Goal: Task Accomplishment & Management: Manage account settings

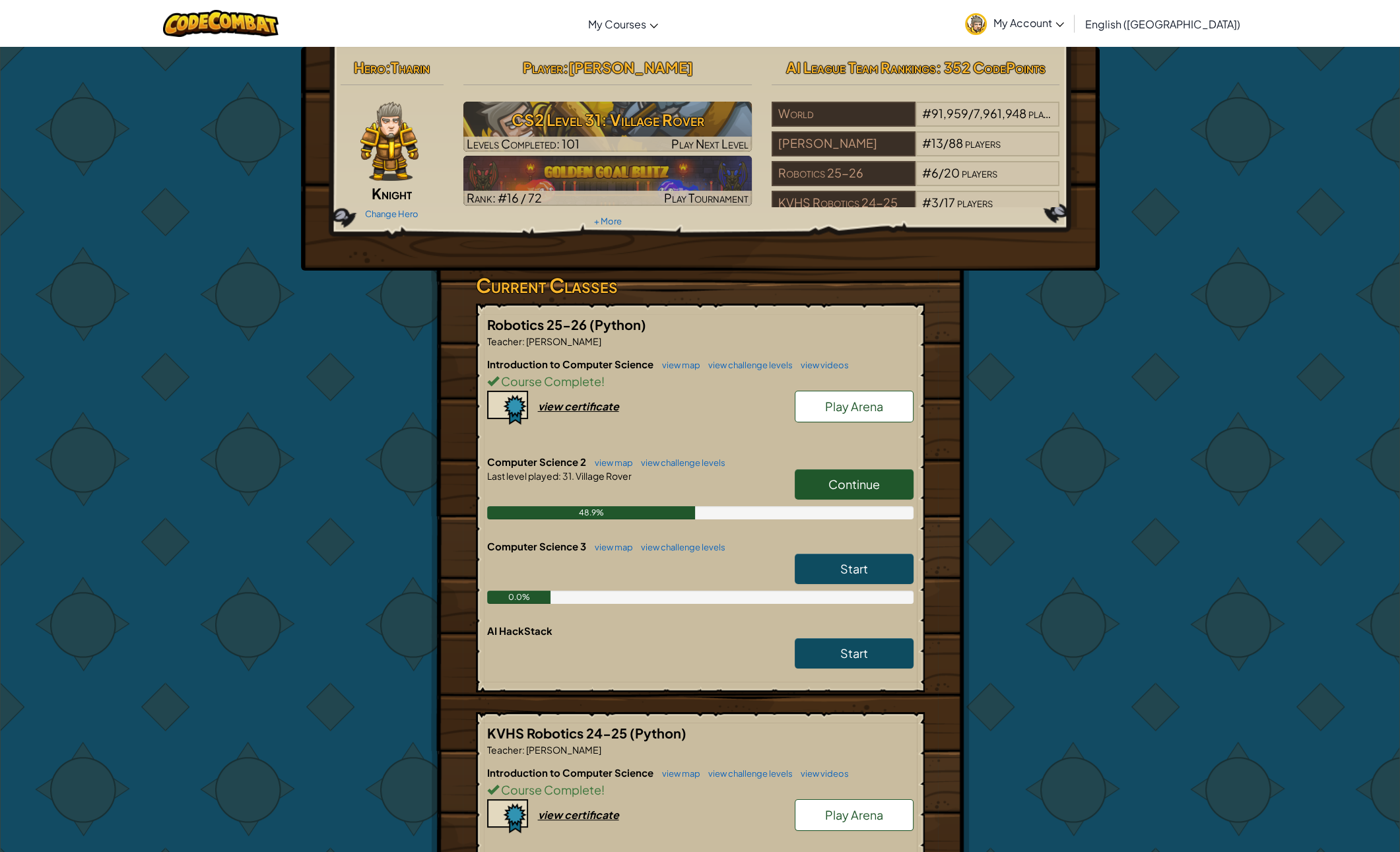
click at [878, 462] on h6 "Computer Science 2 view map view challenge levels" at bounding box center [700, 462] width 426 height 14
click at [859, 455] on h6 "Computer Science 2 view map view challenge levels" at bounding box center [700, 462] width 426 height 14
click at [876, 473] on link "Continue" at bounding box center [854, 485] width 119 height 30
click at [845, 496] on link "Continue" at bounding box center [854, 485] width 119 height 30
click at [835, 473] on link "Continue" at bounding box center [854, 485] width 119 height 30
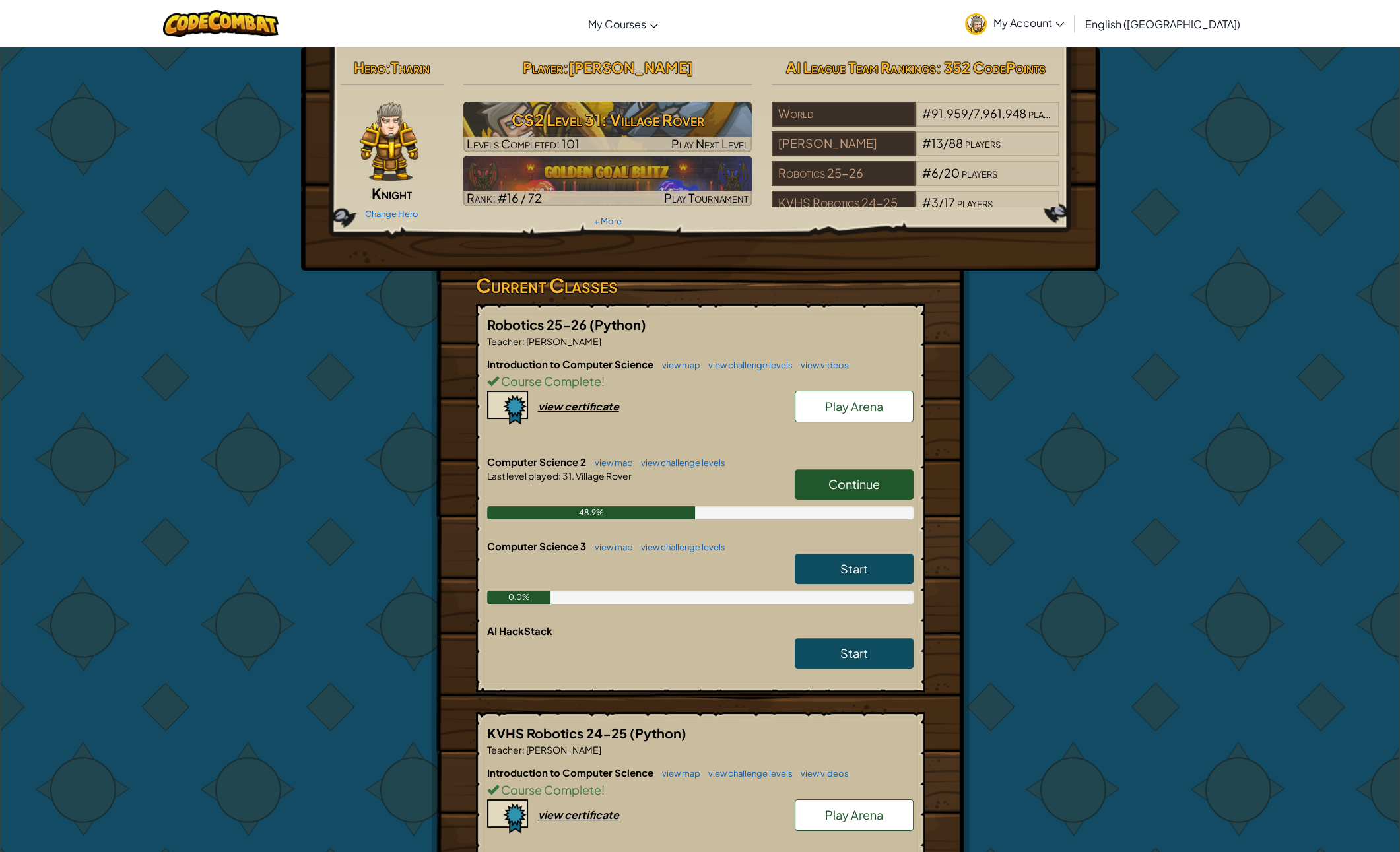
click at [825, 480] on link "Continue" at bounding box center [854, 485] width 119 height 30
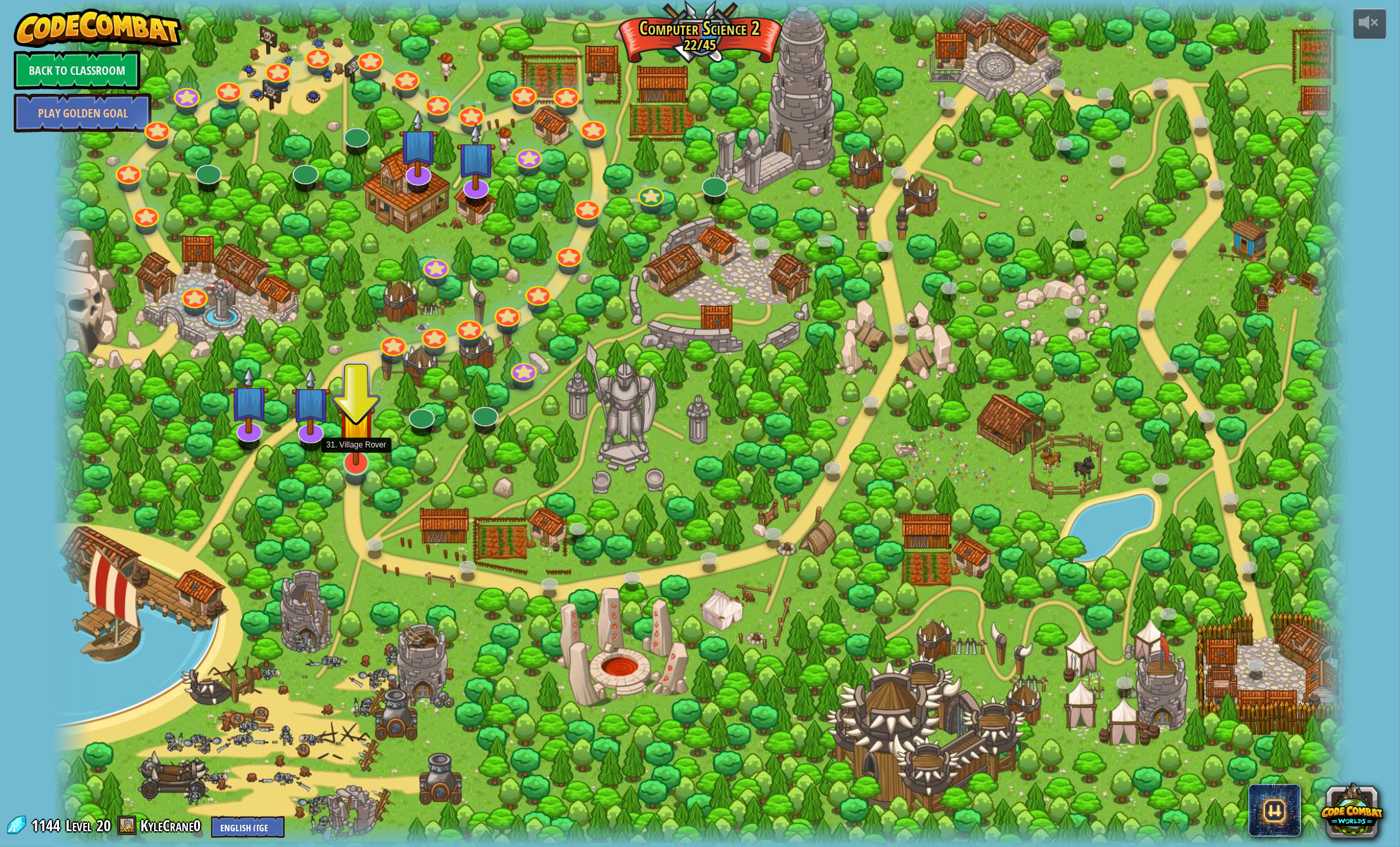
click at [355, 473] on div at bounding box center [356, 462] width 26 height 26
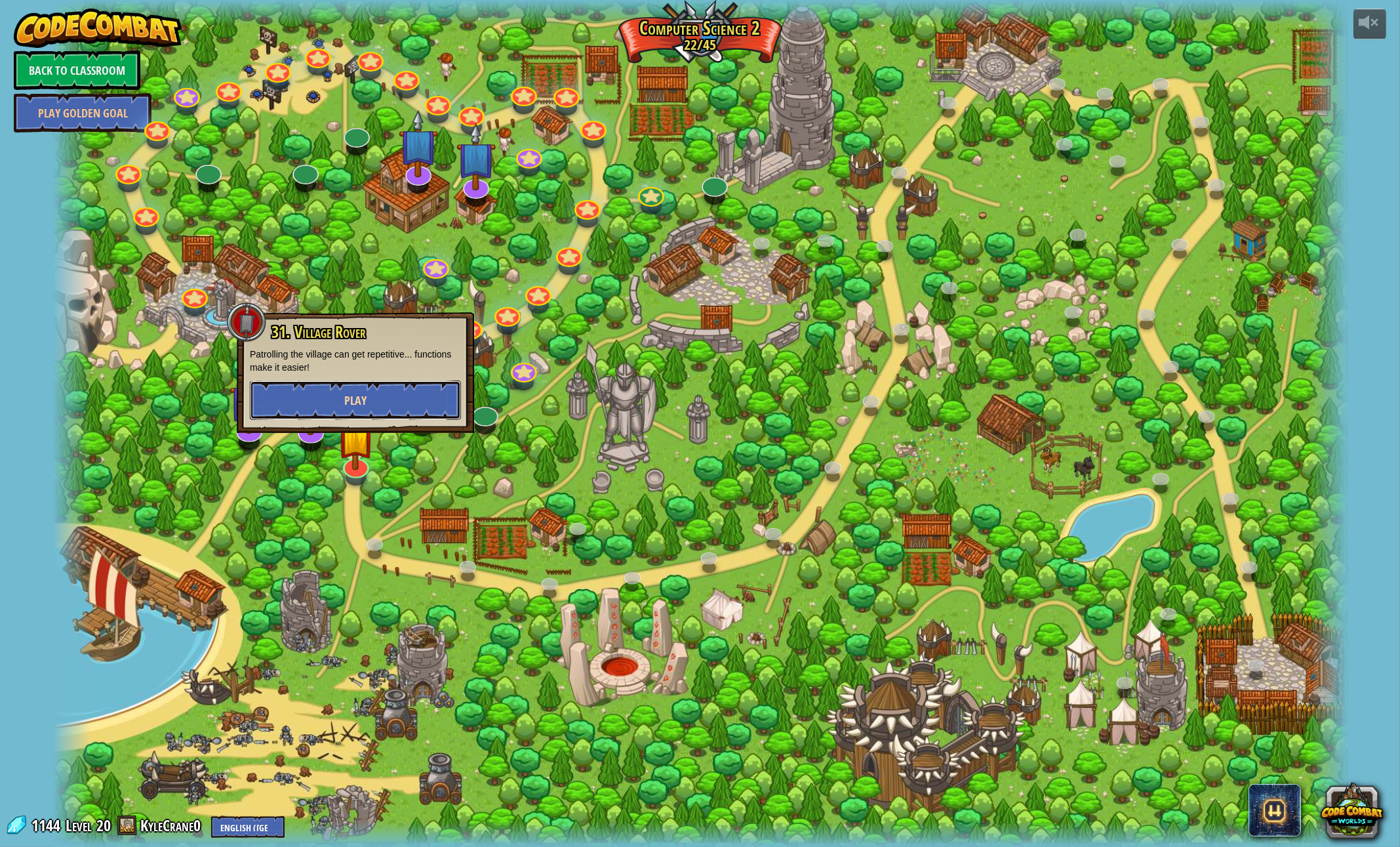
click at [337, 400] on button "Play" at bounding box center [355, 400] width 211 height 39
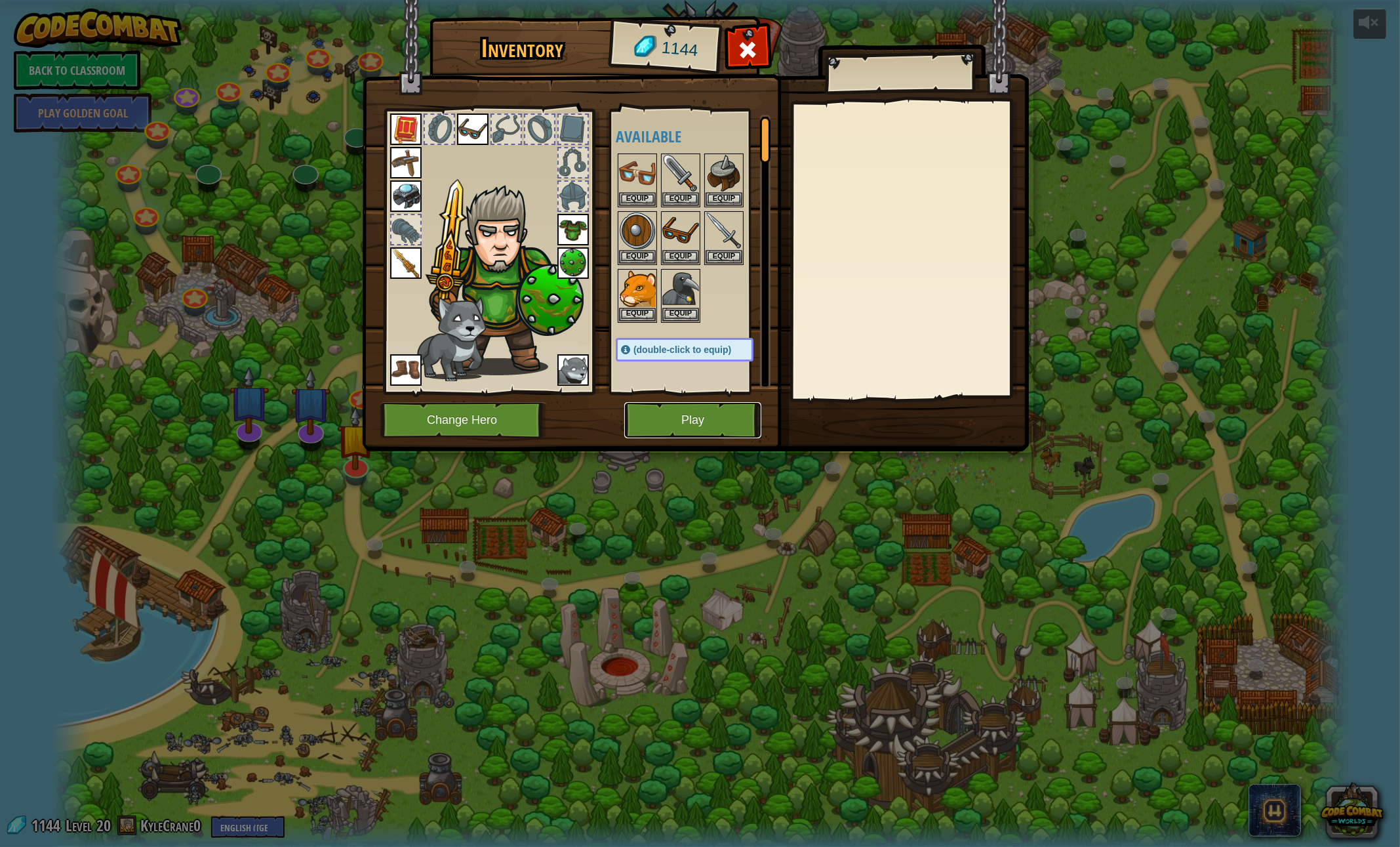
click at [661, 416] on button "Play" at bounding box center [693, 420] width 137 height 36
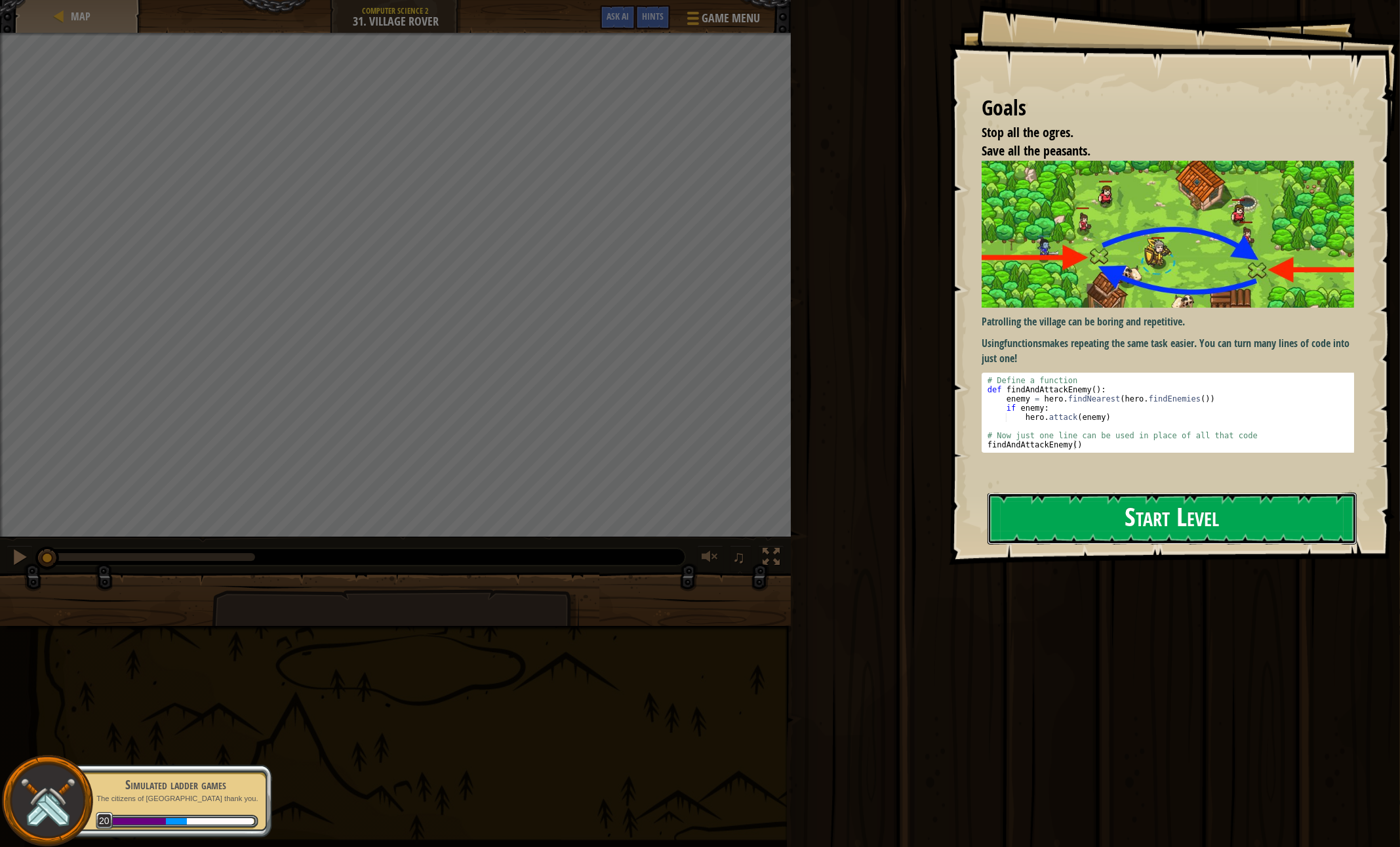
click at [1128, 526] on button "Start Level" at bounding box center [1171, 519] width 369 height 52
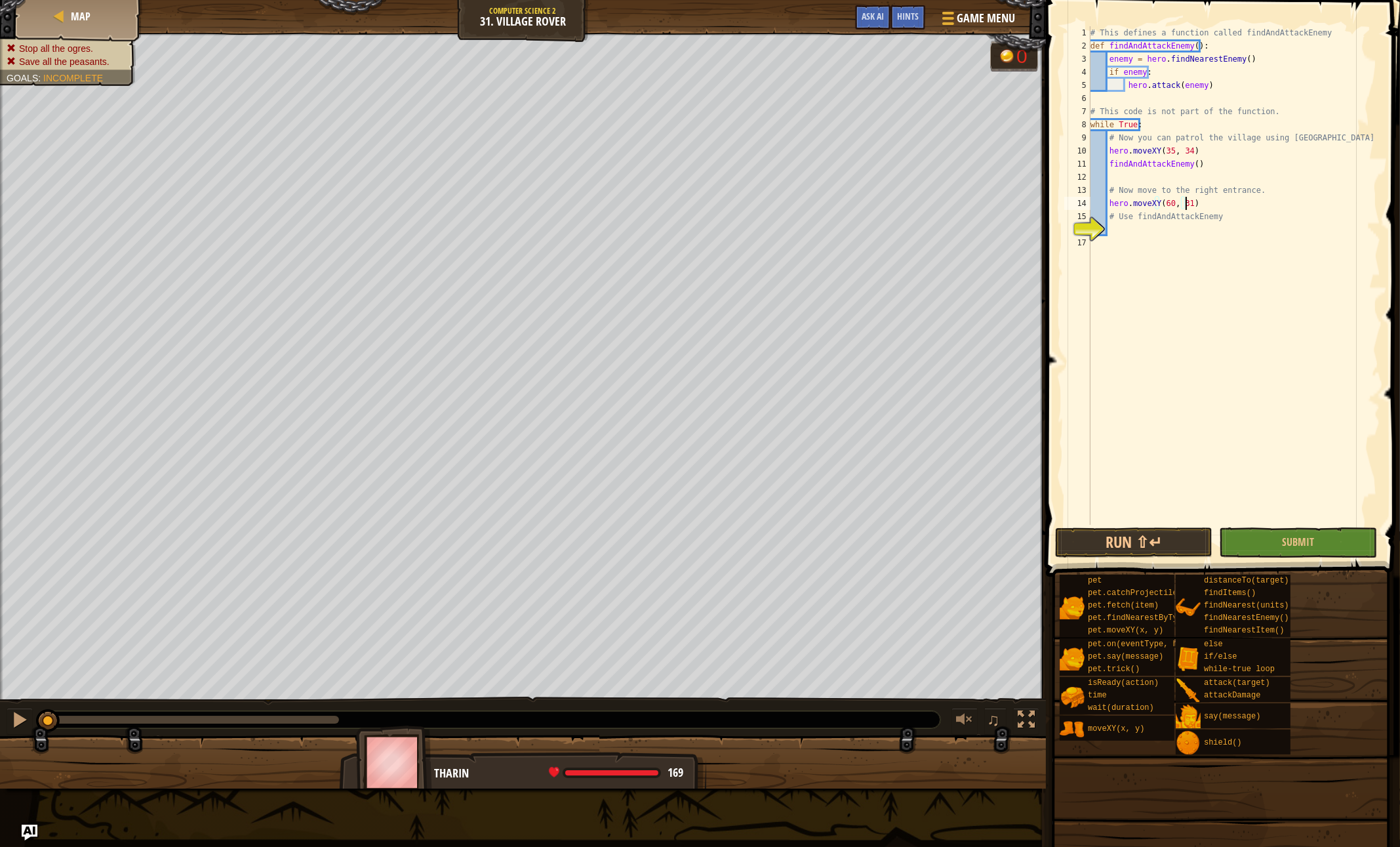
scroll to position [6, 8]
type textarea "# Use findAndAttackEnemy"
type textarea "a"
type textarea "f"
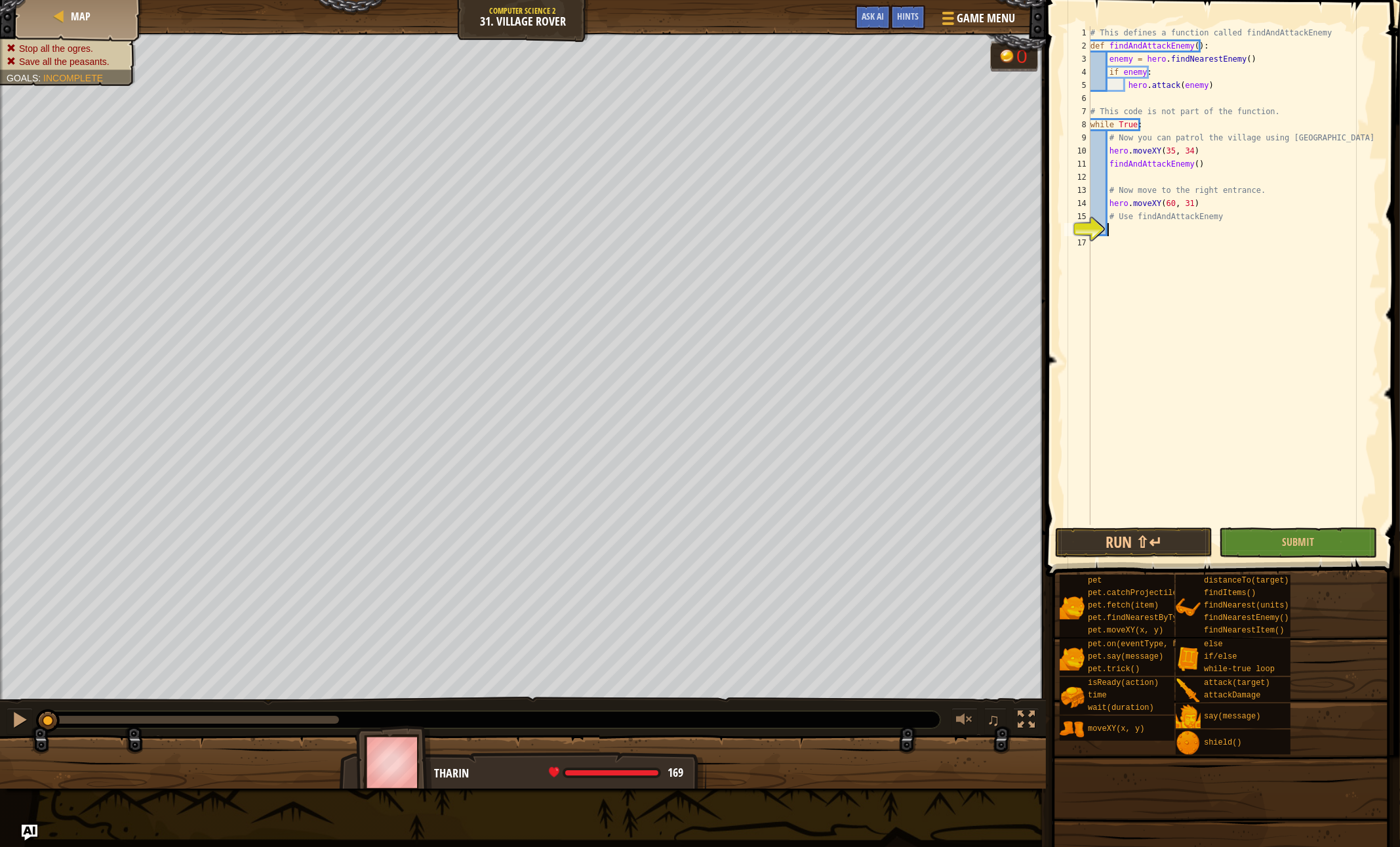
scroll to position [6, 1]
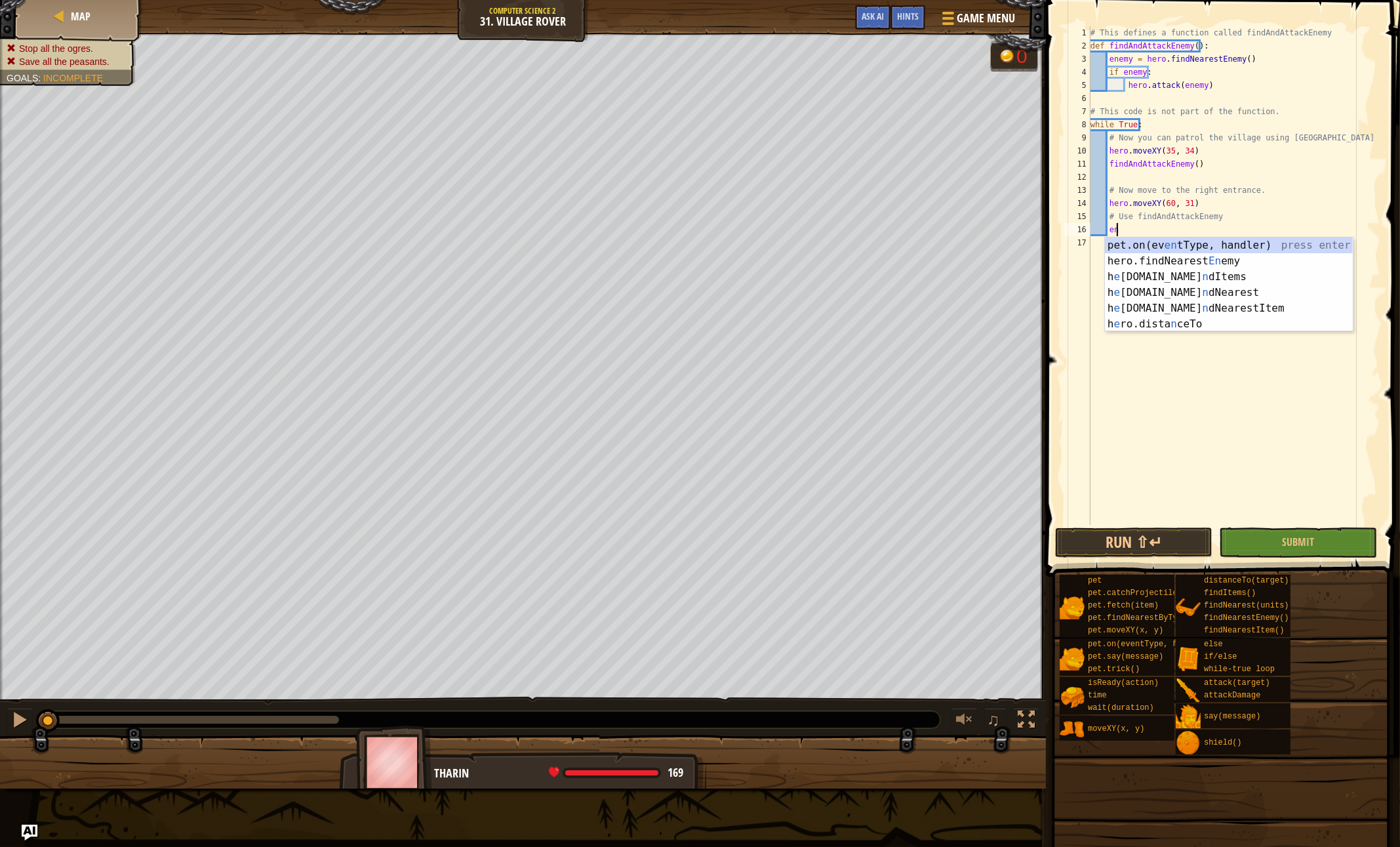
type textarea "e"
type textarea "f"
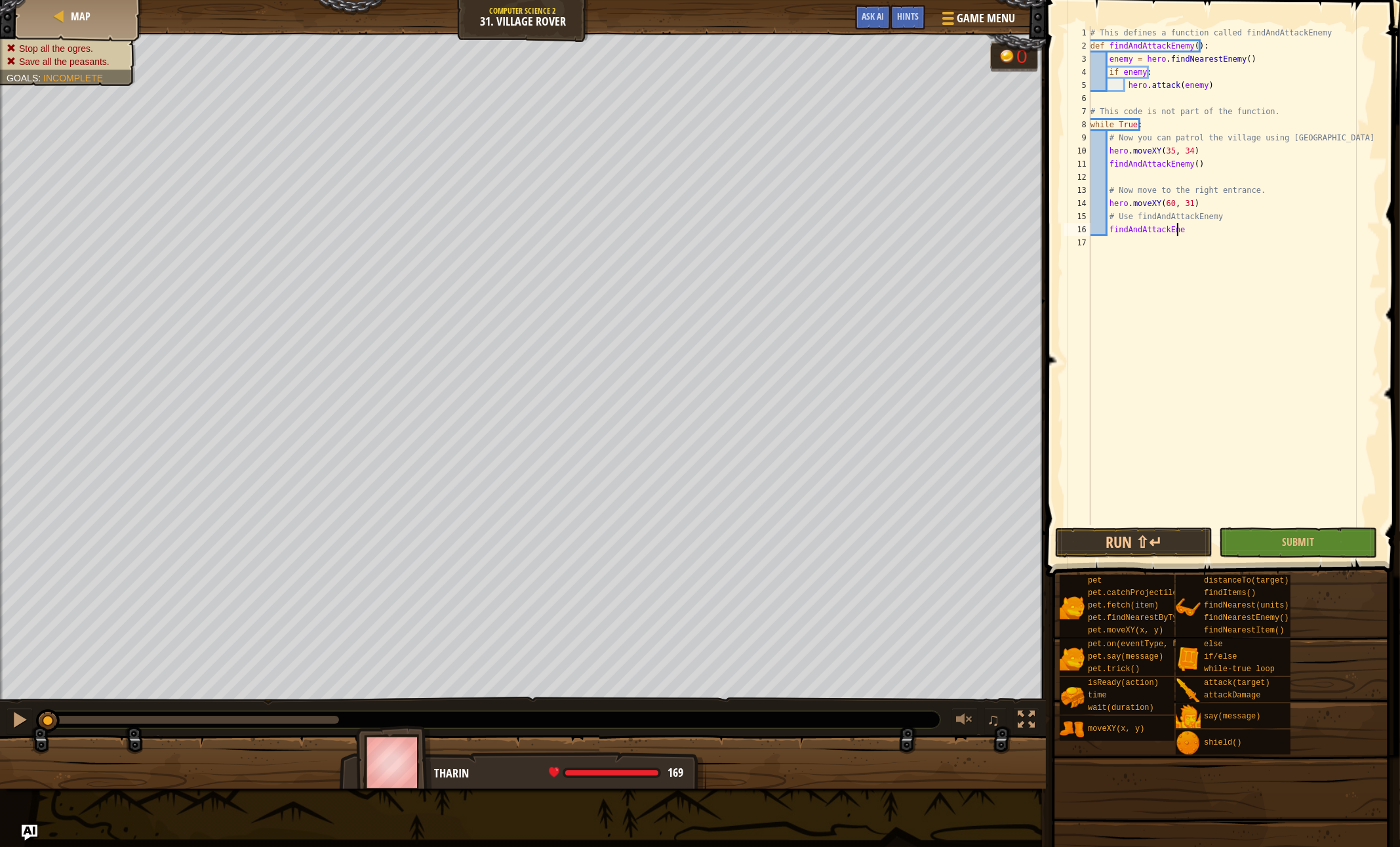
scroll to position [6, 7]
type textarea "findAndAttackEnemy"
type textarea "9"
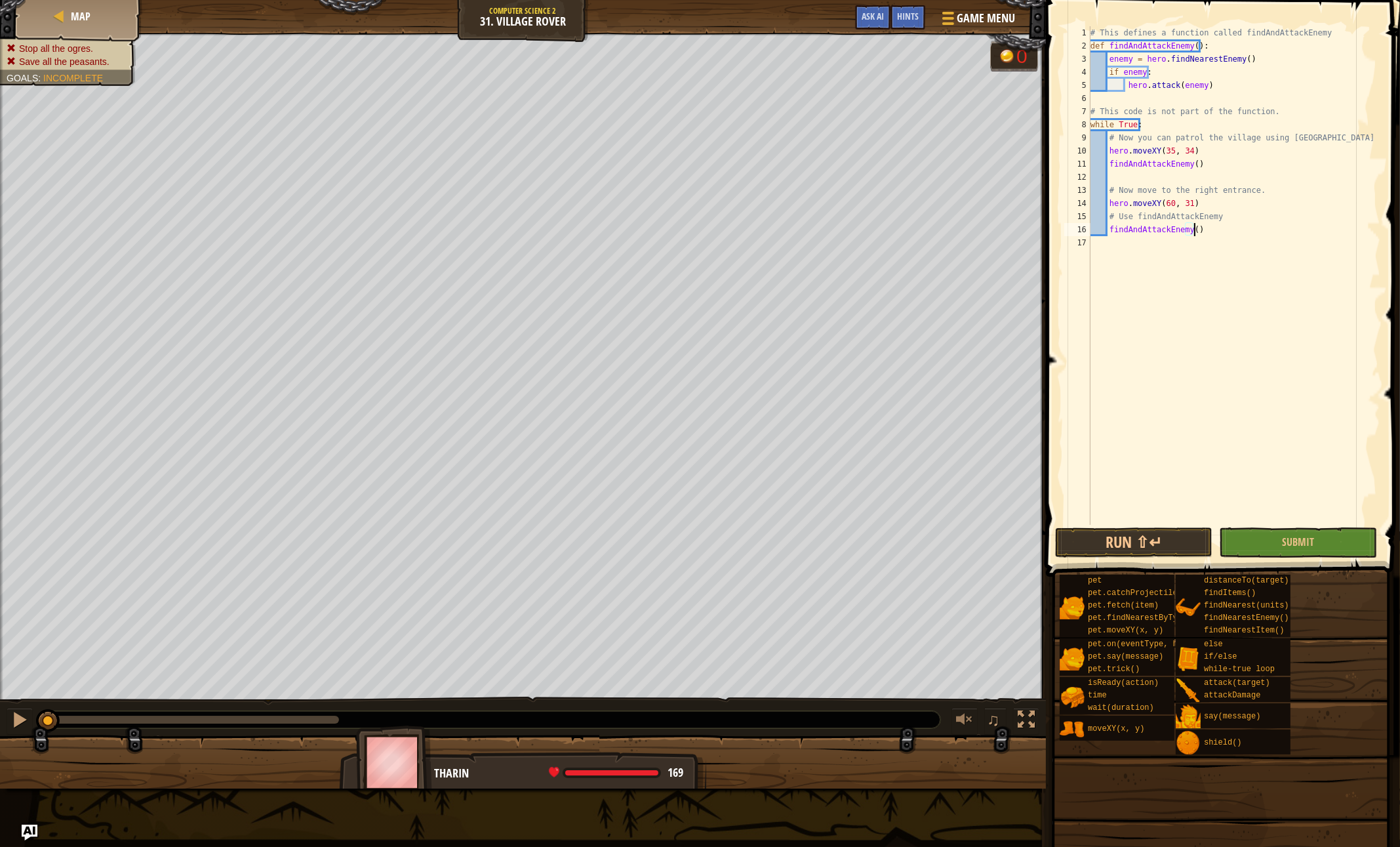
type textarea "findAndAttackEnemy()"
click at [1161, 543] on button "Run ⇧↵" at bounding box center [1134, 543] width 157 height 30
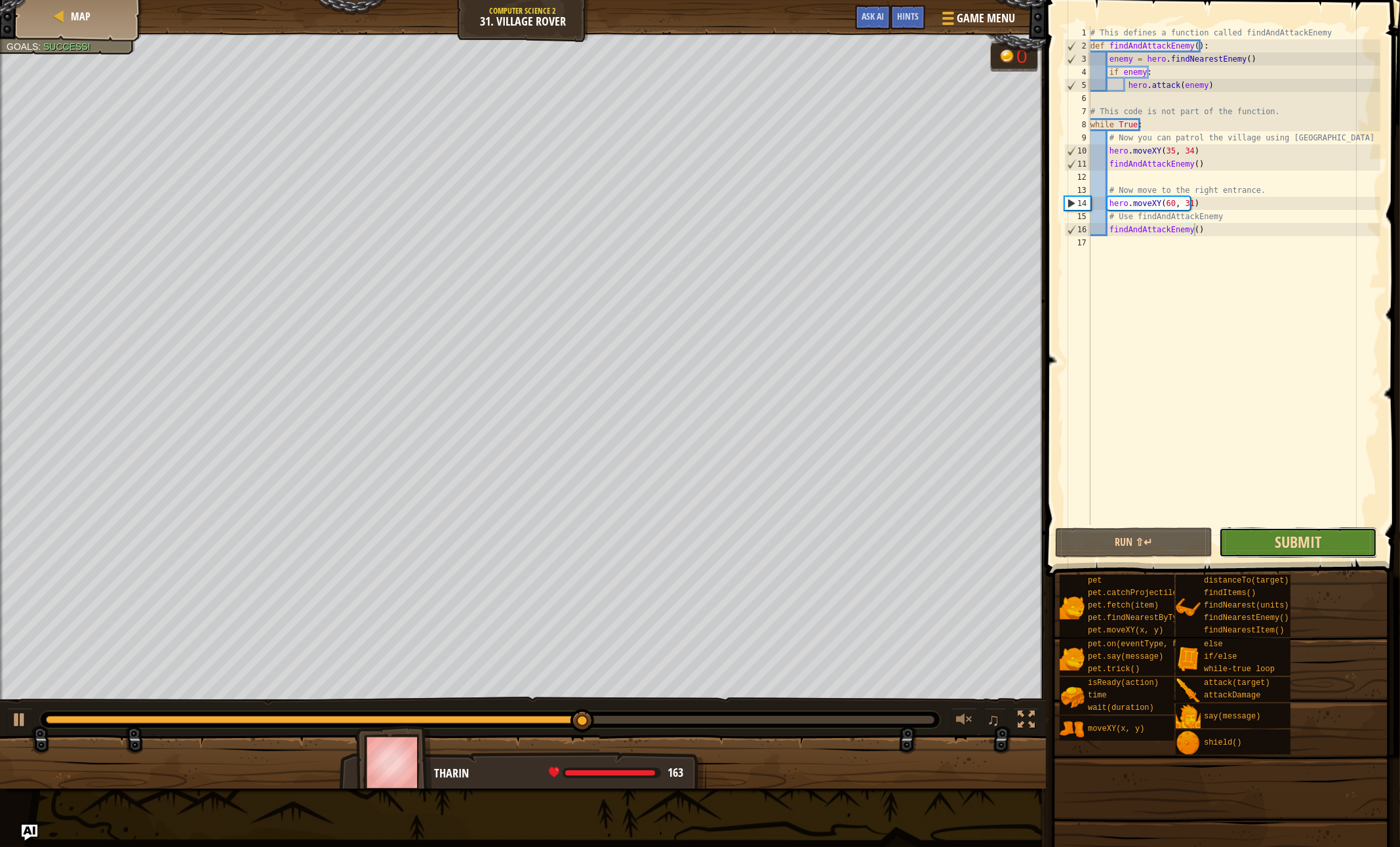
click at [1274, 536] on button "Submit" at bounding box center [1298, 543] width 157 height 30
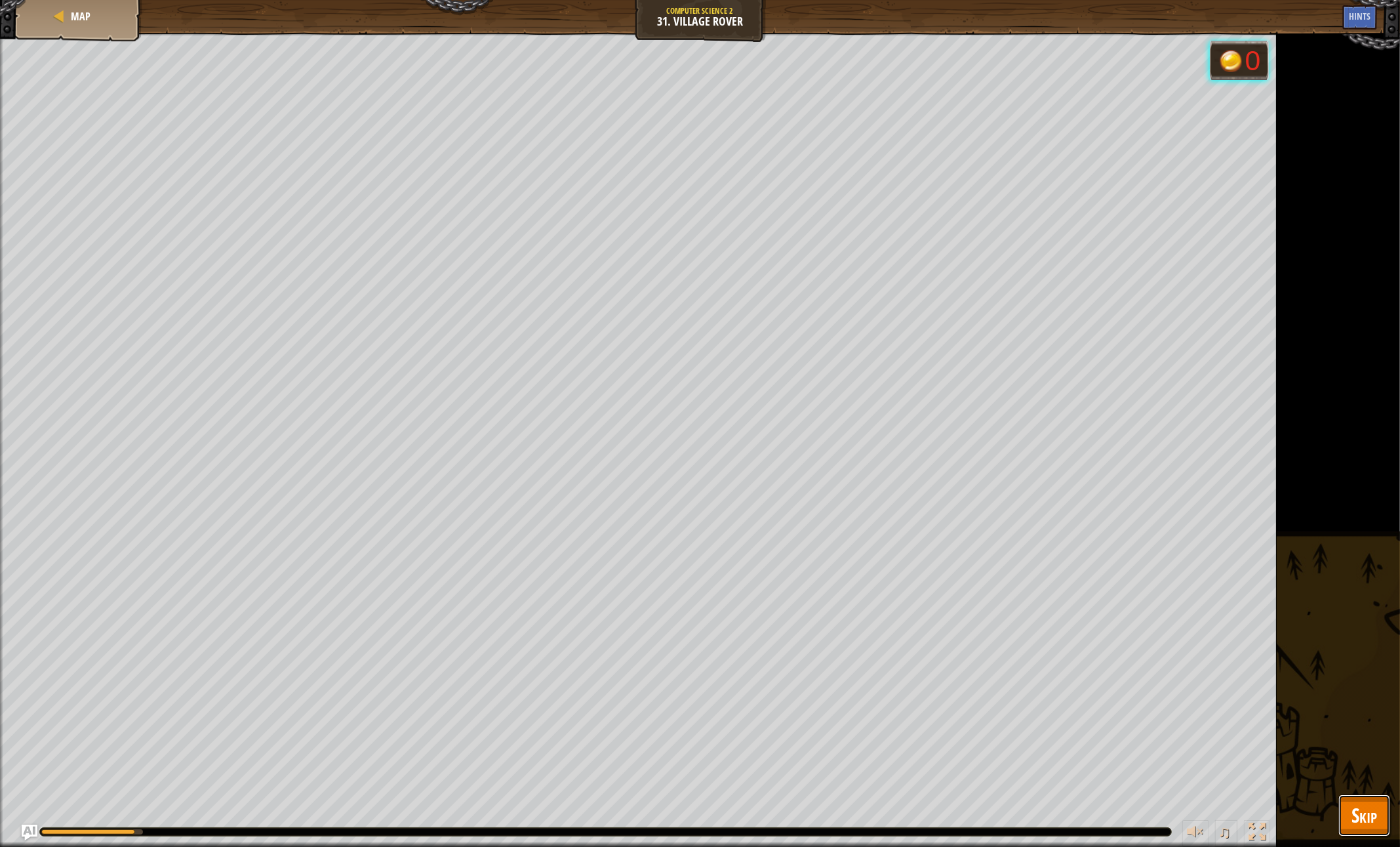
click at [1353, 809] on span "Skip" at bounding box center [1364, 815] width 26 height 27
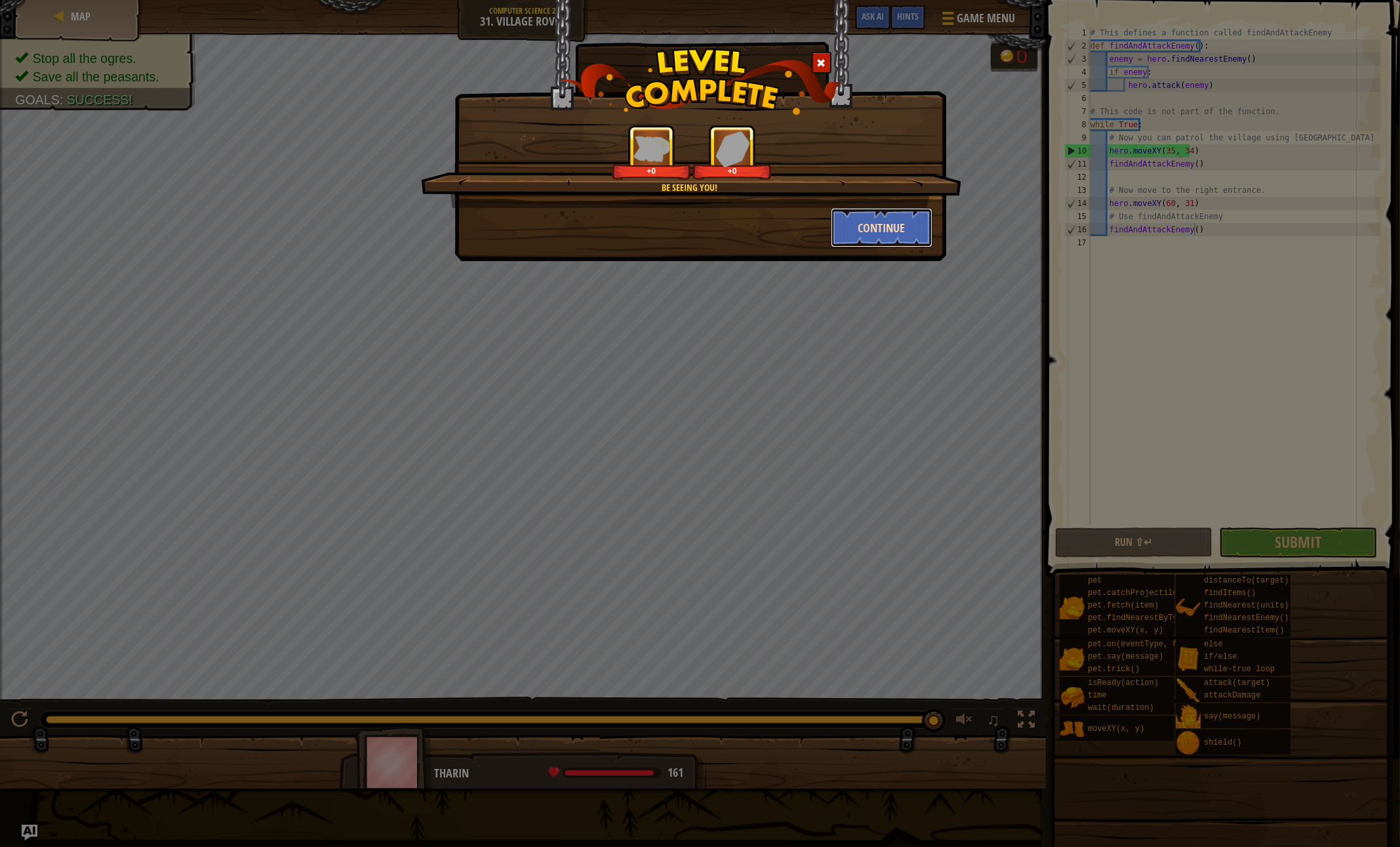
click at [871, 229] on button "Continue" at bounding box center [881, 227] width 101 height 39
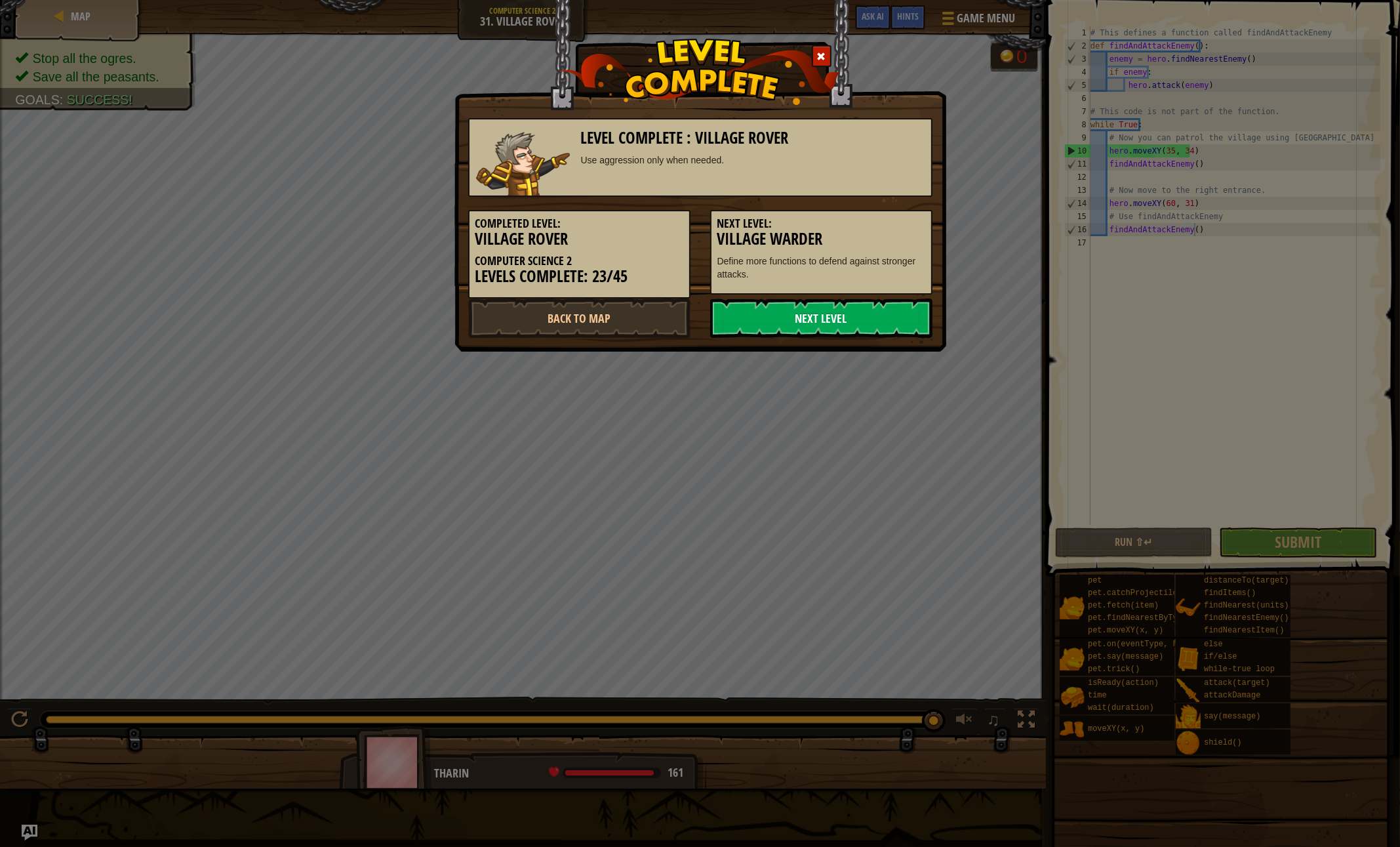
click at [789, 314] on link "Next Level" at bounding box center [821, 318] width 222 height 39
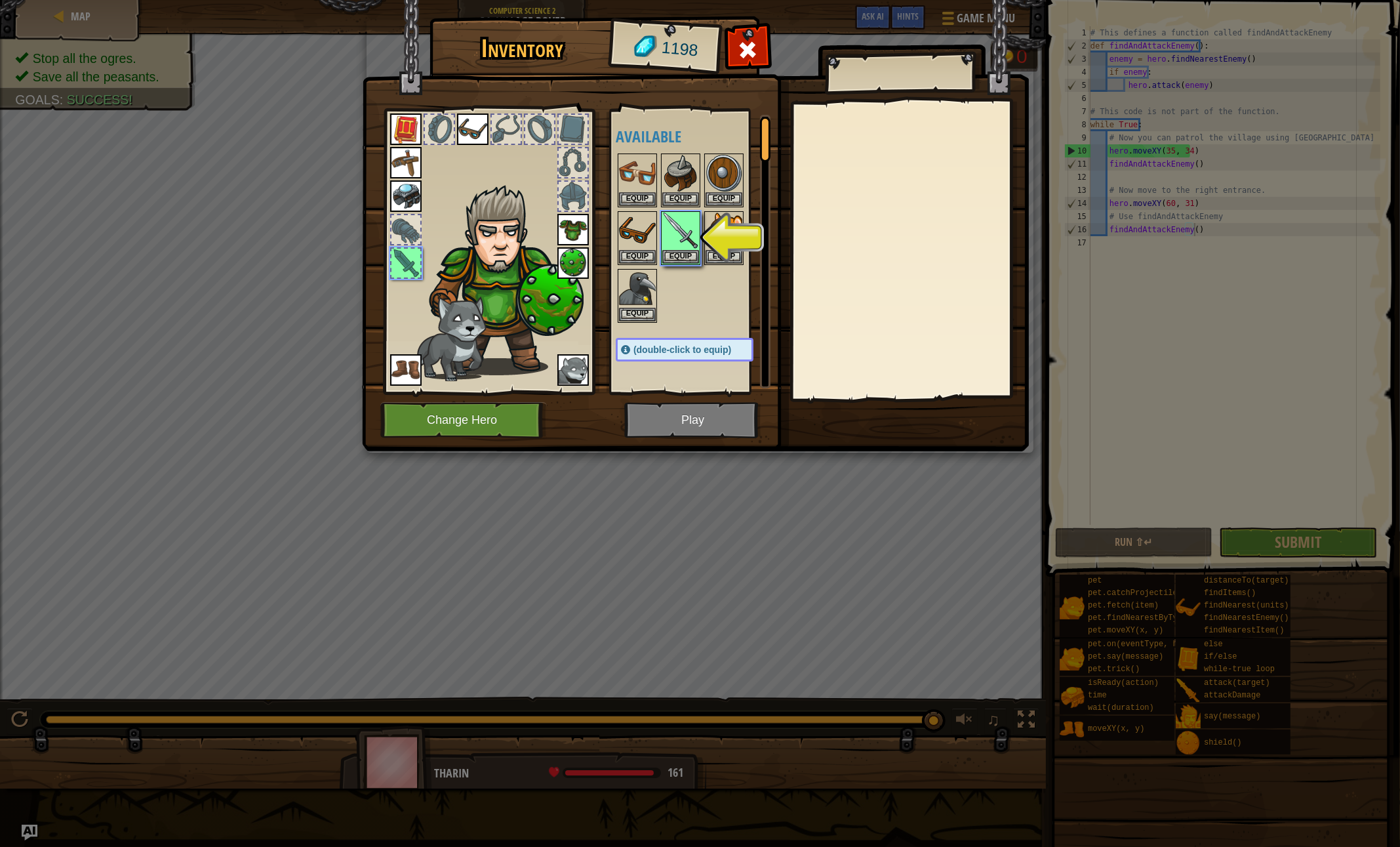
click at [684, 298] on div at bounding box center [697, 238] width 164 height 173
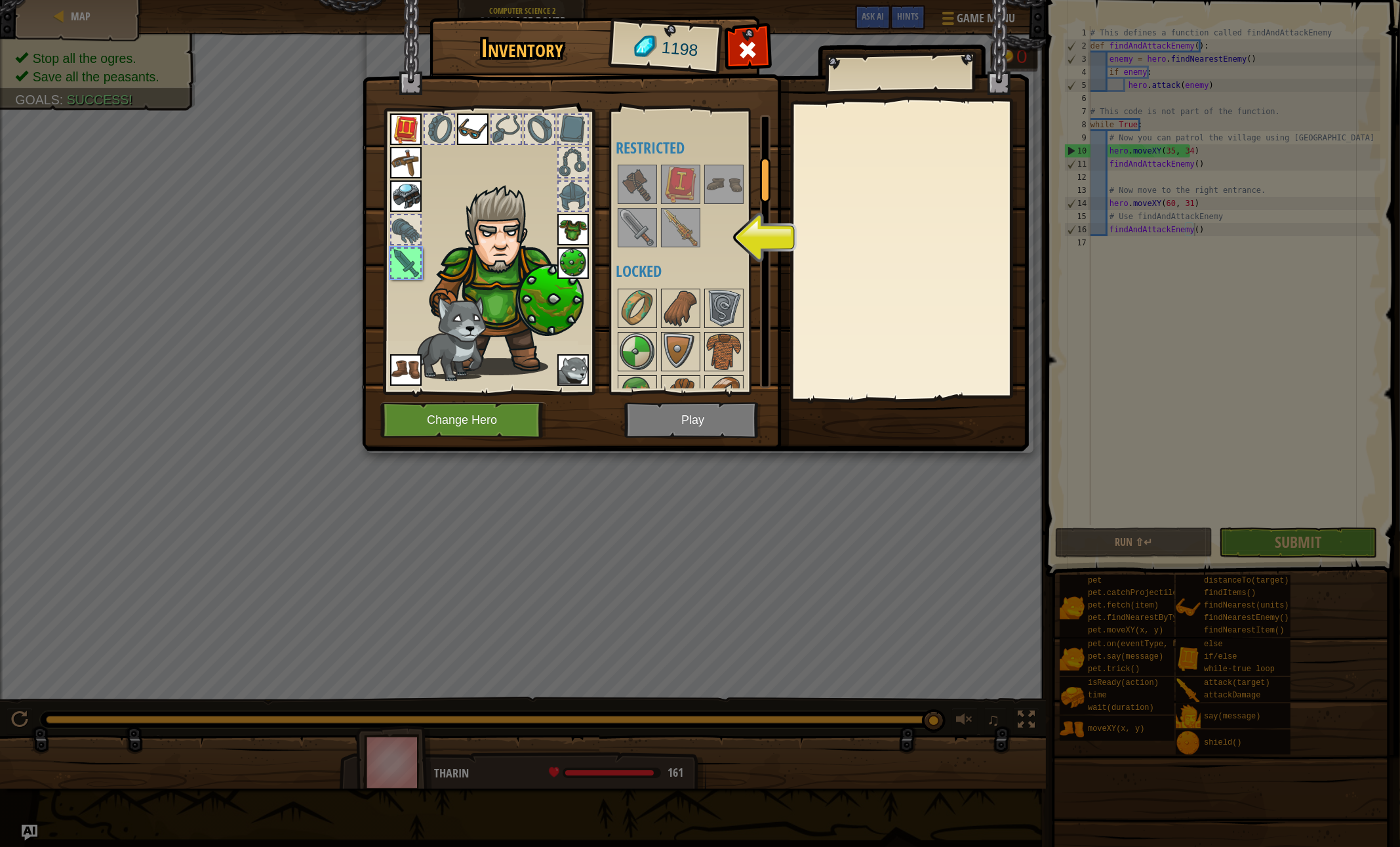
scroll to position [265, 0]
click at [672, 218] on img at bounding box center [681, 225] width 37 height 37
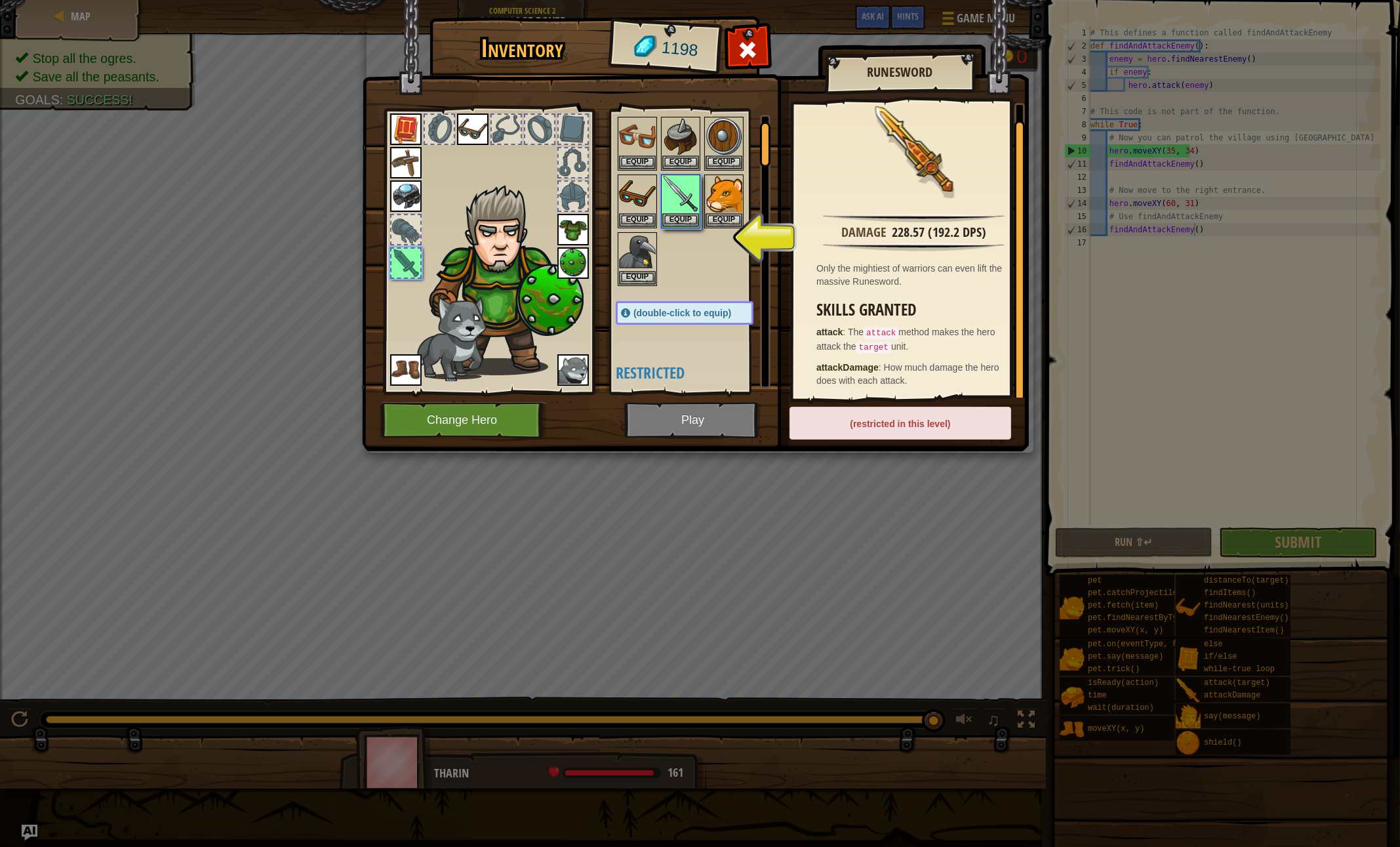
scroll to position [33, 0]
click at [673, 220] on button "Equip" at bounding box center [681, 223] width 37 height 13
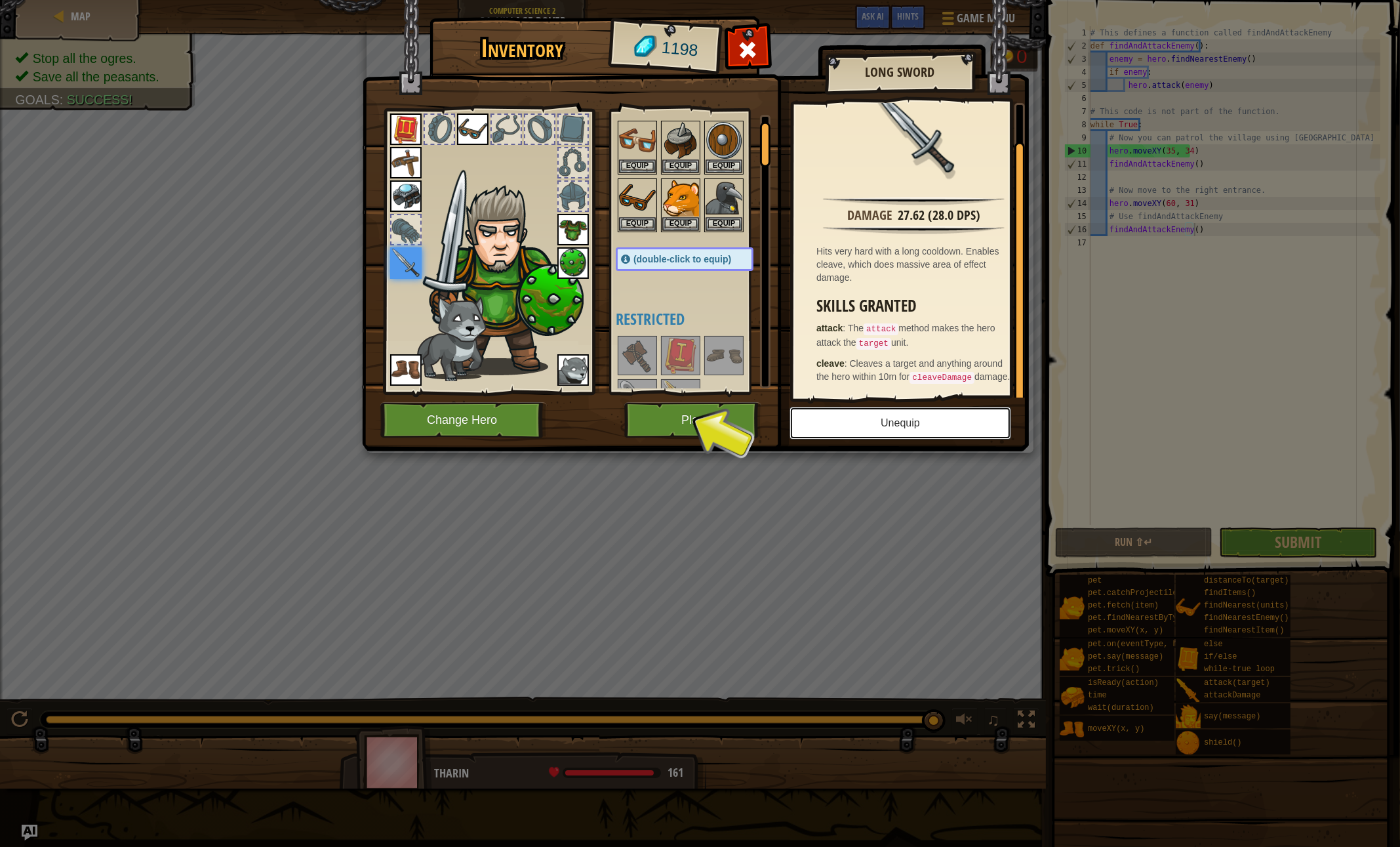
click at [850, 420] on button "Unequip" at bounding box center [900, 423] width 222 height 33
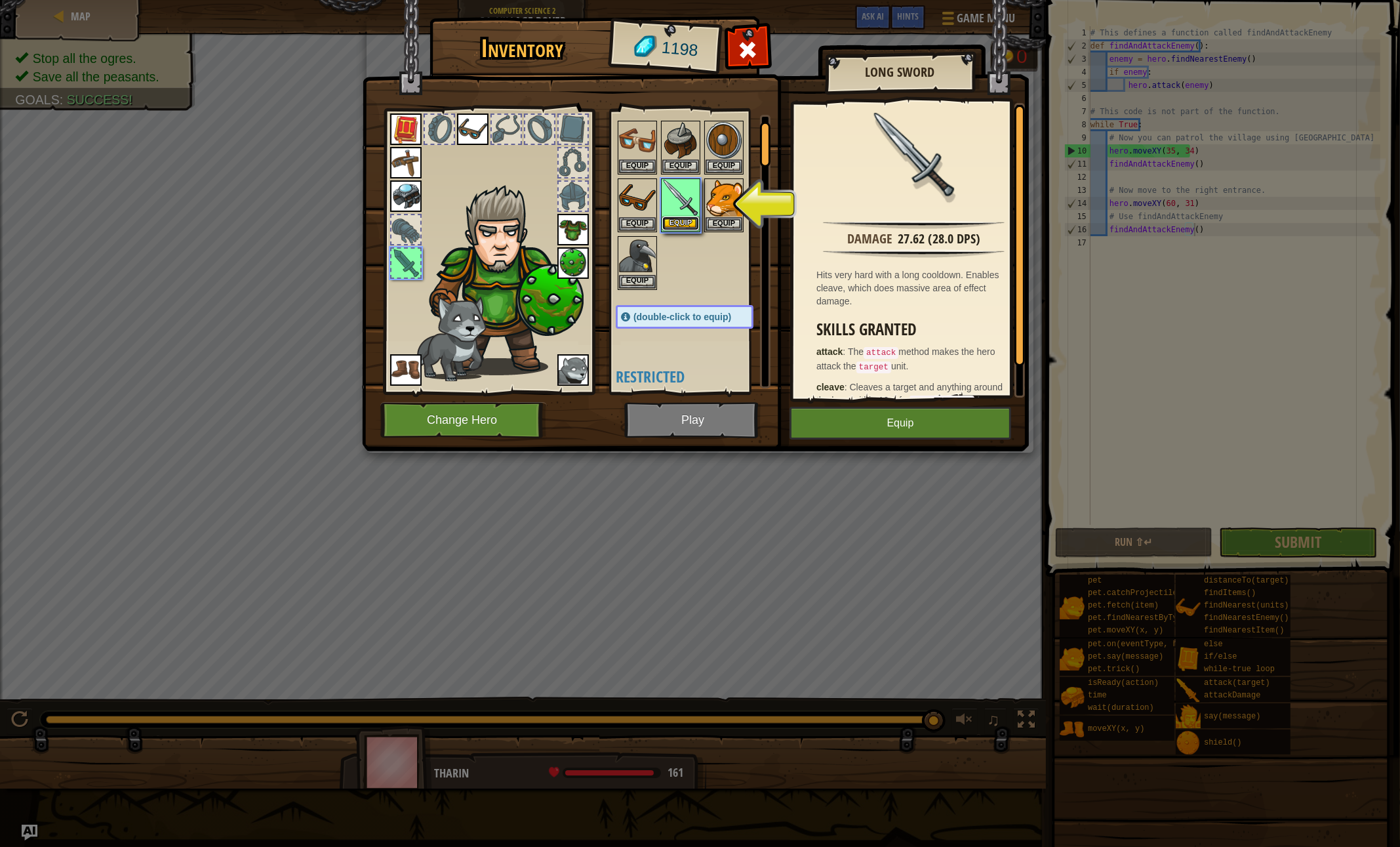
click at [679, 216] on button "Equip" at bounding box center [681, 223] width 37 height 13
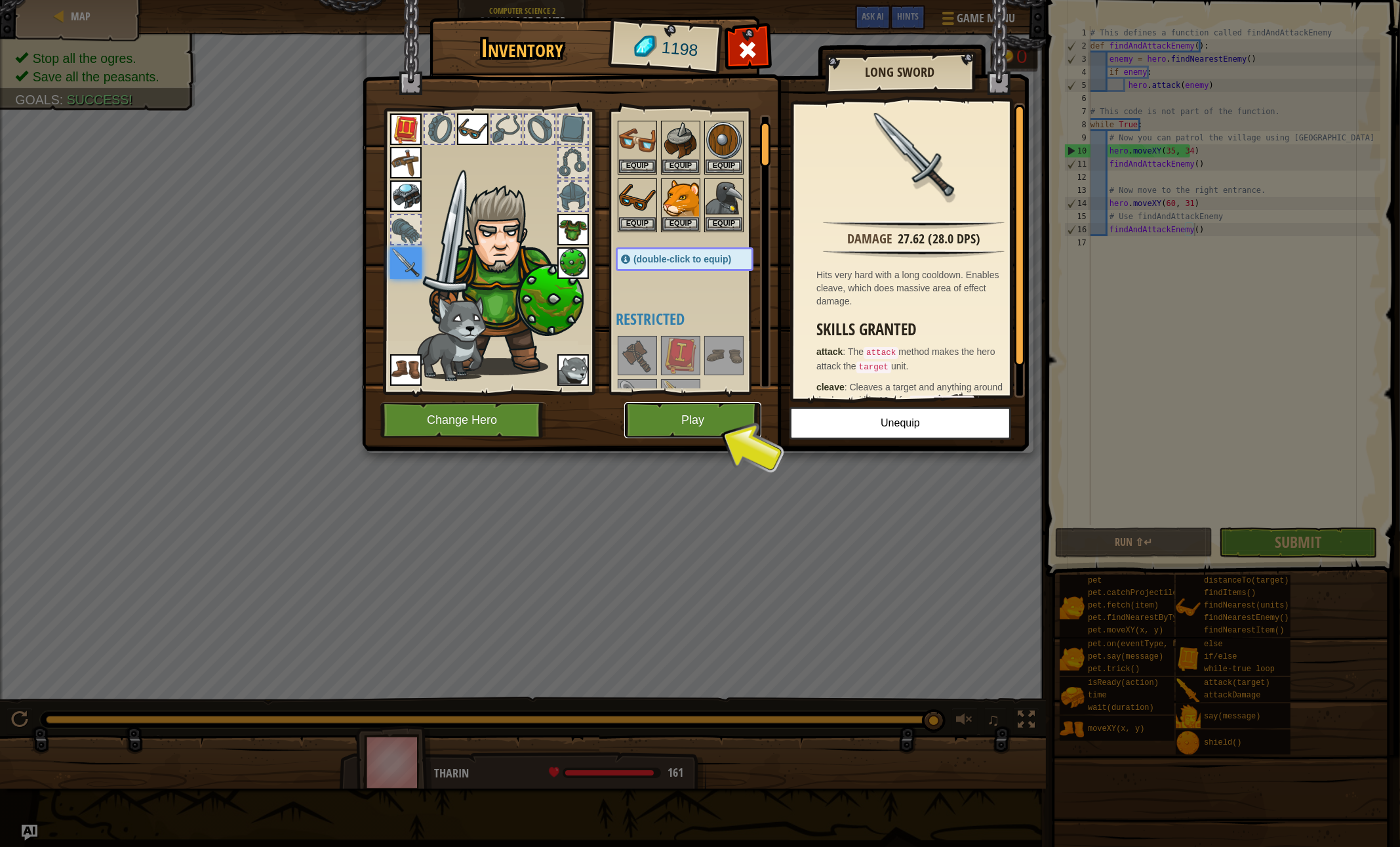
click at [683, 421] on button "Play" at bounding box center [693, 420] width 137 height 36
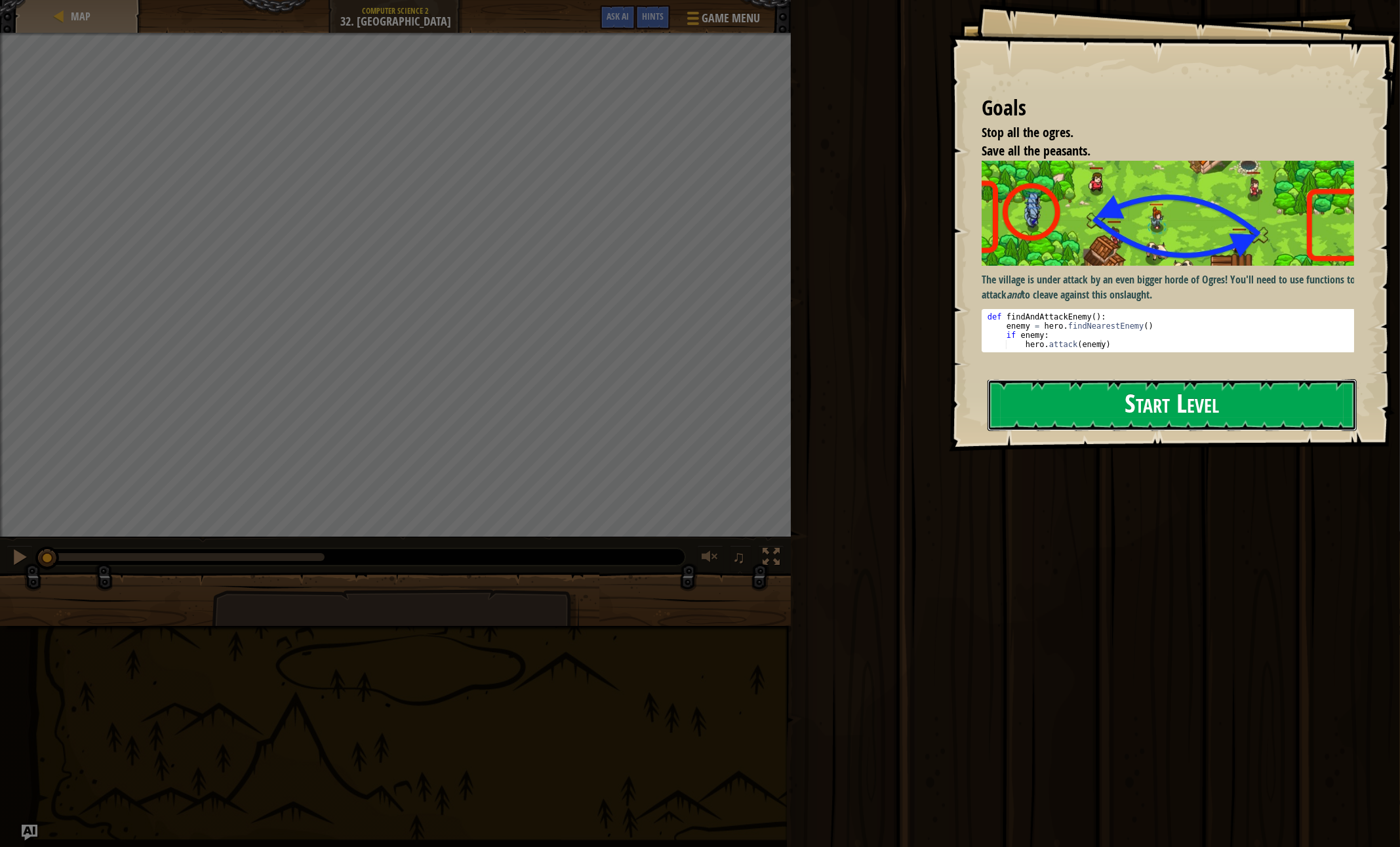
click at [1017, 404] on button "Start Level" at bounding box center [1171, 405] width 369 height 52
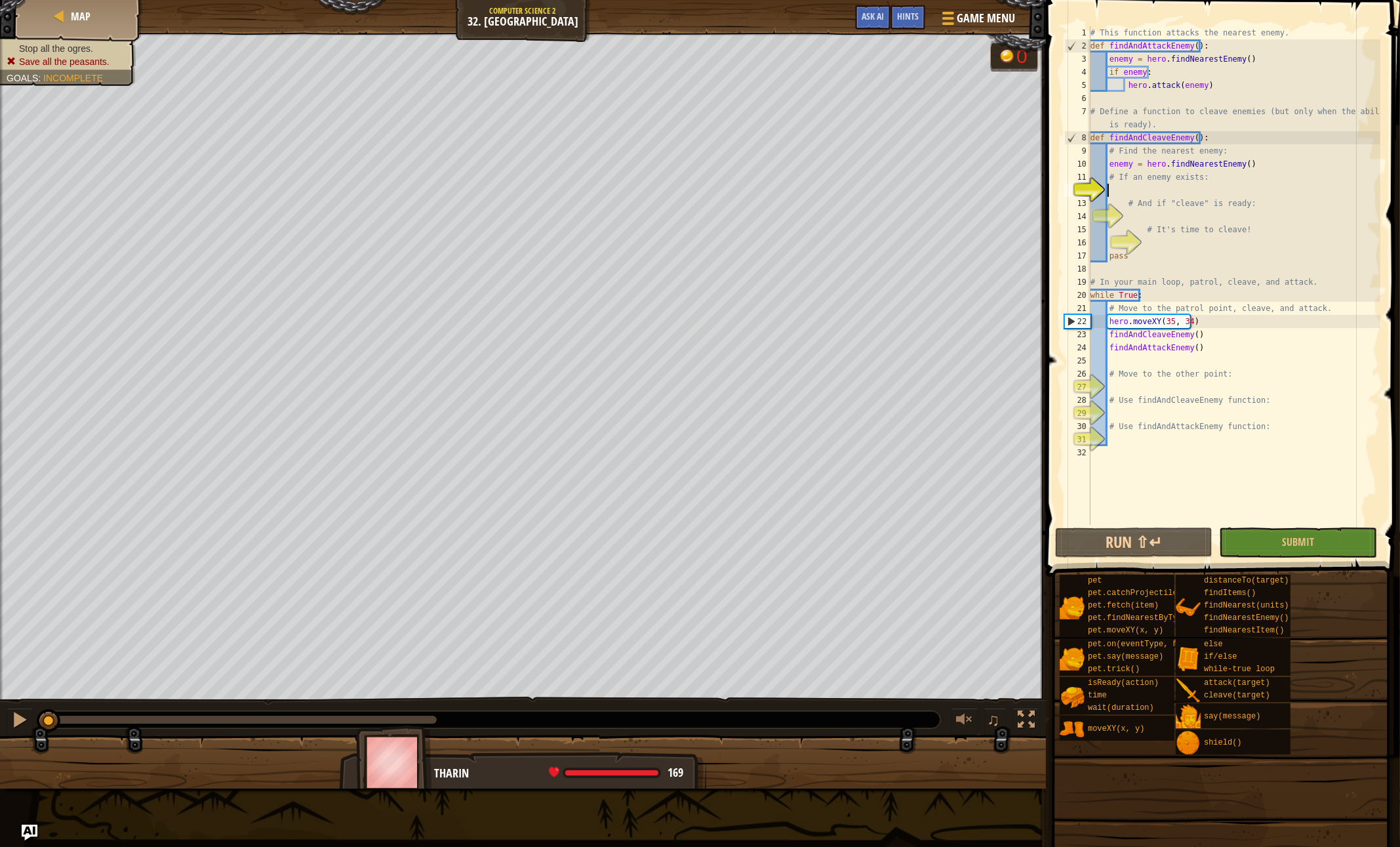
click at [1145, 390] on div "# This function attacks the nearest enemy. def findAndAttackEnemy ( ) : enemy =…" at bounding box center [1233, 288] width 292 height 524
click at [1148, 182] on div "# This function attacks the nearest enemy. def findAndAttackEnemy ( ) : enemy =…" at bounding box center [1233, 288] width 292 height 524
drag, startPoint x: 1148, startPoint y: 182, endPoint x: 1146, endPoint y: 194, distance: 12.2
click at [1146, 194] on div "# This function attacks the nearest enemy. def findAndAttackEnemy ( ) : enemy =…" at bounding box center [1233, 288] width 292 height 524
type textarea "# If an enemy exists:"
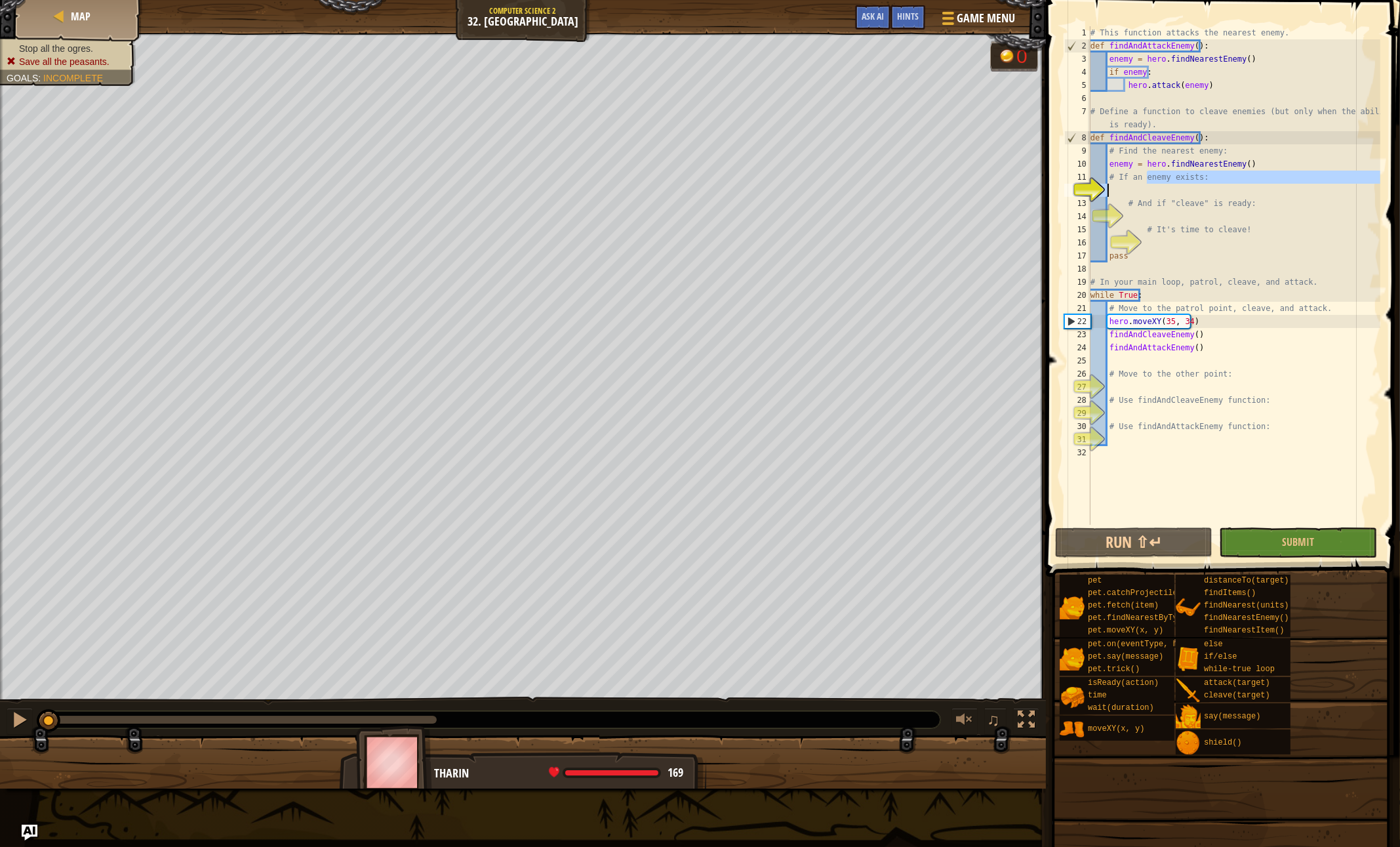
click at [1146, 194] on div "# This function attacks the nearest enemy. def findAndAttackEnemy ( ) : enemy =…" at bounding box center [1233, 275] width 292 height 498
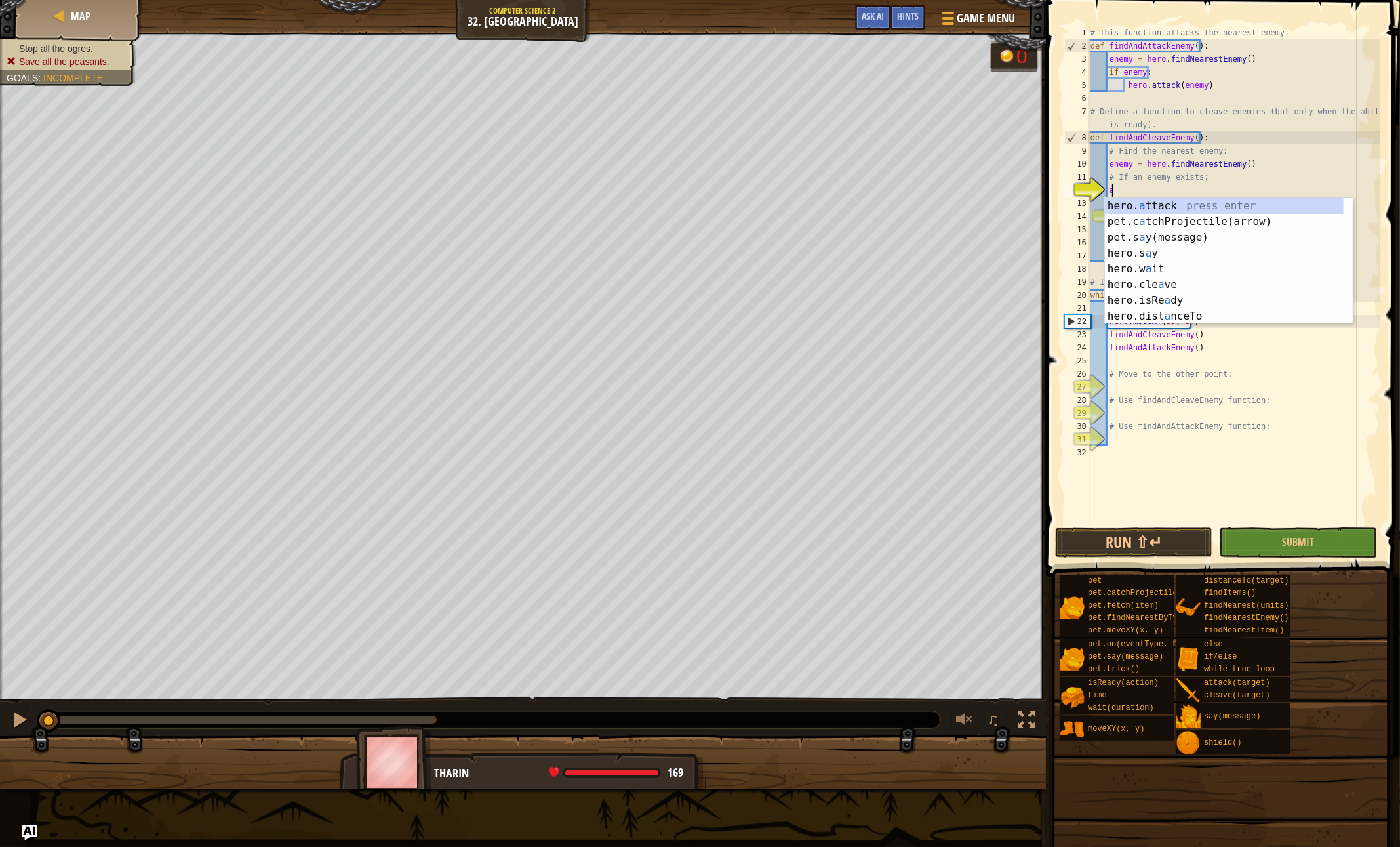
scroll to position [6, 1]
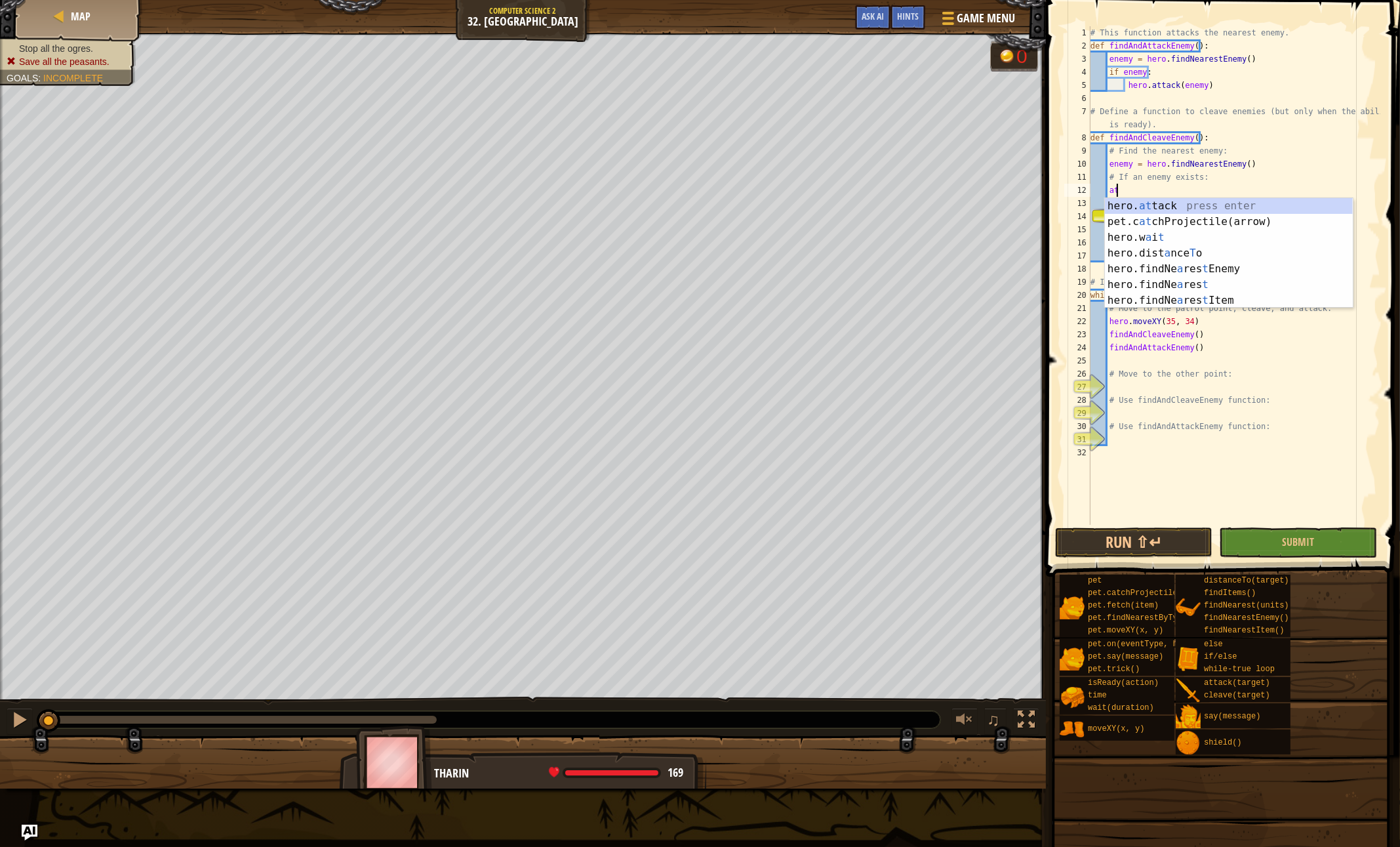
type textarea "a"
type textarea "if enemy:"
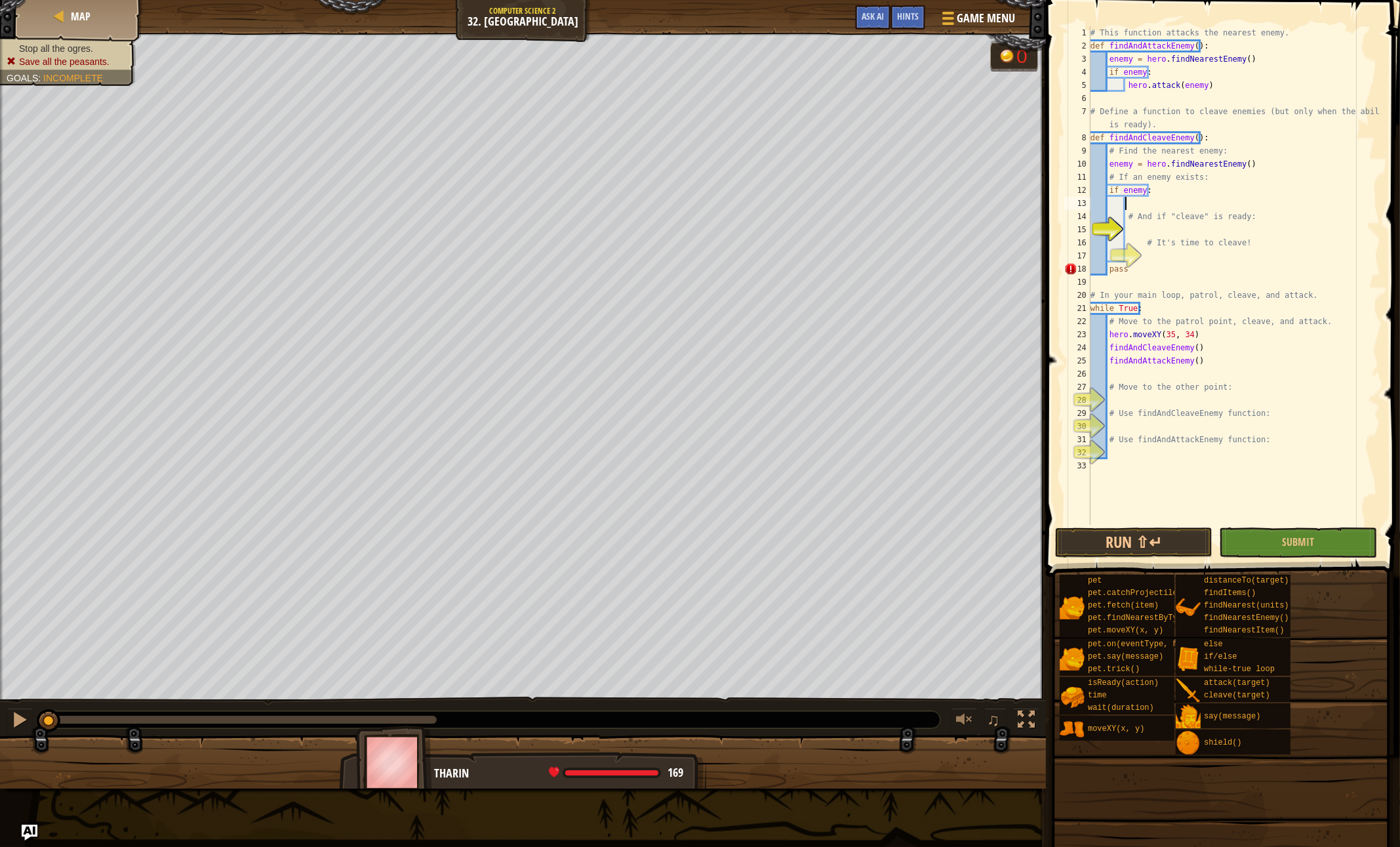
type textarea "# And if "cleave" is ready:"
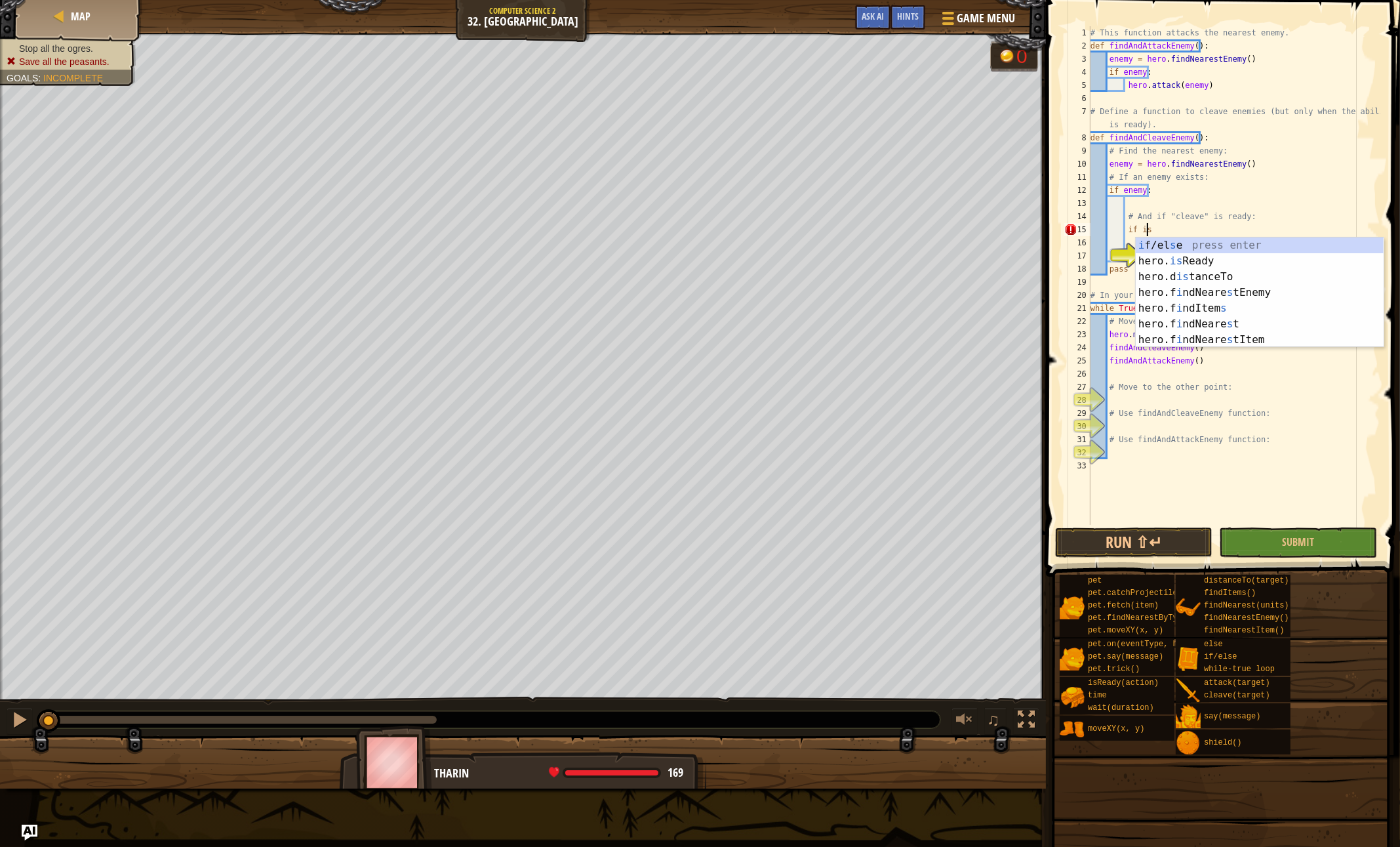
scroll to position [6, 3]
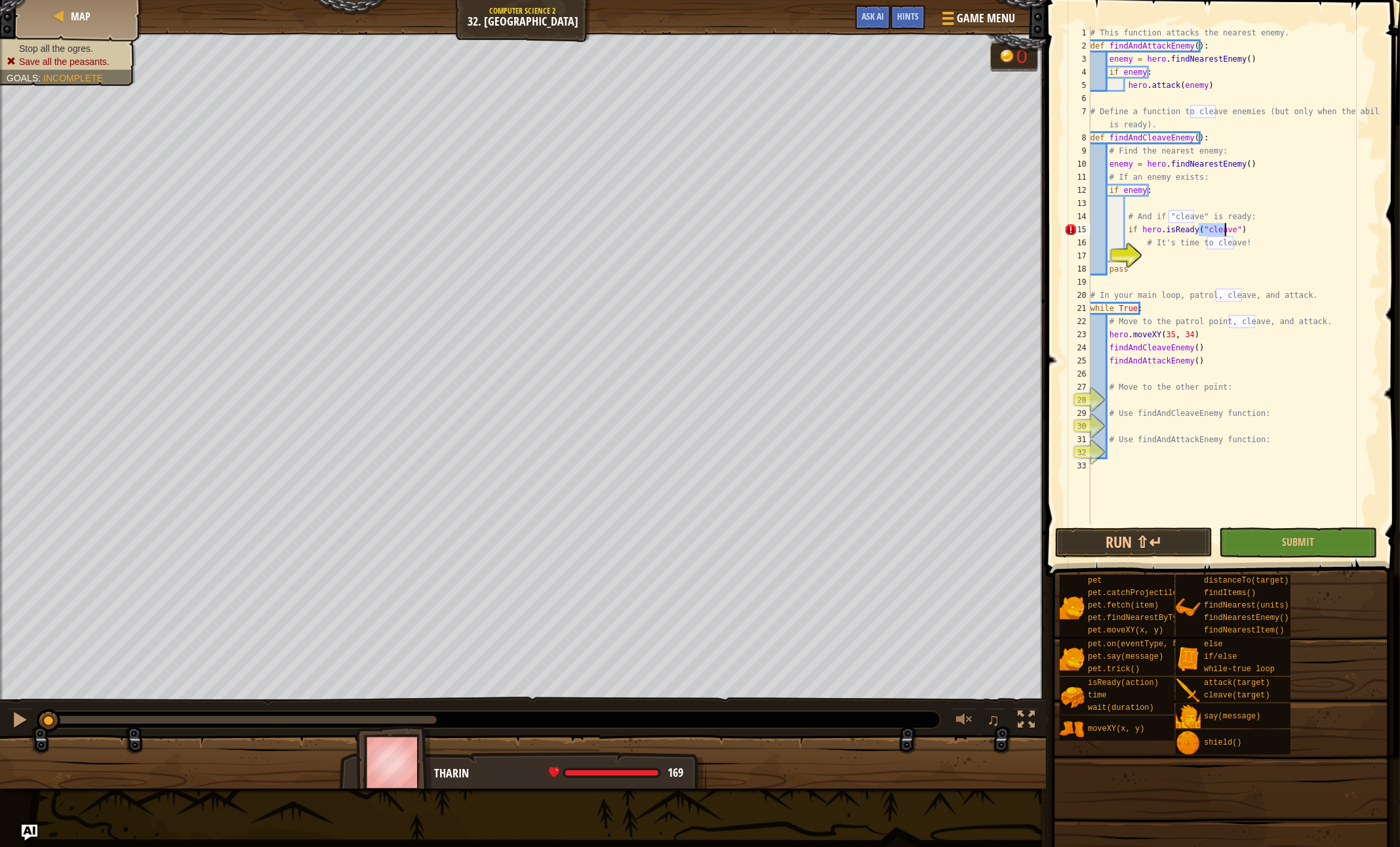
type textarea "# It's time to cleave!"
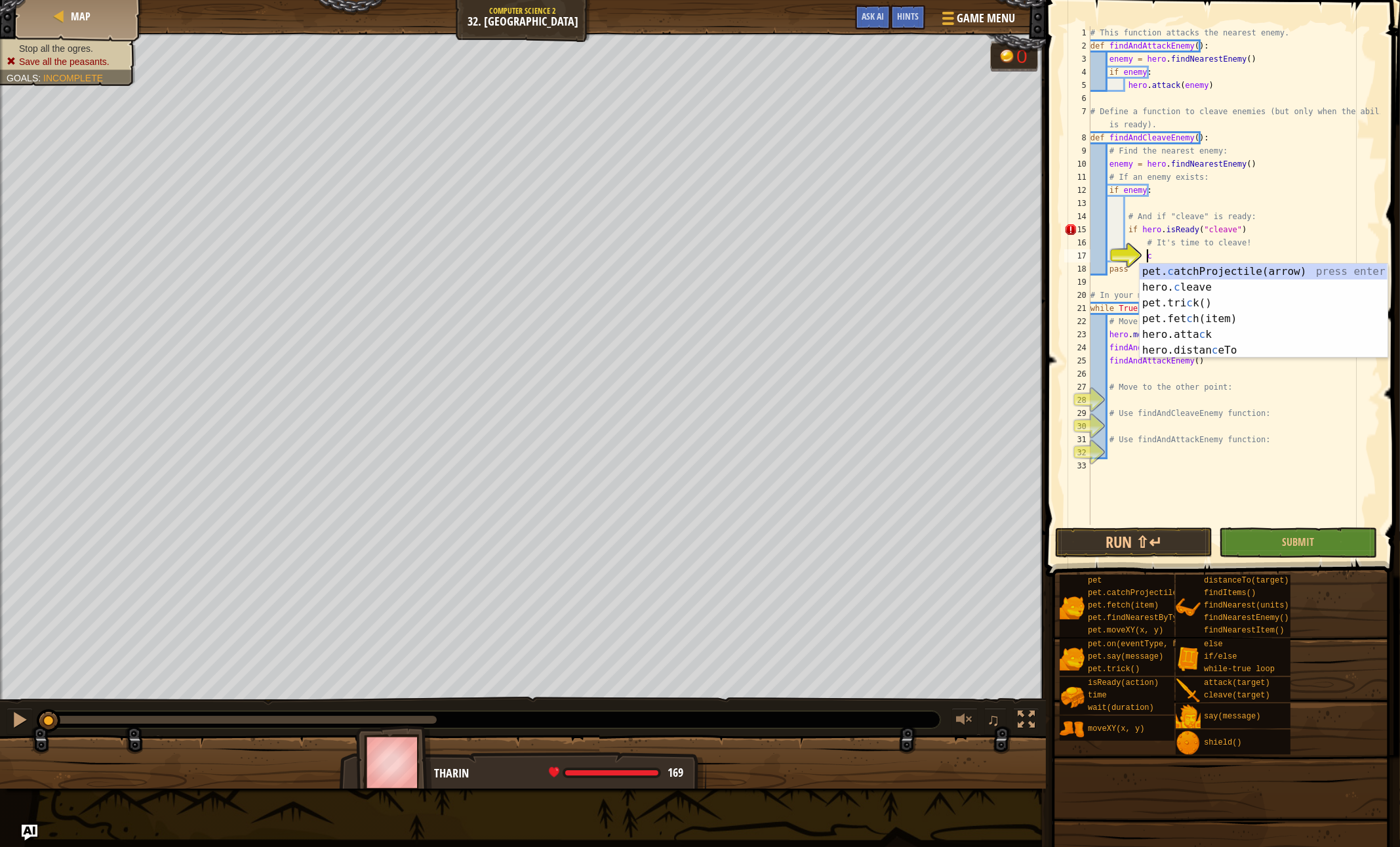
scroll to position [6, 4]
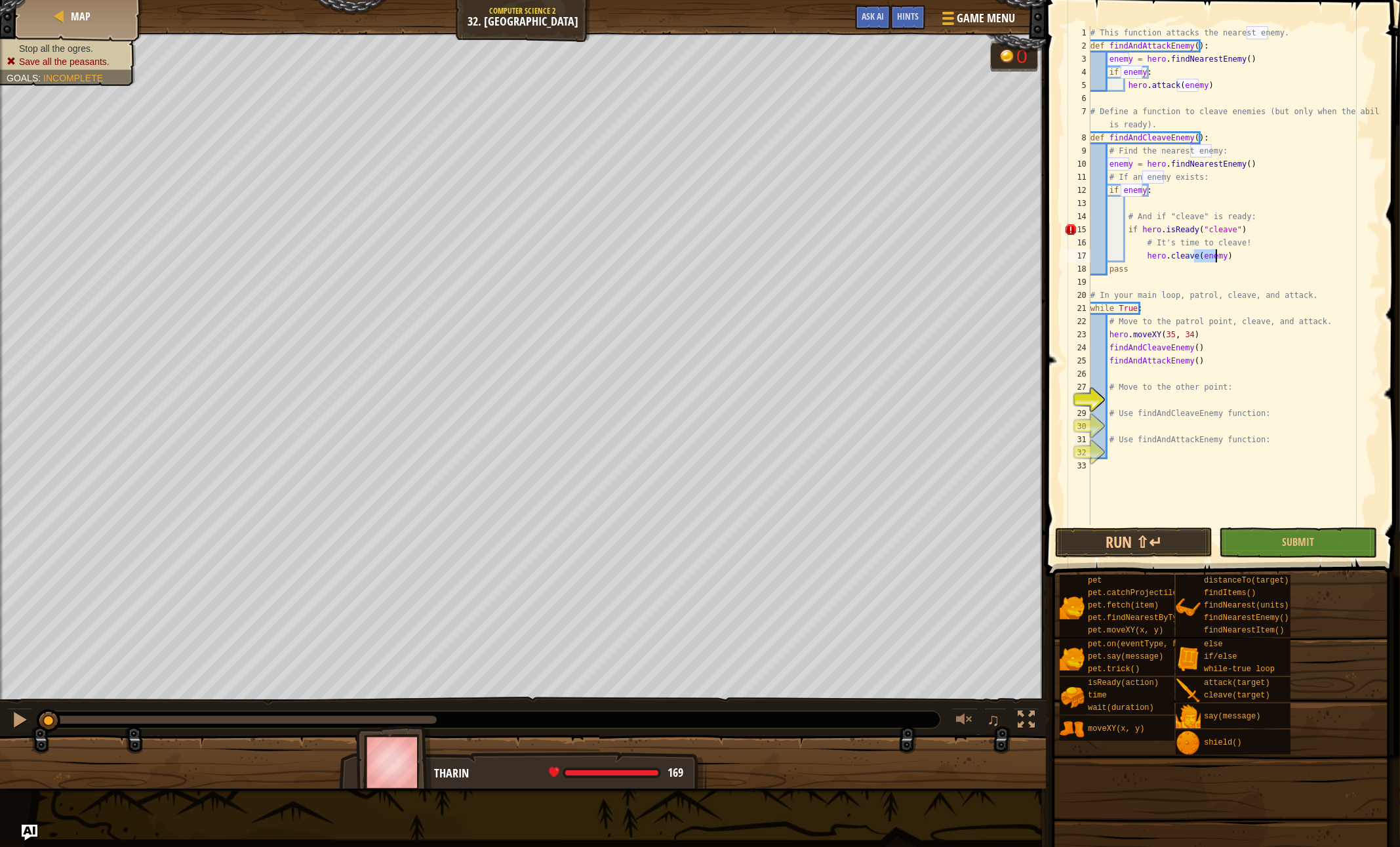
type textarea "pass"
type textarea "# And if "cleave" is ready:"
type textarea "if enemy:"
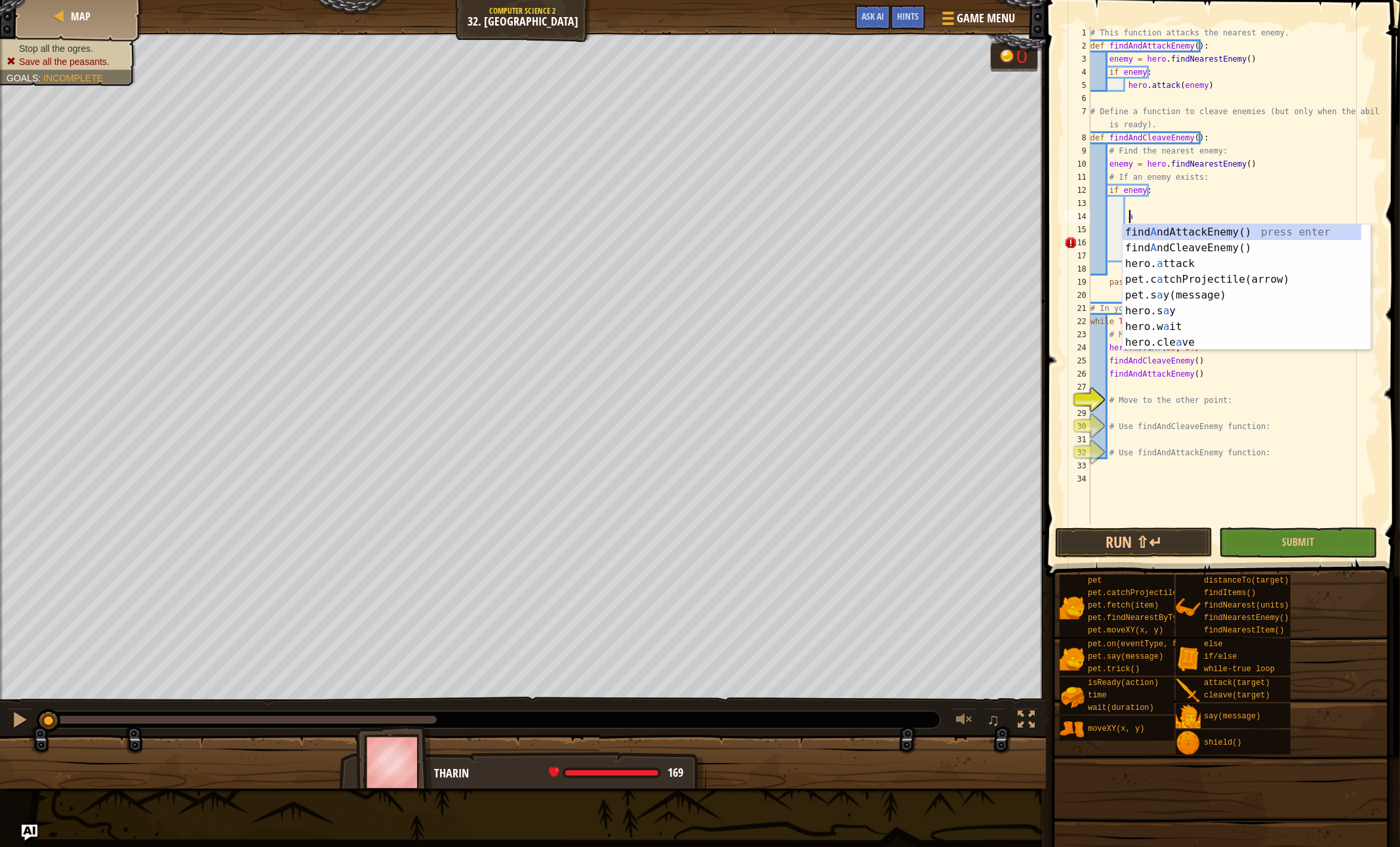
scroll to position [6, 3]
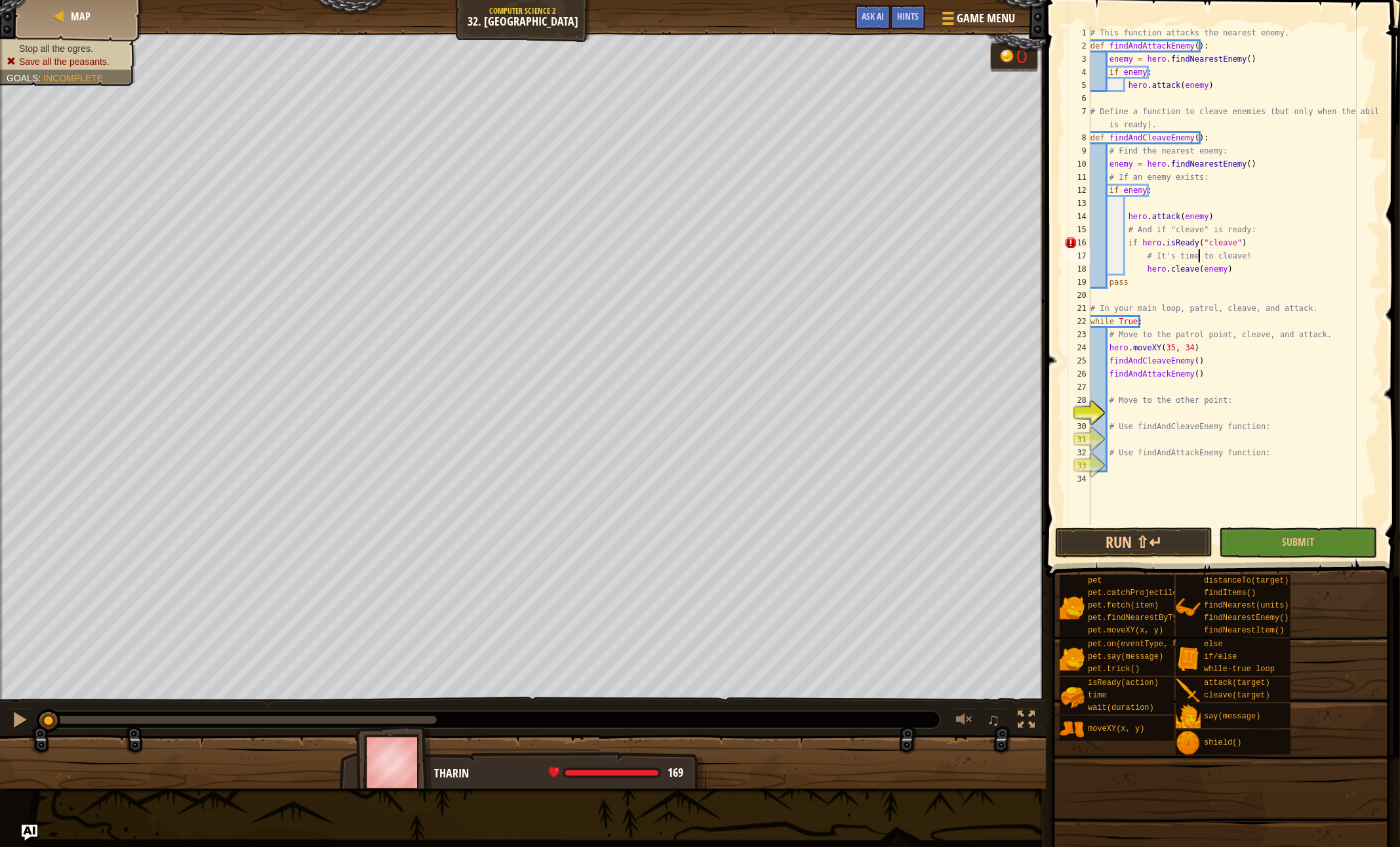
type textarea "pass"
type textarea "findAndAttackEnemy()"
type textarea "# Move to the other point:"
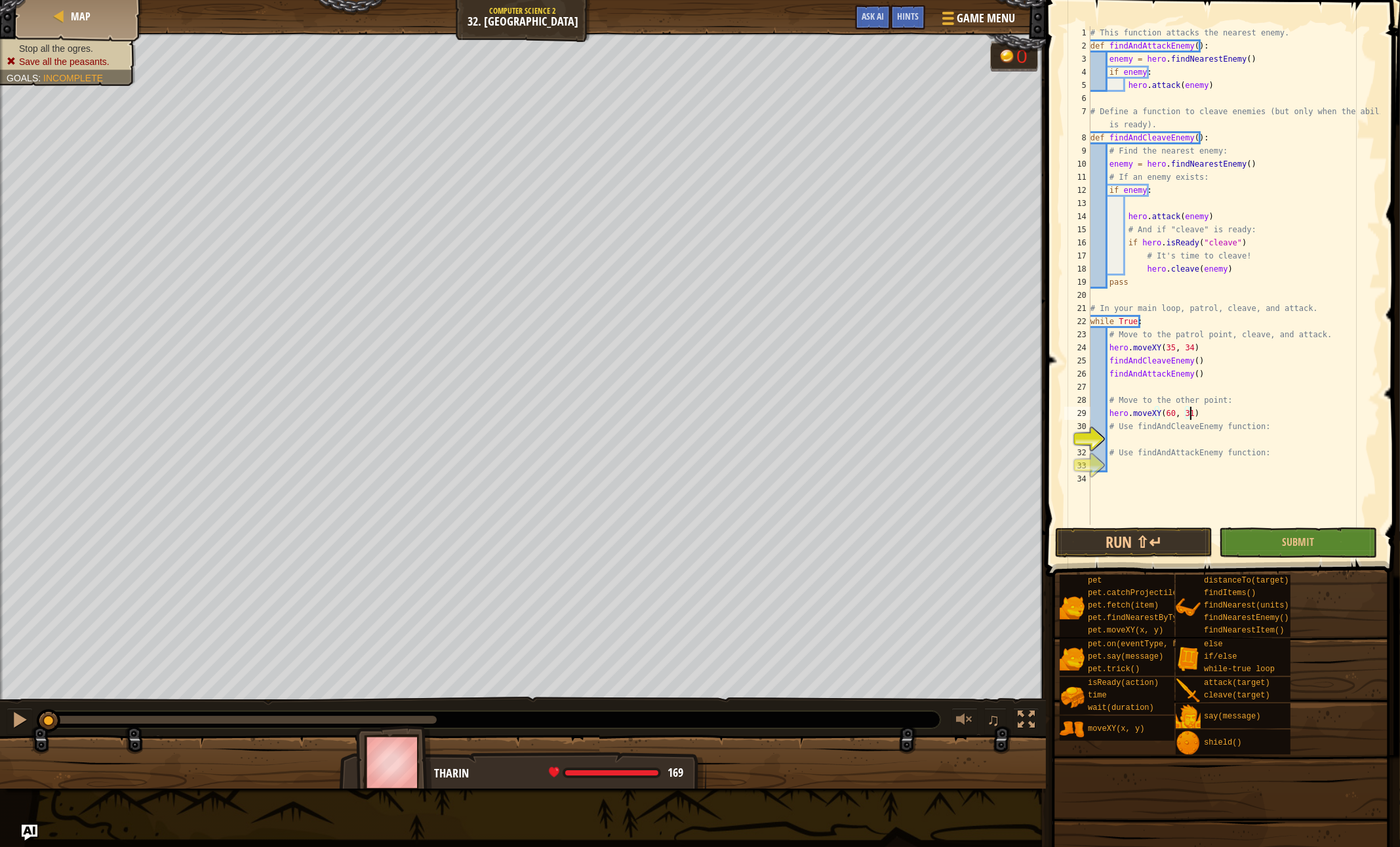
type textarea "# Use findAndCleaveEnemy function:"
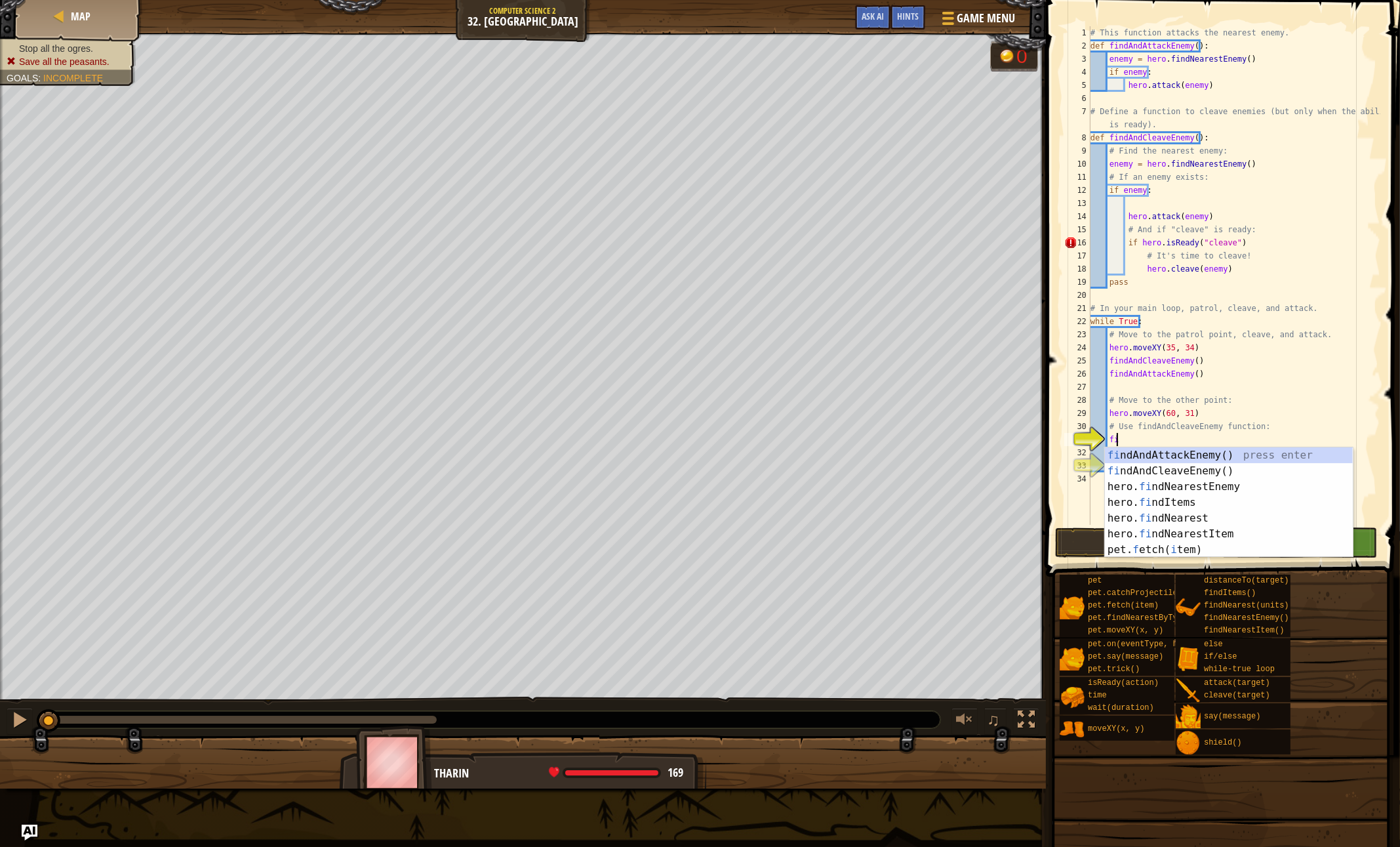
type textarea "find"
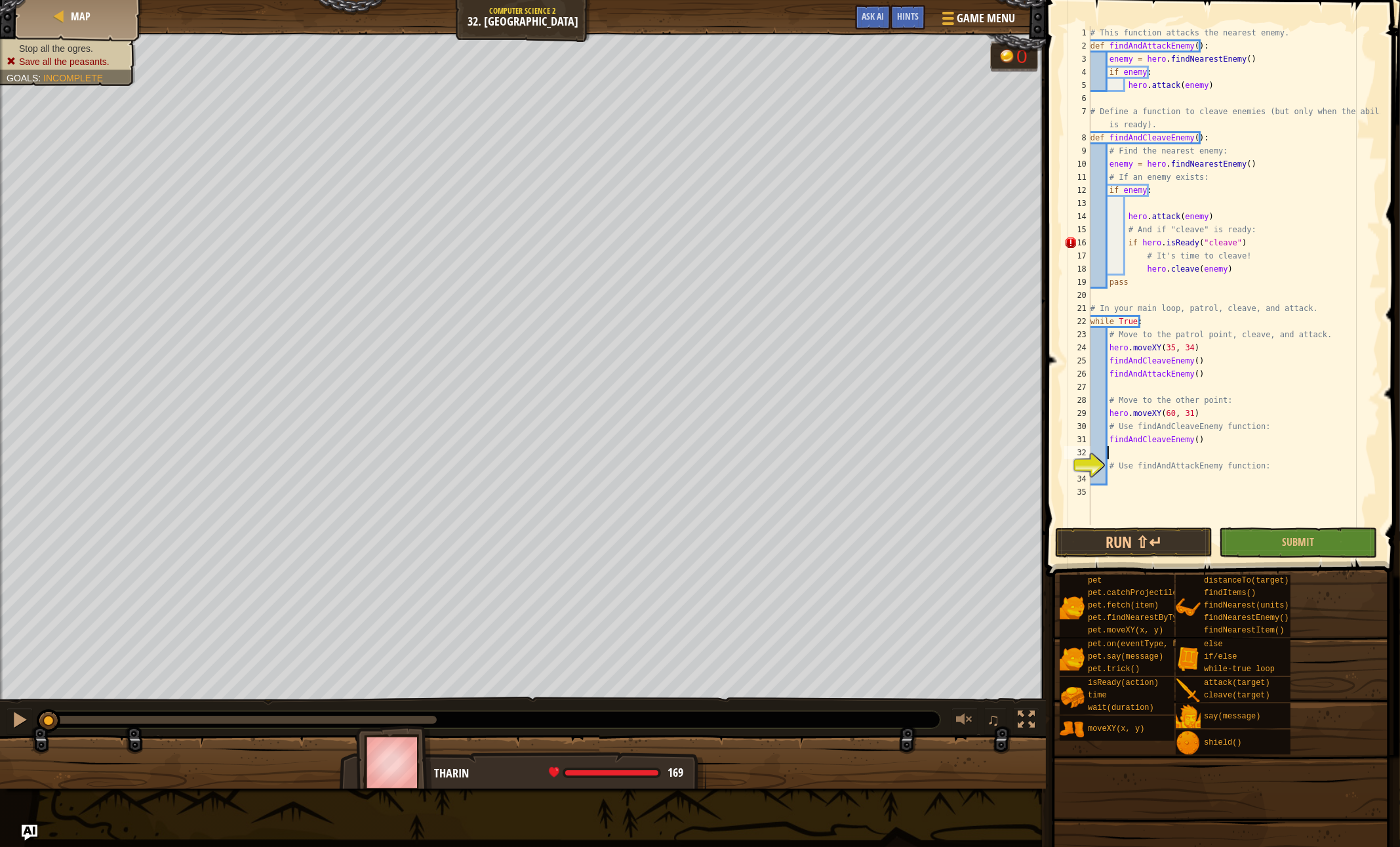
type textarea "# Use findAndAttackEnemy function:"
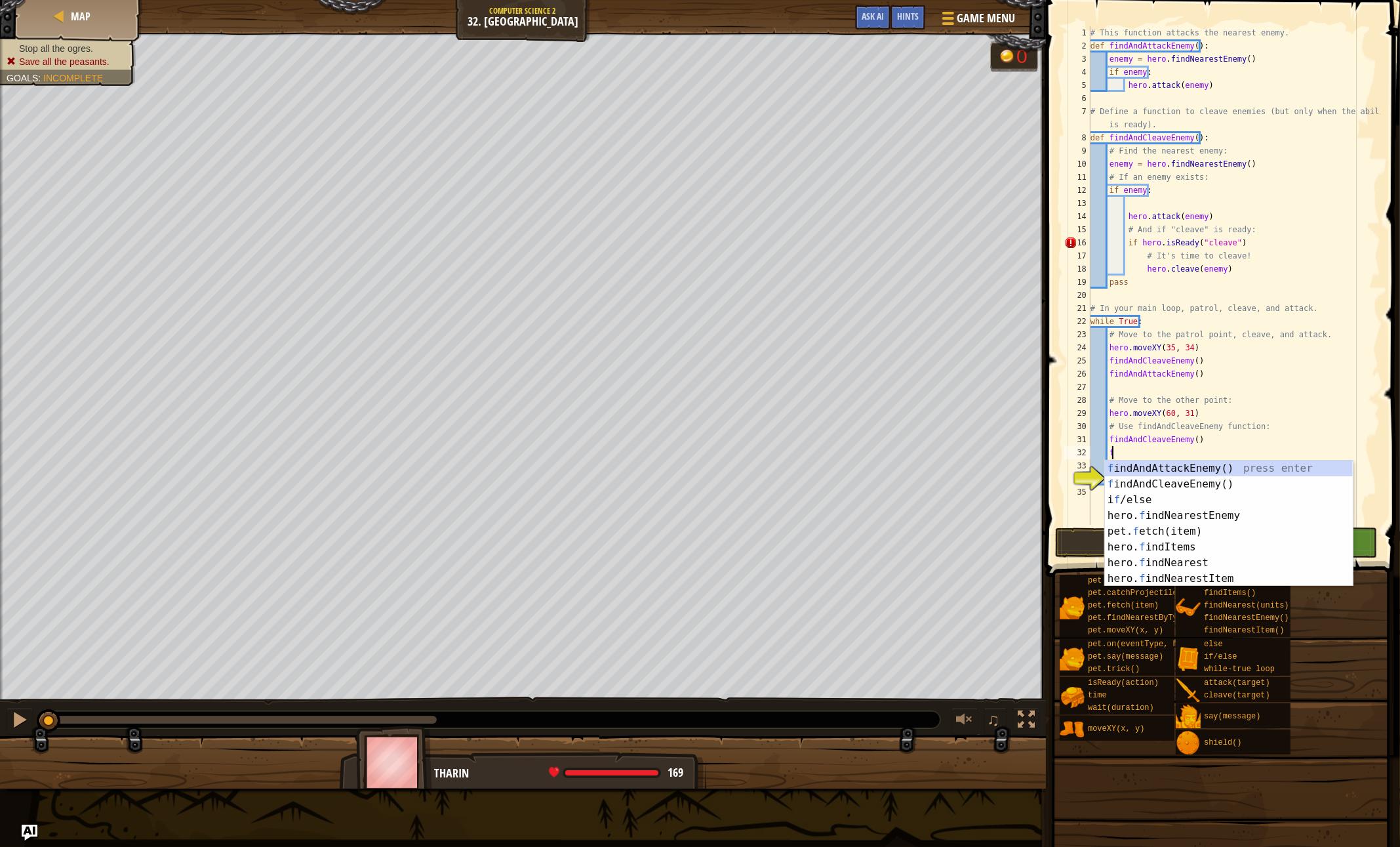
type textarea "fin"
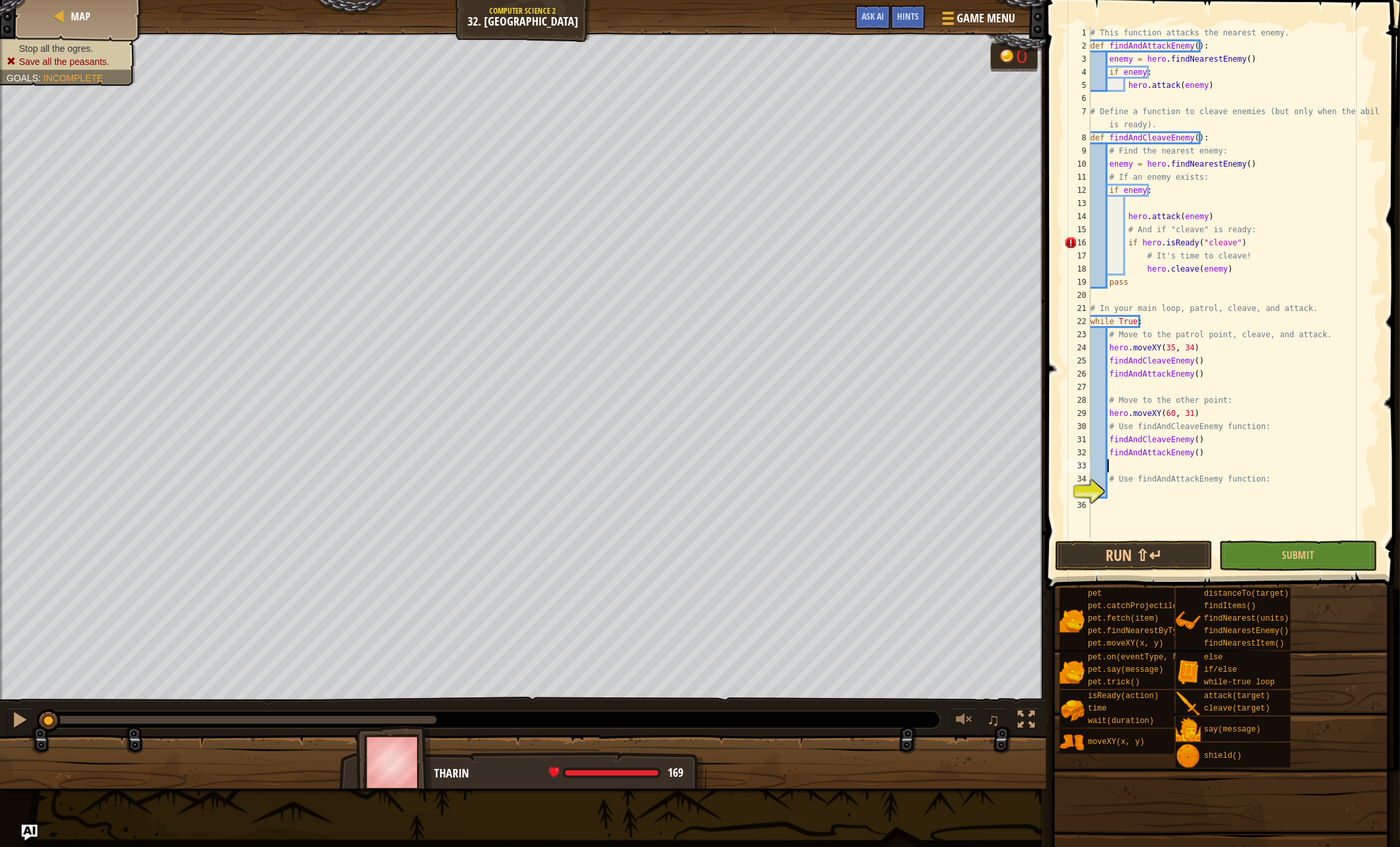
type textarea "# Use findAndAttackEnemy function:"
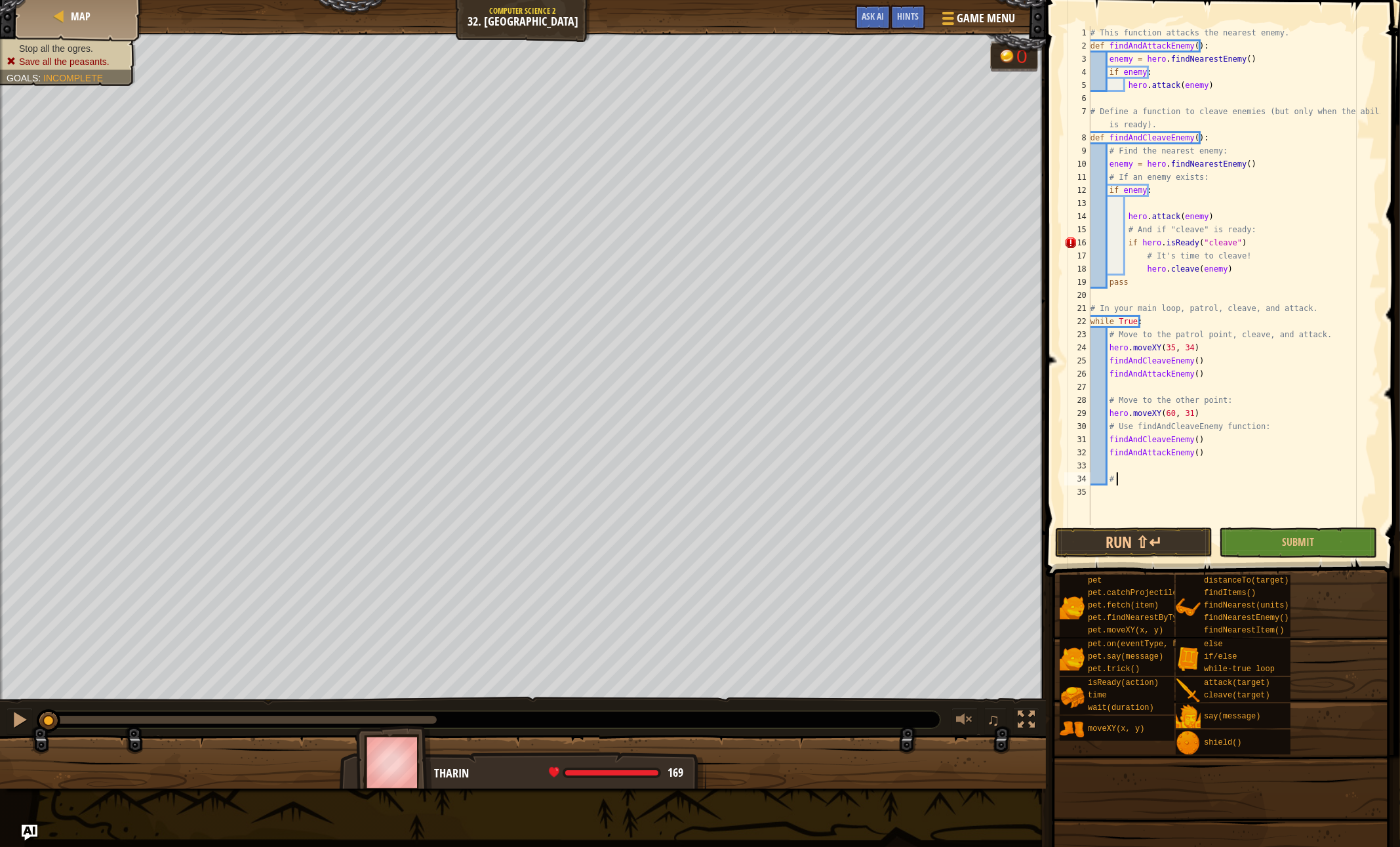
type textarea "#"
click at [1170, 548] on button "Run ⇧↵" at bounding box center [1134, 543] width 157 height 30
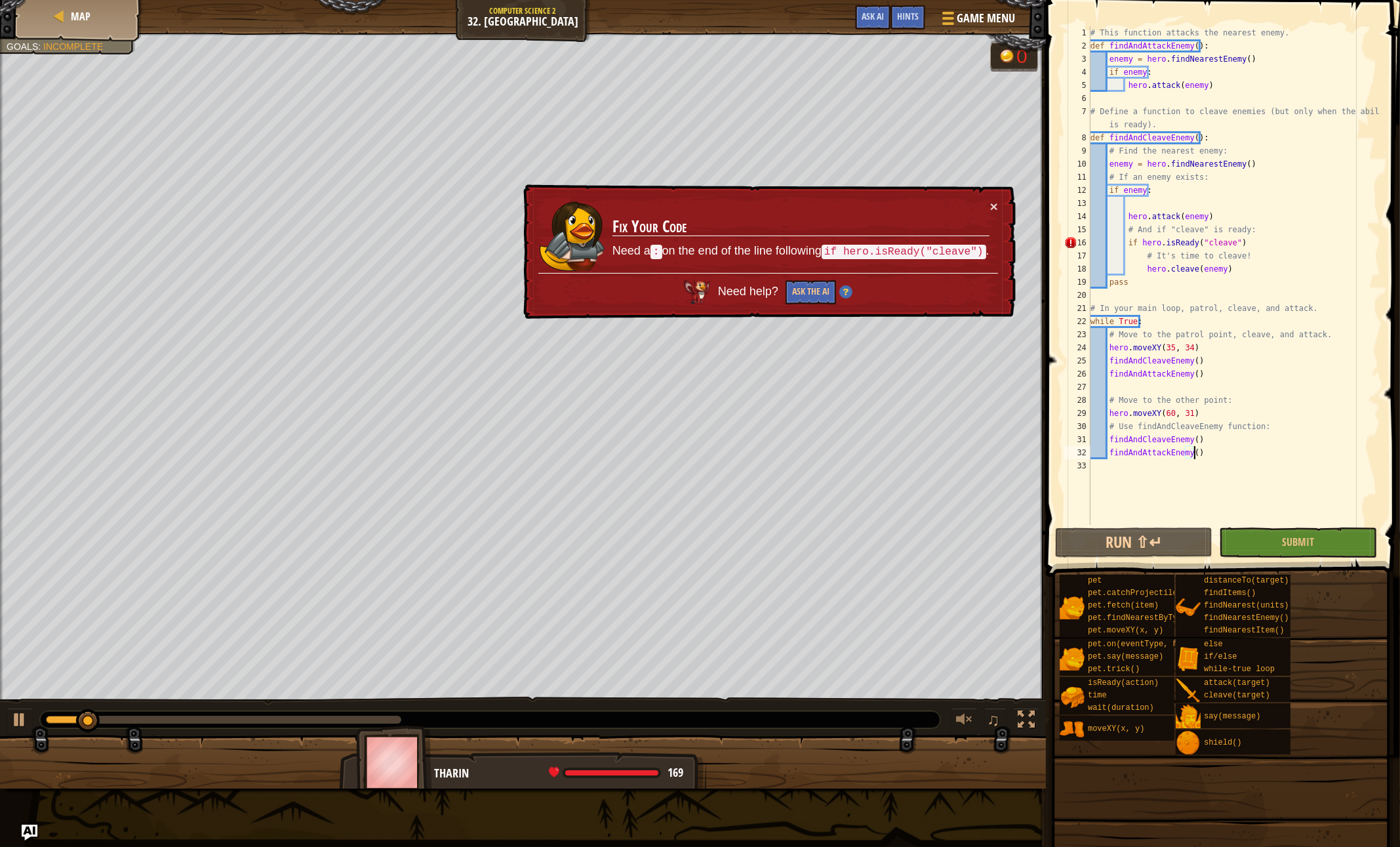
click at [1248, 240] on div "# This function attacks the nearest enemy. def findAndAttackEnemy ( ) : enemy =…" at bounding box center [1233, 288] width 292 height 524
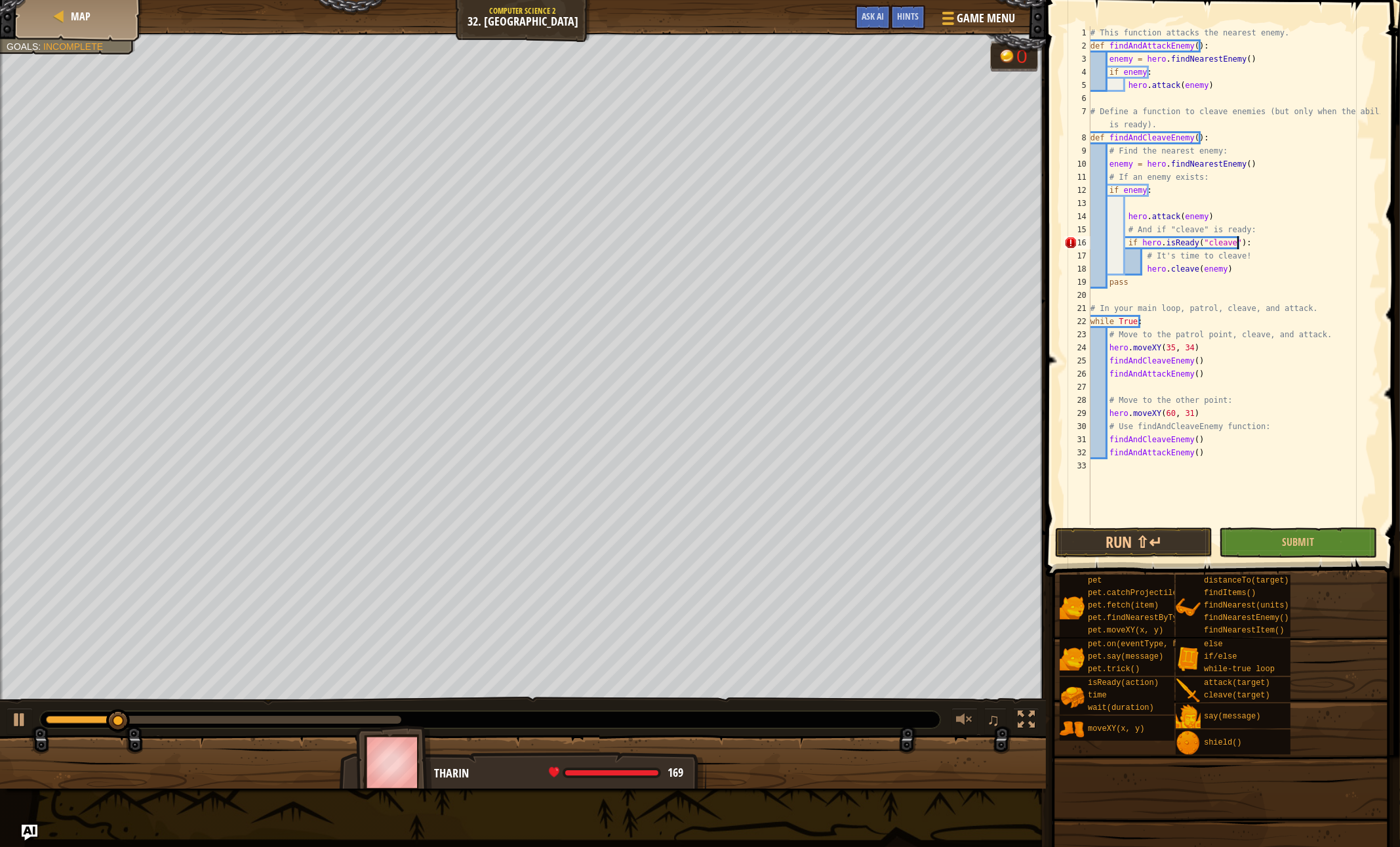
scroll to position [6, 11]
click at [1094, 540] on button "Run ⇧↵" at bounding box center [1134, 543] width 157 height 30
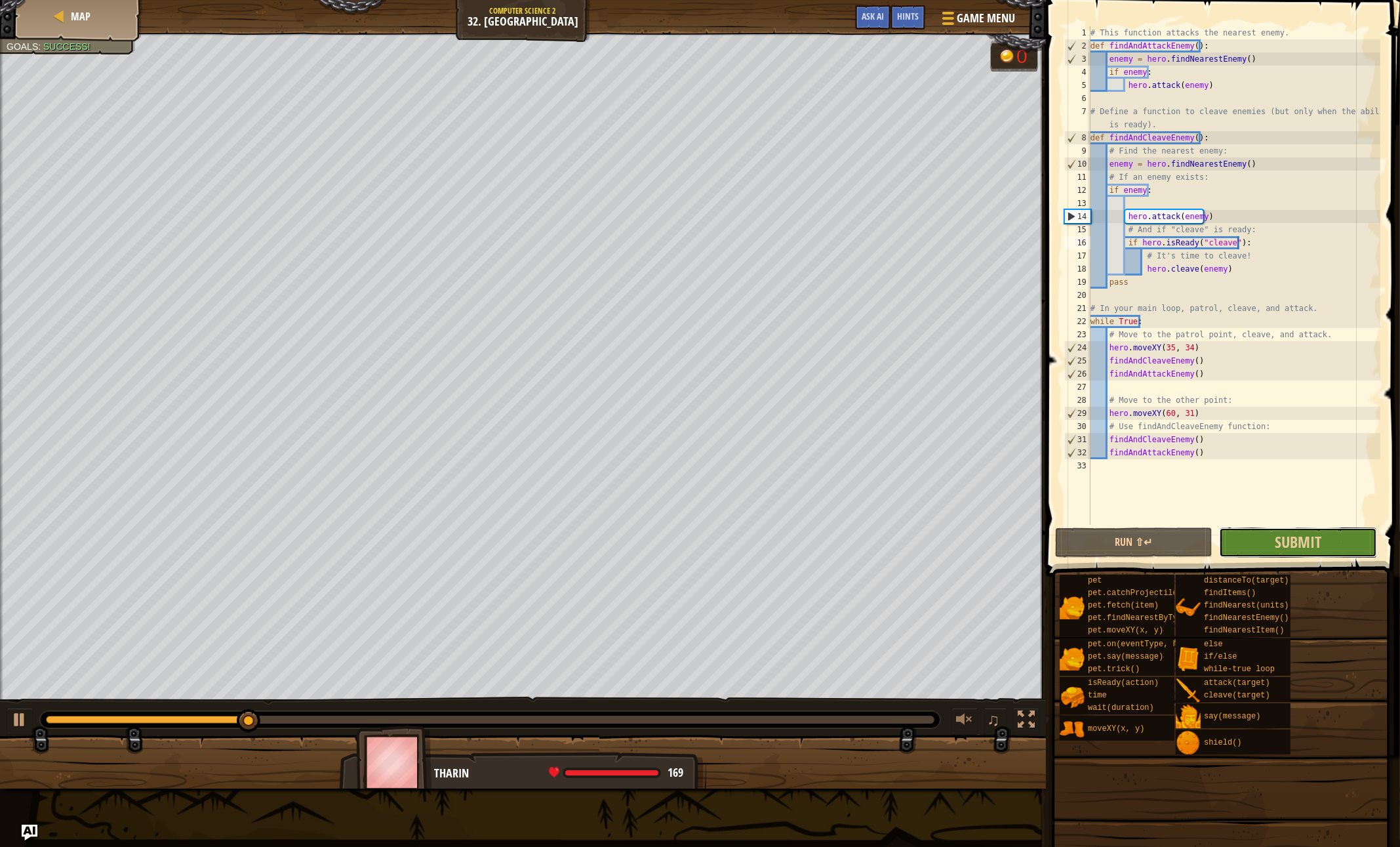
click at [1258, 543] on button "Submit" at bounding box center [1298, 543] width 157 height 30
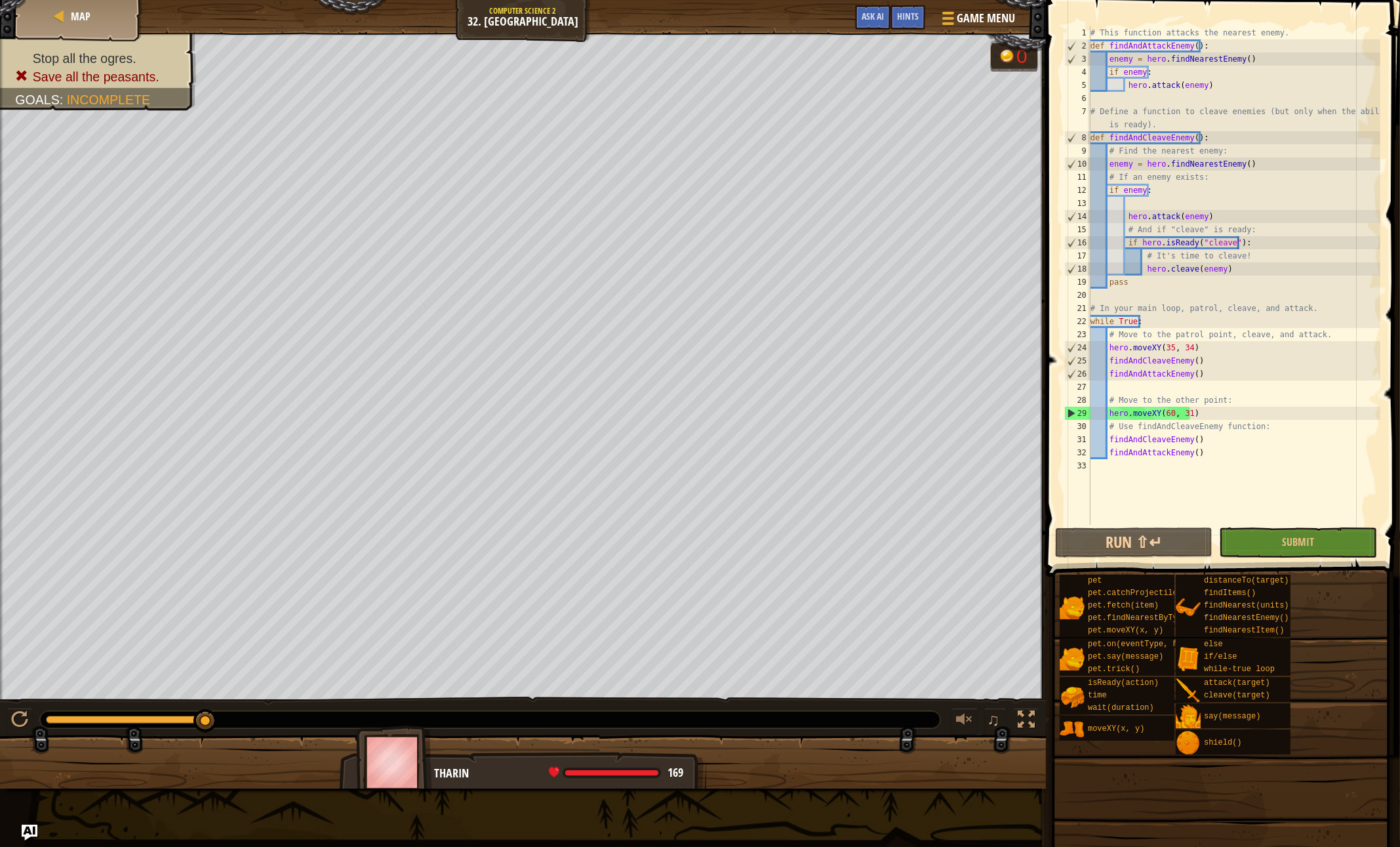
type textarea "hero.attack(enemy)"
drag, startPoint x: 1190, startPoint y: 215, endPoint x: 1125, endPoint y: 215, distance: 65.0
click at [1125, 215] on div "# This function attacks the nearest enemy. def findAndAttackEnemy ( ) : enemy =…" at bounding box center [1233, 288] width 292 height 524
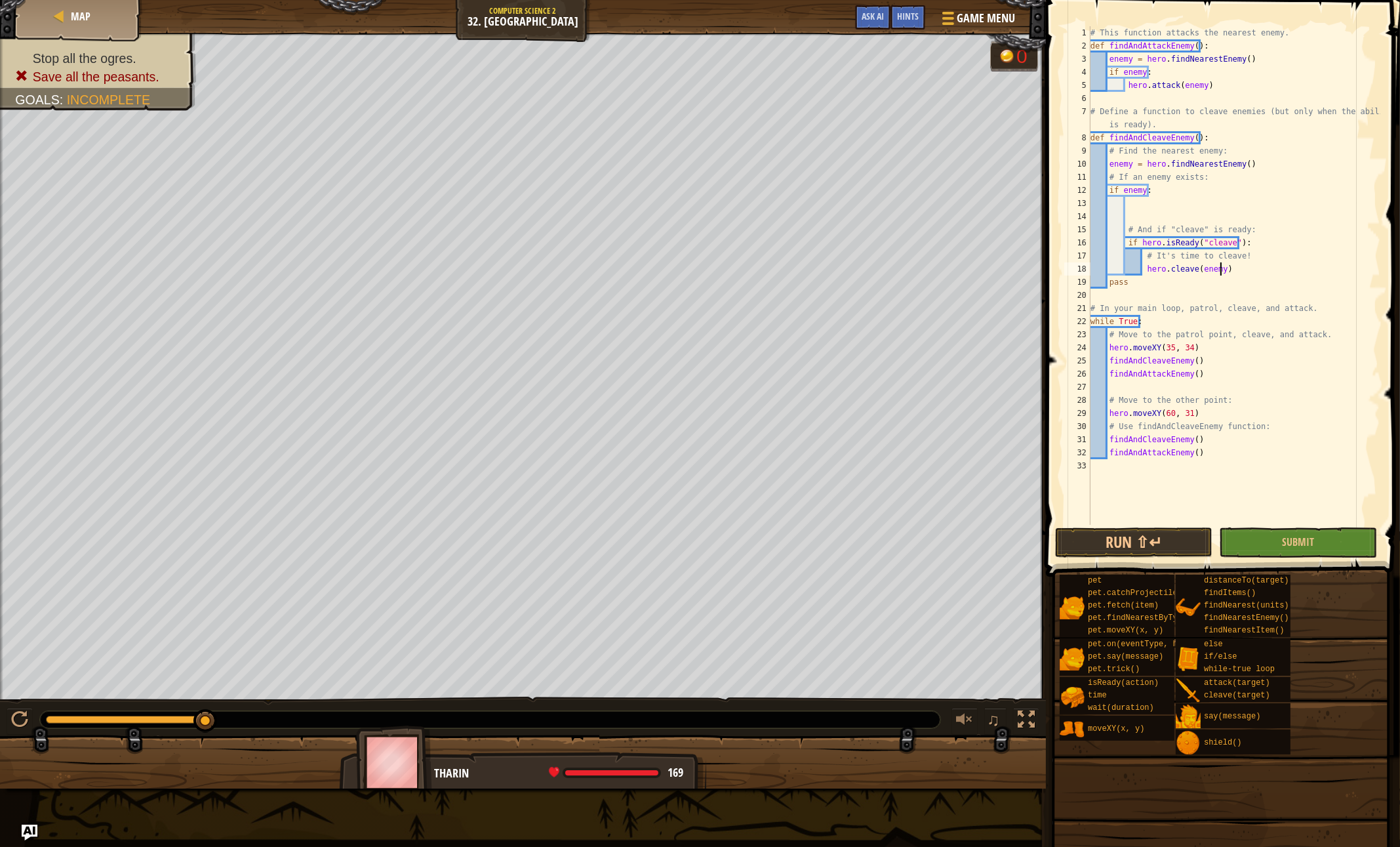
click at [1236, 270] on div "# This function attacks the nearest enemy. def findAndAttackEnemy ( ) : enemy =…" at bounding box center [1233, 288] width 292 height 524
type textarea "hero.cleave(enemy)"
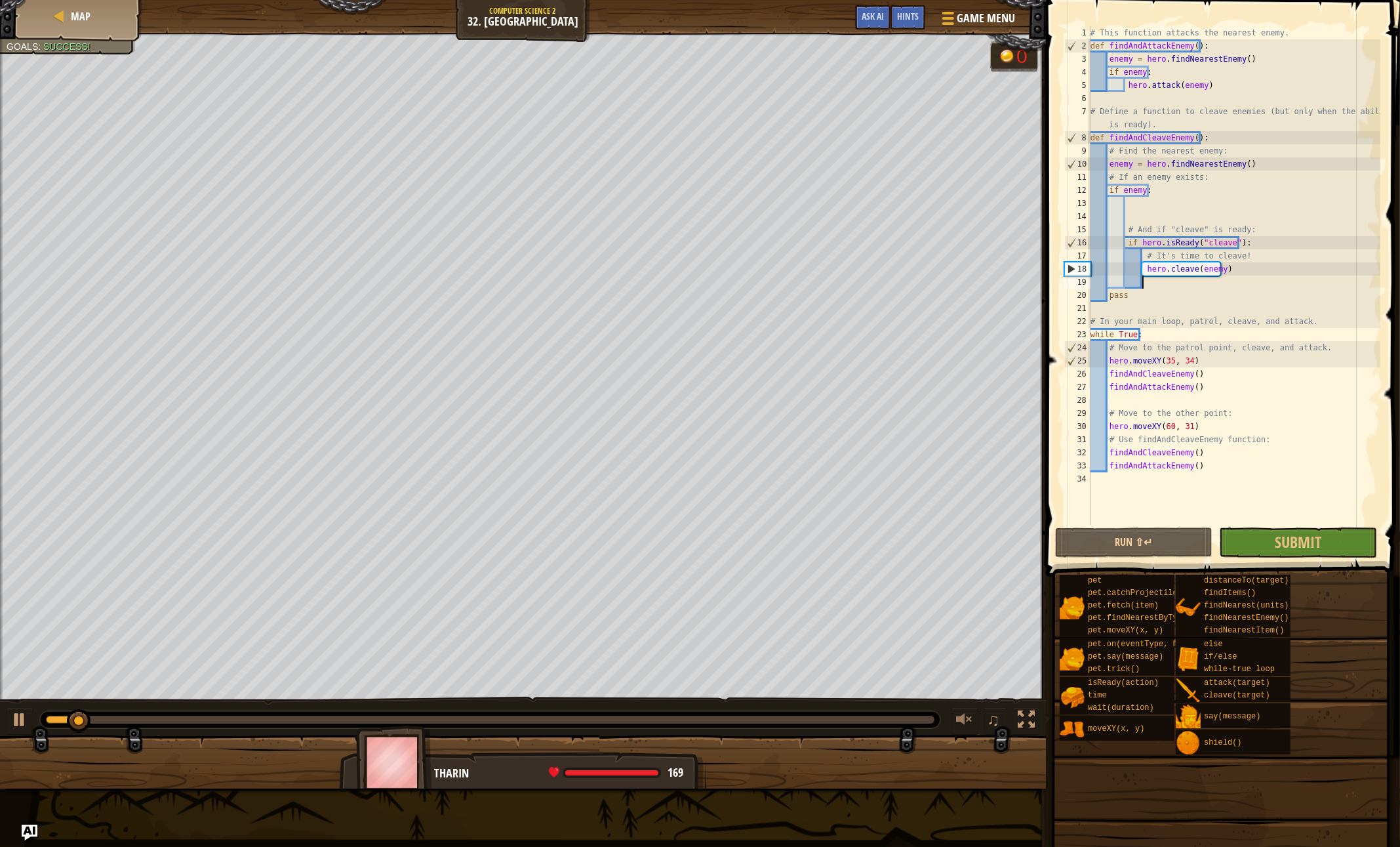
paste textarea "hero.attack(enemy)"
type textarea "hero.attack(enemy)"
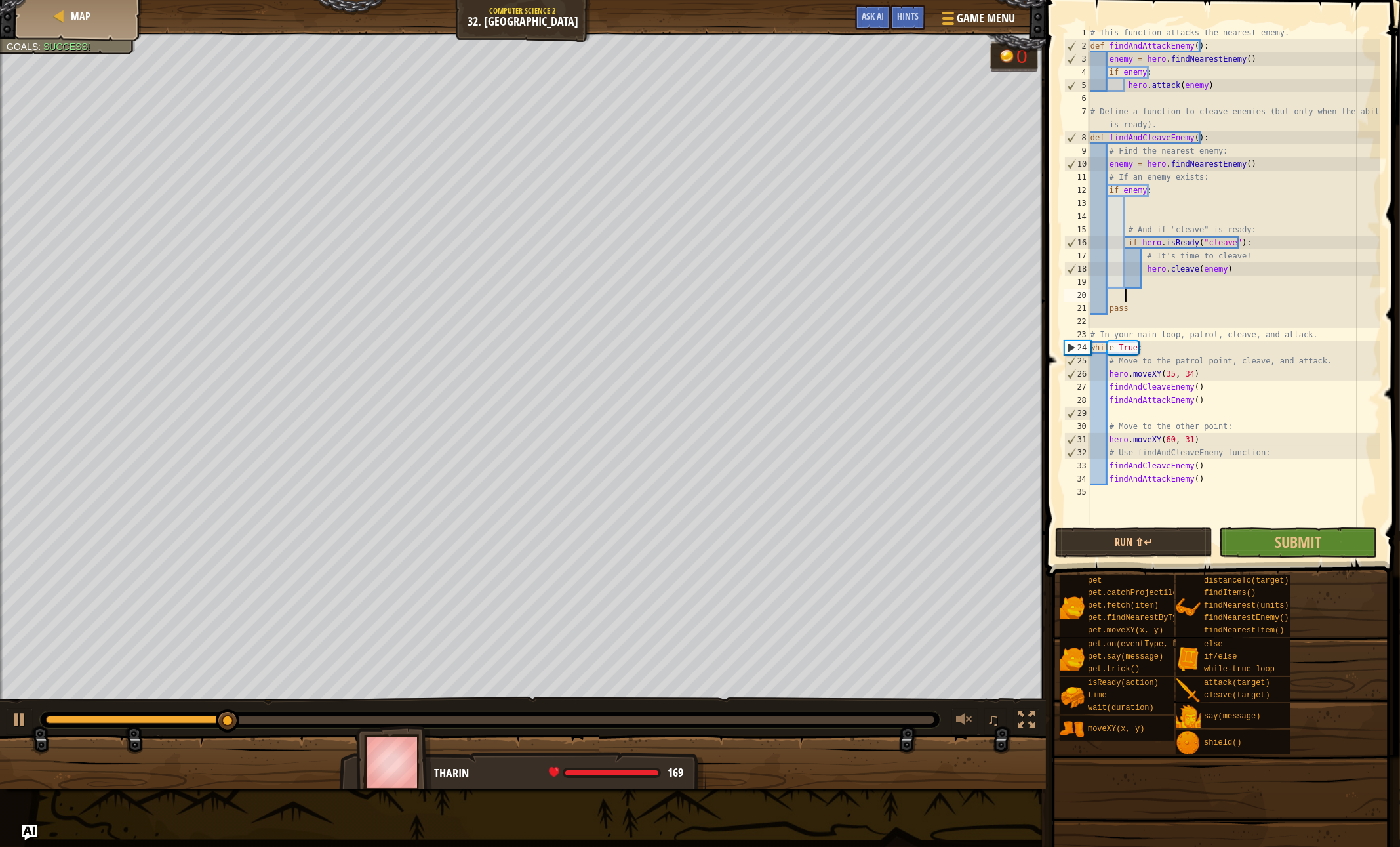
paste textarea "hero.attack(enemy)"
type textarea "hero.attack(enemy)"
click at [1105, 542] on button "Run ⇧↵" at bounding box center [1134, 543] width 157 height 30
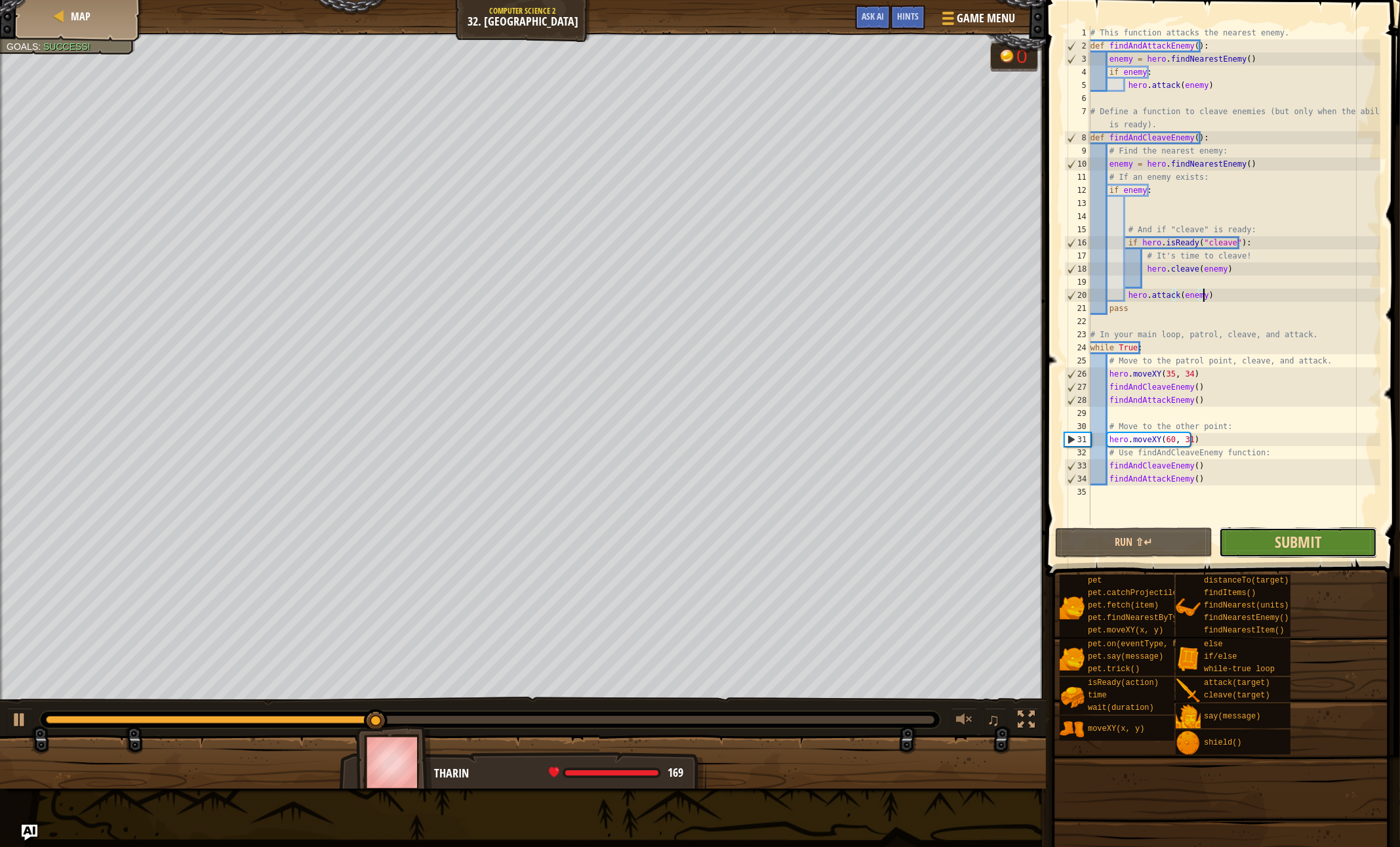
click at [1307, 538] on span "Submit" at bounding box center [1298, 541] width 47 height 21
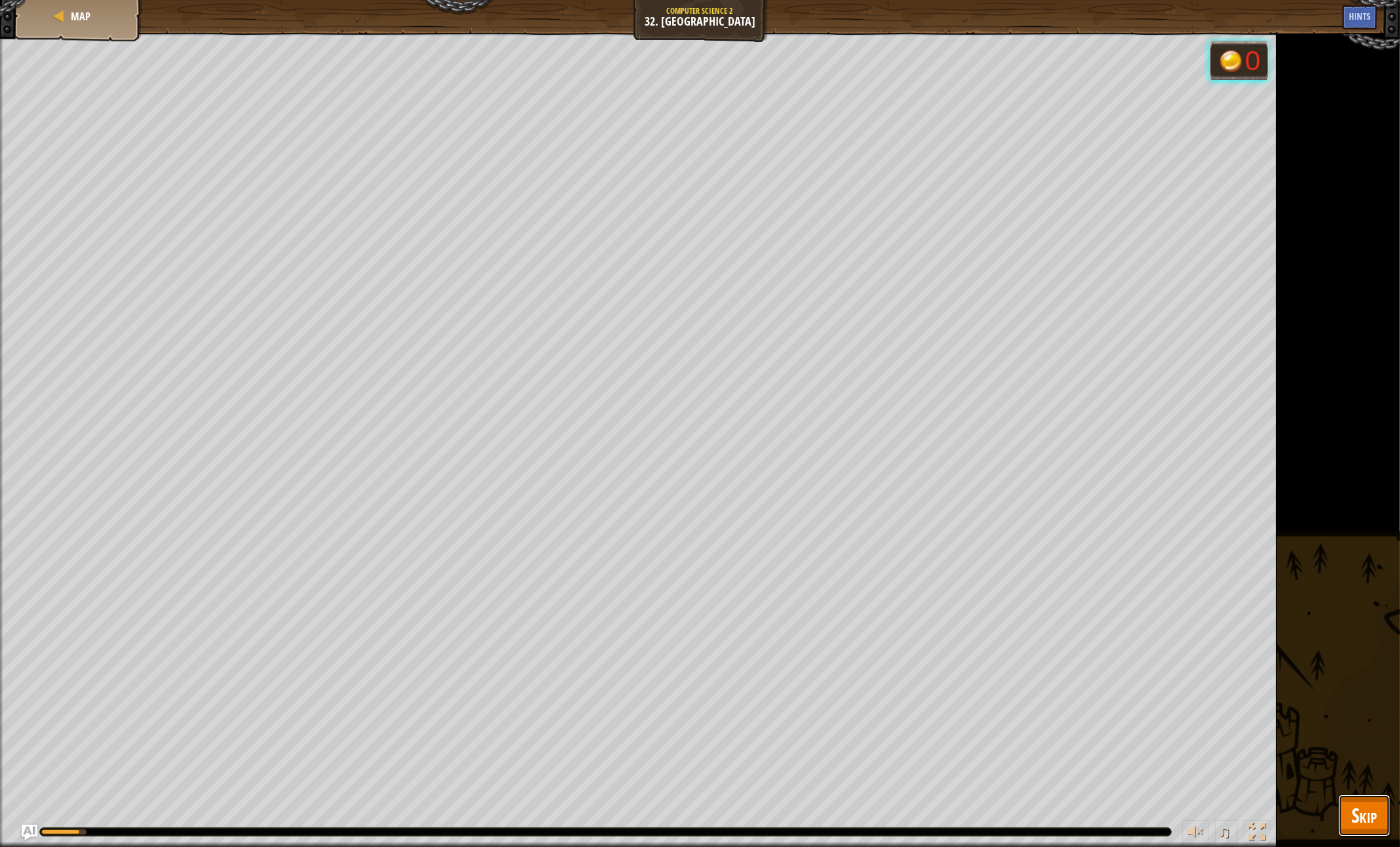
click at [1353, 808] on span "Skip" at bounding box center [1364, 815] width 26 height 27
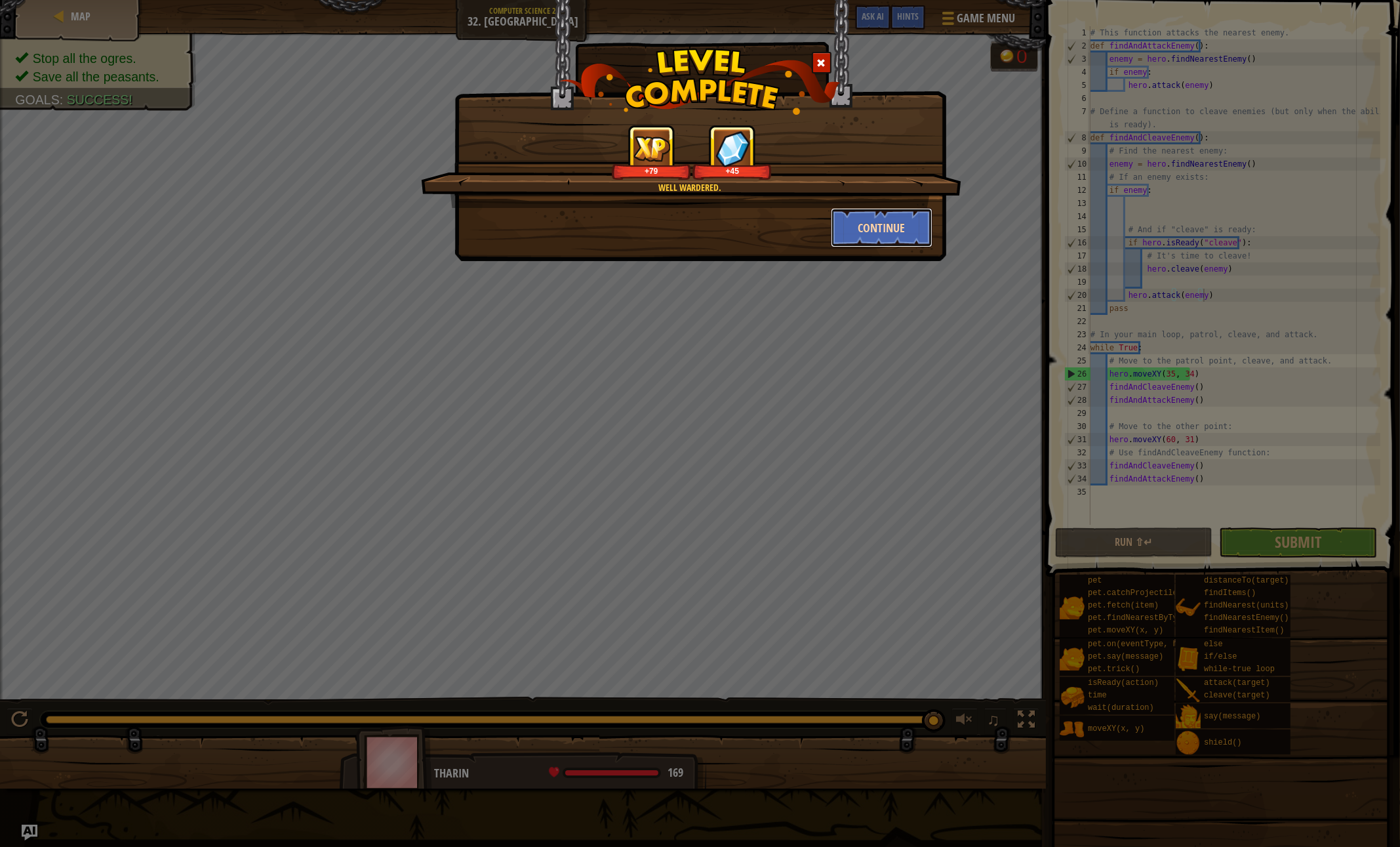
click at [865, 225] on button "Continue" at bounding box center [881, 227] width 101 height 39
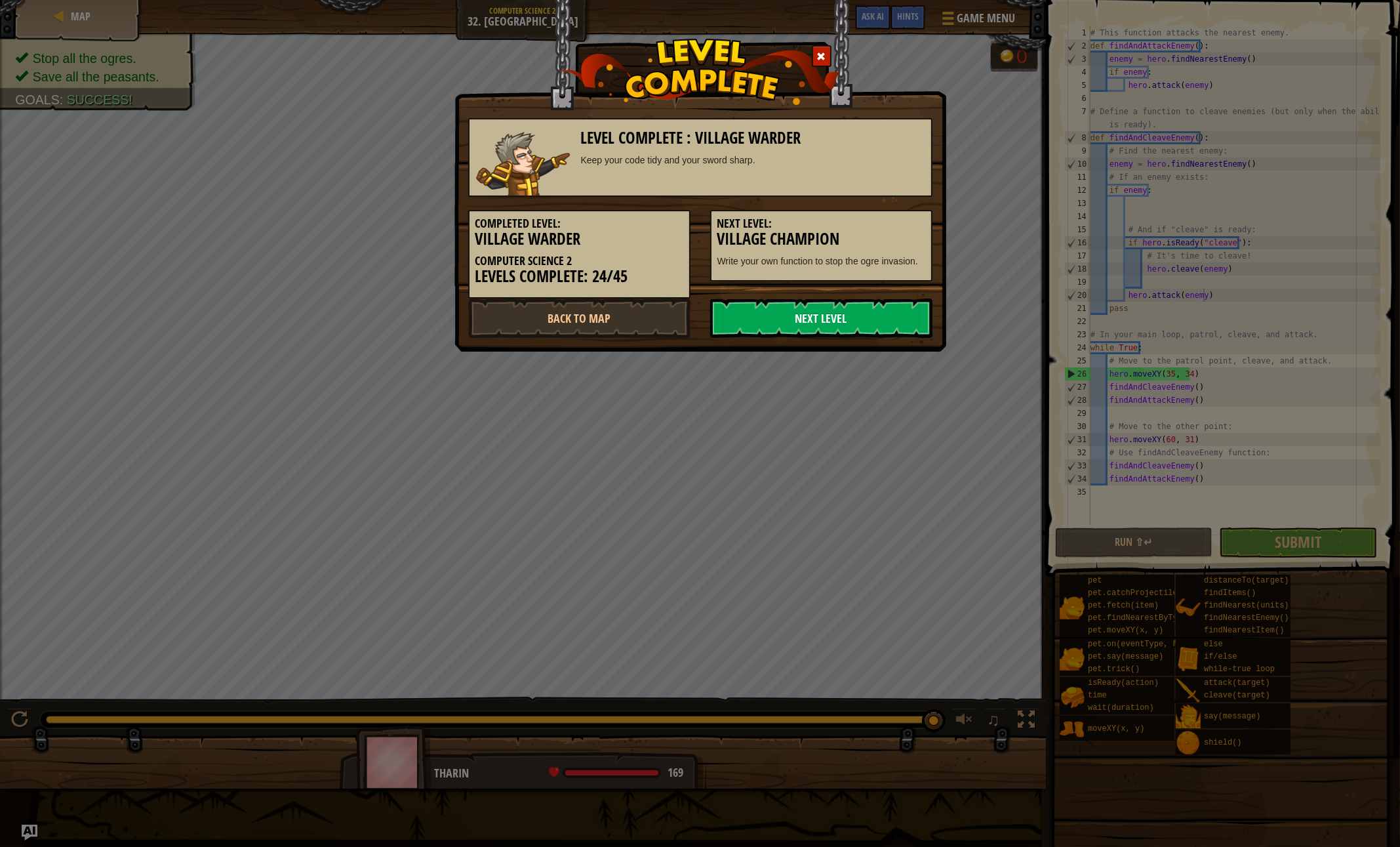
click at [768, 301] on link "Next Level" at bounding box center [821, 318] width 222 height 39
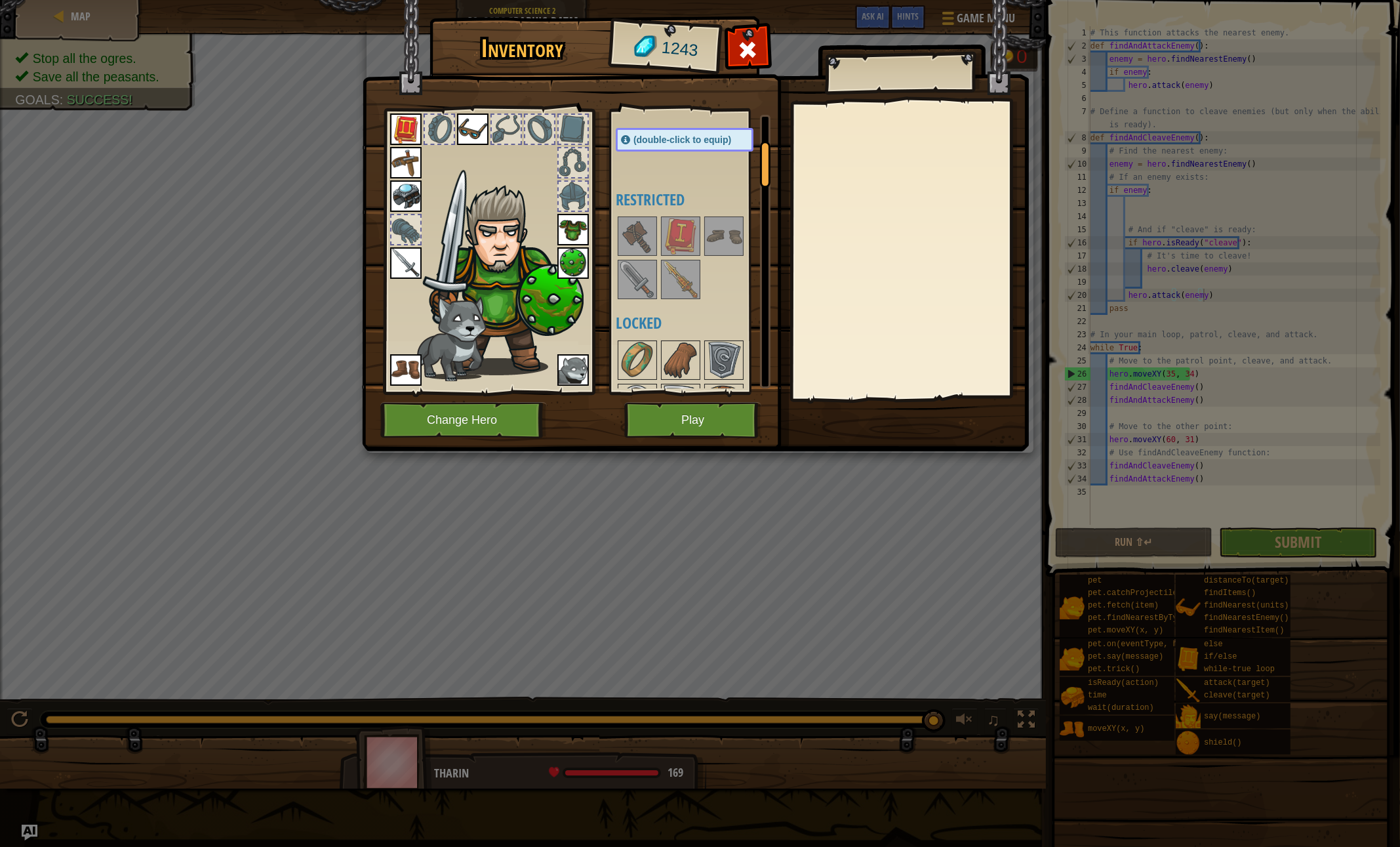
scroll to position [0, 0]
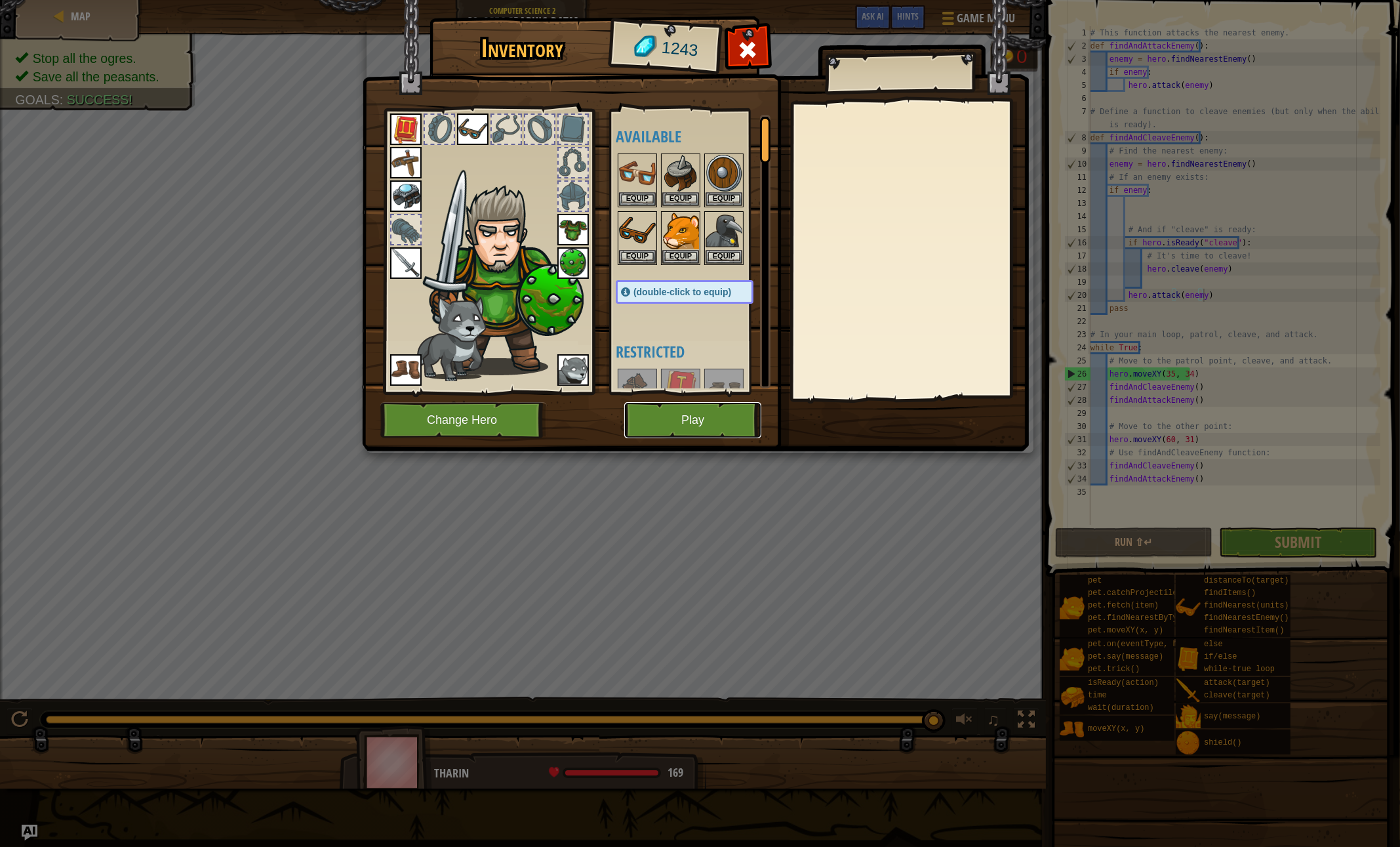
click at [646, 422] on button "Play" at bounding box center [693, 420] width 137 height 36
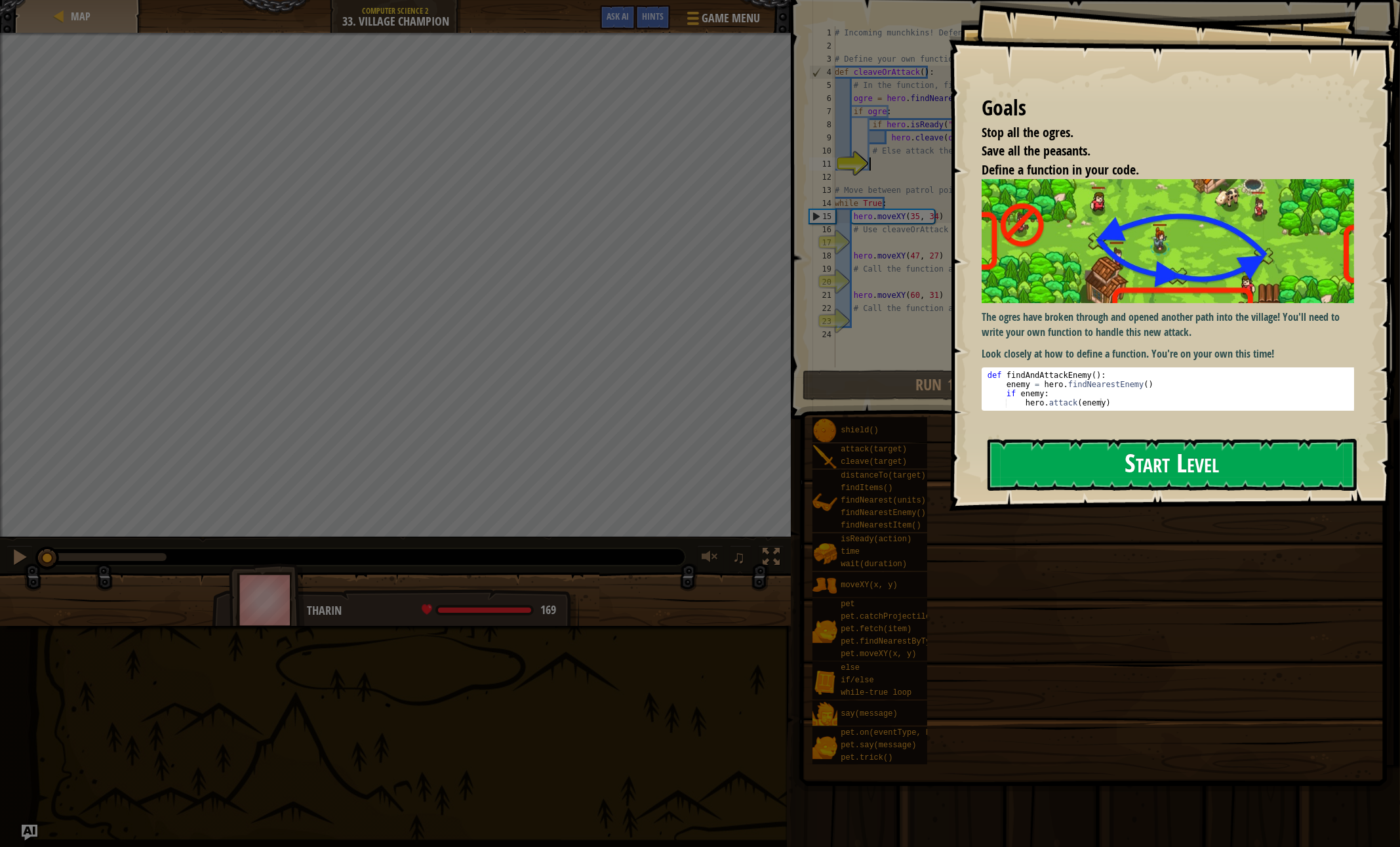
click at [1078, 470] on button "Start Level" at bounding box center [1171, 465] width 369 height 52
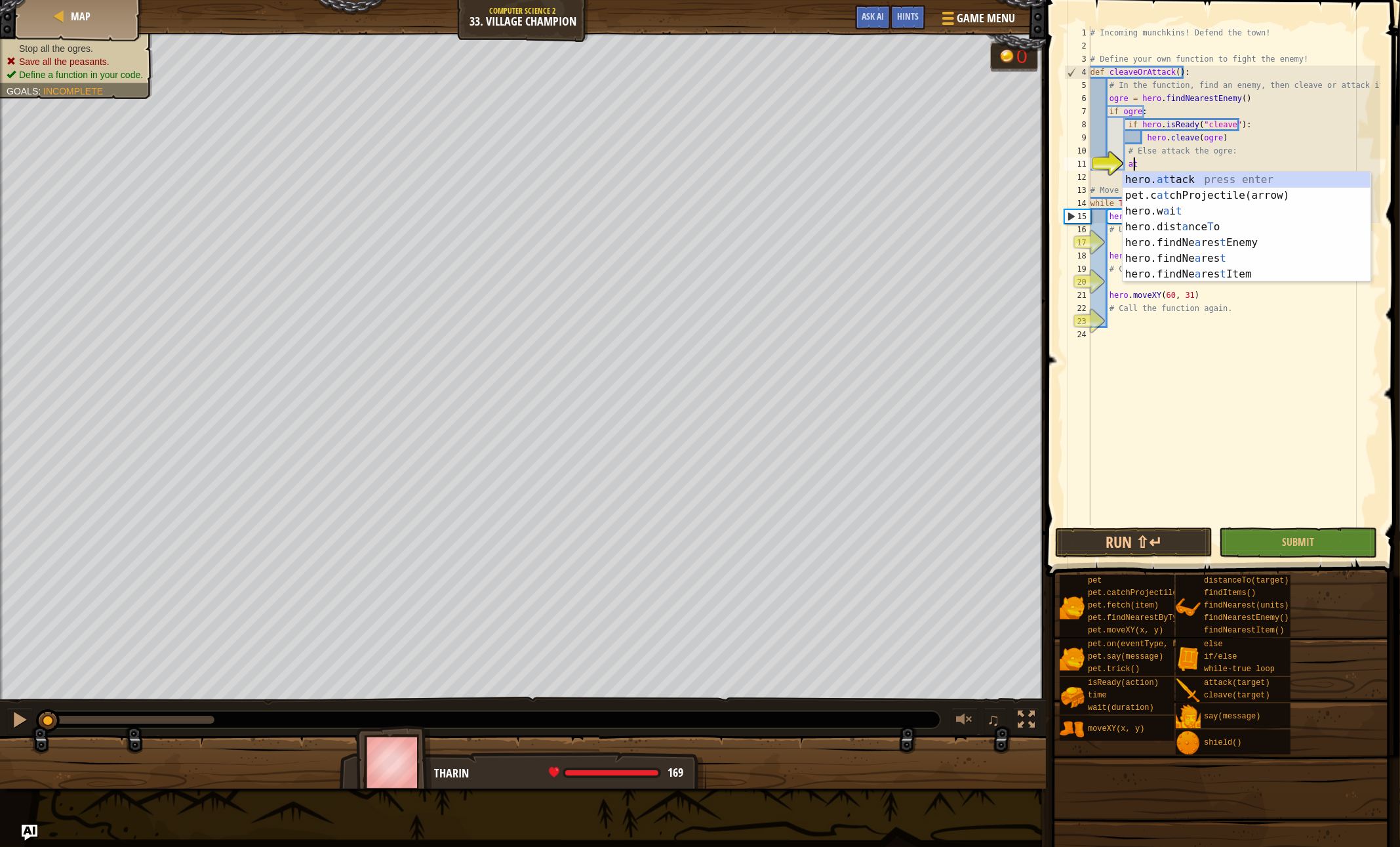
scroll to position [6, 3]
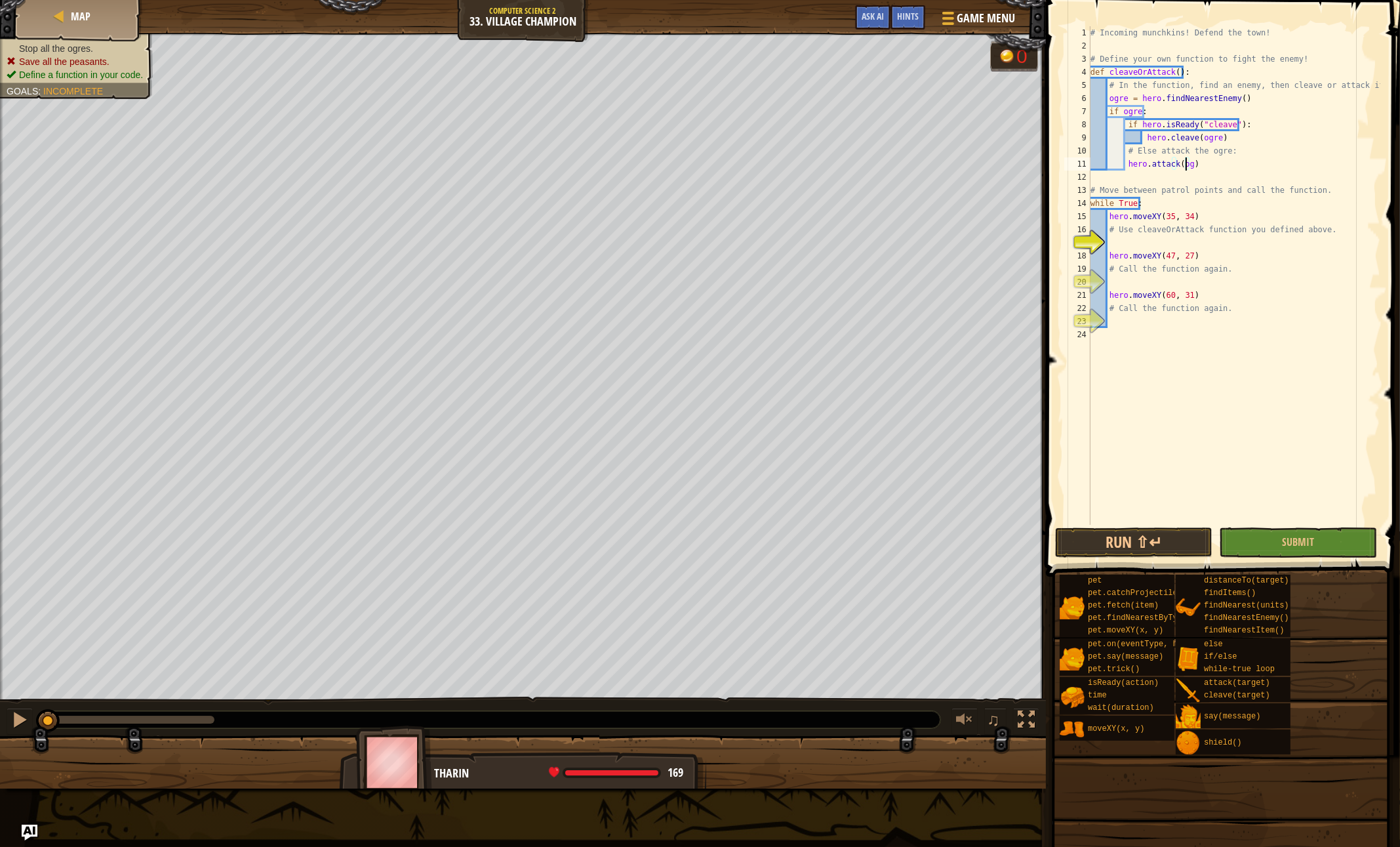
type textarea "hero.attack(ogre)"
type textarea "# Use cleaveOrAttack function you defined above."
type textarea "cle"
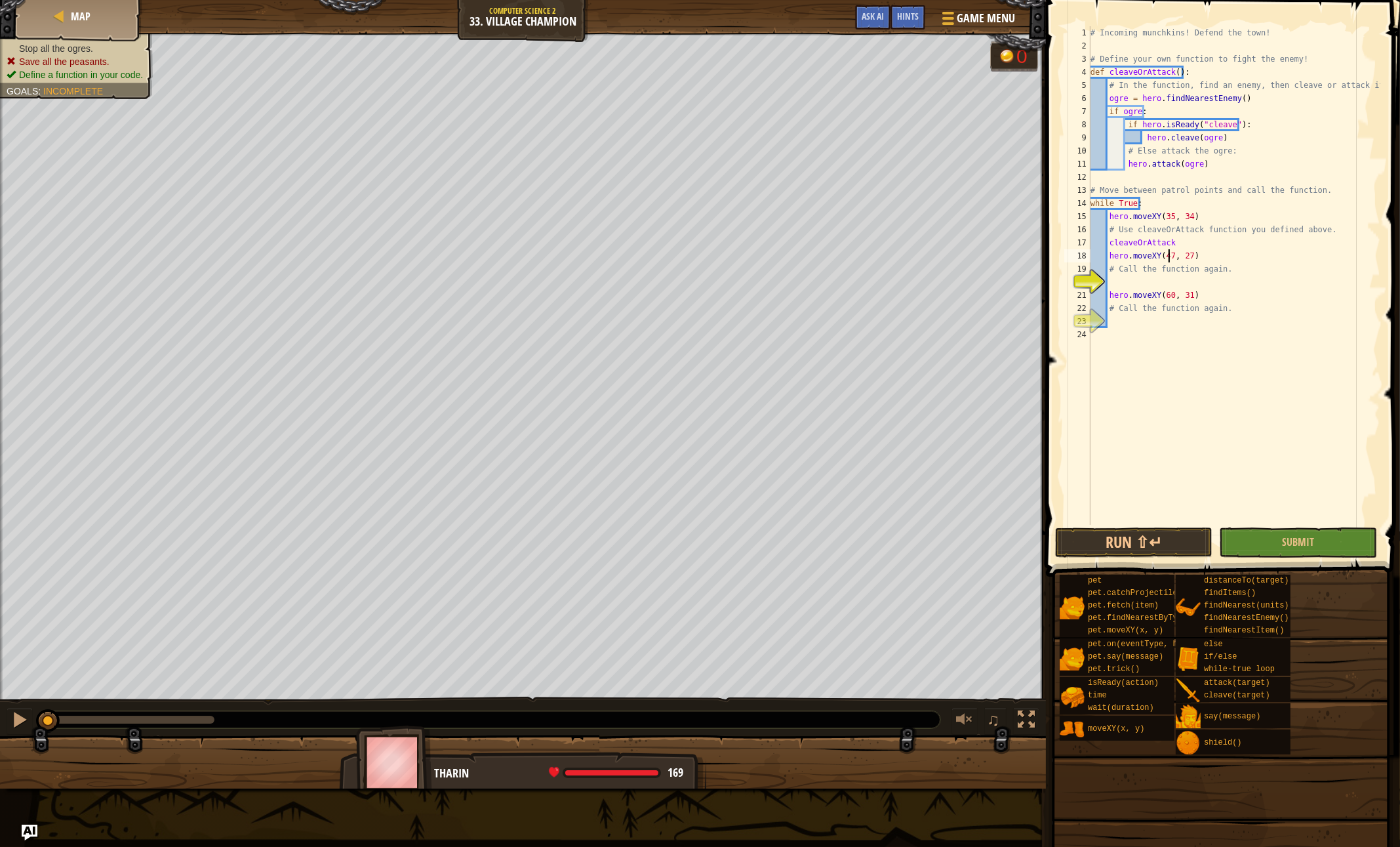
type textarea "cleaveOrAttack"
type textarea "# Call the function again."
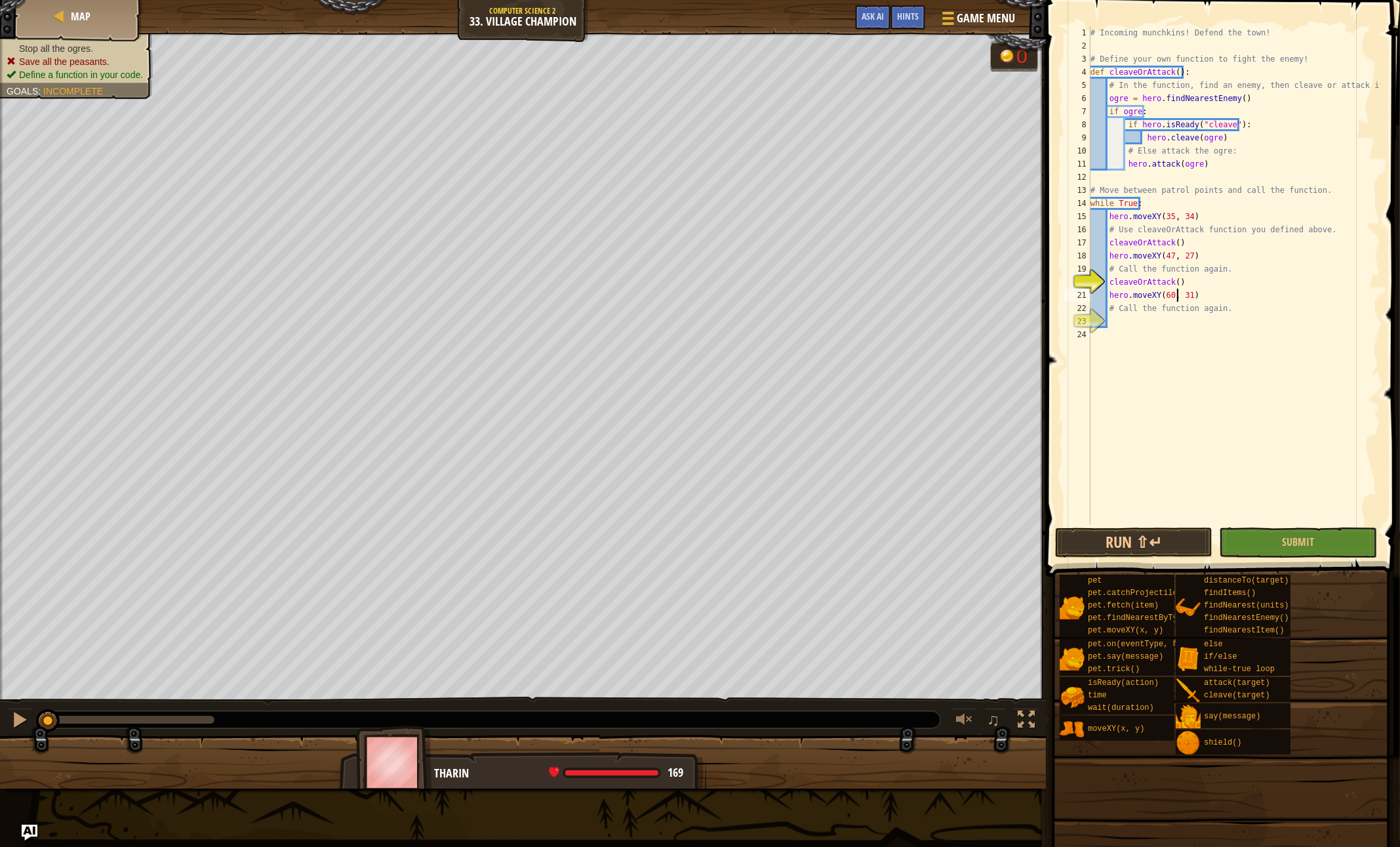
type textarea "# Call the function again."
type textarea "cleaveOrAttack()"
click at [1171, 540] on button "Run ⇧↵" at bounding box center [1134, 543] width 157 height 30
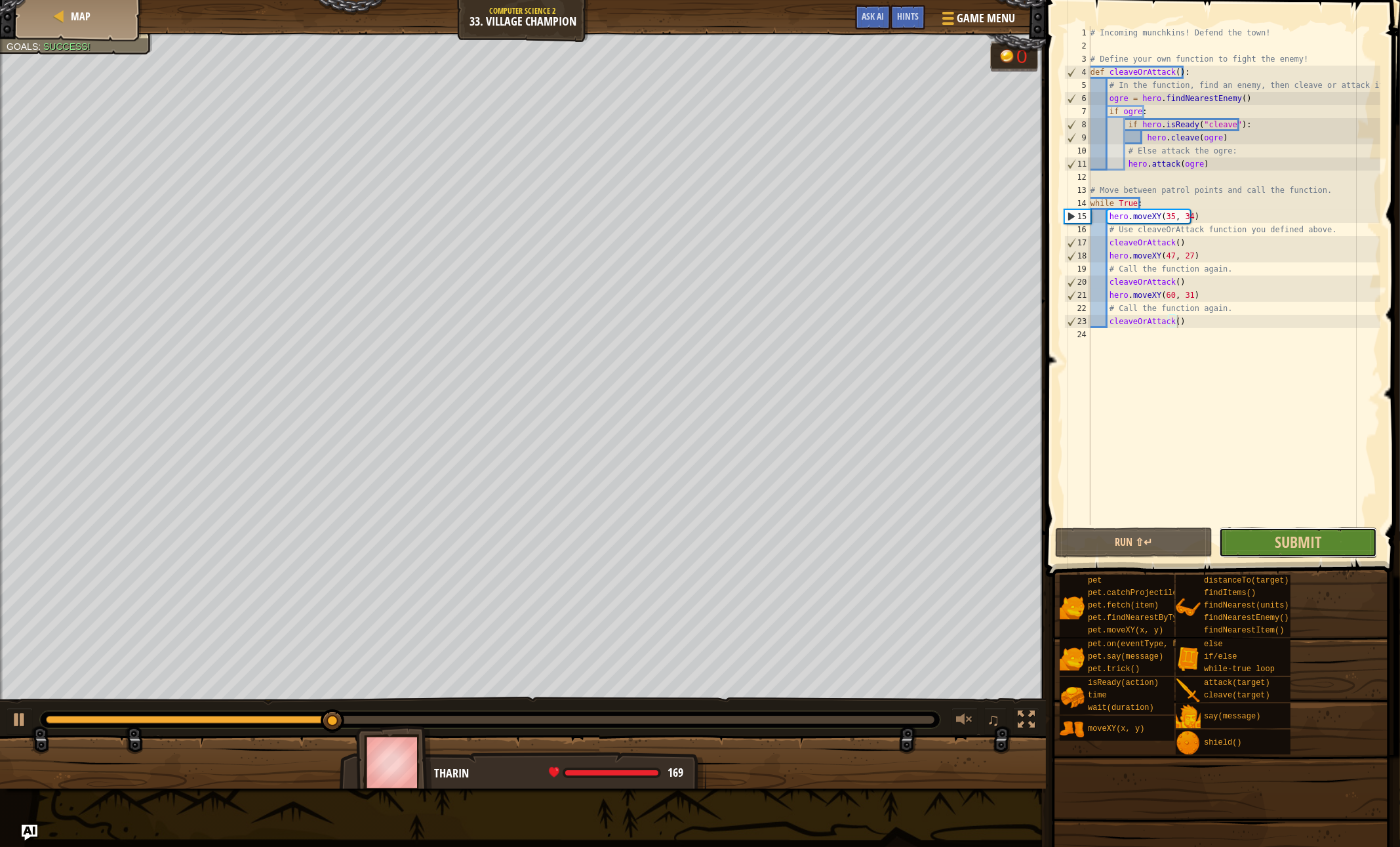
click at [1272, 545] on button "Submit" at bounding box center [1298, 543] width 157 height 30
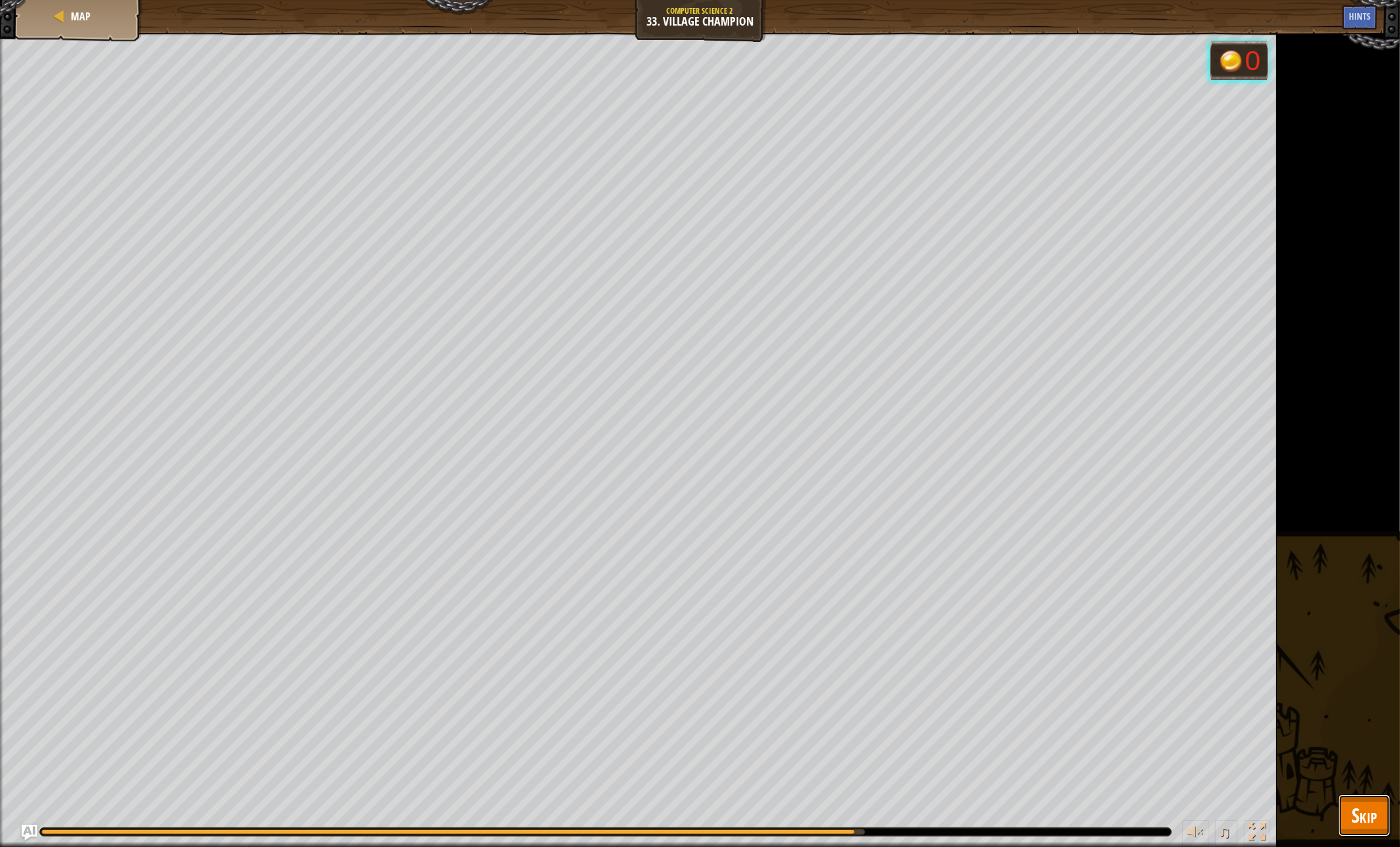
click at [1353, 816] on span "Skip" at bounding box center [1364, 815] width 26 height 27
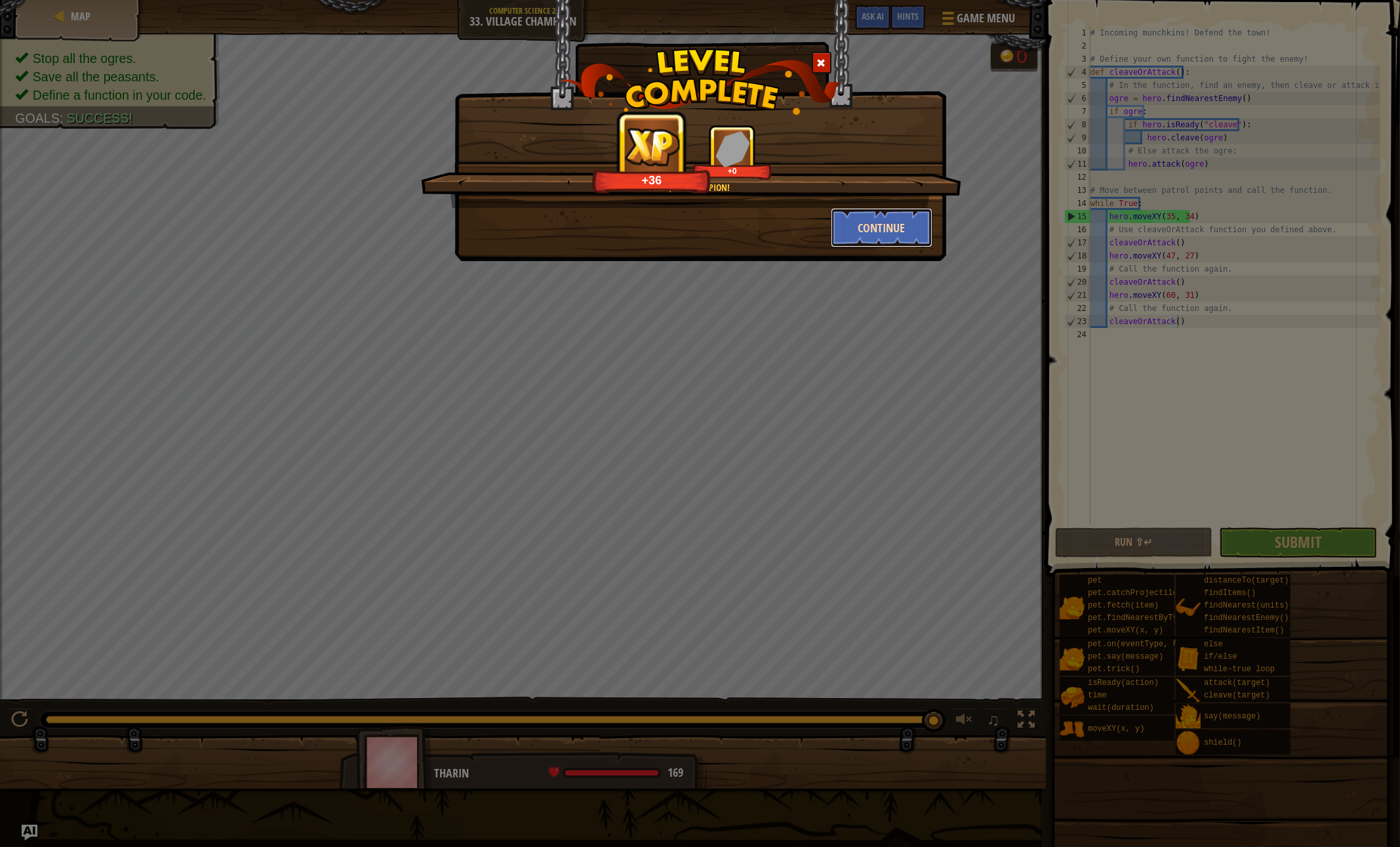
click at [875, 223] on button "Continue" at bounding box center [881, 227] width 101 height 39
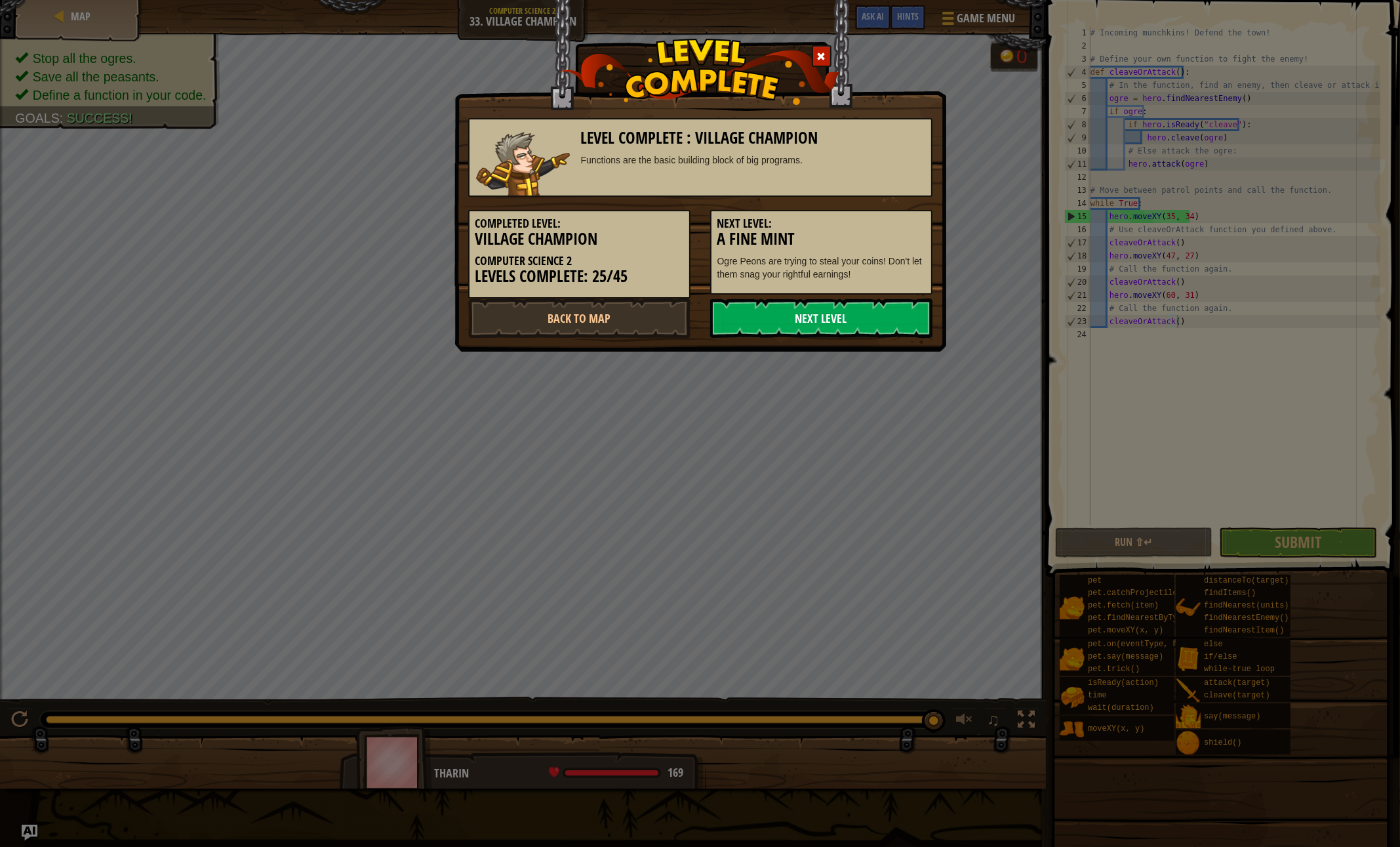
click at [812, 304] on link "Next Level" at bounding box center [821, 318] width 222 height 39
click at [790, 320] on link "Next Level" at bounding box center [821, 318] width 222 height 39
click at [826, 315] on link "Next Level" at bounding box center [821, 318] width 222 height 39
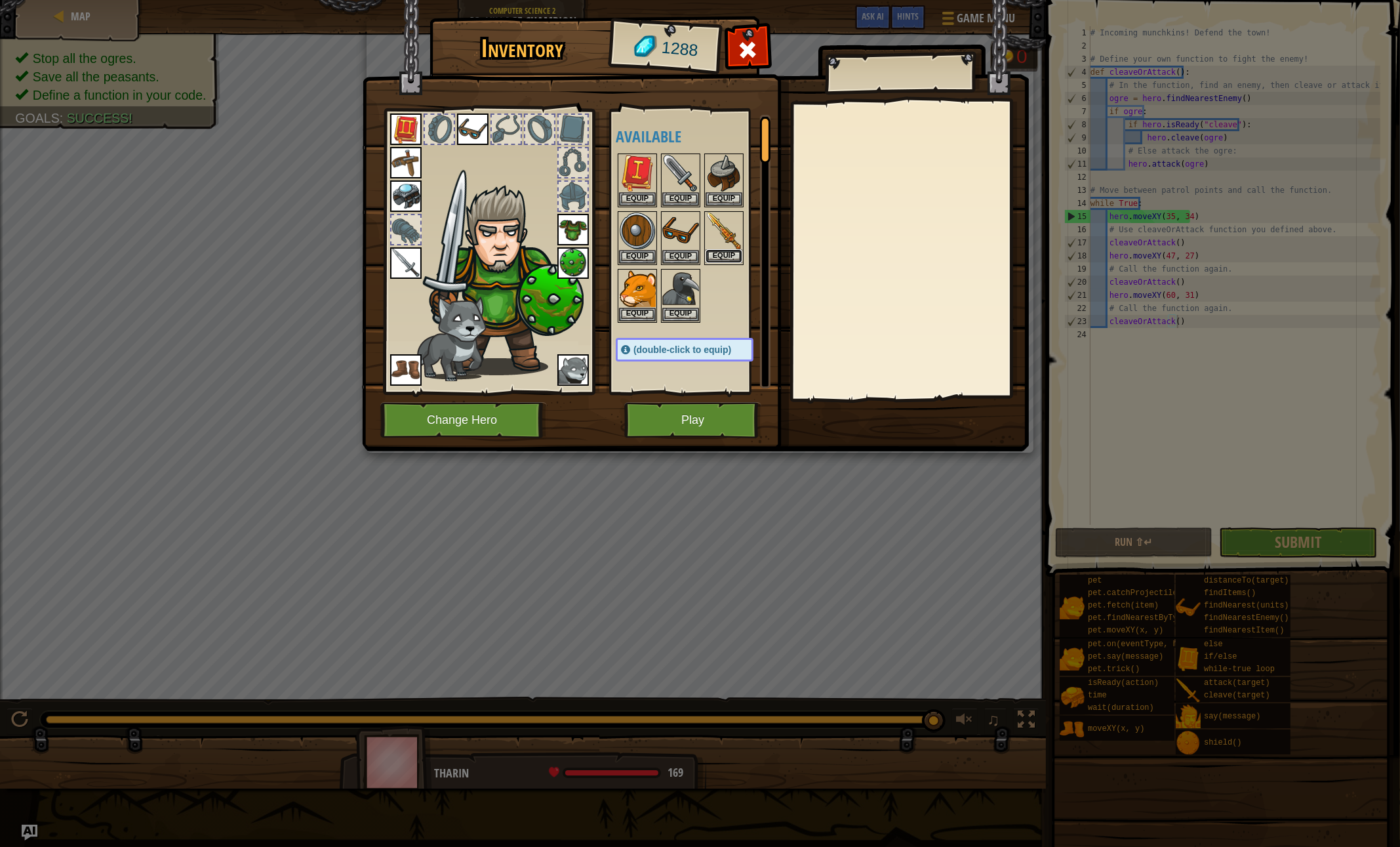
click at [717, 252] on button "Equip" at bounding box center [724, 256] width 37 height 13
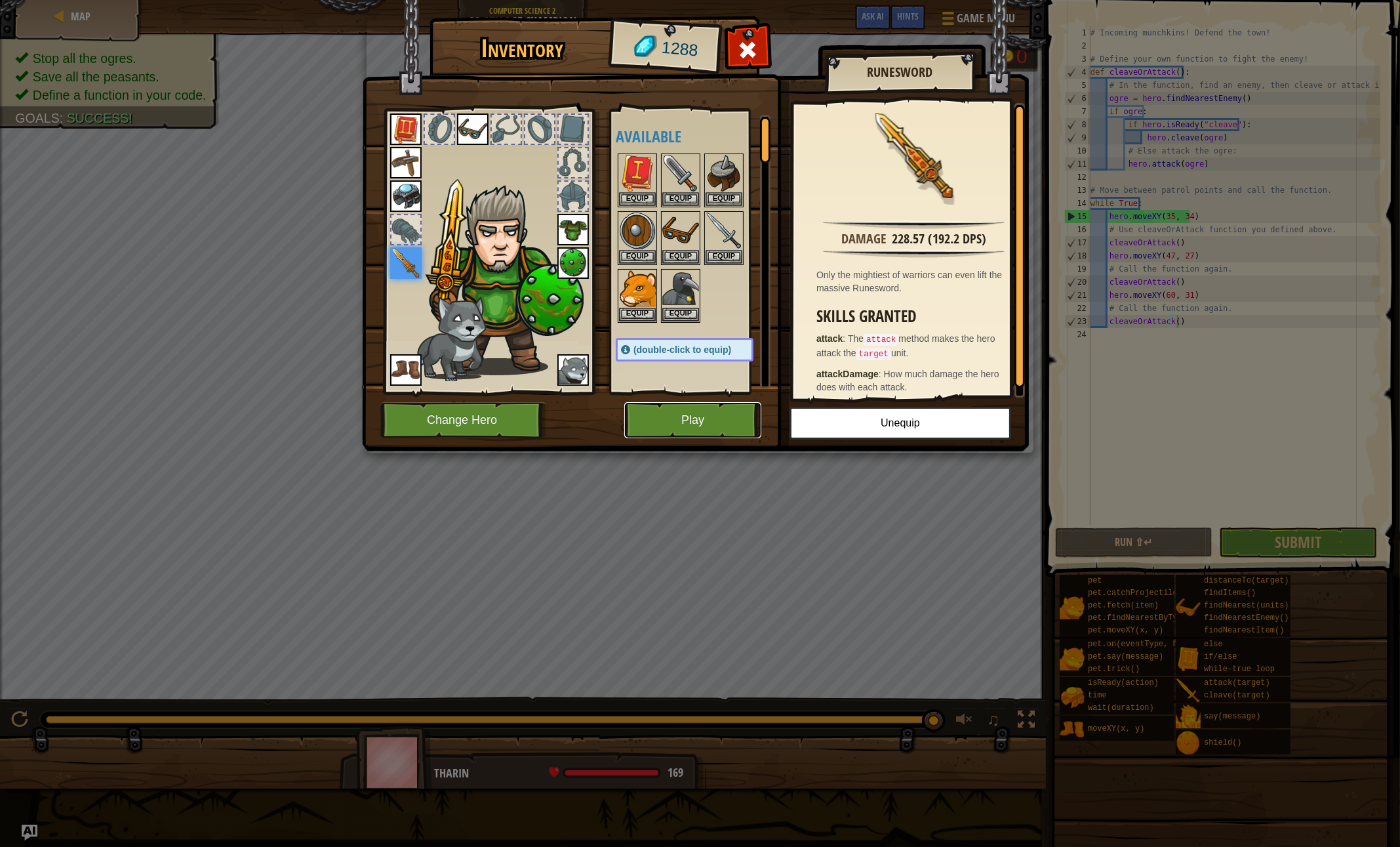
click at [676, 419] on button "Play" at bounding box center [693, 420] width 137 height 36
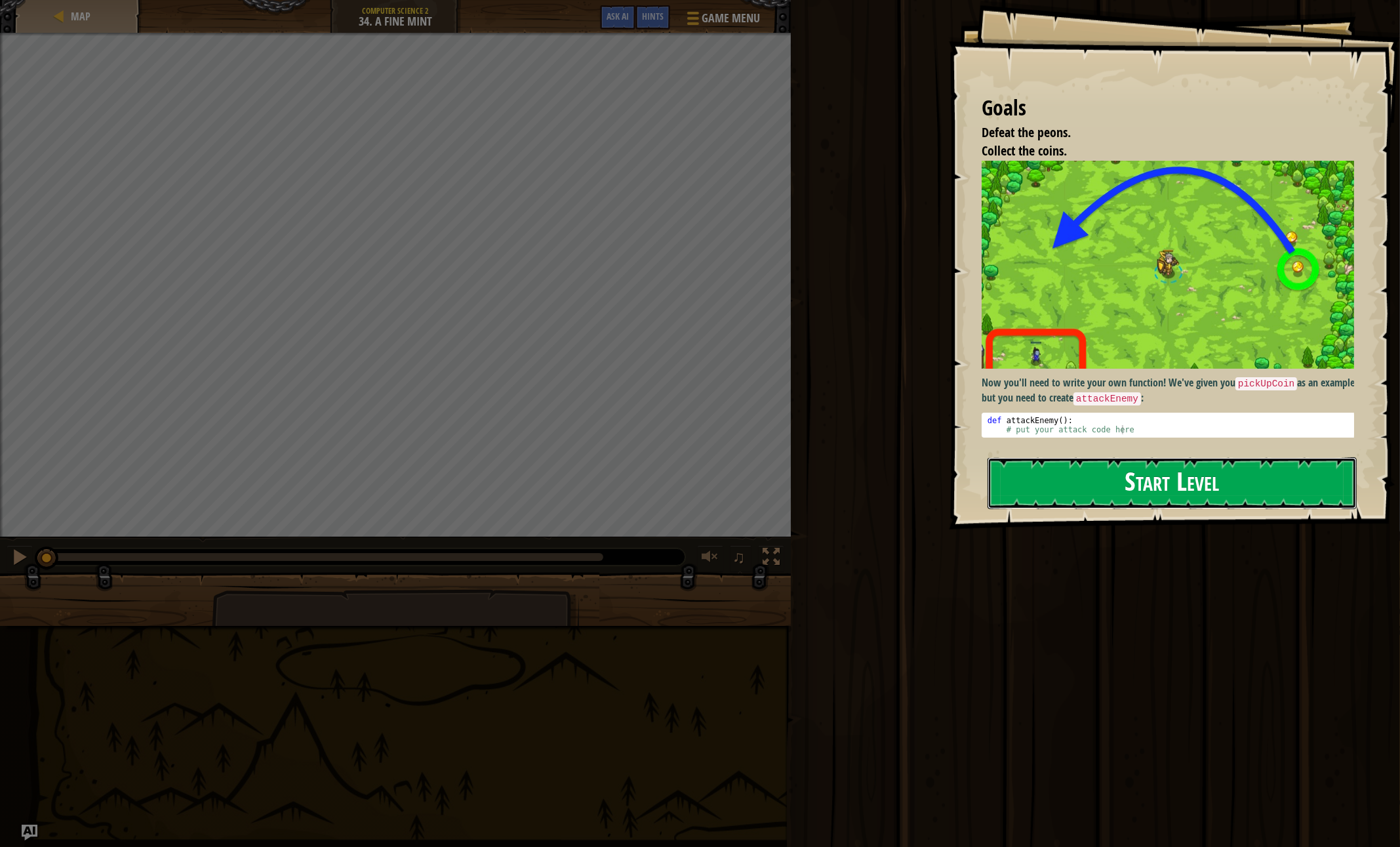
click at [1161, 497] on button "Start Level" at bounding box center [1171, 483] width 369 height 52
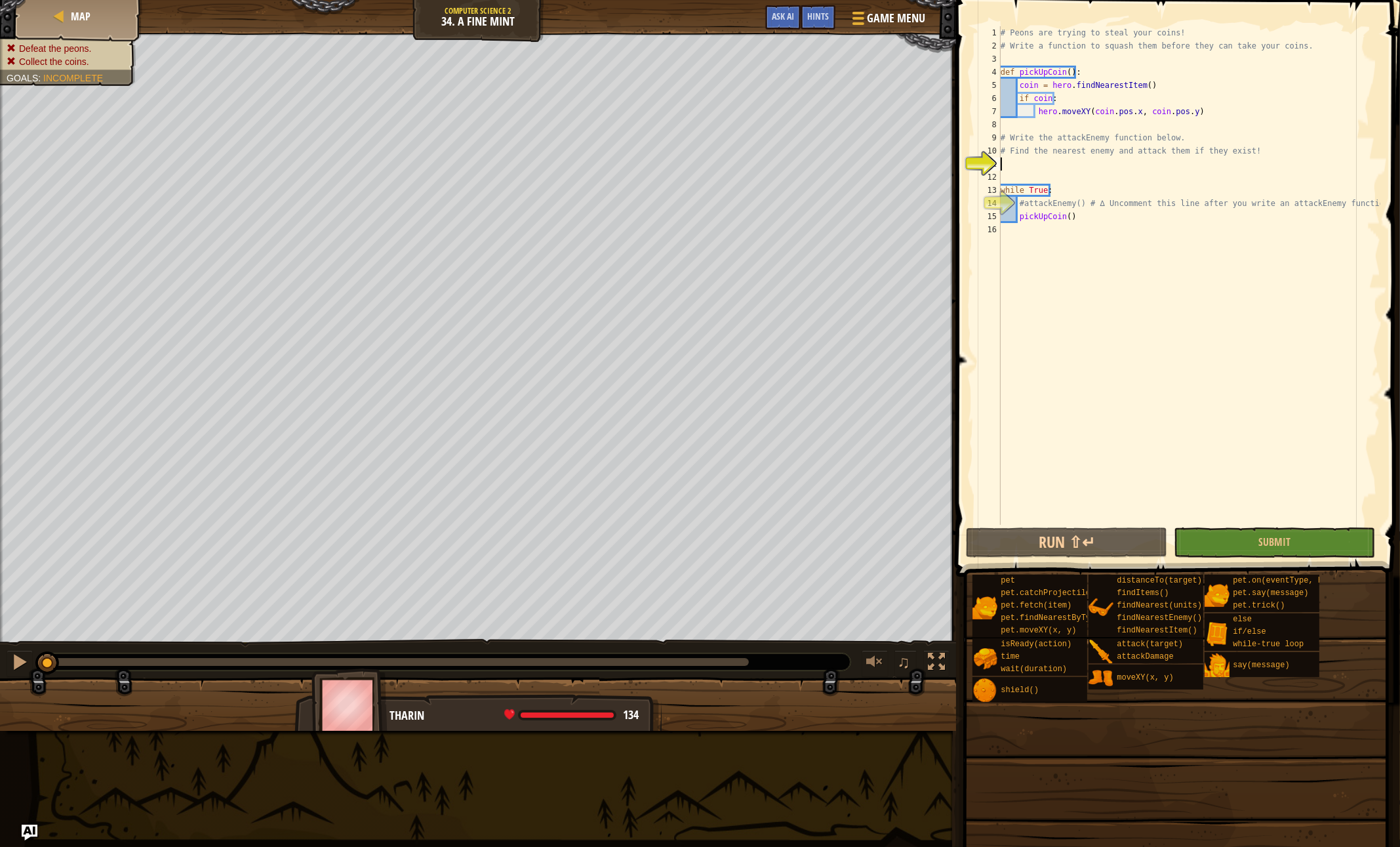
scroll to position [6, 0]
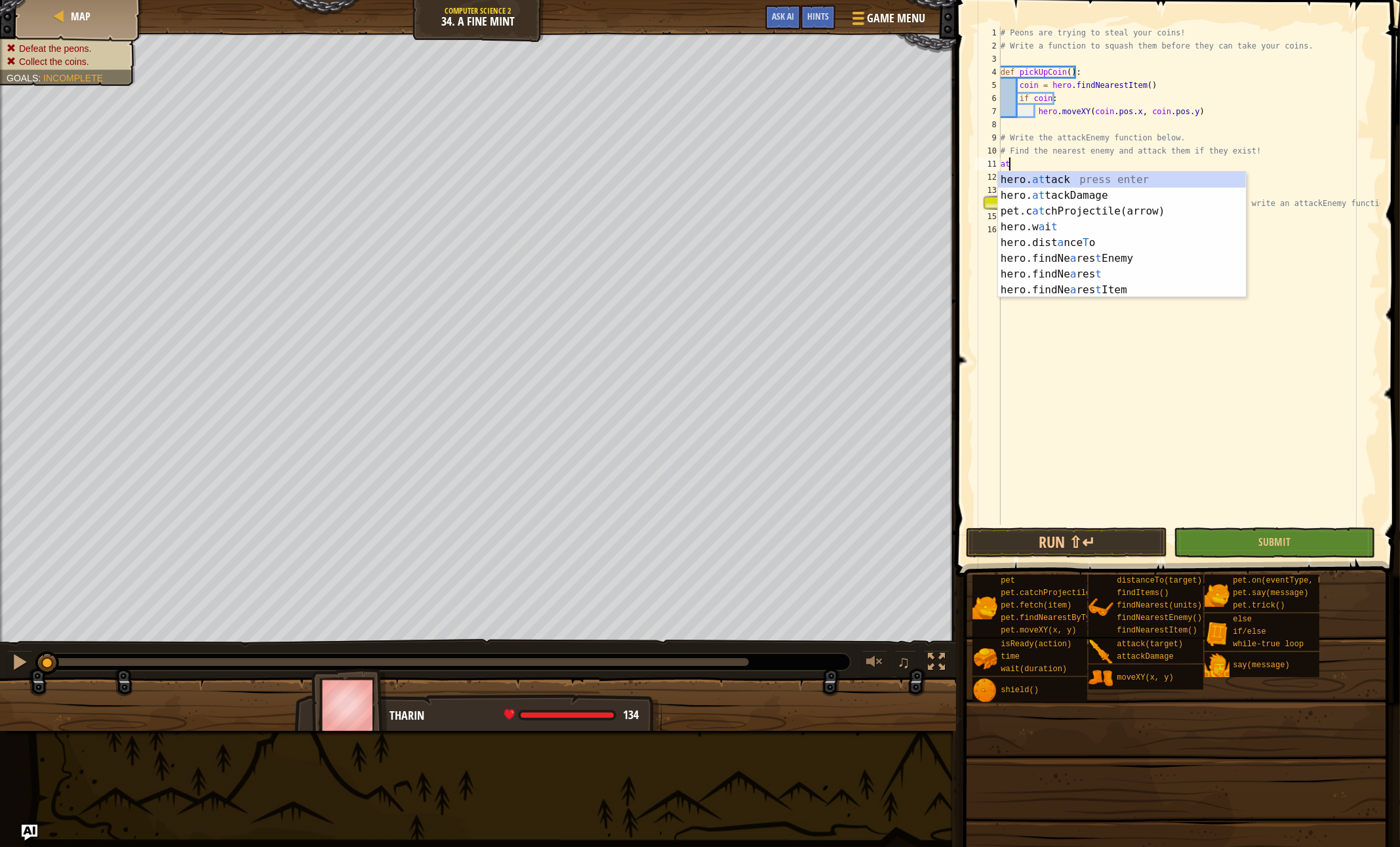
type textarea "a"
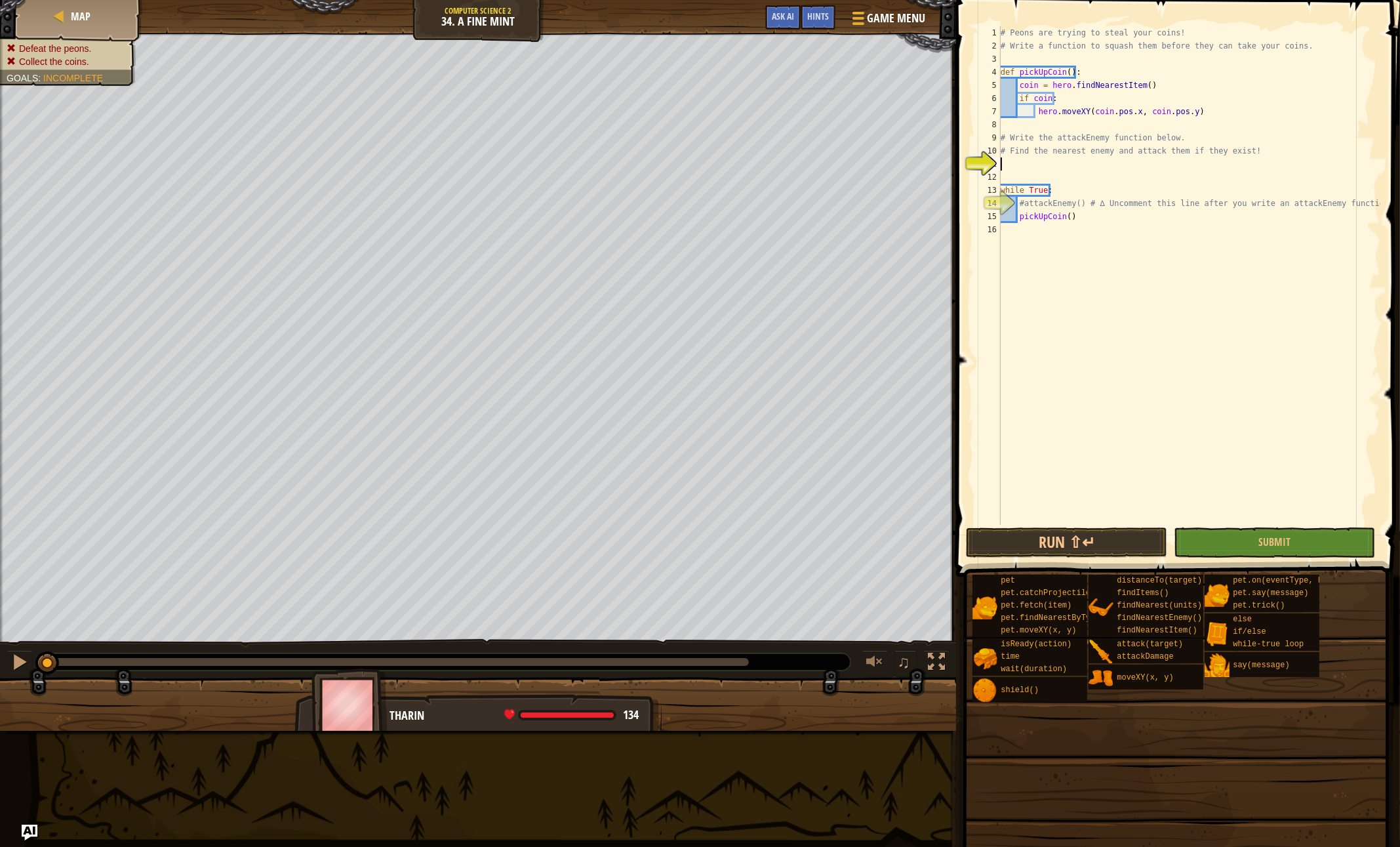
type textarea "i"
type textarea "f"
type textarea "i"
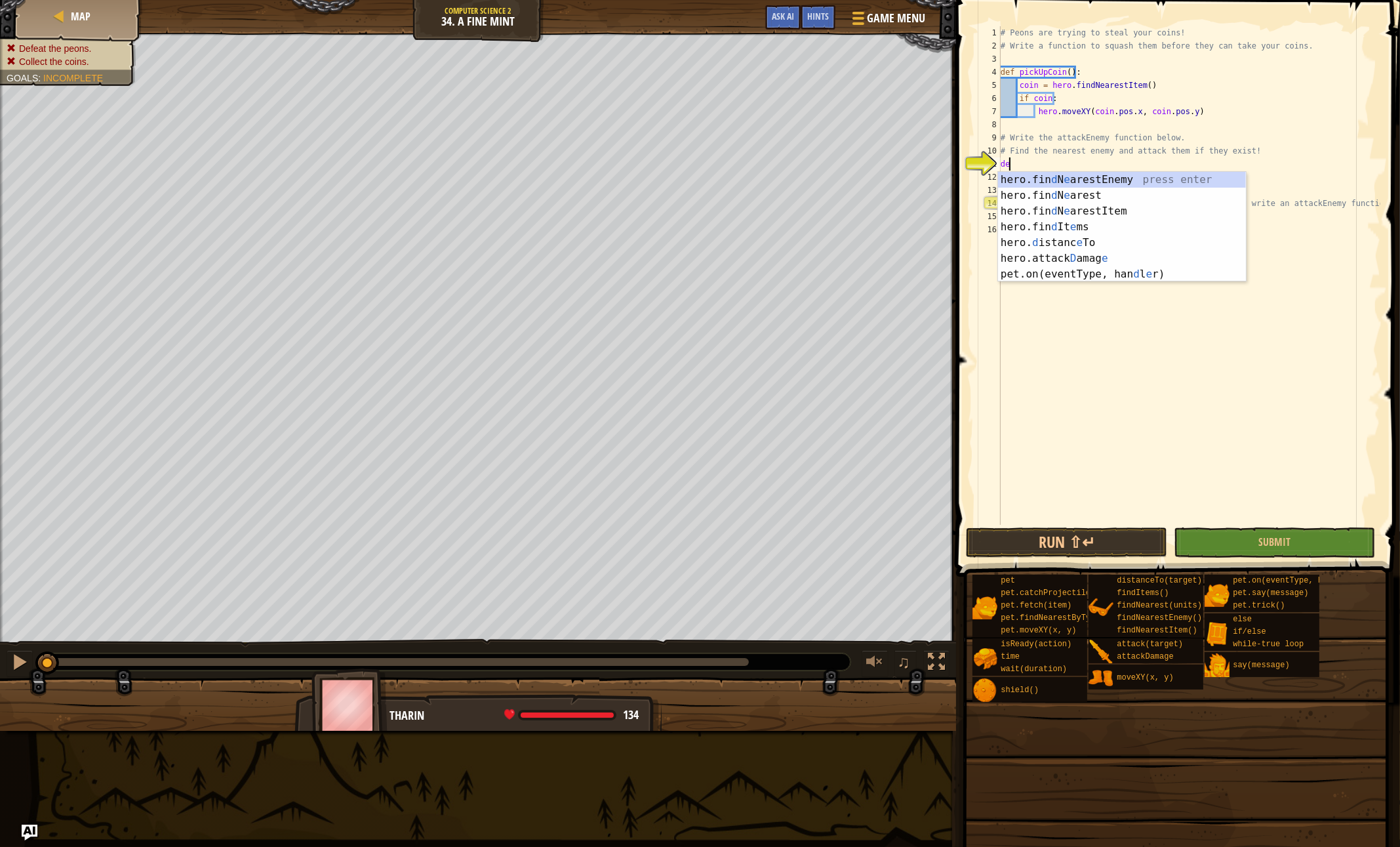
type textarea "d"
type textarea "nea"
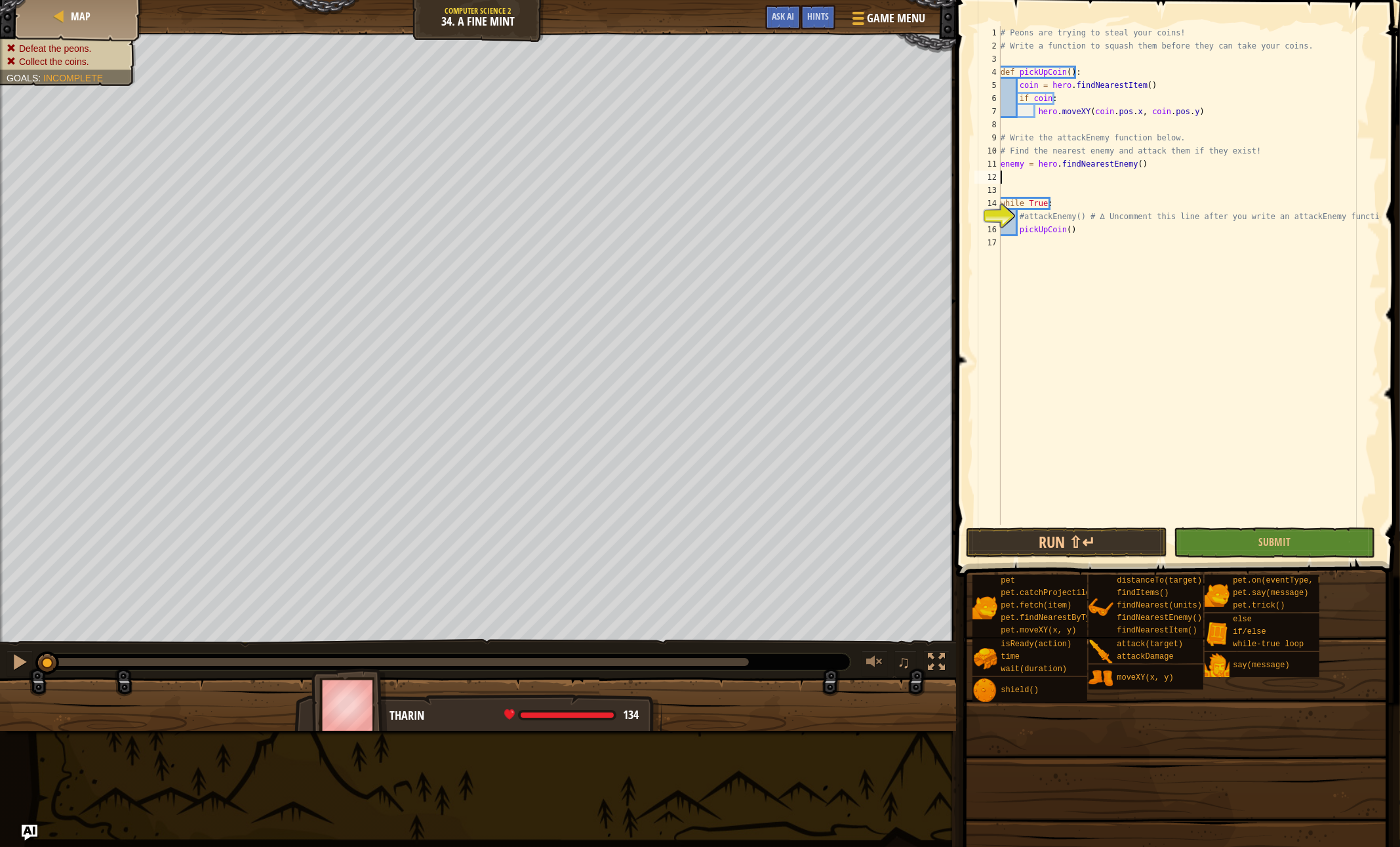
type textarea "enemy = hero.findNearestEnemy()"
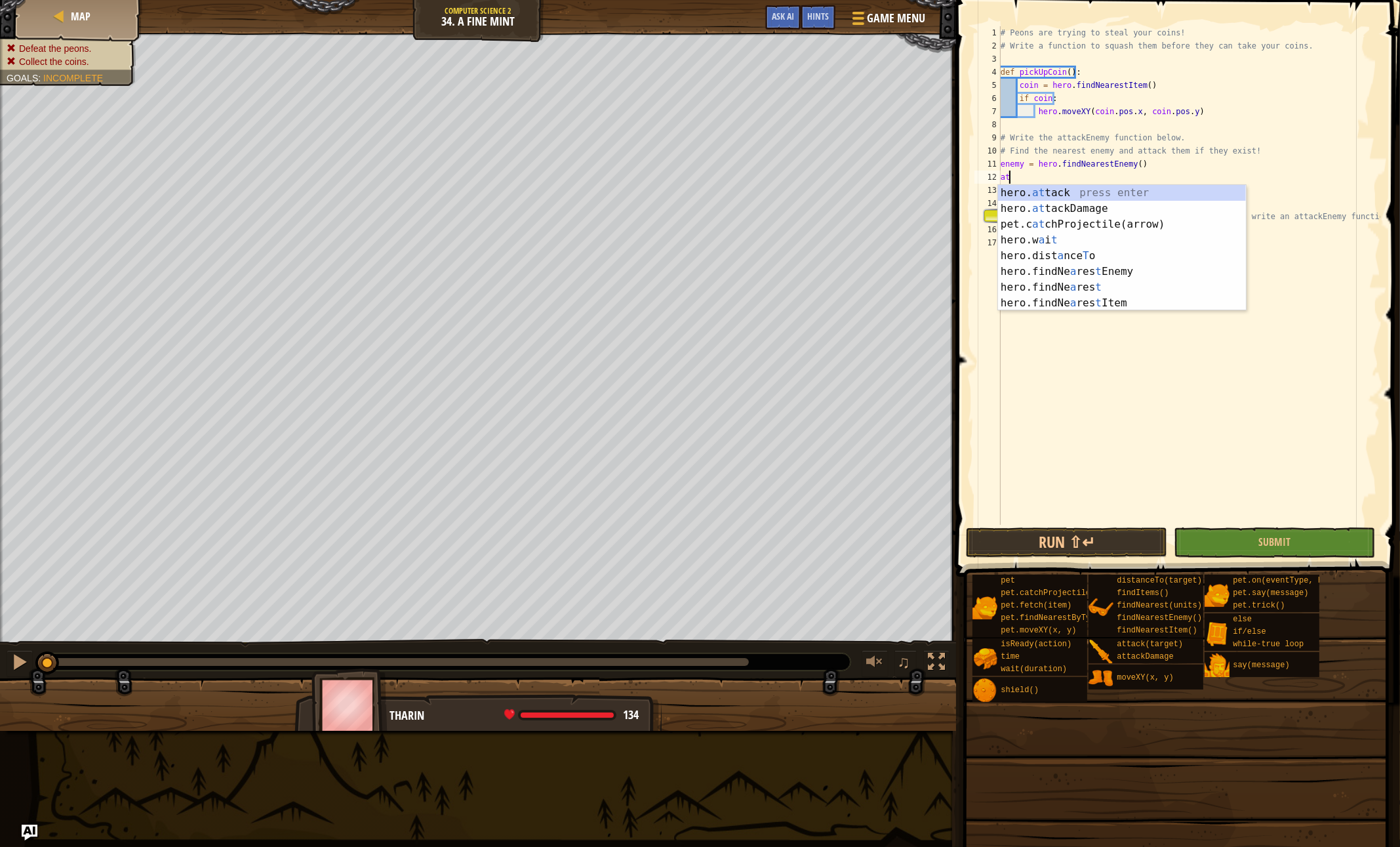
type textarea "hero.attack(enemy)"
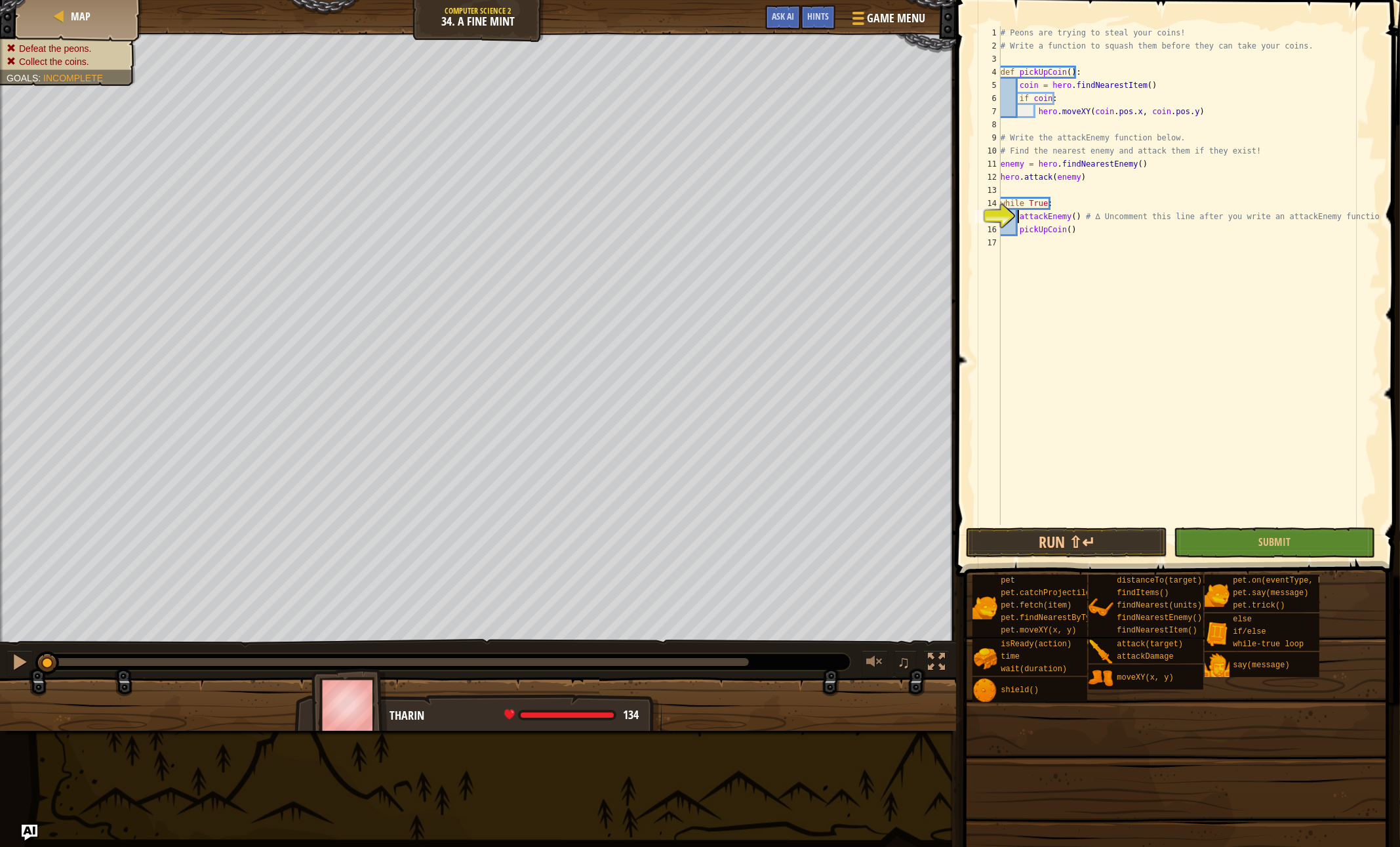
type textarea "while True:"
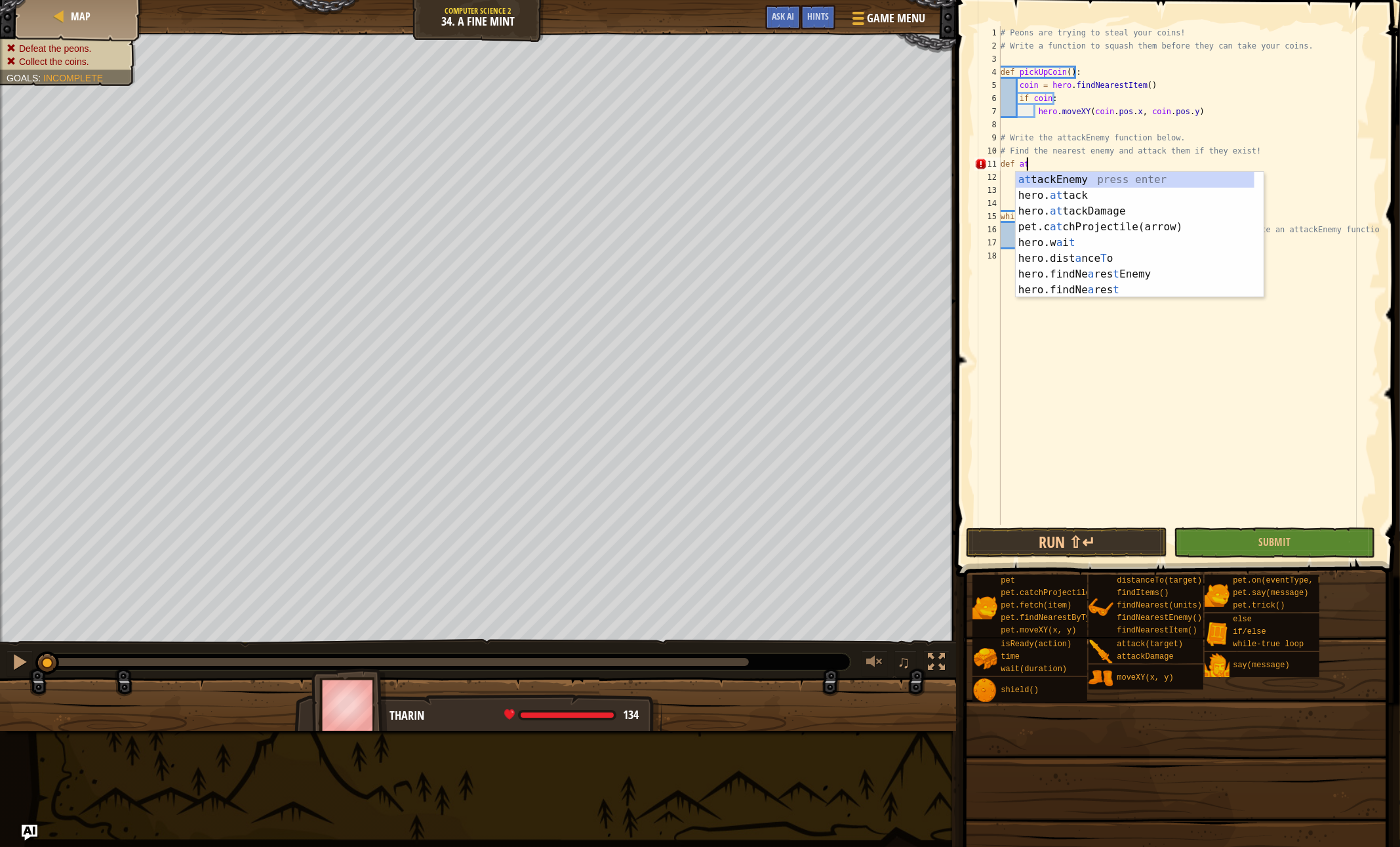
scroll to position [6, 2]
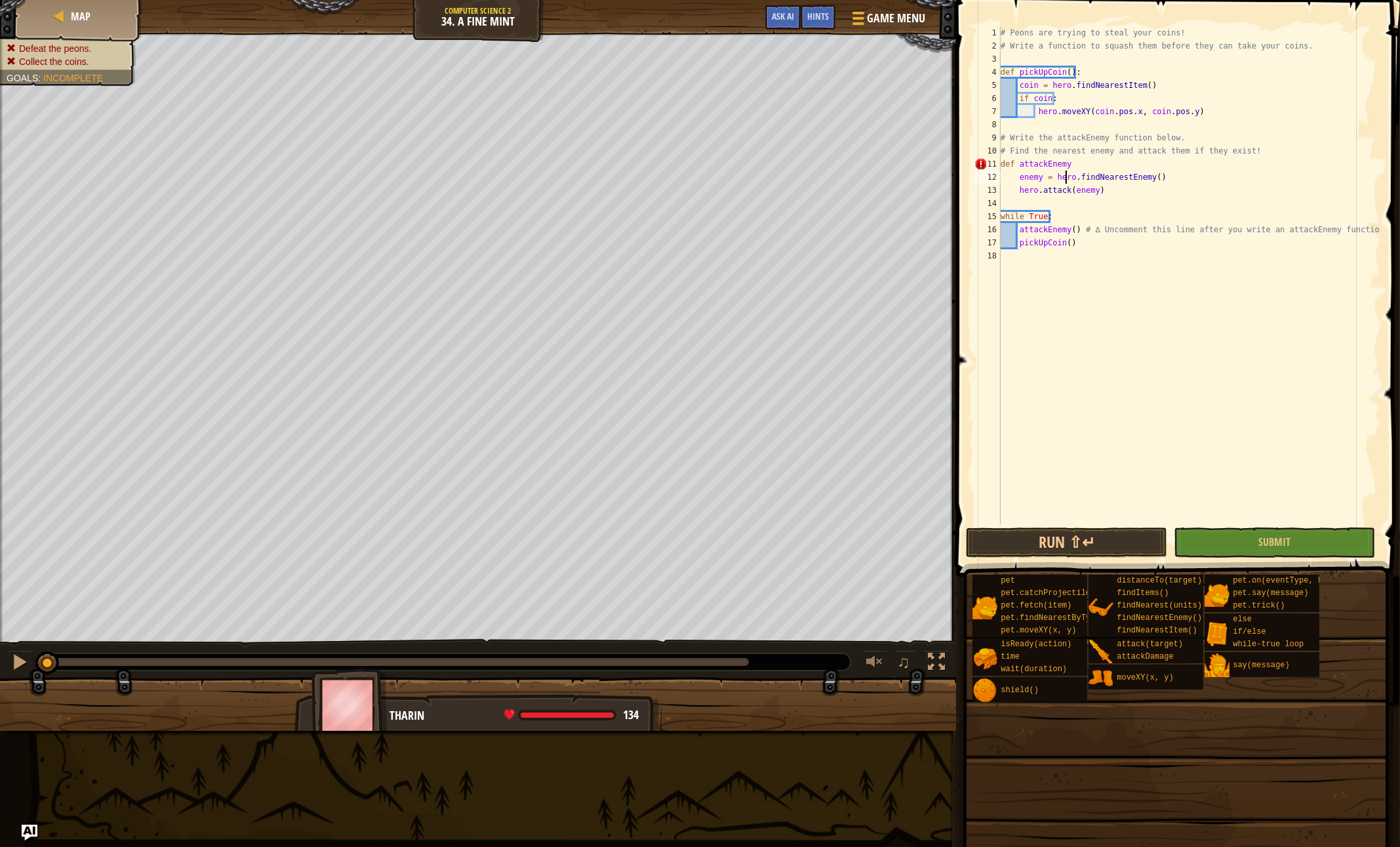
type textarea "hero.attack(enemy)"
type textarea "pickUpCoin()"
type textarea "while True:"
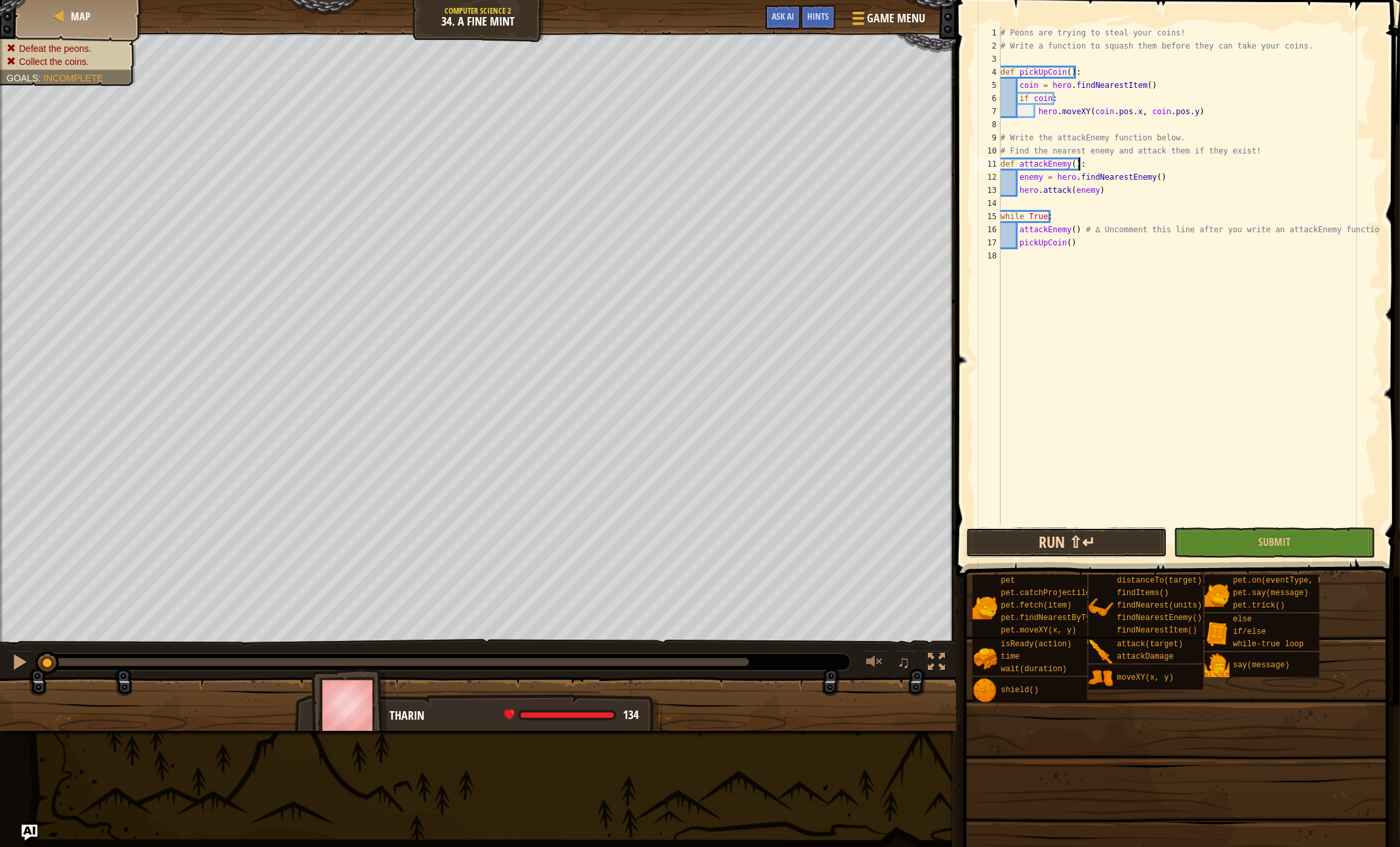
click at [1122, 540] on button "Run ⇧↵" at bounding box center [1066, 543] width 201 height 30
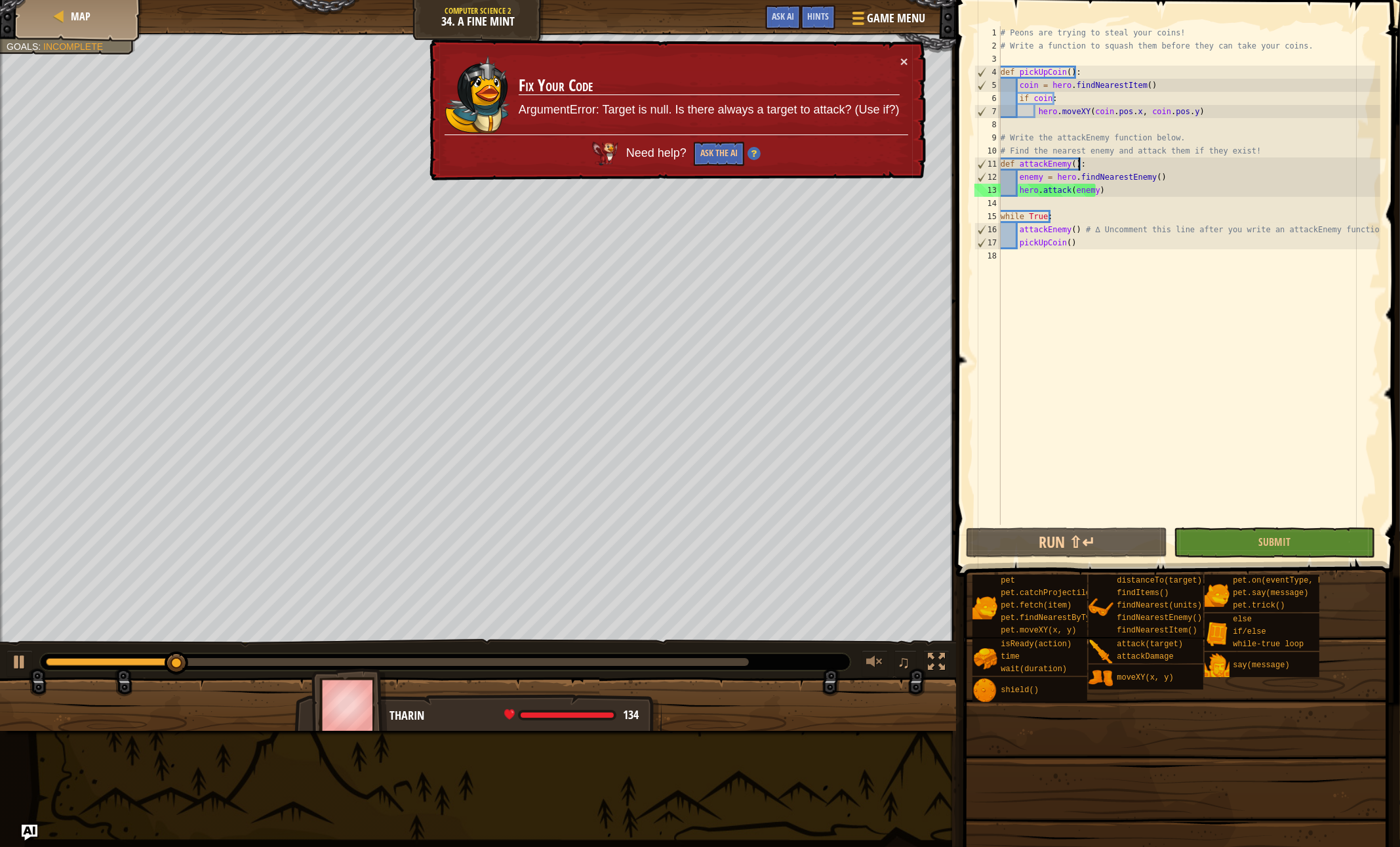
click at [1018, 178] on div "# Peons are trying to steal your coins! # Write a function to squash them befor…" at bounding box center [1189, 288] width 383 height 524
type textarea "hero.attack(enemy)"
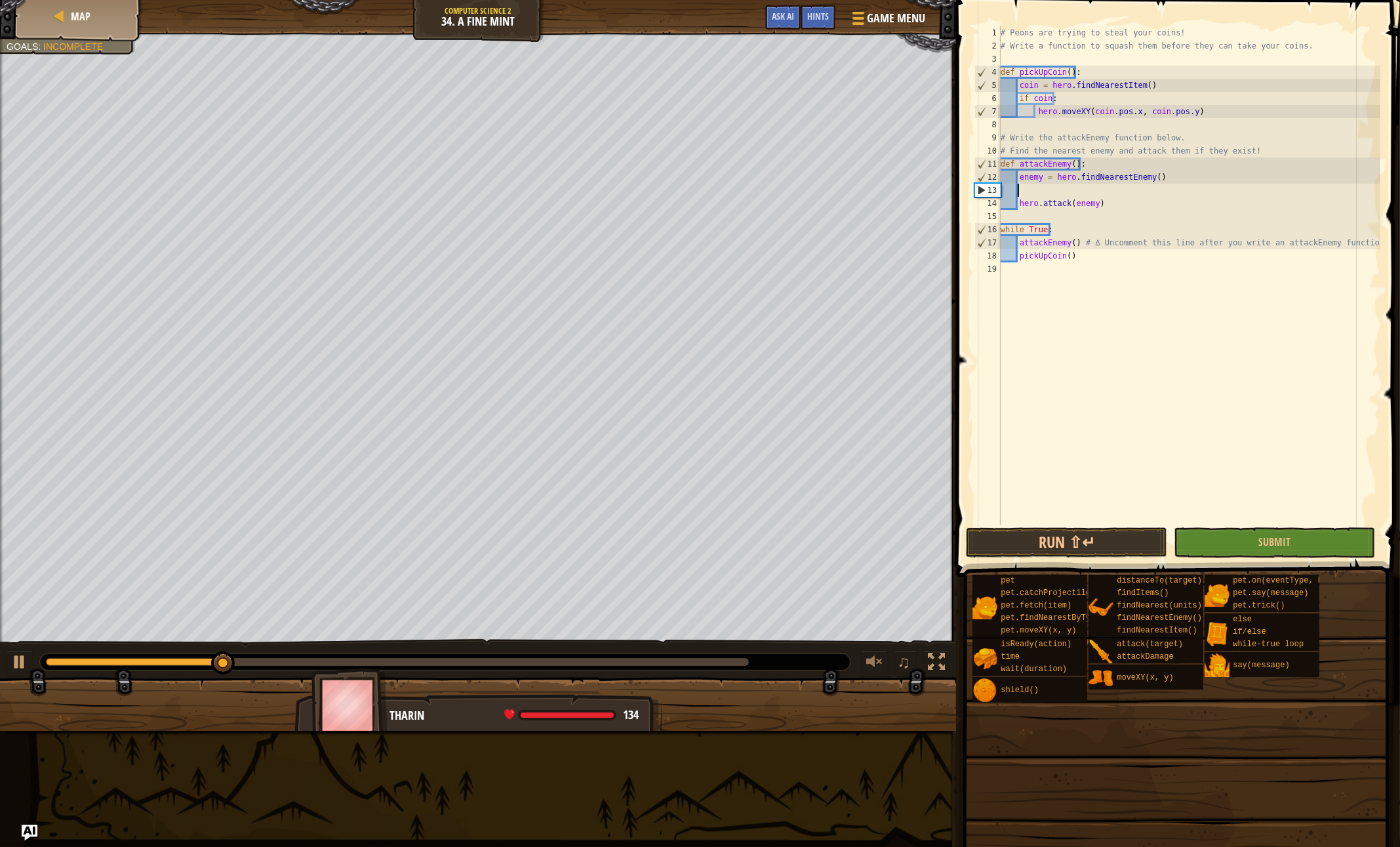
scroll to position [6, 1]
type textarea "if enemy:"
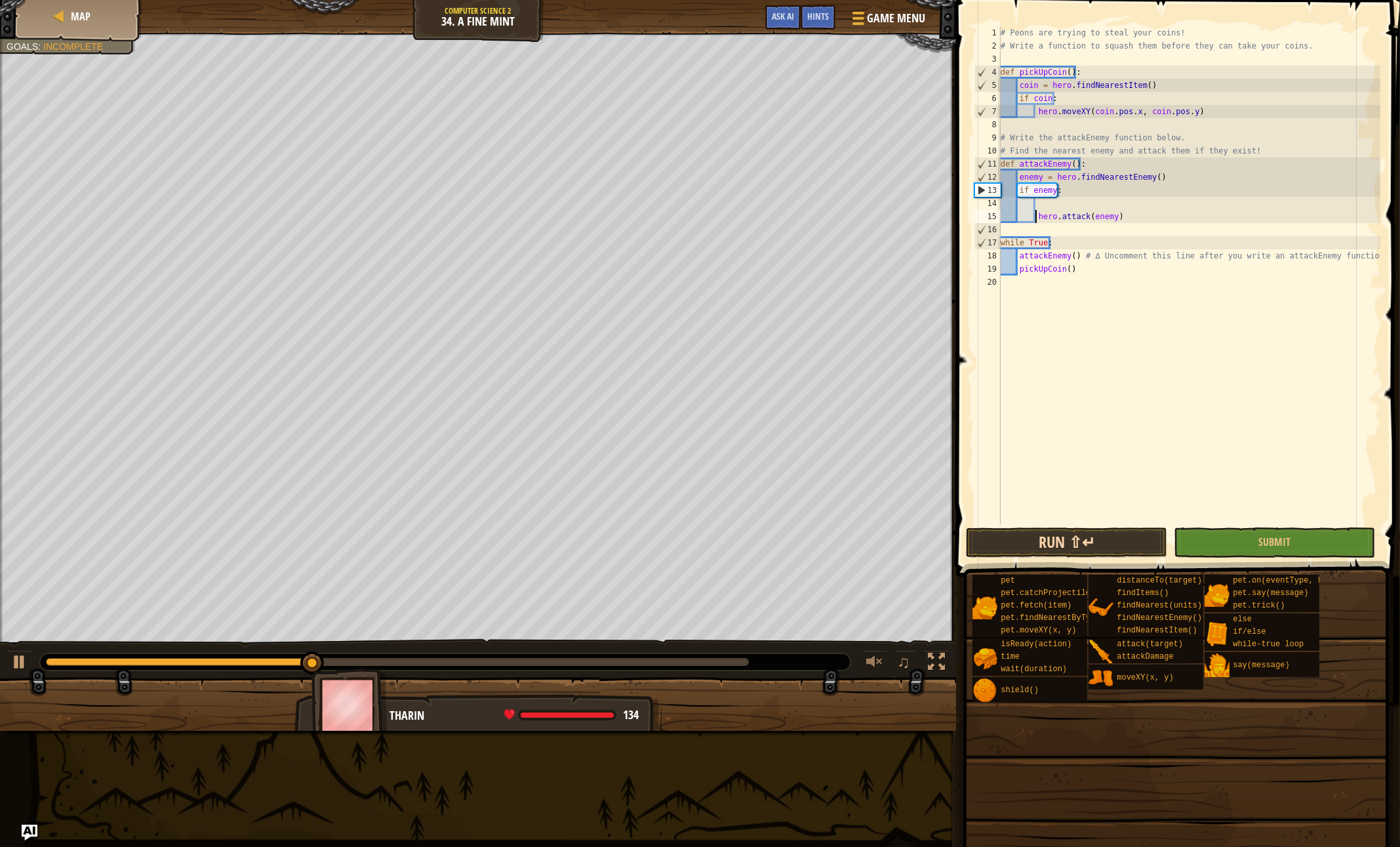
type textarea "hero.attack(enemy)"
click at [993, 540] on button "Run ⇧↵" at bounding box center [1066, 543] width 201 height 30
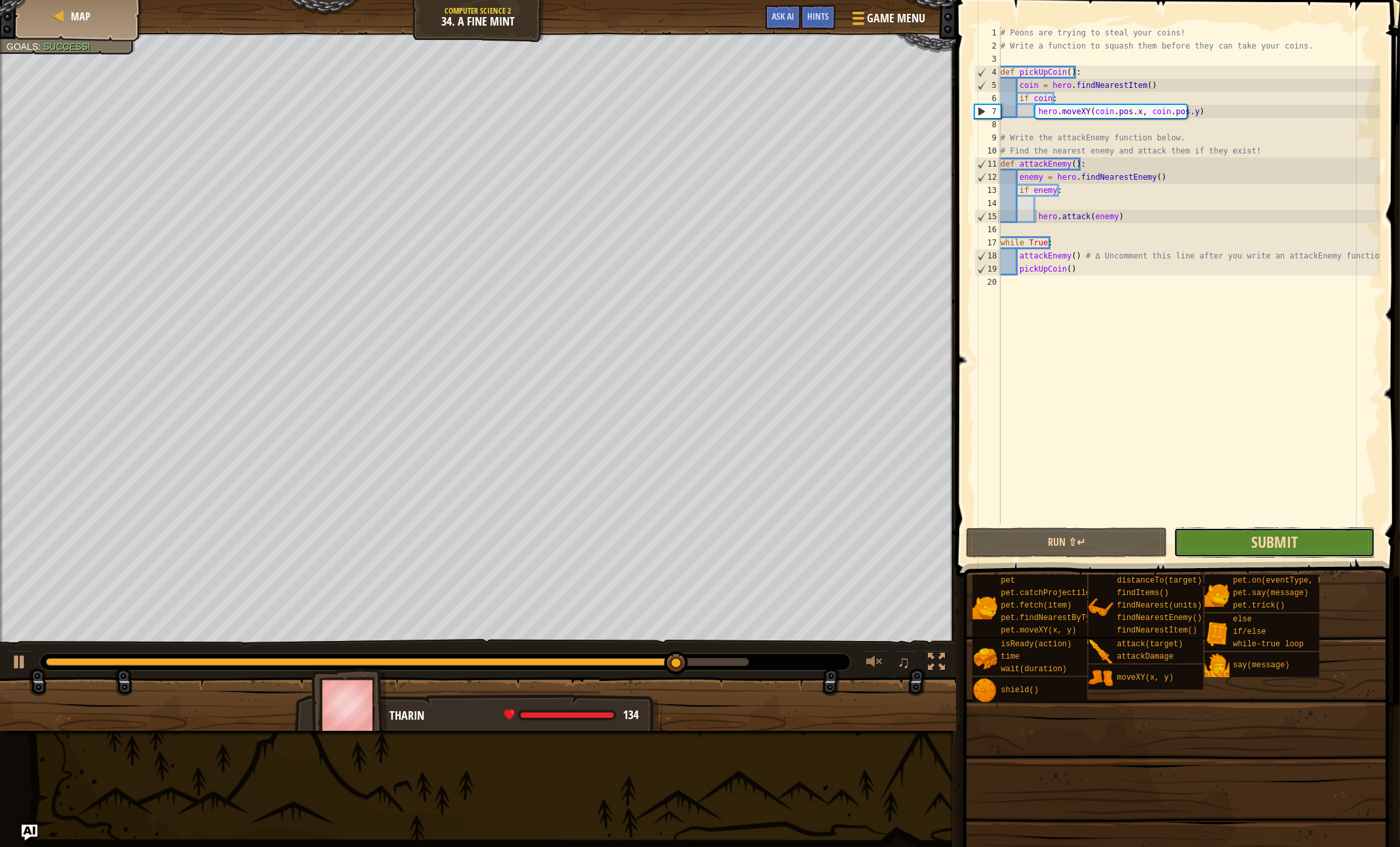
click at [1270, 541] on span "Submit" at bounding box center [1274, 541] width 47 height 21
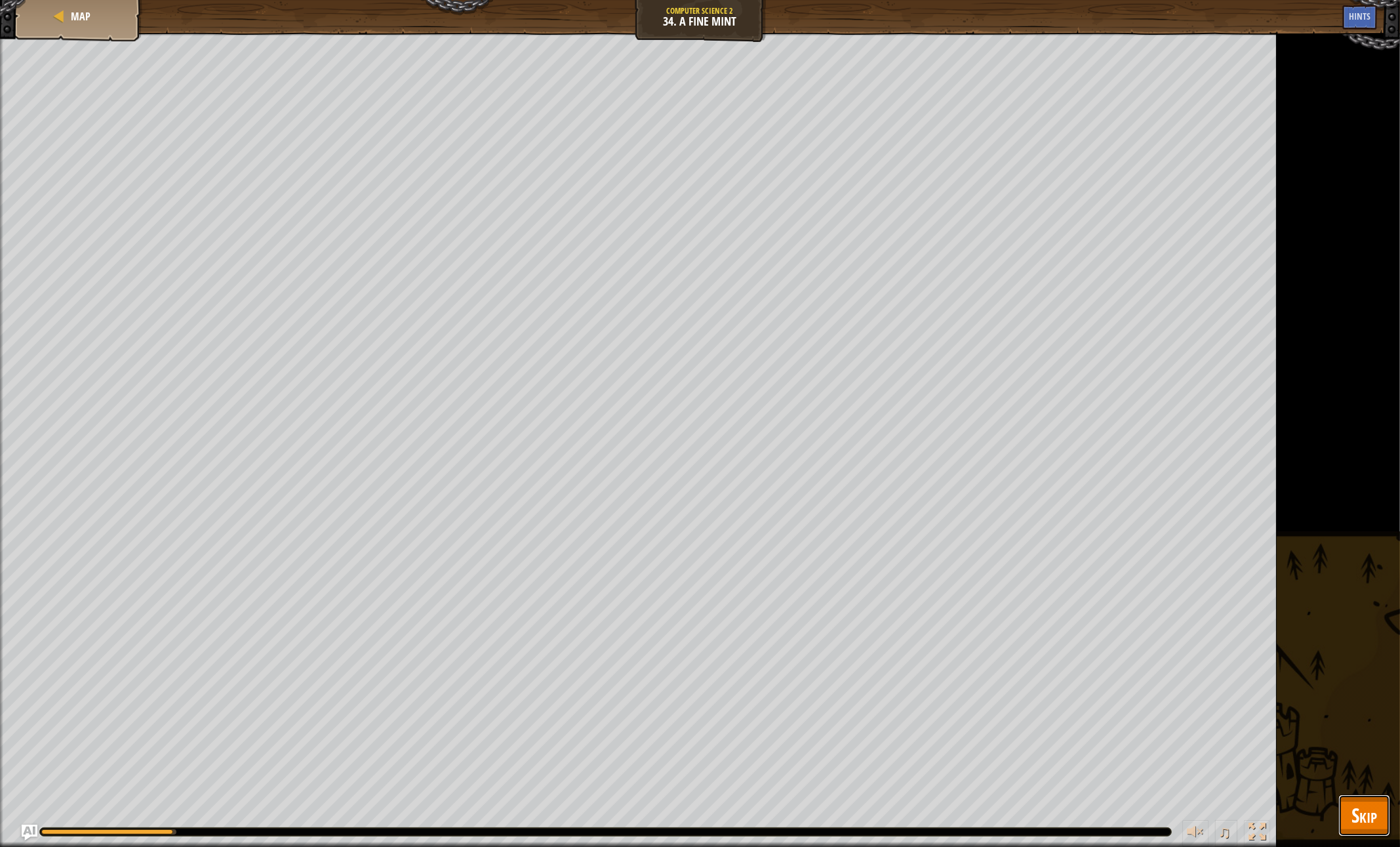
click at [1358, 820] on span "Skip" at bounding box center [1364, 815] width 26 height 27
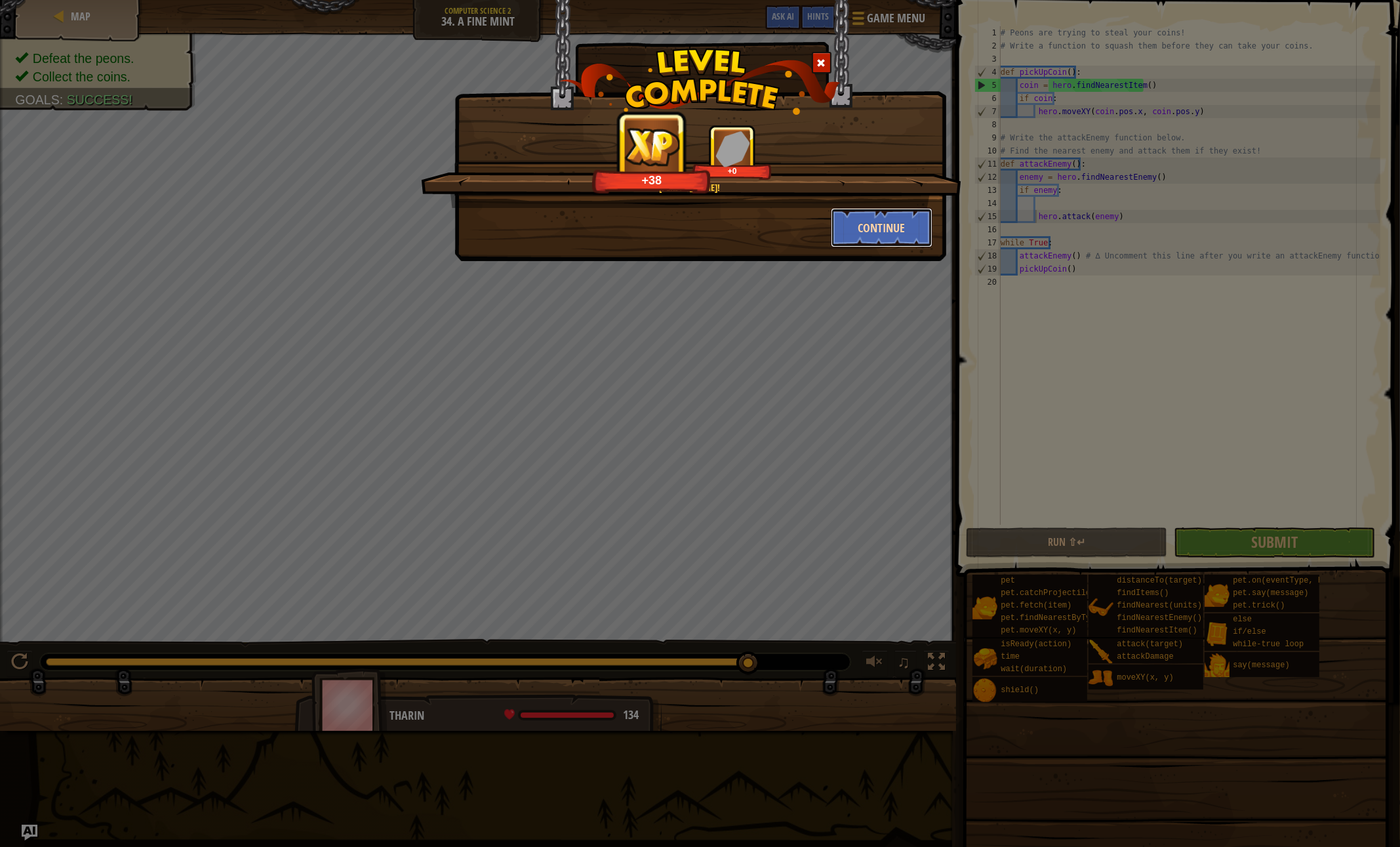
click at [842, 239] on button "Continue" at bounding box center [881, 227] width 101 height 39
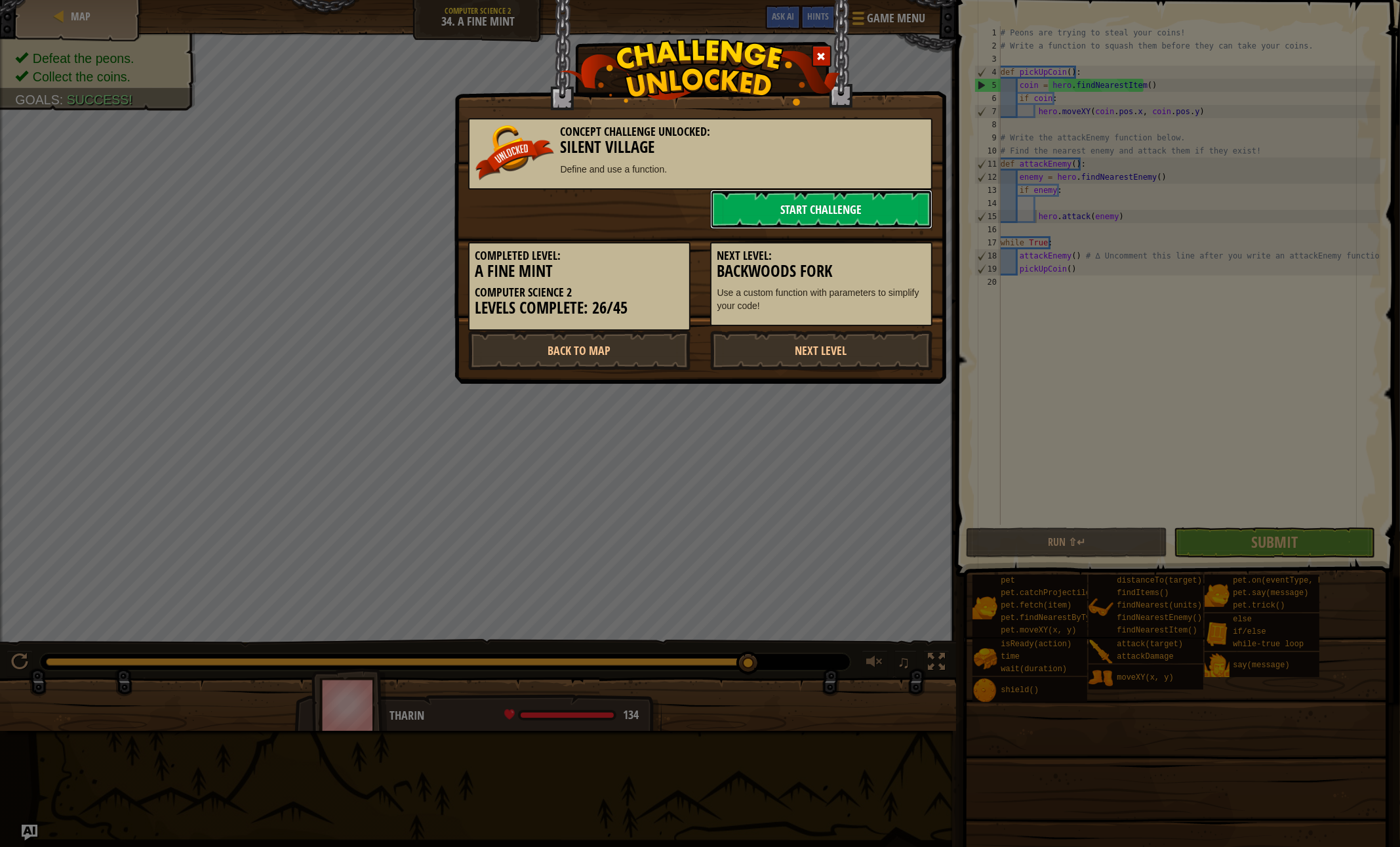
click at [796, 209] on link "Start Challenge" at bounding box center [821, 209] width 222 height 39
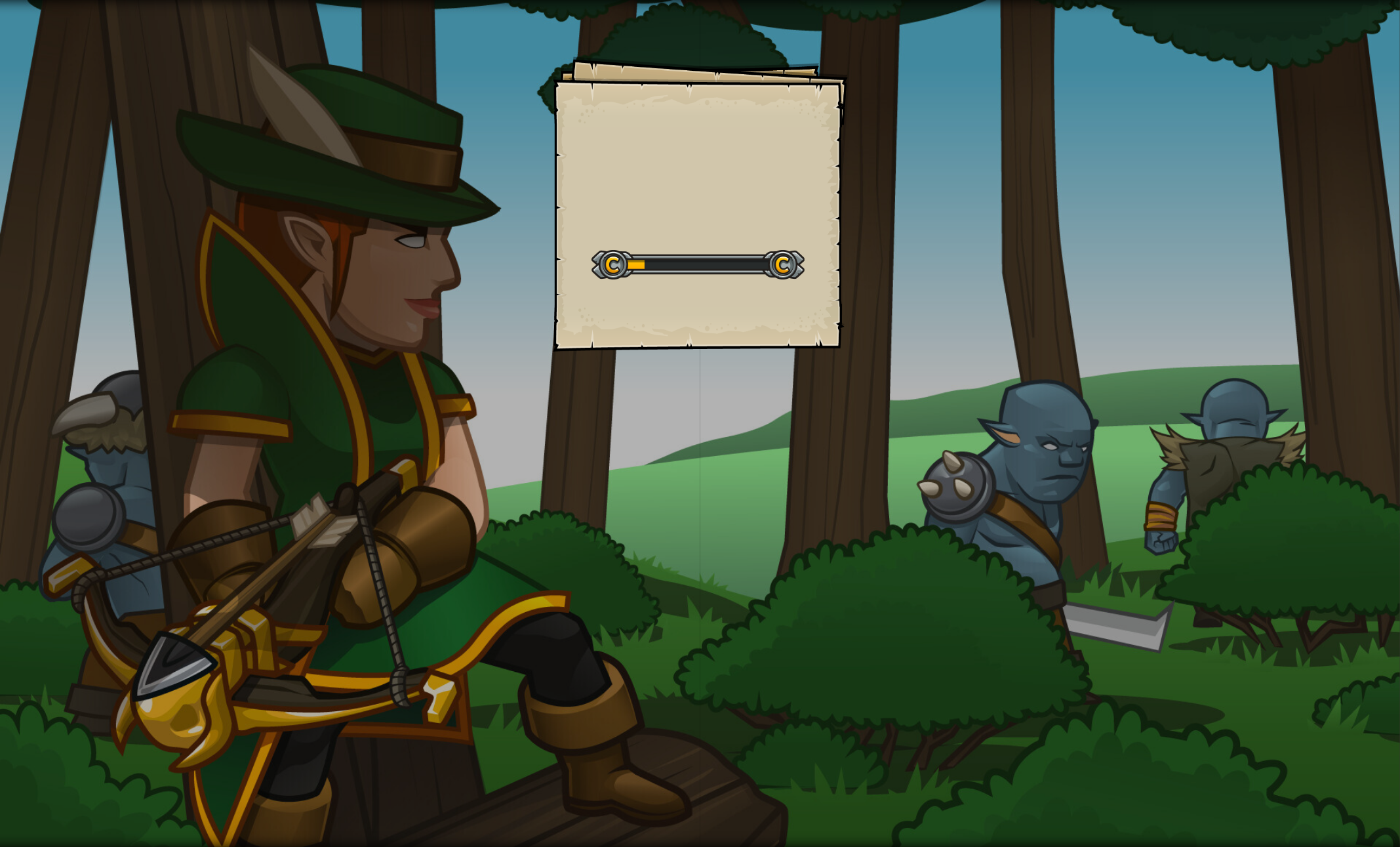
click at [445, 86] on div "Goals Start Level Error loading from server. Try refreshing the page. You'll ne…" at bounding box center [700, 423] width 1400 height 847
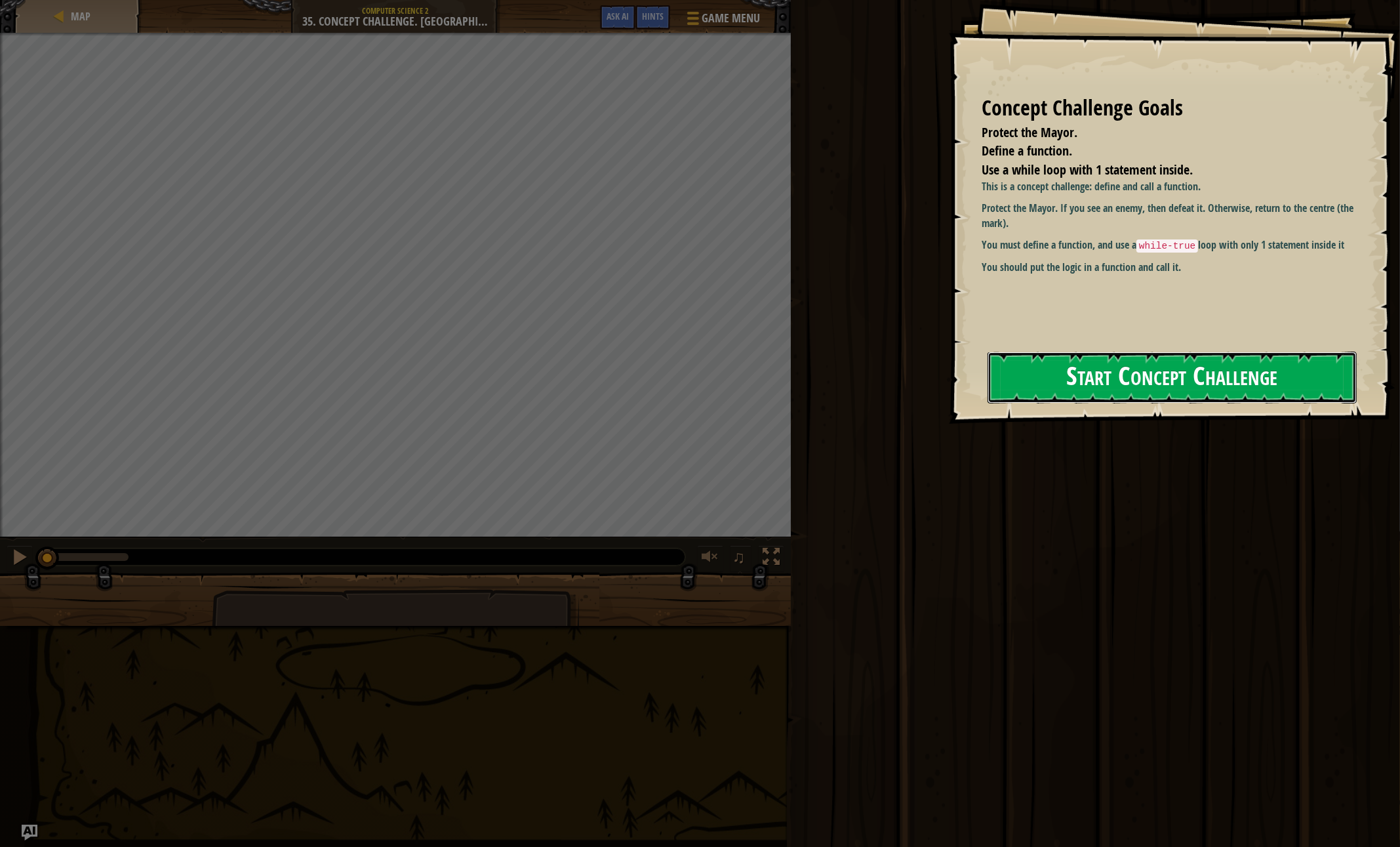
click at [1075, 385] on button "Start Concept Challenge" at bounding box center [1171, 378] width 369 height 52
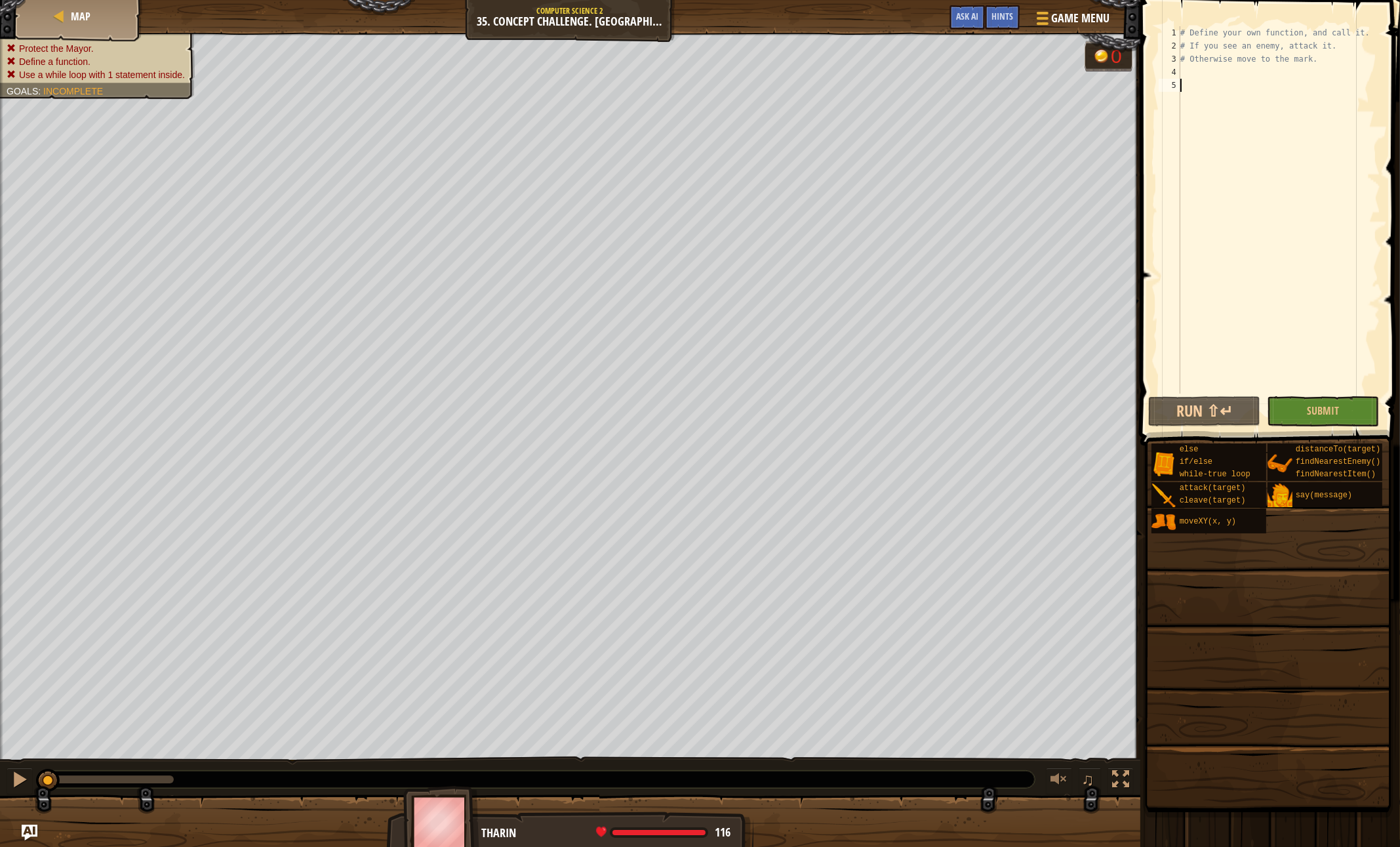
click at [710, 22] on div "Map Computer Science 2 35. Concept Challenge. Silent Village Game Menu Done Hin…" at bounding box center [570, 16] width 1140 height 33
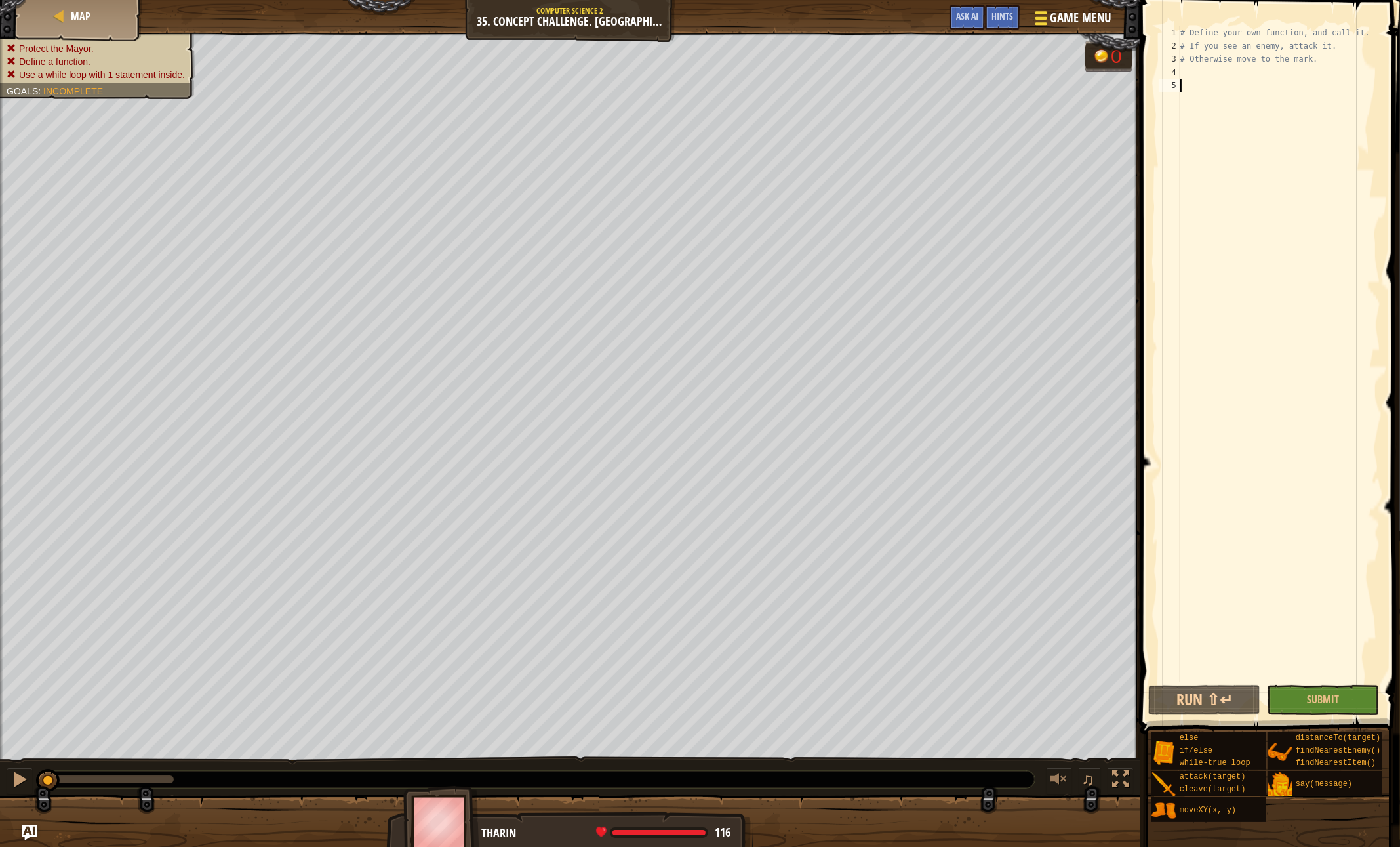
click at [1086, 16] on span "Game Menu" at bounding box center [1080, 18] width 61 height 18
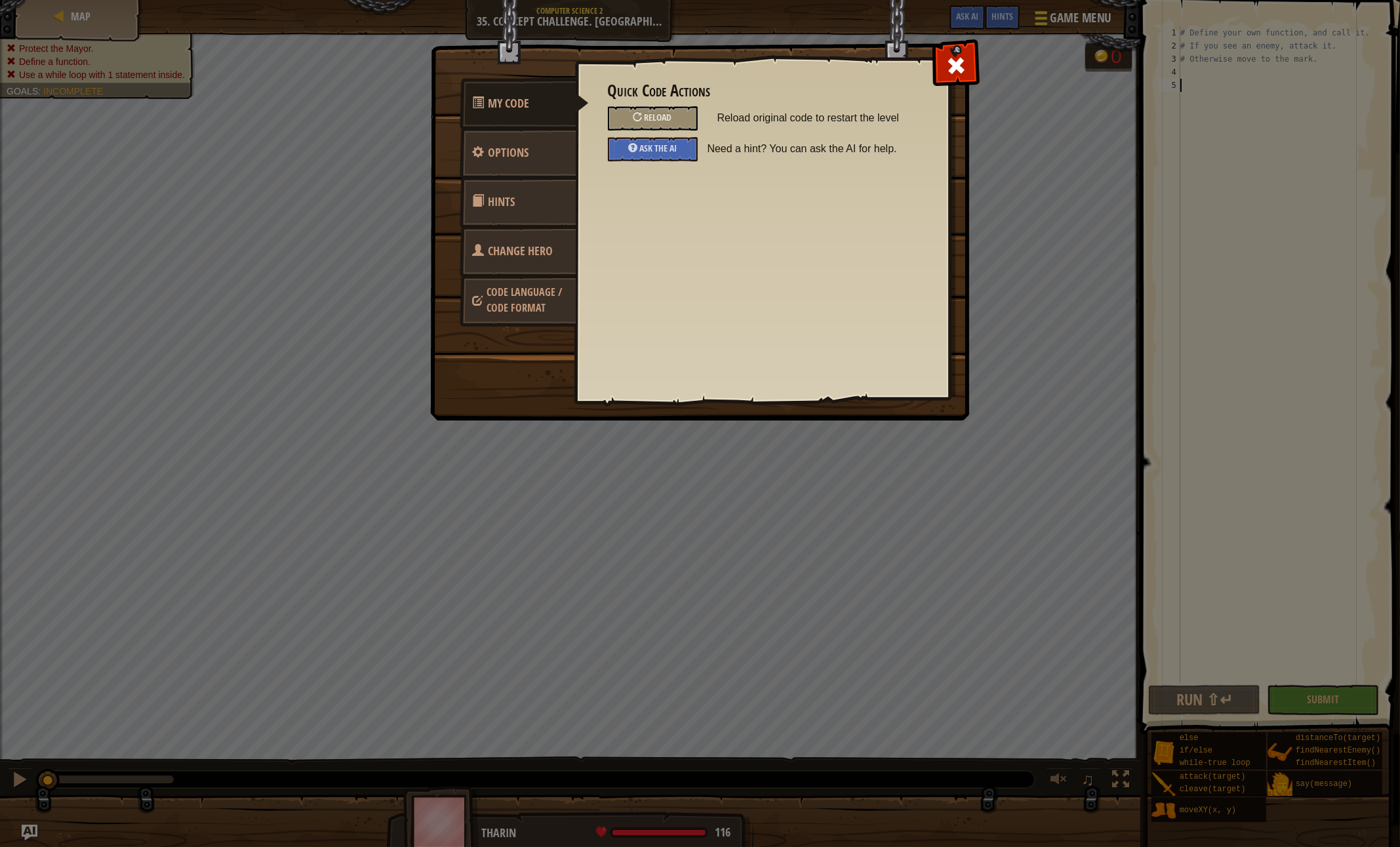
click at [1086, 16] on div "My Code Options Hints Change Hero Code Language / Code Format Quick Code Action…" at bounding box center [700, 423] width 1400 height 847
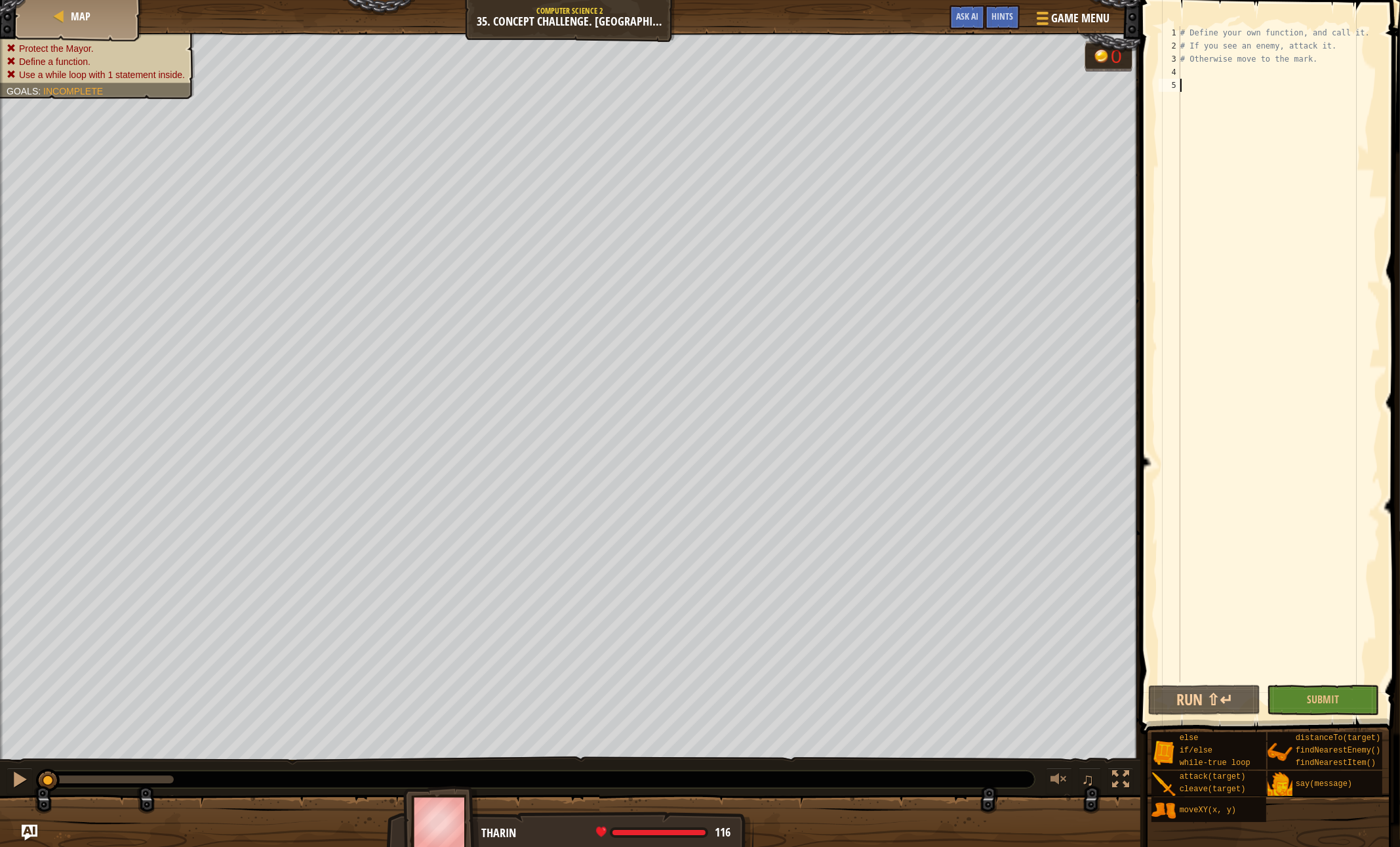
click at [1258, 129] on div "# Define your own function, and call it. # If you see an enemy, attack it. # Ot…" at bounding box center [1279, 367] width 203 height 682
click at [1051, 21] on span "Game Menu" at bounding box center [1080, 18] width 61 height 18
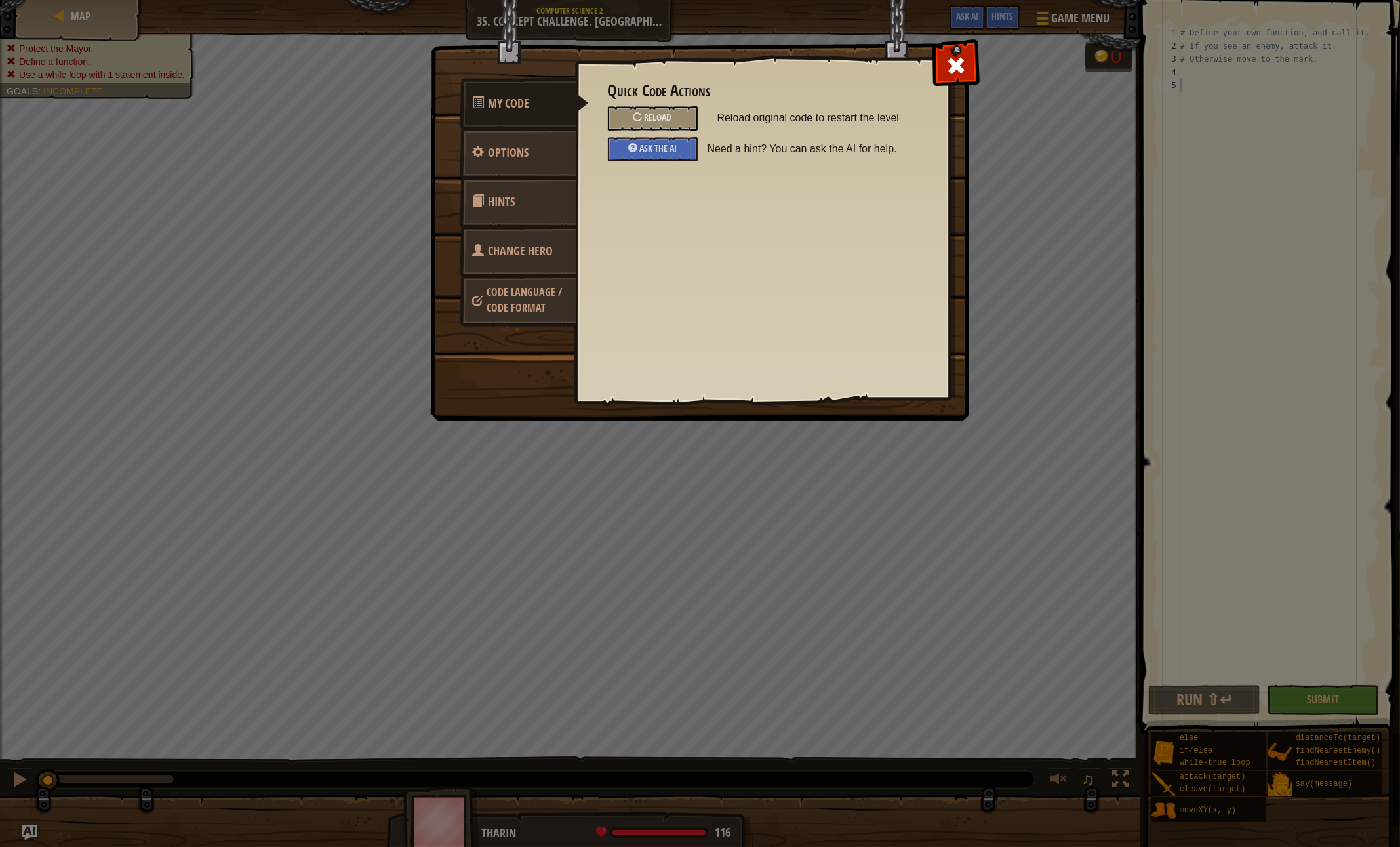
click at [367, 156] on div "My Code Options Hints Change Hero Code Language / Code Format Quick Code Action…" at bounding box center [700, 423] width 1400 height 847
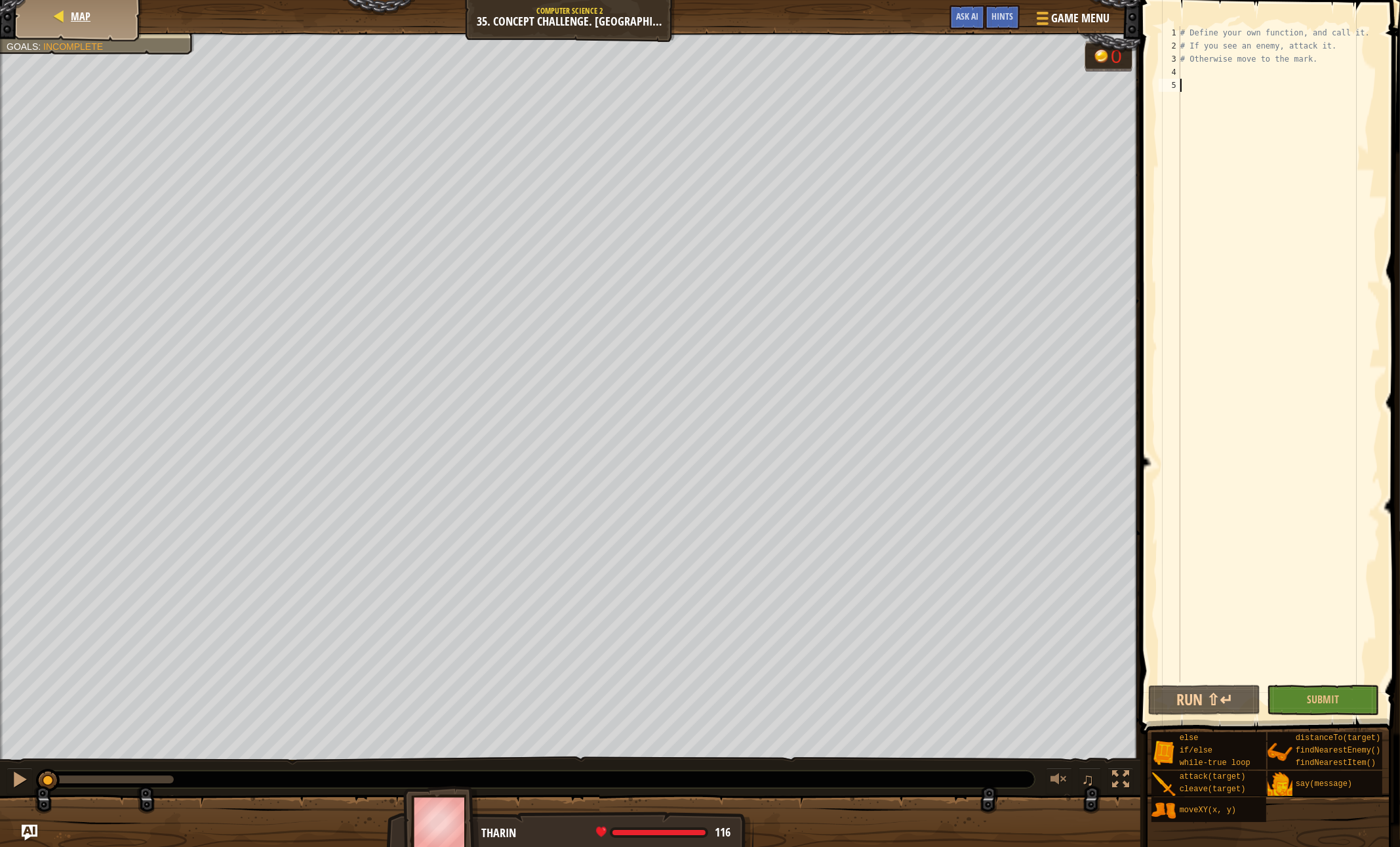
click at [46, 17] on div "Map" at bounding box center [78, 16] width 105 height 33
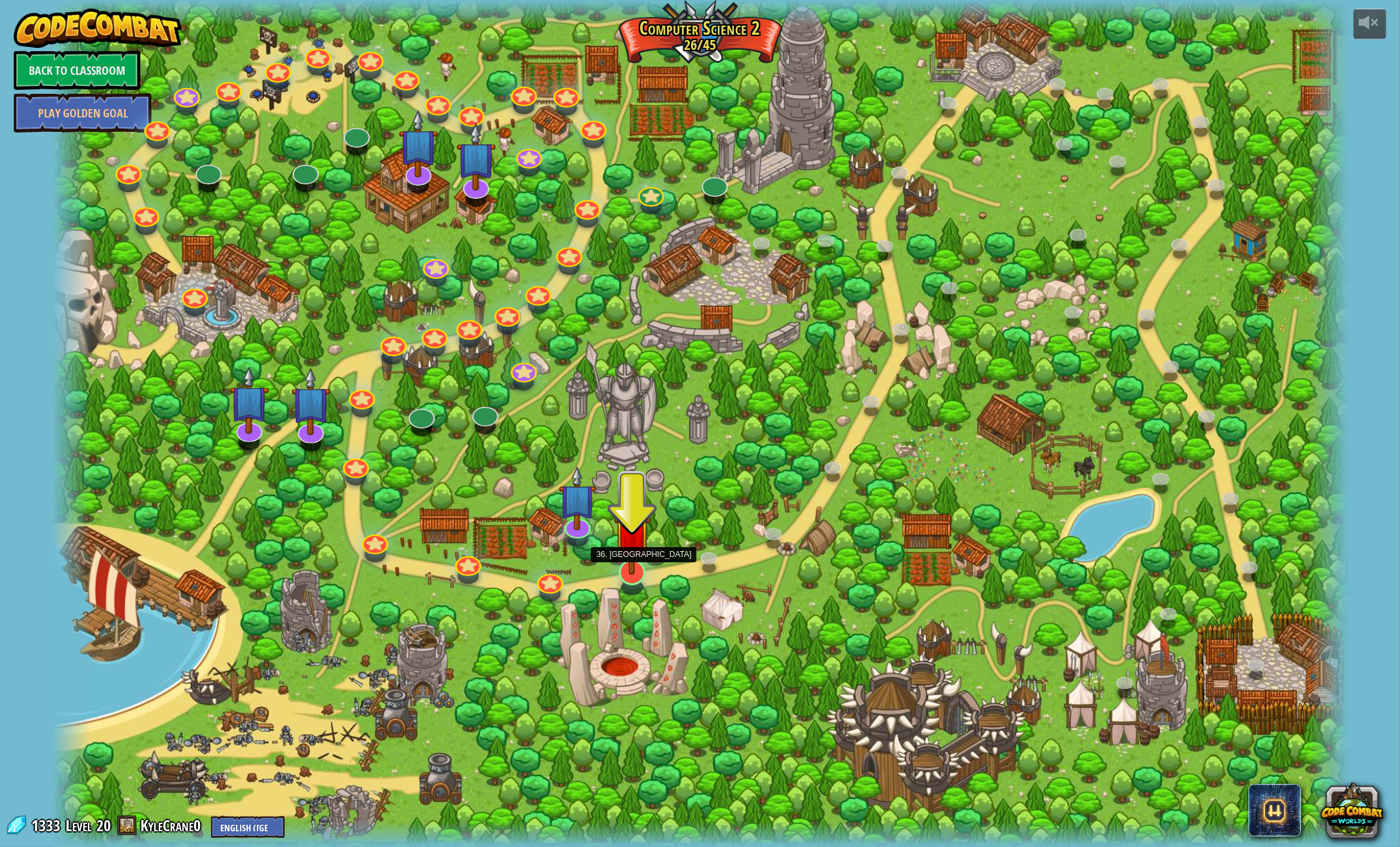
click at [635, 570] on img at bounding box center [632, 532] width 38 height 86
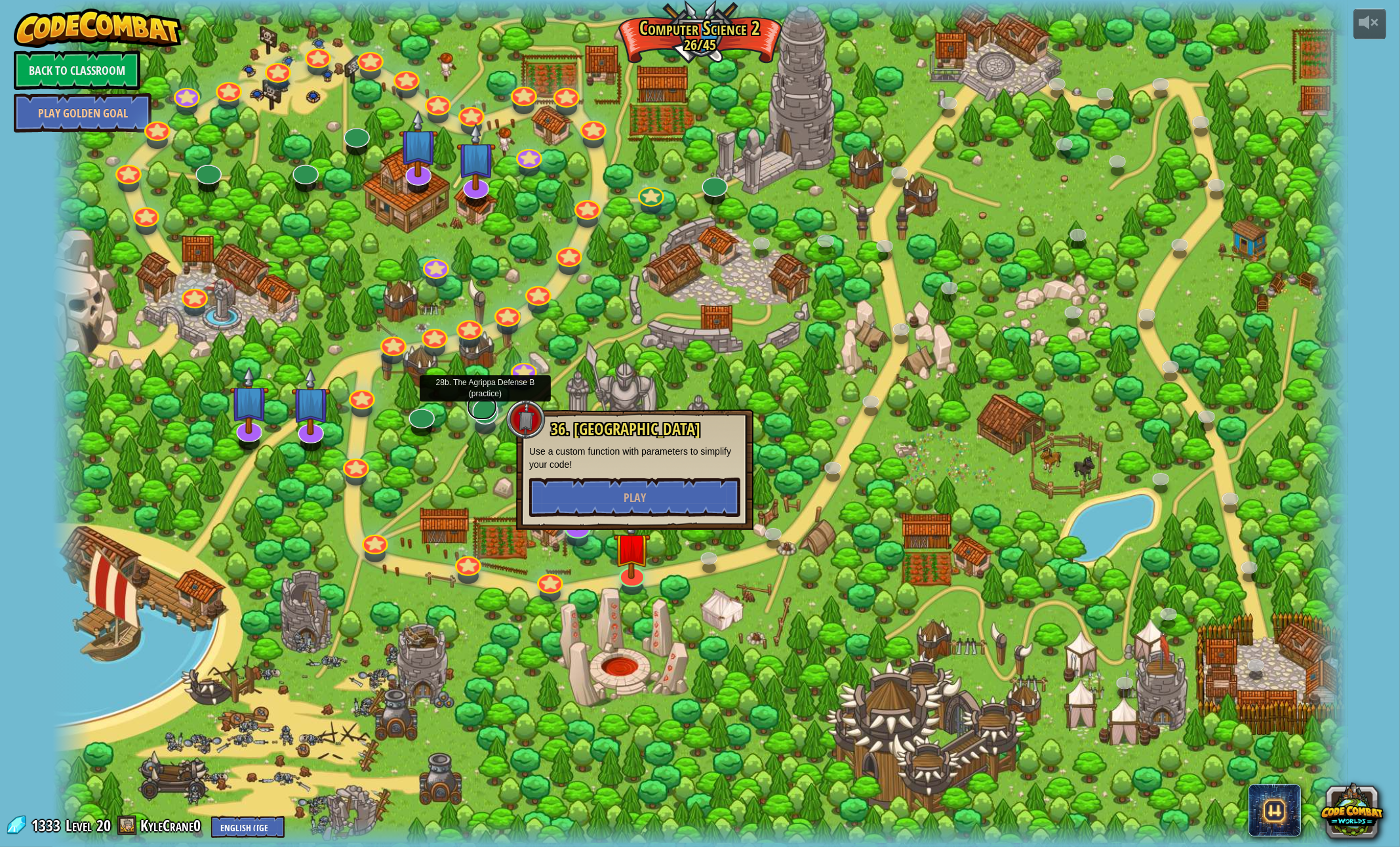
click at [476, 420] on div at bounding box center [485, 411] width 26 height 26
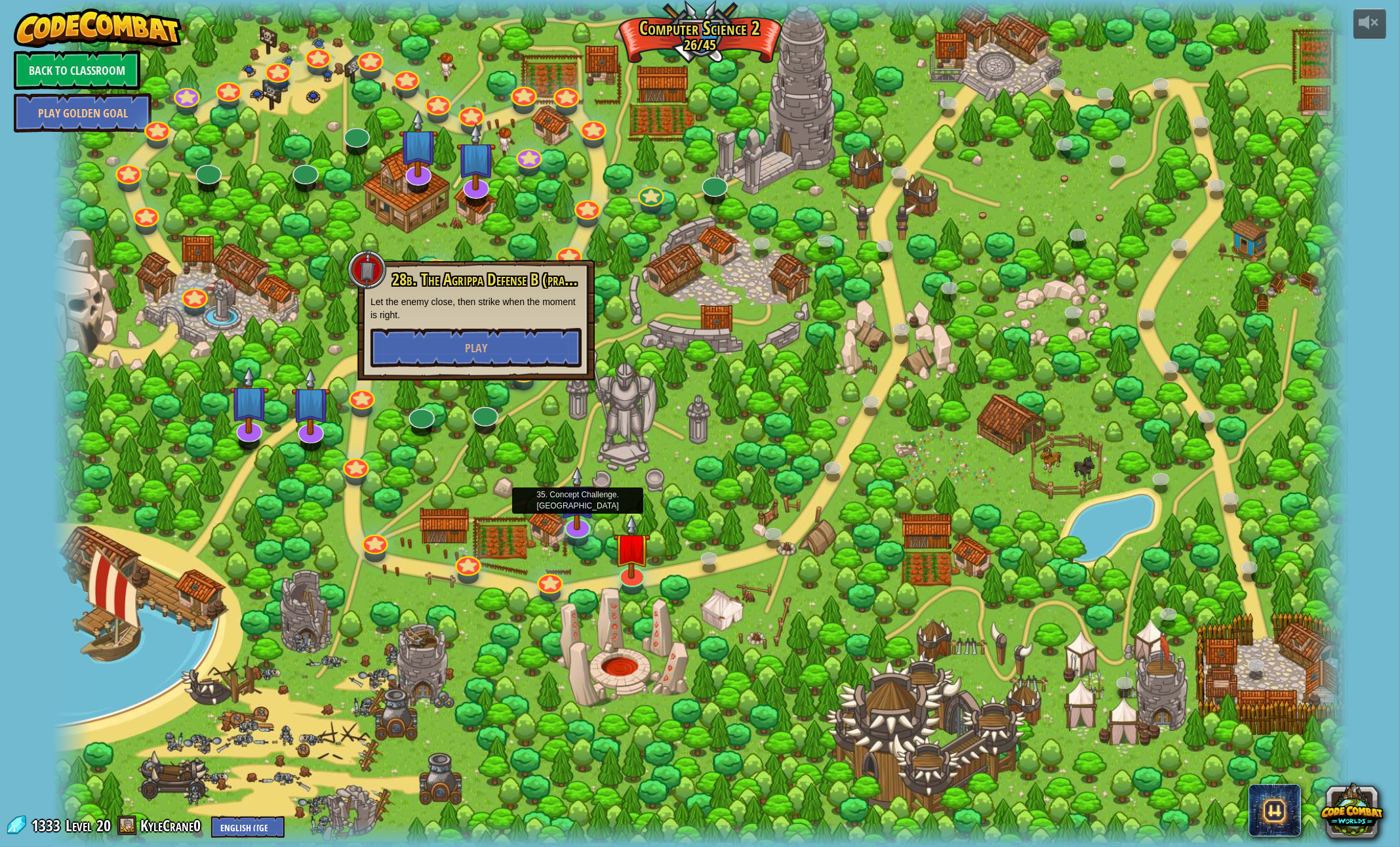
click at [585, 535] on div "8. Picnic Buster Protect the picnickers from patrolling ogres. Play 9. If-strav…" at bounding box center [700, 423] width 1295 height 847
click at [574, 524] on img at bounding box center [578, 483] width 38 height 86
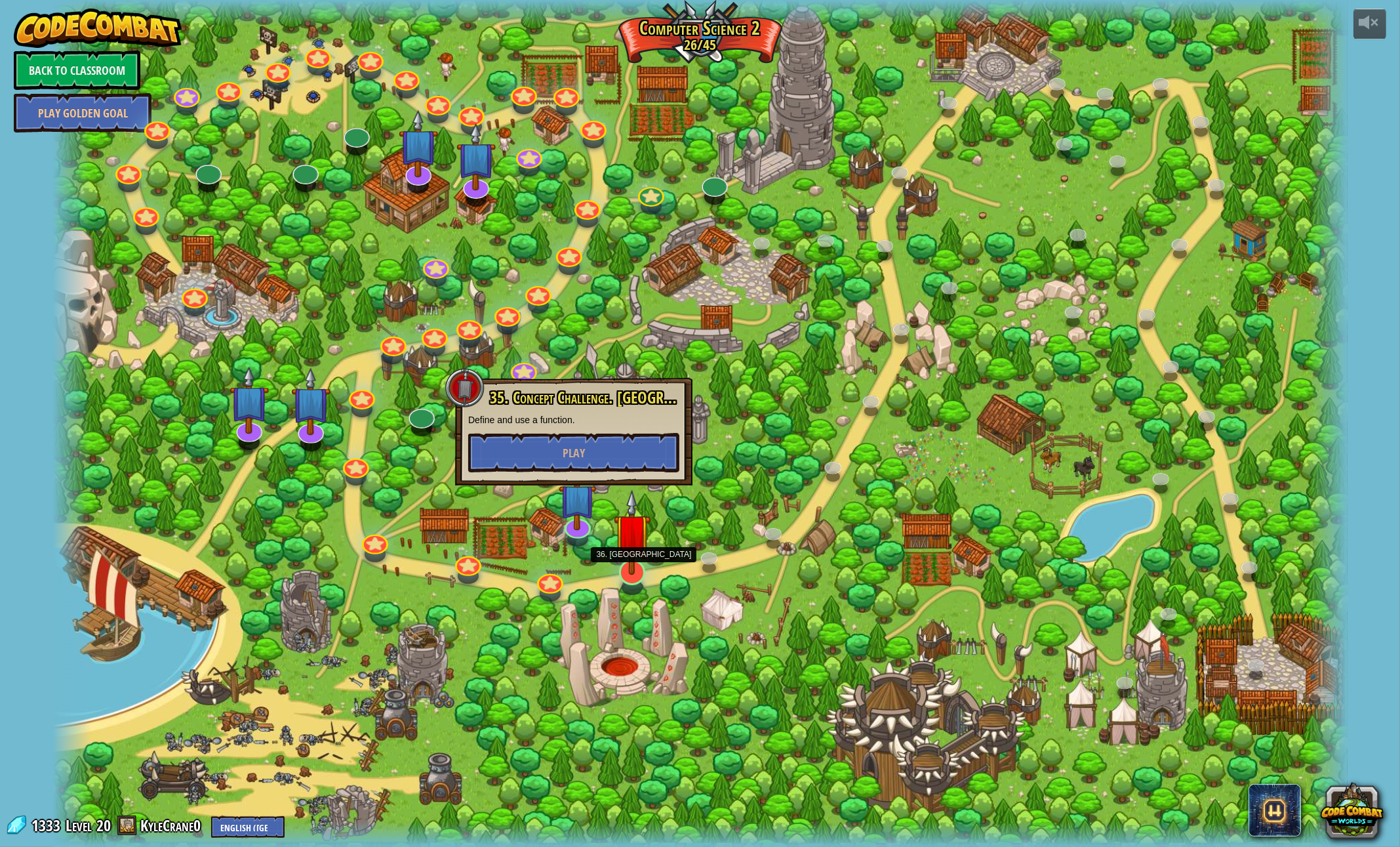
click at [626, 564] on img at bounding box center [632, 532] width 38 height 86
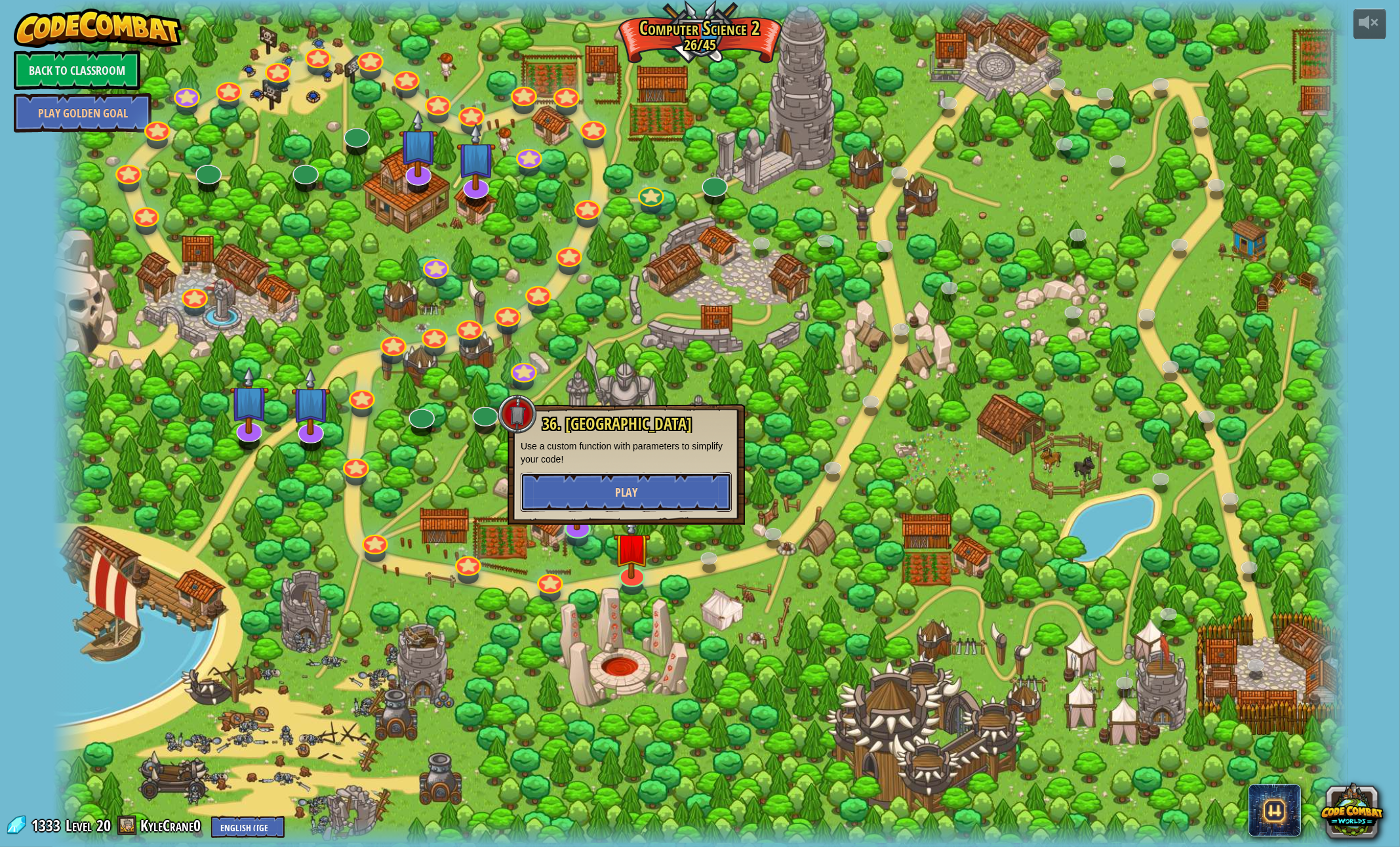
click at [610, 495] on button "Play" at bounding box center [626, 492] width 211 height 39
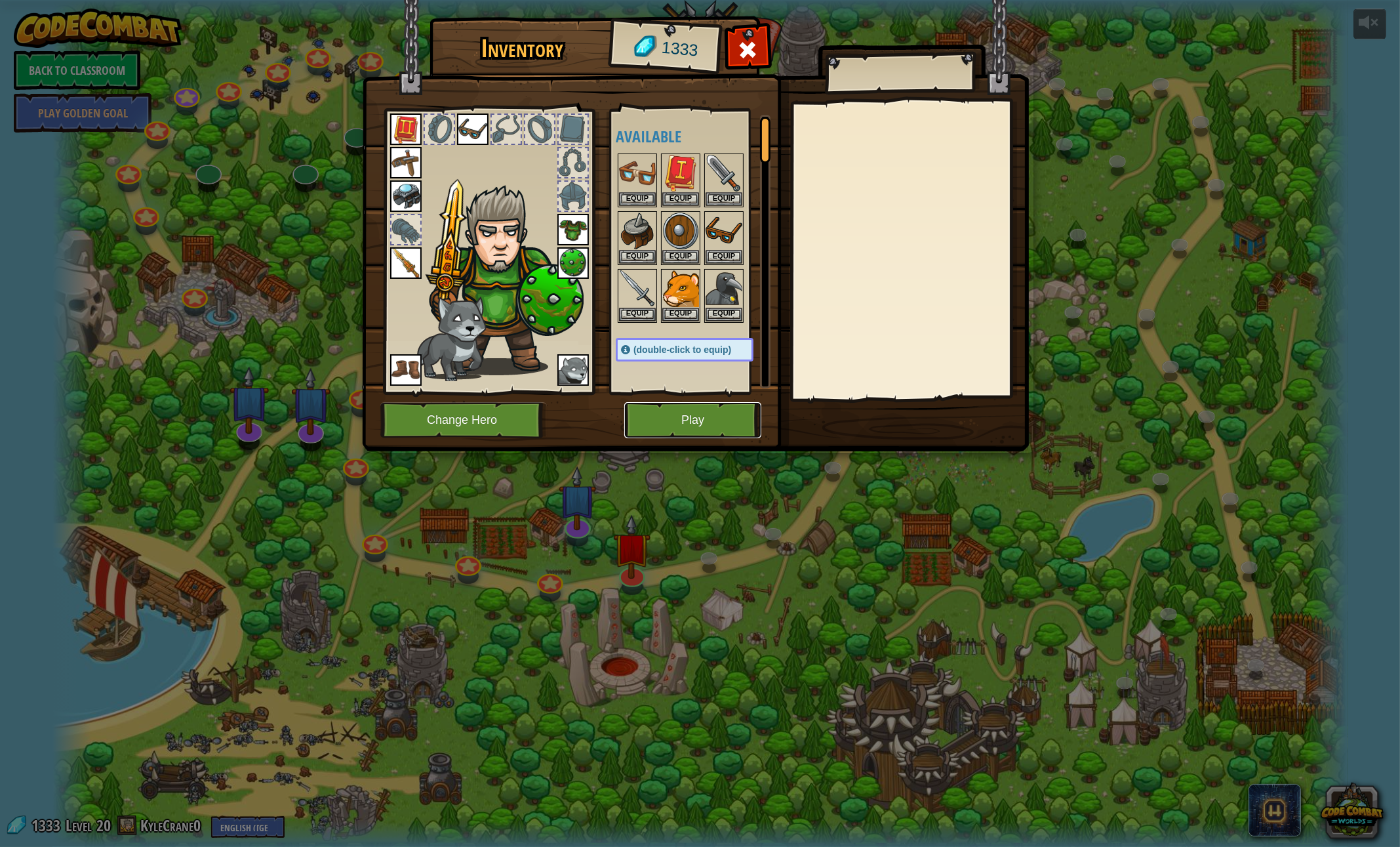
click at [671, 417] on button "Play" at bounding box center [693, 420] width 137 height 36
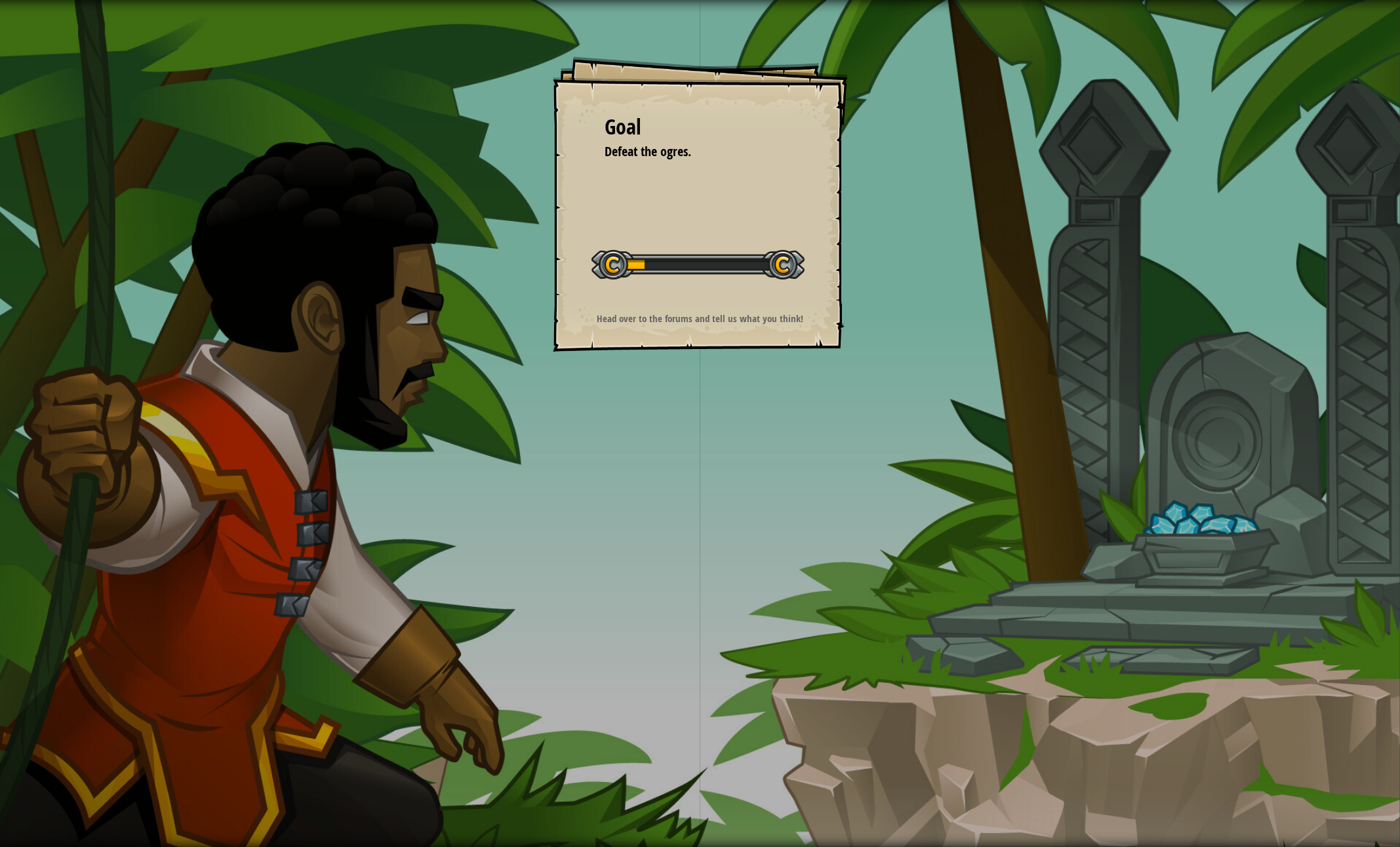
click at [306, 676] on div "Goal Defeat the ogres. Start Level Error loading from server. Try refreshing th…" at bounding box center [700, 423] width 1400 height 847
click at [353, 610] on div "Goal Defeat the ogres. Start Level Error loading from server. Try refreshing th…" at bounding box center [700, 423] width 1400 height 847
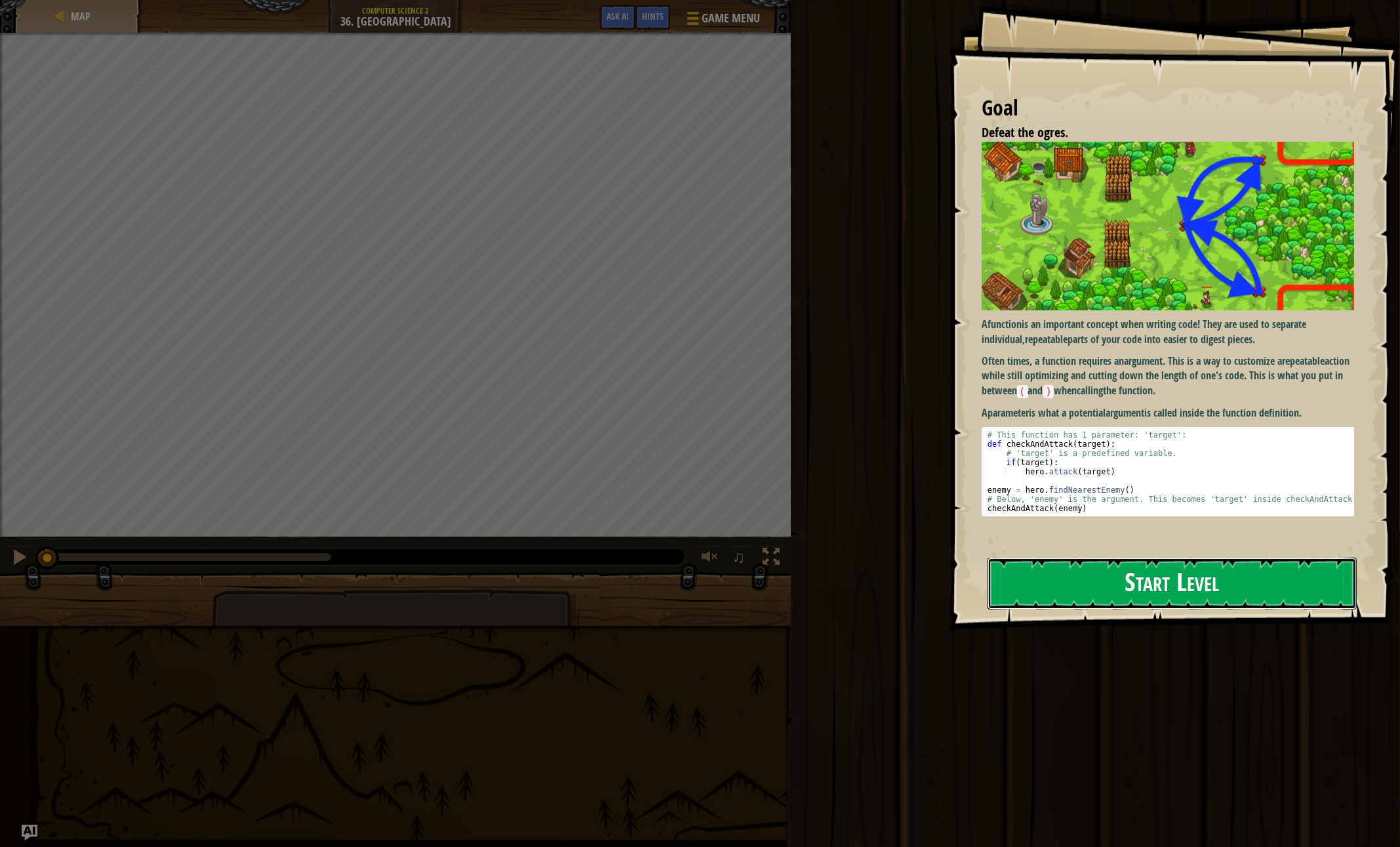
click at [1029, 584] on button "Start Level" at bounding box center [1171, 584] width 369 height 52
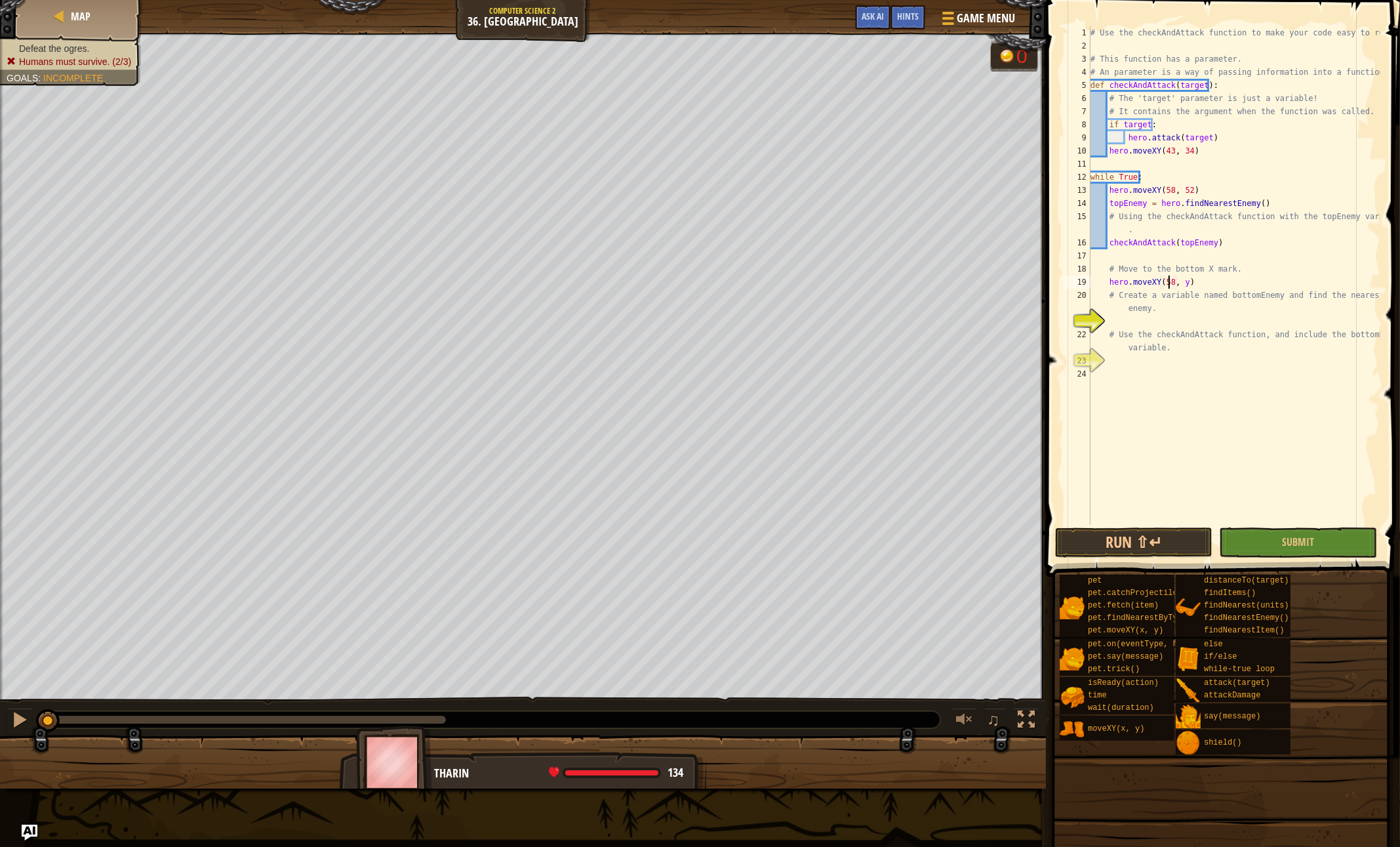
scroll to position [6, 6]
type textarea "hero.moveXY(58, 16)"
click at [1138, 318] on div "# Use the checkAndAttack function to make your code easy to read. # This functi…" at bounding box center [1233, 288] width 292 height 524
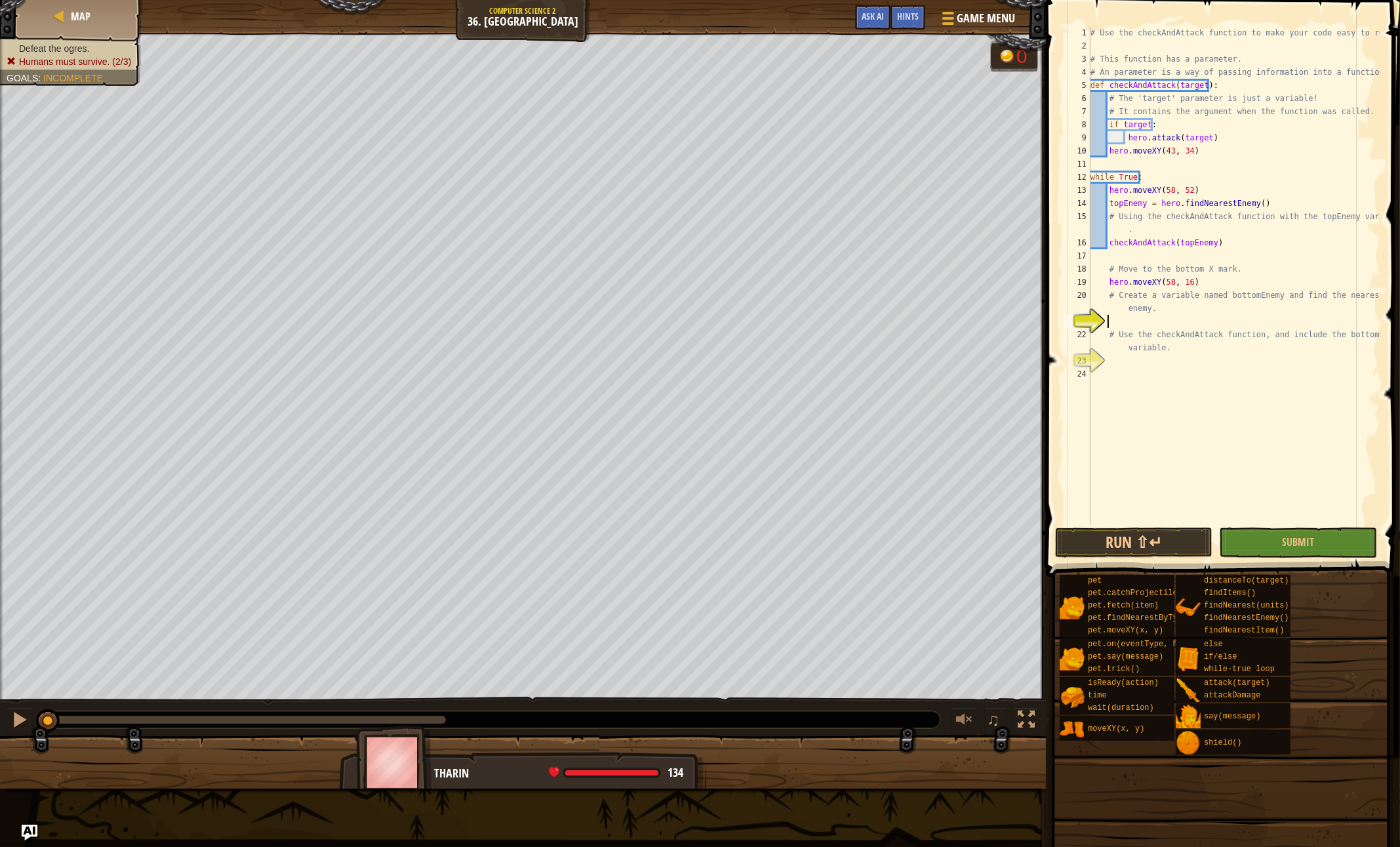
type textarea "E"
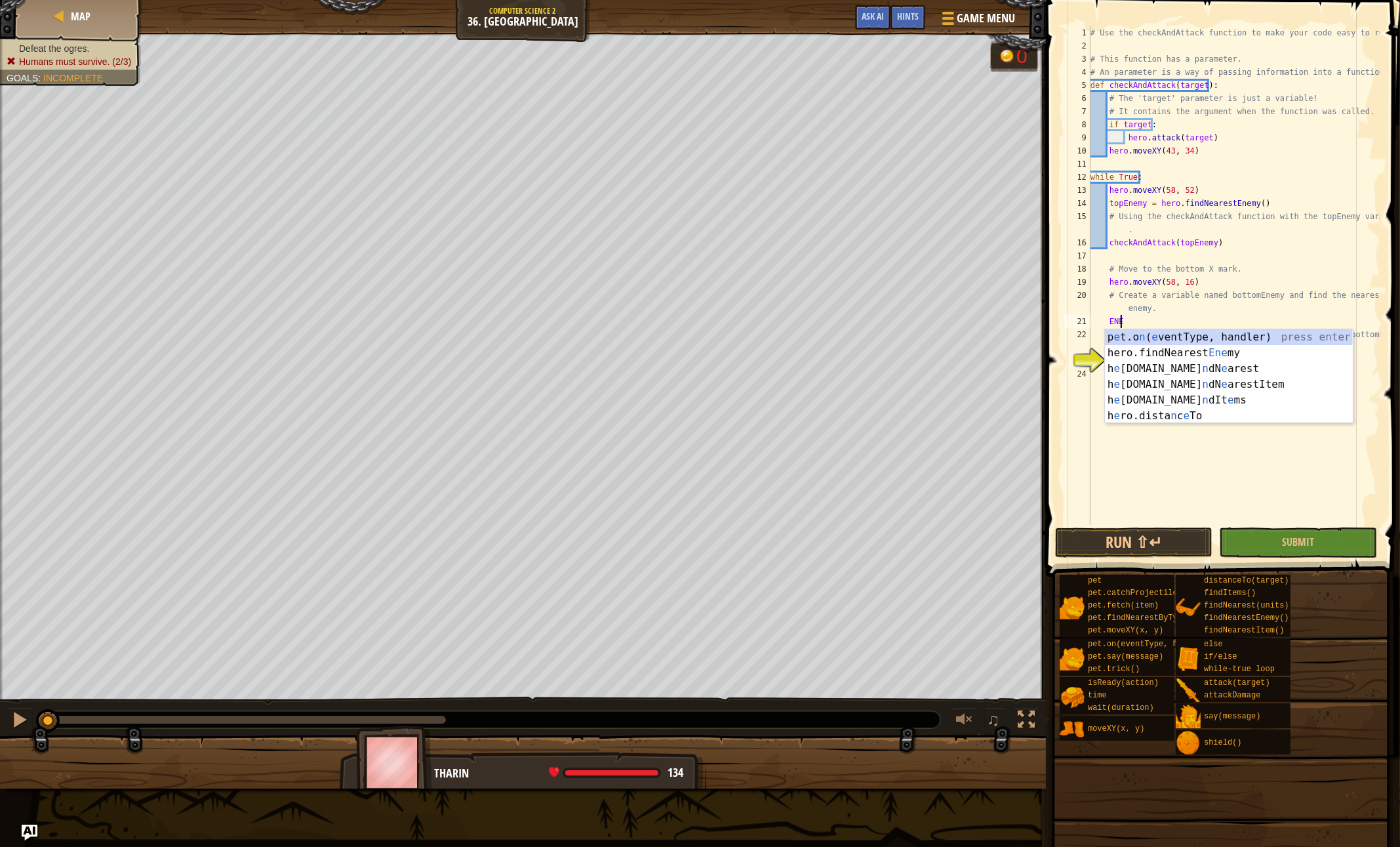
type textarea "ENEM"
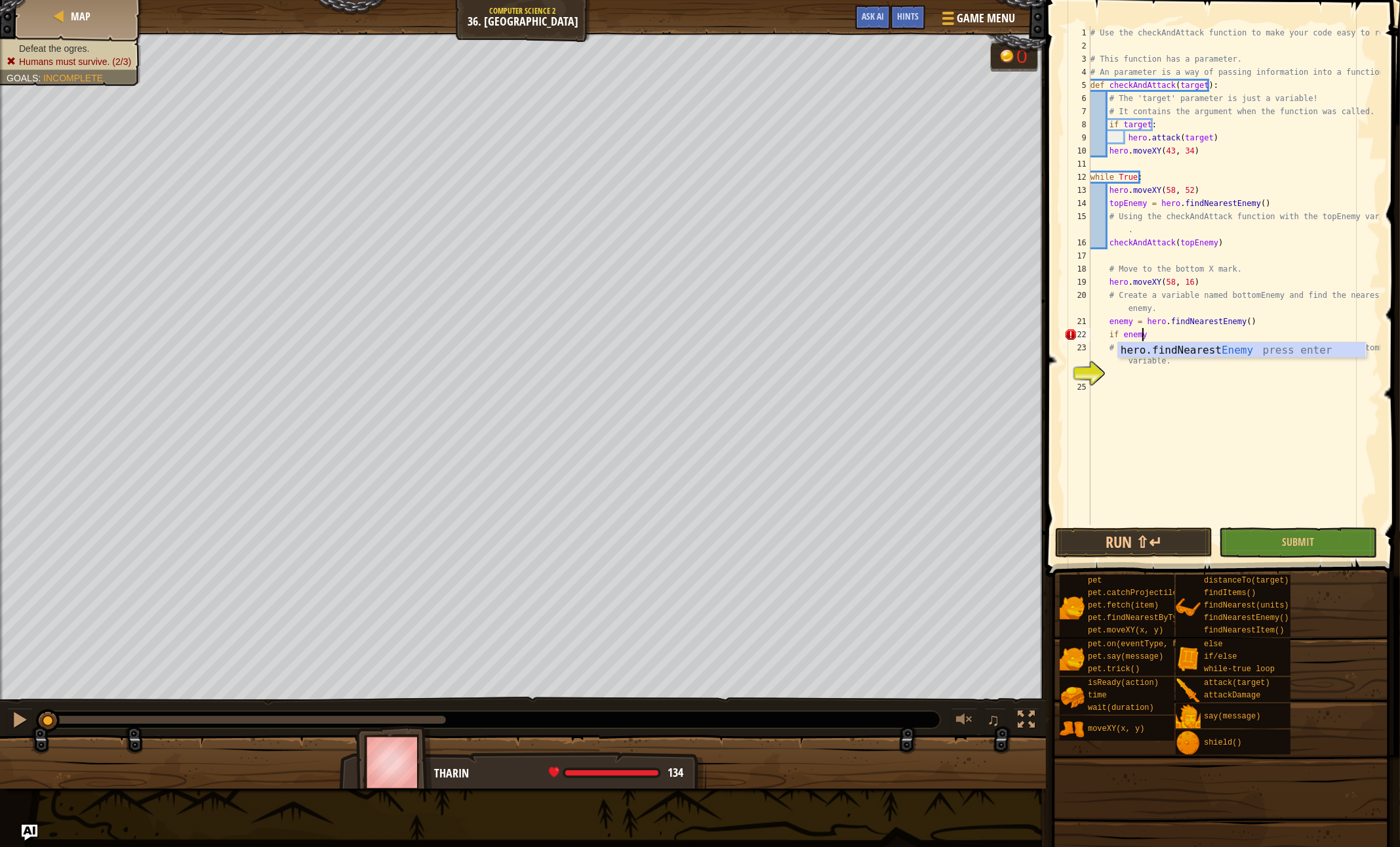
scroll to position [6, 3]
type textarea "if enemy:"
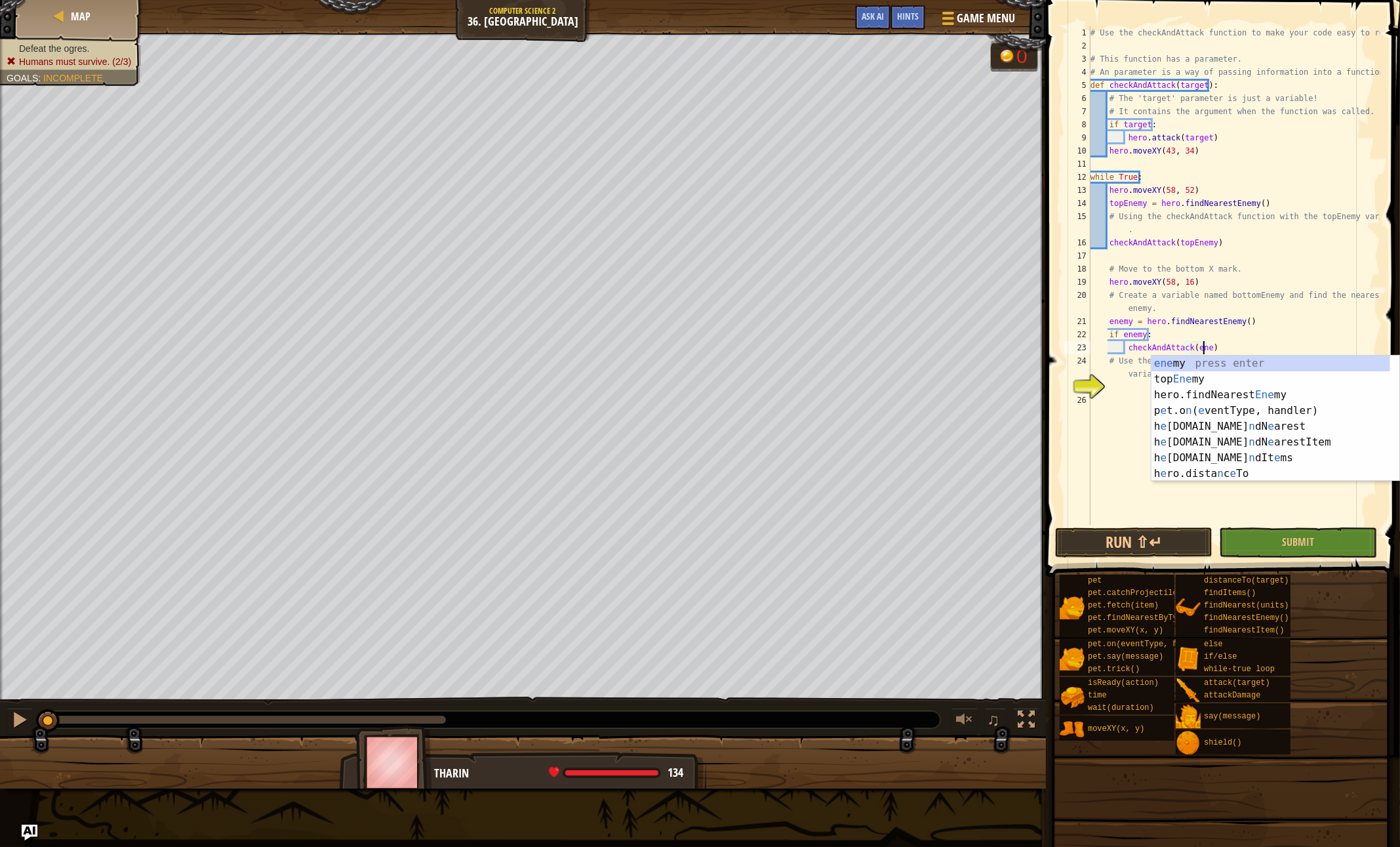
scroll to position [6, 9]
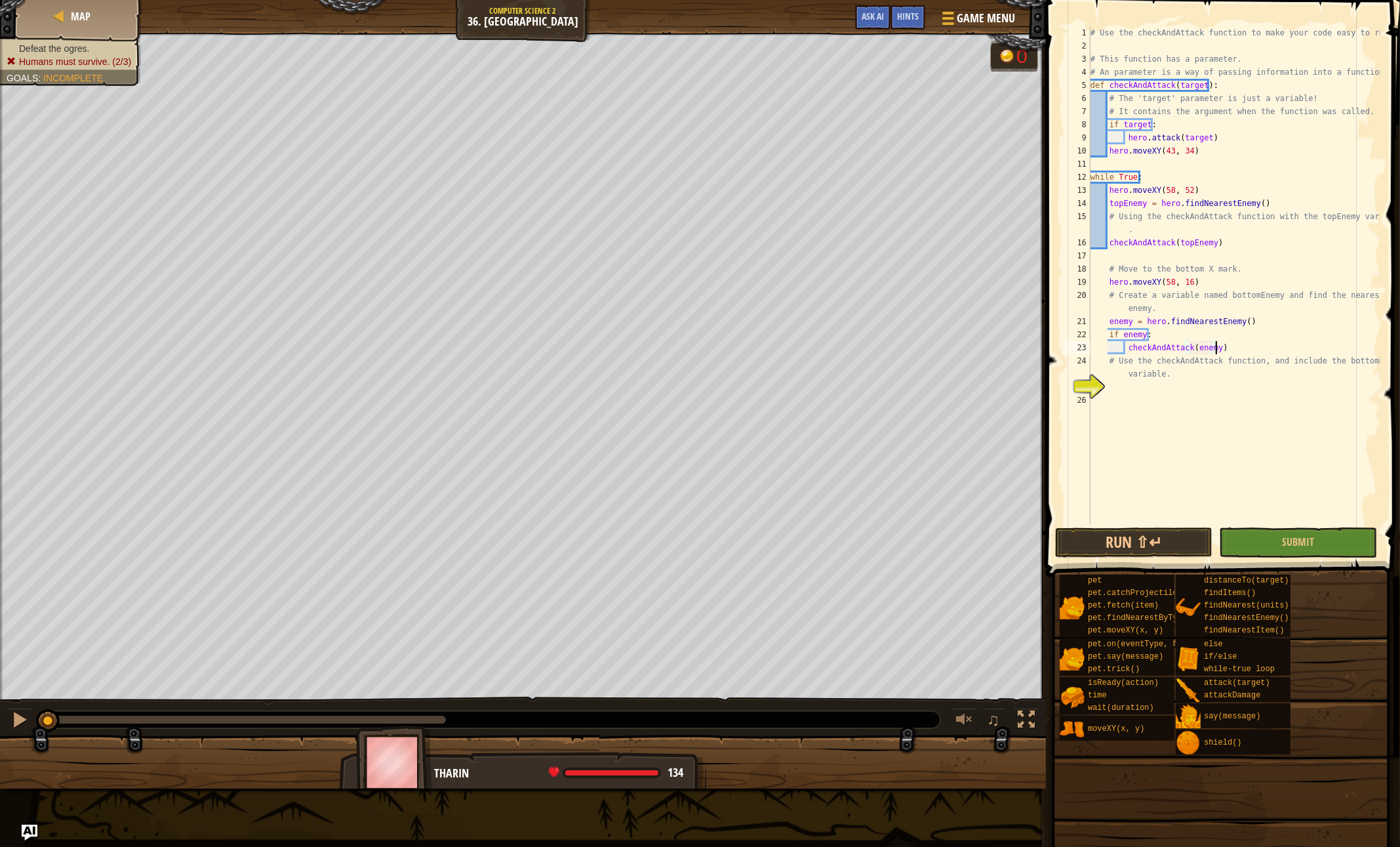
type textarea "# Use the checkAndAttack function, and include the bottomEnemy variable."
type textarea "enemy = hero.findNearestEnemy()"
click at [1109, 537] on button "Run ⇧↵" at bounding box center [1134, 543] width 157 height 30
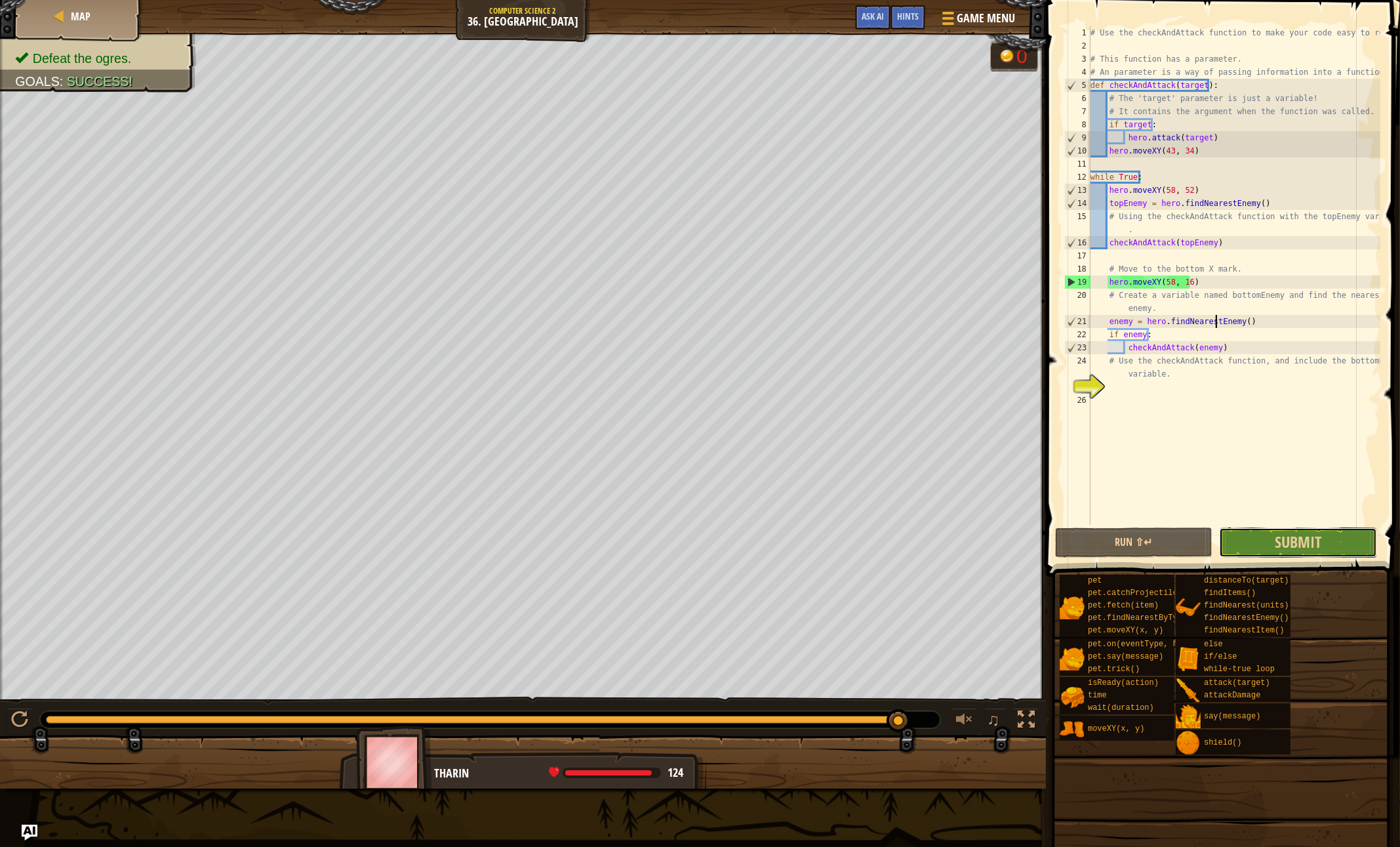
click at [1251, 548] on button "Submit" at bounding box center [1298, 543] width 157 height 30
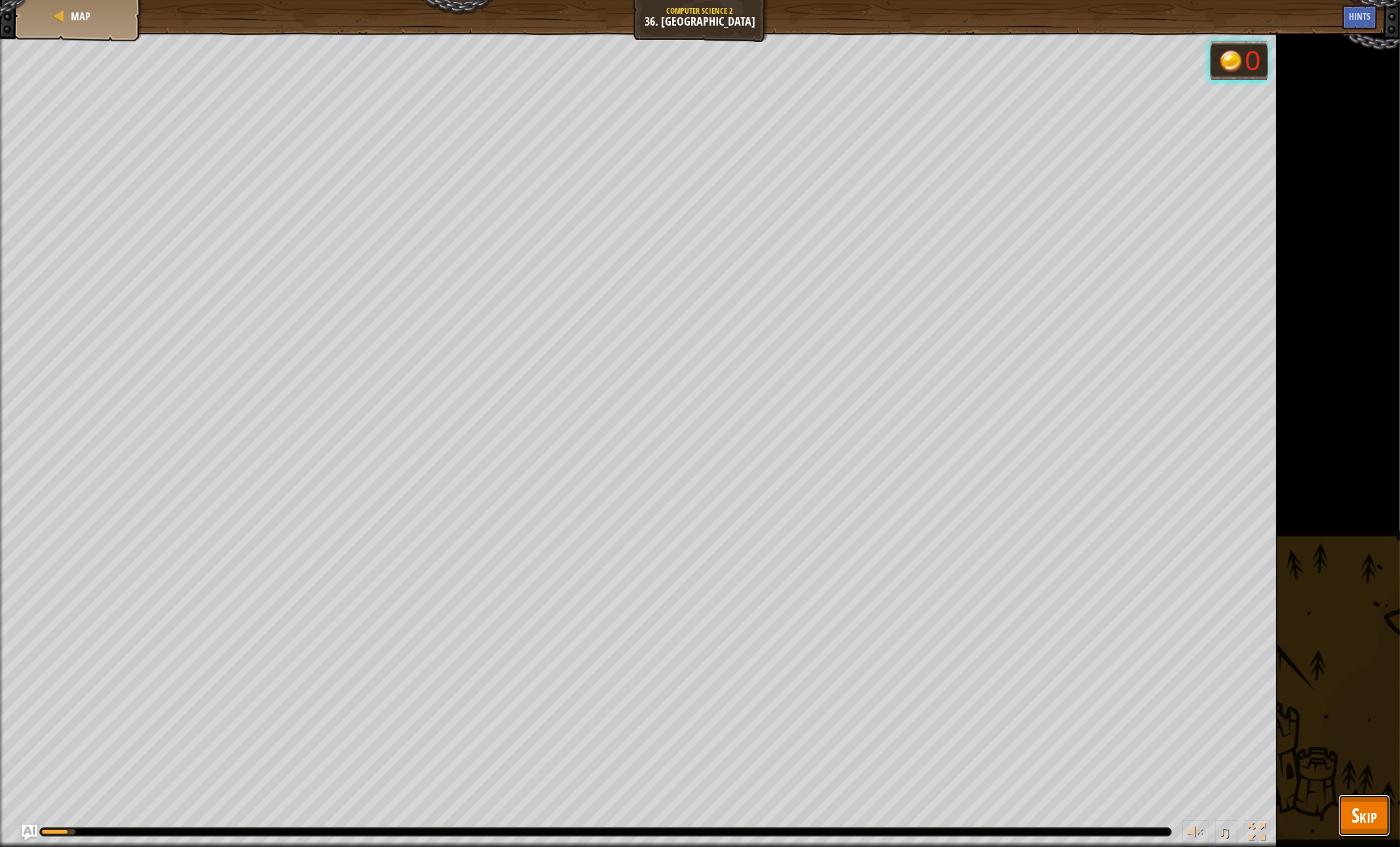
click at [1374, 808] on span "Skip" at bounding box center [1364, 815] width 26 height 27
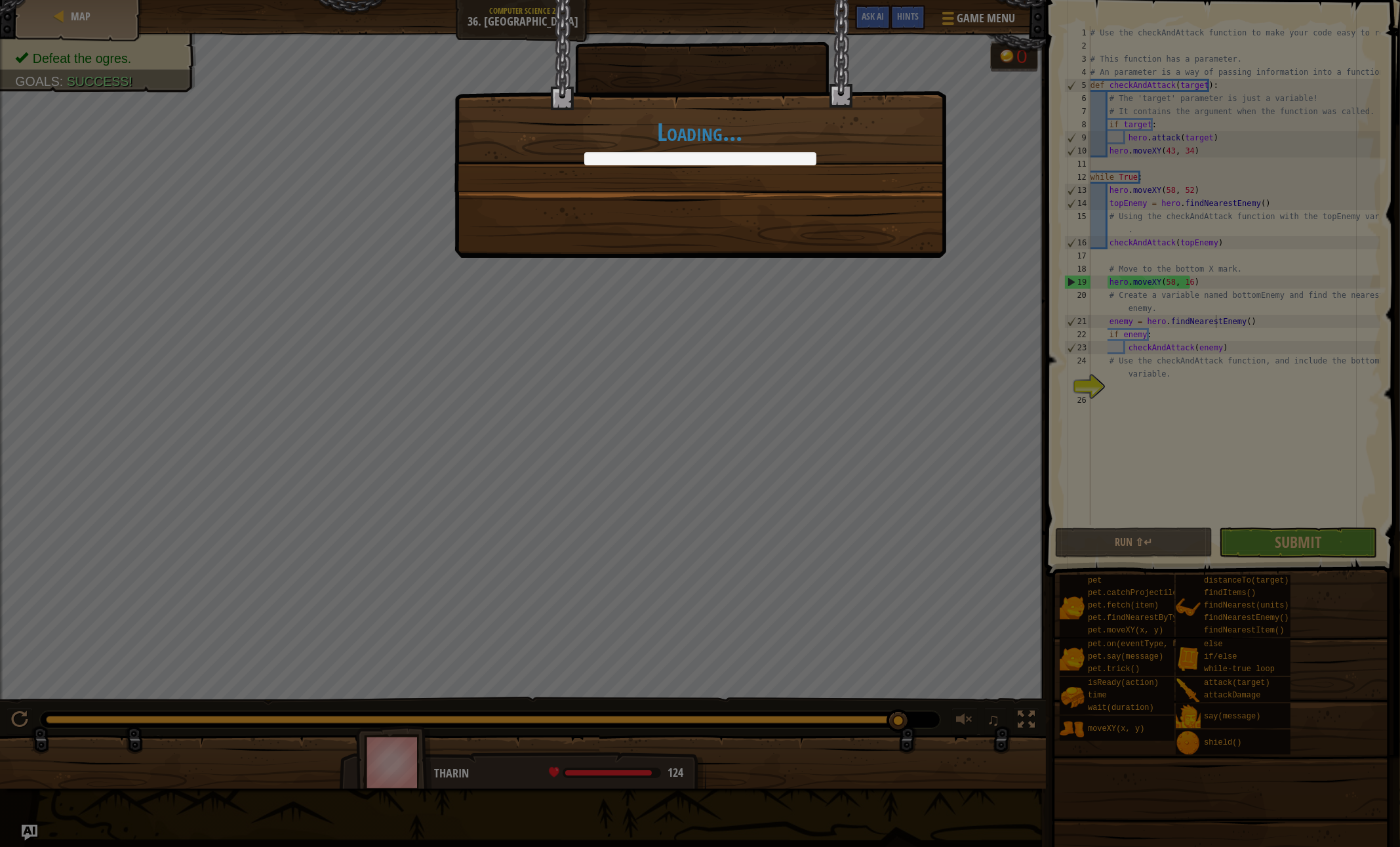
click at [821, 339] on div "Loading..." at bounding box center [700, 423] width 1400 height 847
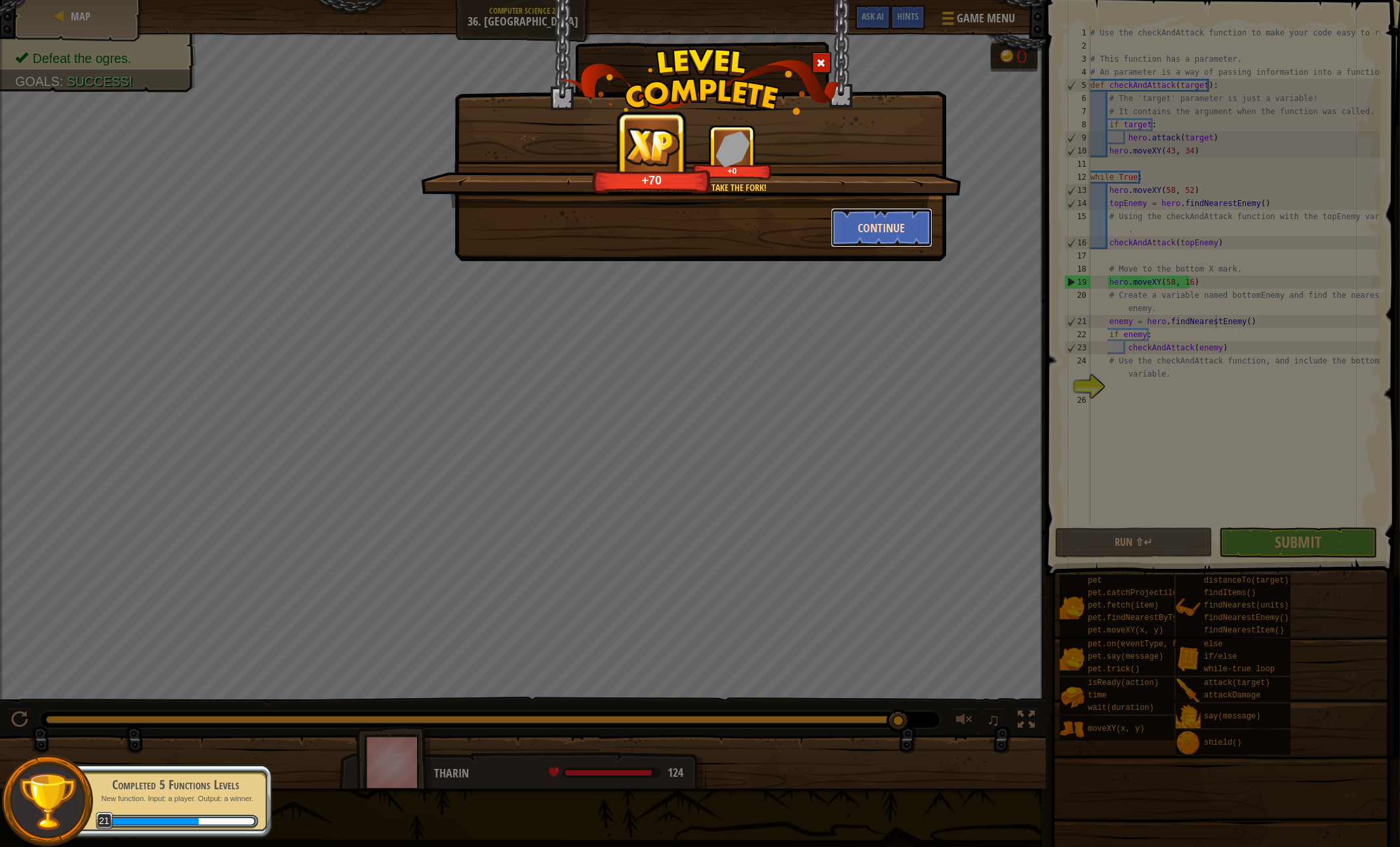
click at [875, 228] on button "Continue" at bounding box center [881, 227] width 101 height 39
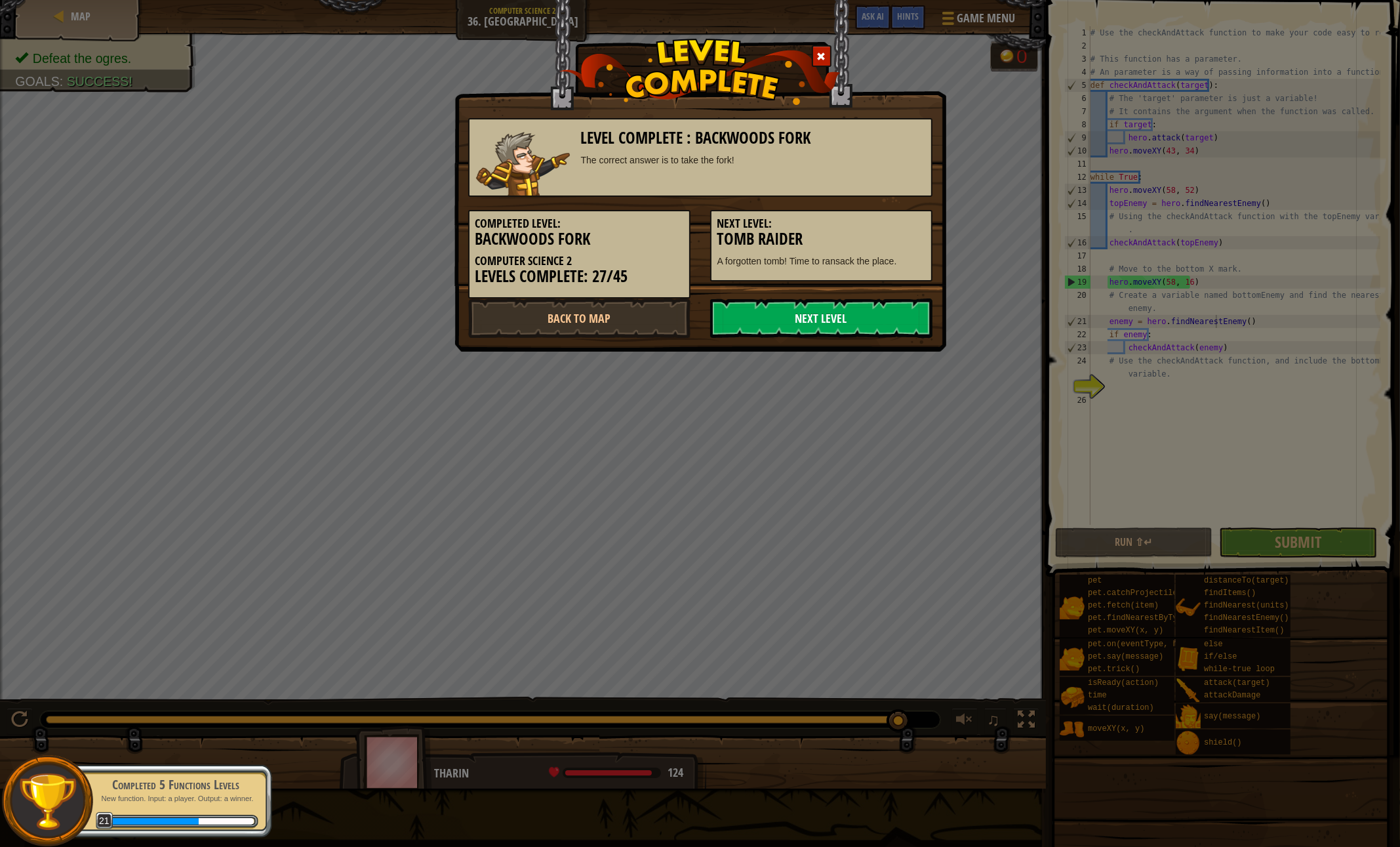
click at [803, 319] on link "Next Level" at bounding box center [821, 318] width 222 height 39
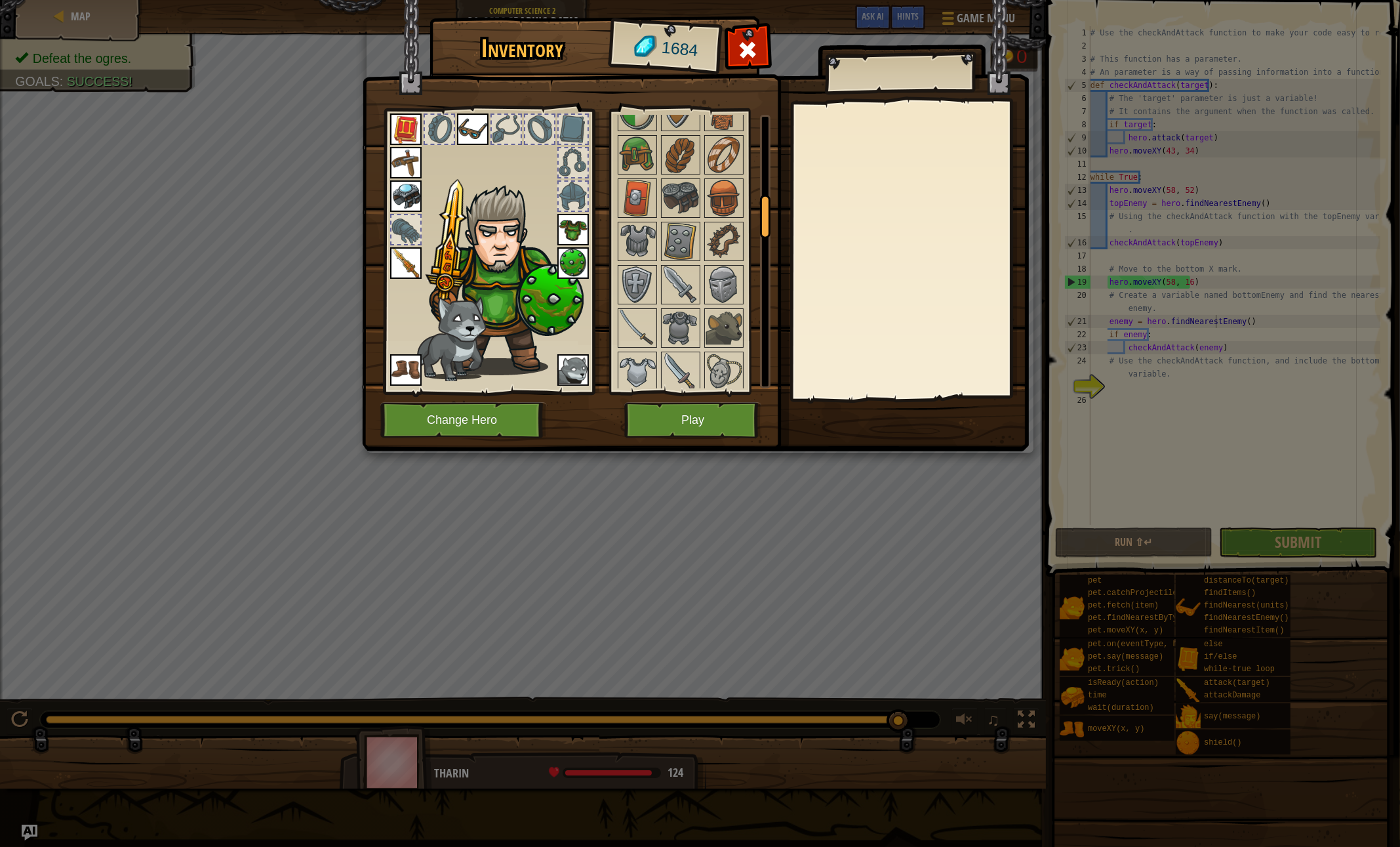
scroll to position [514, 0]
click at [642, 275] on img at bounding box center [637, 287] width 37 height 37
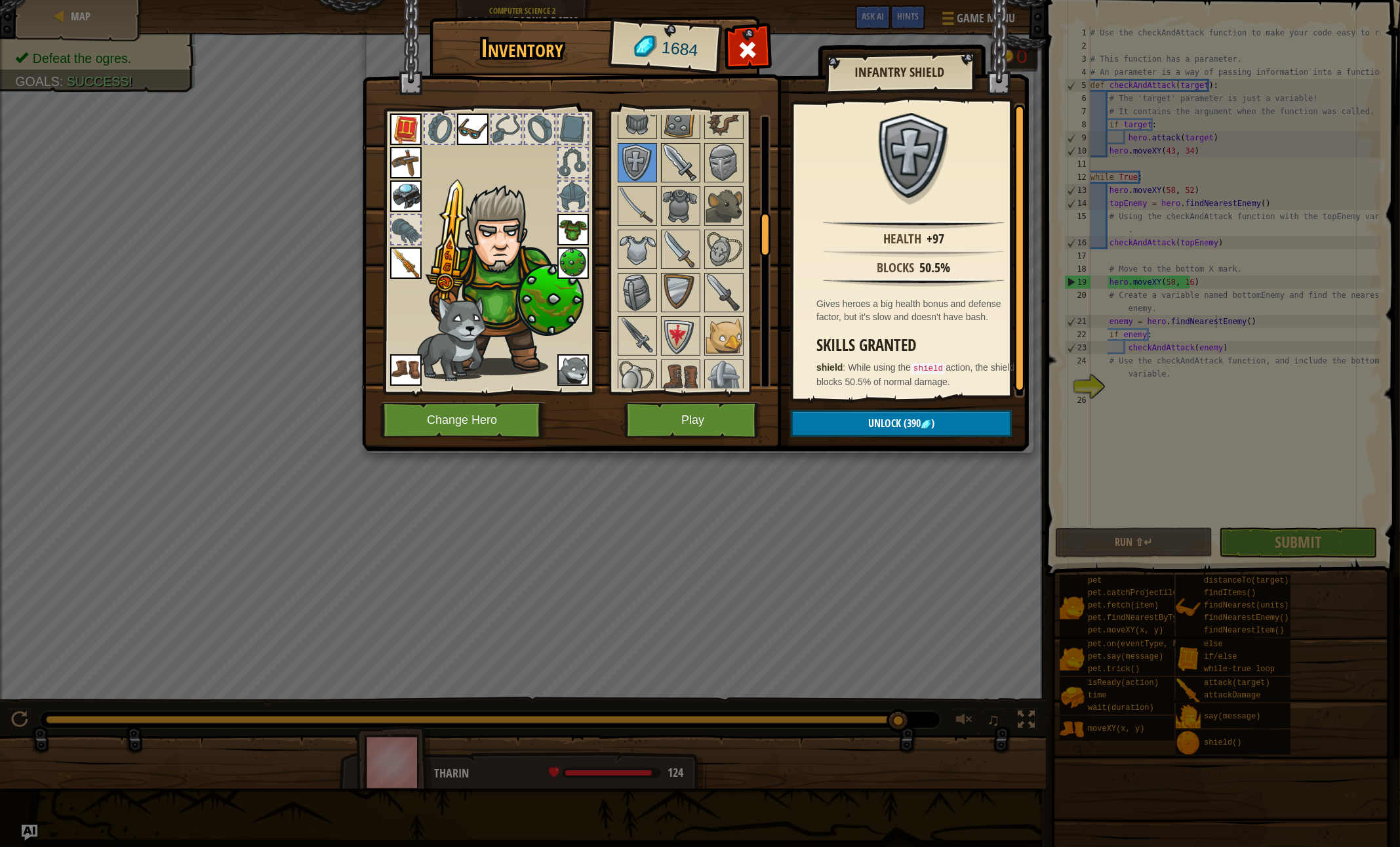
scroll to position [640, 0]
click at [639, 272] on img at bounding box center [637, 291] width 37 height 37
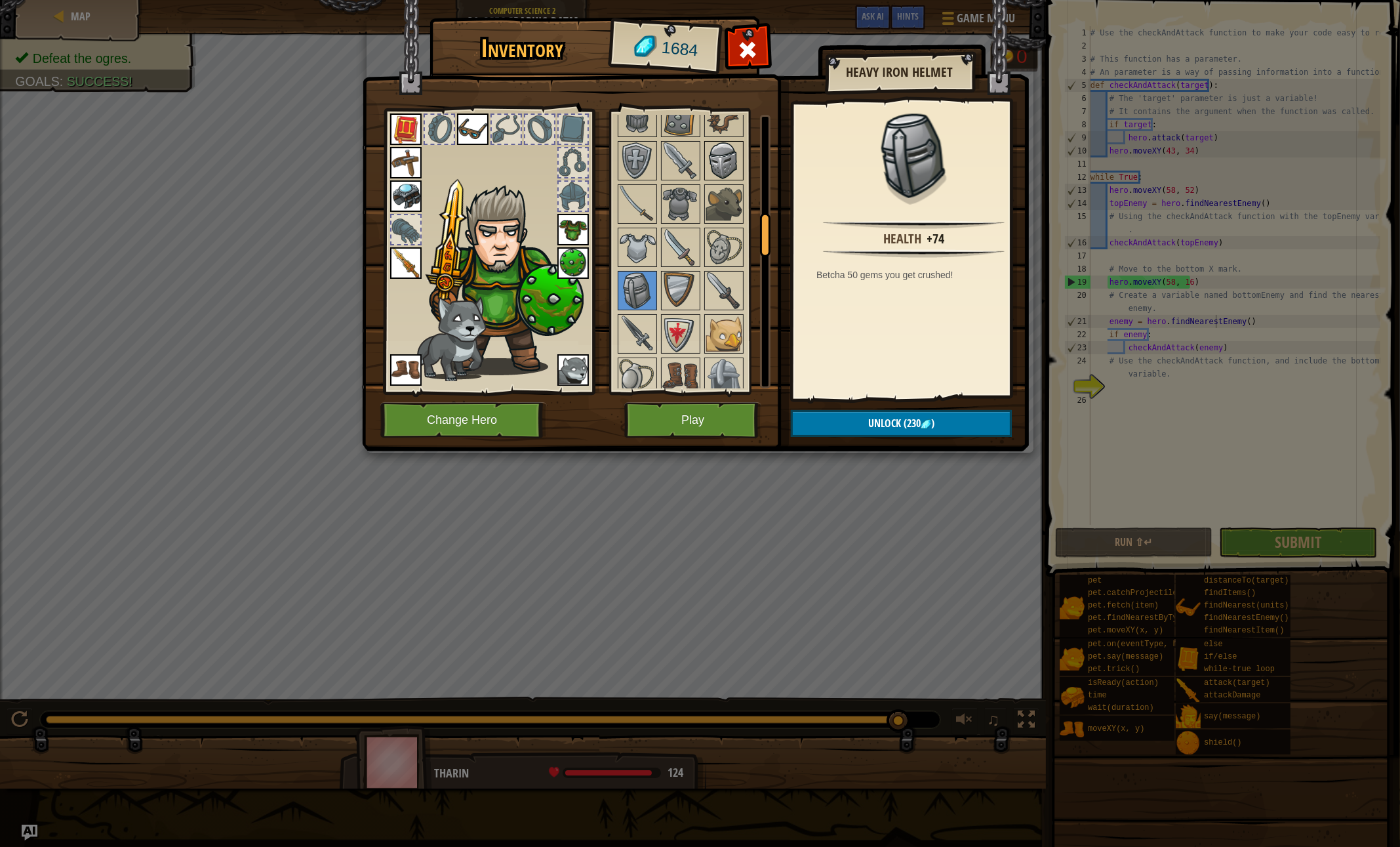
click at [717, 165] on img at bounding box center [724, 161] width 37 height 37
click at [636, 272] on img at bounding box center [637, 291] width 37 height 37
click at [728, 164] on img at bounding box center [724, 161] width 37 height 37
click at [634, 286] on img at bounding box center [637, 291] width 37 height 37
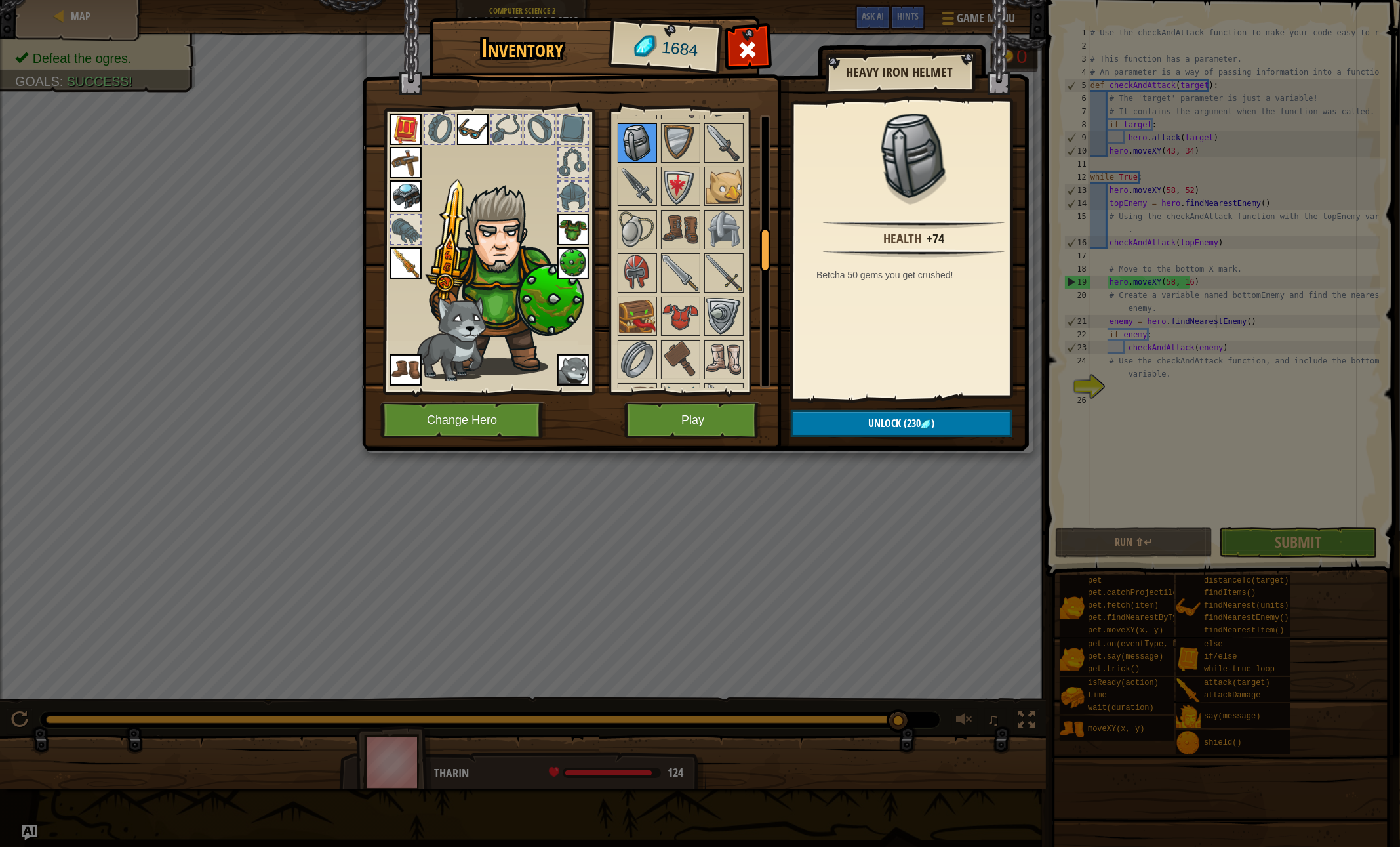
scroll to position [789, 0]
click at [634, 265] on img at bounding box center [637, 271] width 37 height 37
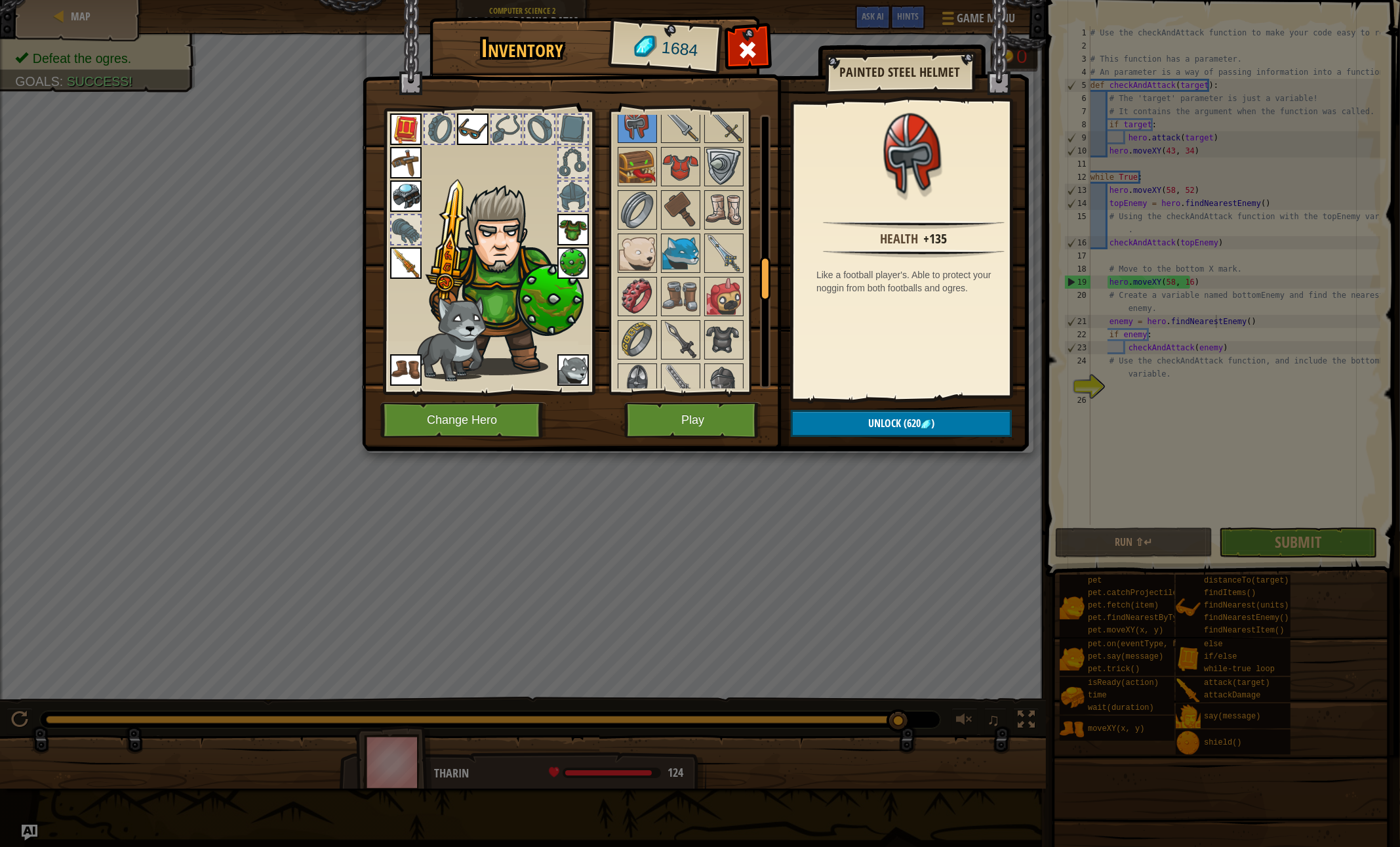
scroll to position [939, 0]
click at [674, 158] on img at bounding box center [681, 165] width 37 height 37
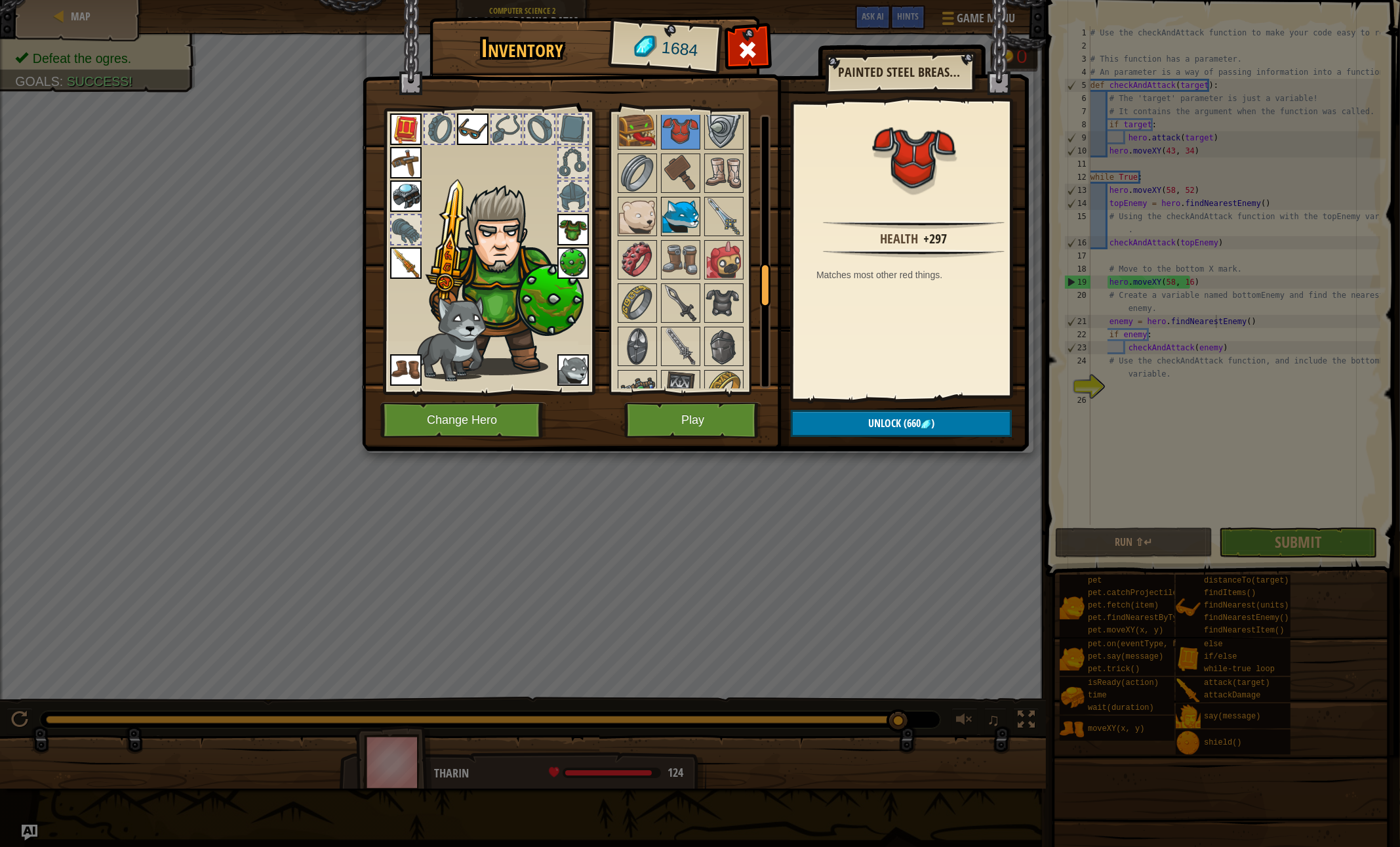
scroll to position [974, 0]
click at [639, 256] on img at bounding box center [637, 260] width 37 height 37
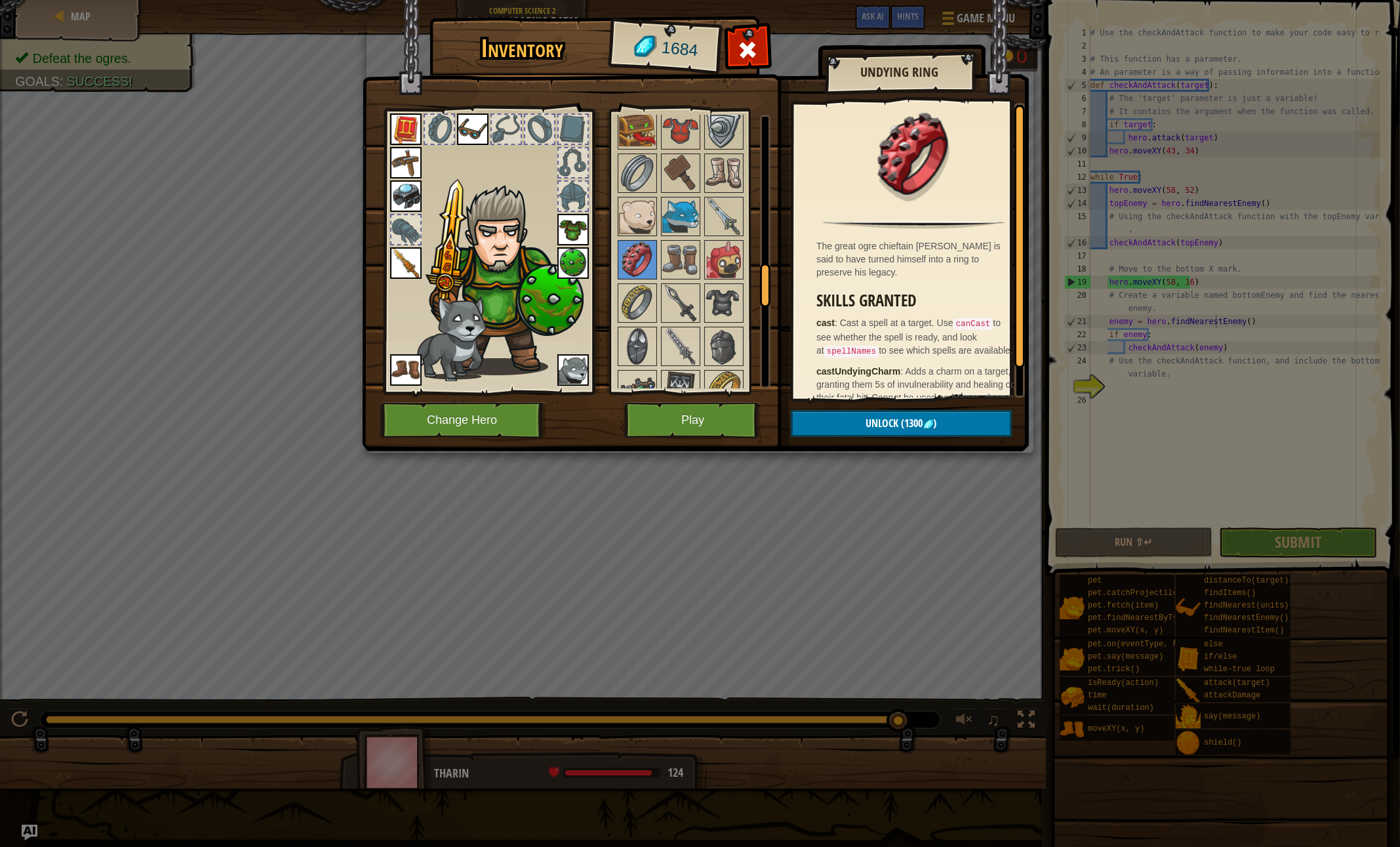
scroll to position [30, 0]
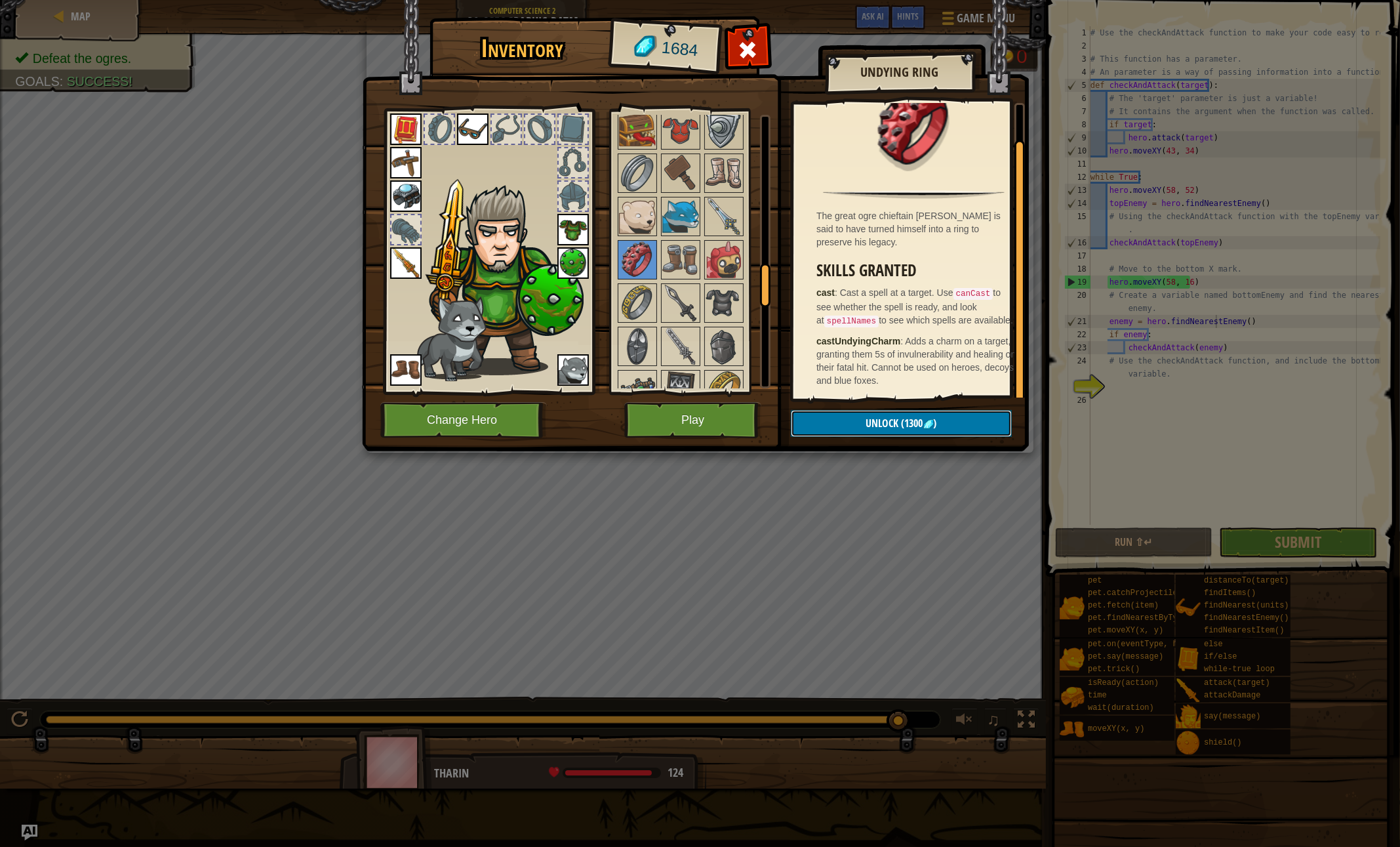
click at [870, 421] on span "Unlock" at bounding box center [882, 422] width 33 height 14
click at [870, 421] on button "Confirm" at bounding box center [901, 423] width 221 height 27
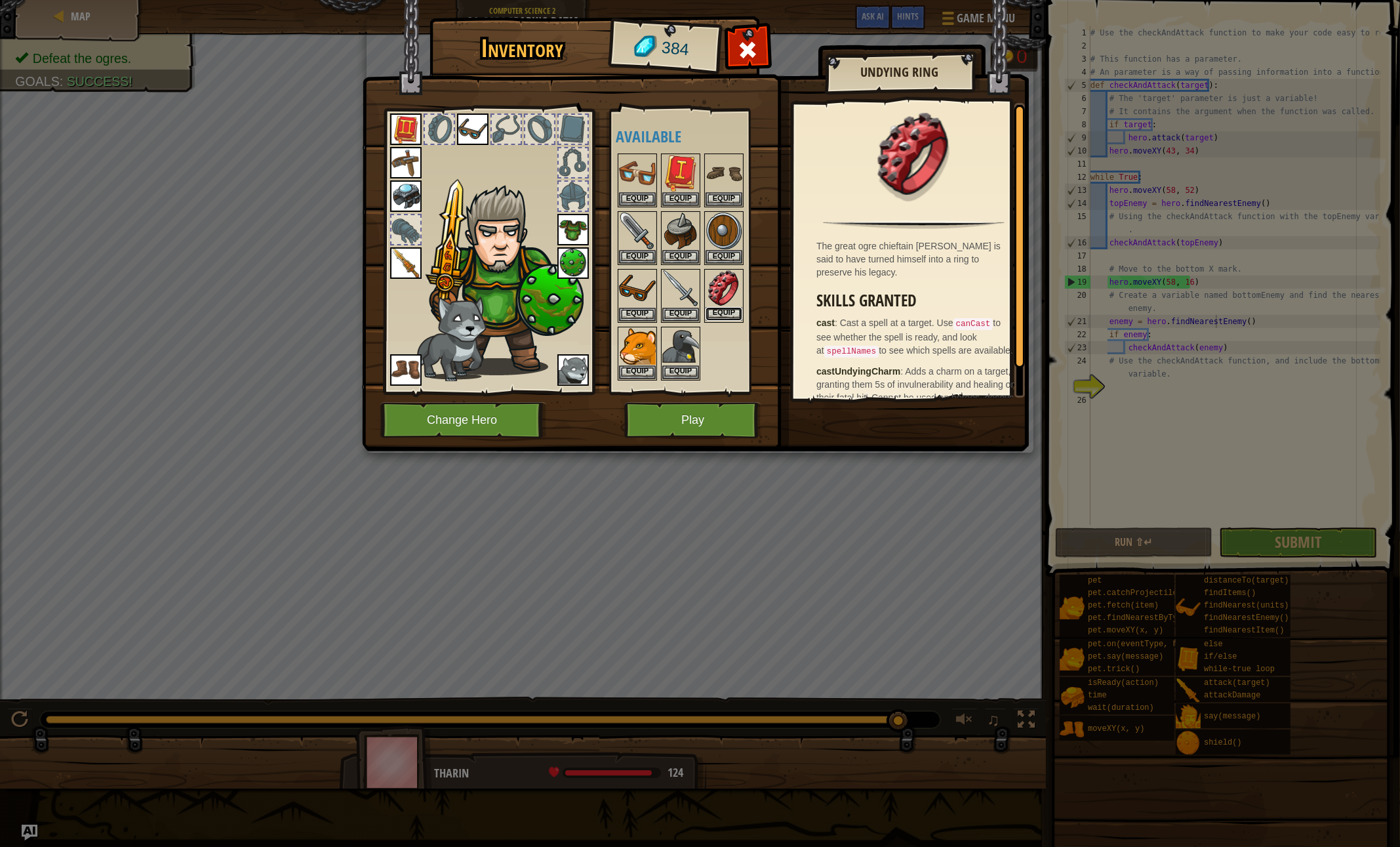
click at [713, 313] on button "Equip" at bounding box center [724, 313] width 37 height 13
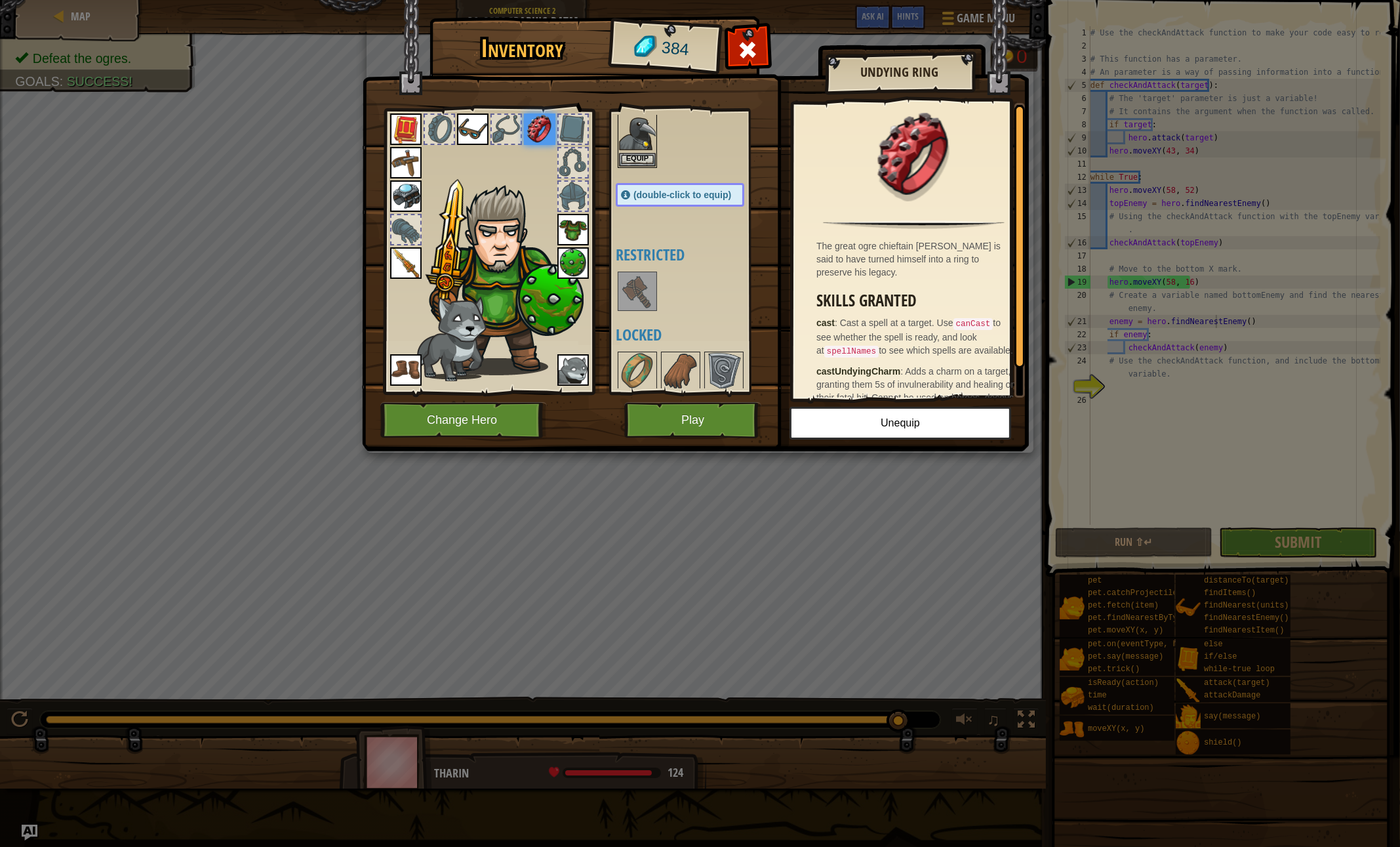
scroll to position [349, 0]
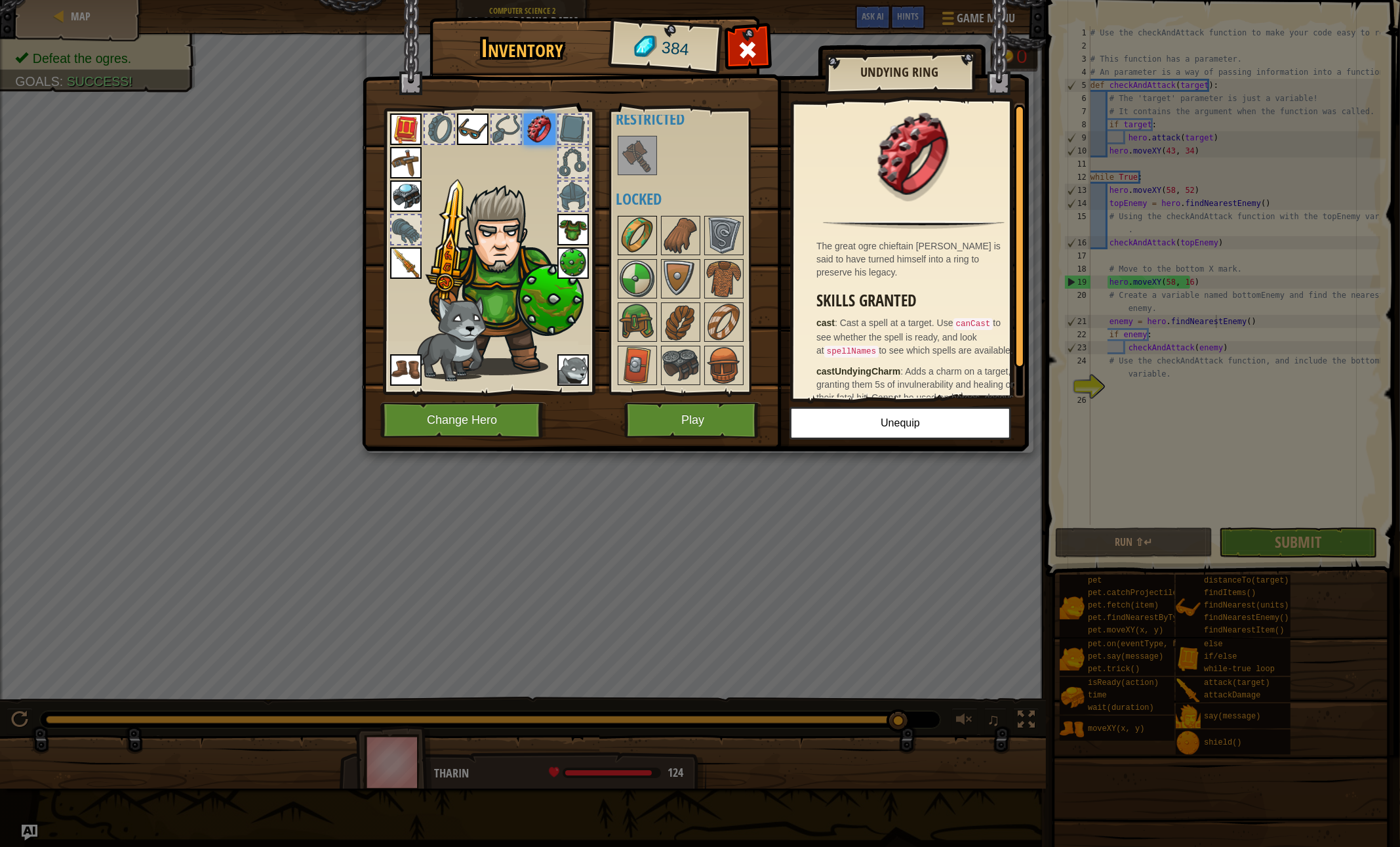
click at [636, 229] on img at bounding box center [637, 235] width 37 height 37
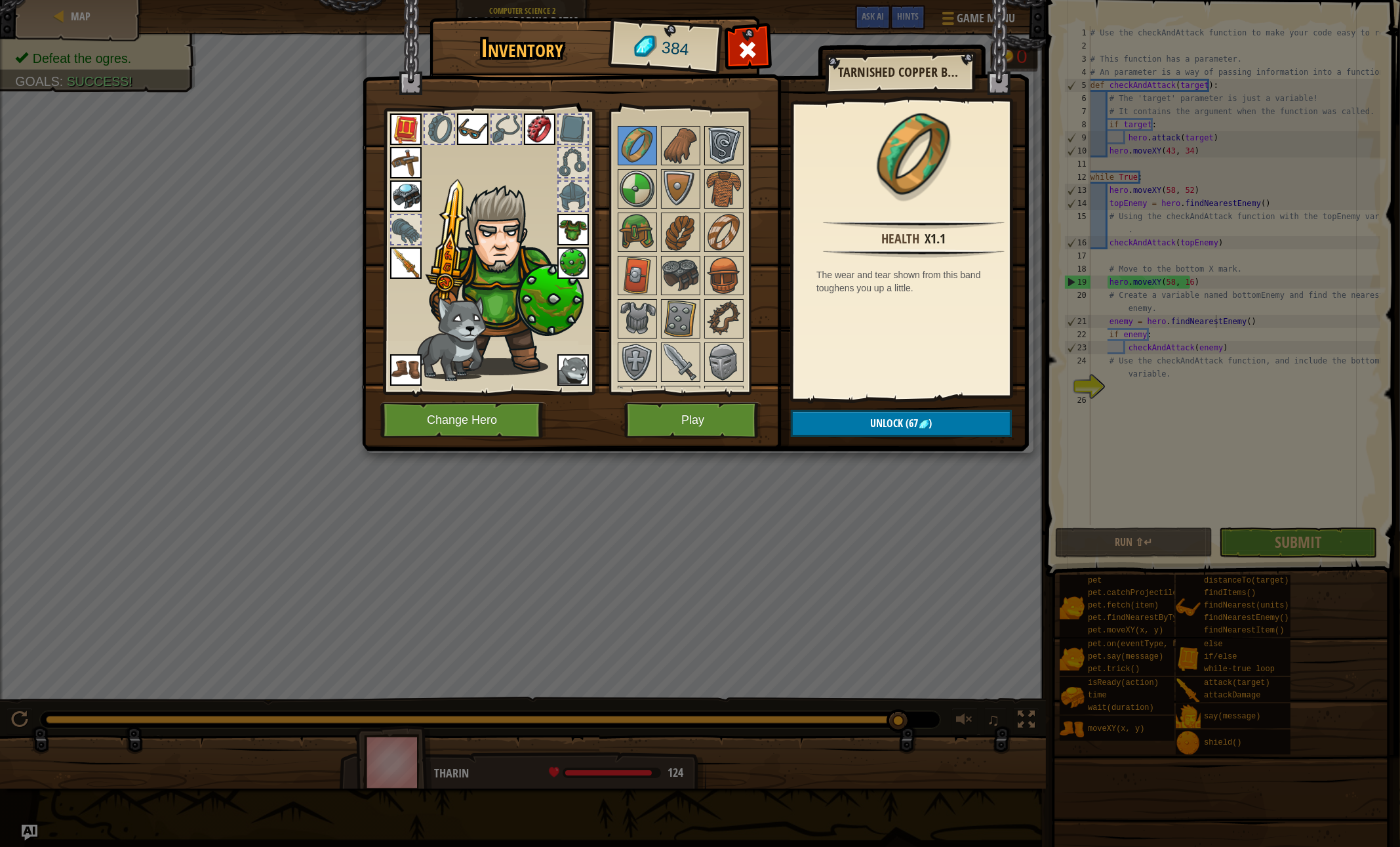
scroll to position [443, 0]
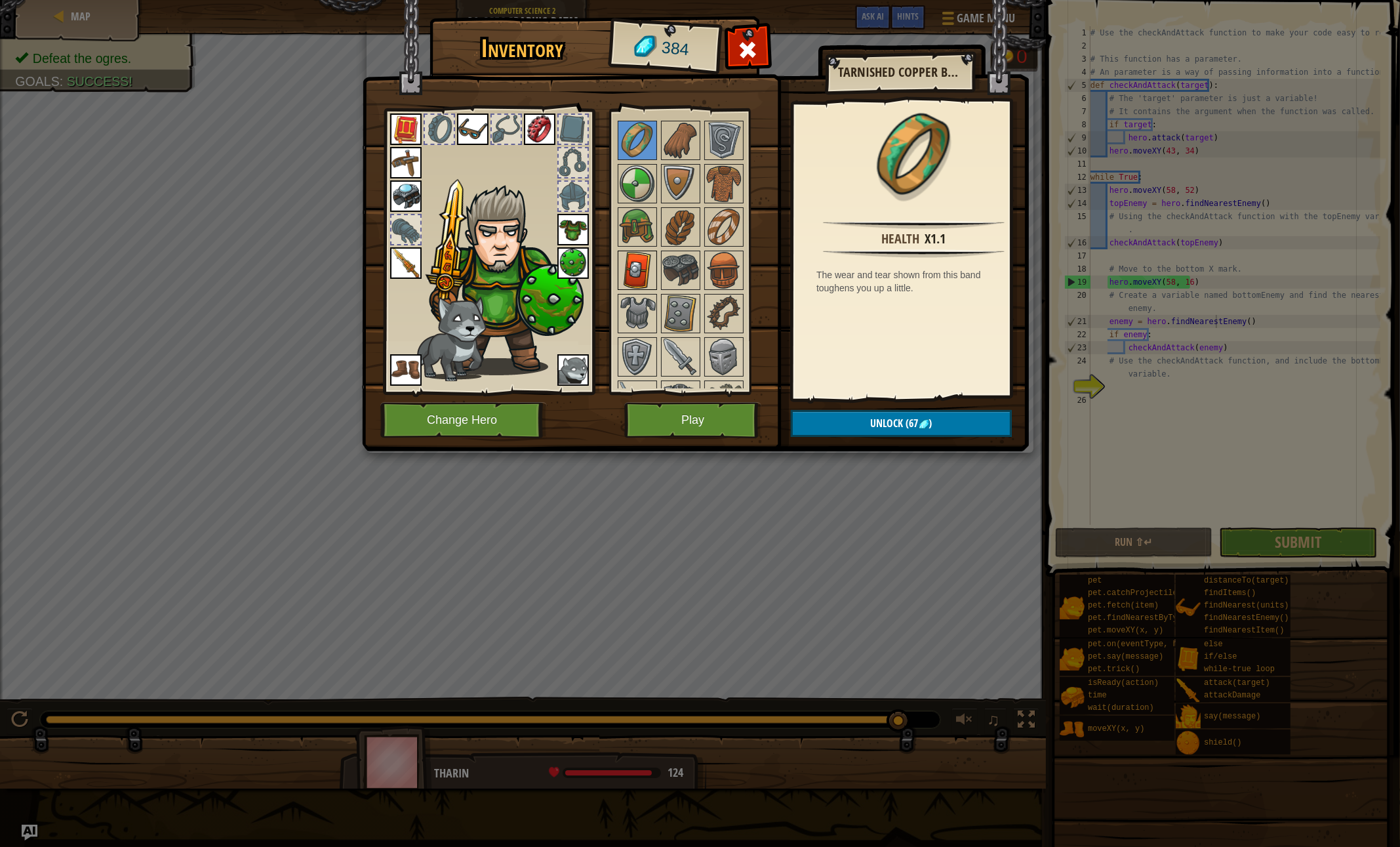
click at [630, 261] on img at bounding box center [637, 271] width 37 height 37
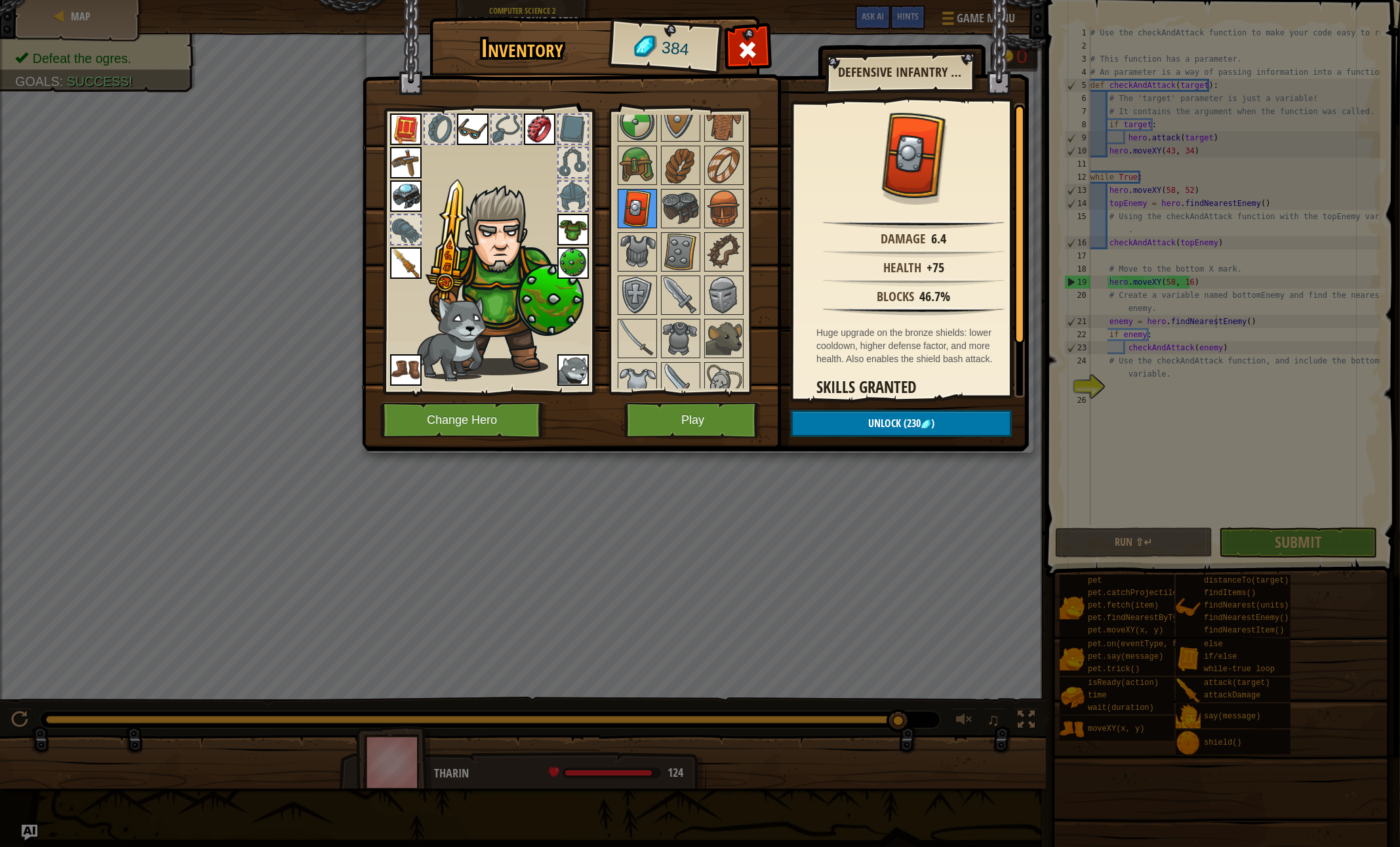
scroll to position [506, 0]
click at [860, 420] on button "Unlock (230 )" at bounding box center [901, 423] width 221 height 27
click at [841, 424] on button "Confirm" at bounding box center [901, 423] width 221 height 27
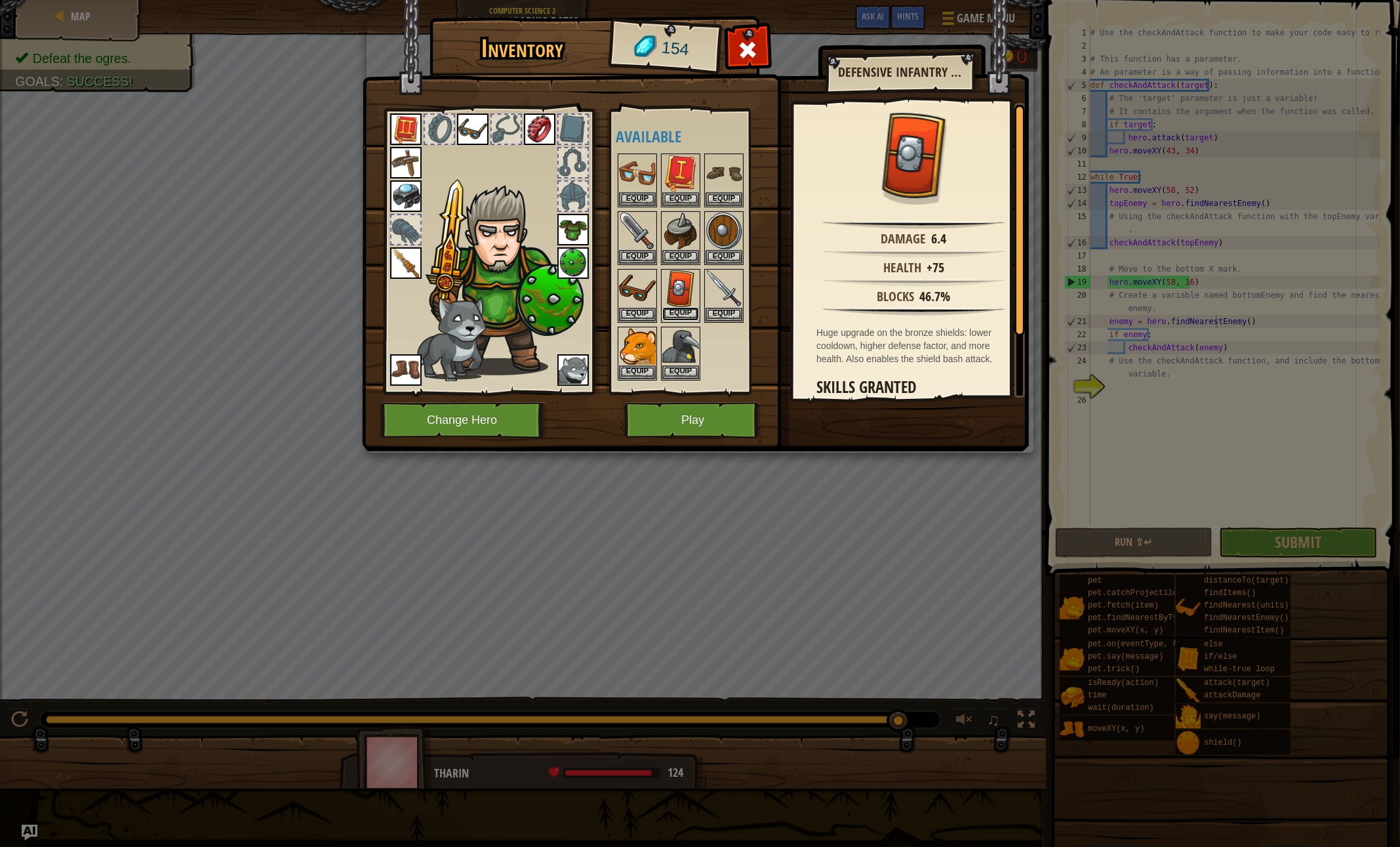
click at [671, 313] on button "Equip" at bounding box center [681, 313] width 37 height 13
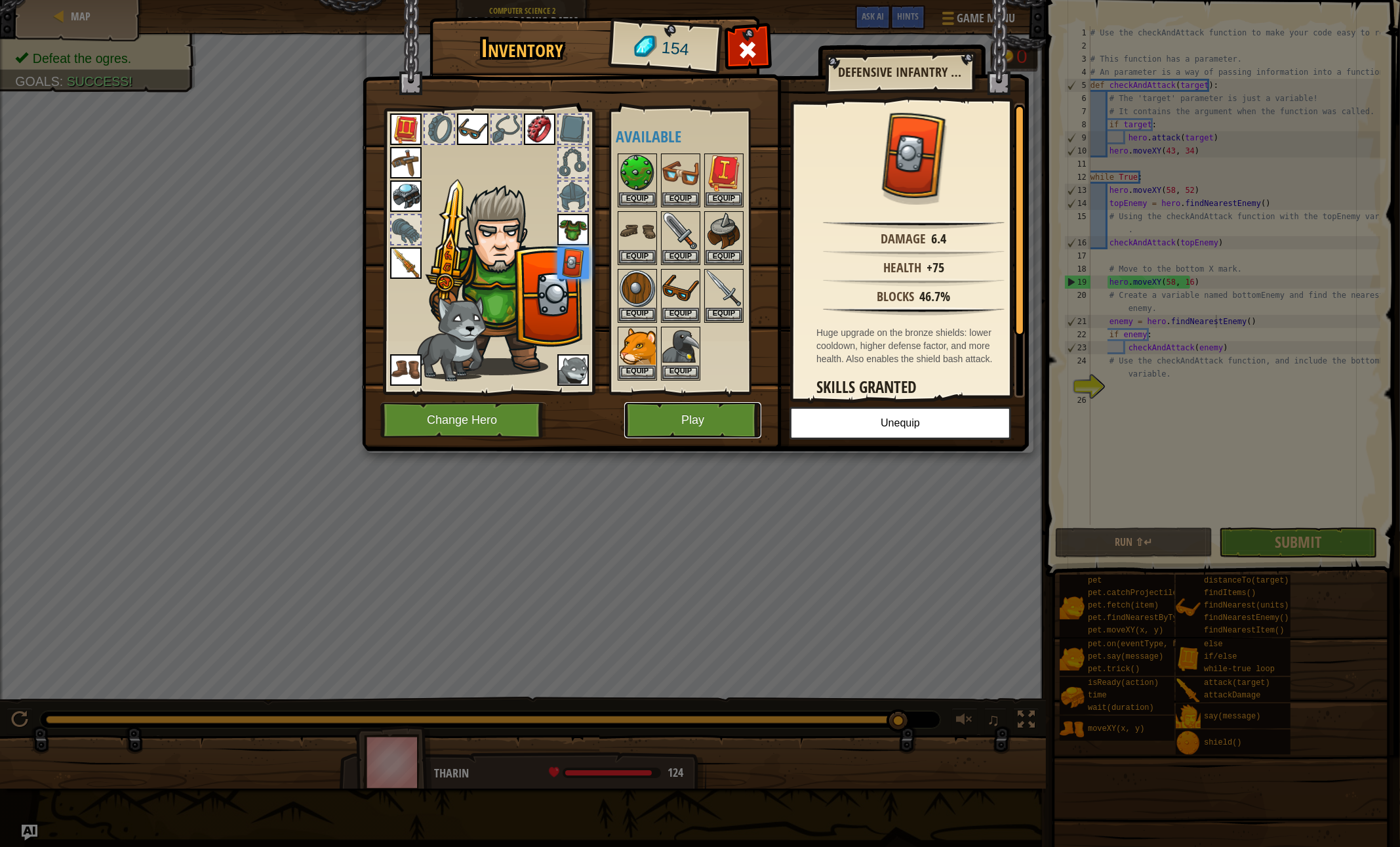
click at [688, 415] on button "Play" at bounding box center [693, 420] width 137 height 36
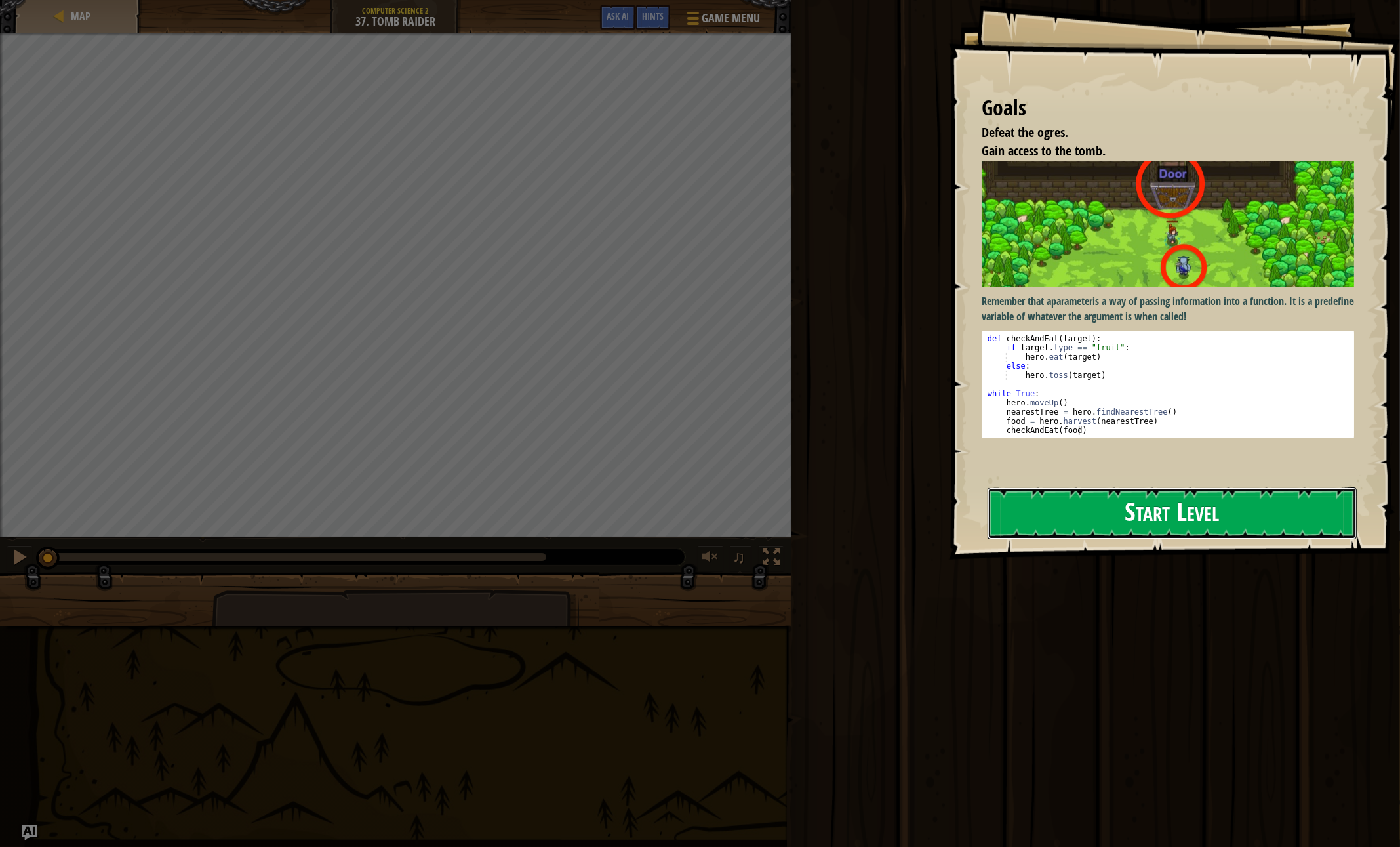
click at [1021, 524] on button "Start Level" at bounding box center [1171, 514] width 369 height 52
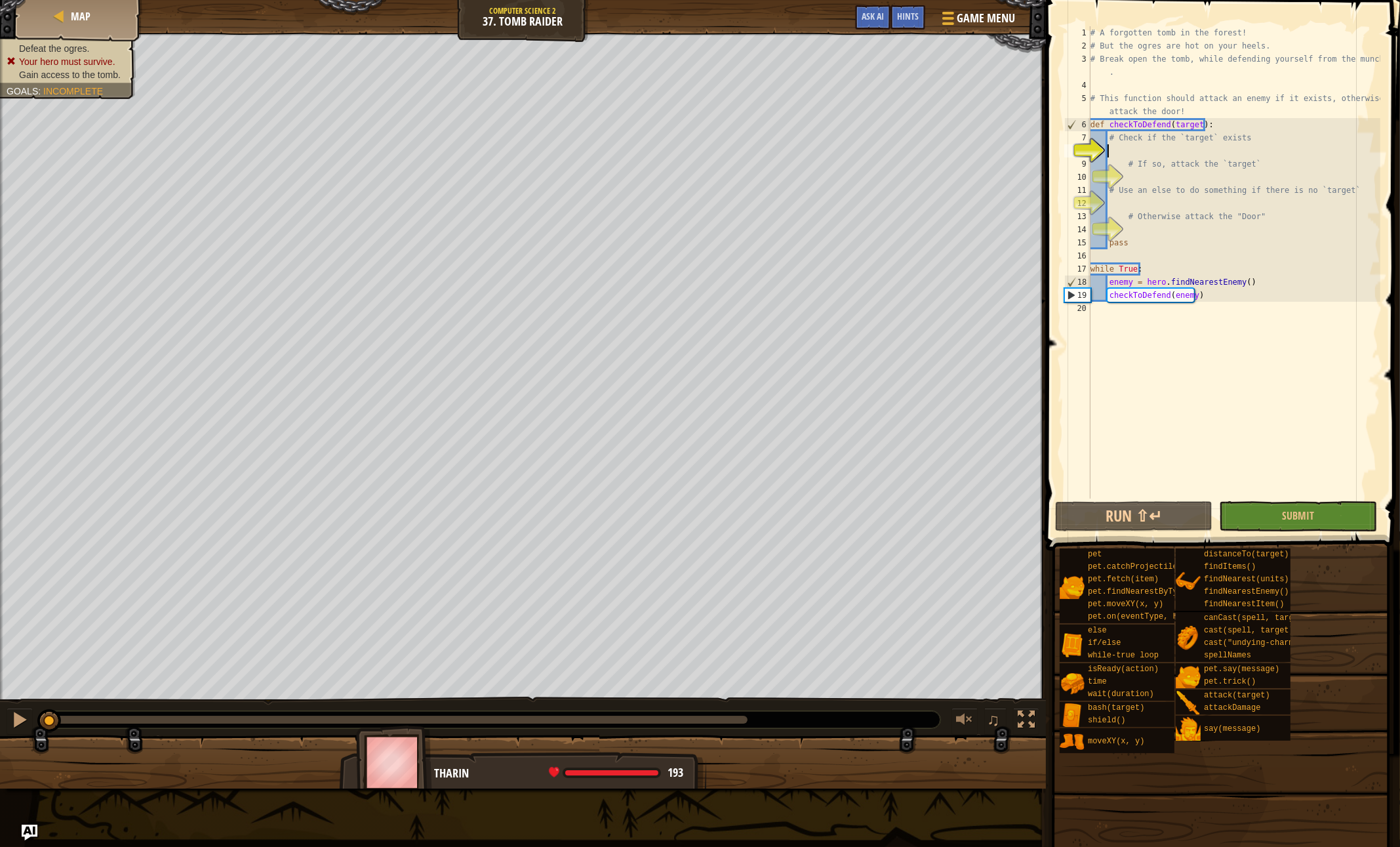
scroll to position [6, 1]
type textarea "i"
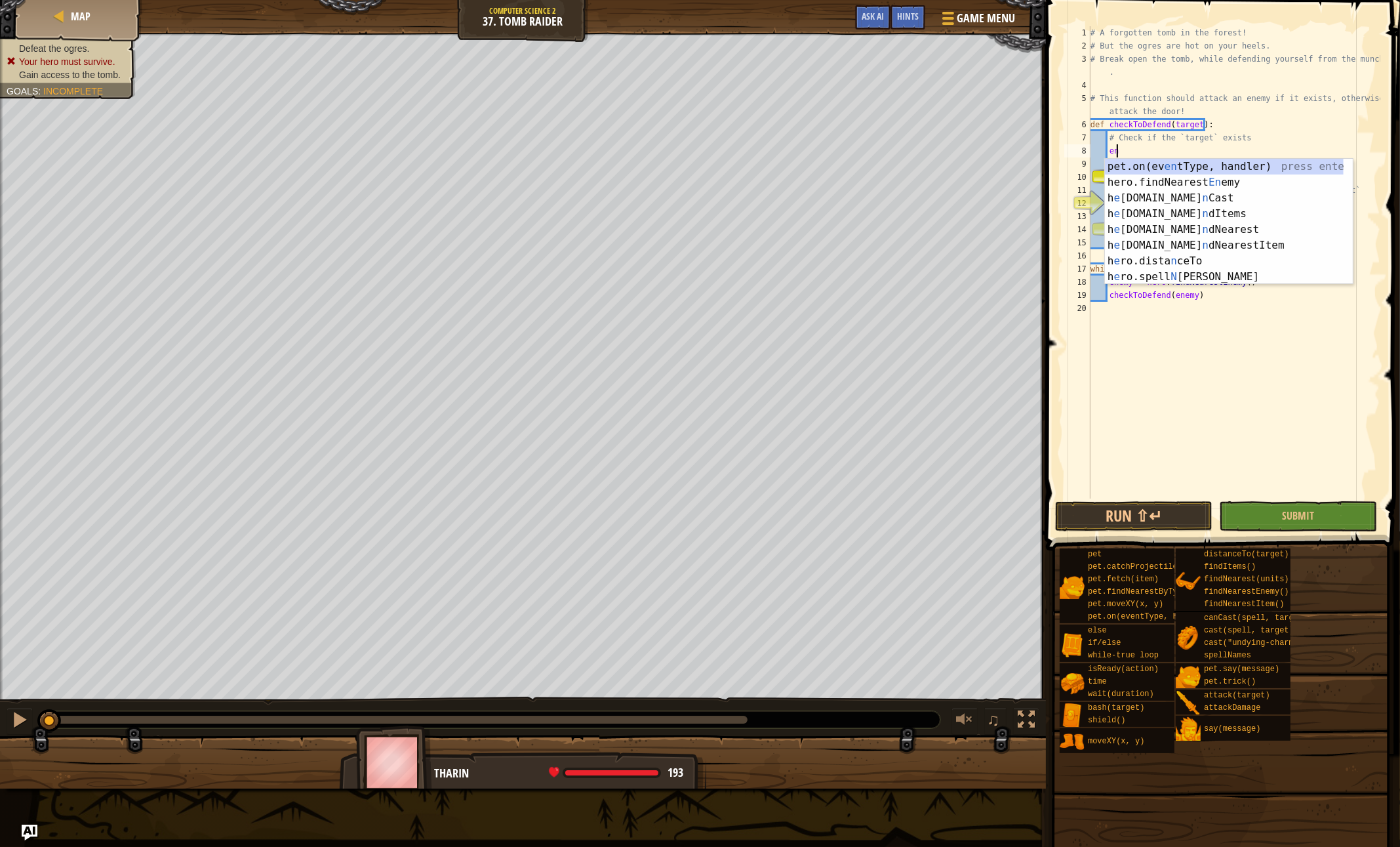
type textarea "ene"
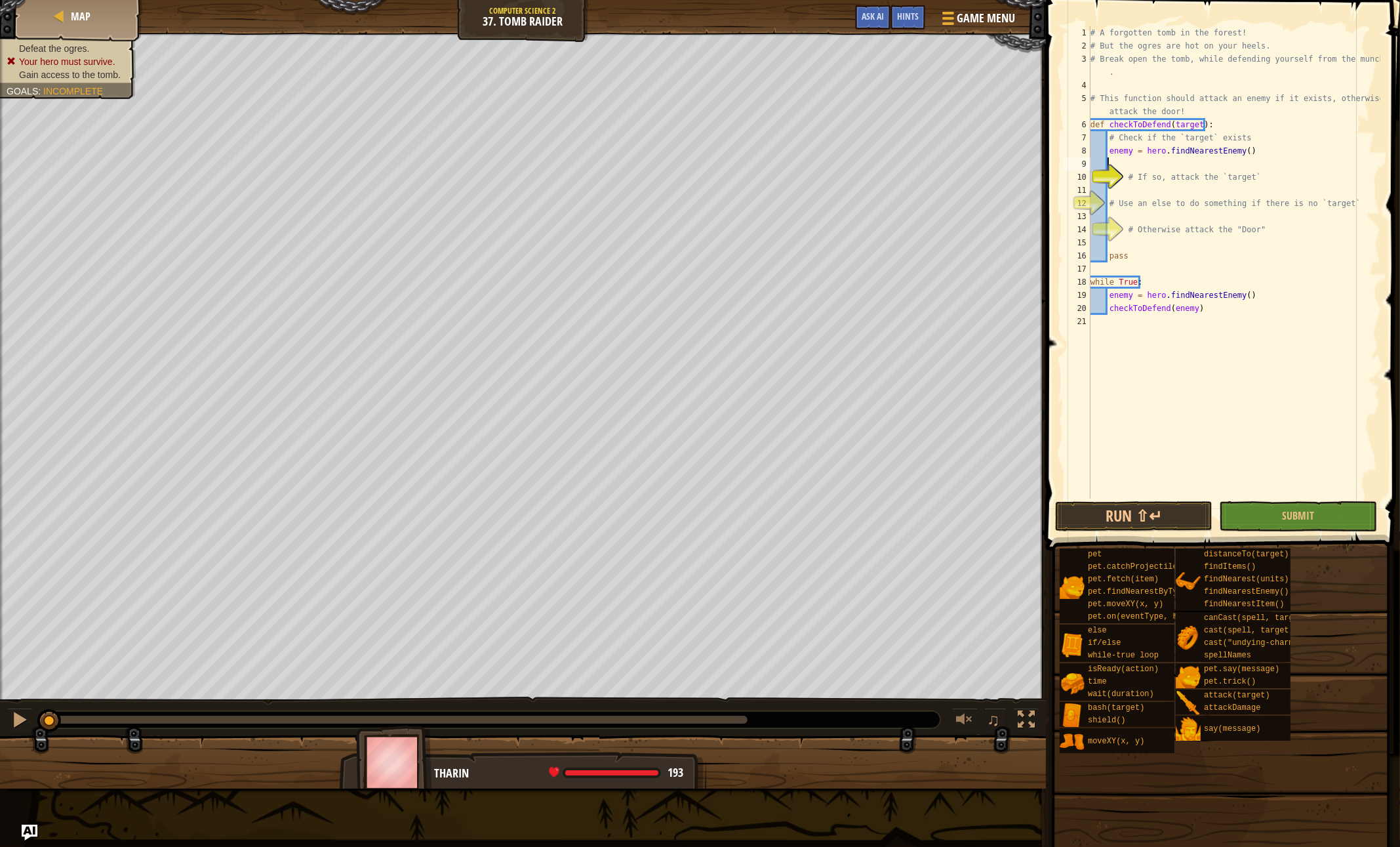
scroll to position [6, 0]
type textarea "# If so, attack the `target`"
type textarea "if enemy:"
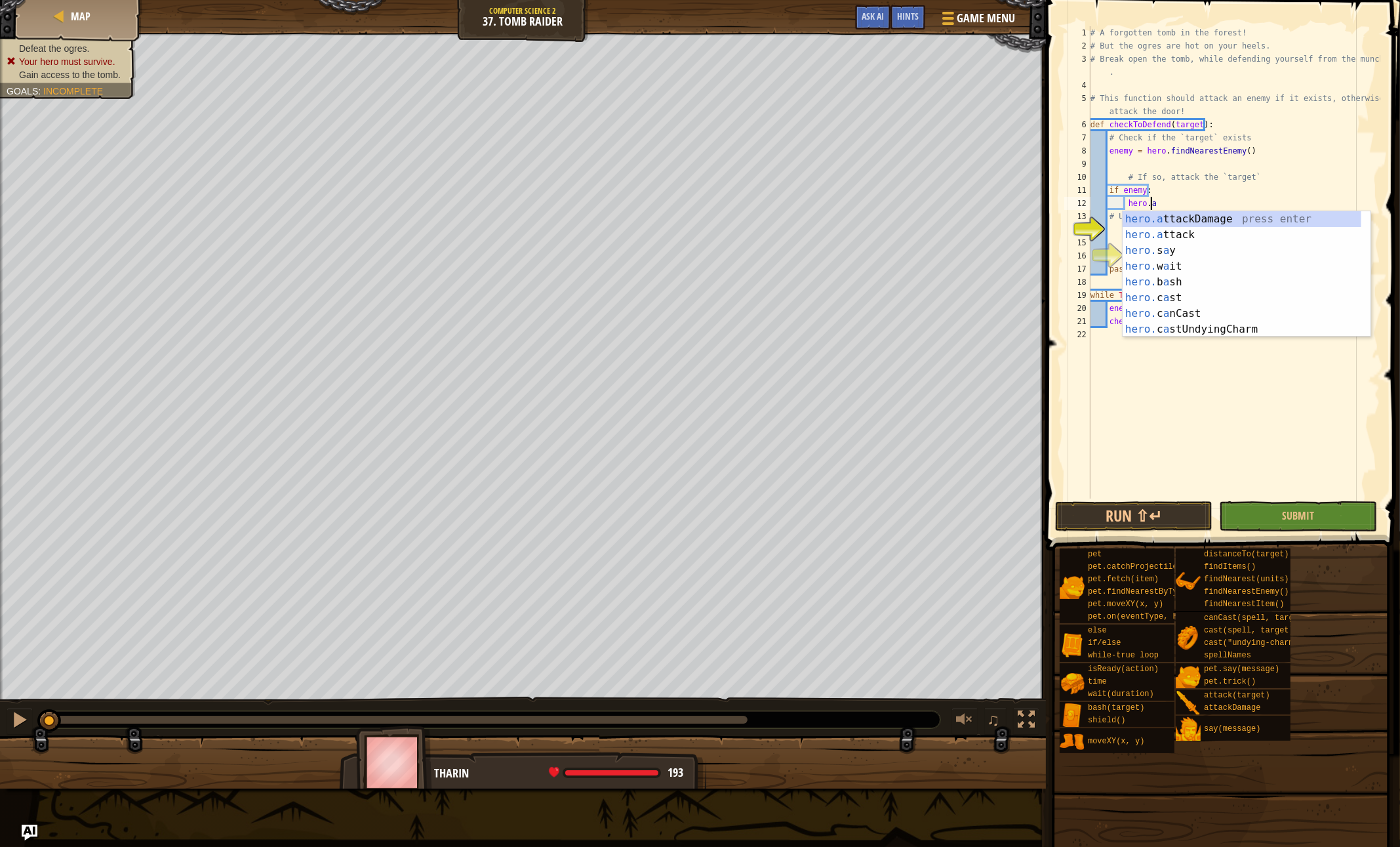
scroll to position [6, 4]
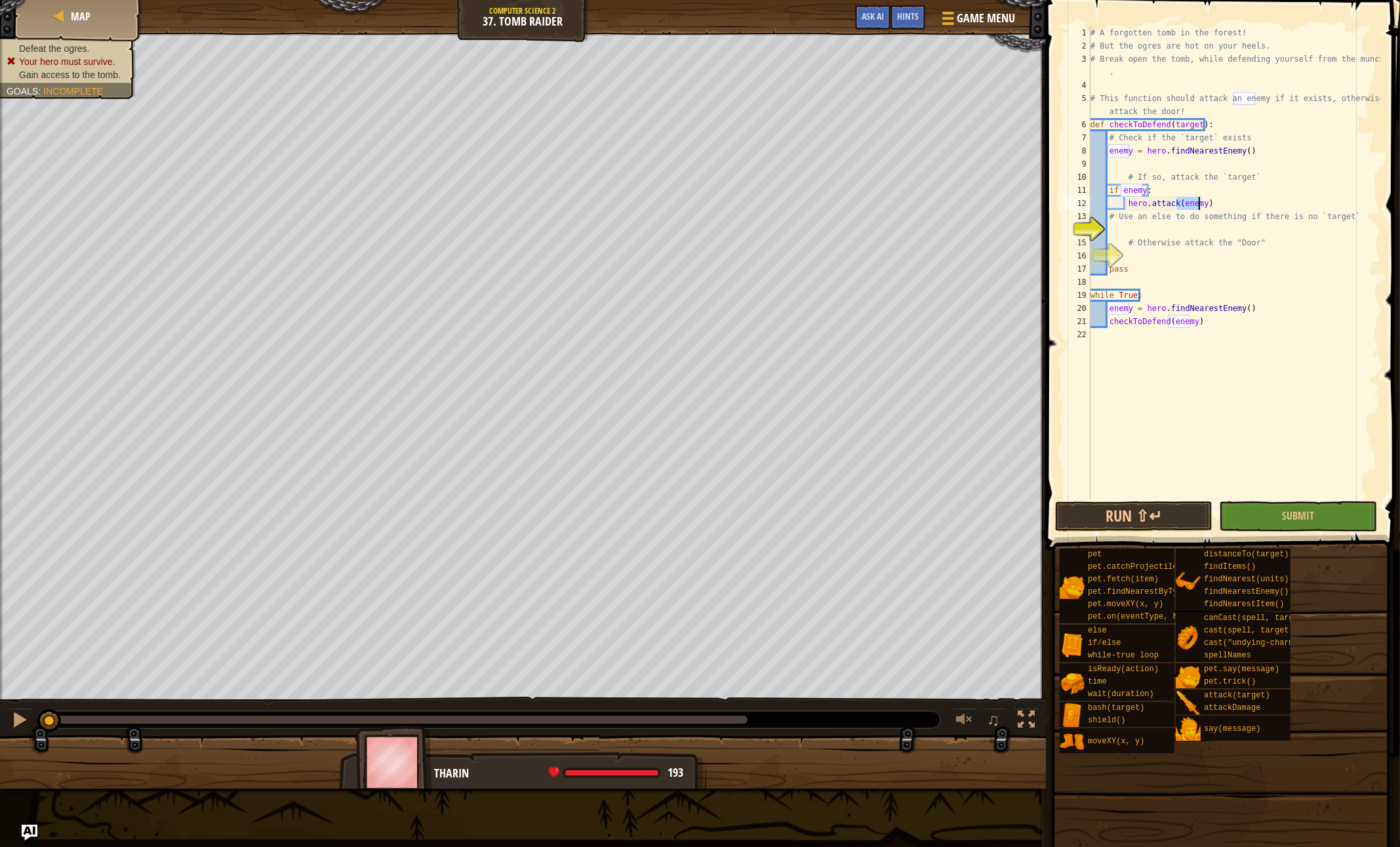
type textarea "# Use an else to do something if there is no `target`"
type textarea "# Otherwise attack the "Door""
type textarea "else:"
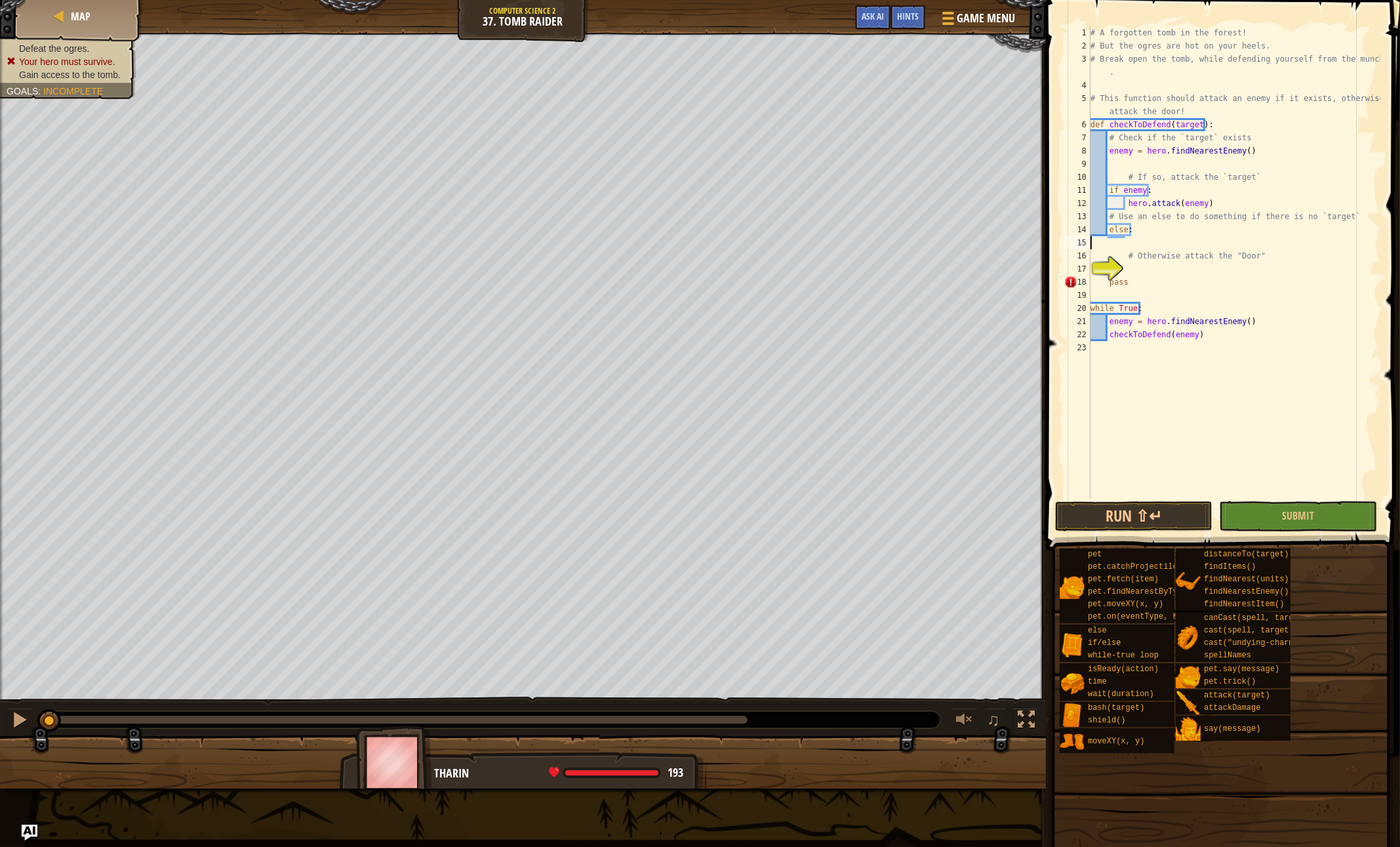
scroll to position [6, 0]
type textarea "# Otherwise attack the "Door""
type textarea "a"
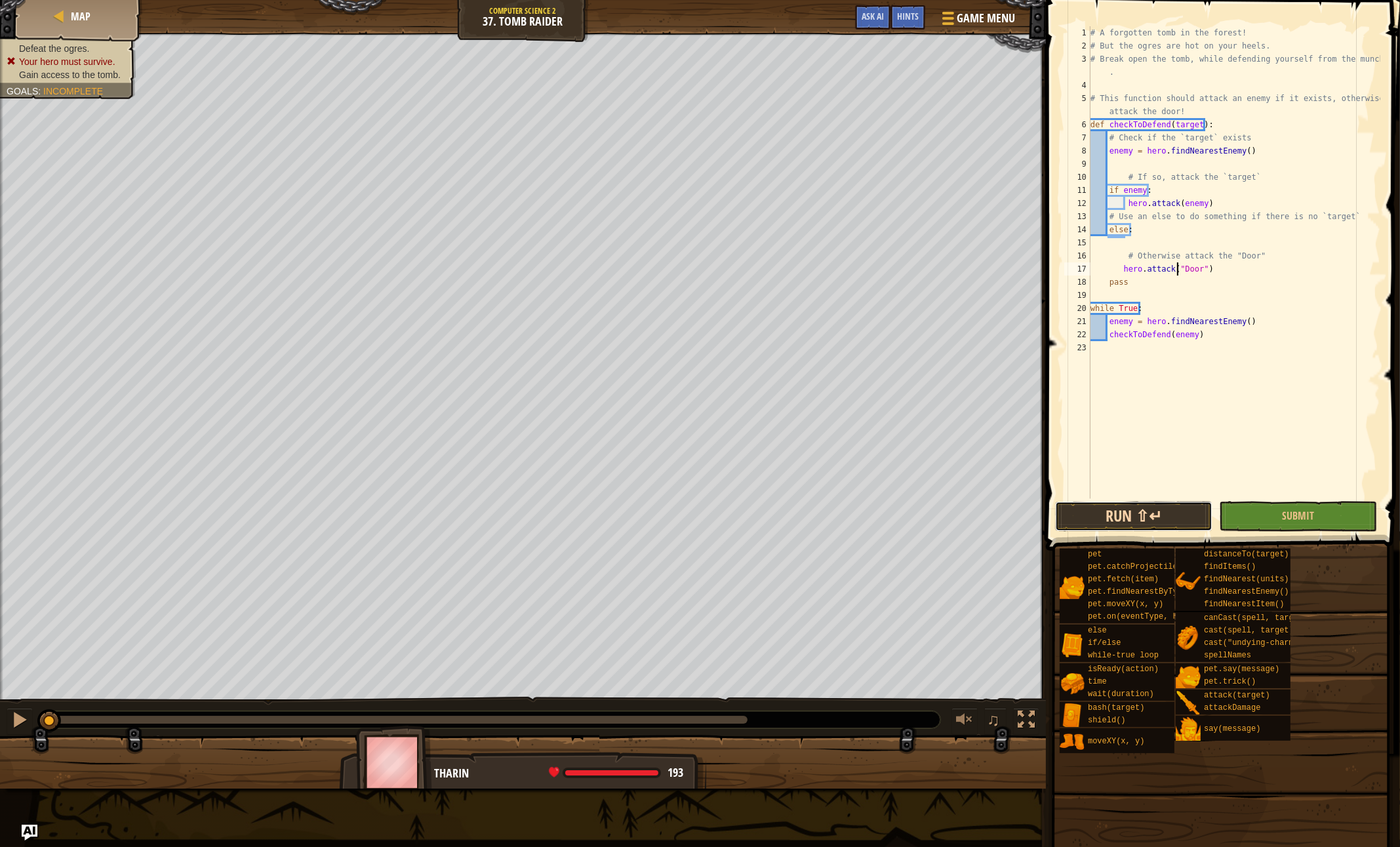
click at [1109, 514] on button "Run ⇧↵" at bounding box center [1134, 516] width 157 height 30
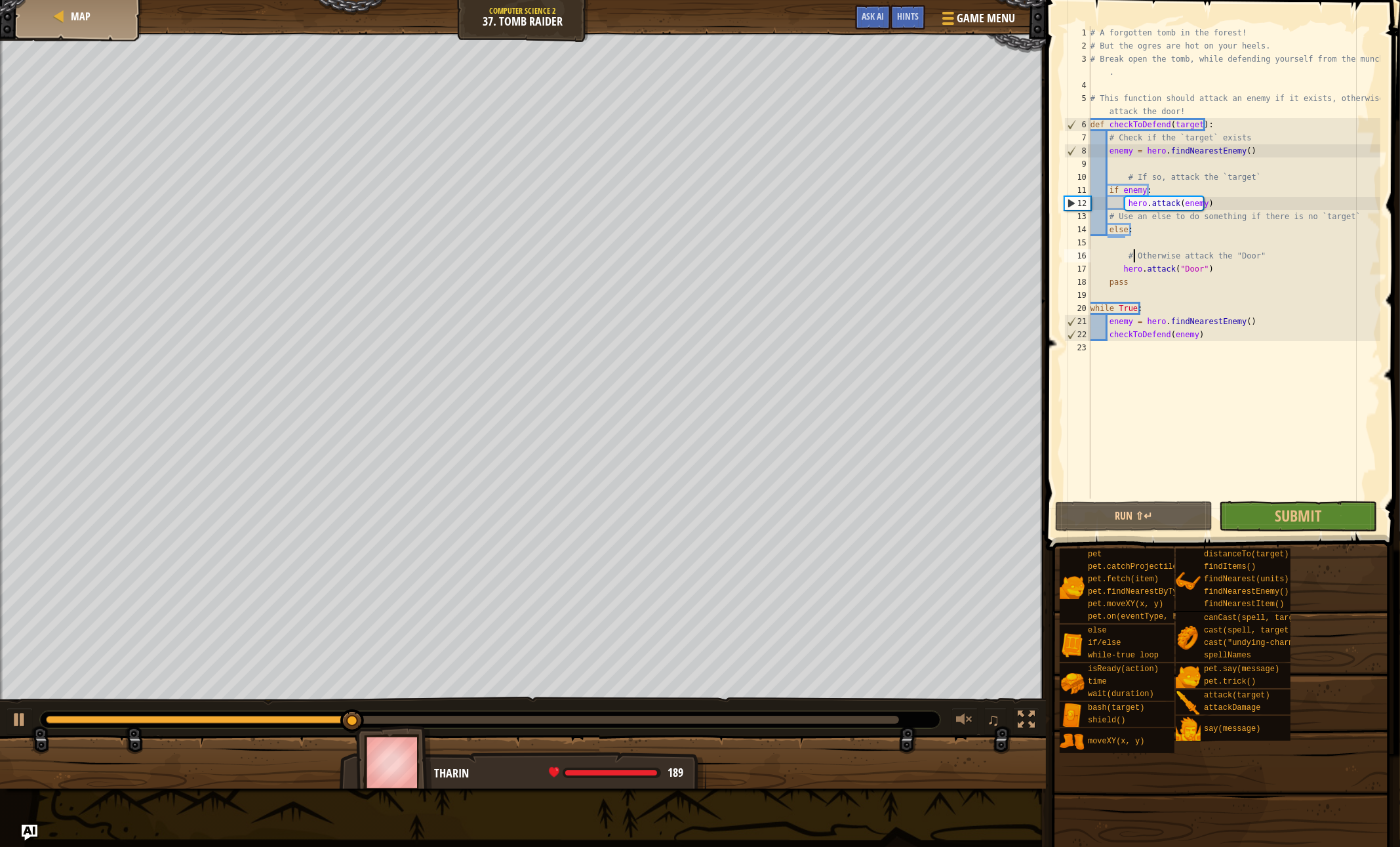
click at [1133, 250] on div "# A forgotten tomb in the forest! # But the ogres are hot on your heels. # Brea…" at bounding box center [1233, 275] width 292 height 498
type textarea "# Otherwise attack the "Door""
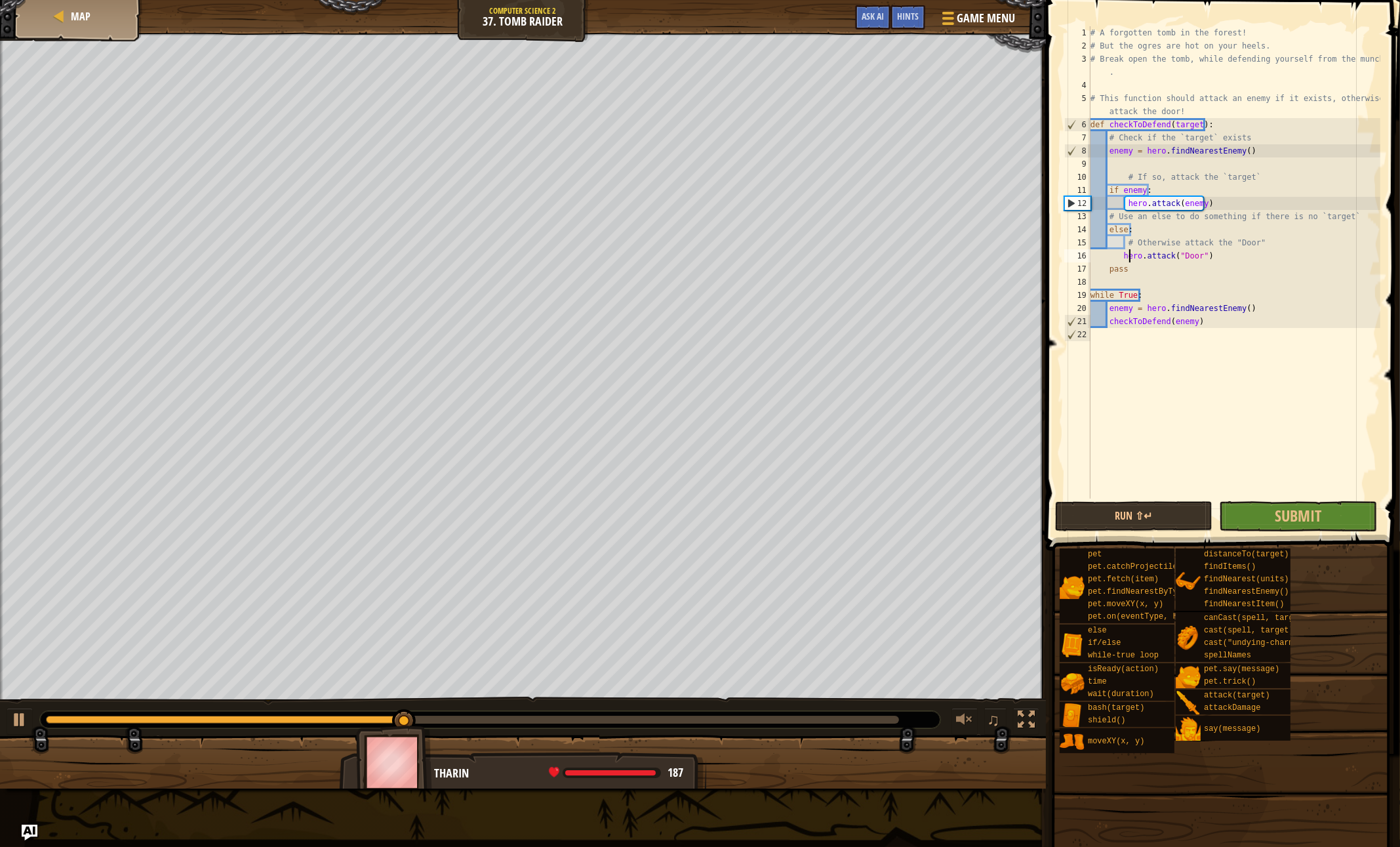
type textarea "pass"
type textarea "checkToDefend(enemy)"
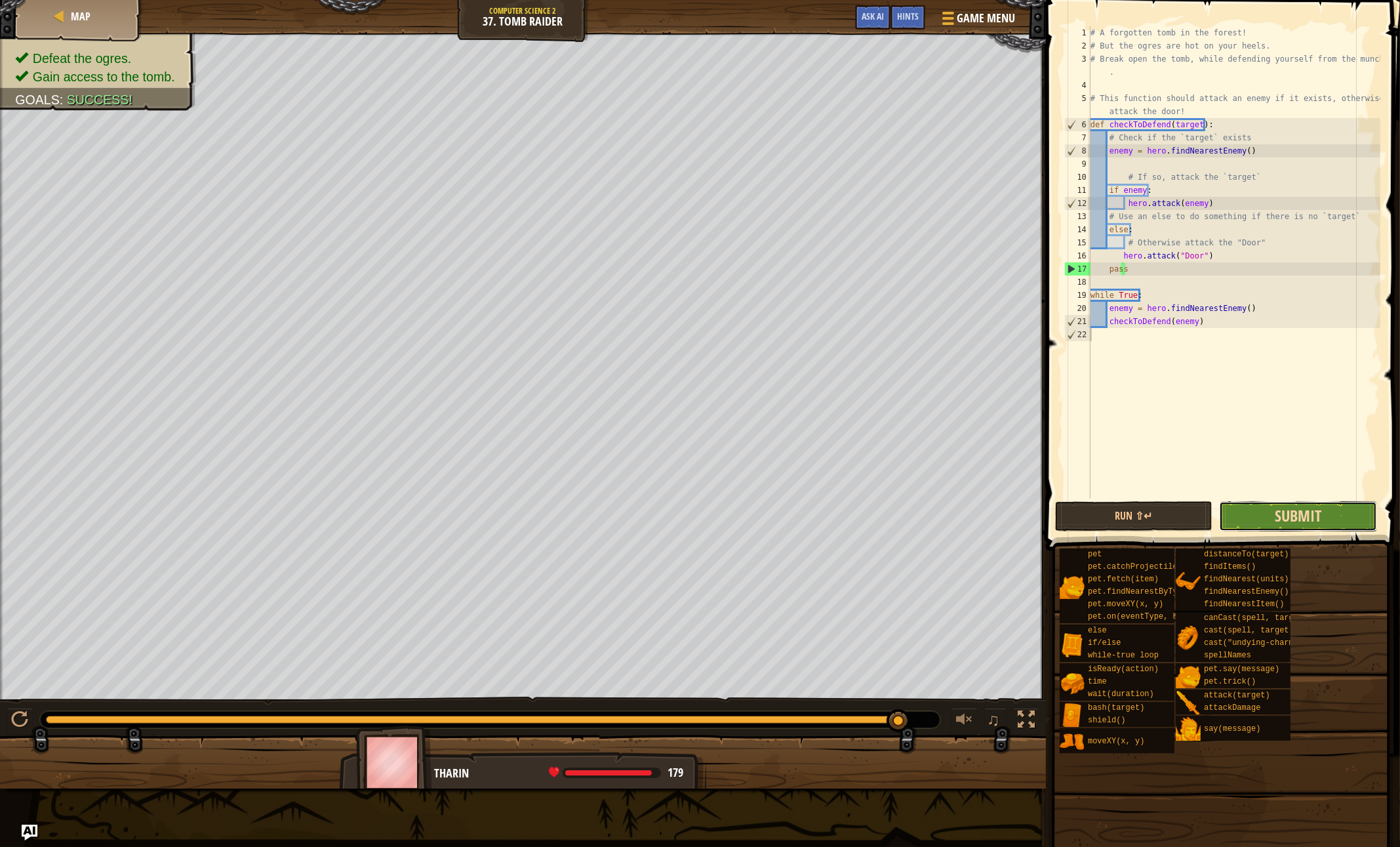
click at [1281, 509] on span "Submit" at bounding box center [1298, 515] width 47 height 21
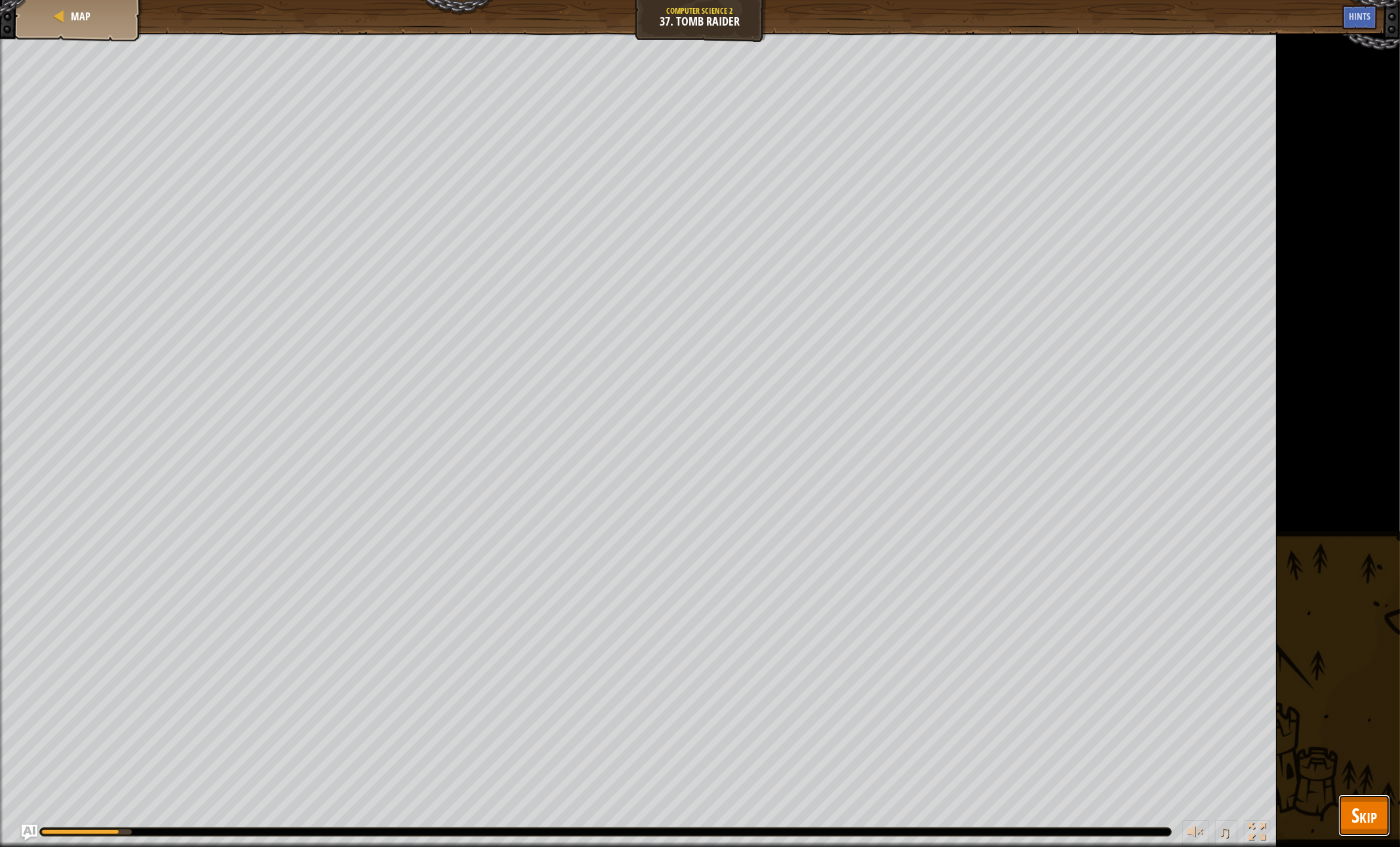
click at [1350, 820] on button "Skip" at bounding box center [1364, 815] width 52 height 42
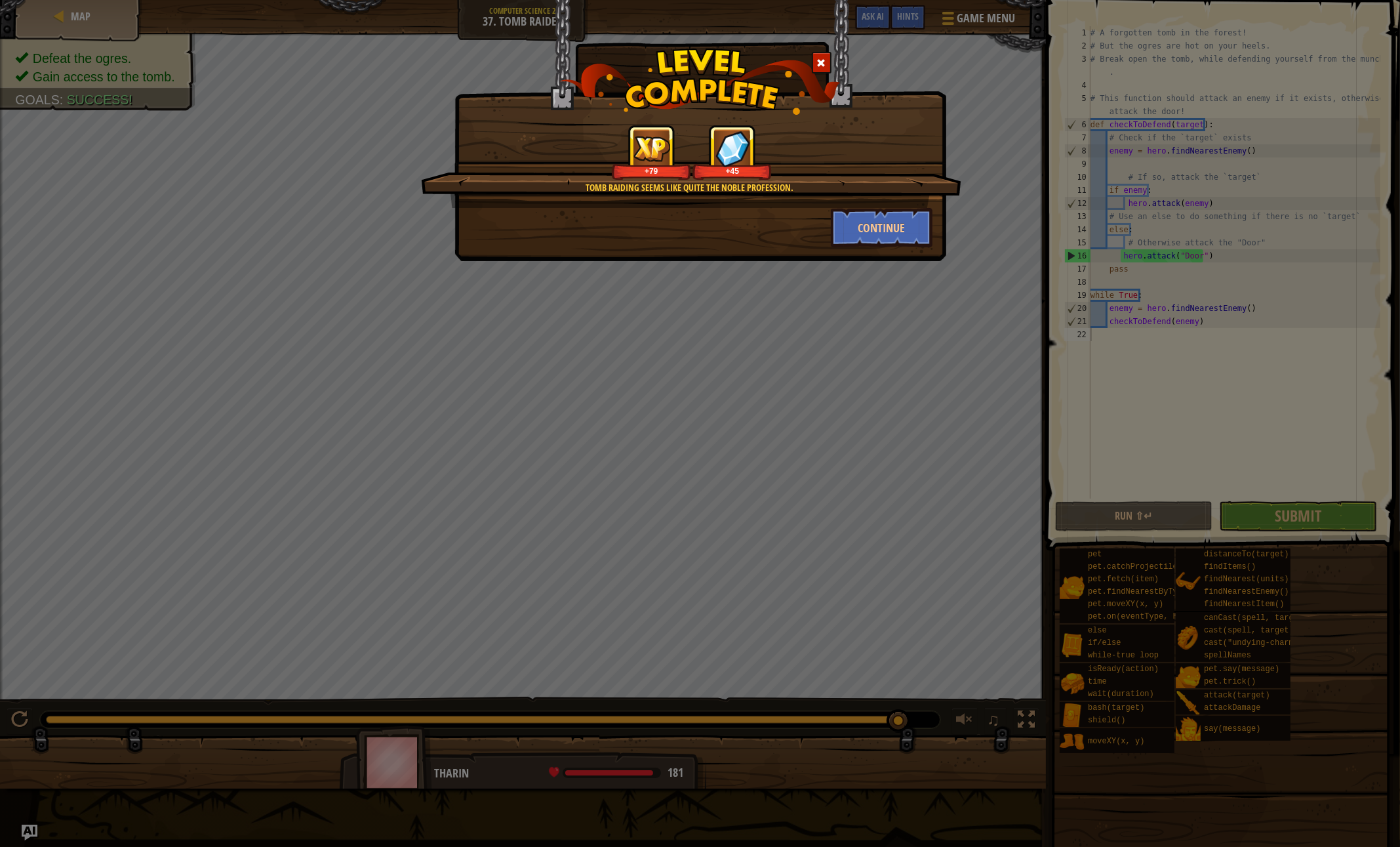
click at [1253, 516] on div "Tomb raiding seems like quite the noble profession. +79 +45 Continue" at bounding box center [700, 423] width 1400 height 847
click at [865, 237] on button "Continue" at bounding box center [881, 227] width 101 height 39
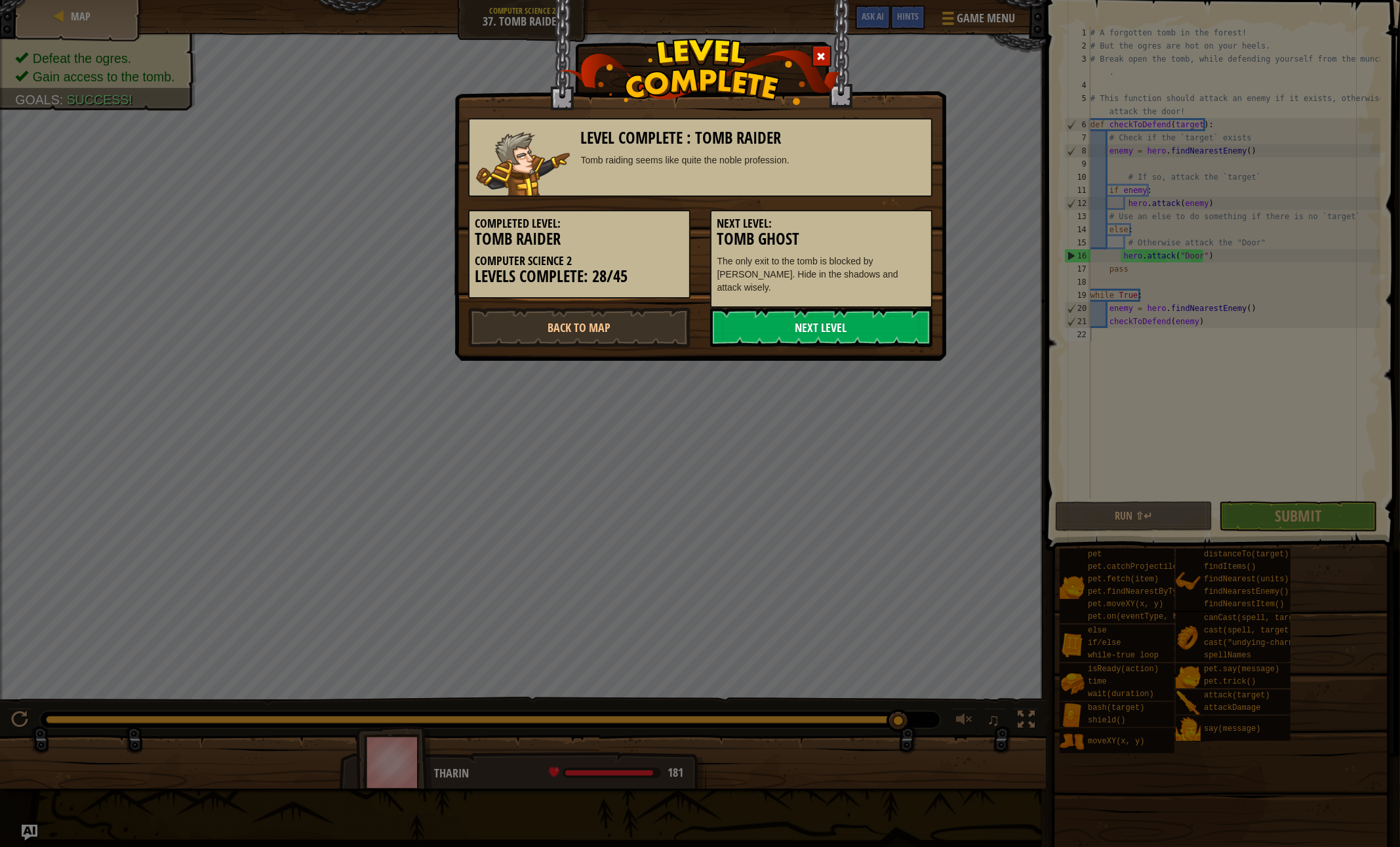
click at [794, 307] on link "Next Level" at bounding box center [821, 327] width 222 height 39
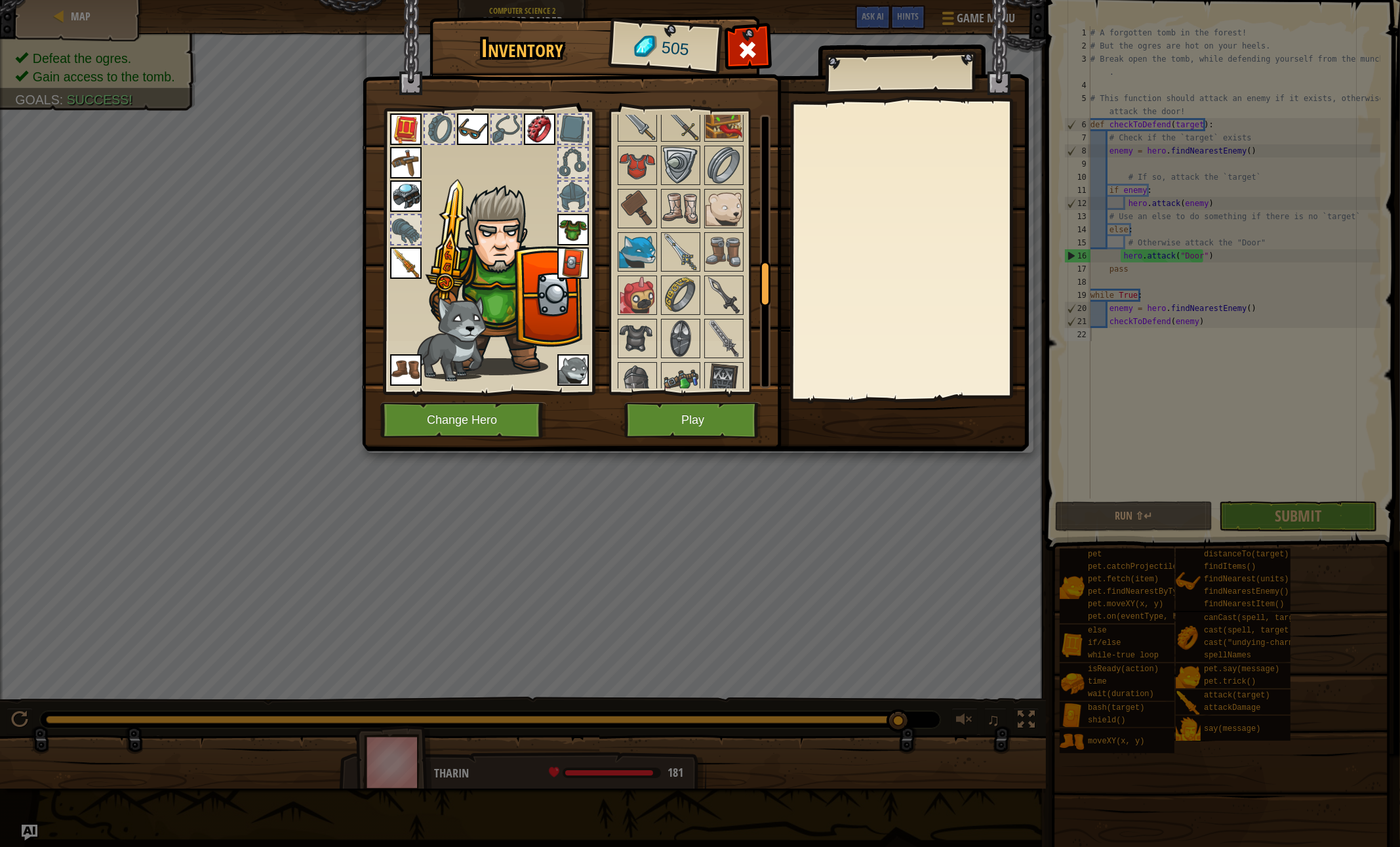
scroll to position [939, 0]
click at [633, 146] on img at bounding box center [637, 164] width 37 height 37
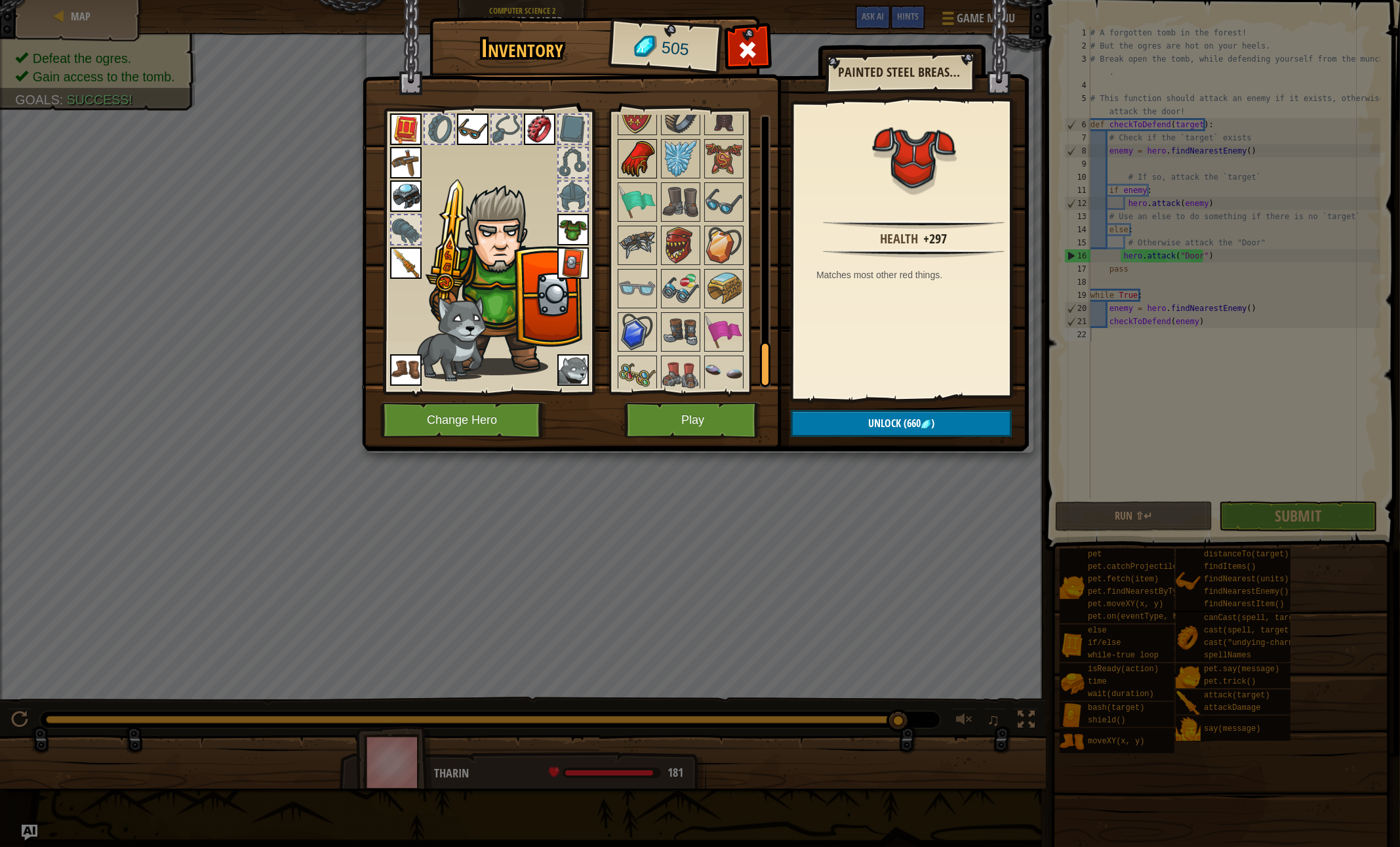
scroll to position [1469, 0]
click at [651, 150] on img at bounding box center [637, 155] width 37 height 37
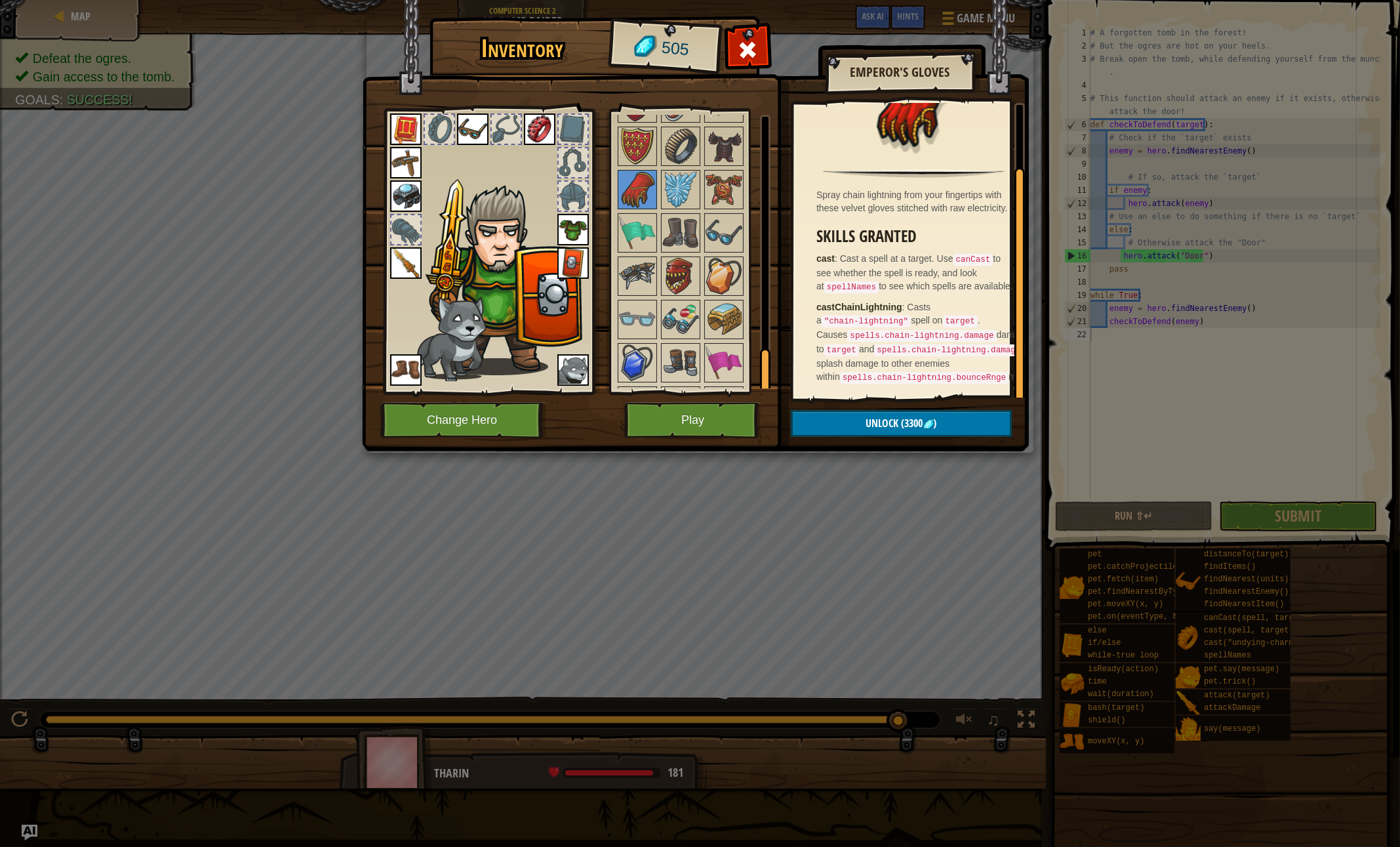
scroll to position [1505, 0]
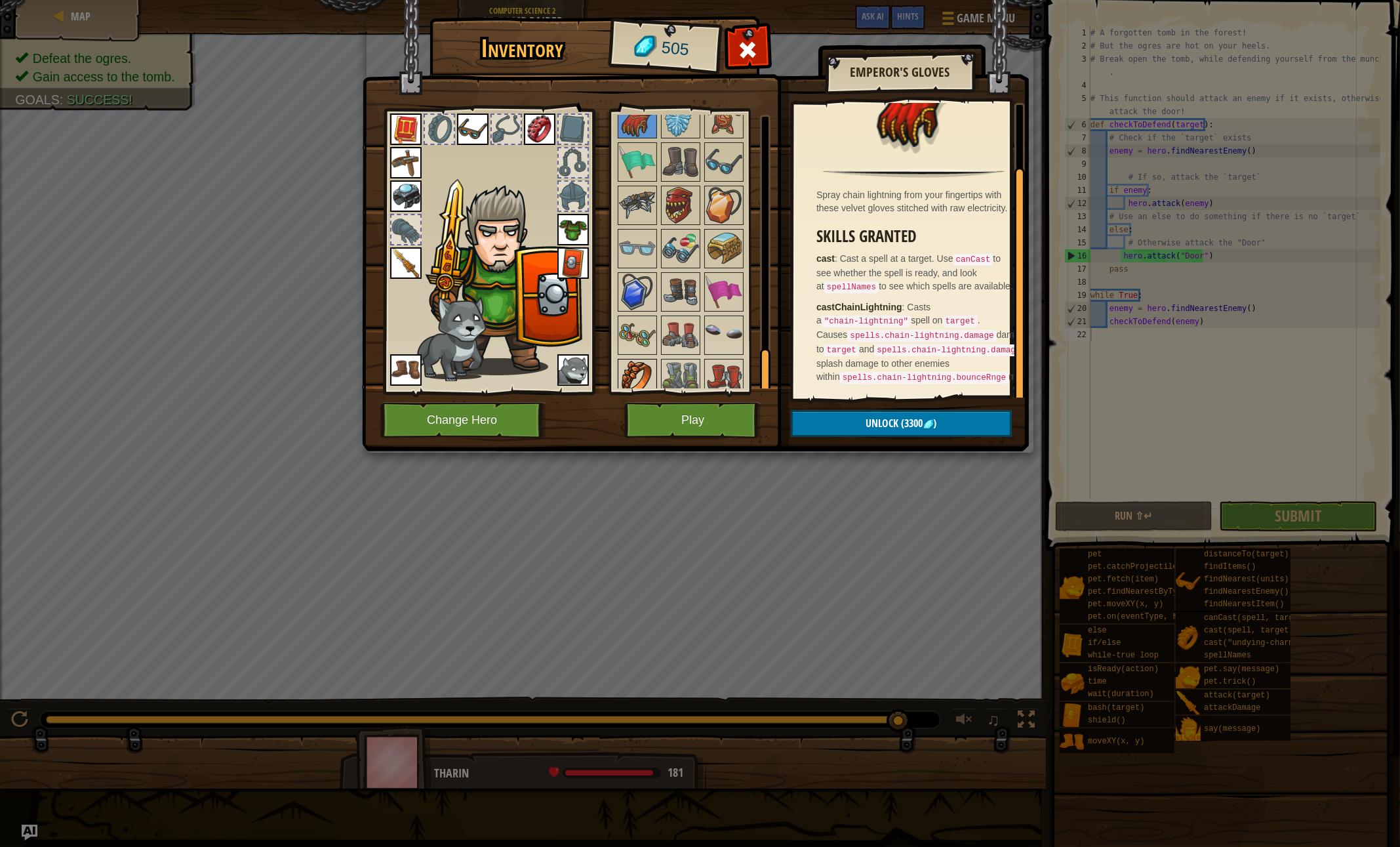
click at [635, 373] on img at bounding box center [637, 379] width 37 height 37
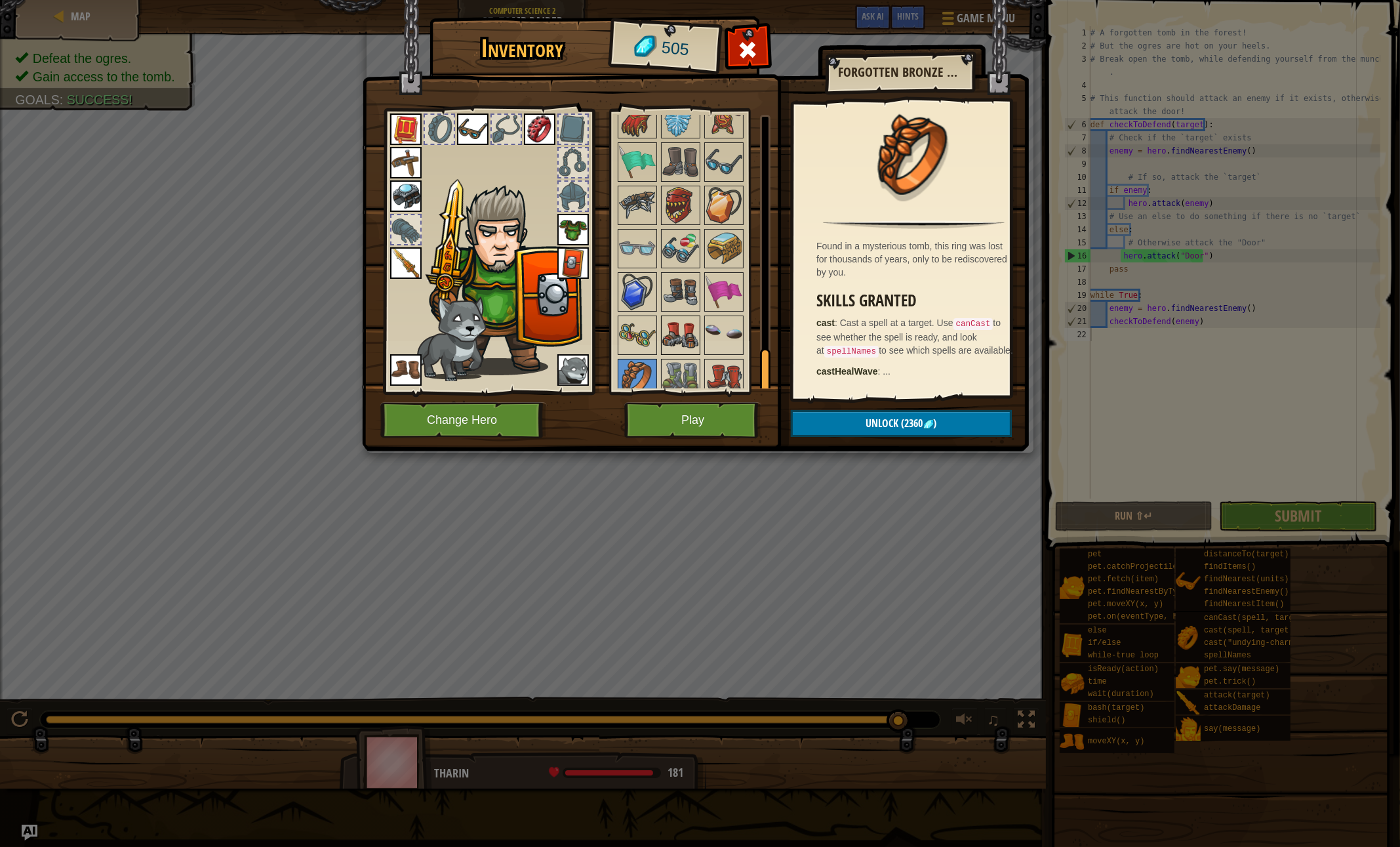
click at [670, 333] on img at bounding box center [681, 335] width 37 height 37
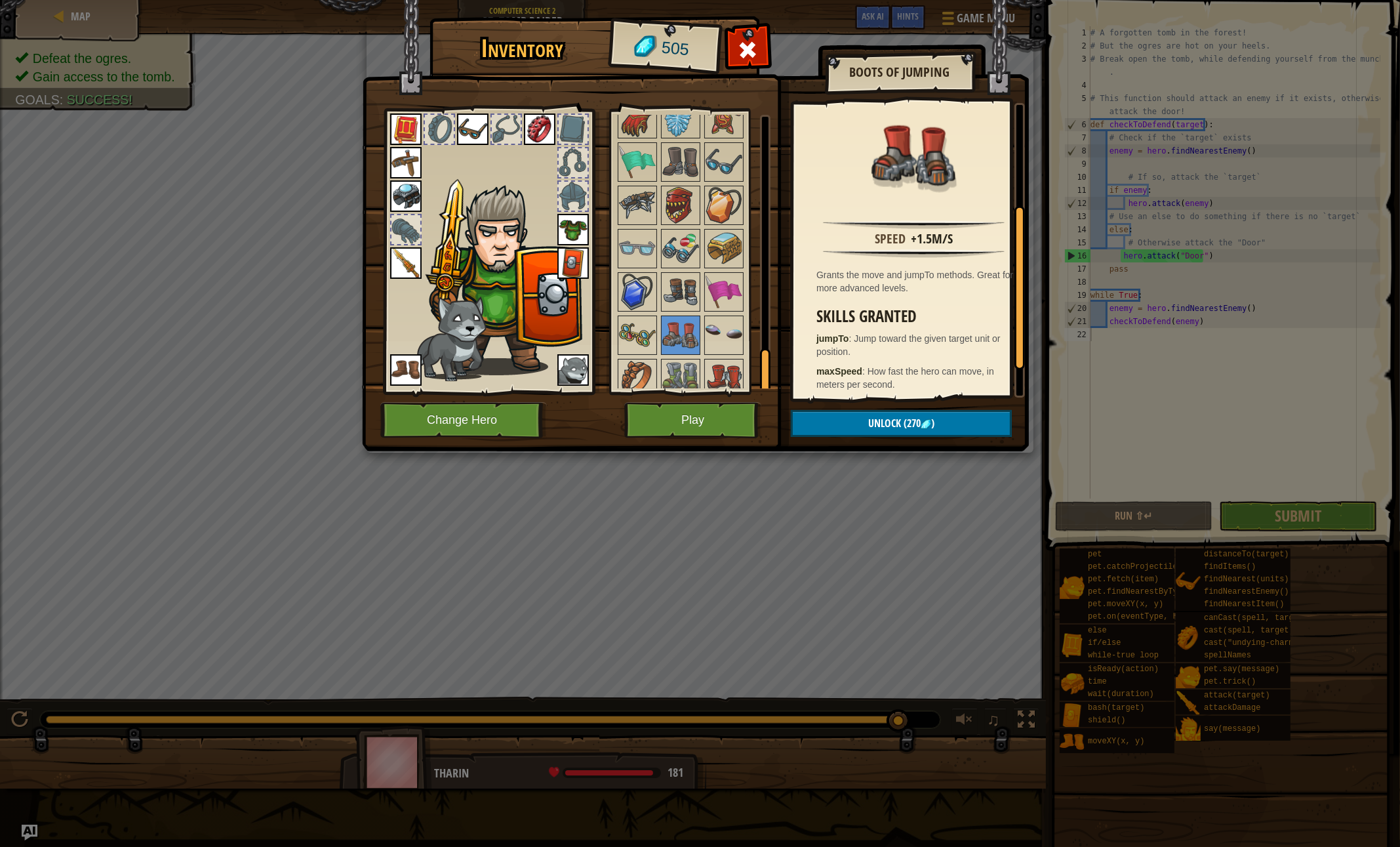
scroll to position [236, 0]
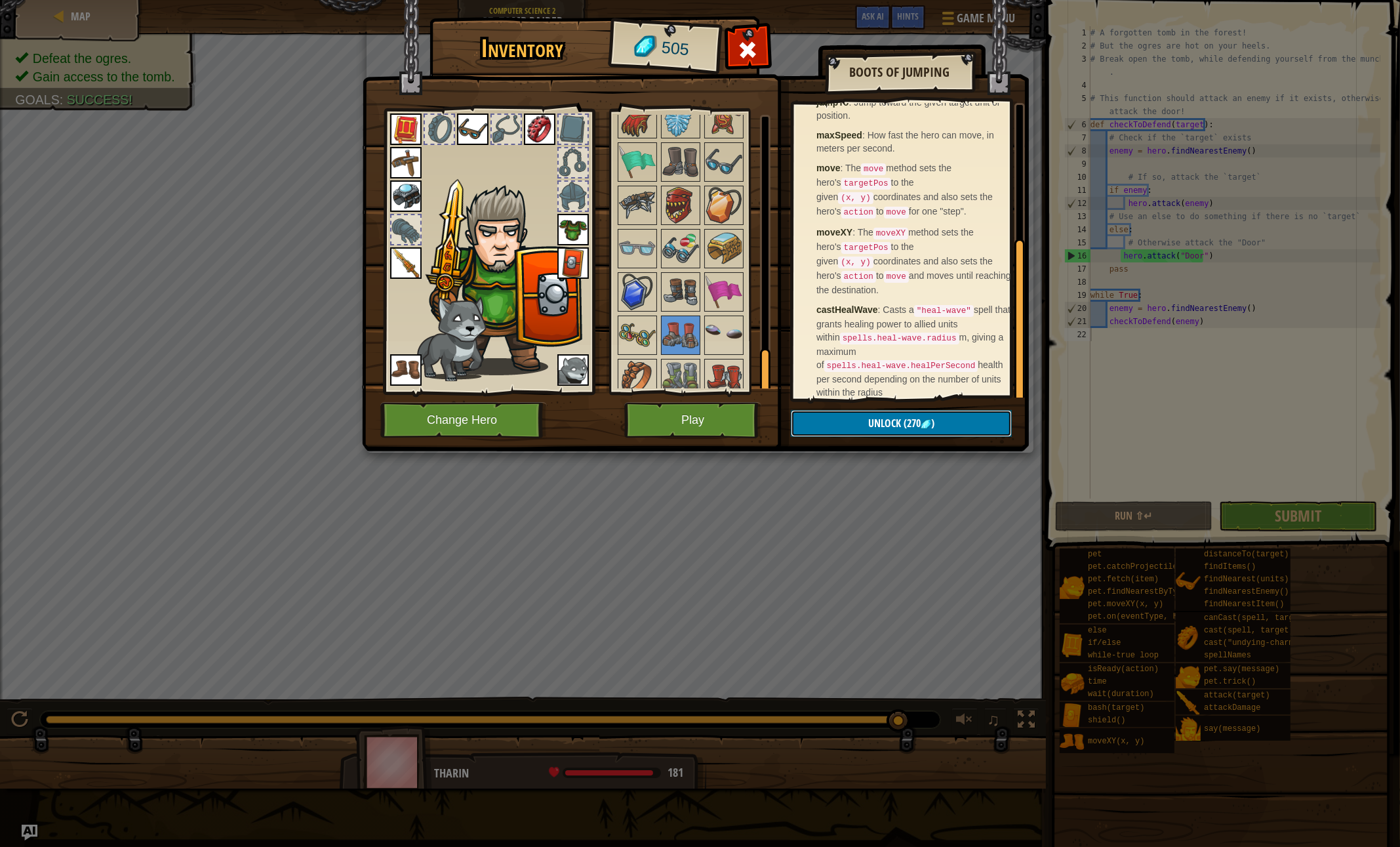
click at [857, 429] on button "Unlock (270 )" at bounding box center [901, 423] width 221 height 27
click at [857, 429] on button "Confirm" at bounding box center [901, 423] width 221 height 27
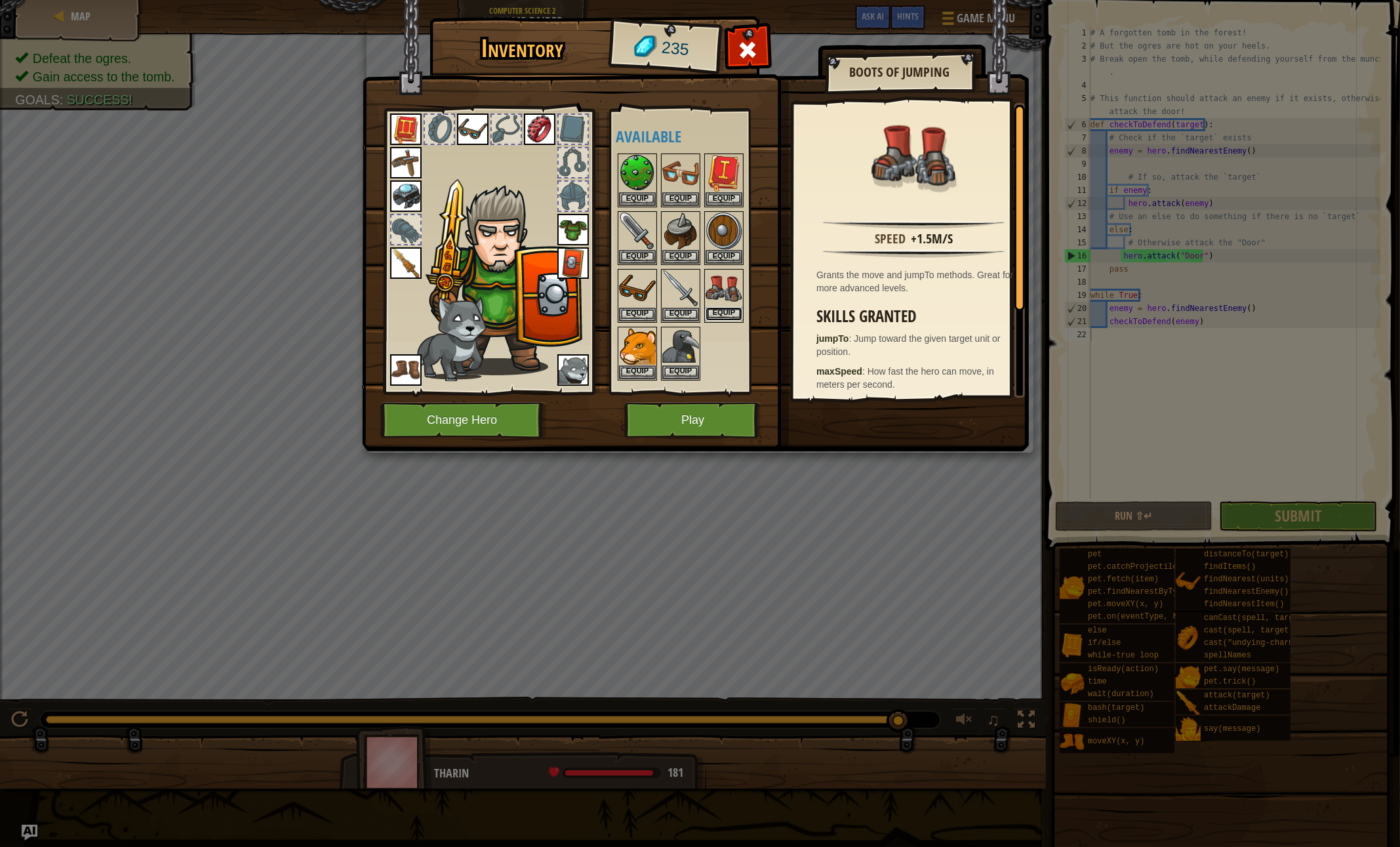
click at [728, 307] on button "Equip" at bounding box center [724, 313] width 37 height 13
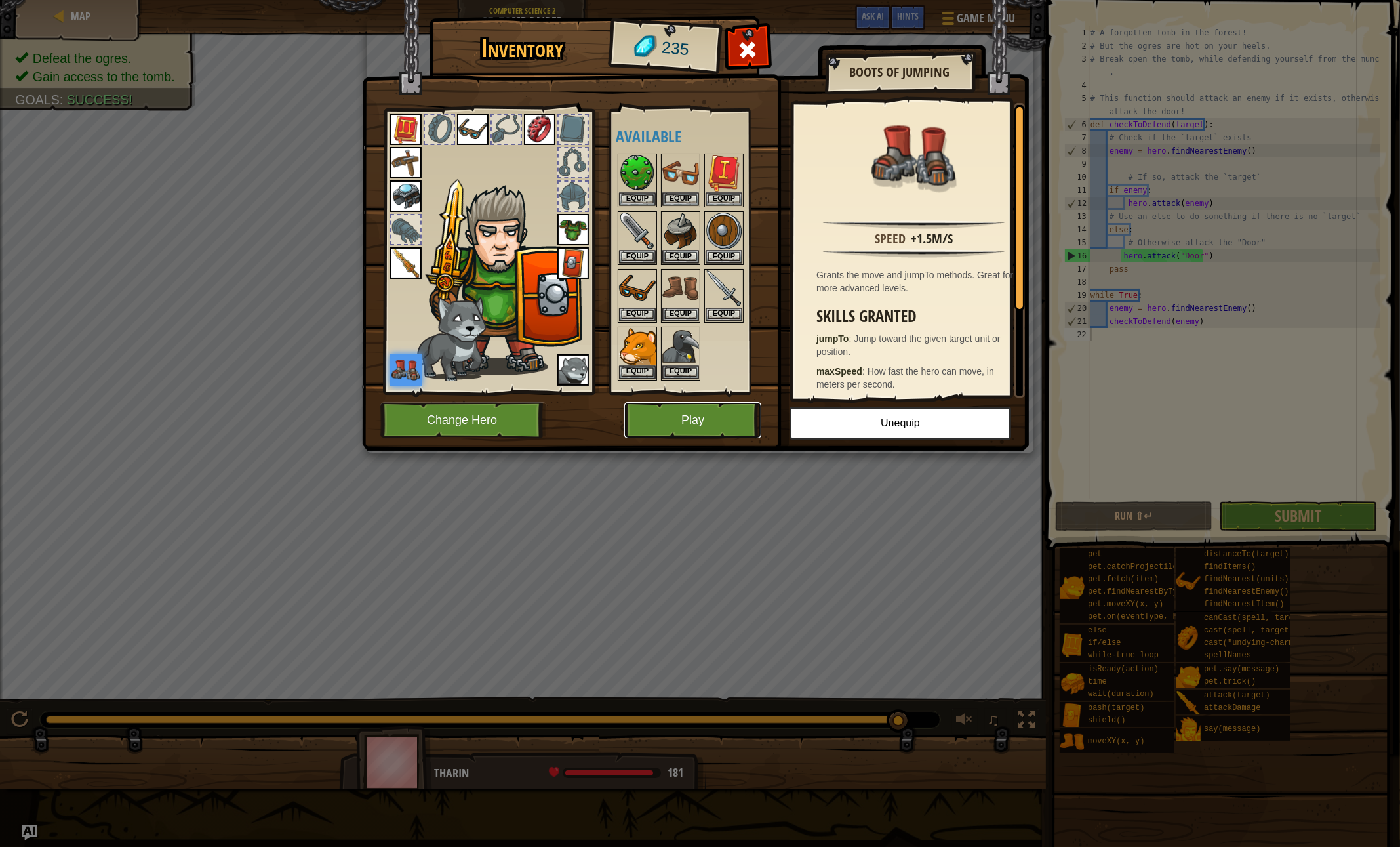
click at [733, 422] on button "Play" at bounding box center [693, 420] width 137 height 36
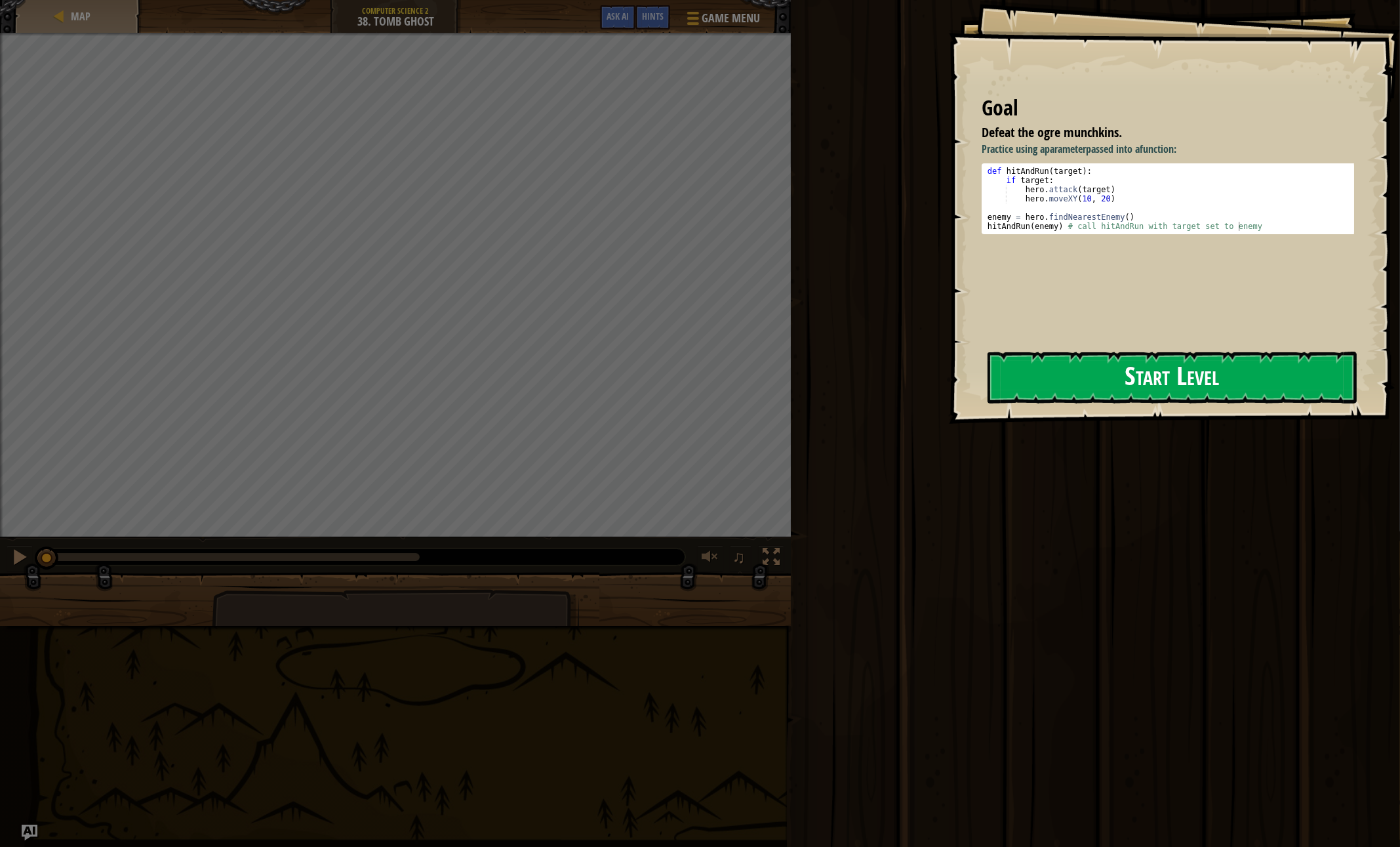
click at [1139, 382] on button "Start Level" at bounding box center [1171, 378] width 369 height 52
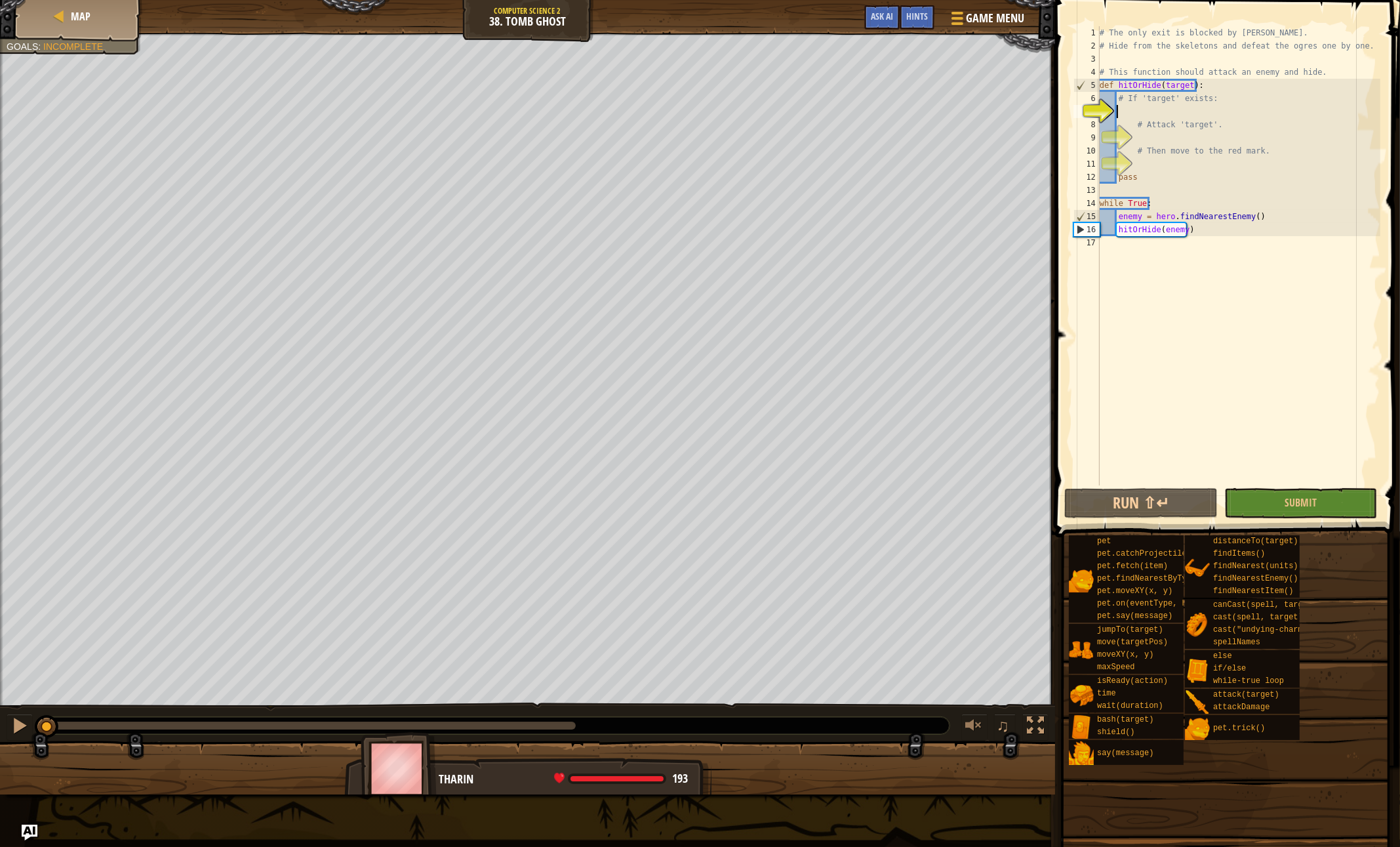
click at [1138, 166] on div "# The only exit is blocked by [PERSON_NAME]. # Hide from the skeletons and defe…" at bounding box center [1238, 268] width 283 height 485
click at [1143, 112] on div "# The only exit is blocked by [PERSON_NAME]. # Hide from the skeletons and defe…" at bounding box center [1238, 268] width 283 height 485
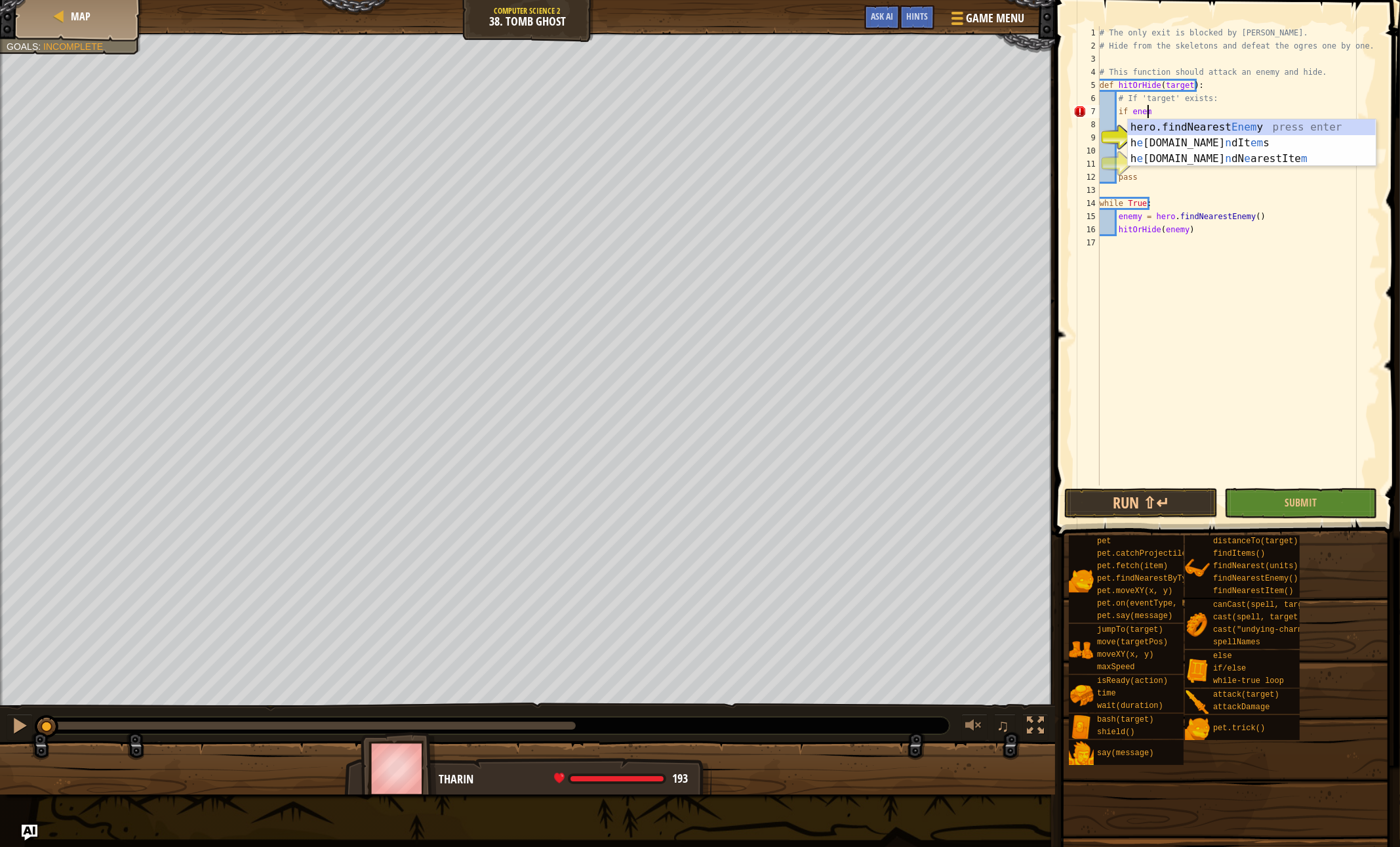
scroll to position [6, 3]
type textarea "if enemy:"
click at [1152, 141] on div "# The only exit is blocked by [PERSON_NAME]. # Hide from the skeletons and defe…" at bounding box center [1238, 268] width 283 height 485
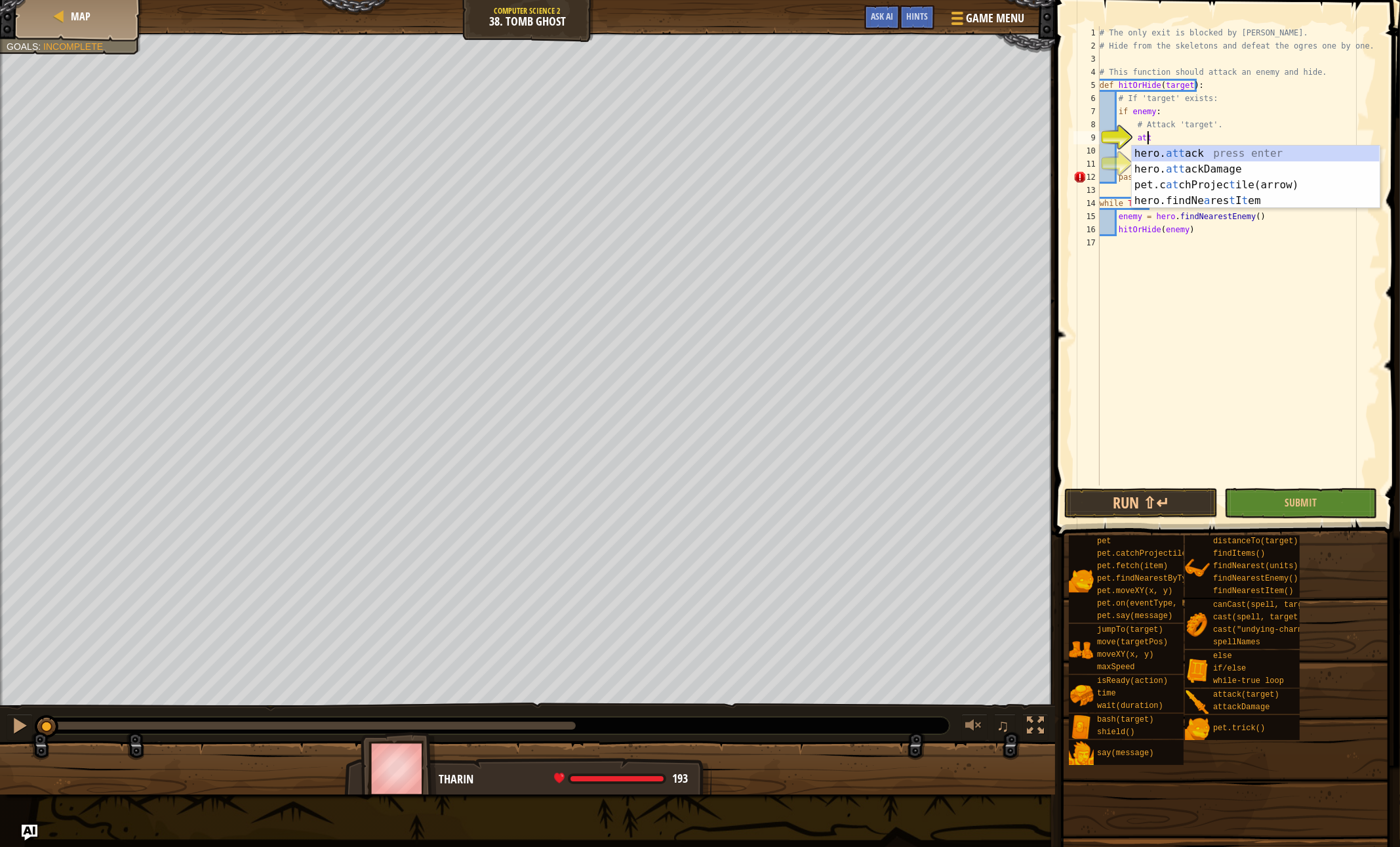
scroll to position [6, 3]
type textarea "hero.attack(enemy)"
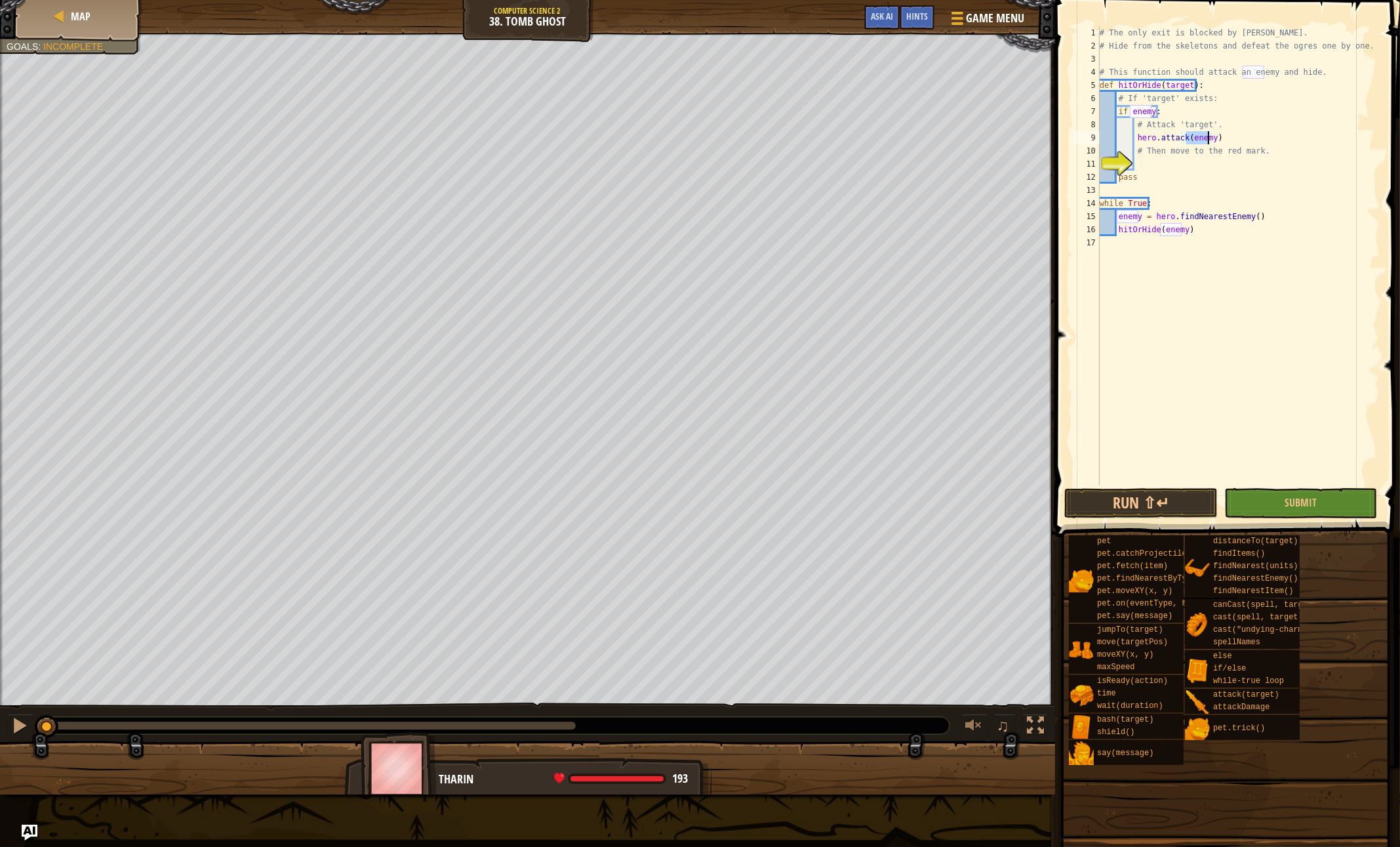
click at [1154, 159] on div "# The only exit is blocked by [PERSON_NAME]. # Hide from the skeletons and defe…" at bounding box center [1238, 268] width 283 height 485
type textarea "hero.moveXY(32, 17)"
click at [1123, 507] on button "Run ⇧↵" at bounding box center [1140, 504] width 152 height 30
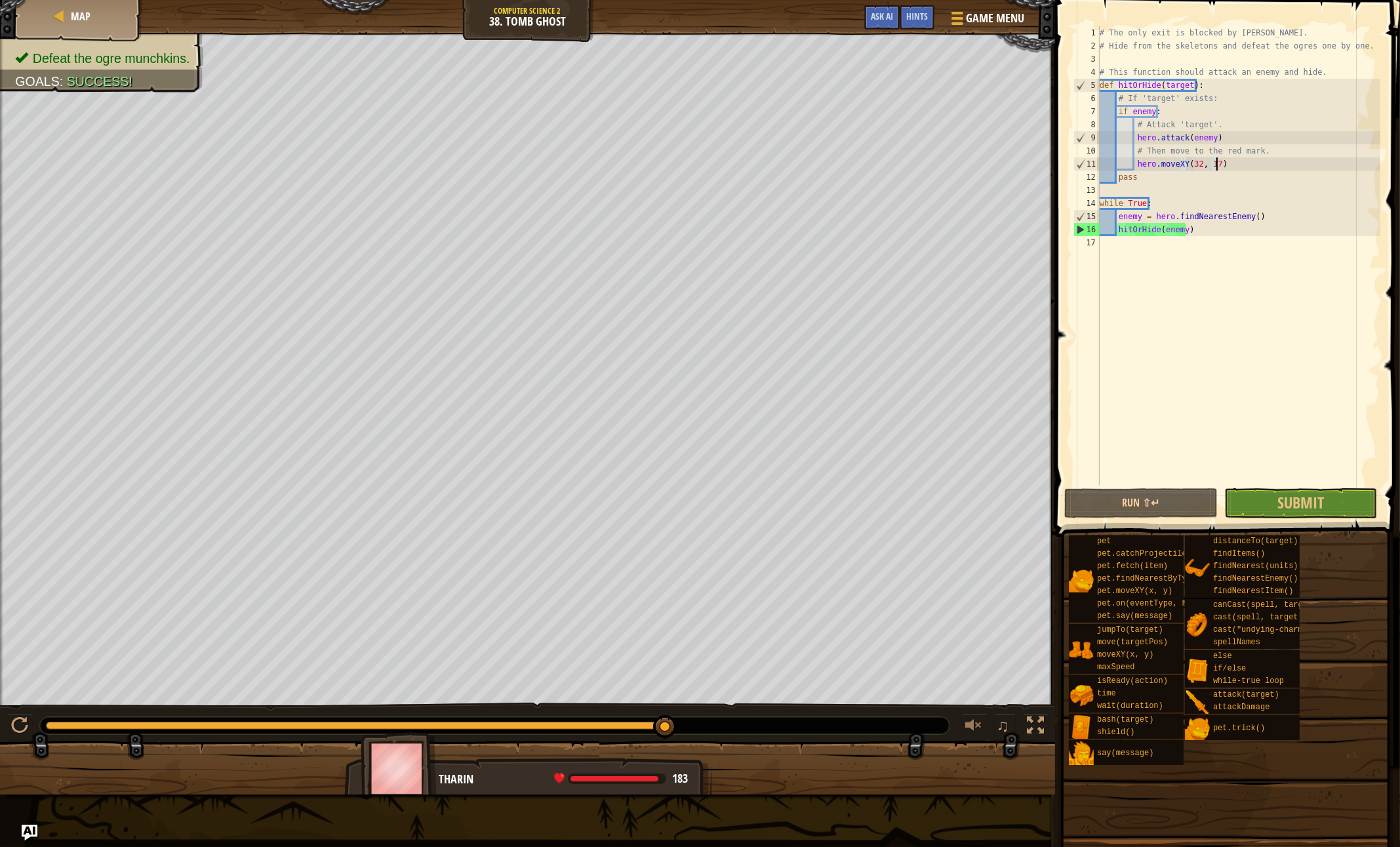
click at [1252, 273] on div "# The only exit is blocked by [PERSON_NAME]. # Hide from the skeletons and defe…" at bounding box center [1238, 268] width 283 height 485
click at [1196, 310] on div "# The only exit is blocked by [PERSON_NAME]. # Hide from the skeletons and defe…" at bounding box center [1238, 268] width 283 height 485
type textarea "hitOrHide(enemy)"
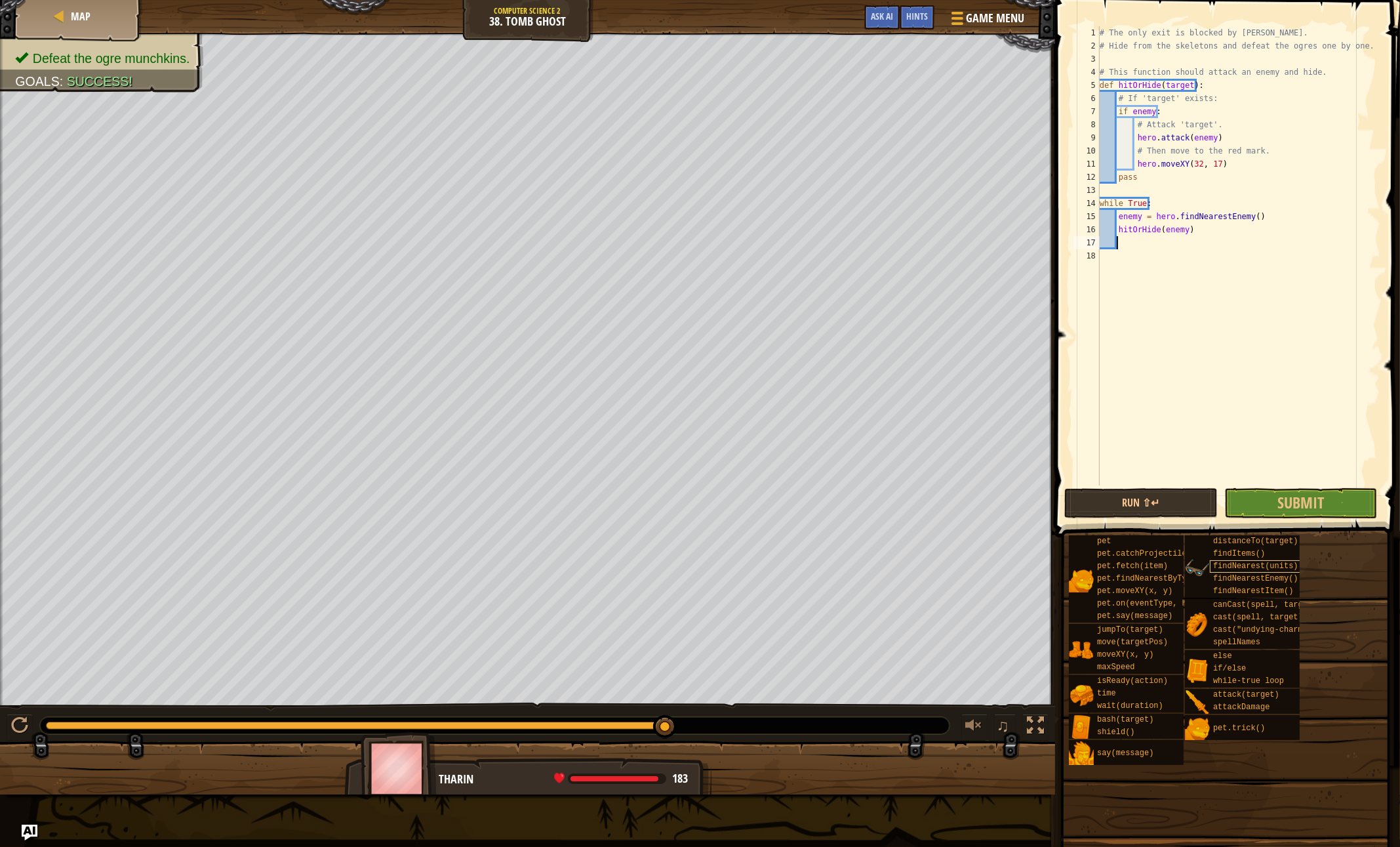
click at [1227, 562] on div "Map Computer Science 2 38. Tomb Ghost Game Menu Done Hints Ask AI 1 ההההההההההה…" at bounding box center [700, 423] width 1400 height 847
click at [1177, 241] on div "# The only exit is blocked by [PERSON_NAME]. # Hide from the skeletons and defe…" at bounding box center [1238, 268] width 283 height 485
click at [1118, 289] on div "# The only exit is blocked by [PERSON_NAME]. # Hide from the skeletons and defe…" at bounding box center [1238, 268] width 283 height 485
click at [1269, 509] on button "Submit" at bounding box center [1300, 504] width 152 height 30
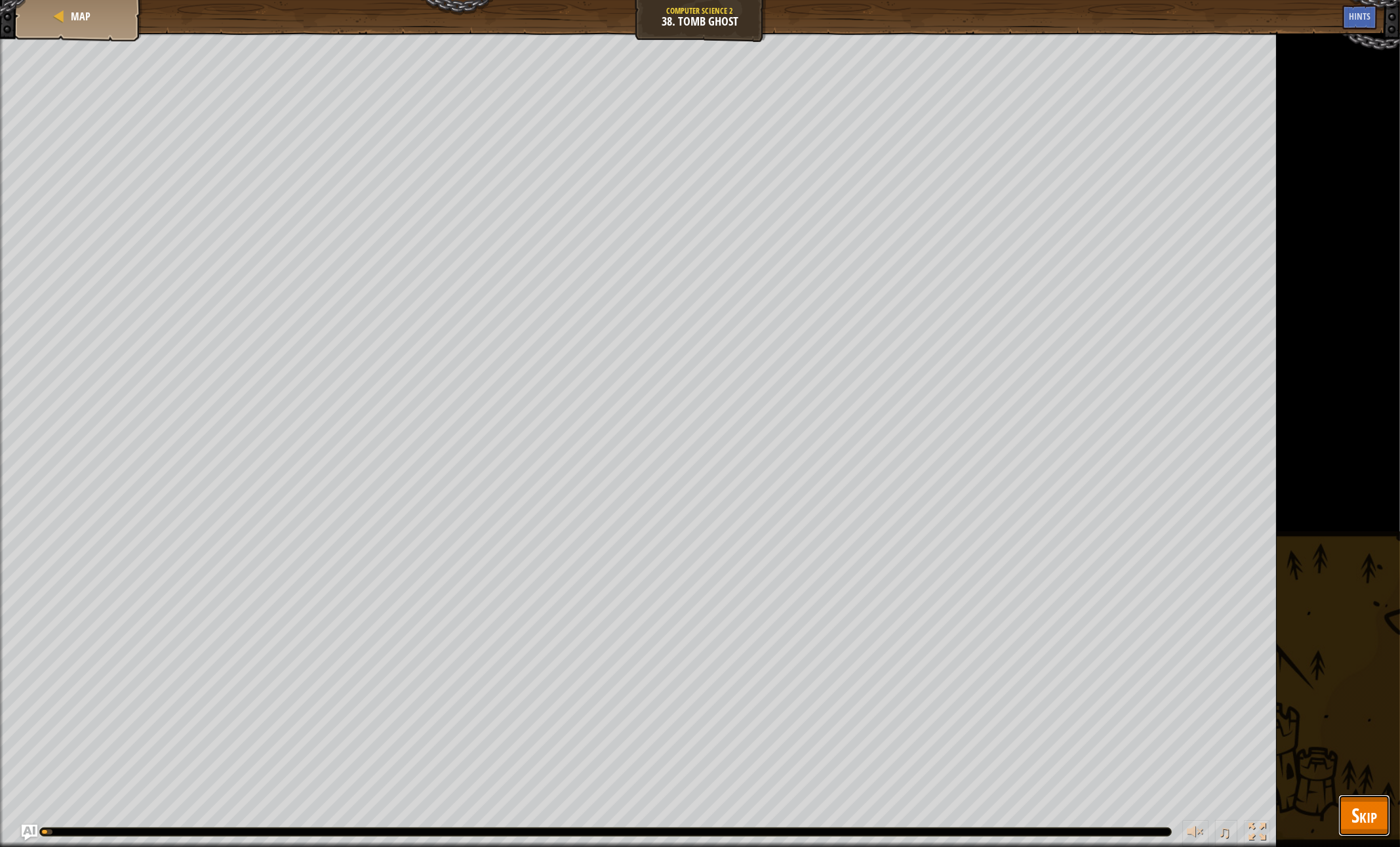
click at [1363, 824] on span "Skip" at bounding box center [1364, 815] width 26 height 27
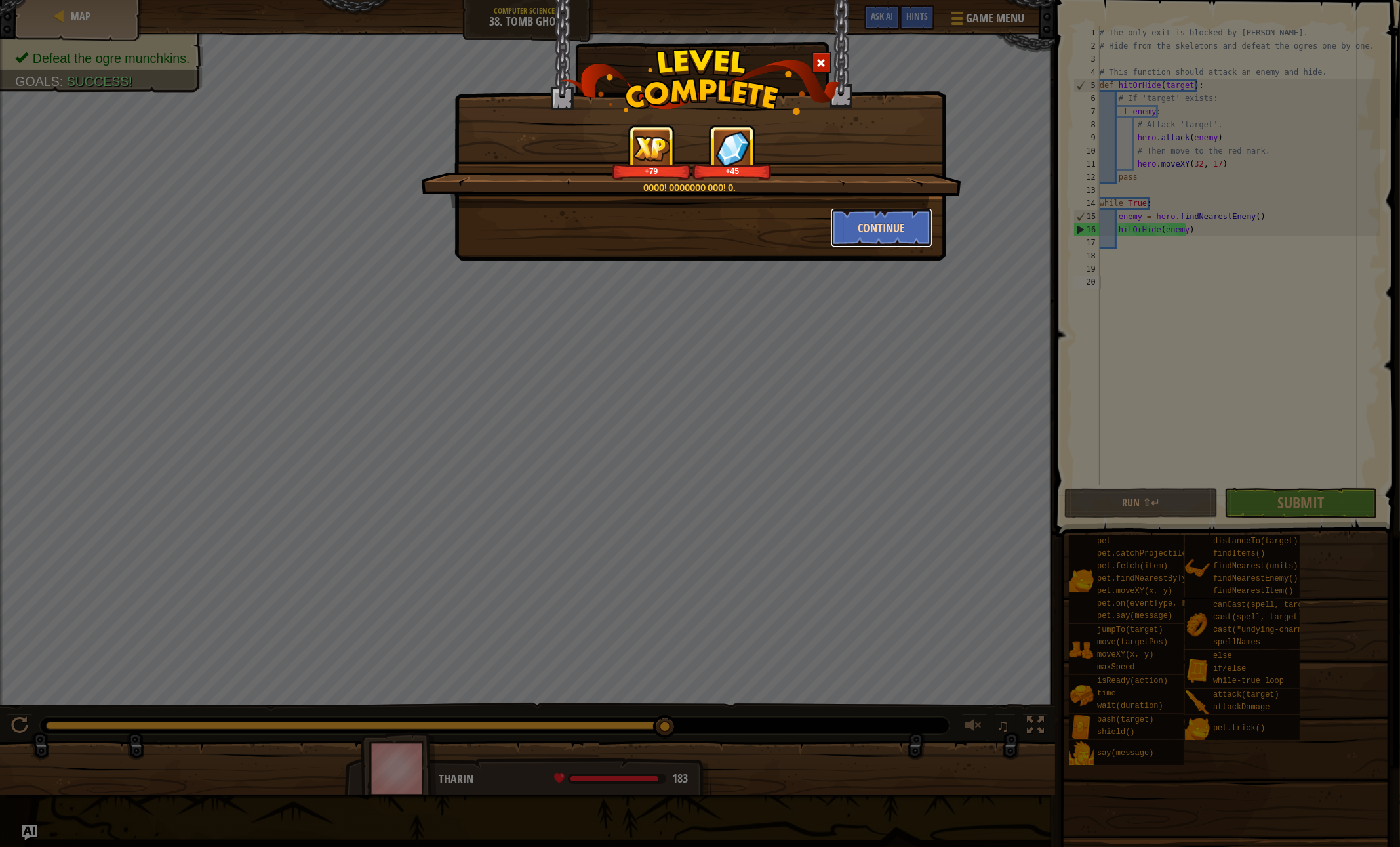
click at [898, 222] on button "Continue" at bounding box center [881, 227] width 101 height 39
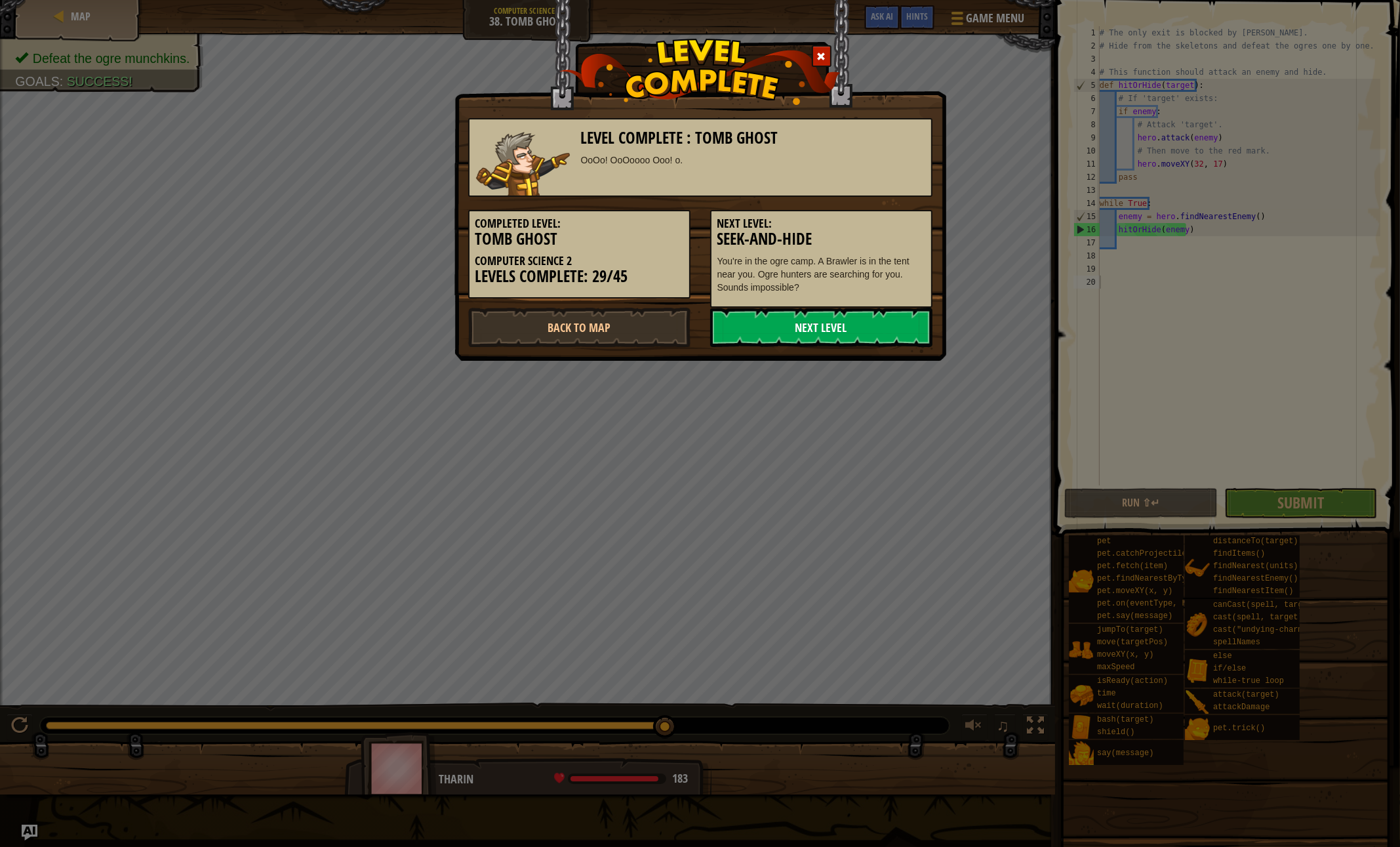
click at [752, 318] on link "Next Level" at bounding box center [821, 327] width 222 height 39
click at [791, 316] on link "Next Level" at bounding box center [821, 327] width 222 height 39
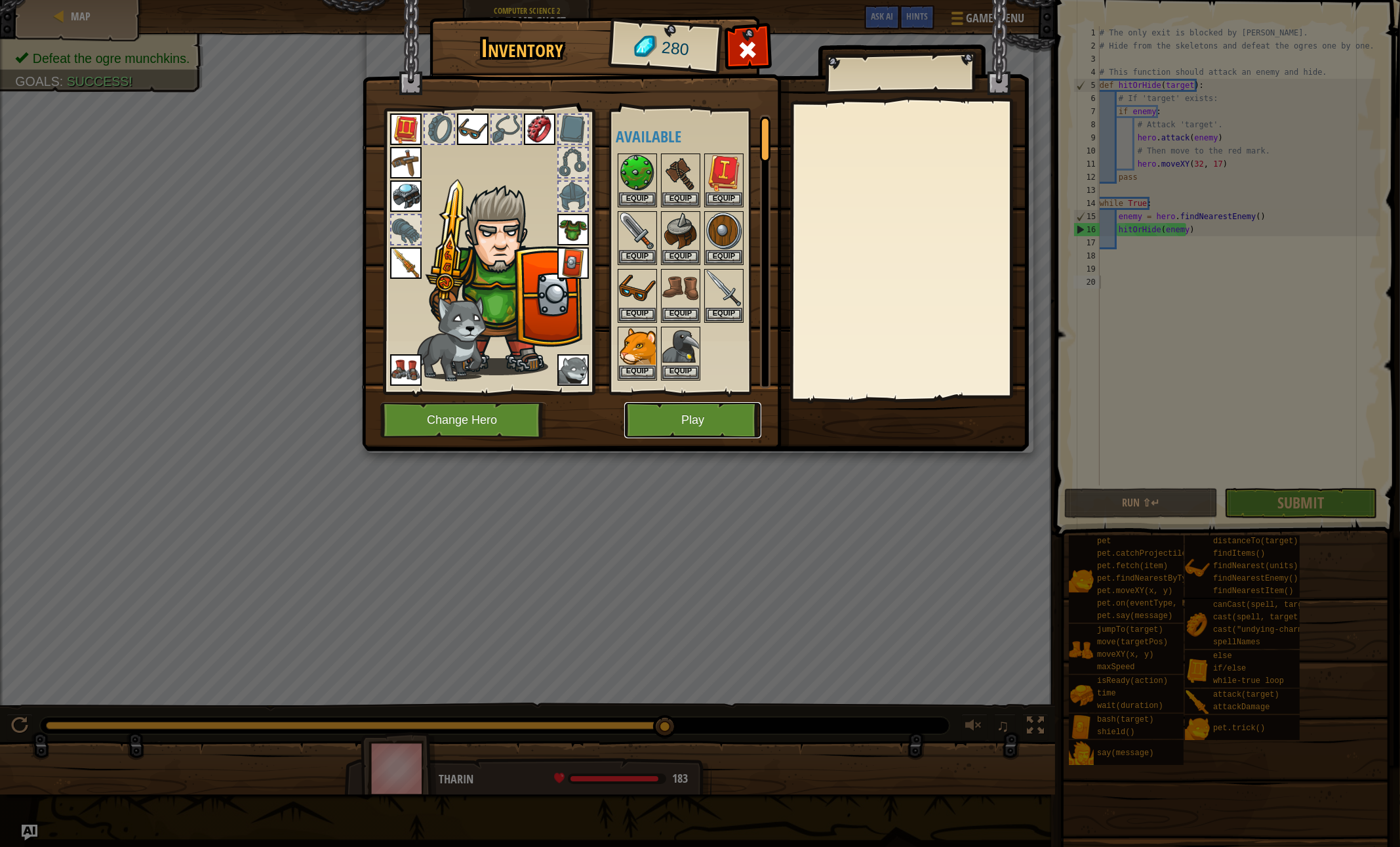
click at [684, 410] on button "Play" at bounding box center [693, 420] width 137 height 36
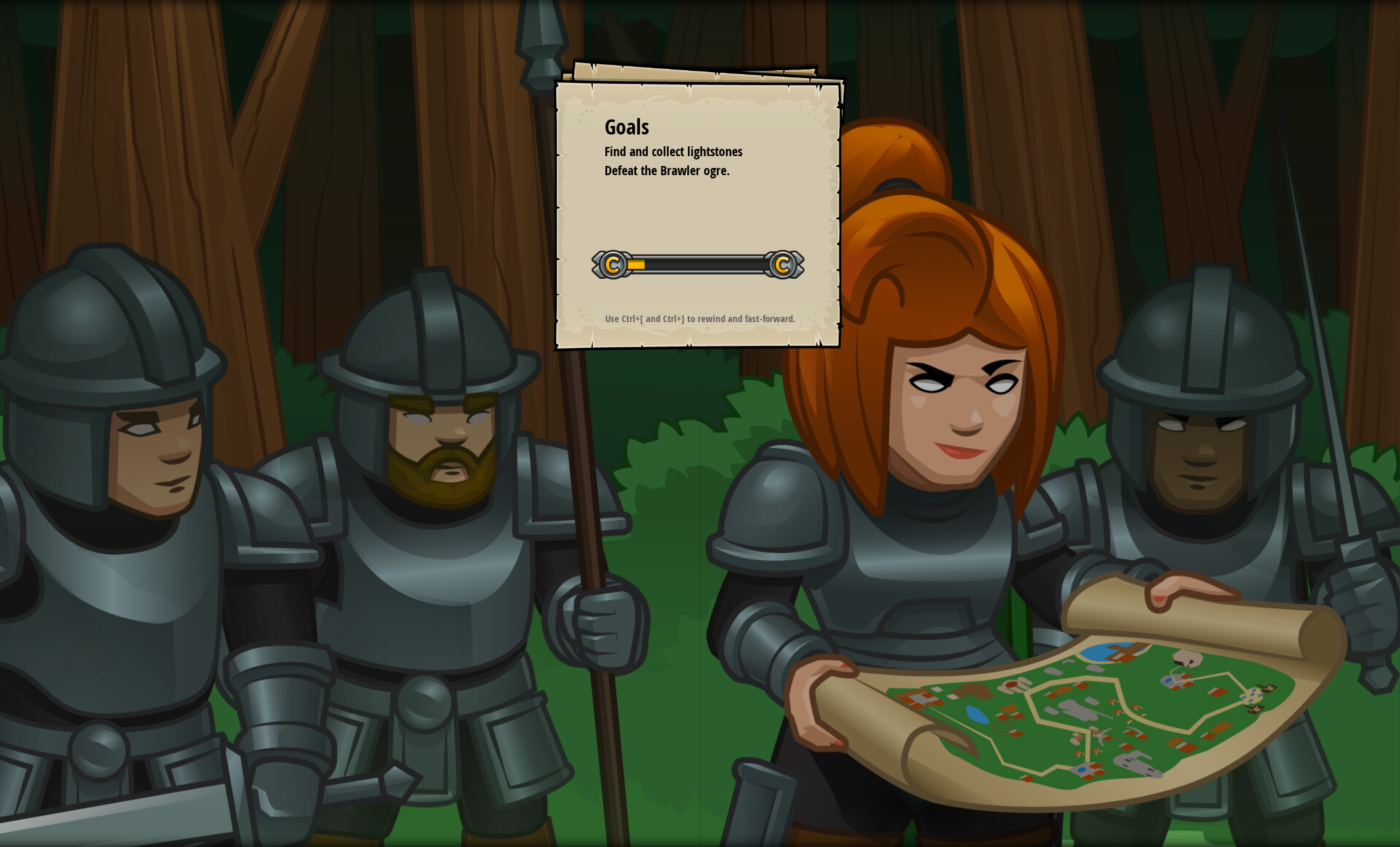
click at [785, 727] on div "Goals Find and collect lightstones Defeat the Brawler ogre. Start Level Error l…" at bounding box center [700, 423] width 1400 height 847
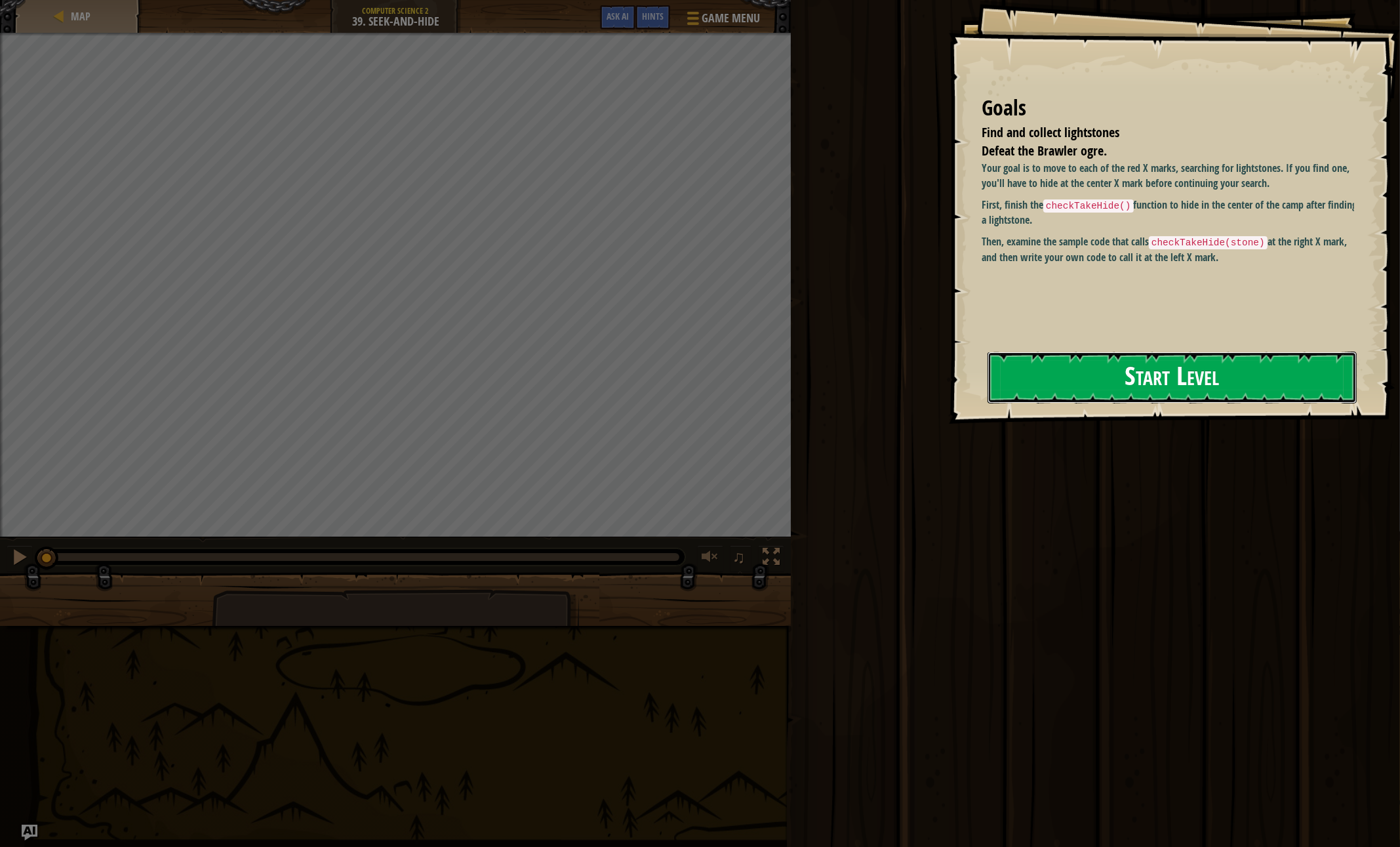
click at [1023, 366] on button "Start Level" at bounding box center [1171, 378] width 369 height 52
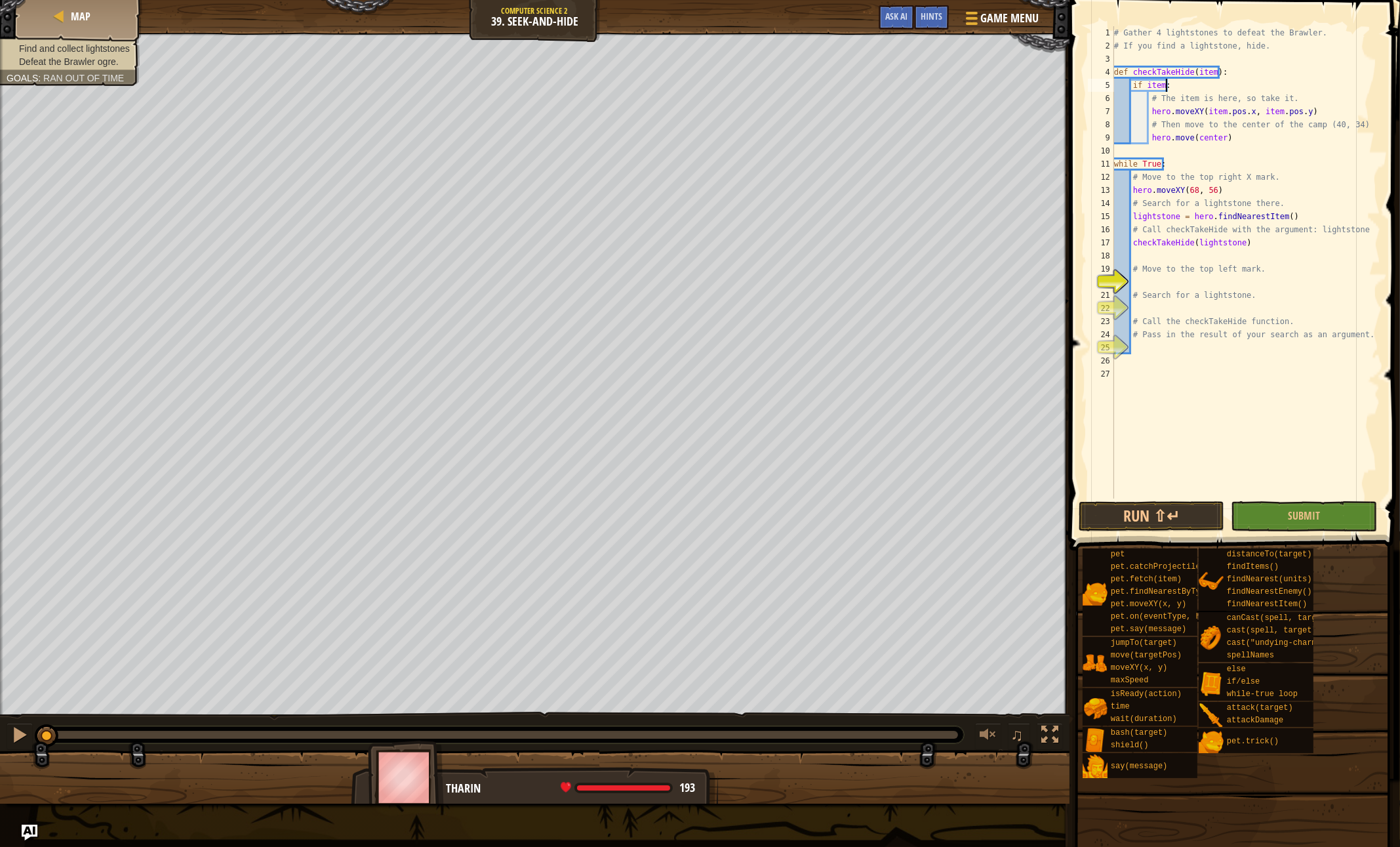
scroll to position [6, 3]
type textarea "def checkTakeHide(item):"
type textarea "m"
type textarea "hero"
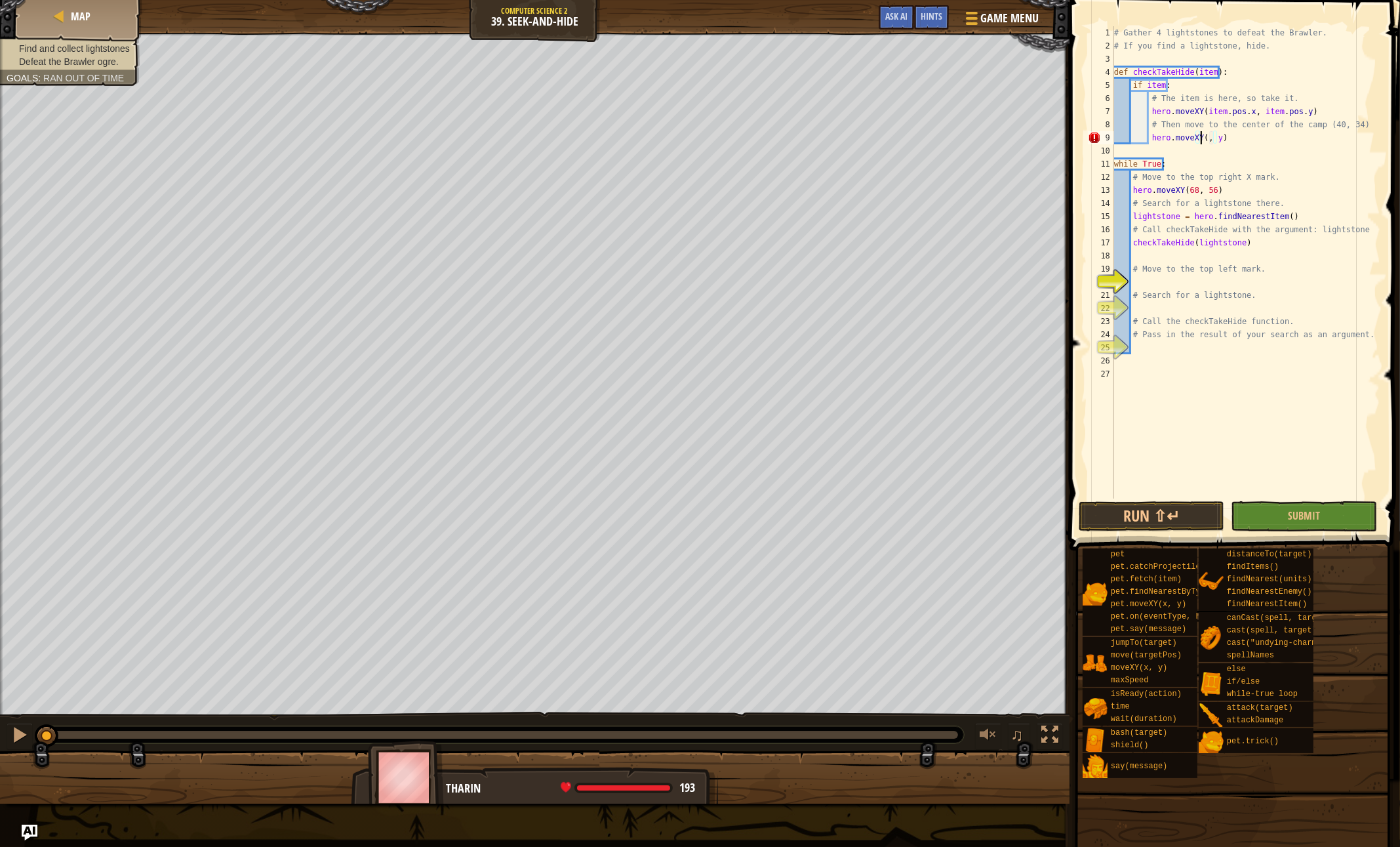
scroll to position [6, 8]
type textarea "hero.moveXY(40, 34)"
click at [1193, 276] on div "# Gather 4 lightstones to defeat the Brawler. # If you find a lightstone, hide.…" at bounding box center [1245, 275] width 269 height 498
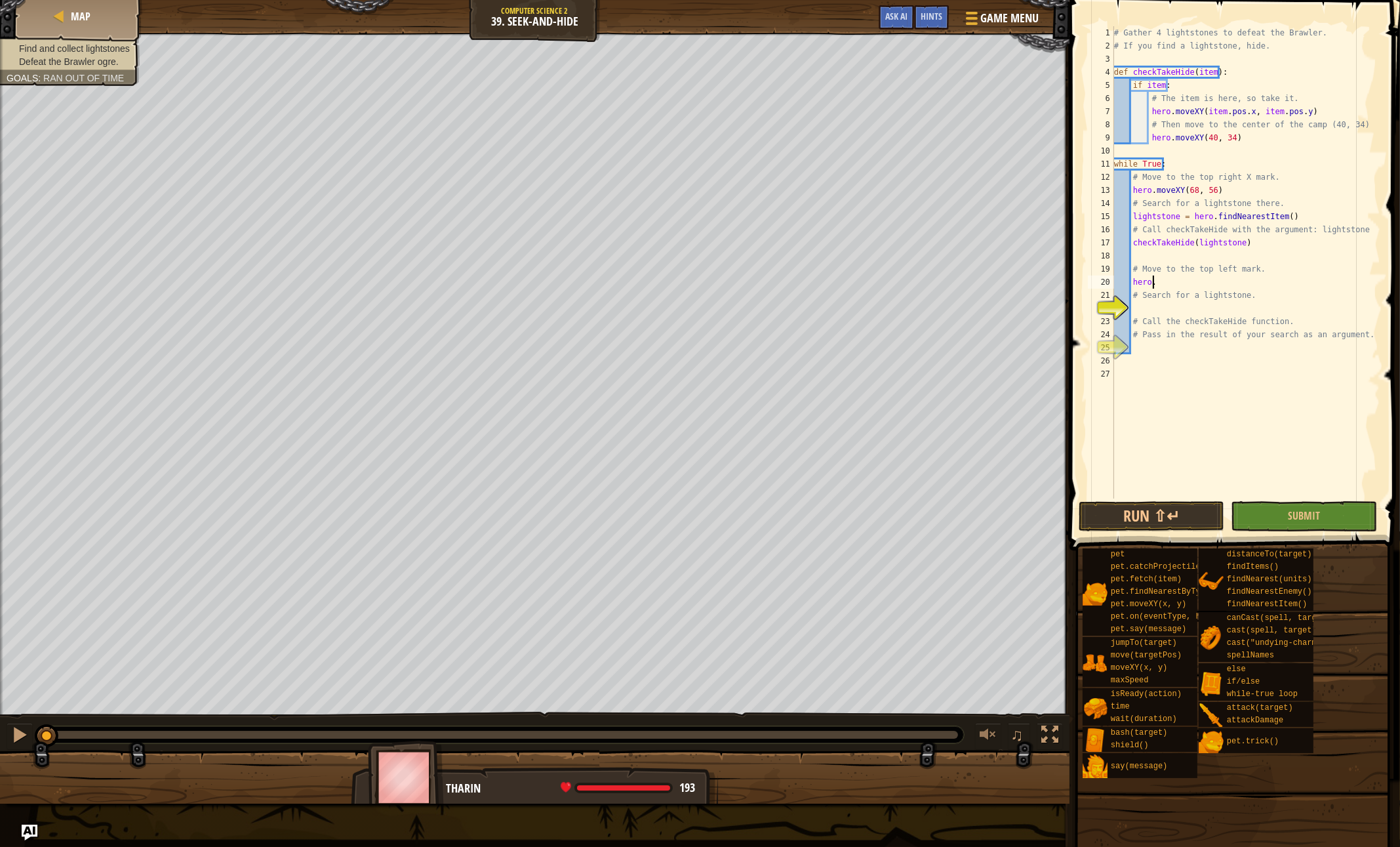
type textarea "hero"
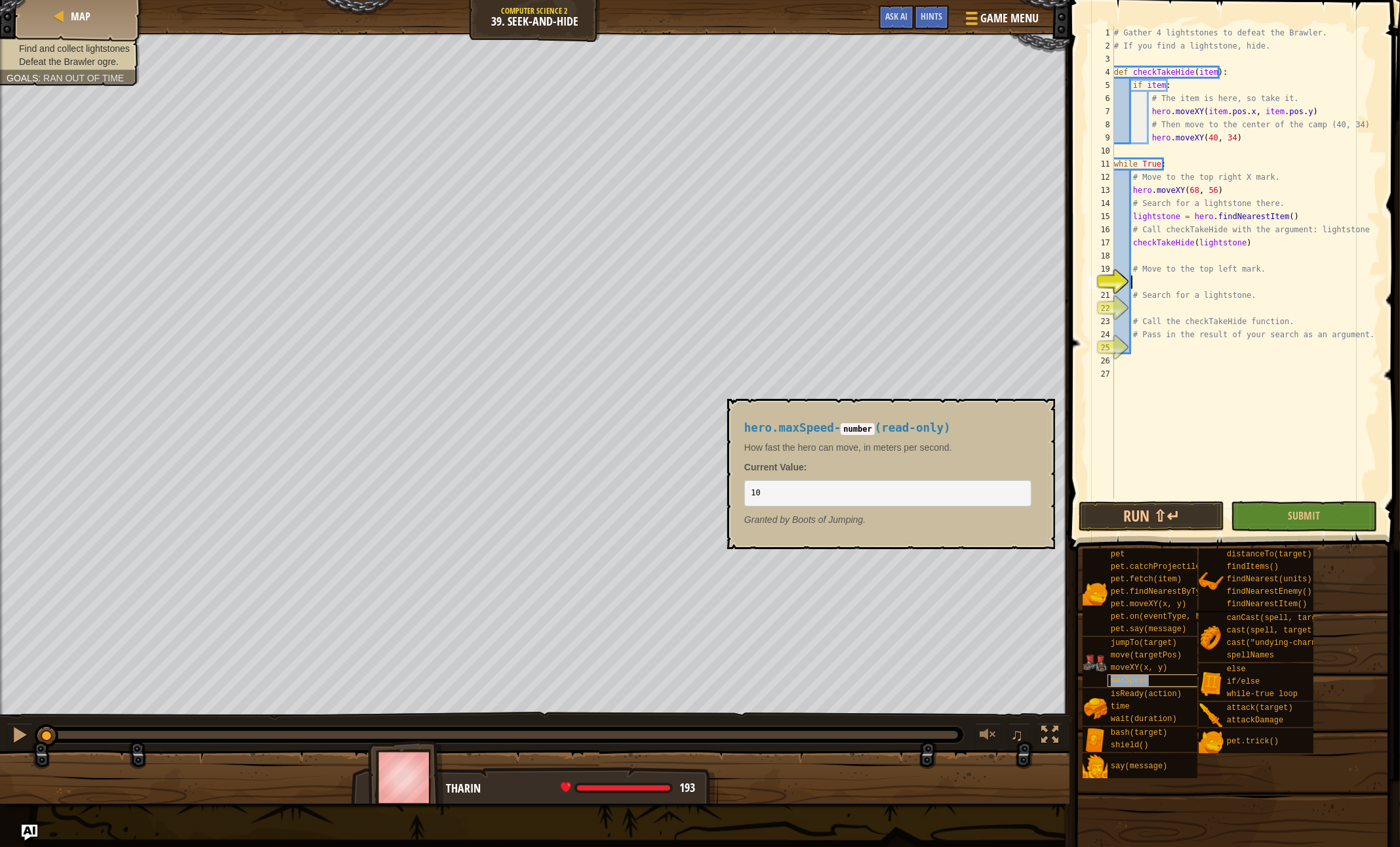
click at [1123, 683] on span "maxSpeed" at bounding box center [1130, 680] width 38 height 9
click at [1166, 369] on div "# Gather 4 lightstones to defeat the Brawler. # If you find a lightstone, hide.…" at bounding box center [1245, 275] width 269 height 498
click at [1123, 60] on div "# Gather 4 lightstones to defeat the Brawler. # If you find a lightstone, hide.…" at bounding box center [1245, 275] width 269 height 498
type textarea "hero.moveXY(40, 34)"
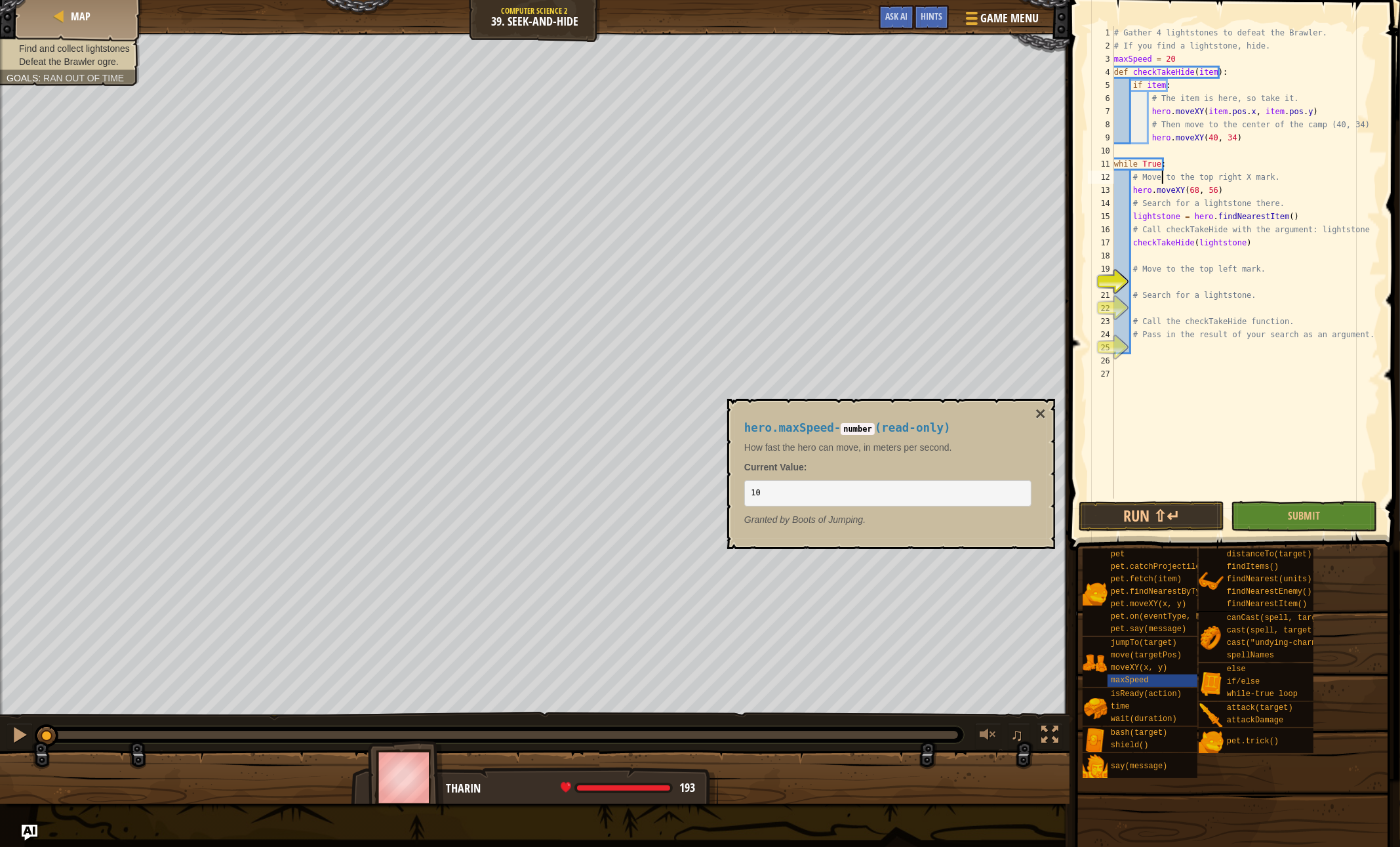
scroll to position [6, 0]
type textarea "while True:"
type textarea "# Move to the top right X mark."
click at [1203, 460] on div "# Gather 4 lightstones to defeat the Brawler. # If you find a lightstone, hide.…" at bounding box center [1245, 275] width 269 height 498
click at [1140, 346] on div "# Gather 4 lightstones to defeat the Brawler. # If you find a lightstone, hide.…" at bounding box center [1245, 275] width 269 height 498
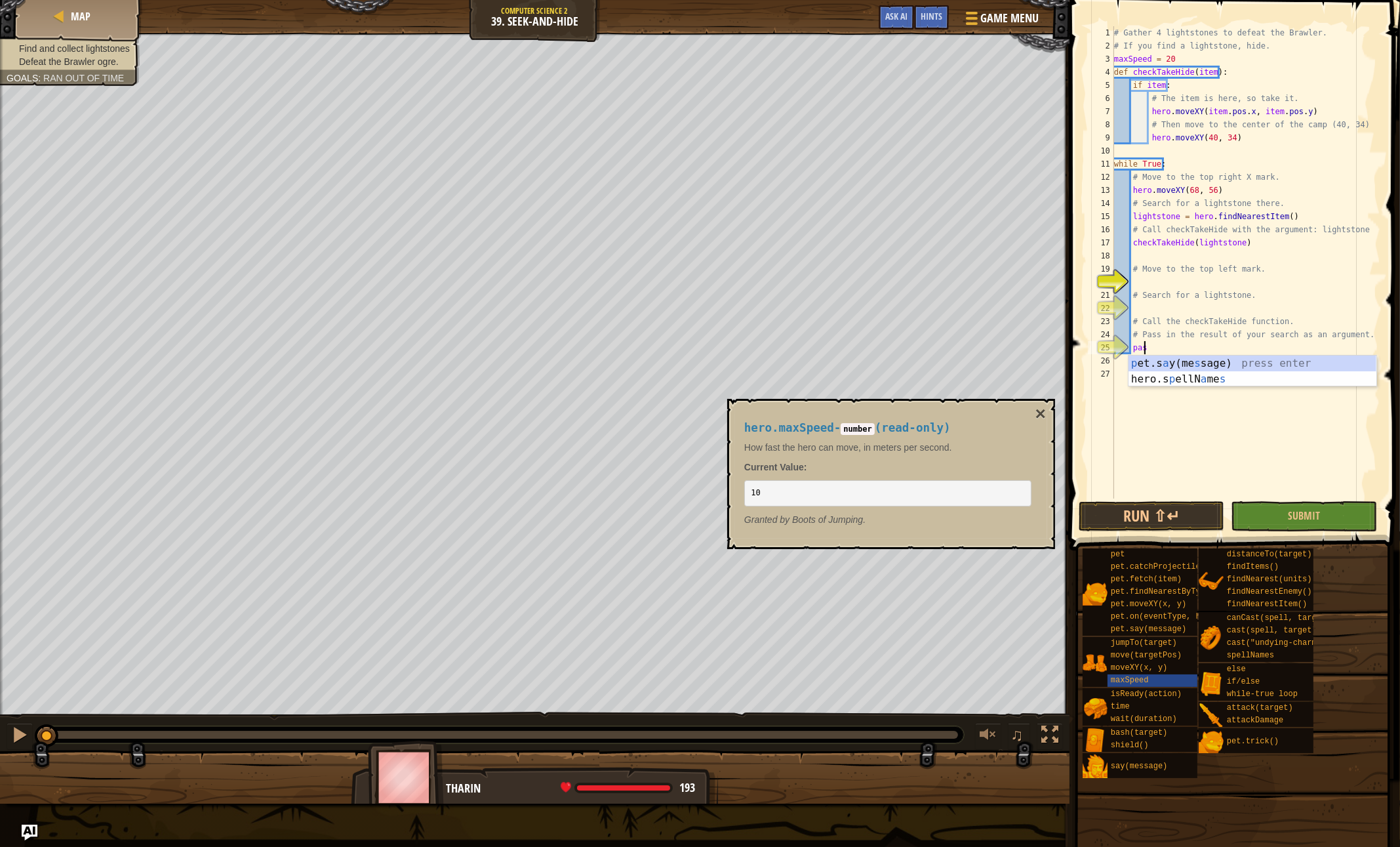
type textarea "pass"
click at [1143, 314] on div "# Gather 4 lightstones to defeat the Brawler. # If you find a lightstone, hide.…" at bounding box center [1245, 275] width 269 height 498
type textarea "s"
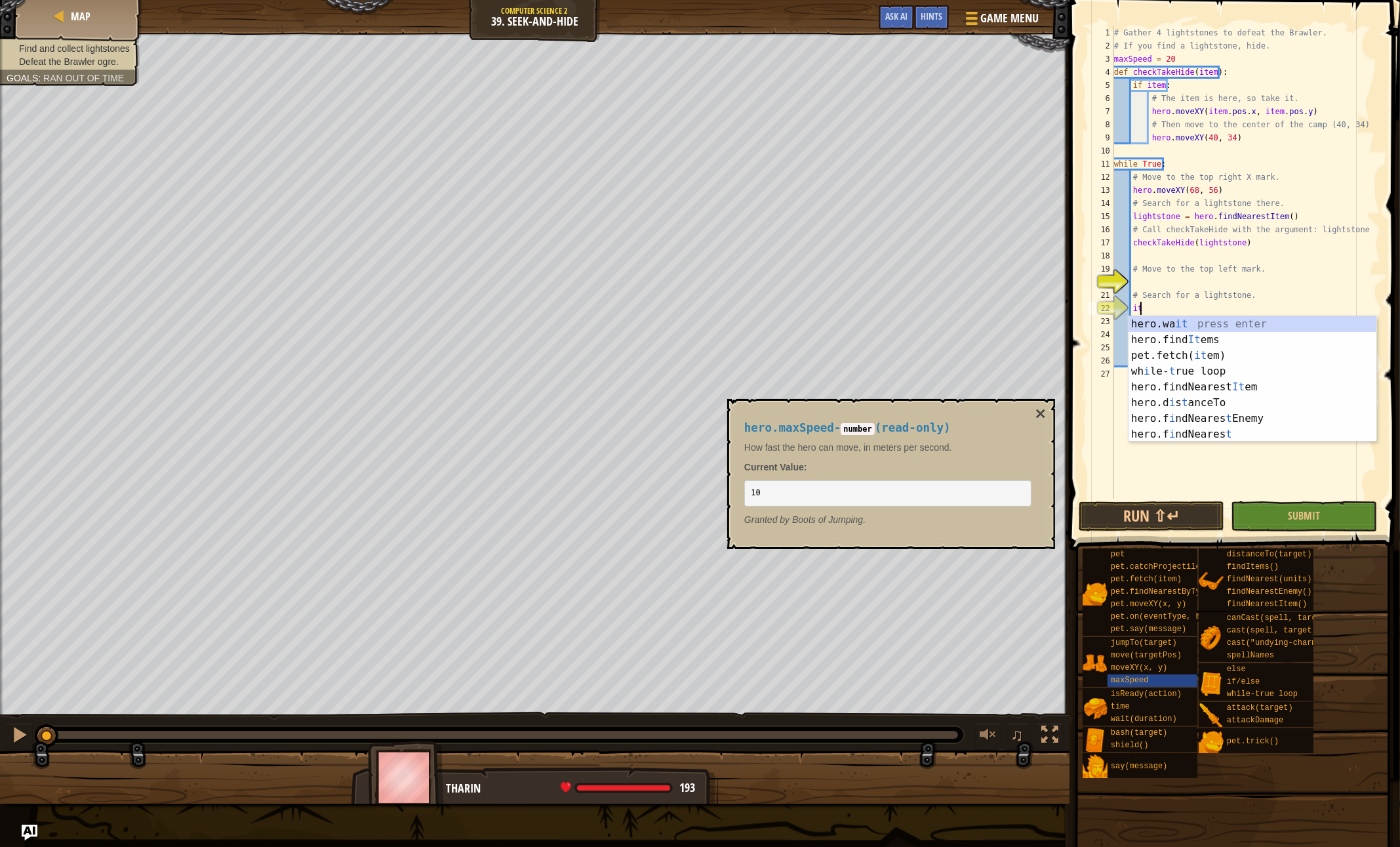
type textarea "ite"
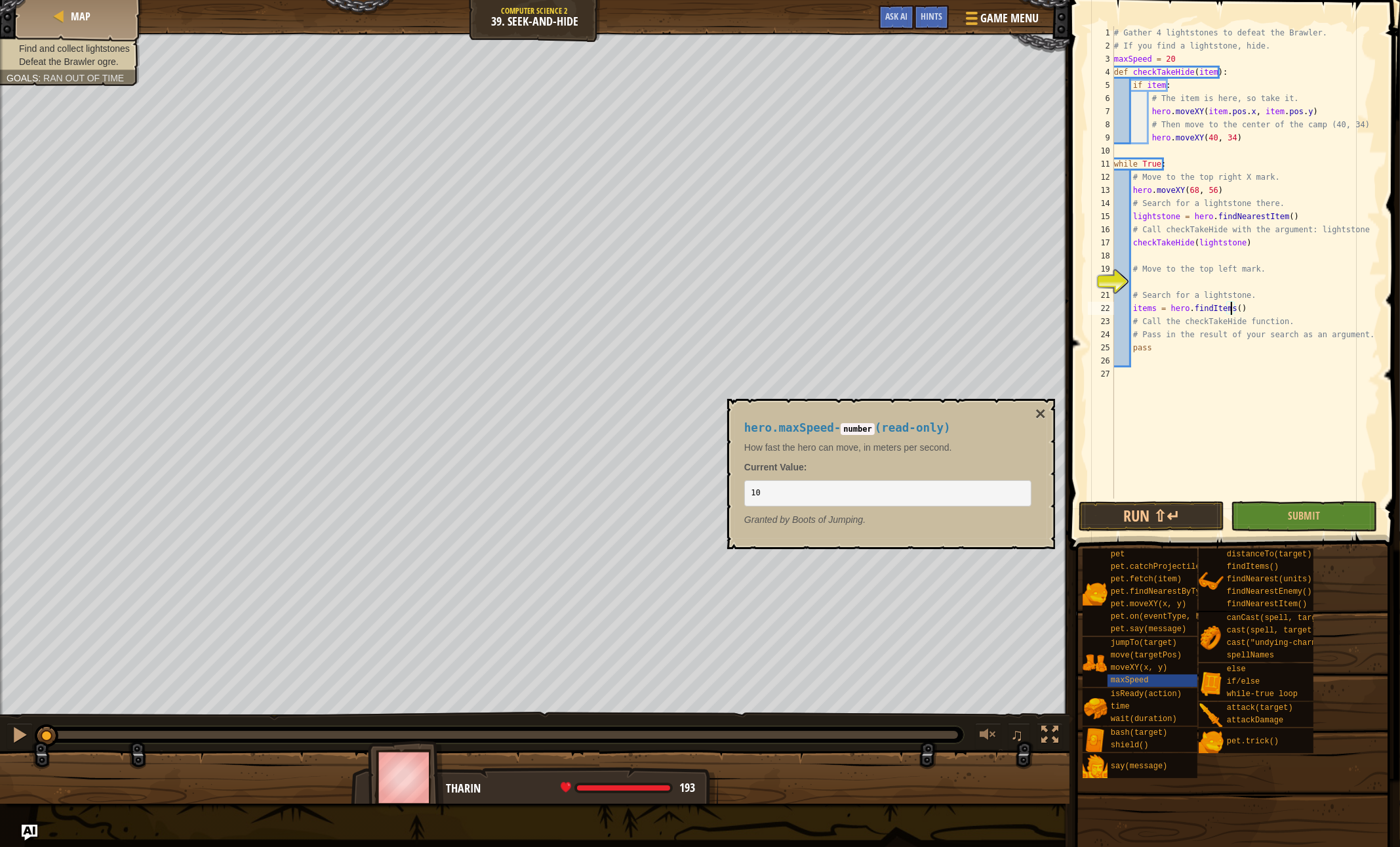
type textarea "# Search for a lightstone."
click at [1124, 507] on button "Run ⇧↵" at bounding box center [1151, 516] width 147 height 30
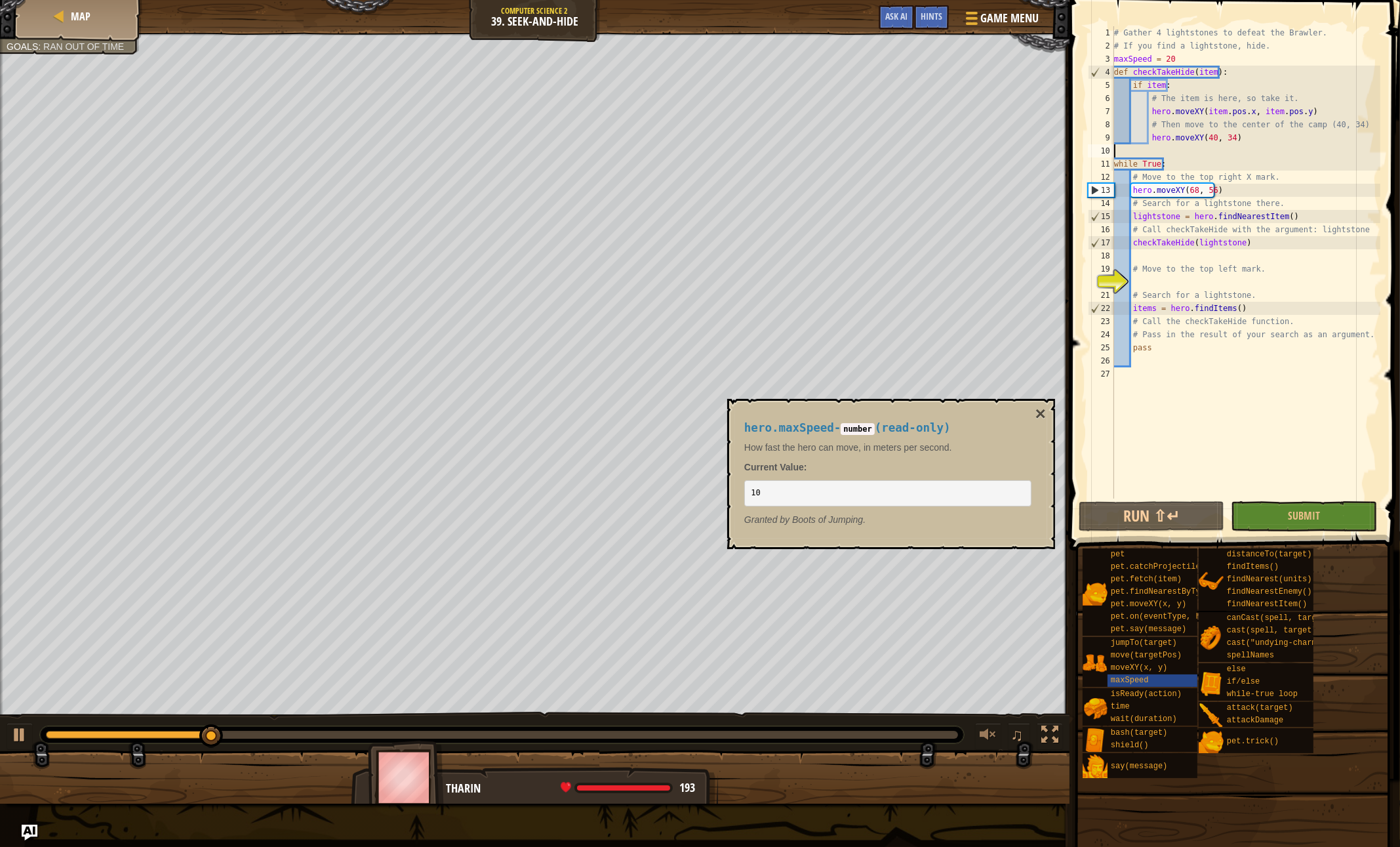
drag, startPoint x: 1235, startPoint y: 147, endPoint x: 1168, endPoint y: 146, distance: 67.0
click at [1168, 146] on div "# Gather 4 lightstones to defeat the Brawler. # If you find a lightstone, hide.…" at bounding box center [1245, 275] width 269 height 498
drag, startPoint x: 1232, startPoint y: 141, endPoint x: 1148, endPoint y: 141, distance: 84.0
click at [1148, 141] on div "# Gather 4 lightstones to defeat the Brawler. # If you find a lightstone, hide.…" at bounding box center [1245, 275] width 269 height 498
type textarea "hero.moveXY(40, 34)"
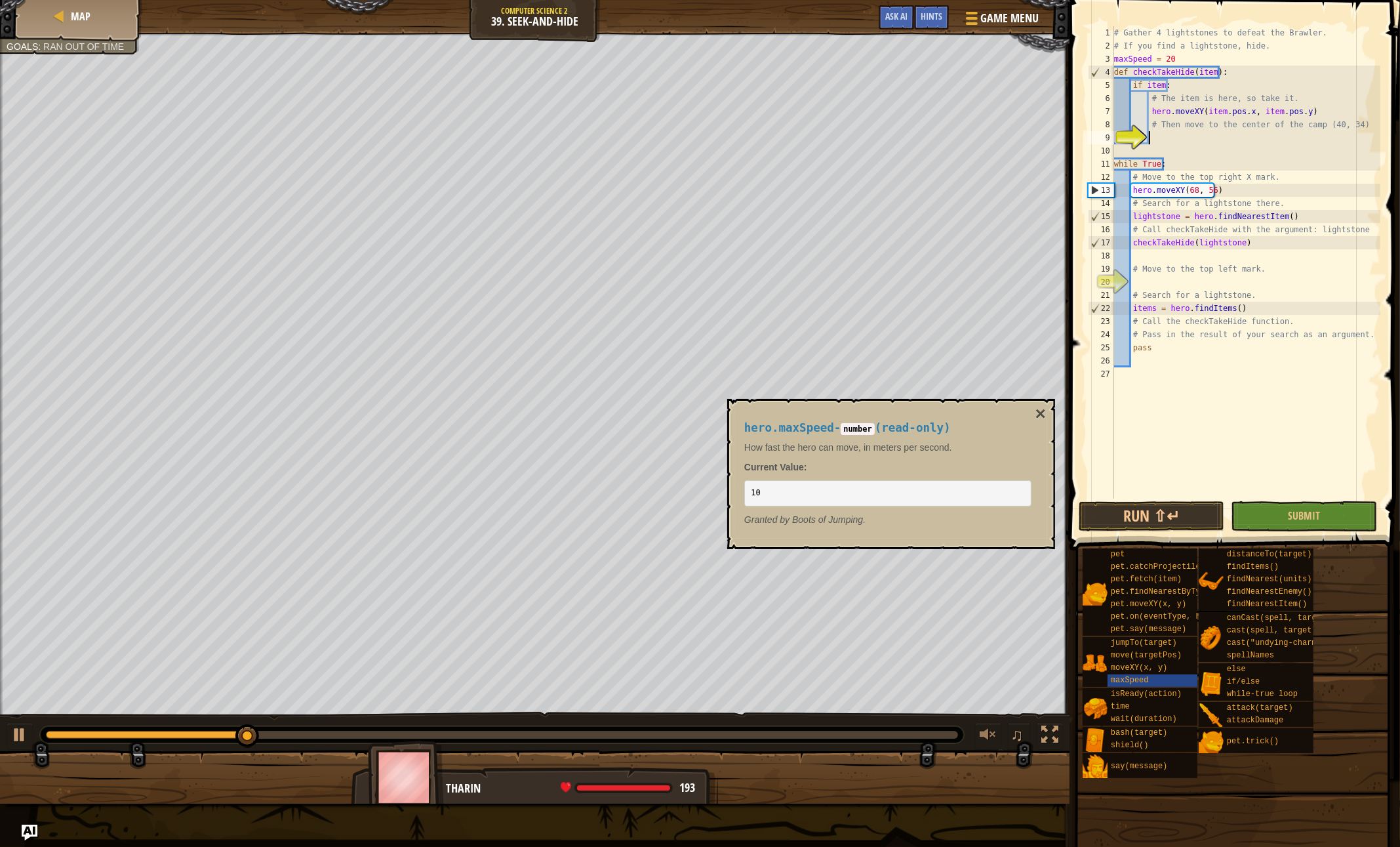
click at [1148, 141] on div "# Gather 4 lightstones to defeat the Brawler. # If you find a lightstone, hide.…" at bounding box center [1245, 275] width 269 height 498
click at [1179, 516] on button "Run ⇧↵" at bounding box center [1151, 516] width 147 height 30
paste textarea "hero.moveXY(40, 34)"
type textarea "hero.moveXY(40, 34)"
click at [1275, 509] on button "Submit" at bounding box center [1304, 516] width 147 height 30
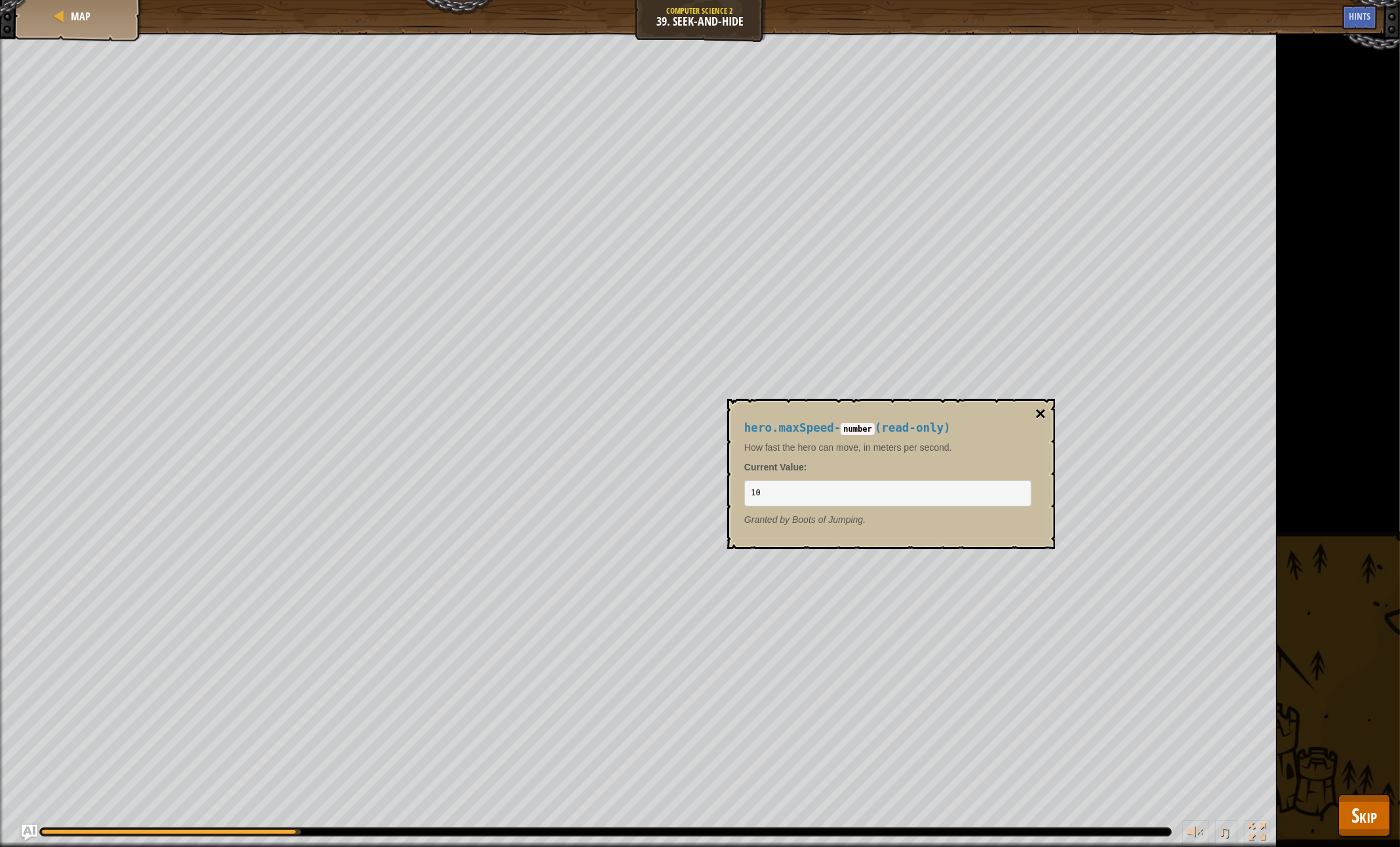
click at [1042, 410] on button "×" at bounding box center [1041, 414] width 11 height 18
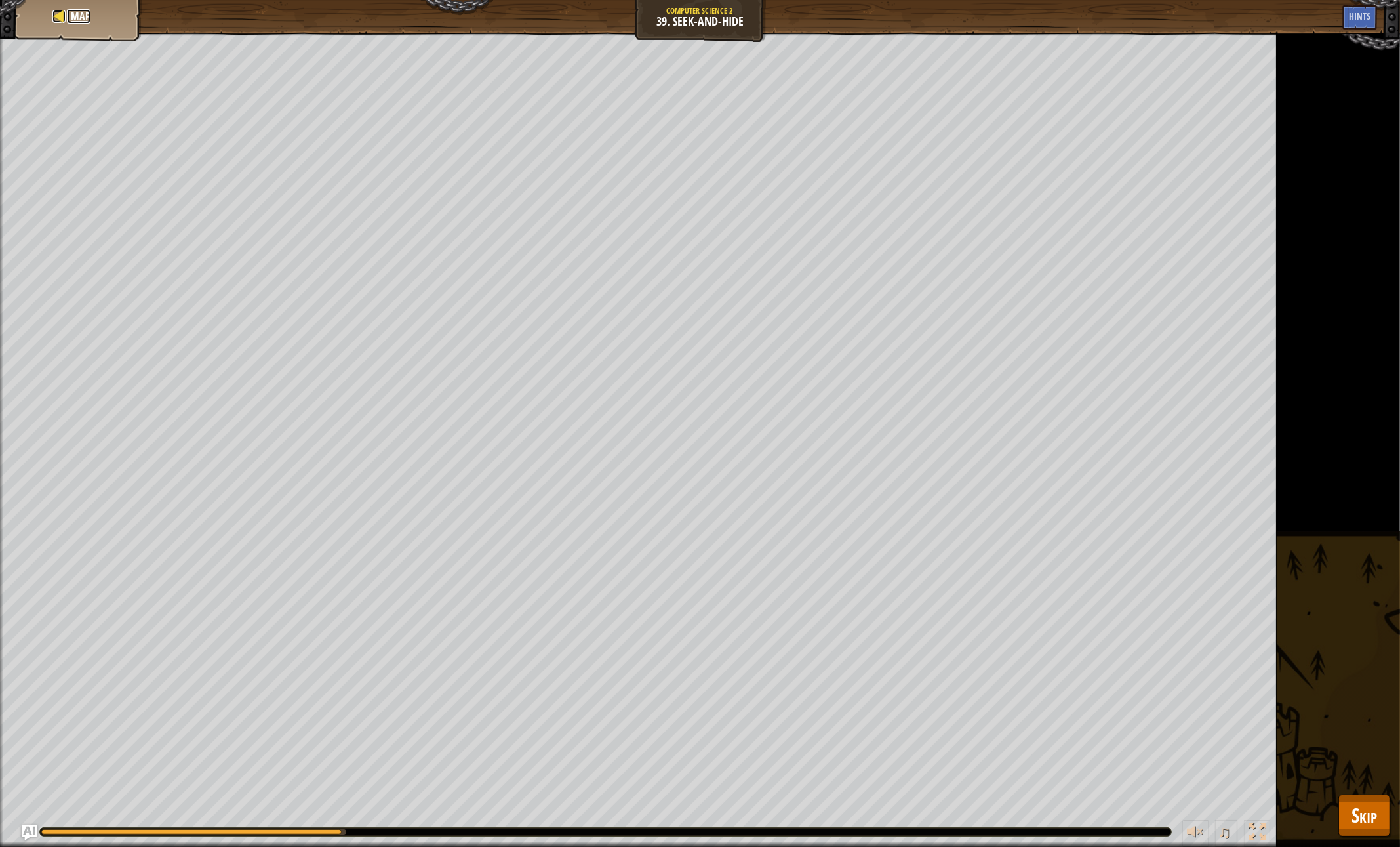
click at [57, 11] on div at bounding box center [59, 17] width 13 height 13
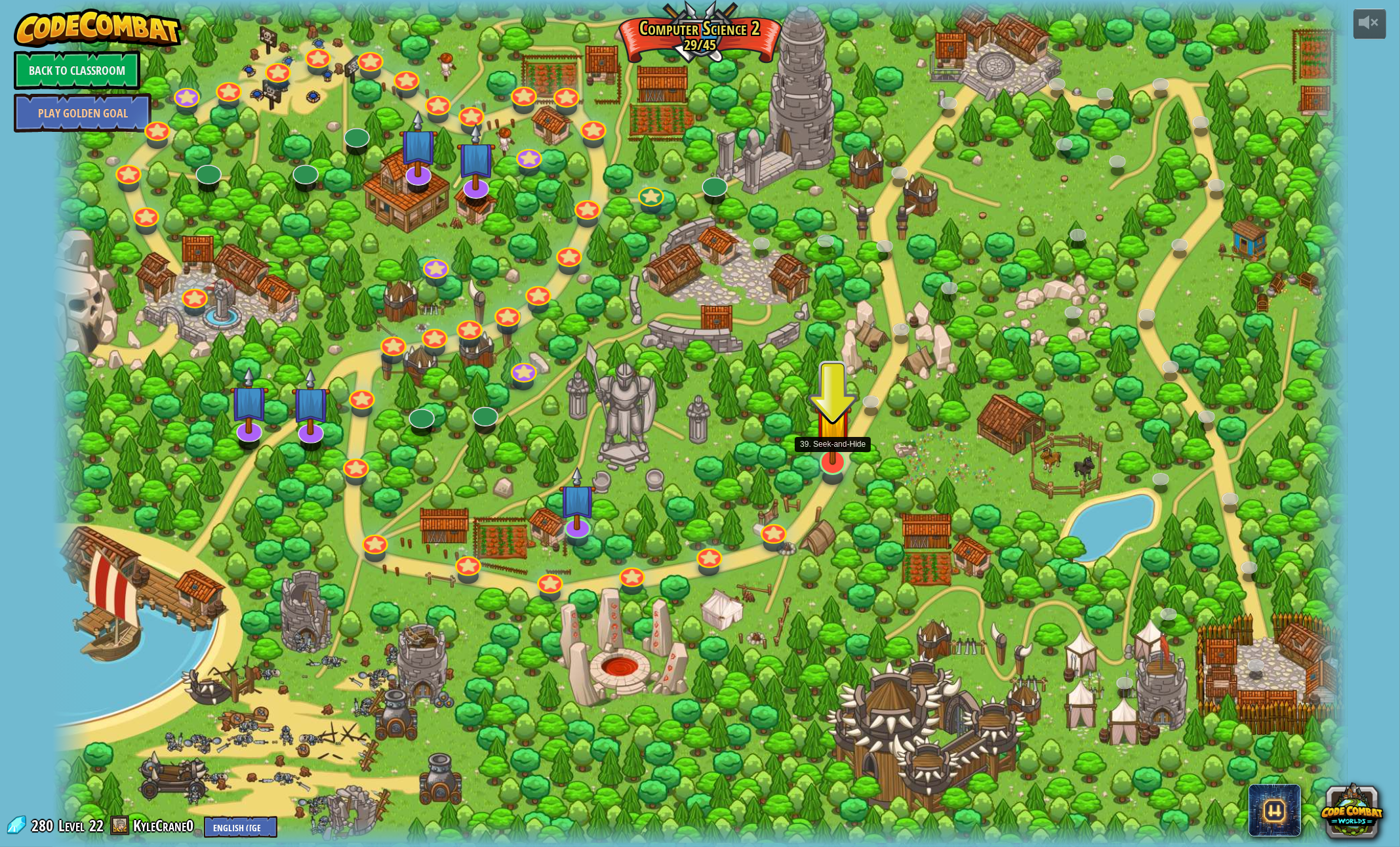
click at [829, 434] on img at bounding box center [833, 422] width 38 height 86
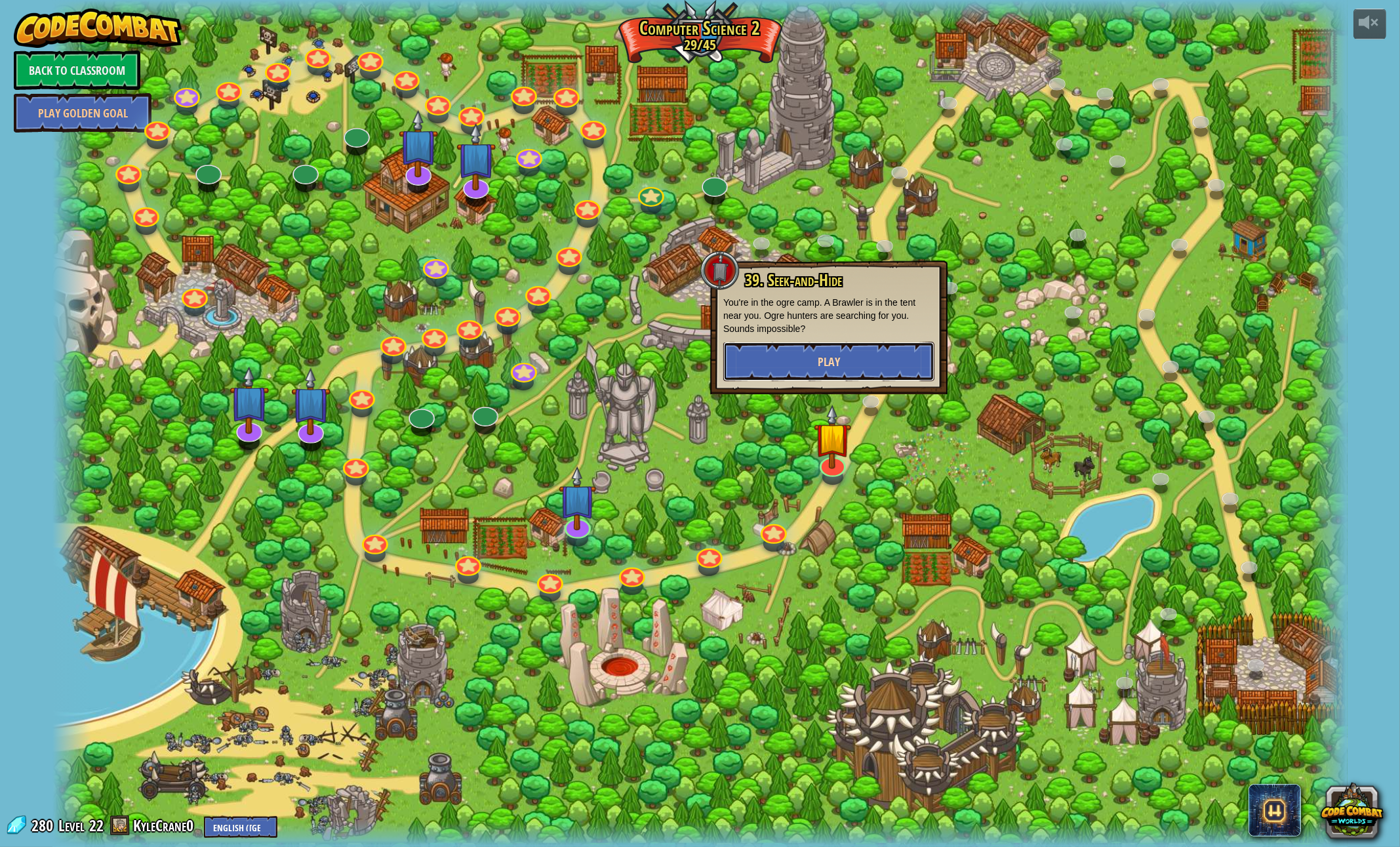
click at [792, 359] on button "Play" at bounding box center [829, 361] width 211 height 39
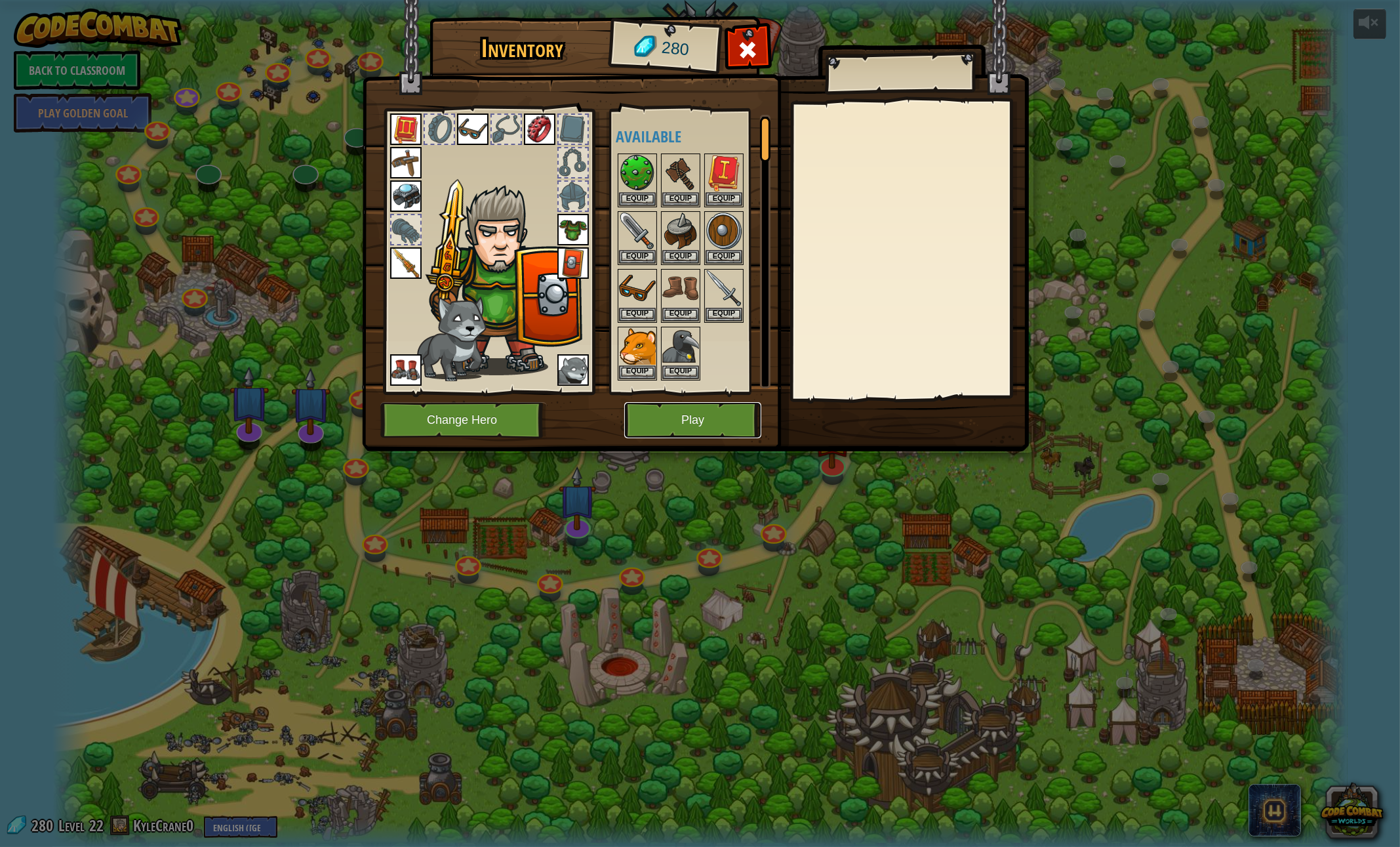
click at [708, 422] on button "Play" at bounding box center [693, 420] width 137 height 36
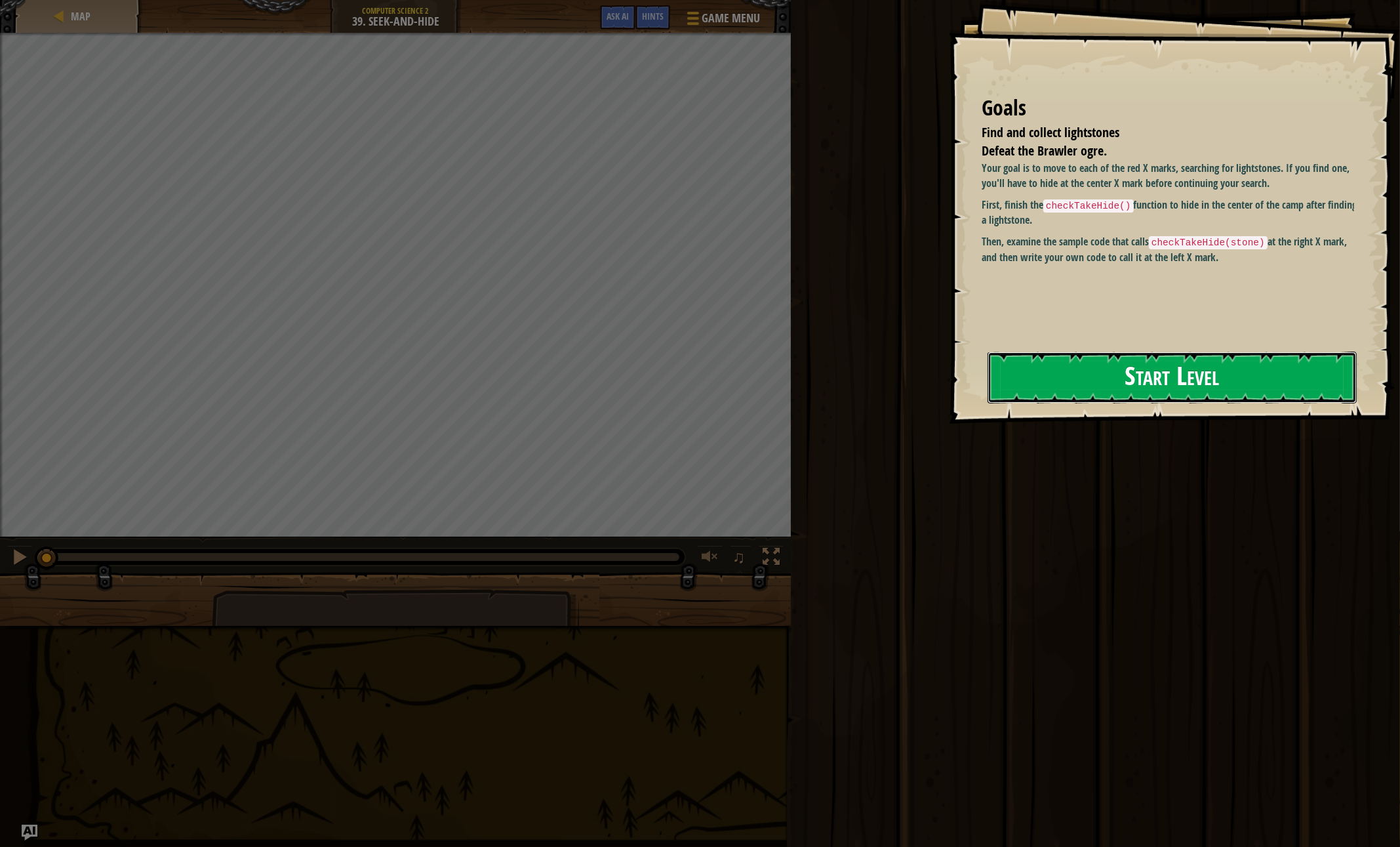
click at [1202, 375] on button "Start Level" at bounding box center [1171, 378] width 369 height 52
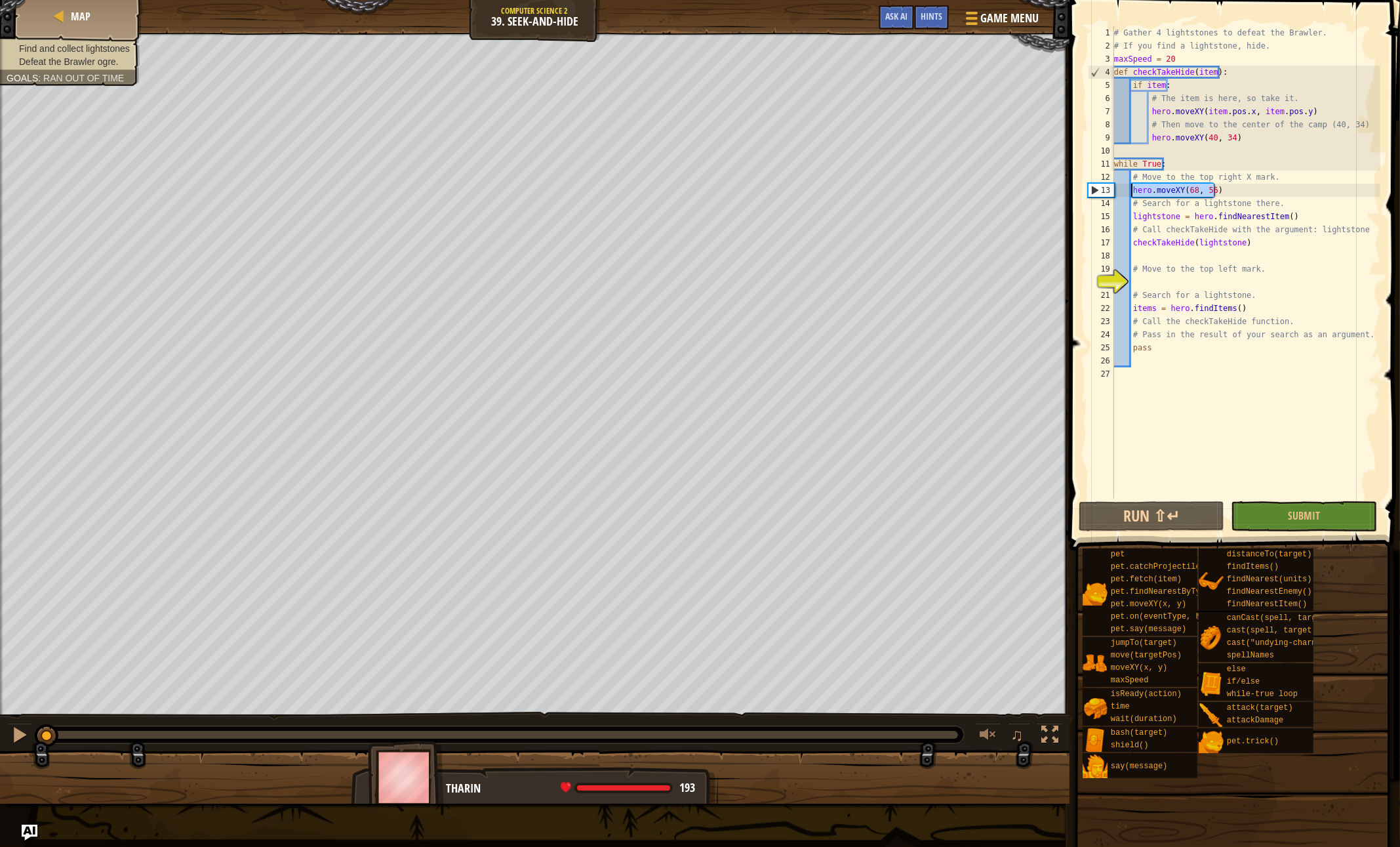
drag, startPoint x: 1228, startPoint y: 192, endPoint x: 1130, endPoint y: 186, distance: 98.2
click at [1130, 186] on div "# Gather 4 lightstones to defeat the Brawler. # If you find a lightstone, hide.…" at bounding box center [1245, 275] width 269 height 498
type textarea "hero.moveXY(68, 56)"
click at [1205, 415] on div "# Gather 4 lightstones to defeat the Brawler. # If you find a lightstone, hide.…" at bounding box center [1245, 275] width 269 height 498
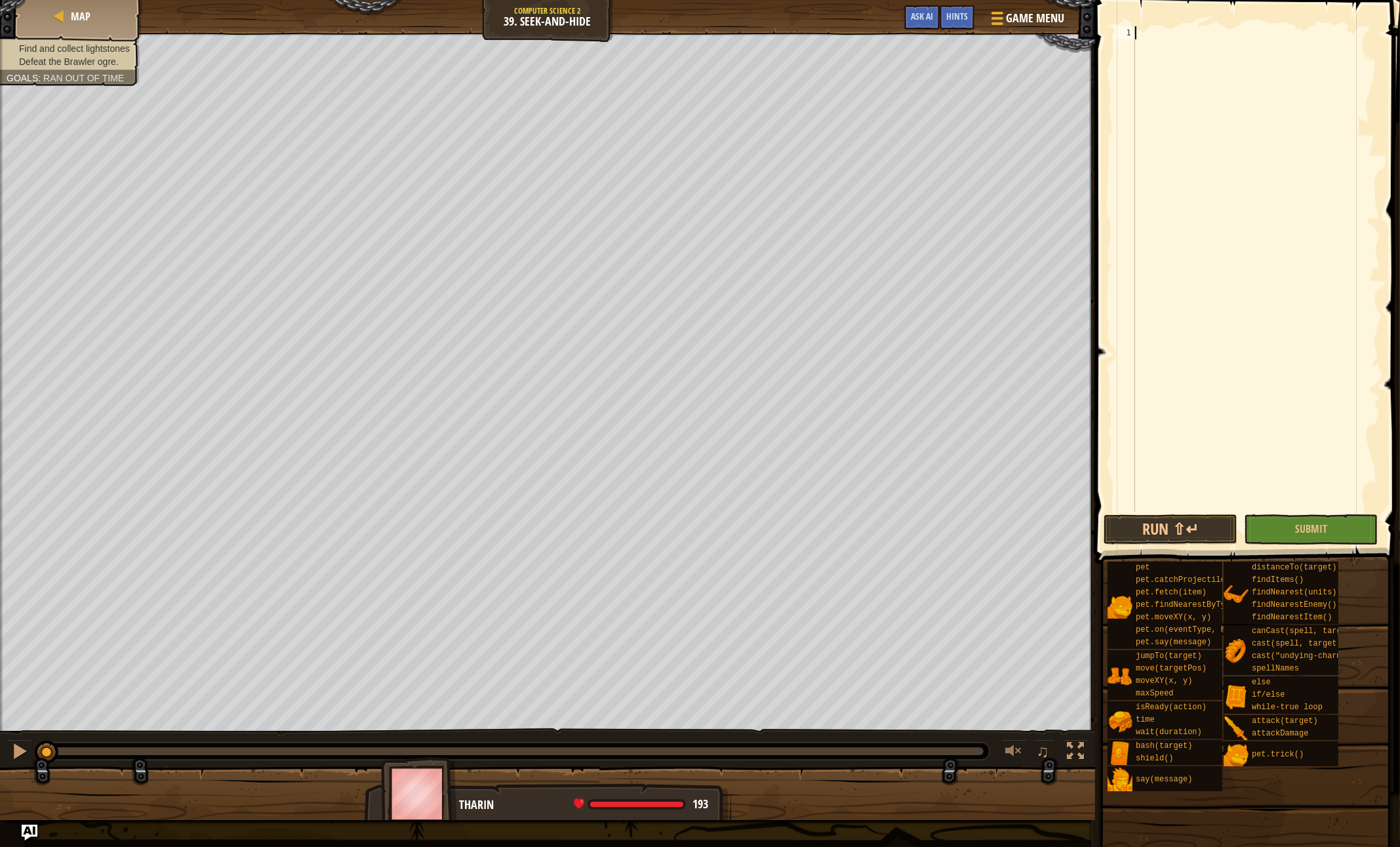
scroll to position [6, 0]
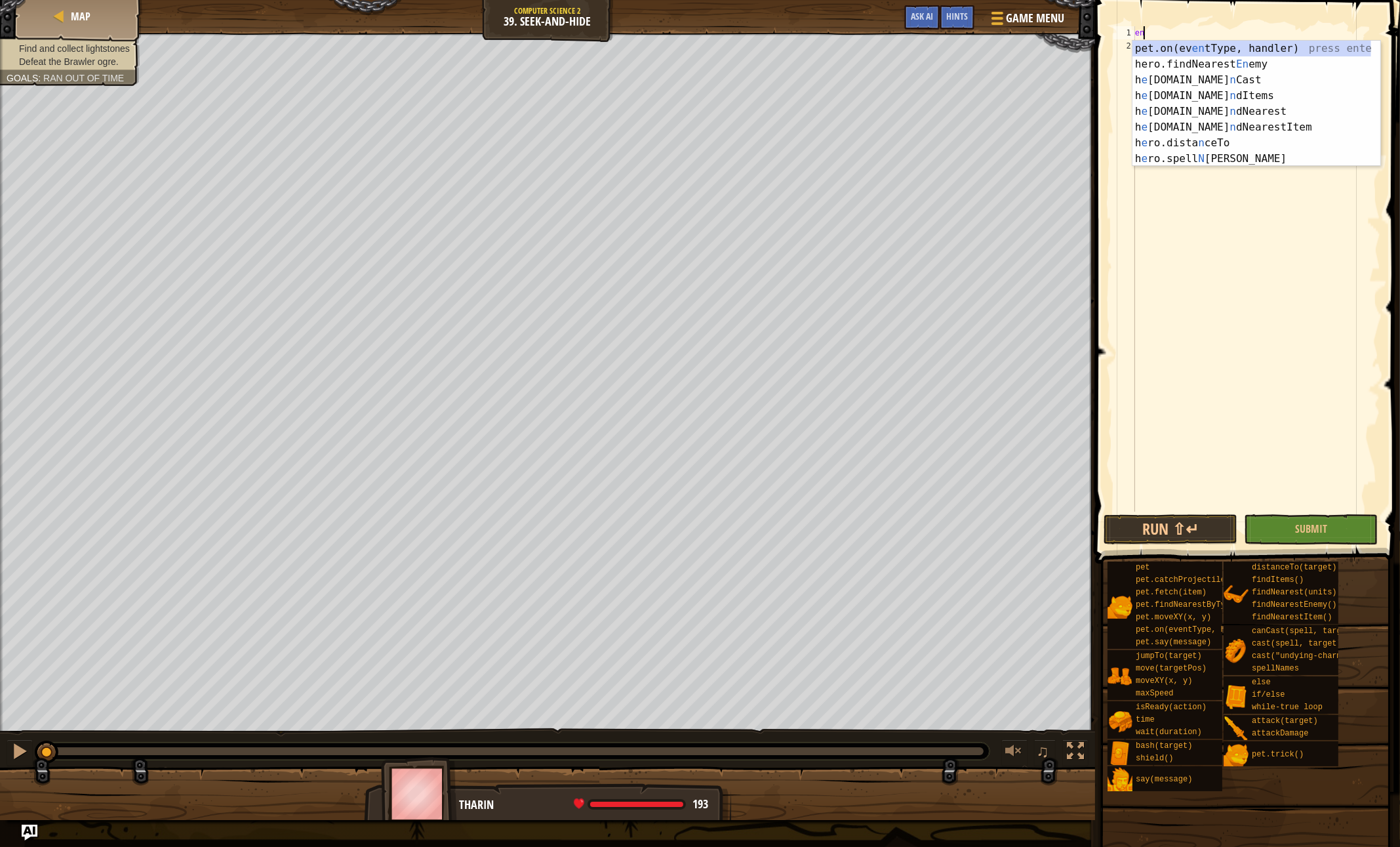
type textarea "ene"
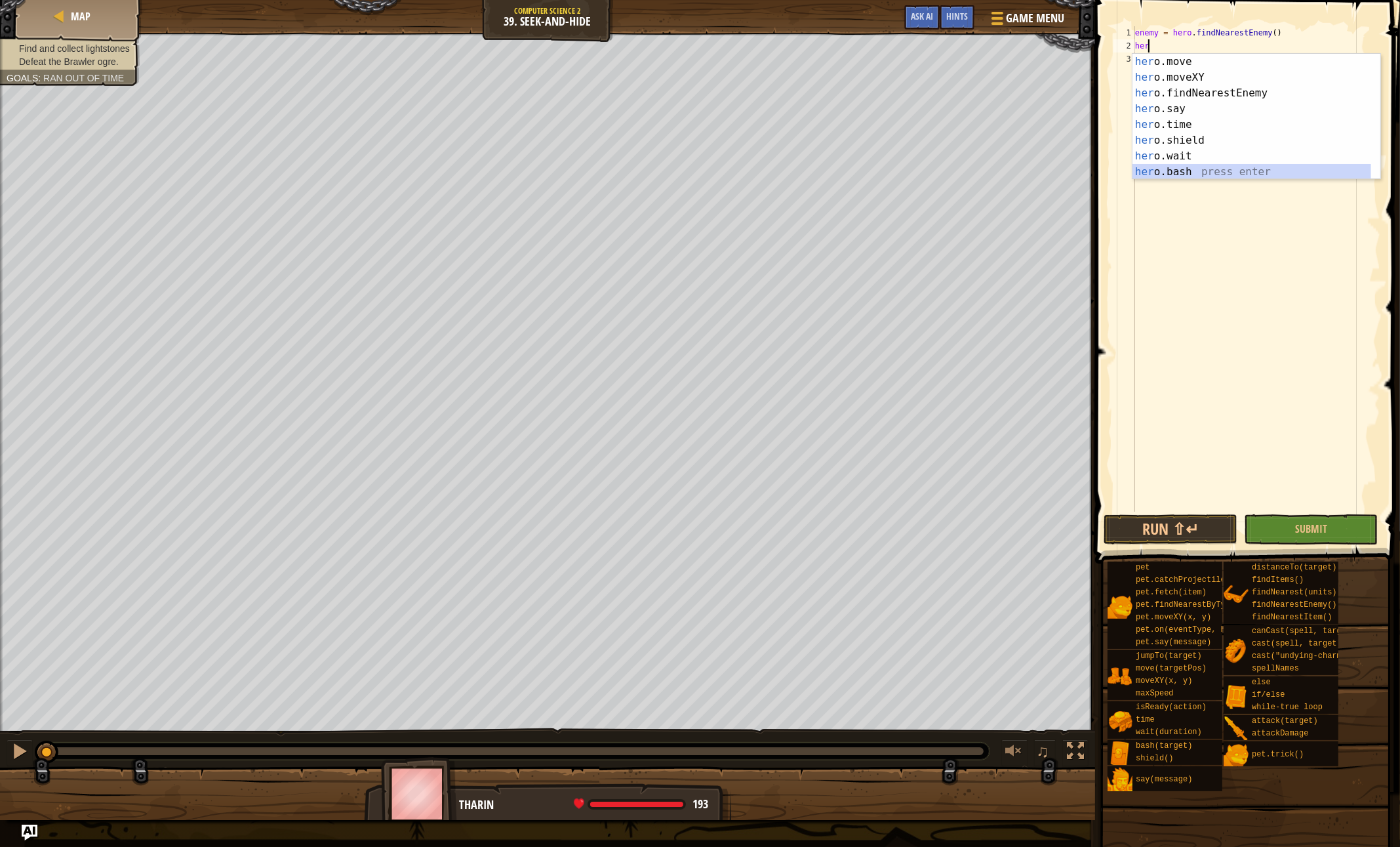
type textarea "hero.bash(enemy)"
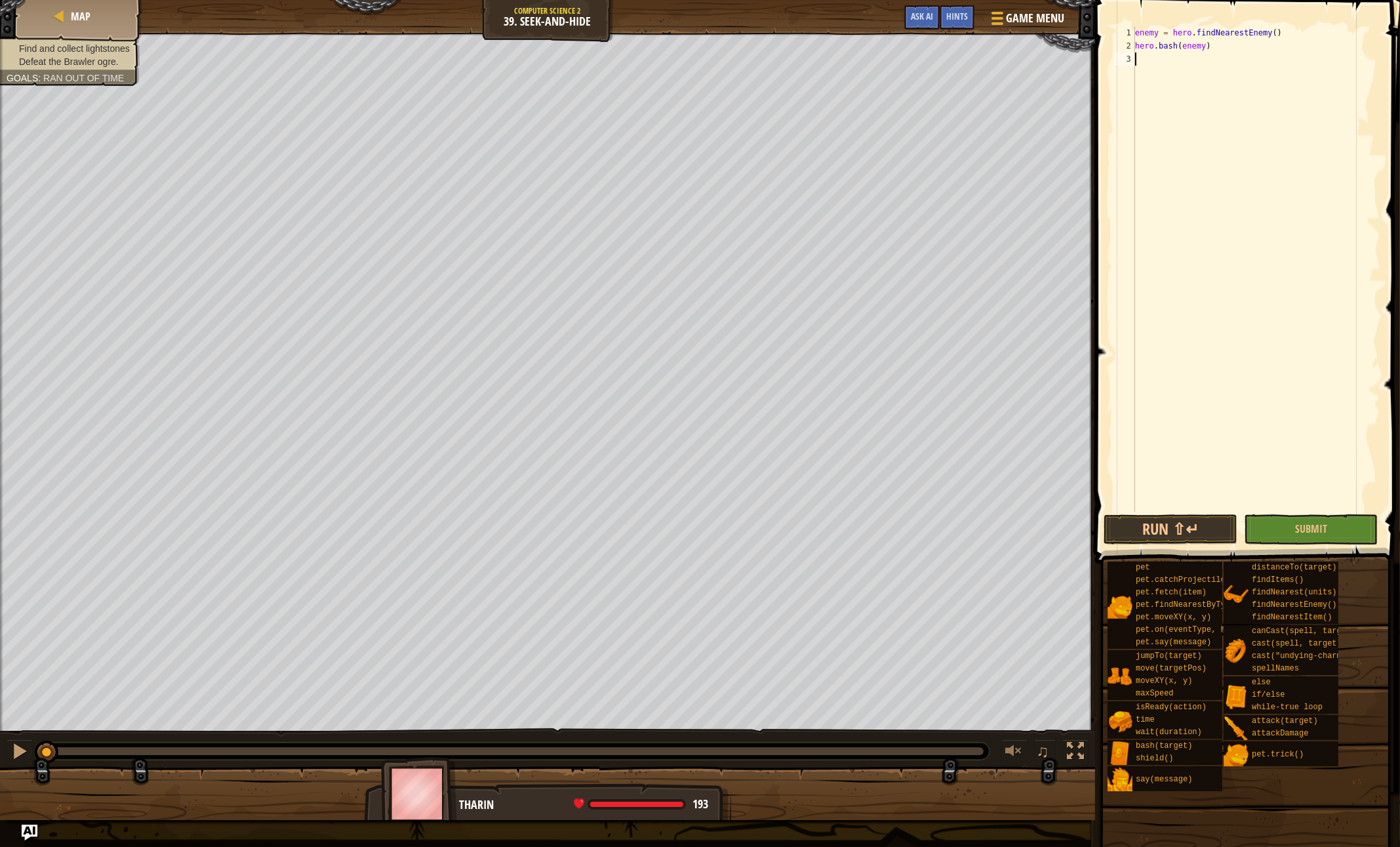
type textarea "hero.bash(enemy)"
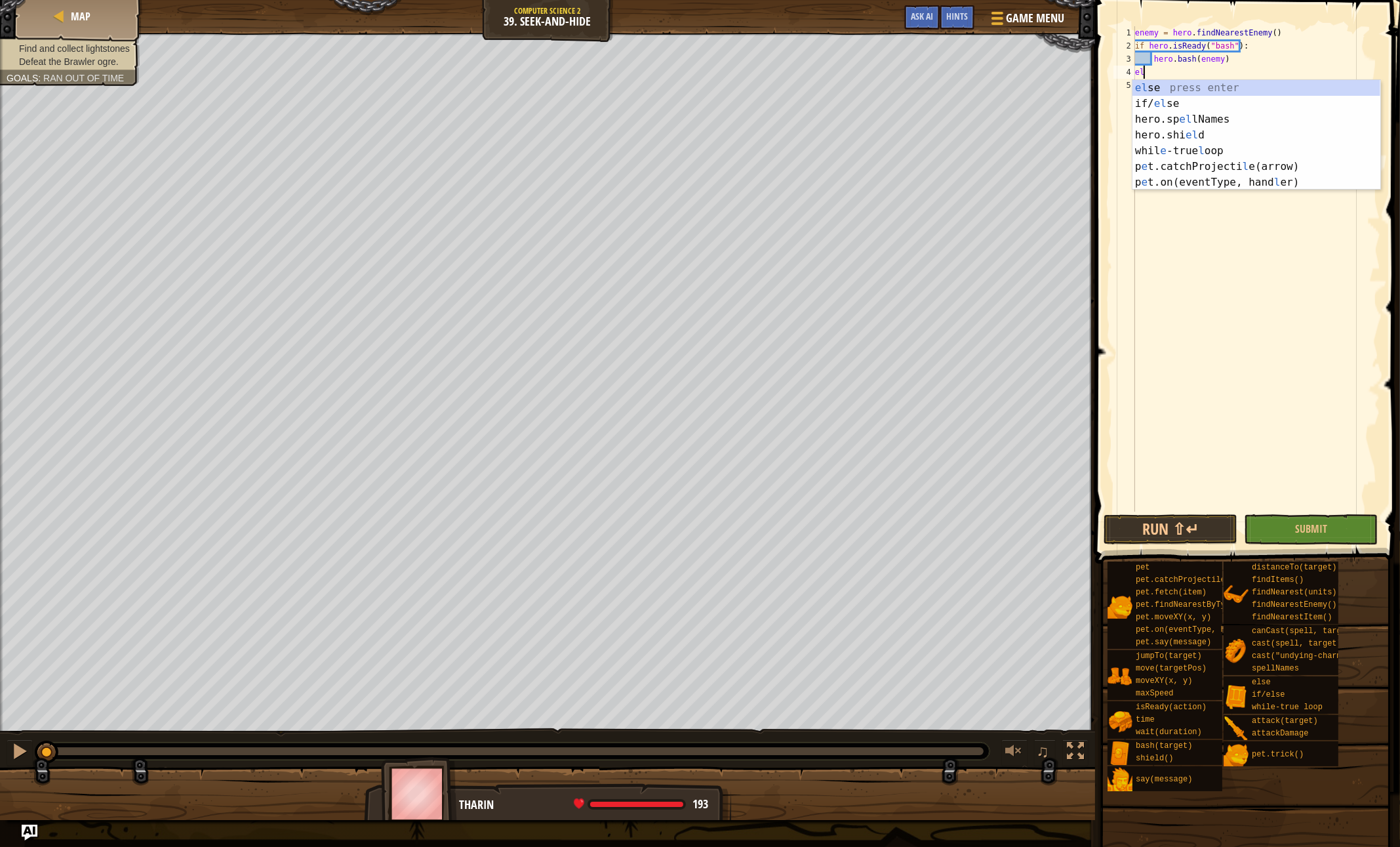
scroll to position [6, 0]
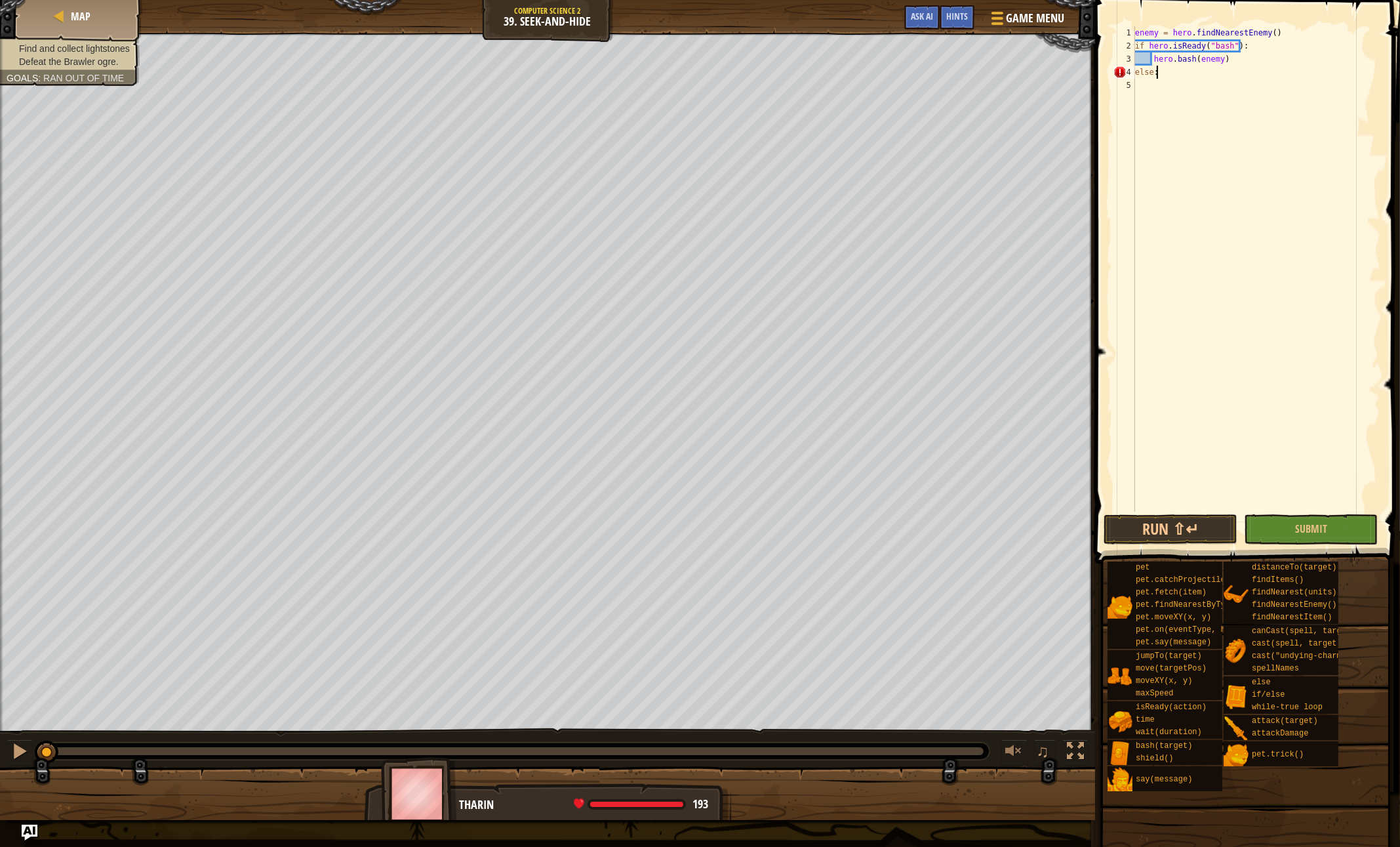
type textarea "else:"
type textarea "pass"
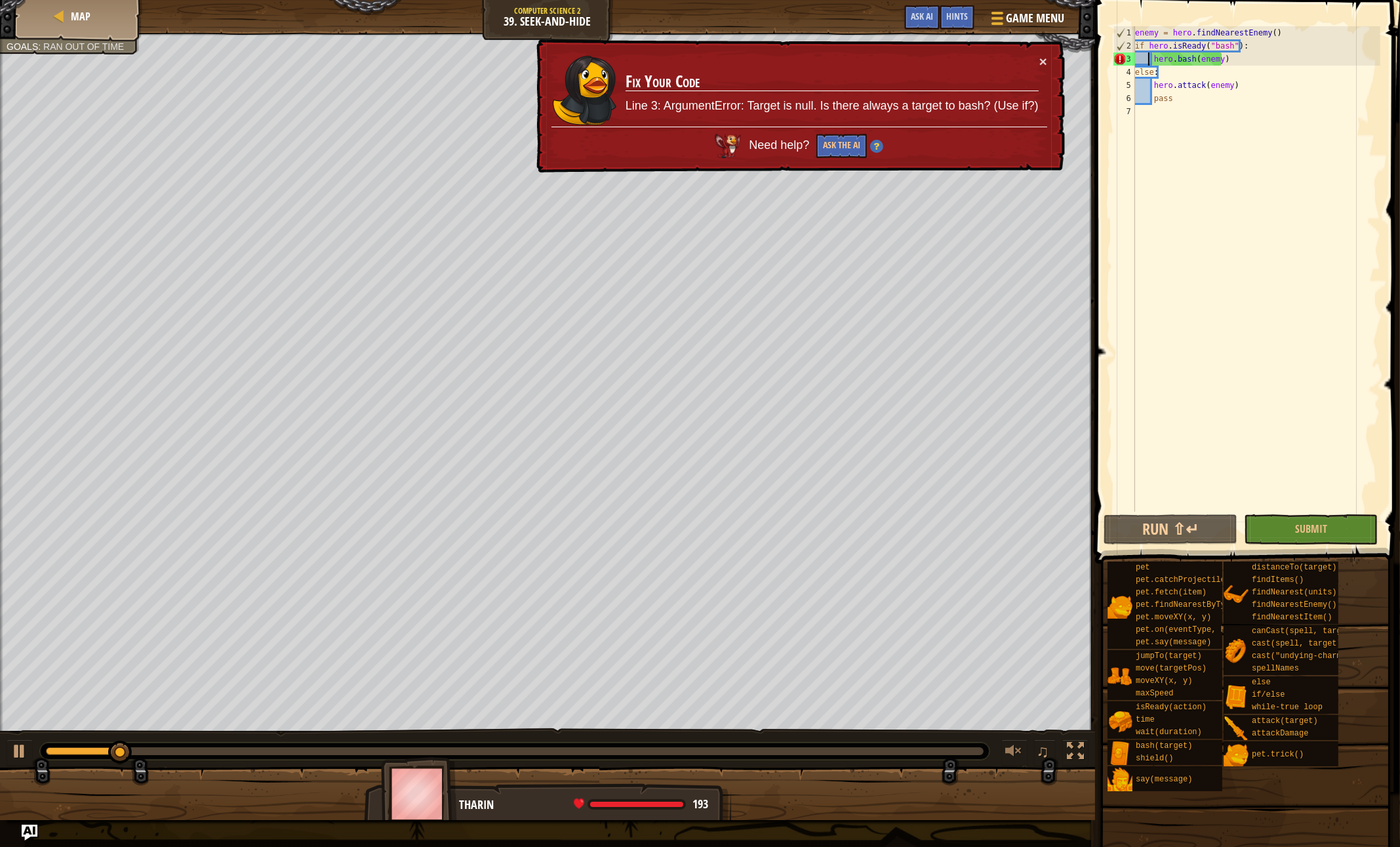
click at [1150, 55] on div "enemy = hero . findNearestEnemy ( ) if hero . isReady ( "bash" ) : hero . bash …" at bounding box center [1256, 281] width 248 height 512
type textarea "if hero.isReady("bash"):"
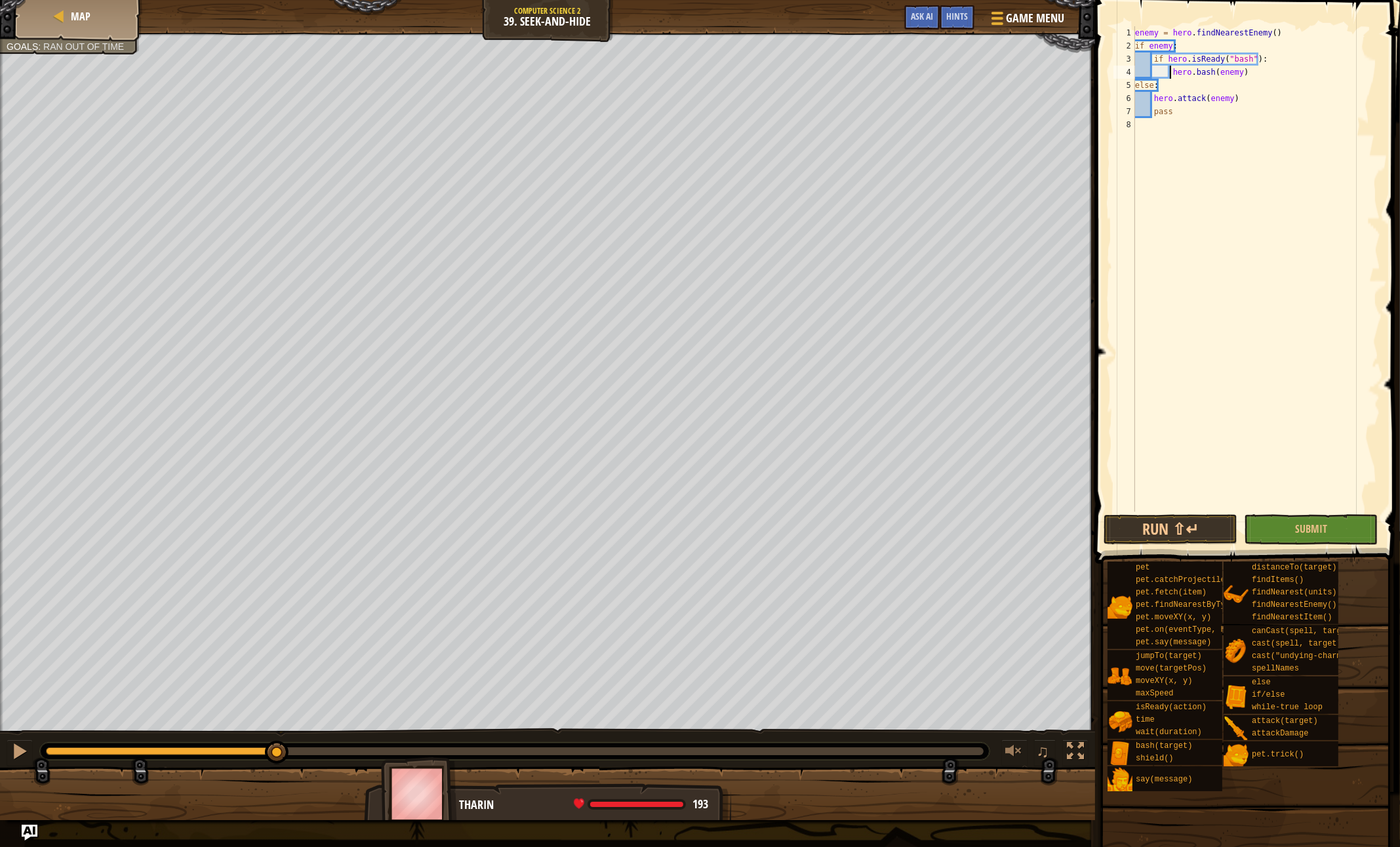
scroll to position [6, 1]
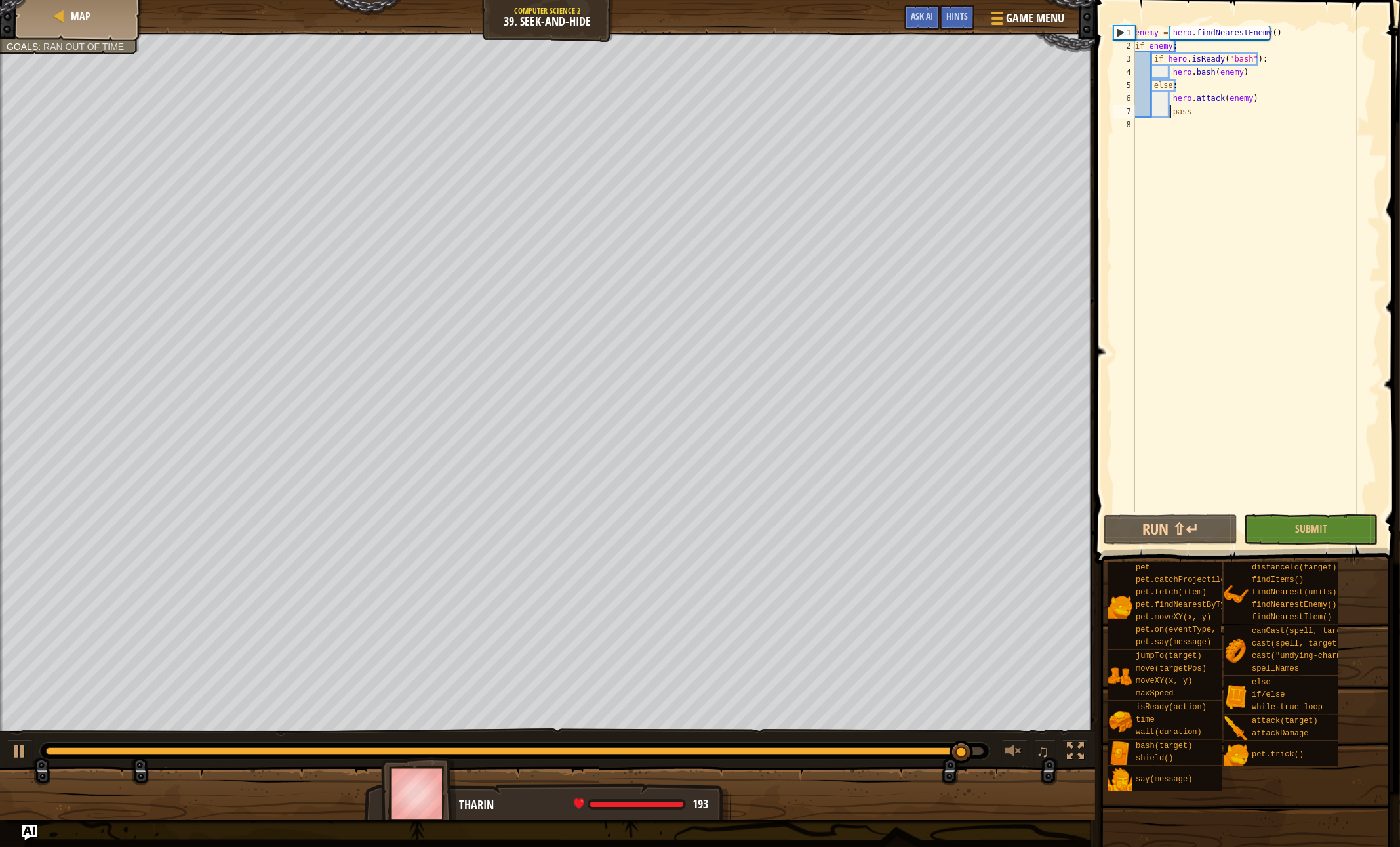
click at [1203, 44] on div "enemy = hero . findNearestEnemy ( ) if enemy : if hero . isReady ( "bash" ) : h…" at bounding box center [1256, 281] width 248 height 512
type textarea "enemy = hero.findNearestEnemy()"
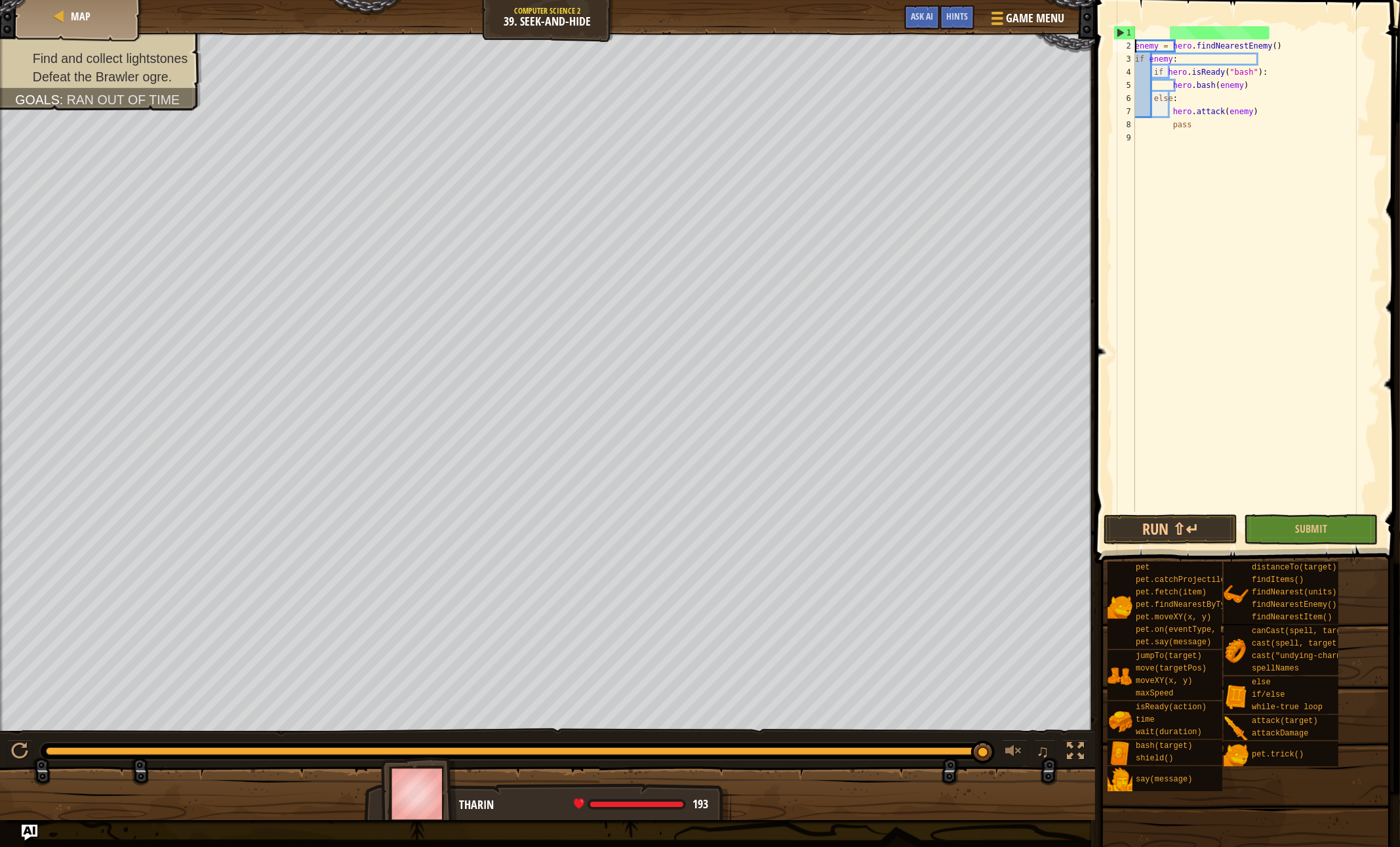
scroll to position [6, 0]
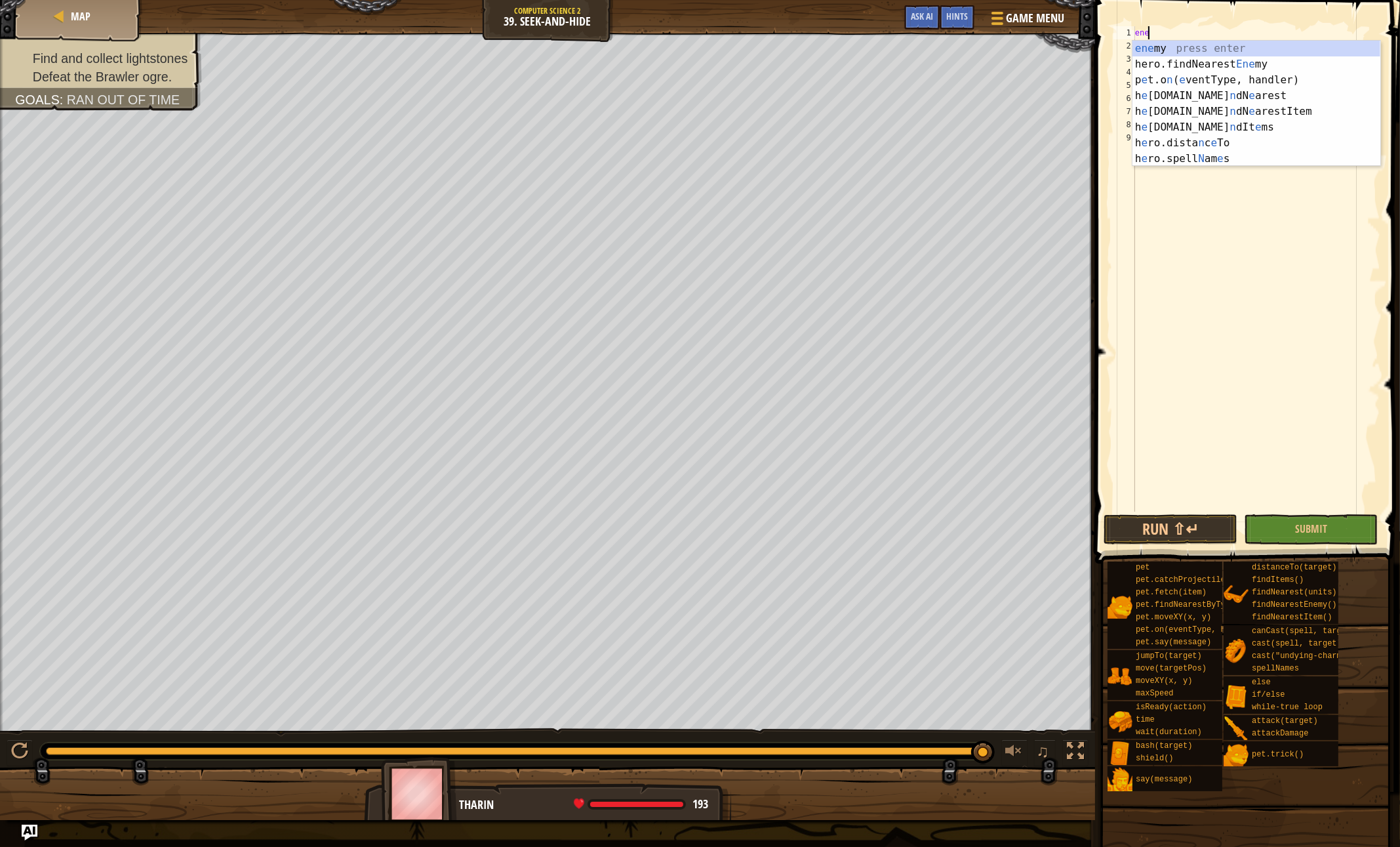
type textarea "e"
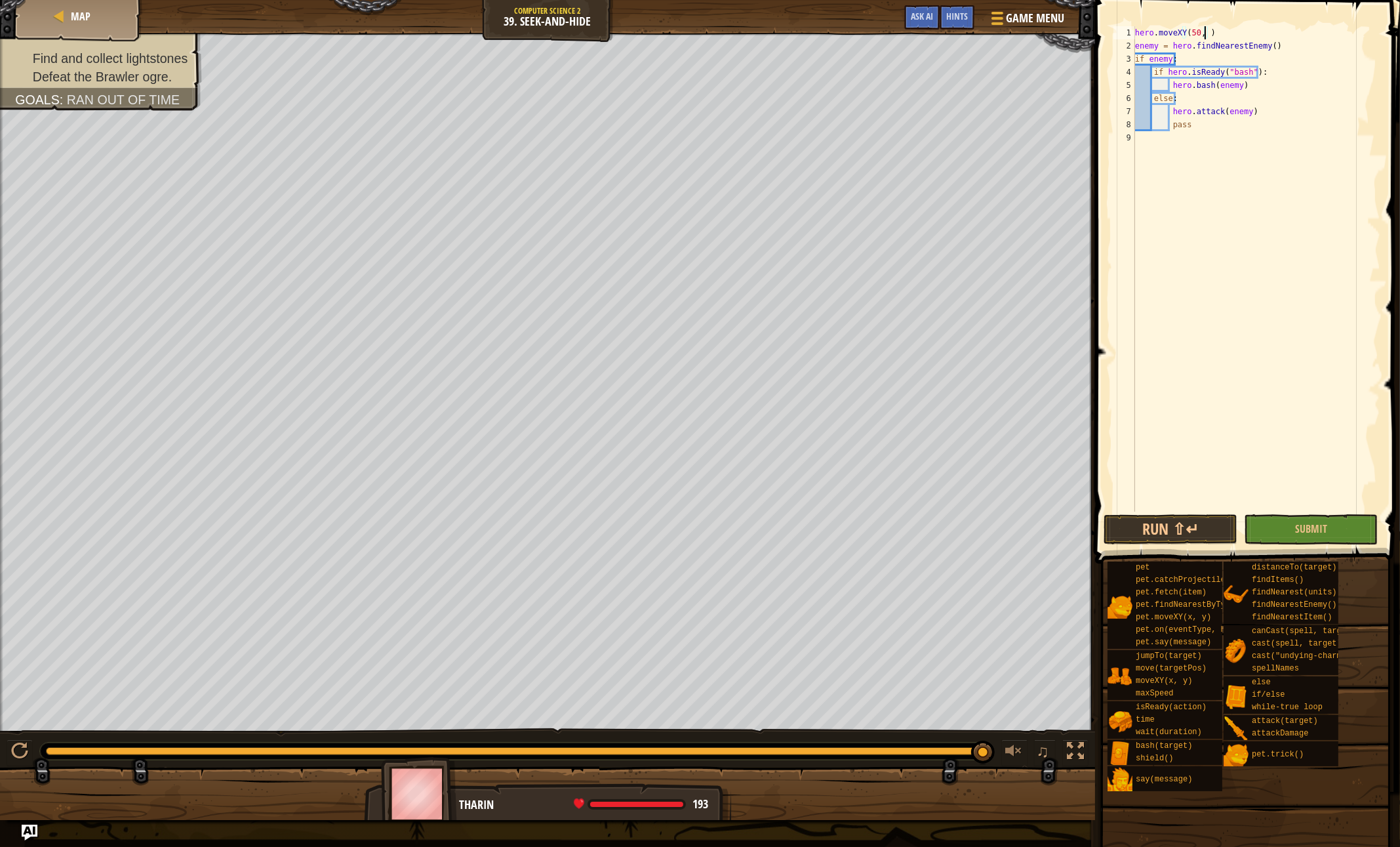
scroll to position [6, 5]
type textarea "hero.moveXY(50, 35)"
click at [1274, 528] on button "Submit" at bounding box center [1311, 529] width 134 height 30
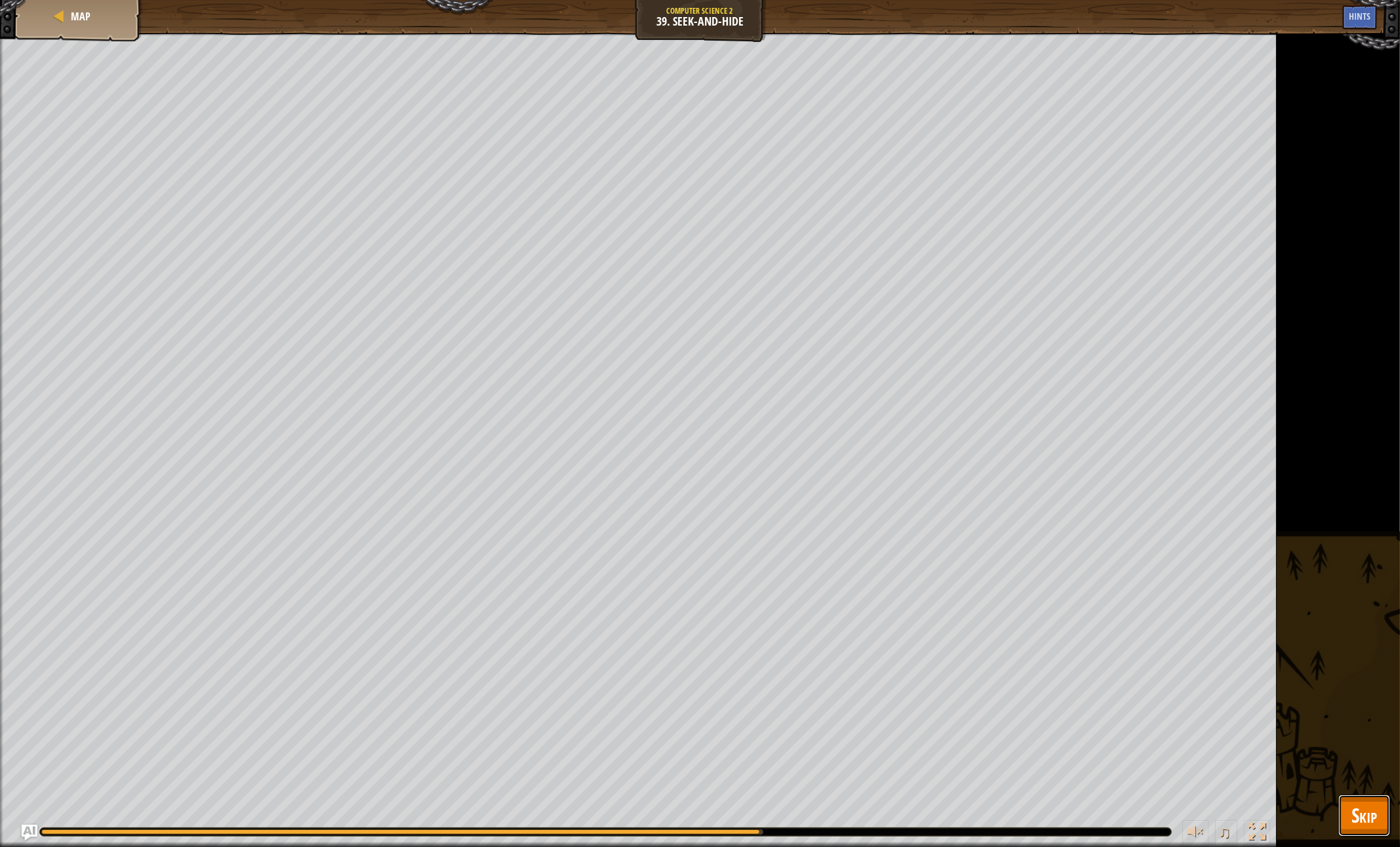
click at [1374, 807] on span "Skip" at bounding box center [1364, 815] width 26 height 27
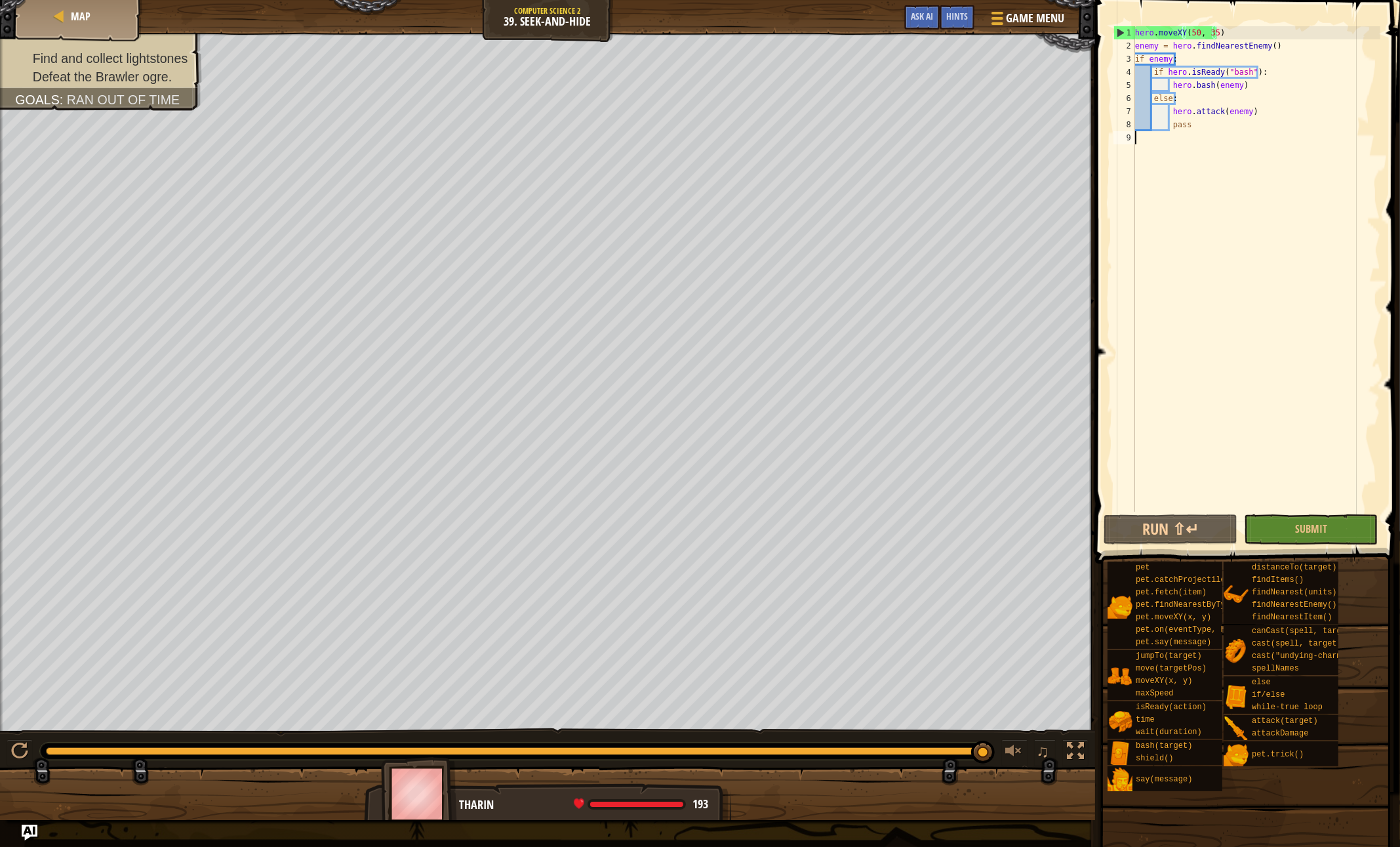
scroll to position [6, 0]
click at [1205, 150] on div "hero . moveXY ( 50 , 35 ) enemy = hero . findNearestEnemy ( ) if enemy : if her…" at bounding box center [1256, 281] width 248 height 512
click at [1247, 85] on div "hero . moveXY ( 50 , 35 ) enemy = hero . findNearestEnemy ( ) if enemy : if her…" at bounding box center [1256, 281] width 248 height 512
click at [1292, 44] on div "hero . moveXY ( 50 , 35 ) enemy = hero . findNearestEnemy ( ) if enemy : if her…" at bounding box center [1256, 281] width 248 height 512
click at [1244, 37] on div "hero . moveXY ( 50 , 35 ) enemy = hero . findNearestEnemy ( ) if enemy : if her…" at bounding box center [1256, 281] width 248 height 512
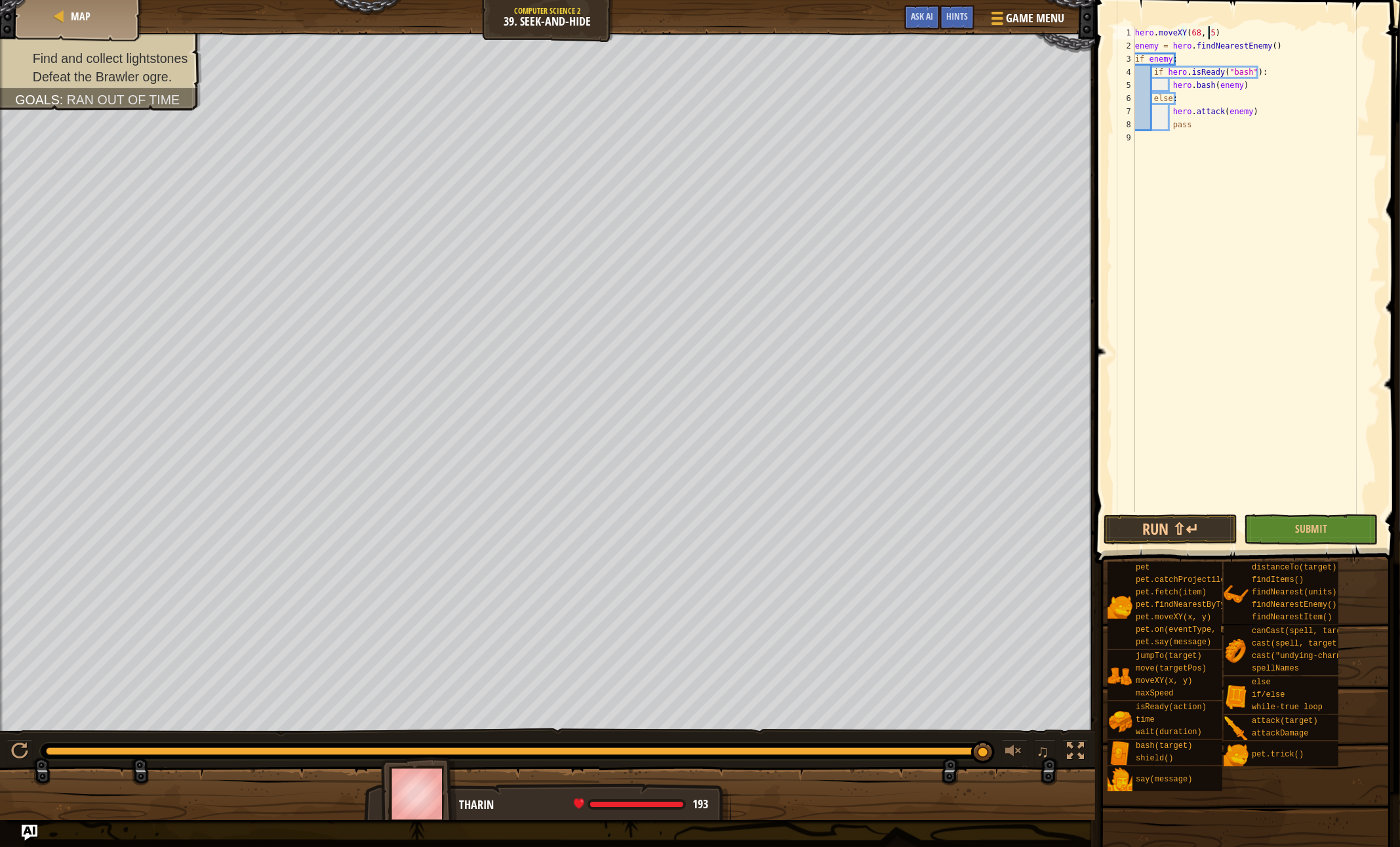
scroll to position [6, 5]
type textarea "hero.moveXY(68, 56)"
type textarea "hero.moveXY(40, 34)"
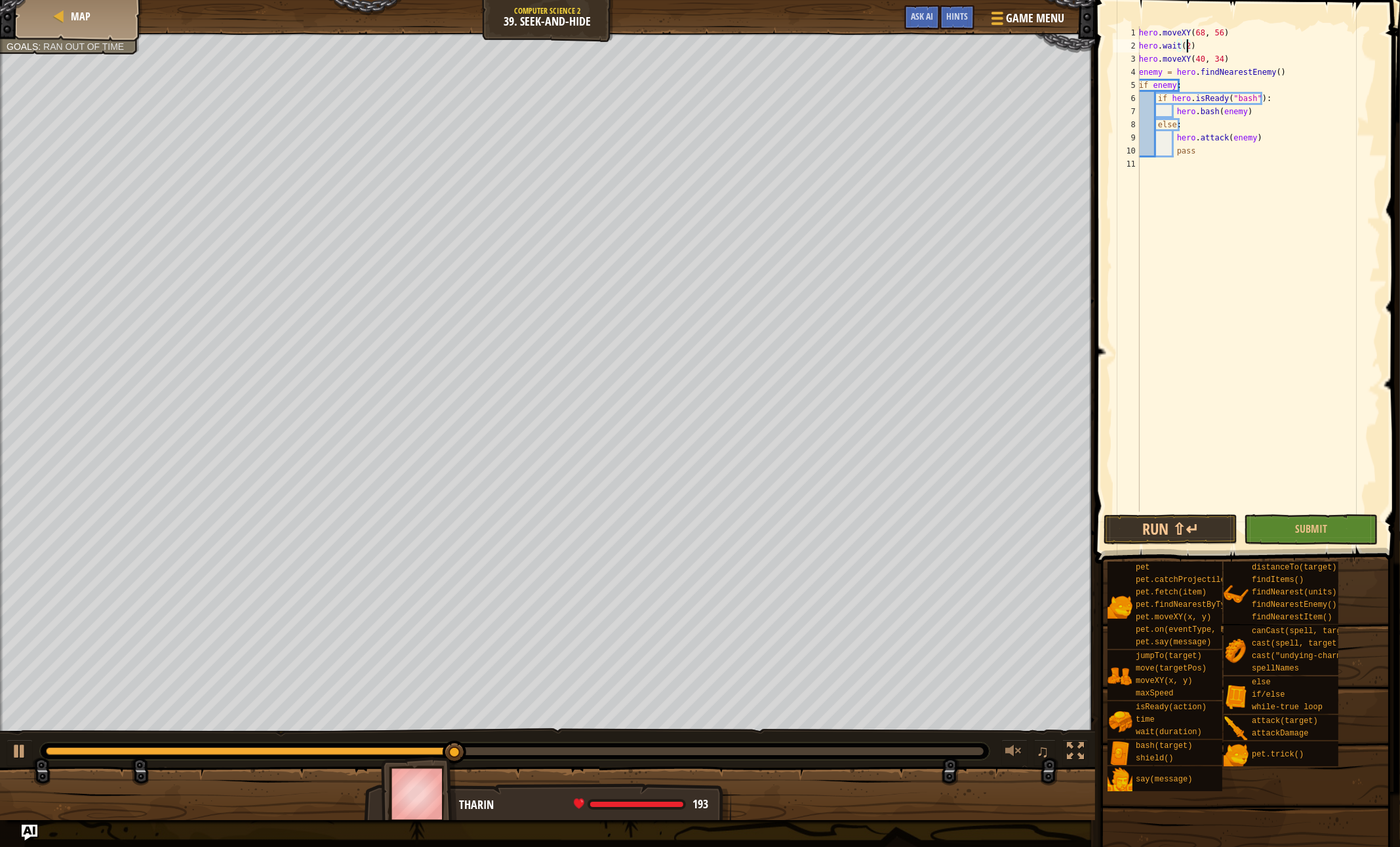
scroll to position [6, 3]
click at [1192, 528] on button "Run ⇧↵" at bounding box center [1171, 529] width 134 height 30
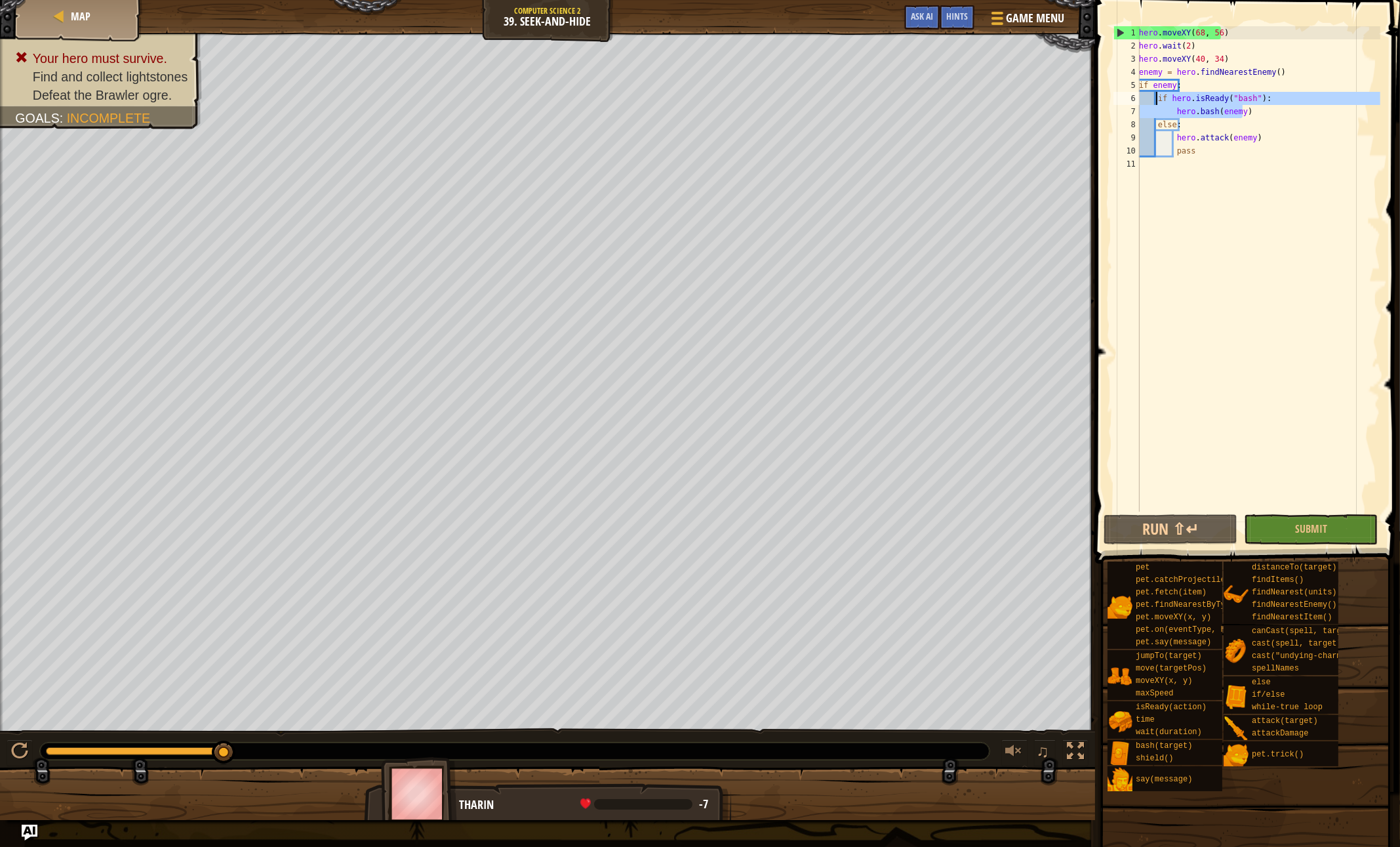
drag, startPoint x: 1252, startPoint y: 112, endPoint x: 1156, endPoint y: 100, distance: 96.7
click at [1156, 100] on div "hero . moveXY ( 68 , 56 ) hero . wait ( 2 ) hero . moveXY ( 40 , 34 ) enemy = h…" at bounding box center [1258, 281] width 244 height 512
click at [1210, 137] on div "hero . moveXY ( 68 , 56 ) hero . wait ( 2 ) hero . moveXY ( 40 , 34 ) enemy = h…" at bounding box center [1258, 281] width 244 height 512
click at [1281, 525] on button "Submit" at bounding box center [1311, 529] width 134 height 30
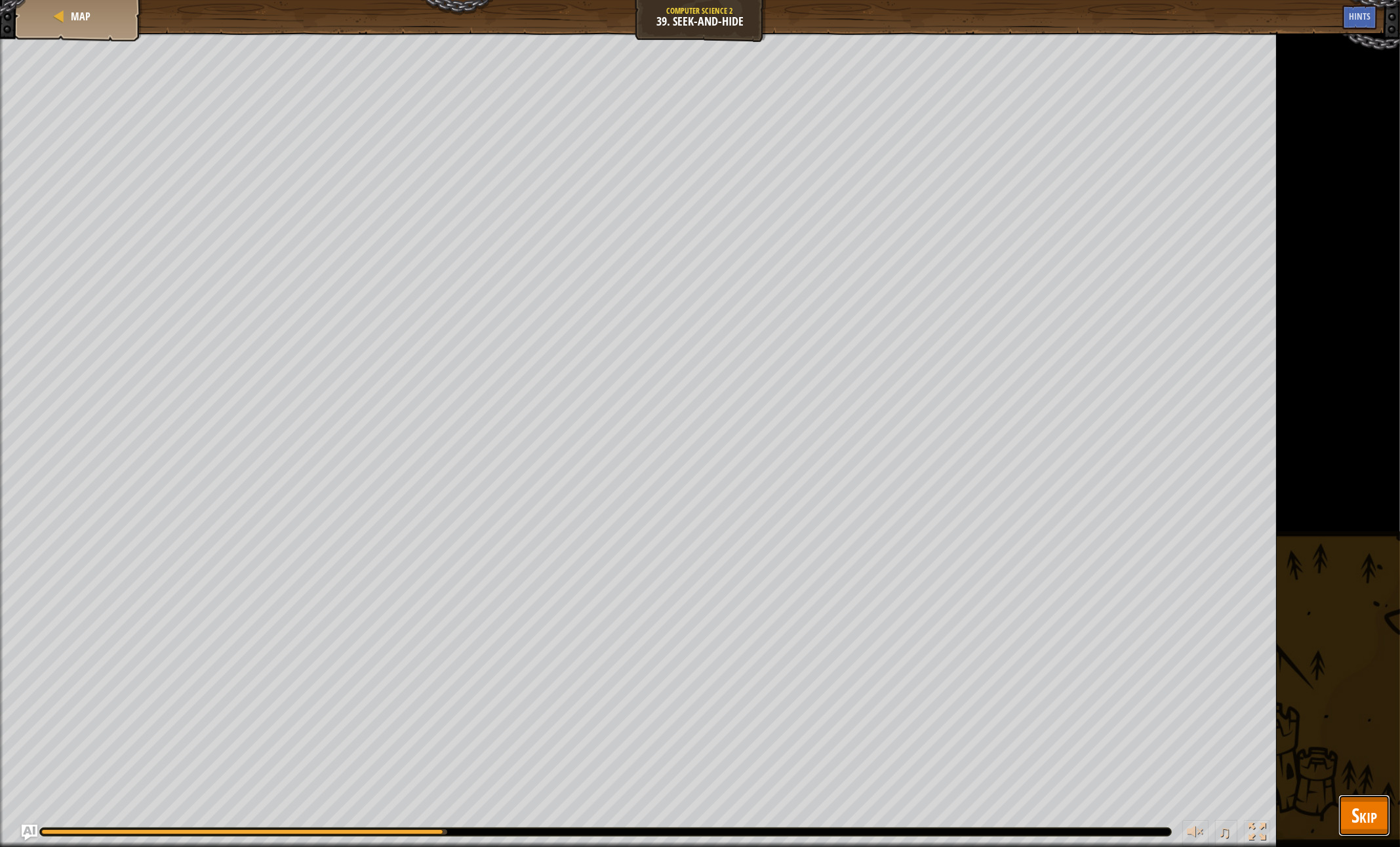
click at [1359, 823] on span "Skip" at bounding box center [1364, 815] width 26 height 27
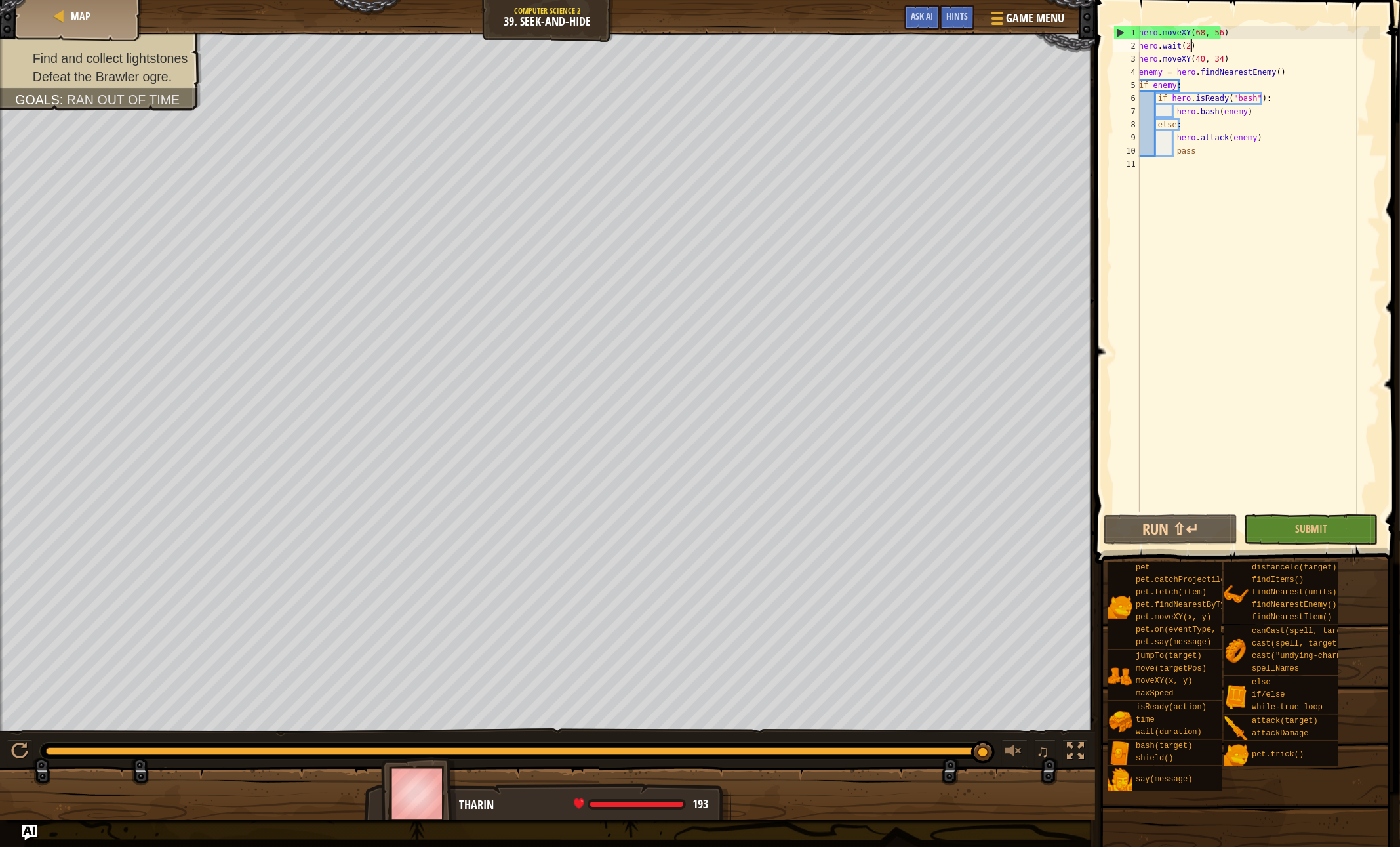
click at [1192, 45] on div "hero . moveXY ( 68 , 56 ) hero . wait ( 2 ) hero . moveXY ( 40 , 34 ) enemy = h…" at bounding box center [1258, 281] width 244 height 512
type textarea "hero"
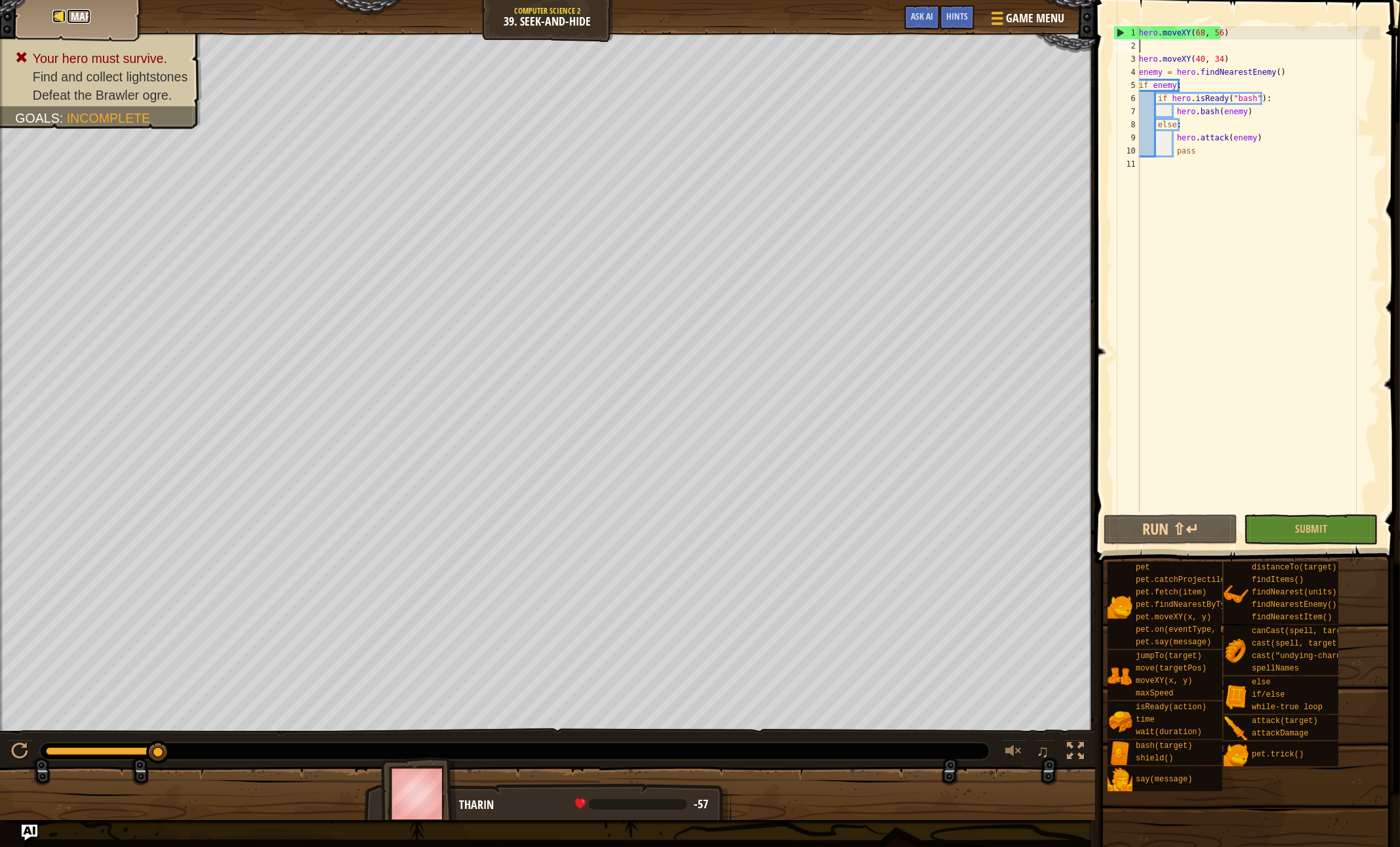
click at [69, 13] on link "Map" at bounding box center [79, 16] width 23 height 14
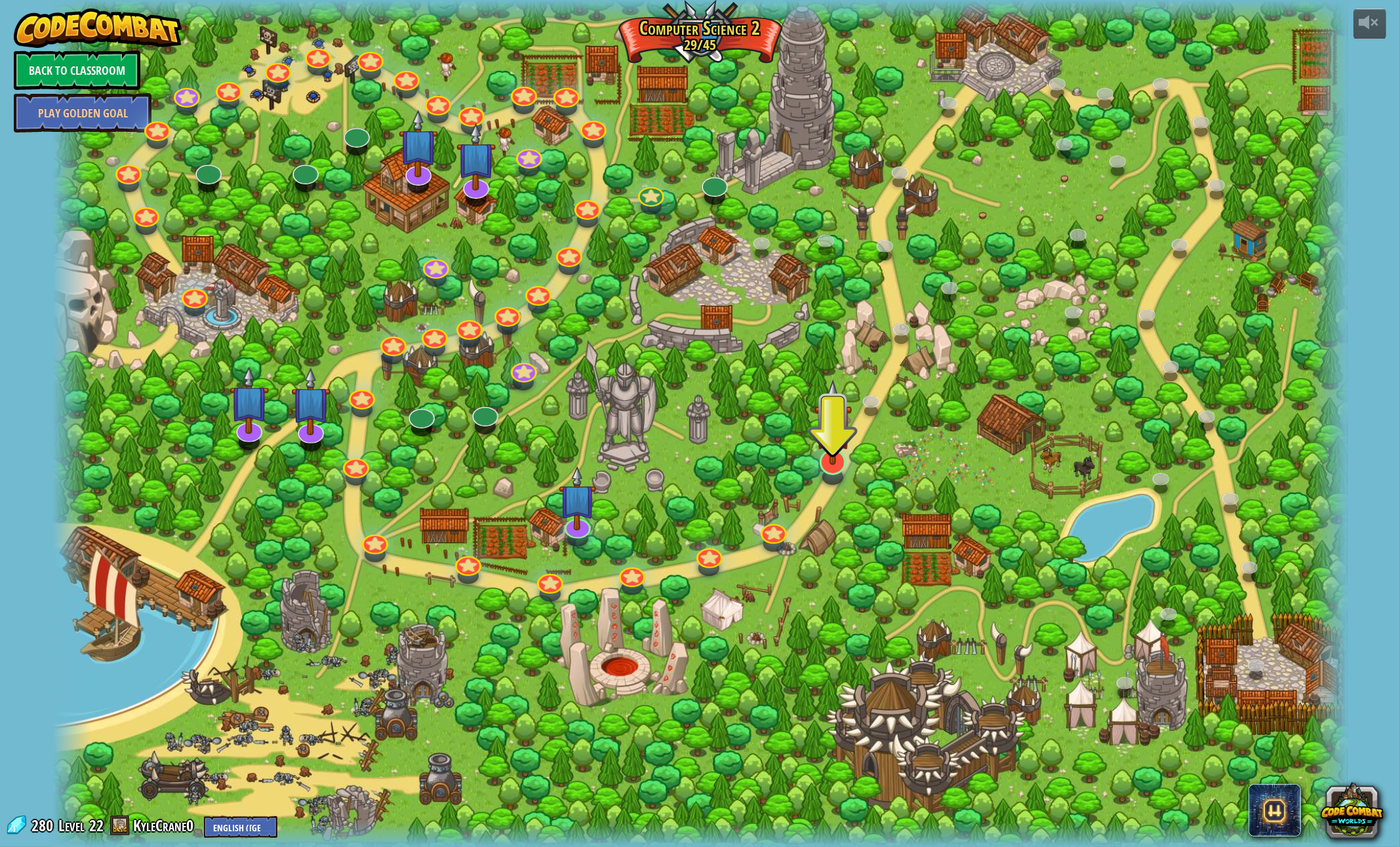
click at [841, 470] on div at bounding box center [832, 462] width 26 height 26
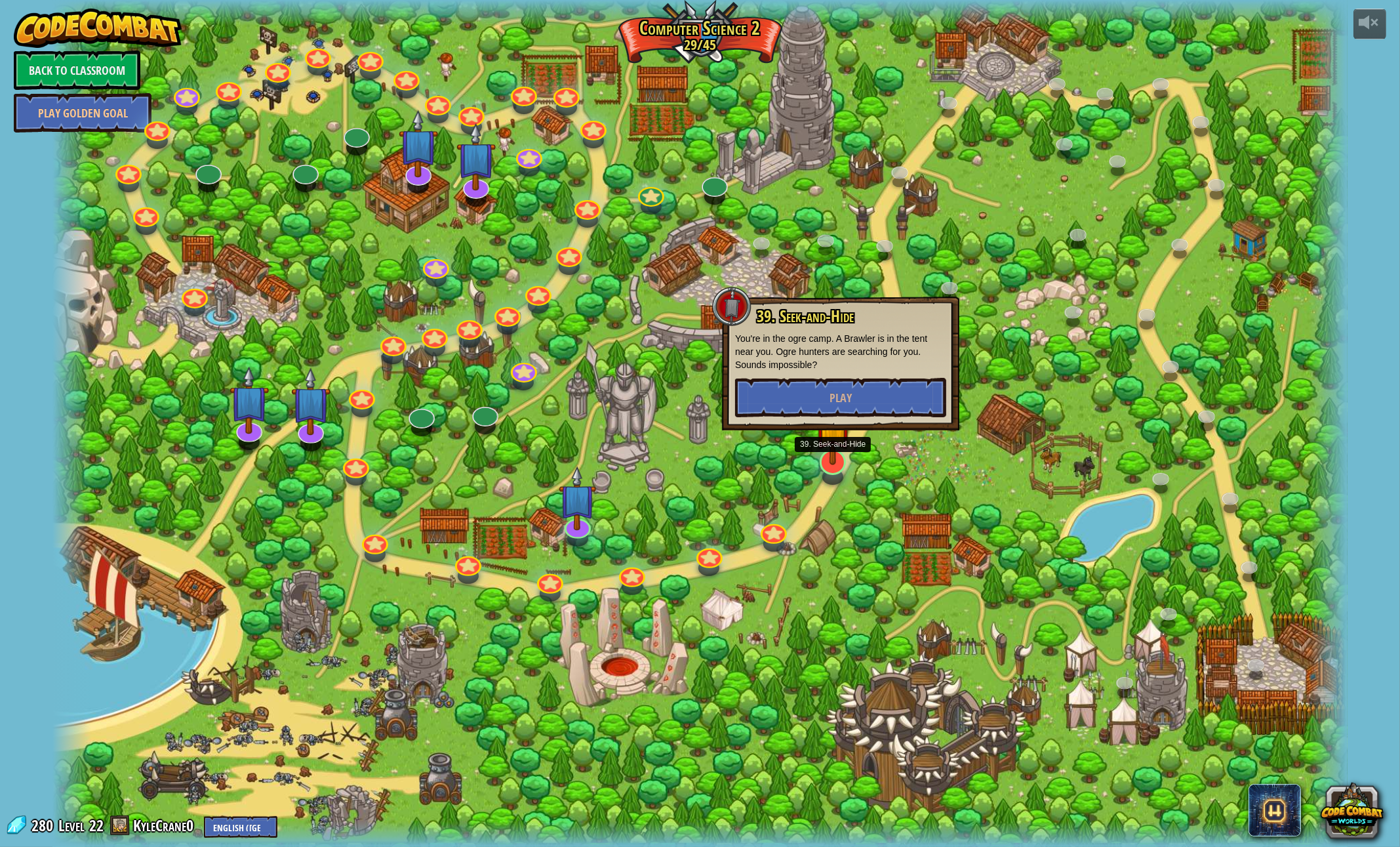
click at [855, 400] on button "Play" at bounding box center [841, 397] width 211 height 39
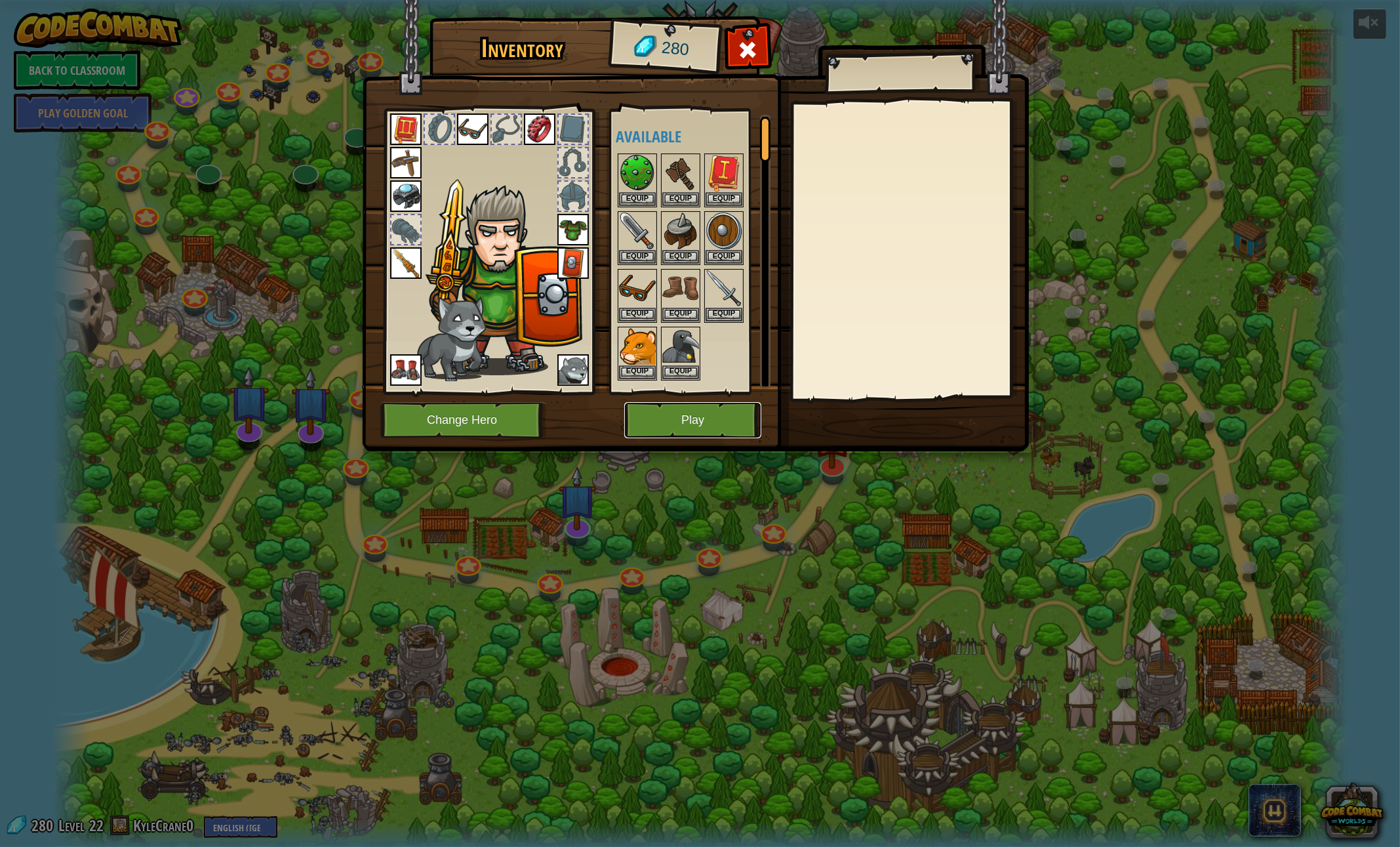
click at [703, 426] on button "Play" at bounding box center [693, 420] width 137 height 36
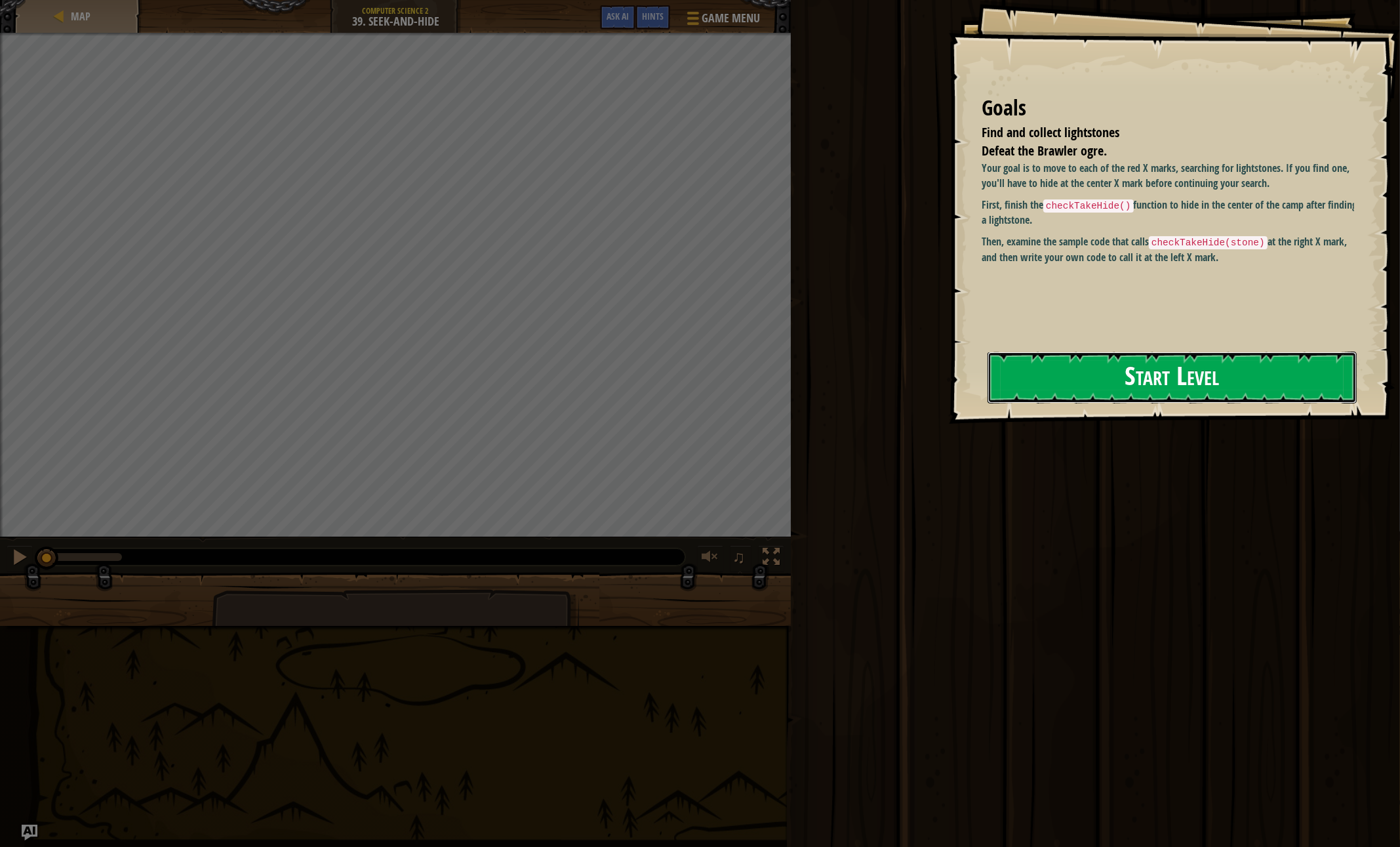
click at [1133, 399] on button "Start Level" at bounding box center [1171, 378] width 369 height 52
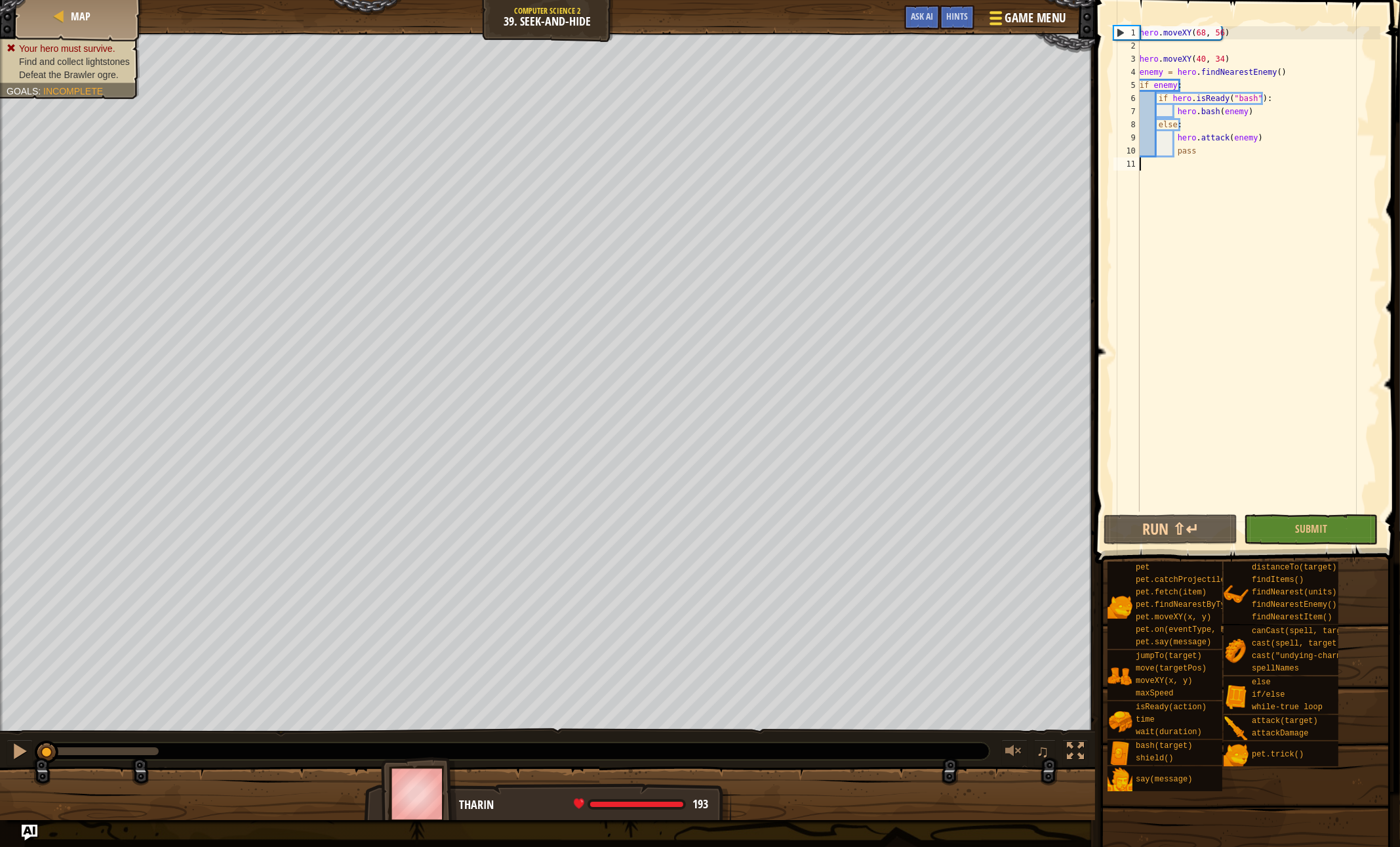
click at [1023, 28] on button "Game Menu" at bounding box center [1027, 20] width 95 height 32
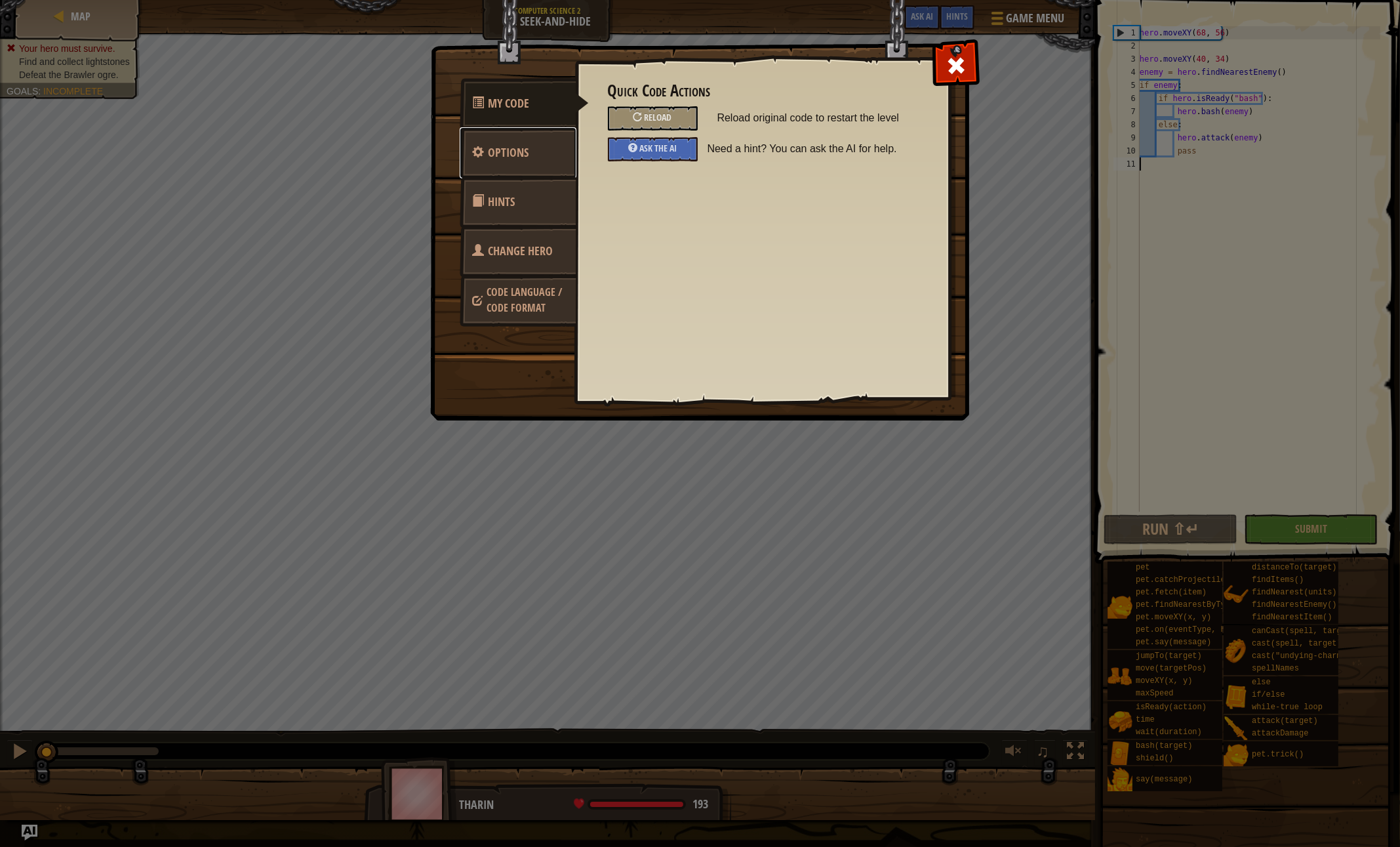
click at [518, 158] on span "Options" at bounding box center [508, 152] width 41 height 17
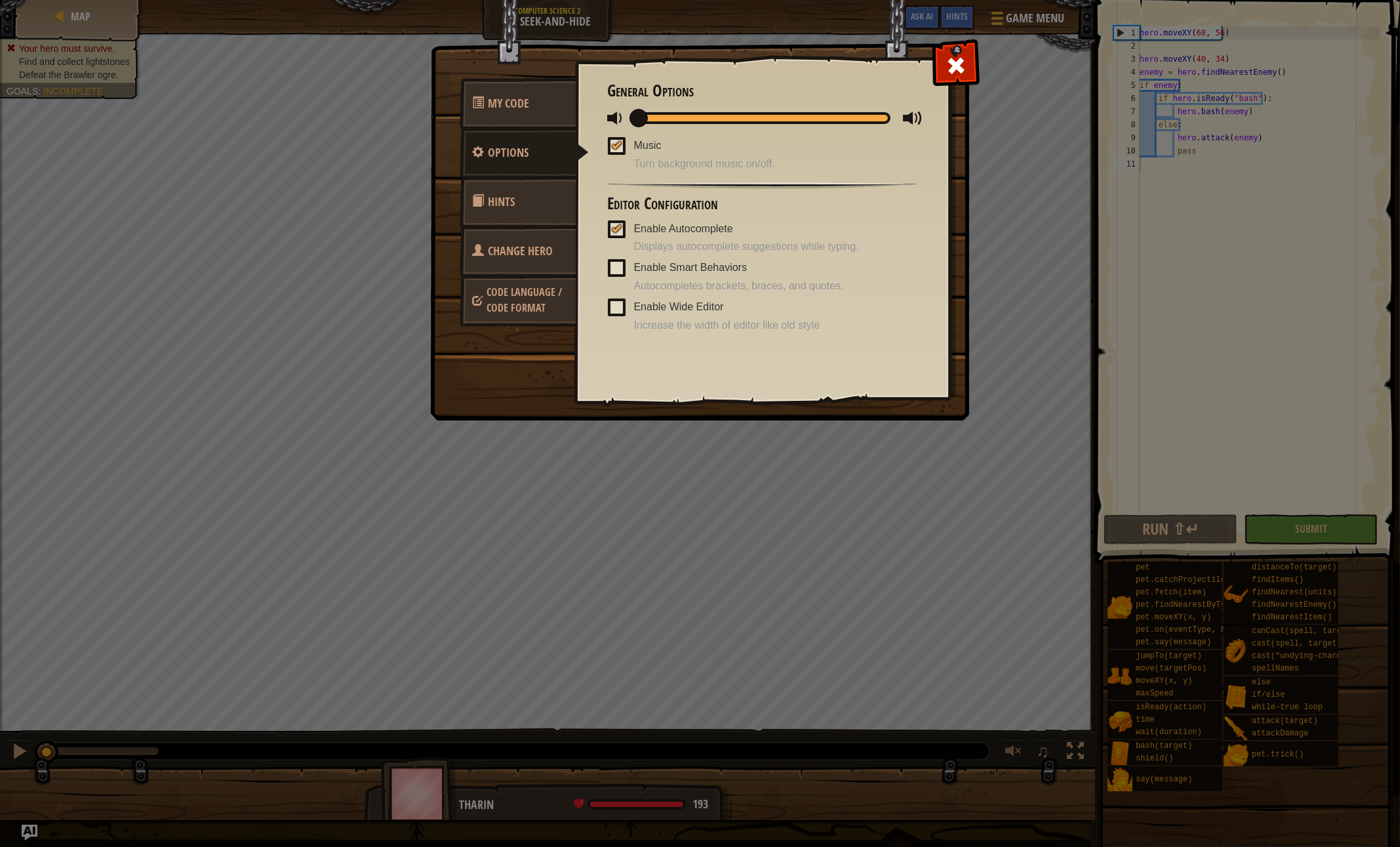
click at [528, 249] on span "Change Hero" at bounding box center [521, 251] width 65 height 17
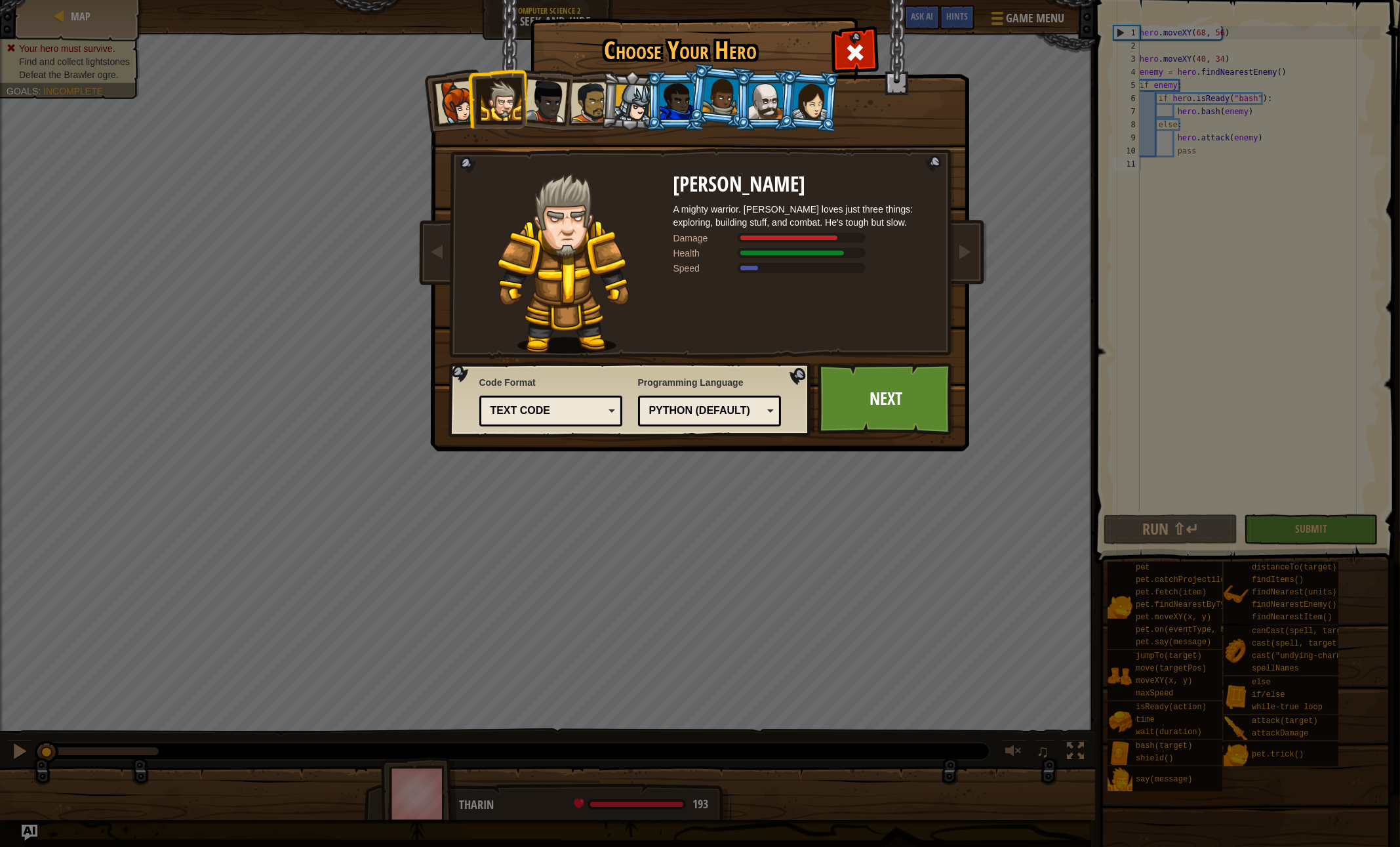
click at [552, 116] on div at bounding box center [546, 101] width 44 height 44
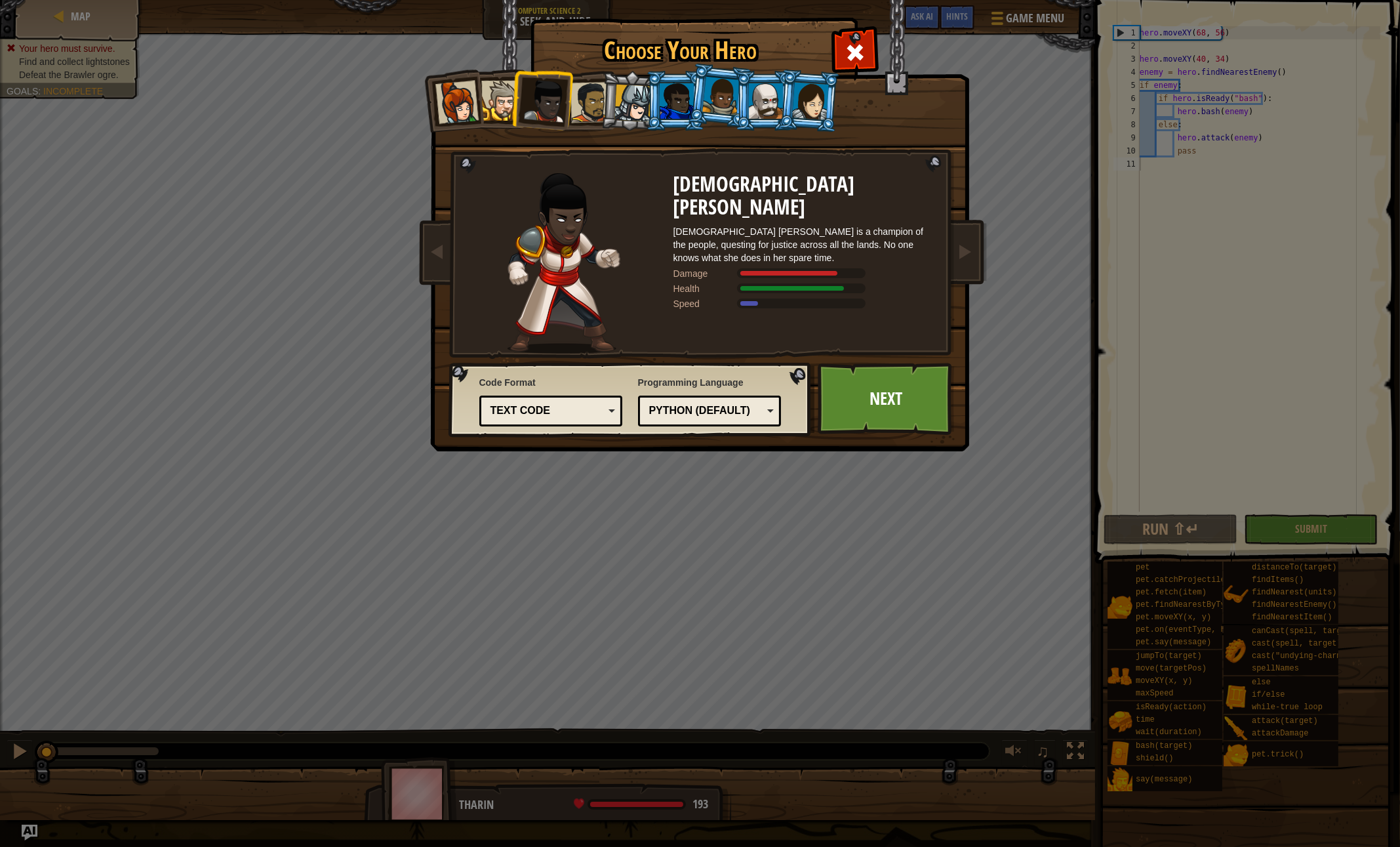
click at [672, 105] on div at bounding box center [677, 101] width 34 height 35
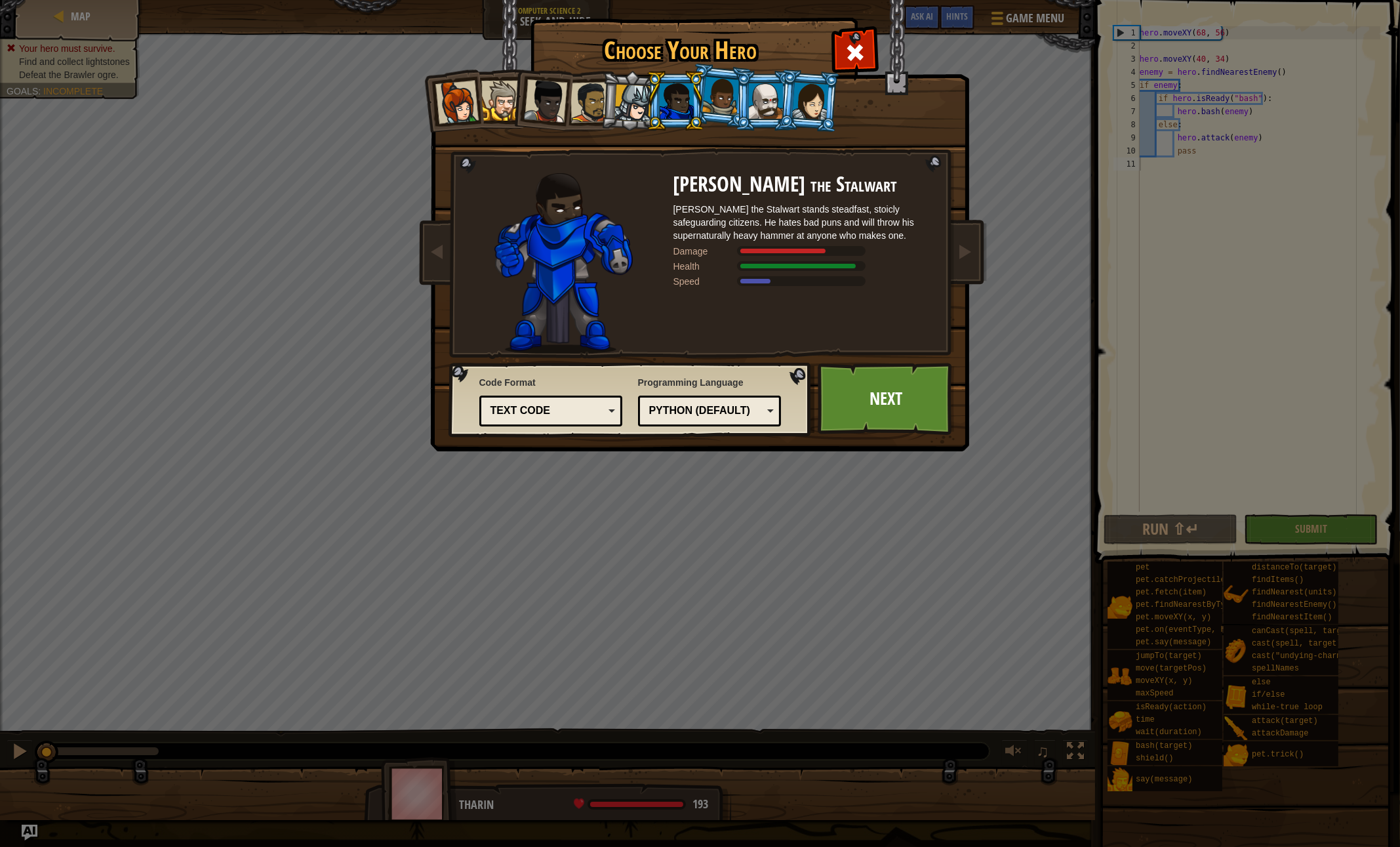
click at [639, 107] on div at bounding box center [633, 103] width 38 height 38
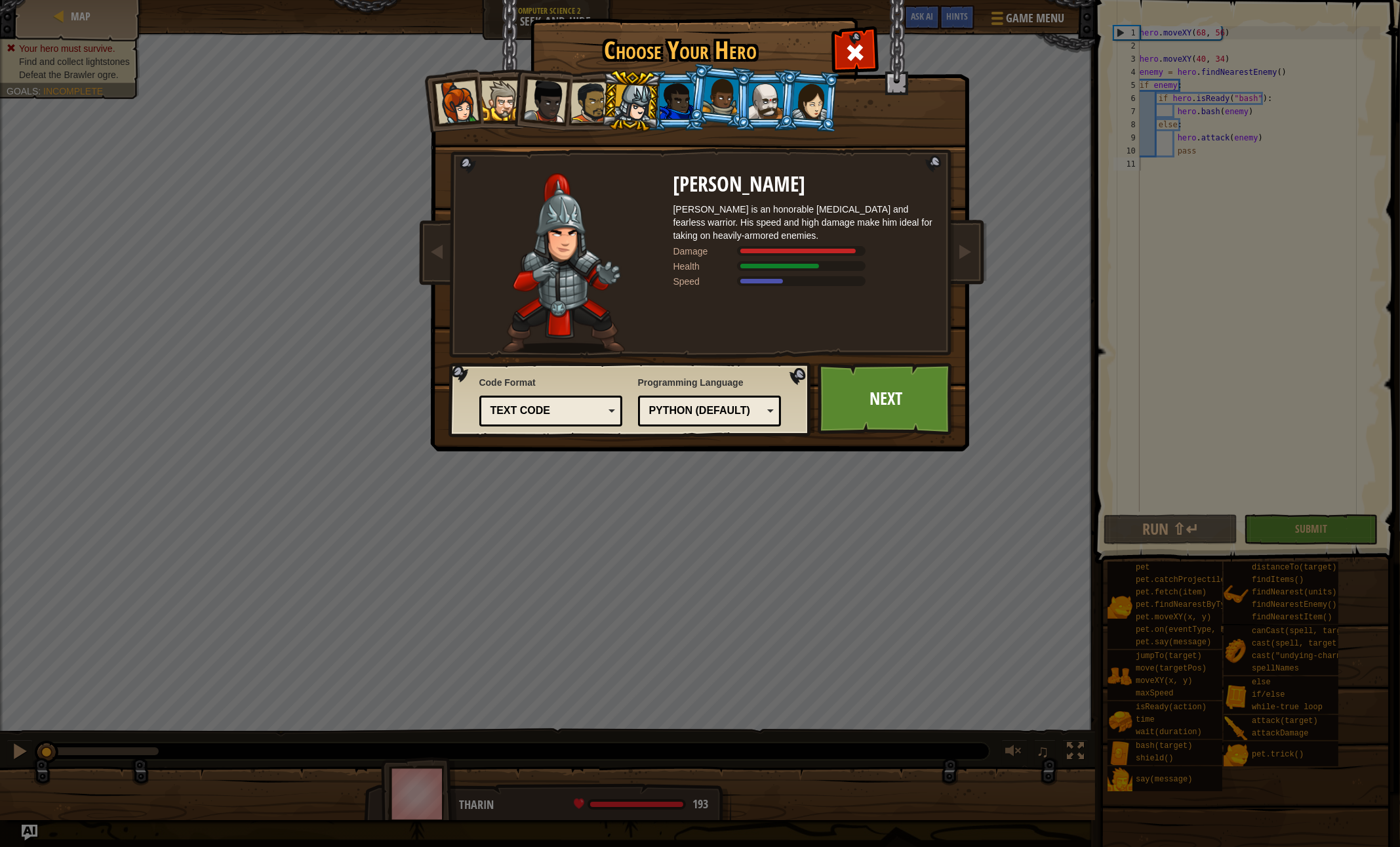
click at [674, 107] on div at bounding box center [677, 101] width 34 height 35
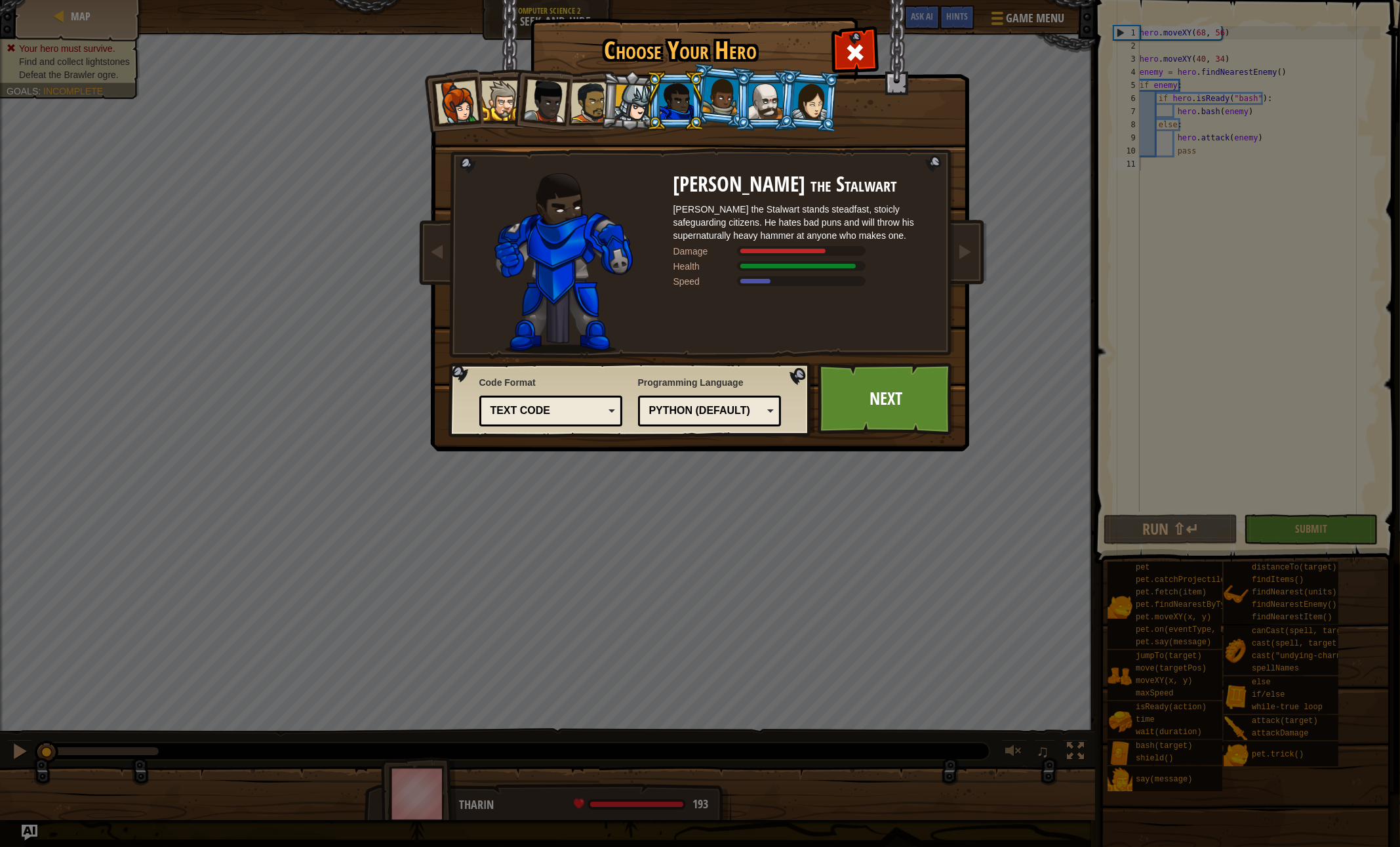
click at [730, 106] on div at bounding box center [721, 96] width 38 height 39
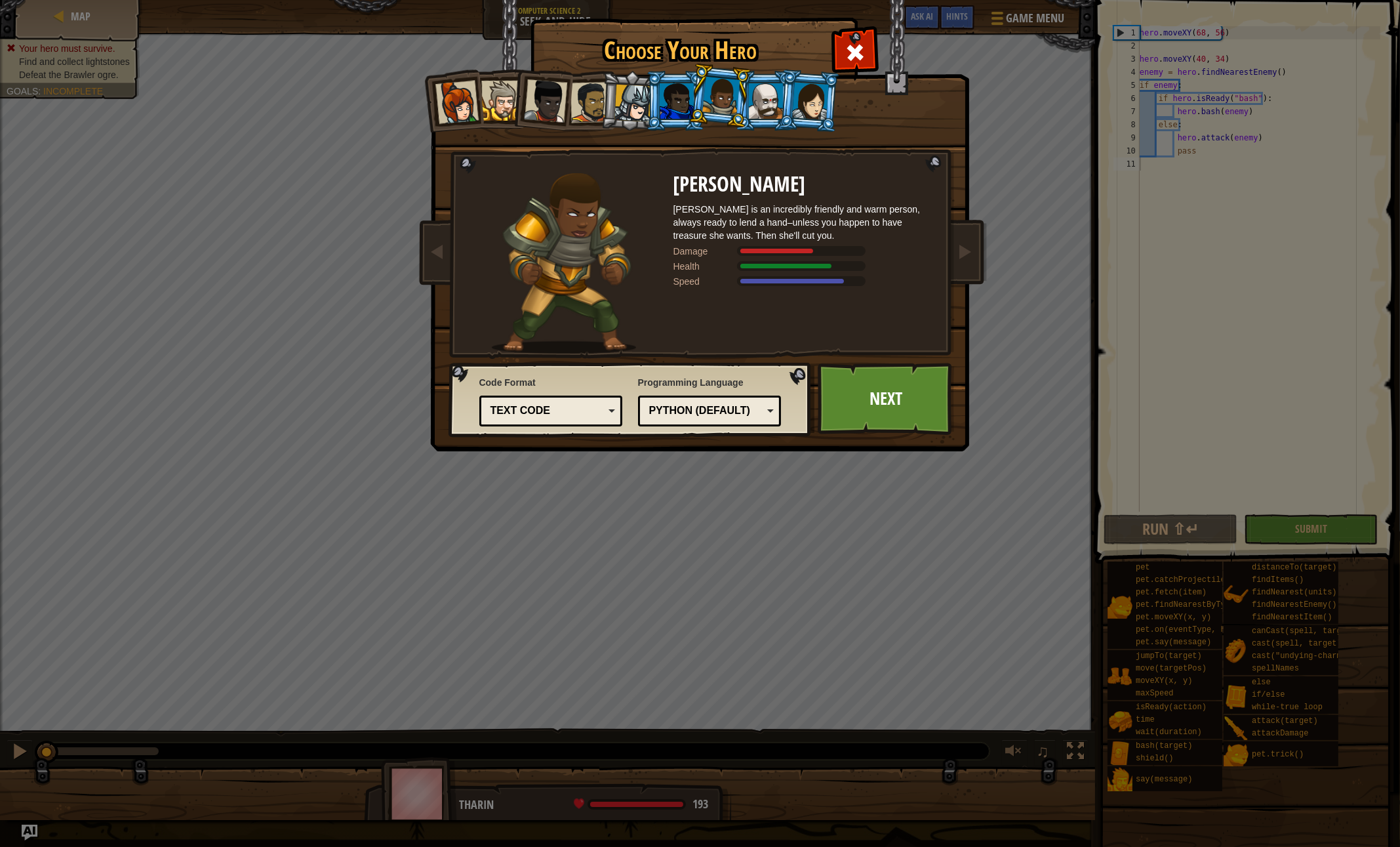
click at [763, 106] on div at bounding box center [765, 101] width 34 height 35
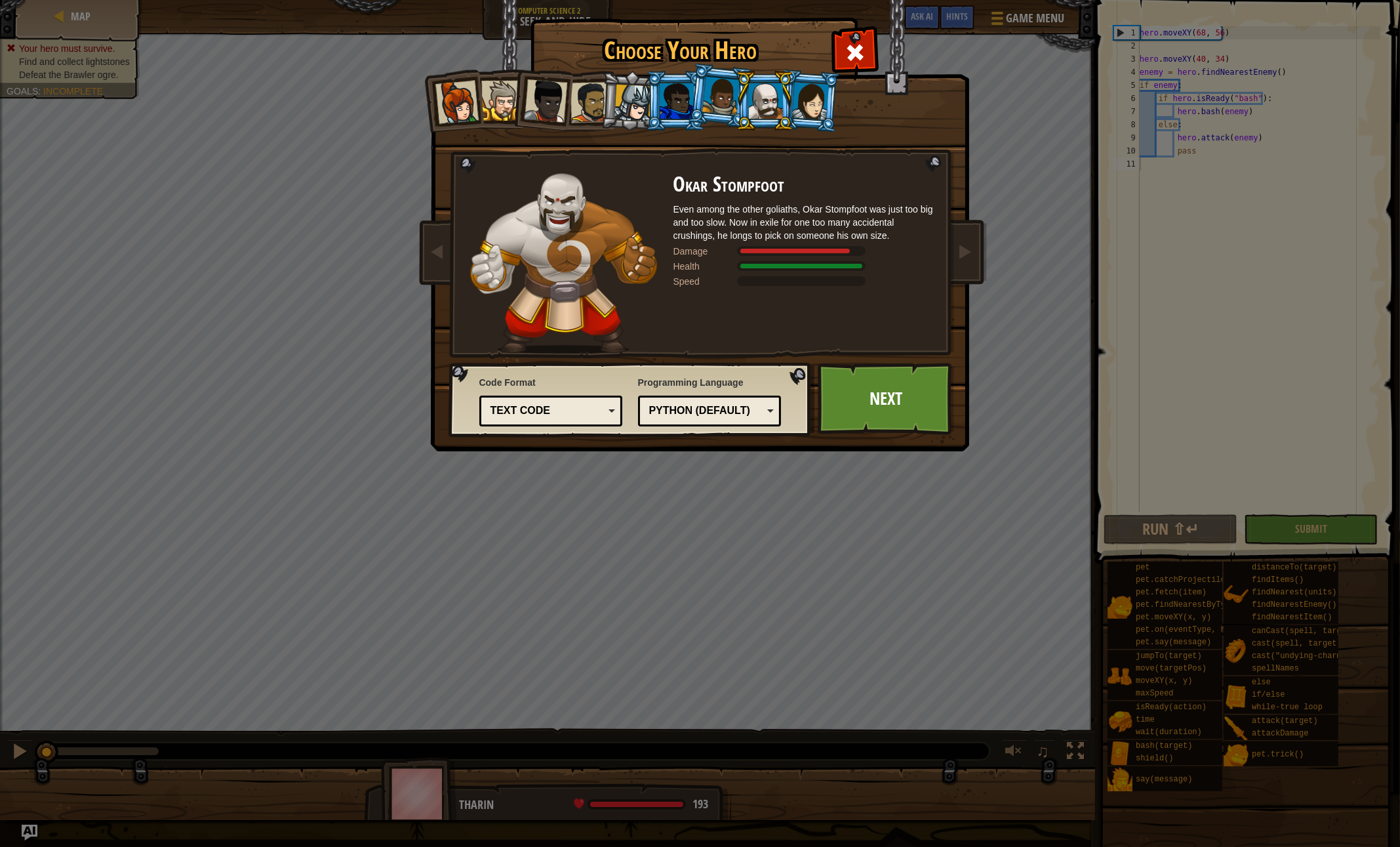
click at [810, 111] on div at bounding box center [811, 101] width 37 height 38
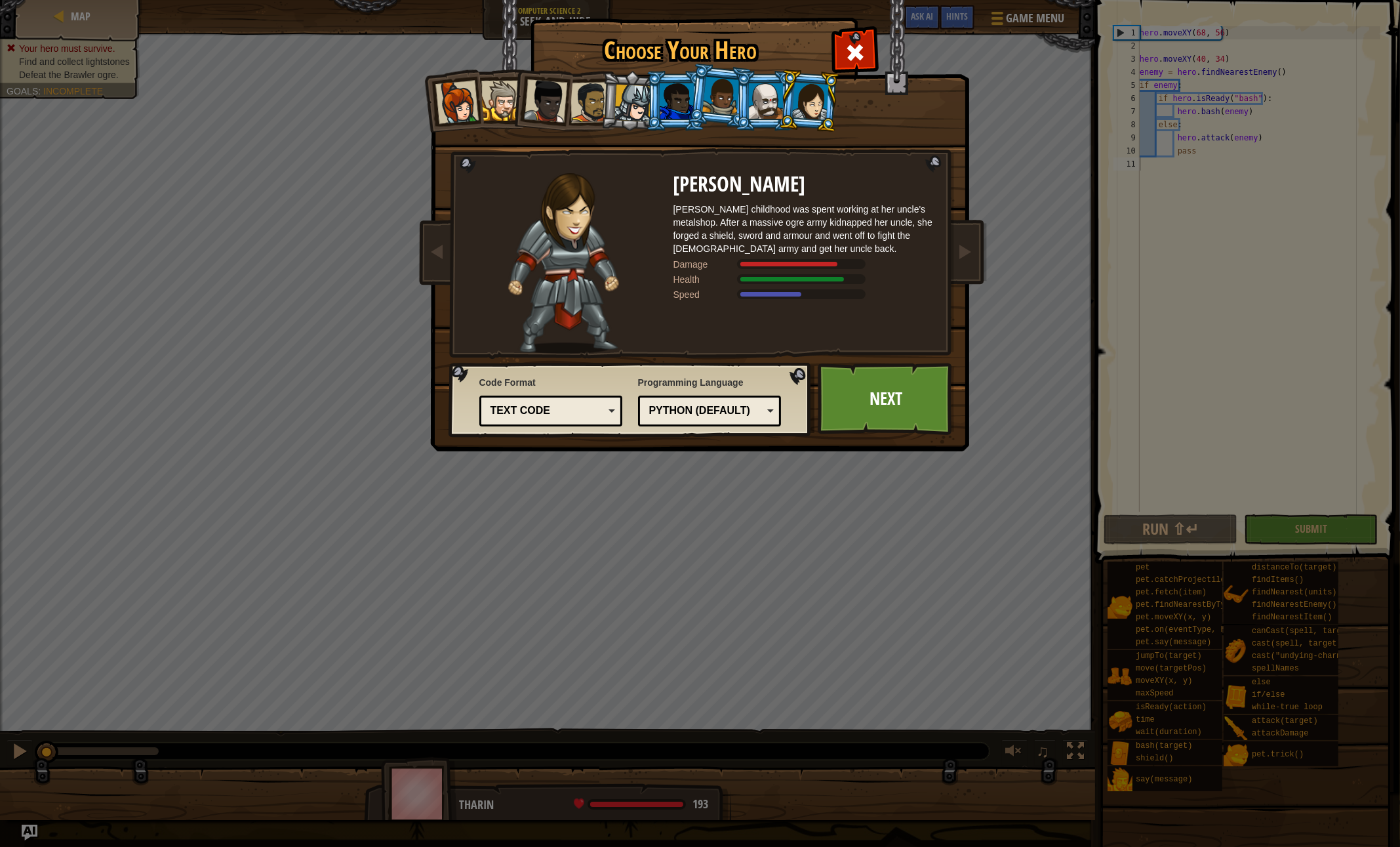
click at [769, 103] on div at bounding box center [765, 101] width 34 height 35
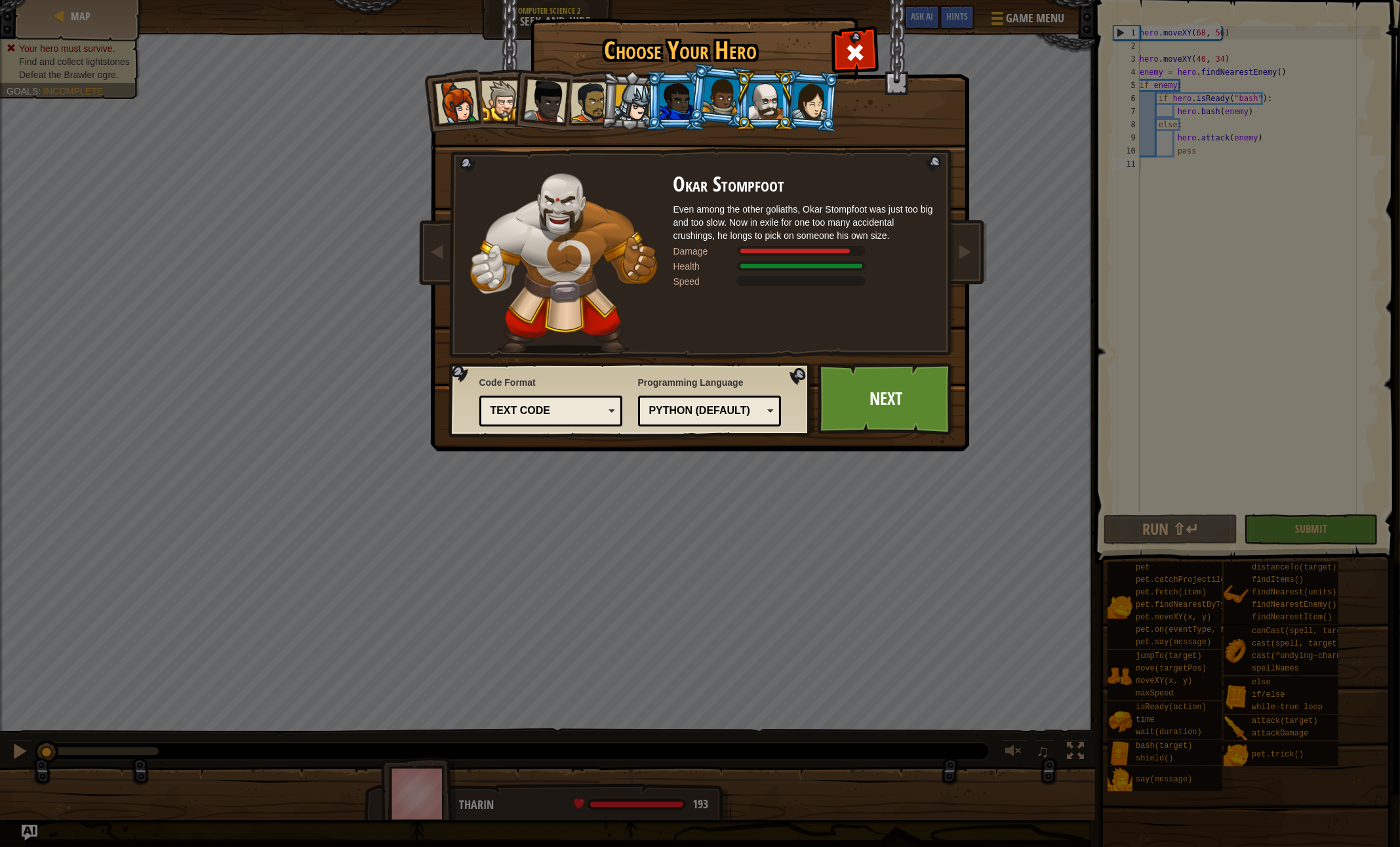
click at [784, 105] on li at bounding box center [764, 101] width 59 height 59
click at [805, 106] on div at bounding box center [811, 101] width 37 height 38
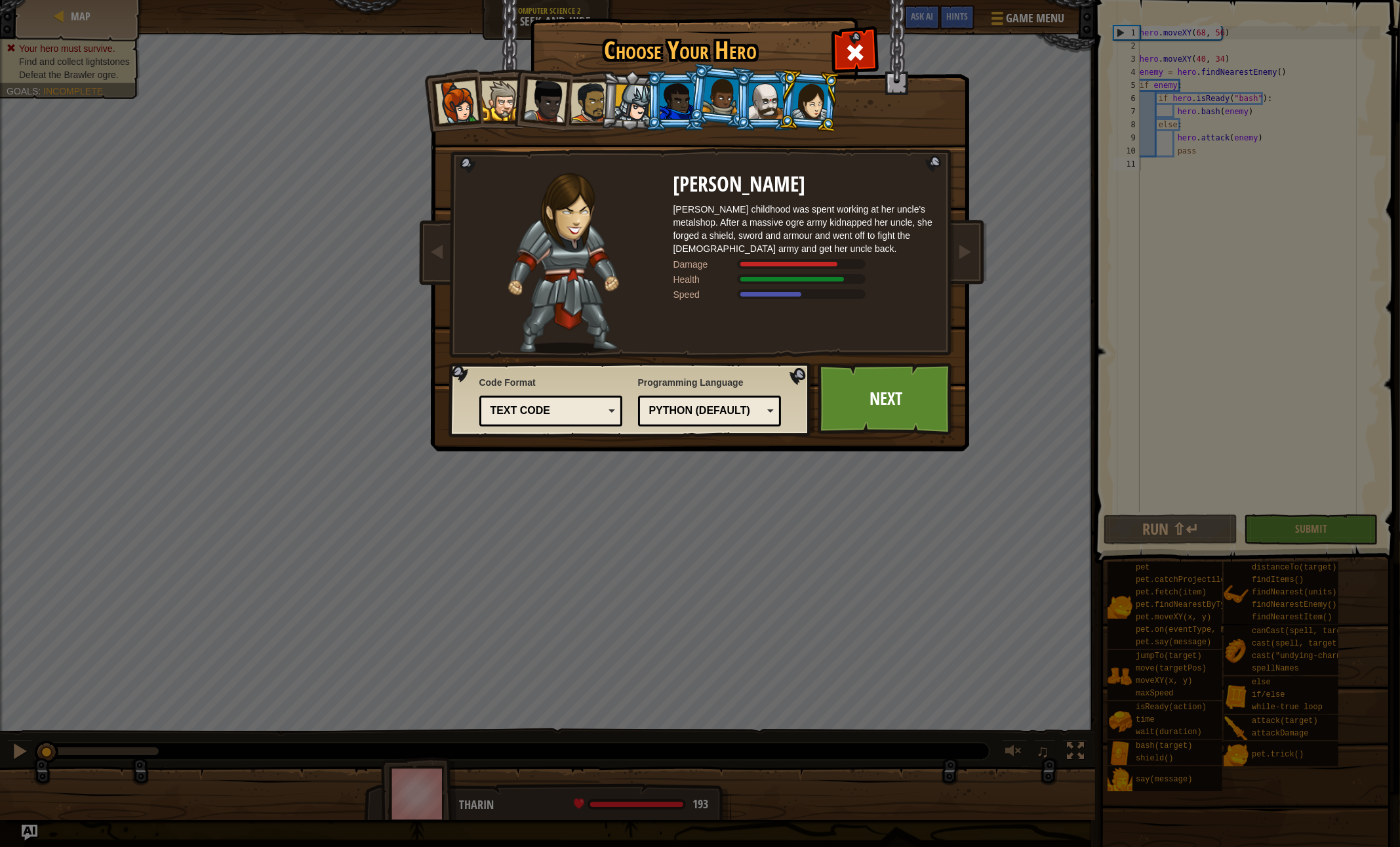
click at [738, 110] on li at bounding box center [764, 101] width 59 height 59
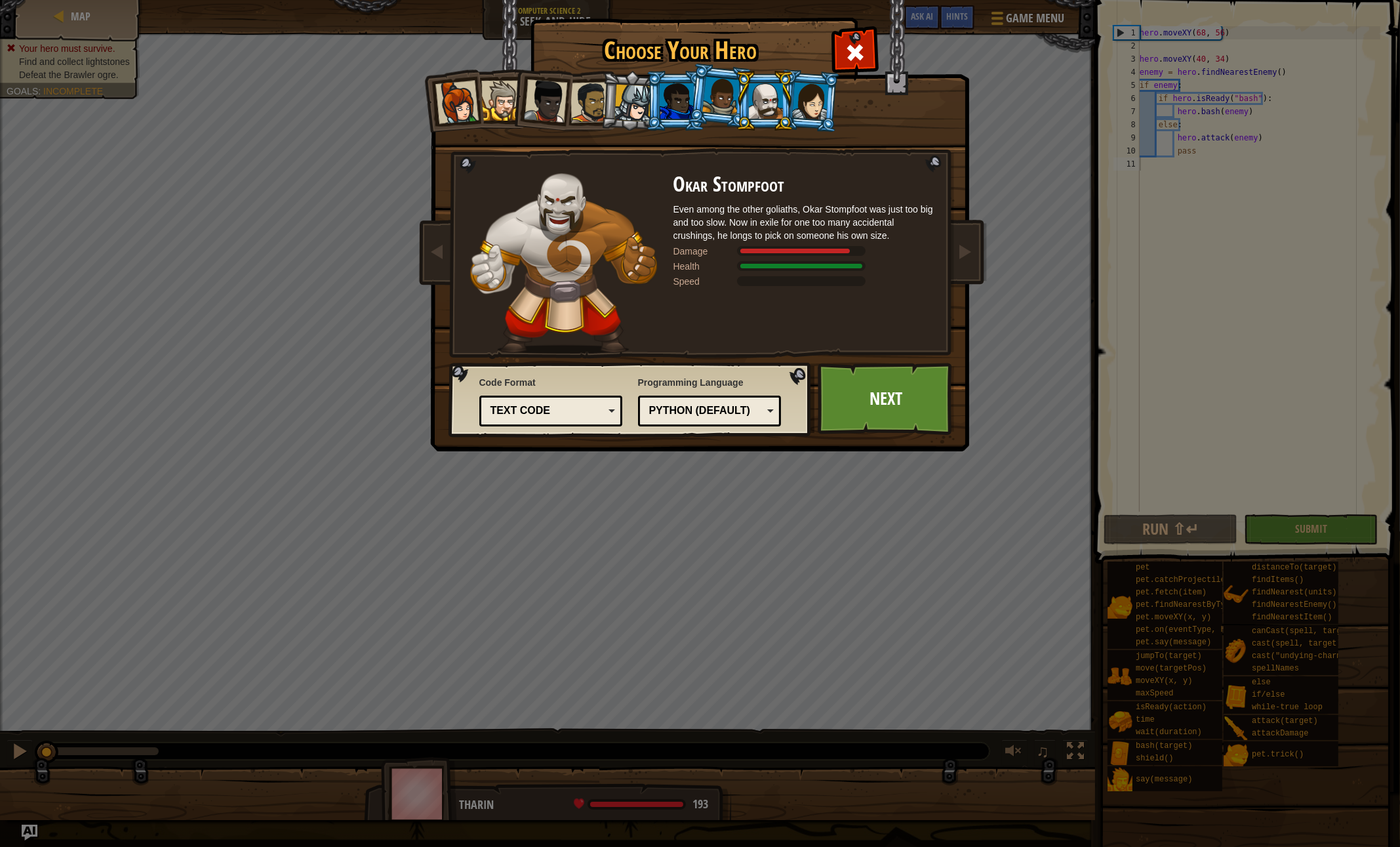
click at [721, 108] on div at bounding box center [721, 96] width 38 height 39
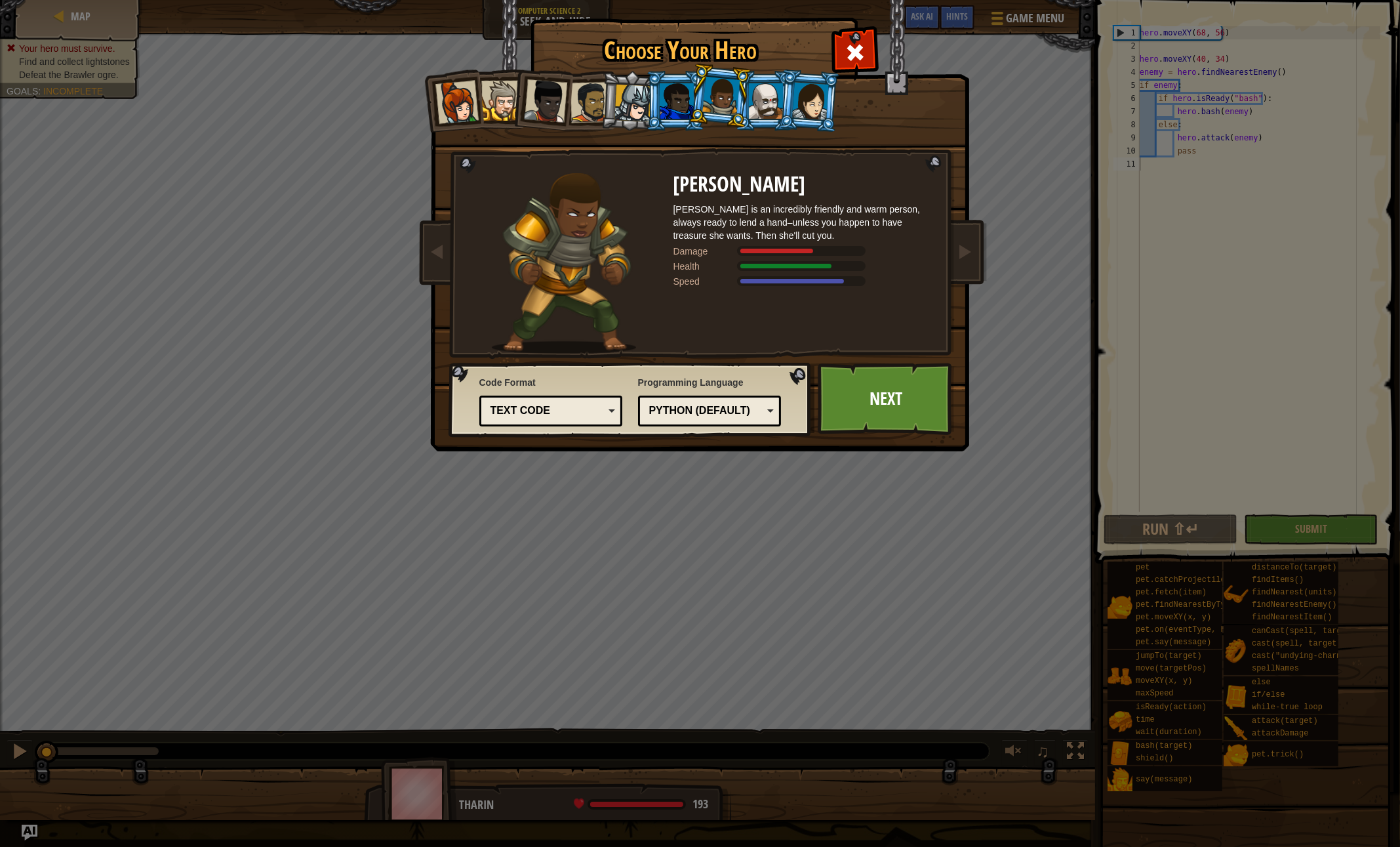
click at [673, 105] on div at bounding box center [677, 101] width 34 height 35
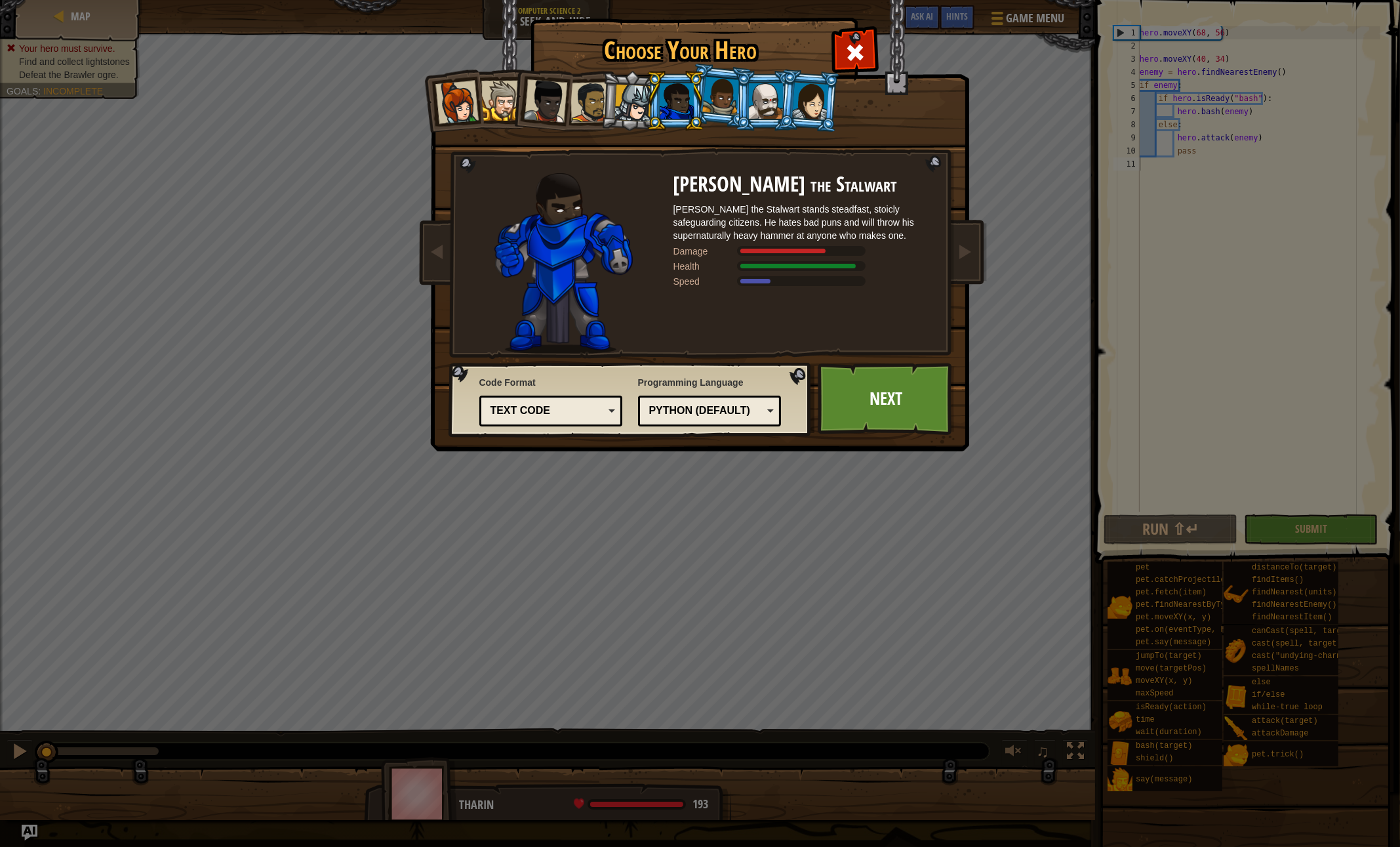
click at [630, 104] on div at bounding box center [633, 103] width 38 height 38
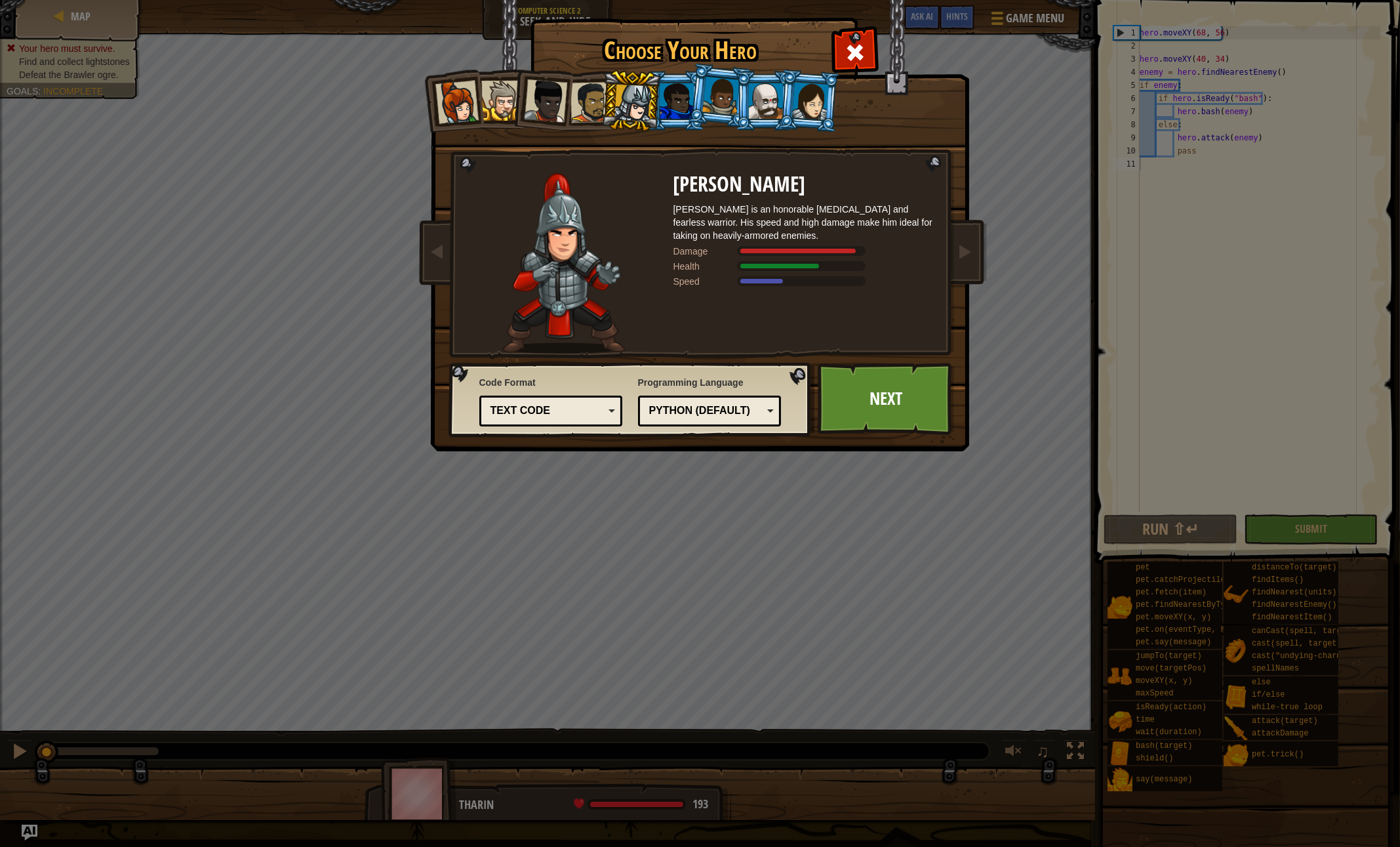
click at [512, 106] on li at bounding box center [541, 98] width 64 height 65
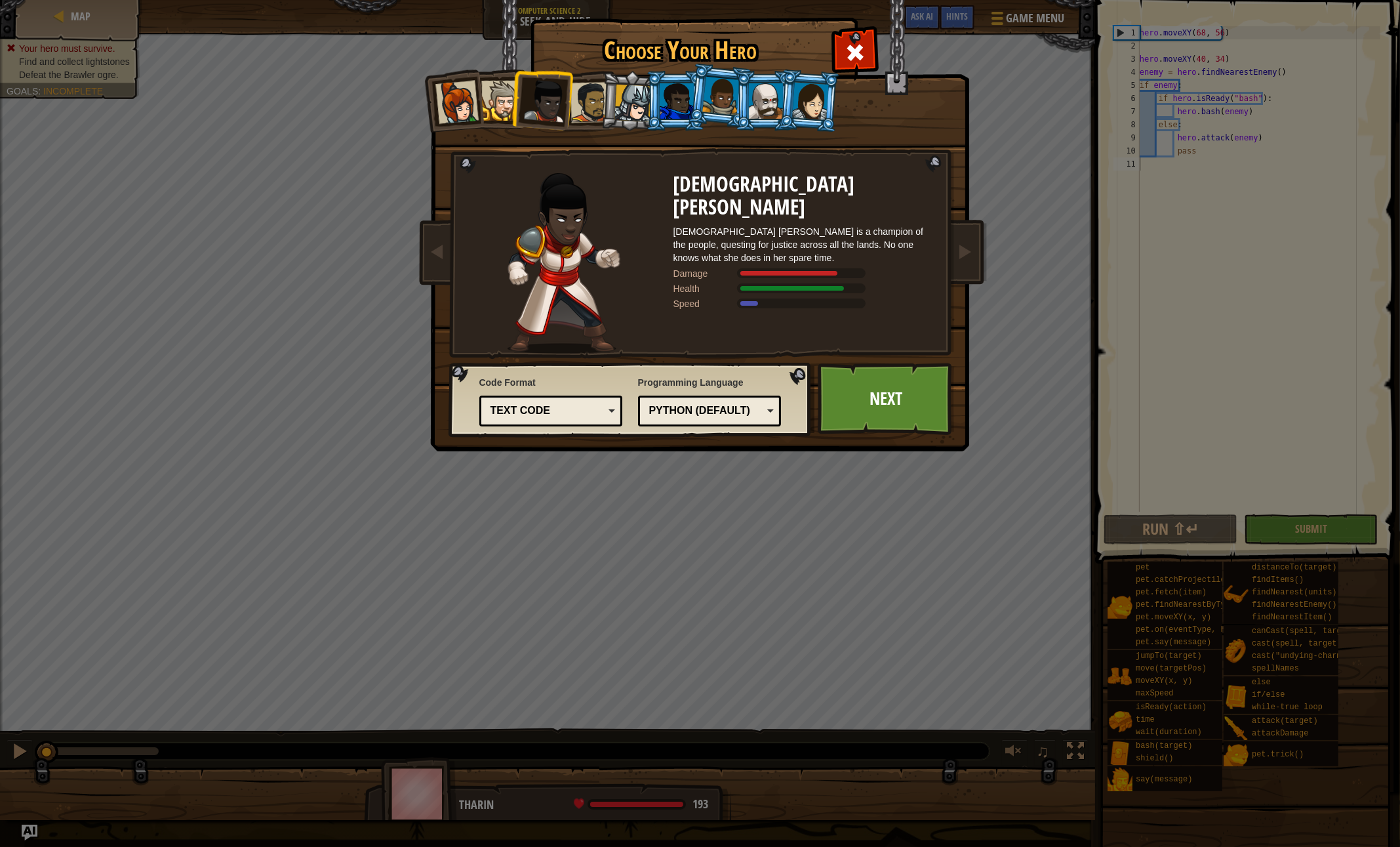
click at [516, 102] on li at bounding box center [541, 98] width 64 height 65
click at [500, 100] on div at bounding box center [502, 101] width 40 height 40
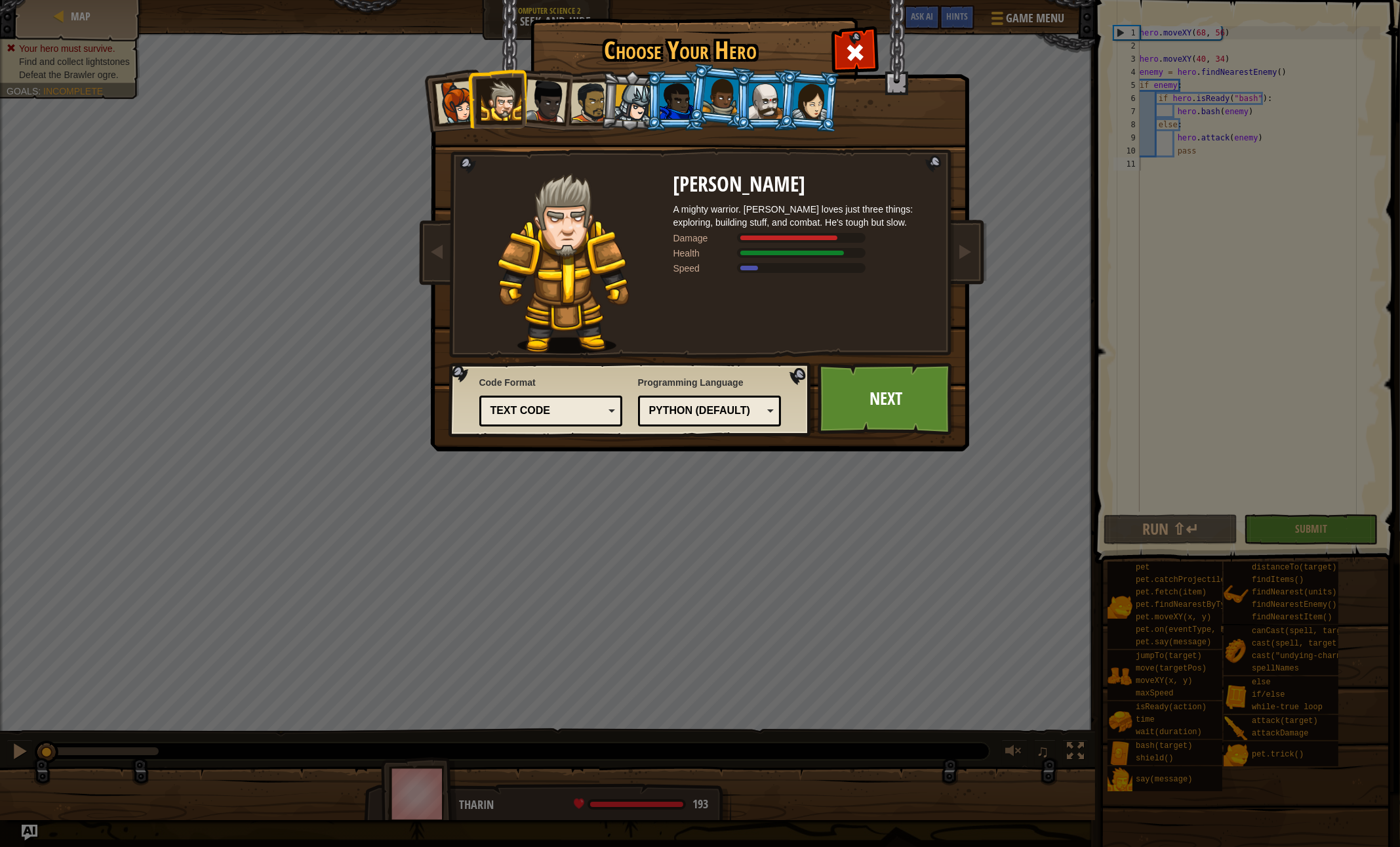
click at [573, 105] on div at bounding box center [590, 102] width 41 height 41
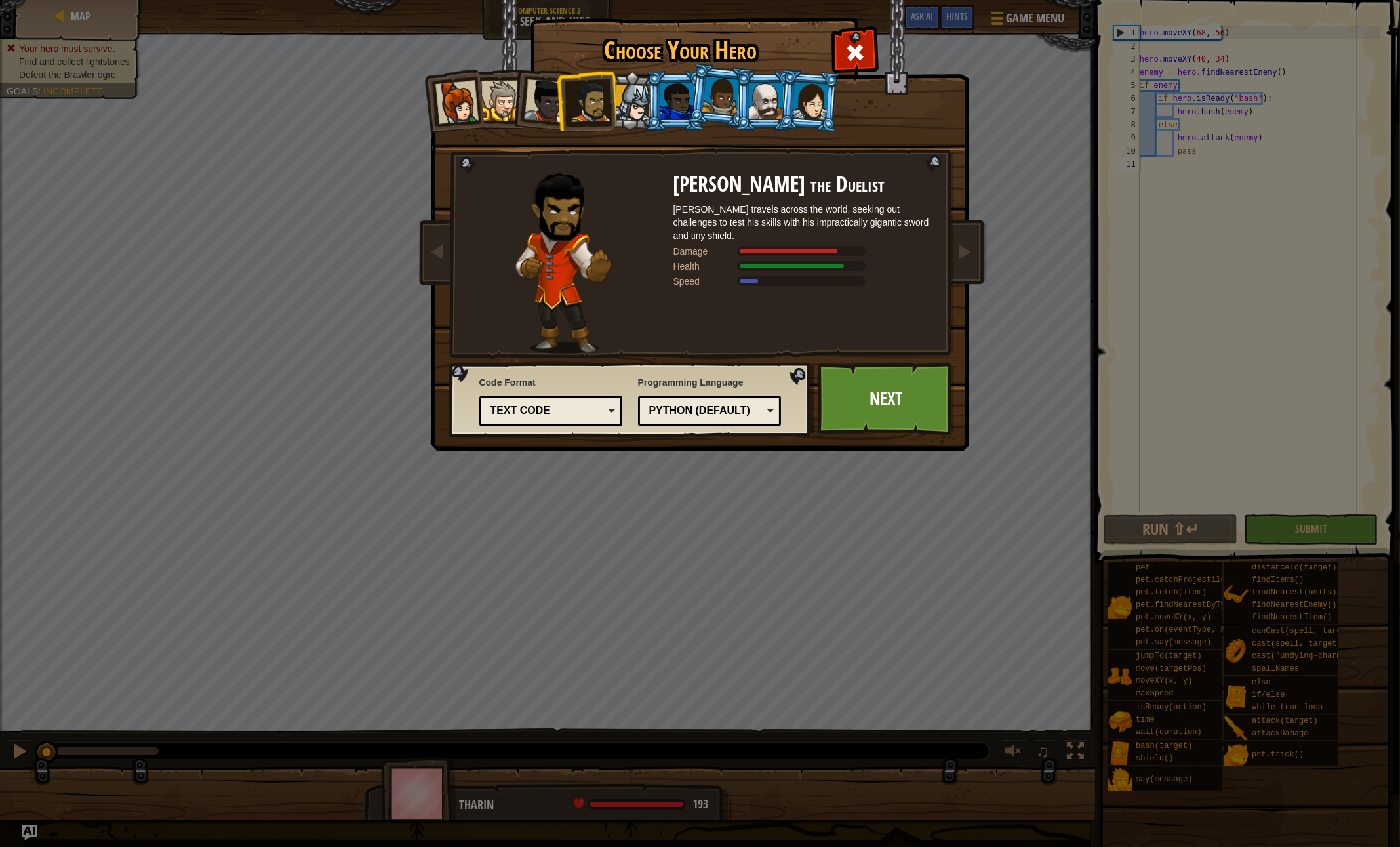
click at [624, 105] on div at bounding box center [633, 103] width 38 height 38
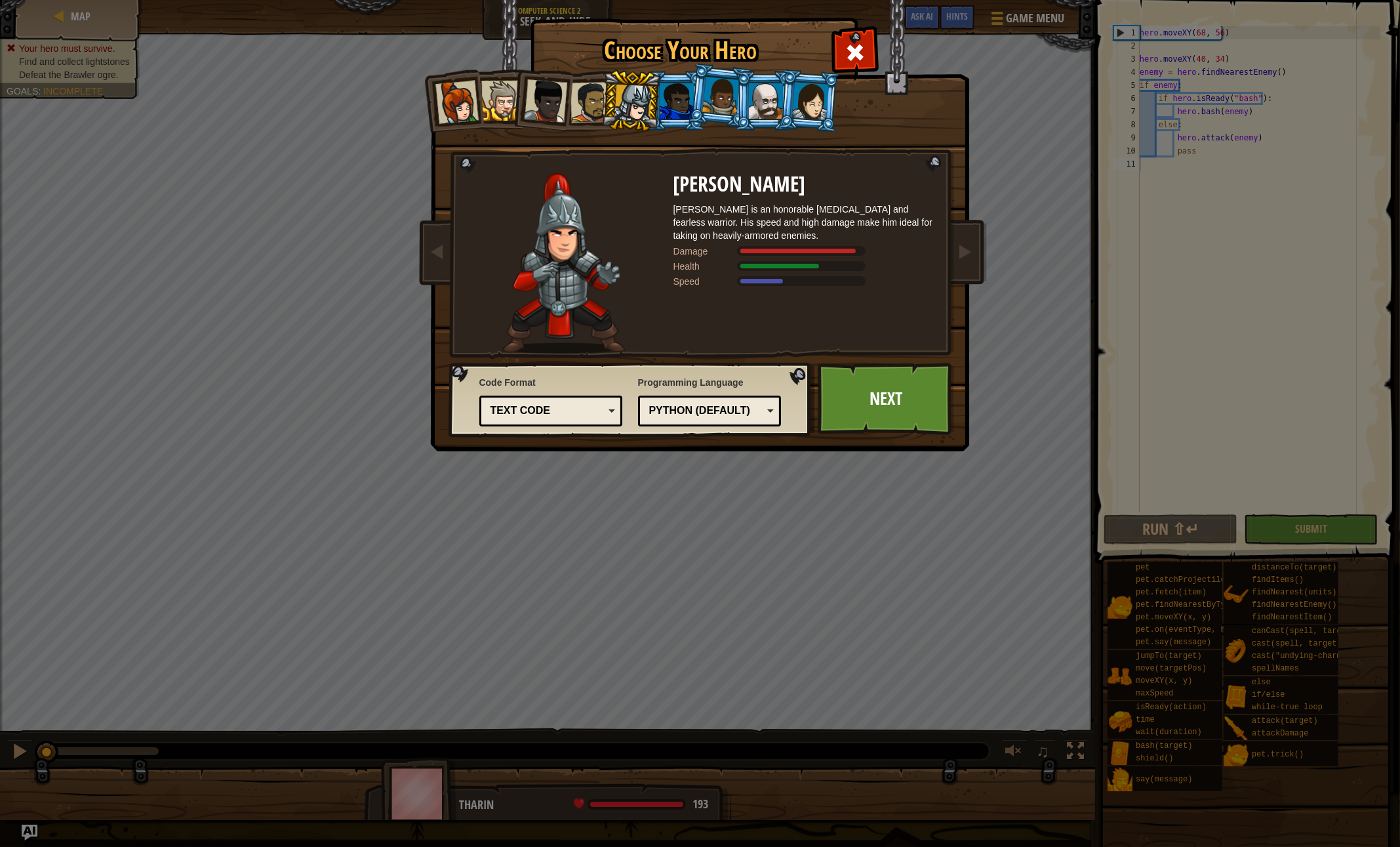
click at [687, 108] on div at bounding box center [677, 101] width 34 height 35
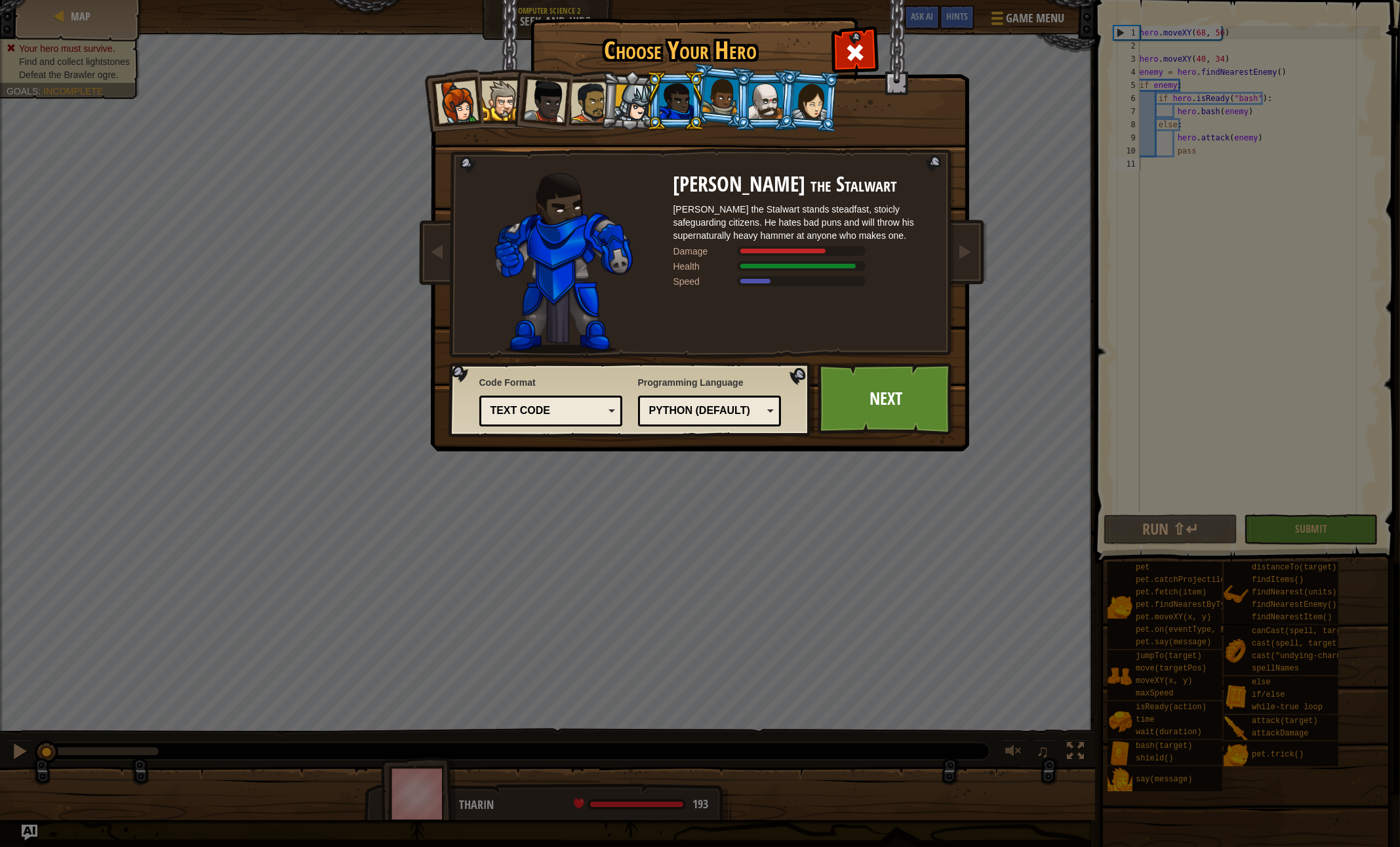
click at [736, 107] on li at bounding box center [764, 101] width 59 height 59
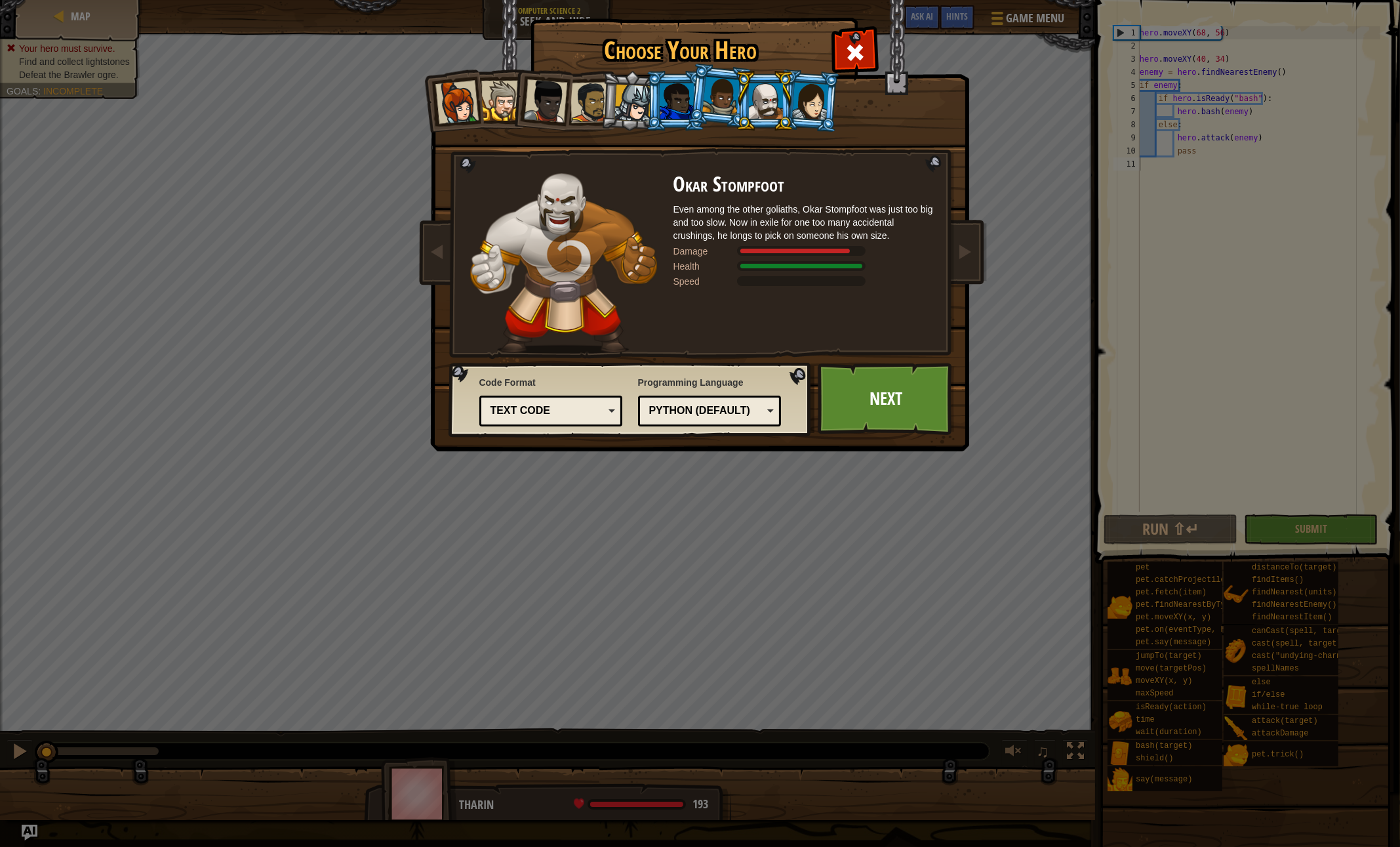
click at [828, 110] on li at bounding box center [808, 101] width 63 height 64
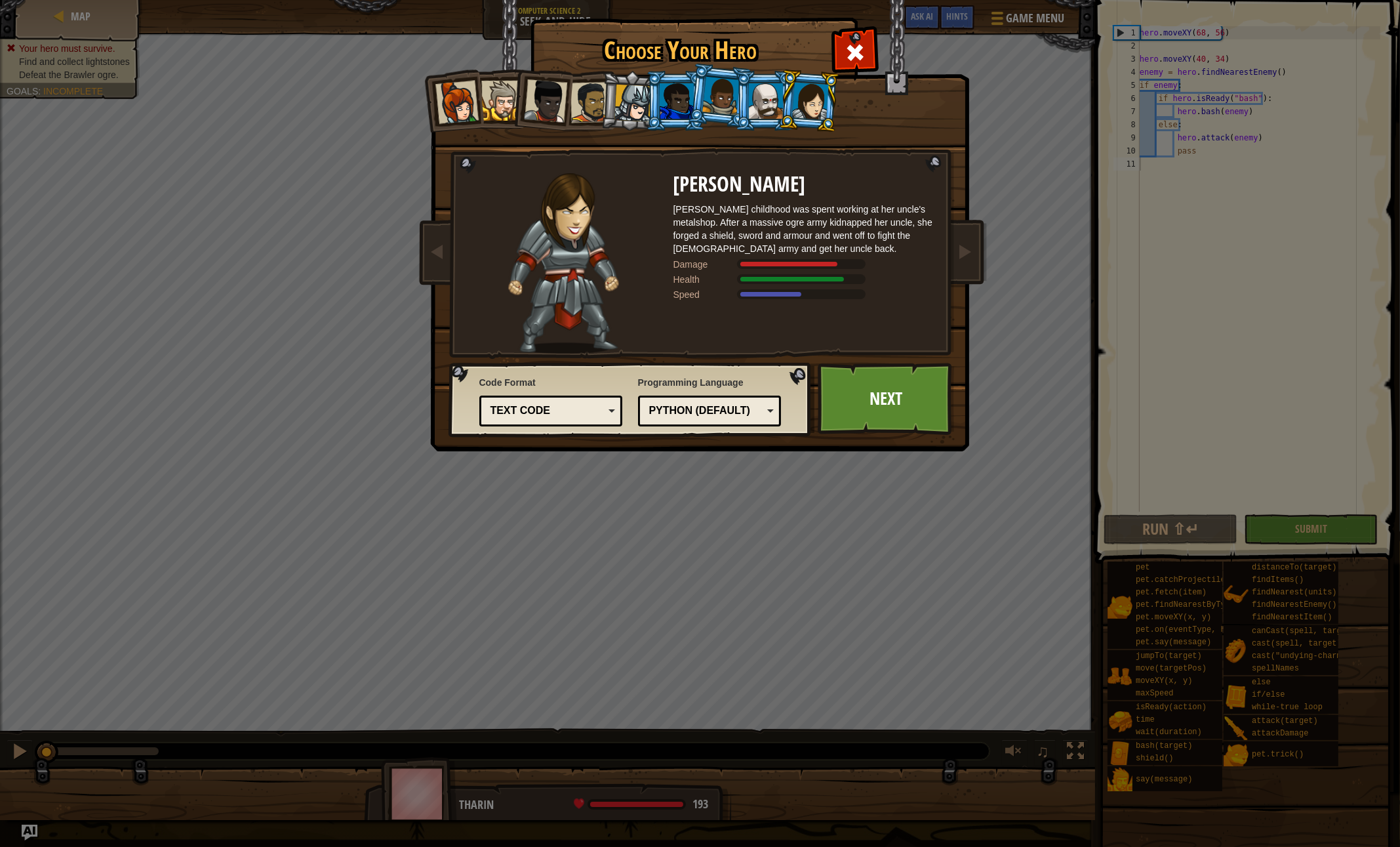
click at [718, 90] on div at bounding box center [721, 96] width 38 height 39
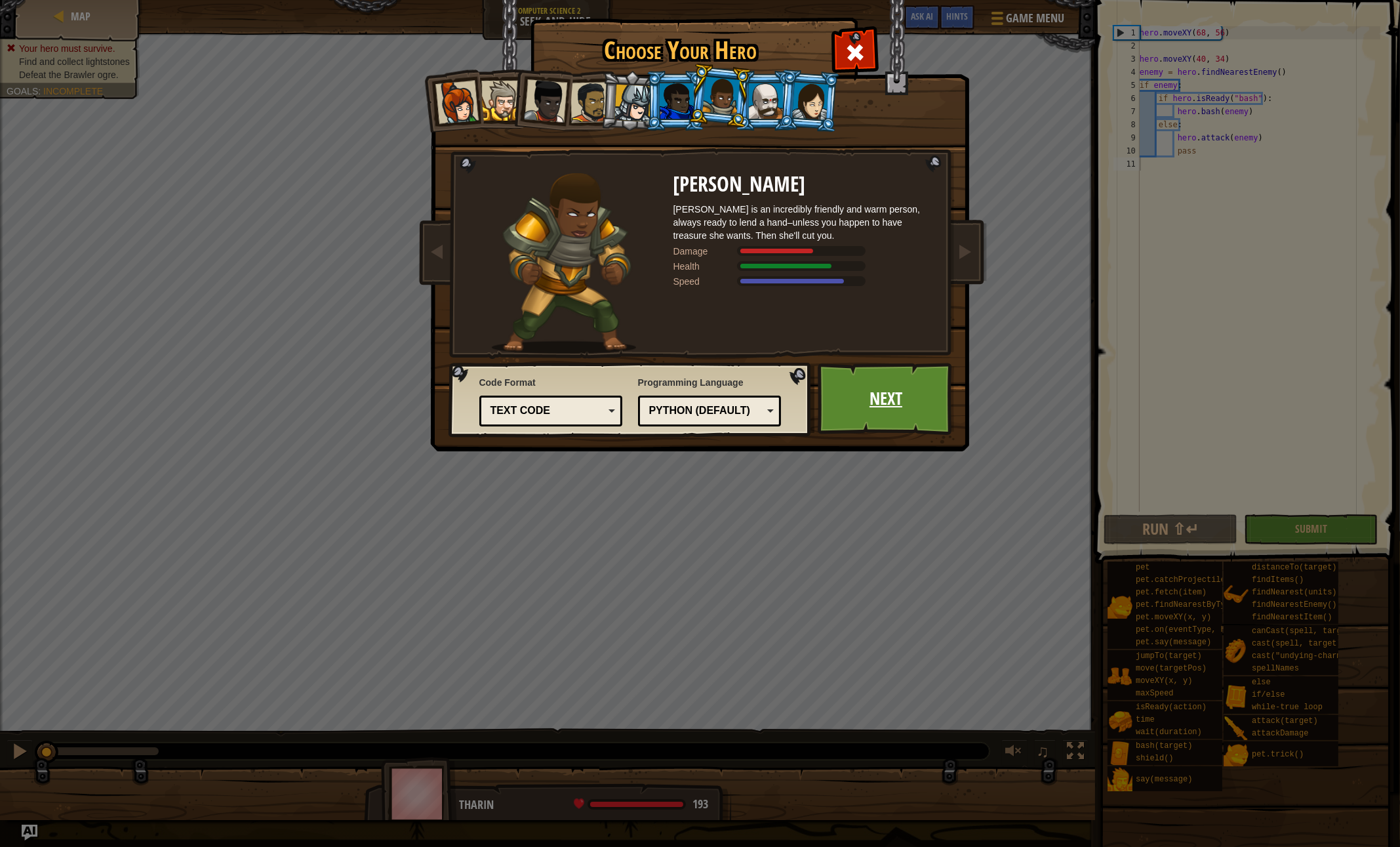
click at [872, 400] on link "Next" at bounding box center [887, 399] width 137 height 72
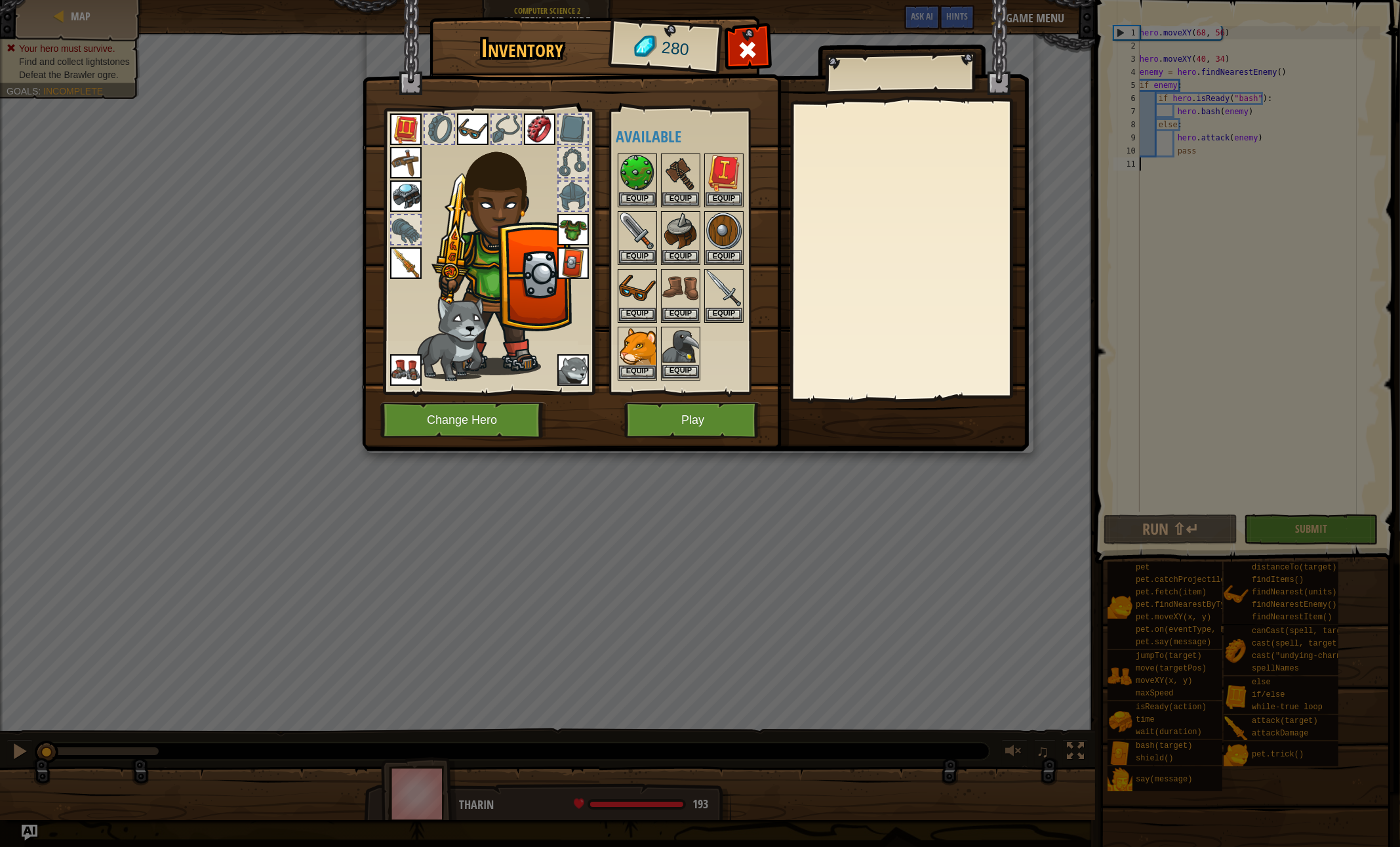
scroll to position [26, 0]
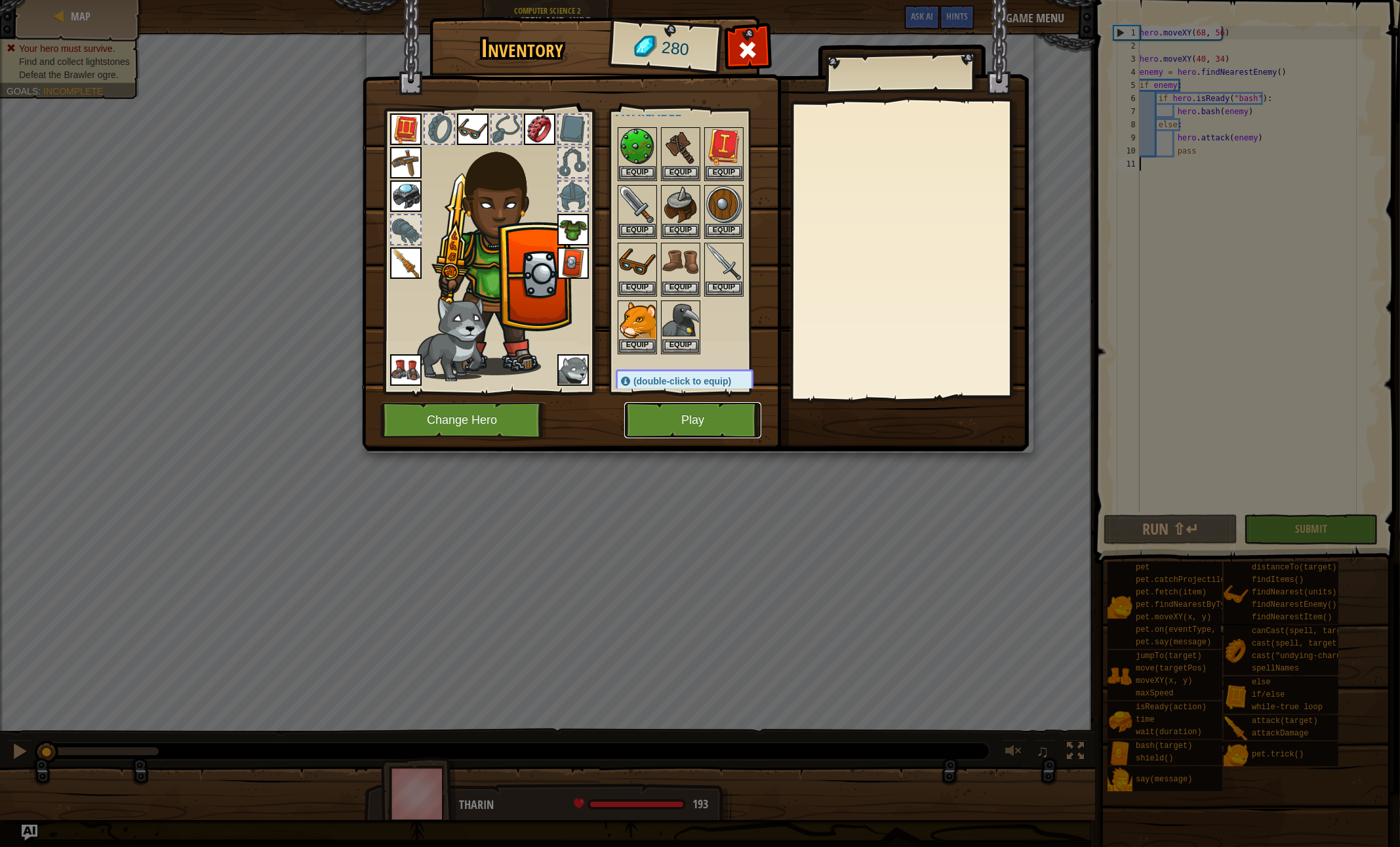
click at [670, 424] on button "Play" at bounding box center [693, 420] width 137 height 36
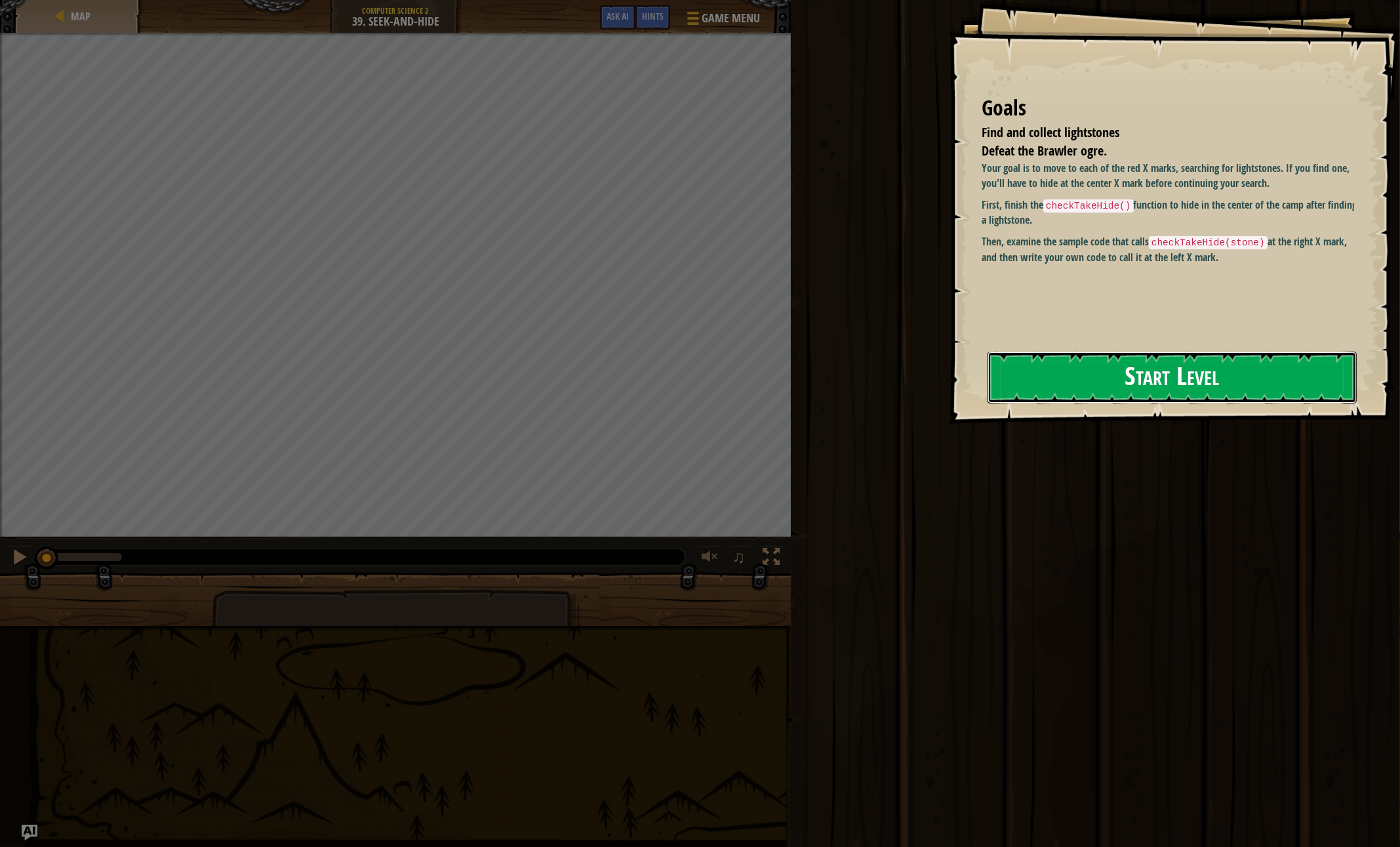
click at [1152, 359] on button "Start Level" at bounding box center [1171, 378] width 369 height 52
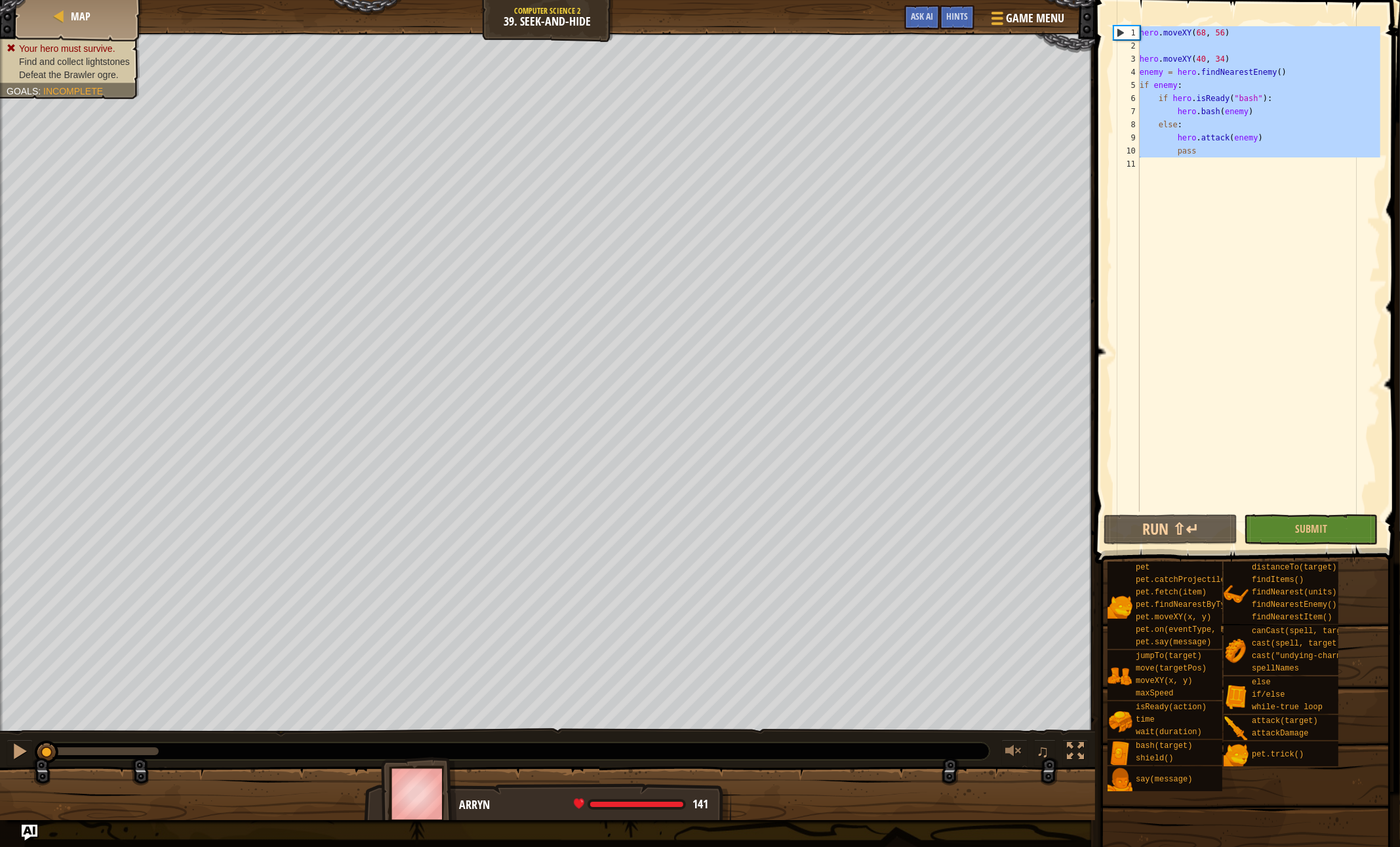
drag, startPoint x: 1222, startPoint y: 180, endPoint x: 1074, endPoint y: -16, distance: 245.6
click at [1074, 0] on html "Map Computer Science 2 39. Seek-and-Hide Game Menu Done Hints Ask AI 1 הההההההה…" at bounding box center [700, 0] width 1400 height 0
type textarea "hero.moveXY(68, 56)"
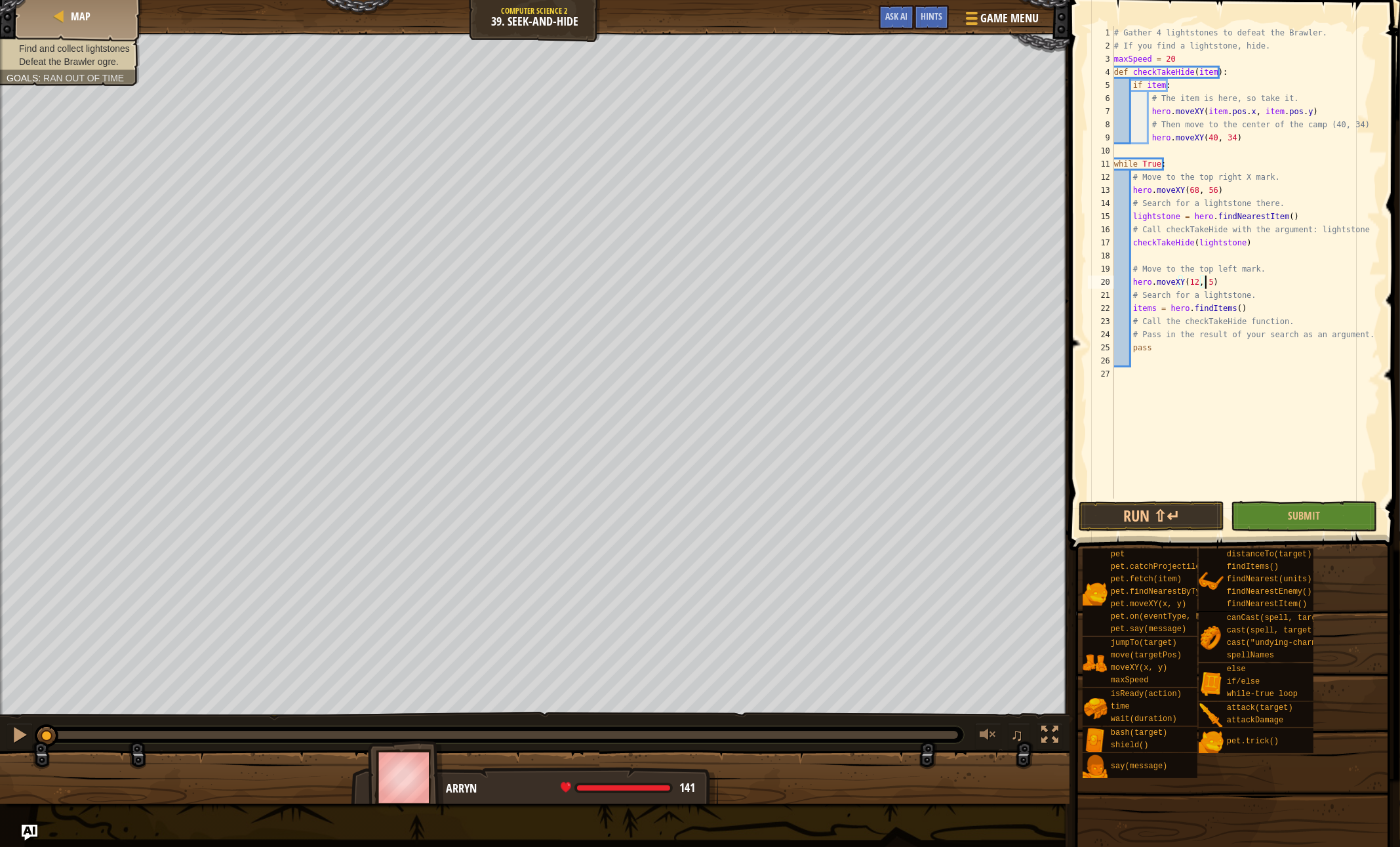
scroll to position [6, 8]
click at [1278, 305] on div "# Gather 4 lightstones to defeat the Brawler. # If you find a lightstone, hide.…" at bounding box center [1245, 275] width 269 height 498
type textarea "items = hero.findItems()"
click at [1317, 515] on span "Submit" at bounding box center [1304, 515] width 32 height 14
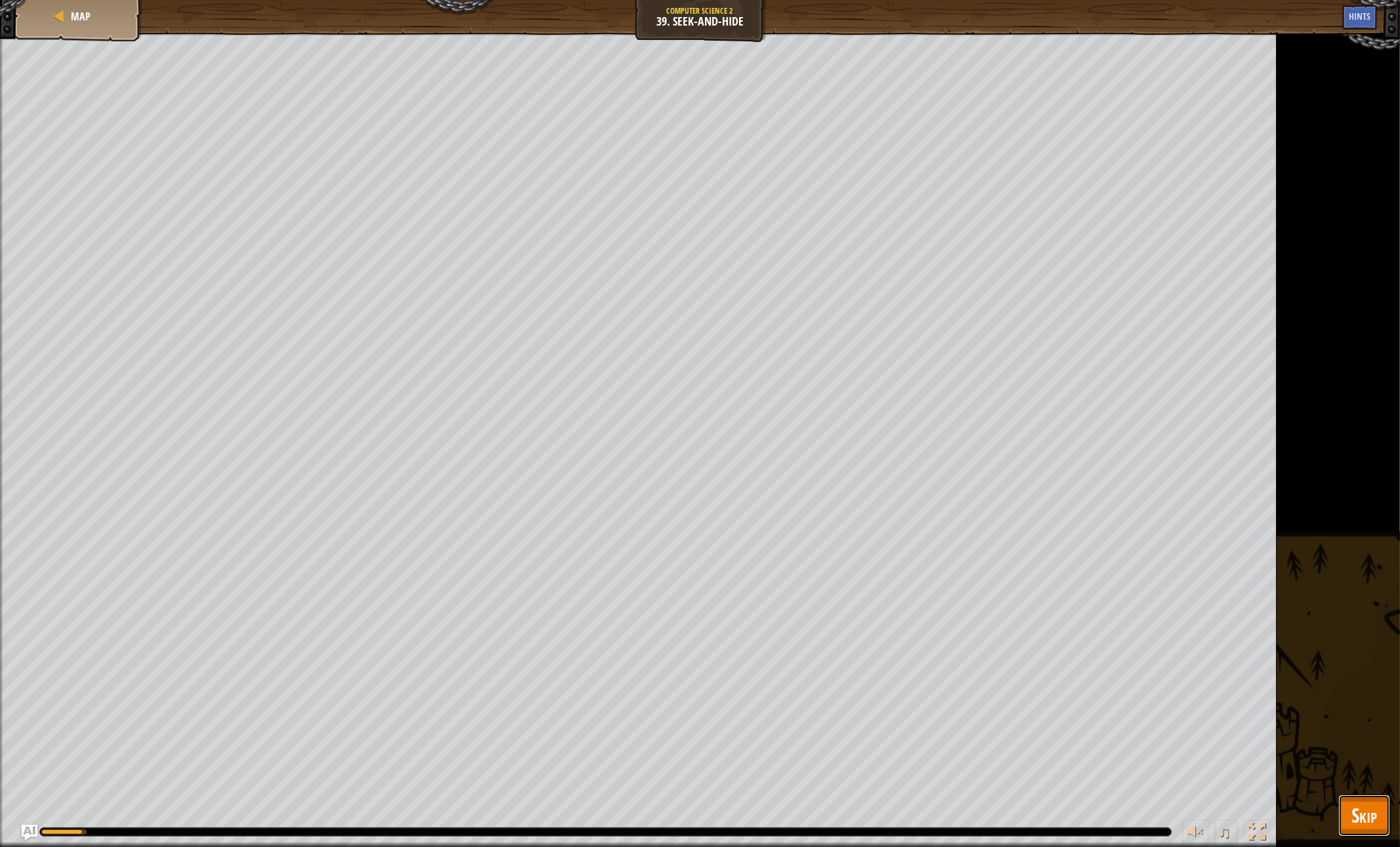
click at [1374, 811] on span "Skip" at bounding box center [1364, 815] width 26 height 27
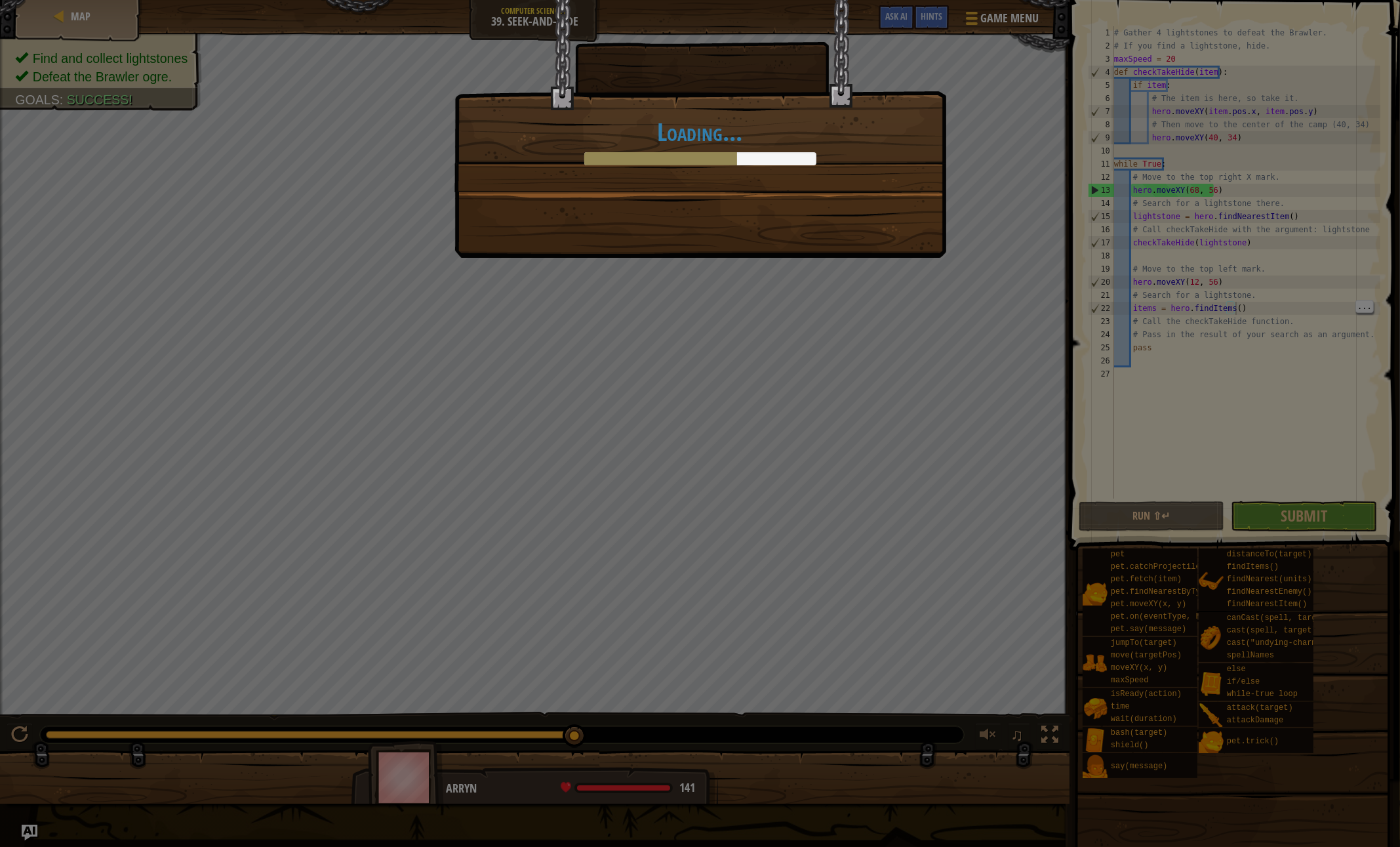
click at [814, 329] on div "Loading..." at bounding box center [700, 423] width 1400 height 847
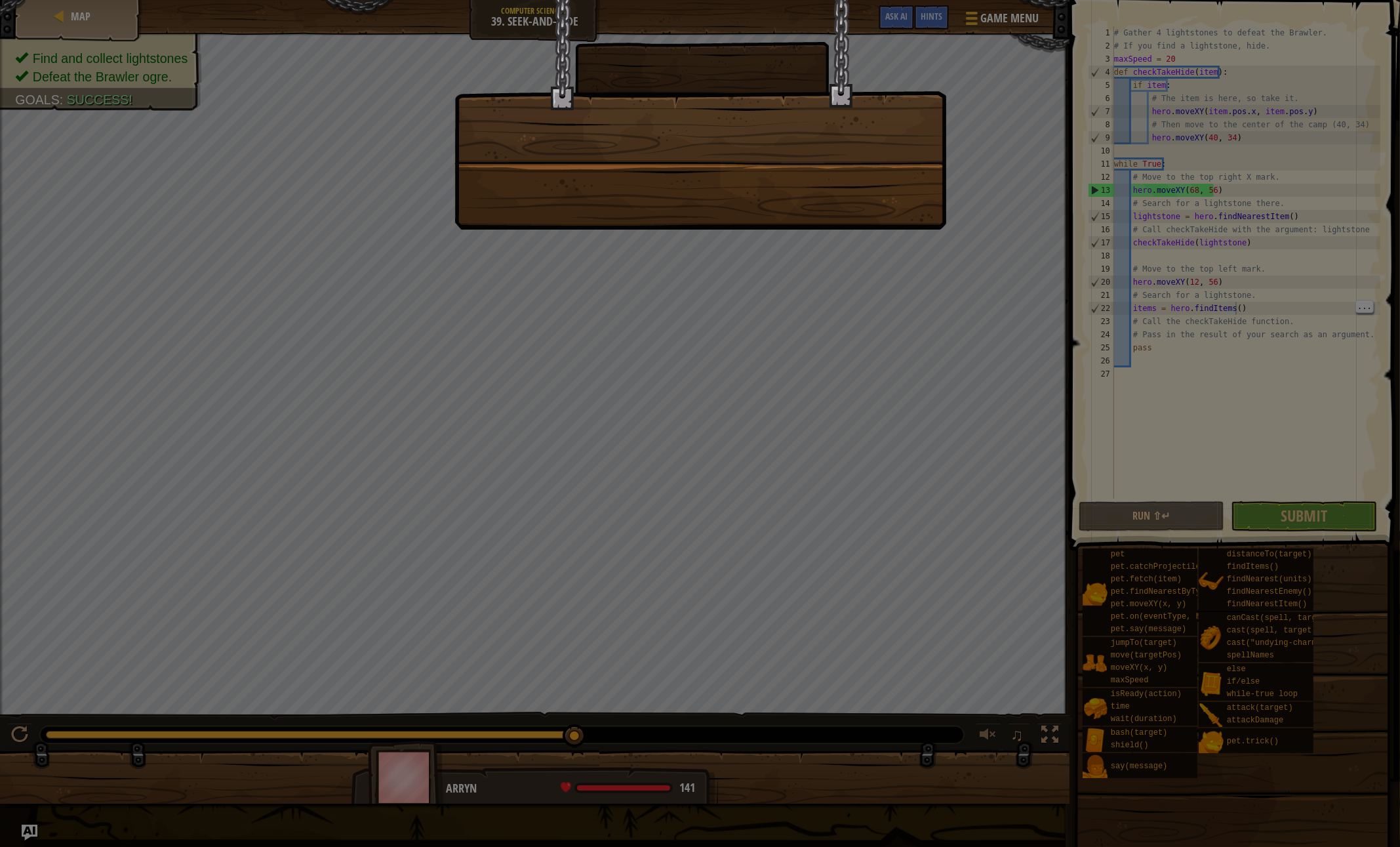
drag, startPoint x: 1271, startPoint y: 401, endPoint x: 1253, endPoint y: 392, distance: 20.1
click at [1253, 392] on div at bounding box center [700, 423] width 1400 height 847
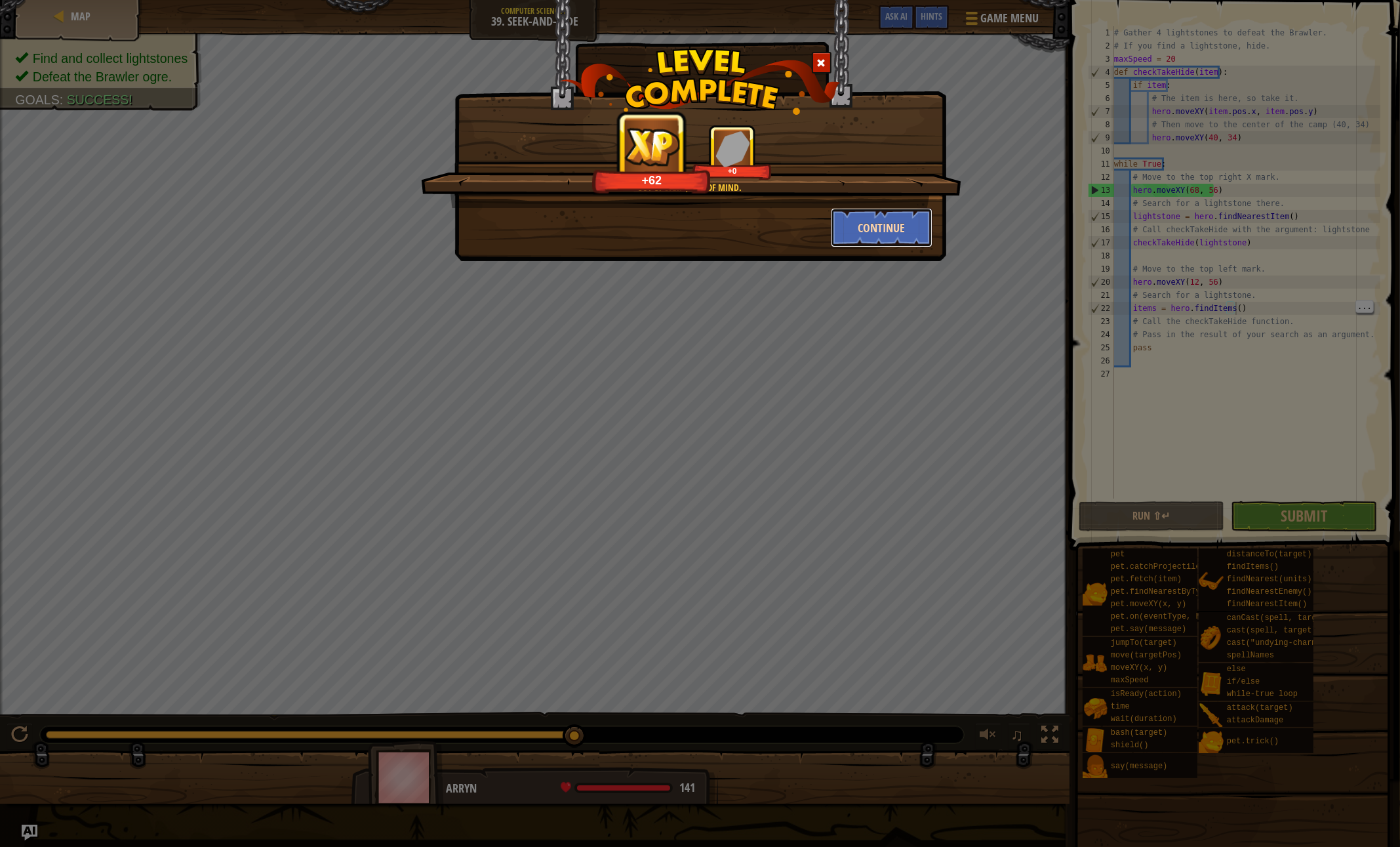
click at [871, 235] on button "Continue" at bounding box center [881, 227] width 101 height 39
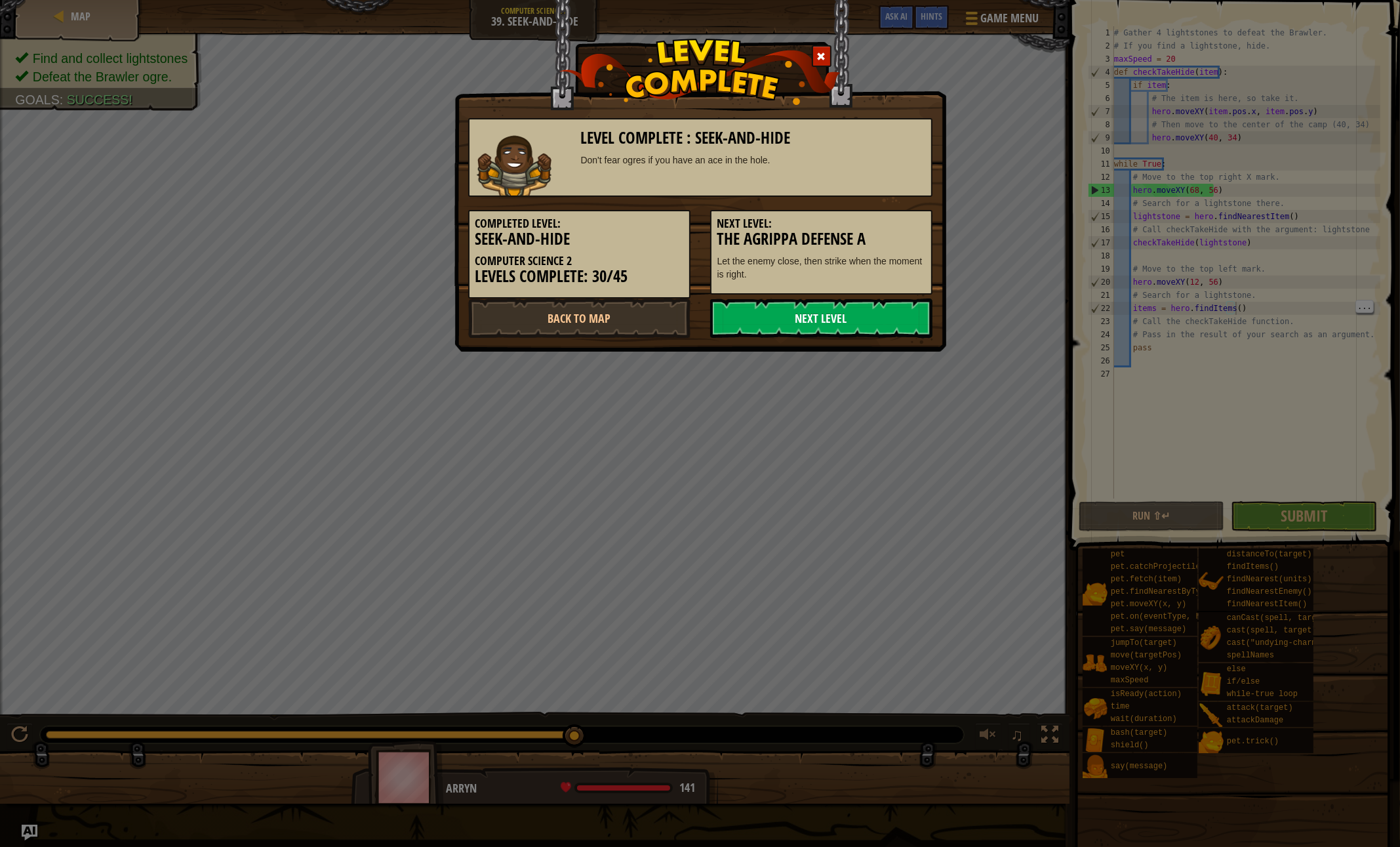
click at [739, 313] on link "Next Level" at bounding box center [821, 318] width 222 height 39
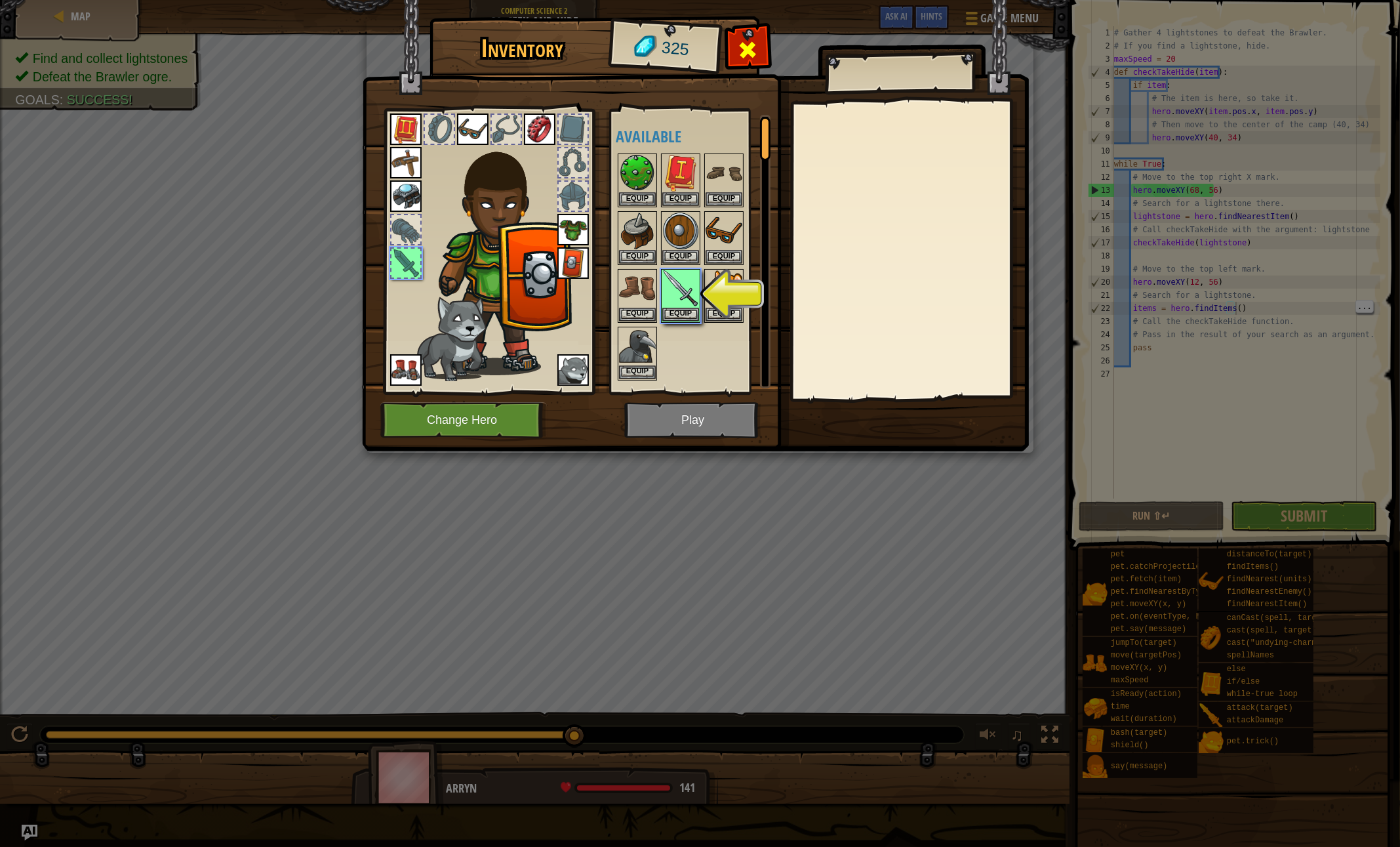
click at [754, 52] on span at bounding box center [748, 49] width 21 height 21
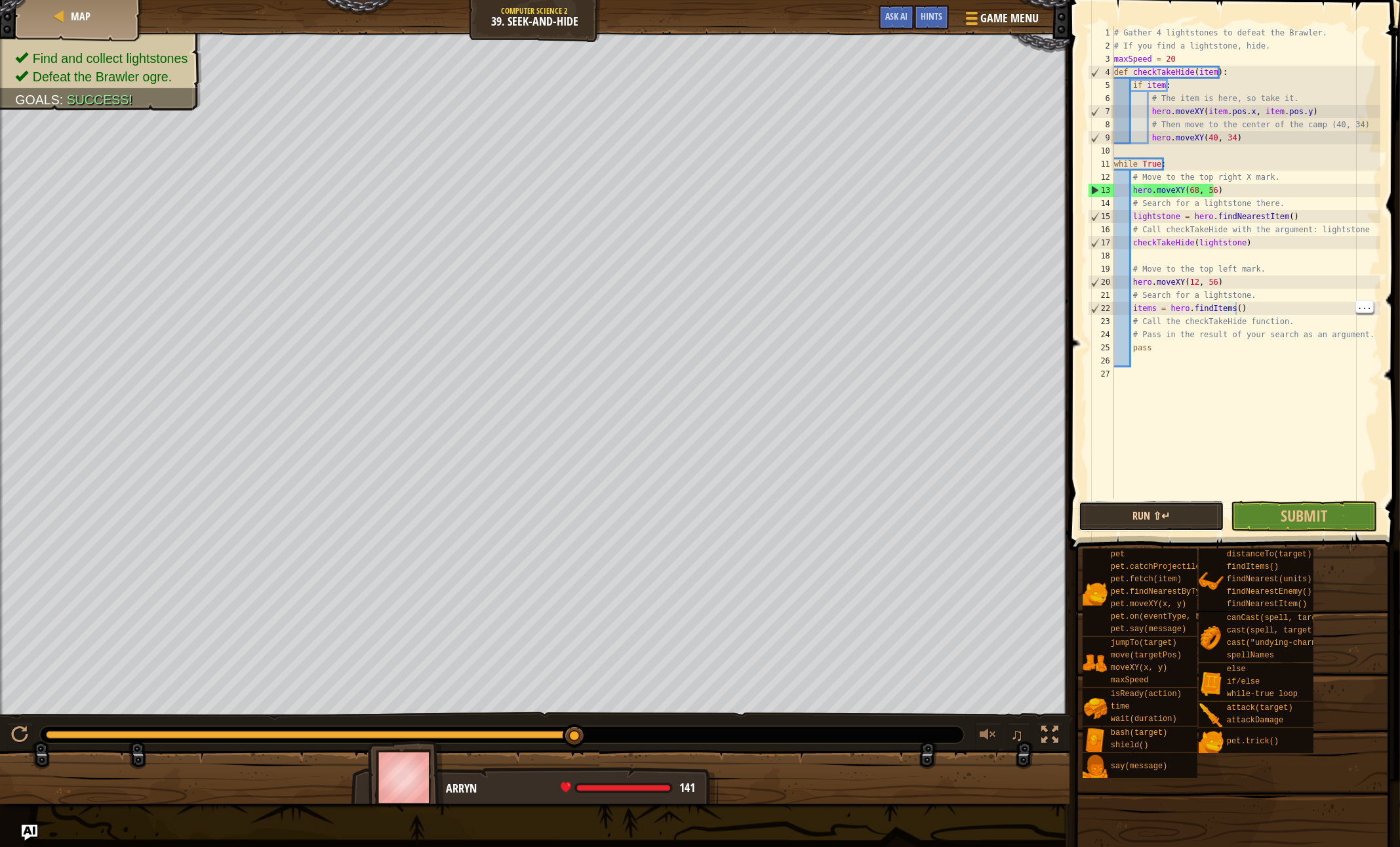
click at [1156, 519] on button "Run ⇧↵" at bounding box center [1151, 516] width 147 height 30
click at [1272, 513] on button "Submit" at bounding box center [1304, 516] width 147 height 30
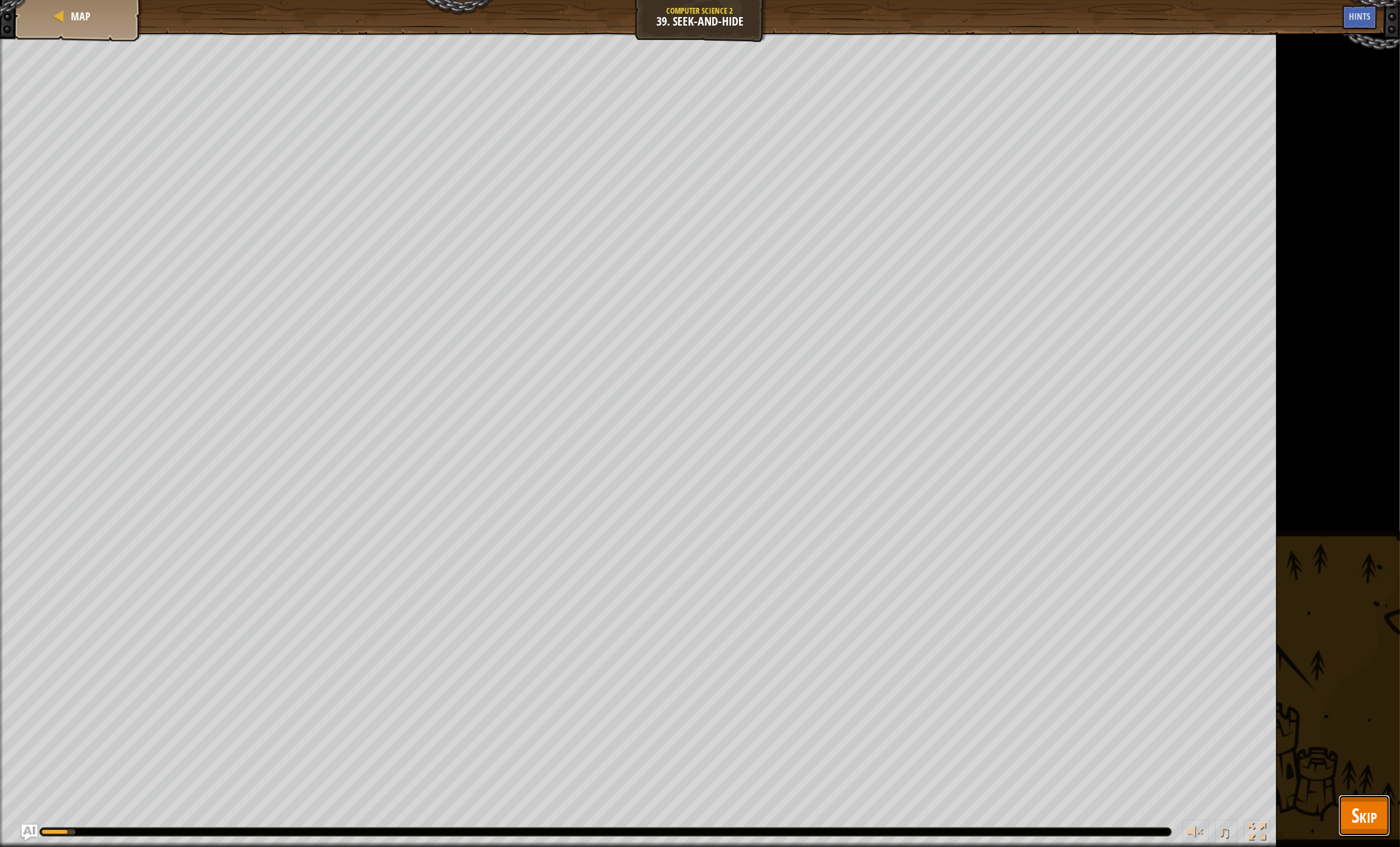
click at [1368, 816] on span "Skip" at bounding box center [1364, 815] width 26 height 27
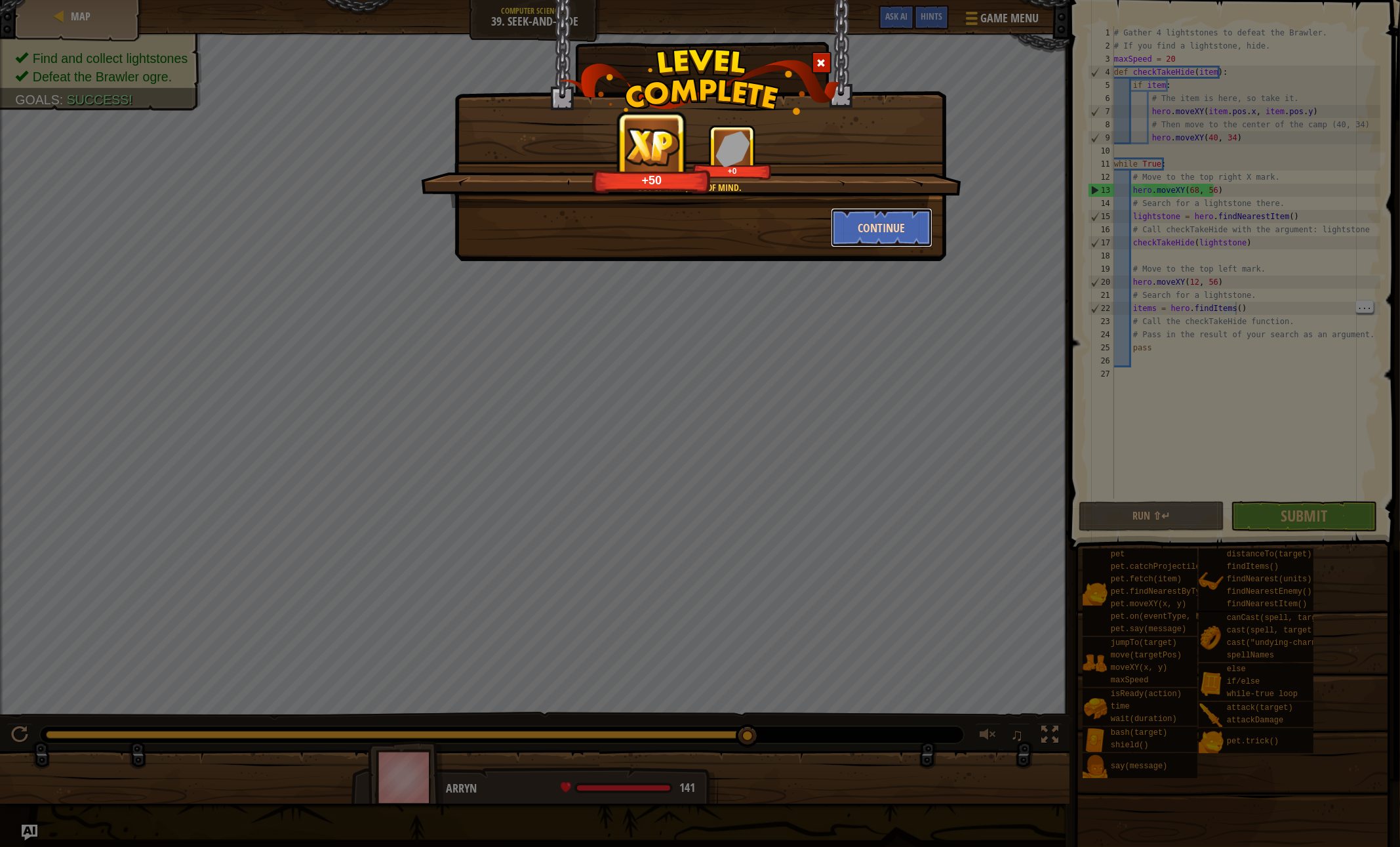
click at [857, 231] on button "Continue" at bounding box center [881, 227] width 101 height 39
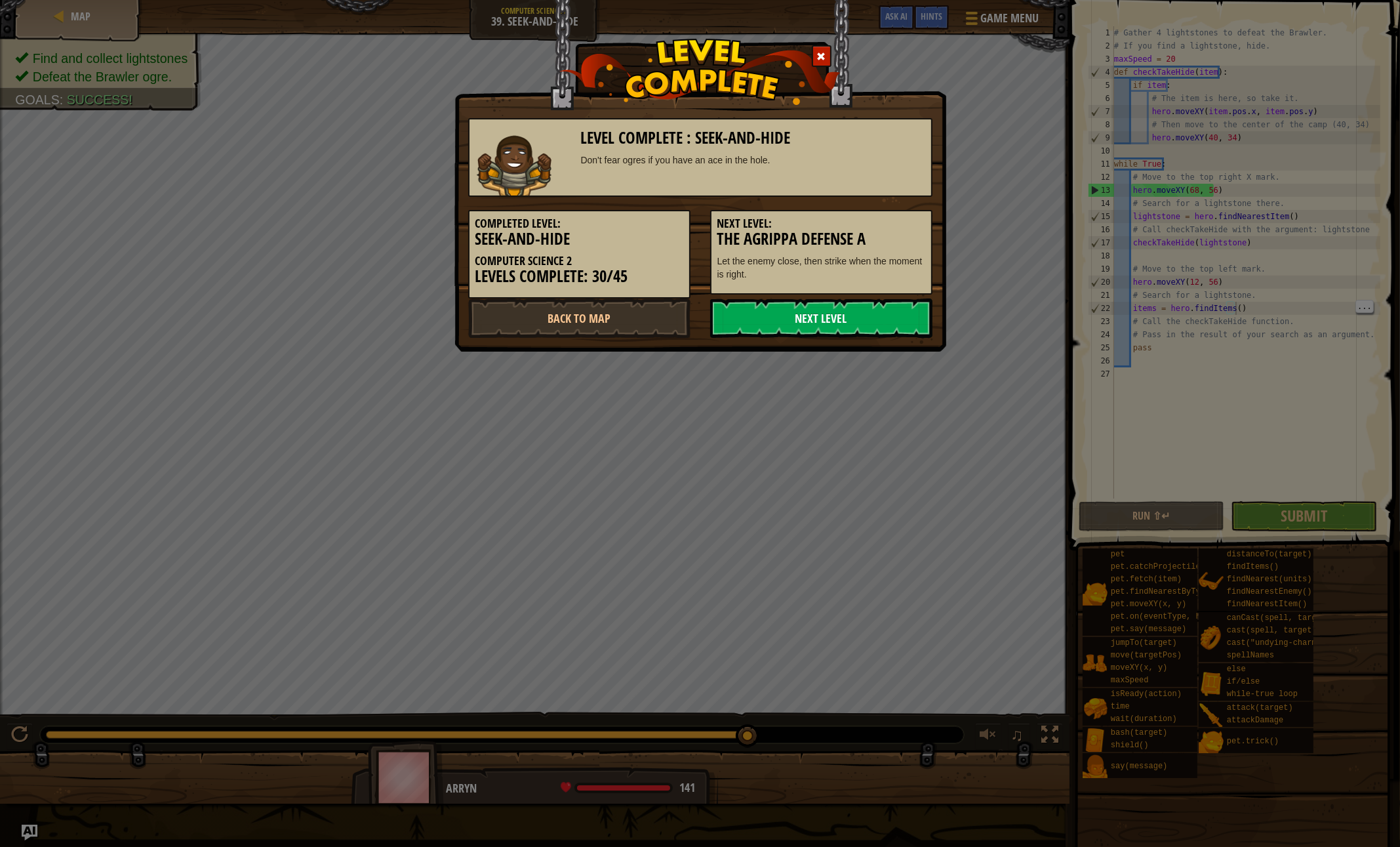
click at [765, 320] on link "Next Level" at bounding box center [821, 318] width 222 height 39
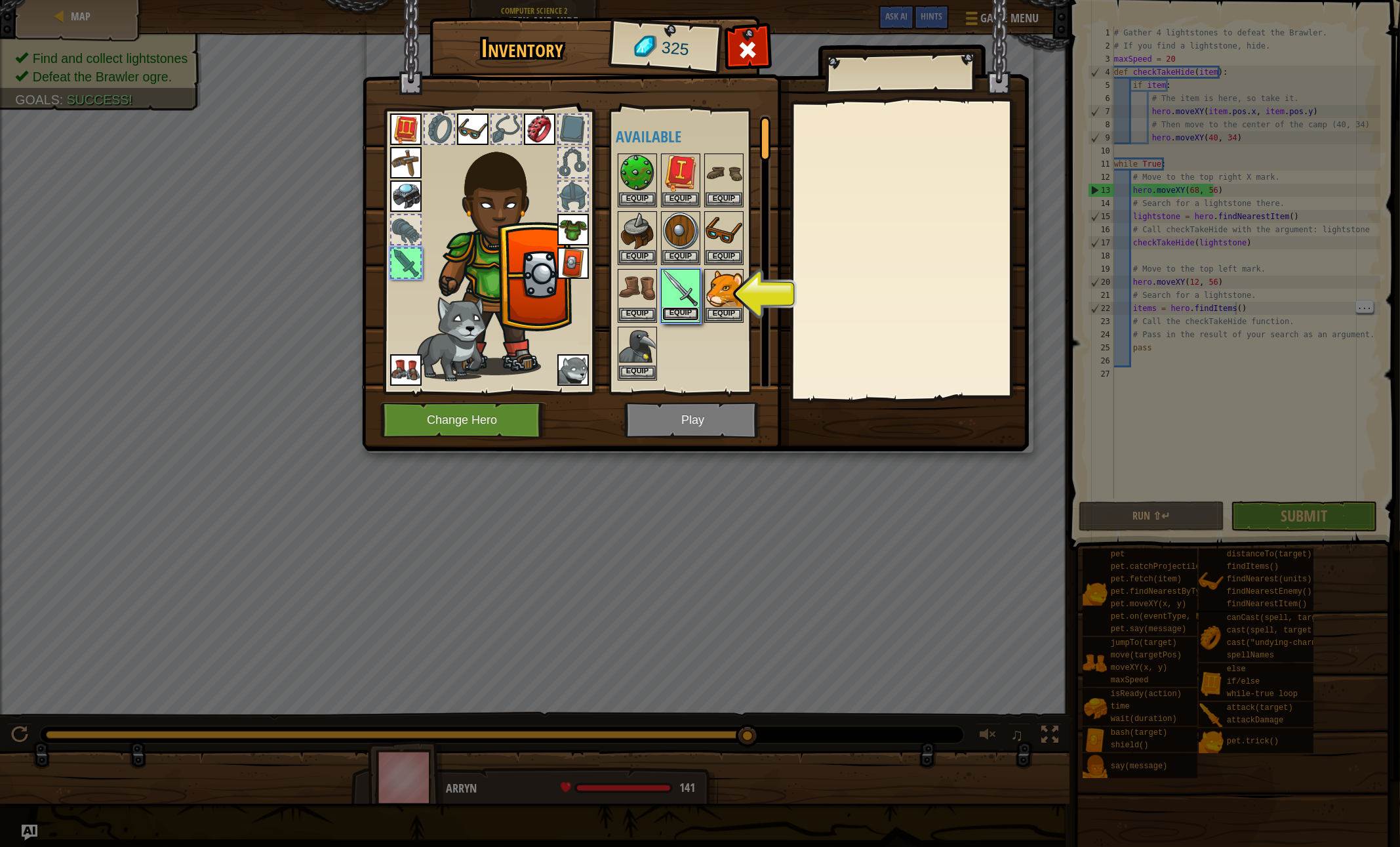
click at [673, 313] on button "Equip" at bounding box center [681, 313] width 37 height 13
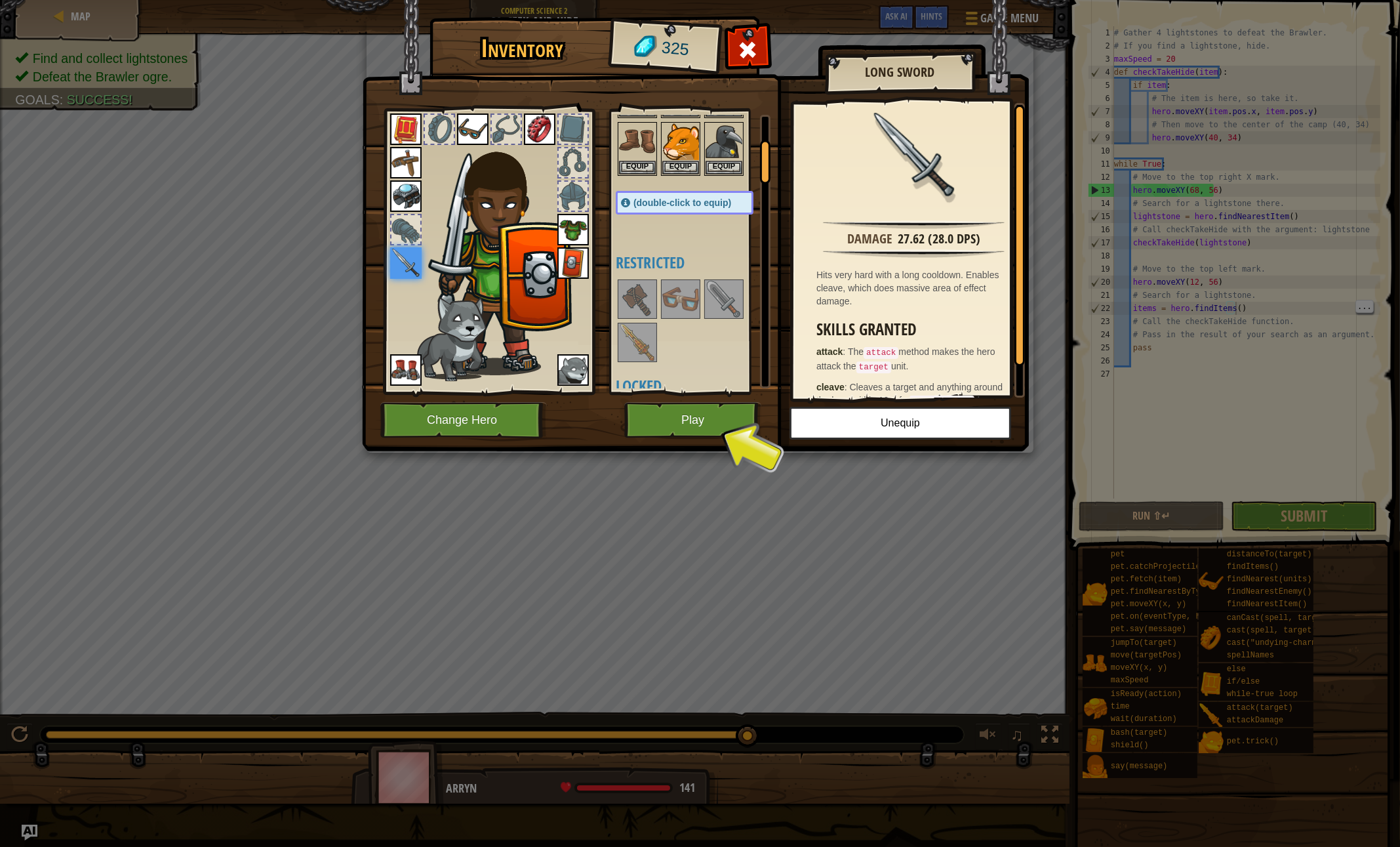
scroll to position [149, 0]
click at [653, 415] on button "Play" at bounding box center [693, 420] width 137 height 36
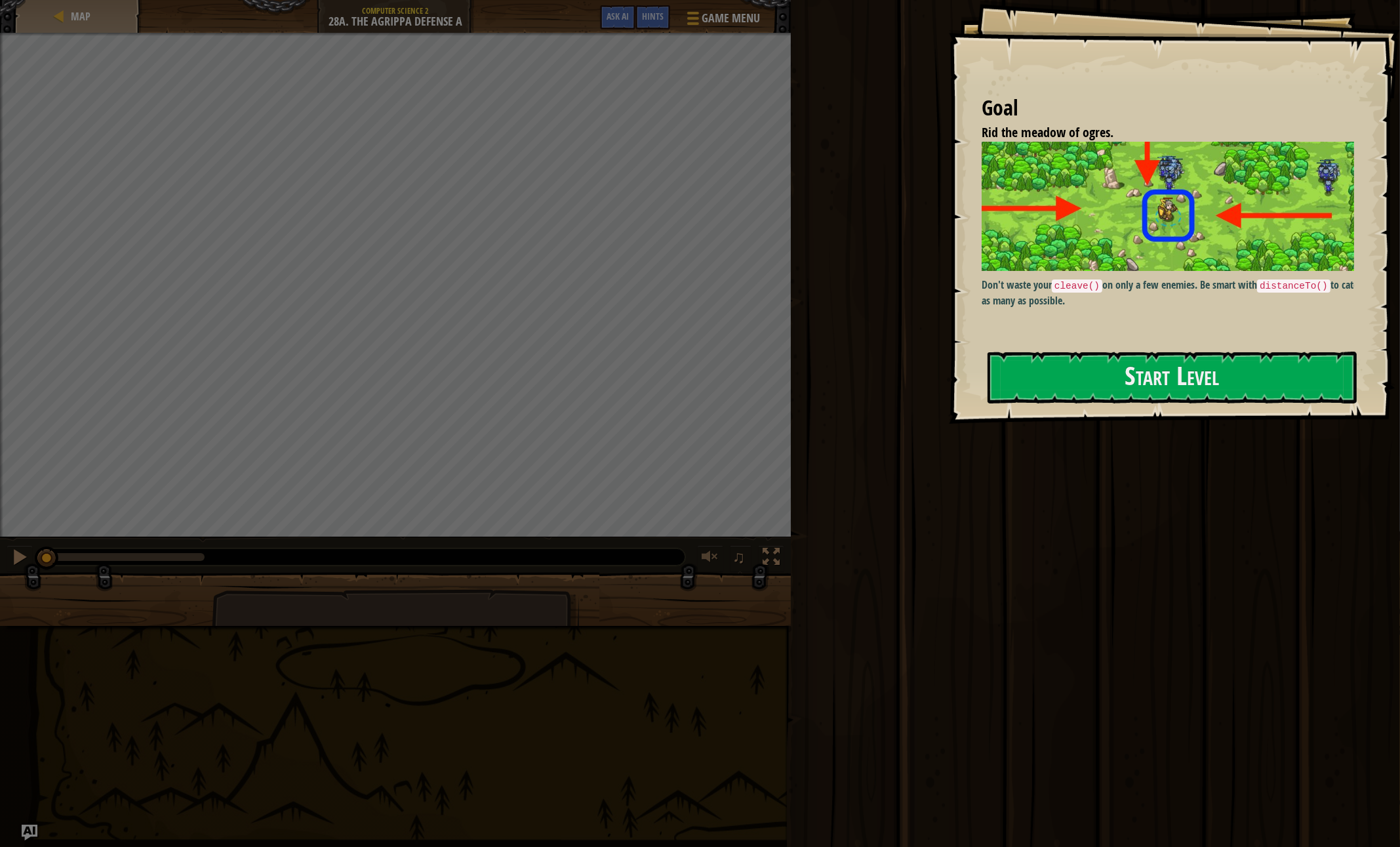
click at [1132, 349] on div "Goal Rid the meadow of ogres. Don't waste your cleave() on only a few enemies. …" at bounding box center [1174, 212] width 451 height 424
click at [1130, 360] on button "Start Level" at bounding box center [1171, 378] width 369 height 52
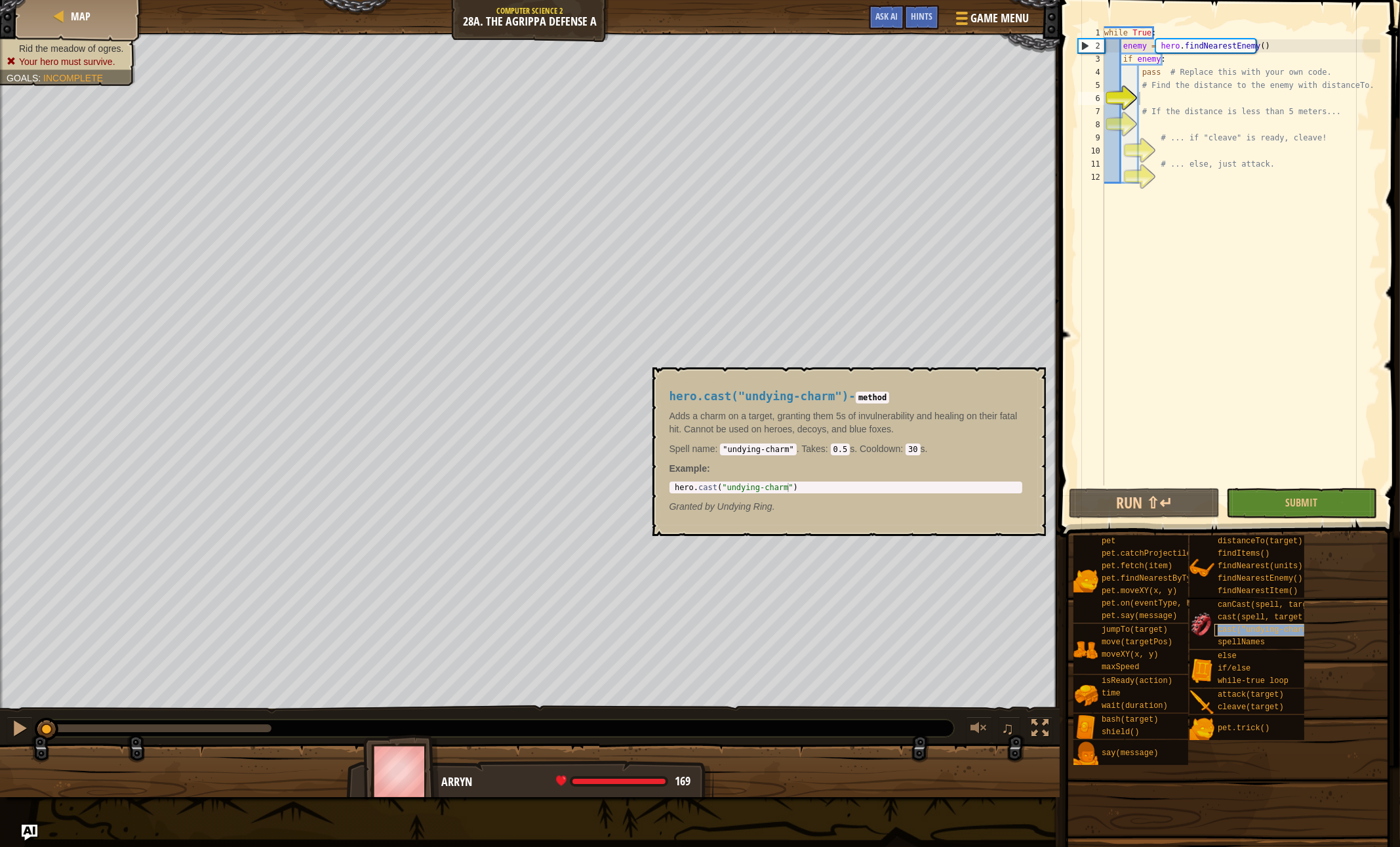
click at [1249, 629] on span "cast("undying-charm")" at bounding box center [1267, 629] width 99 height 9
click at [1301, 637] on div "spellNames" at bounding box center [1284, 643] width 141 height 13
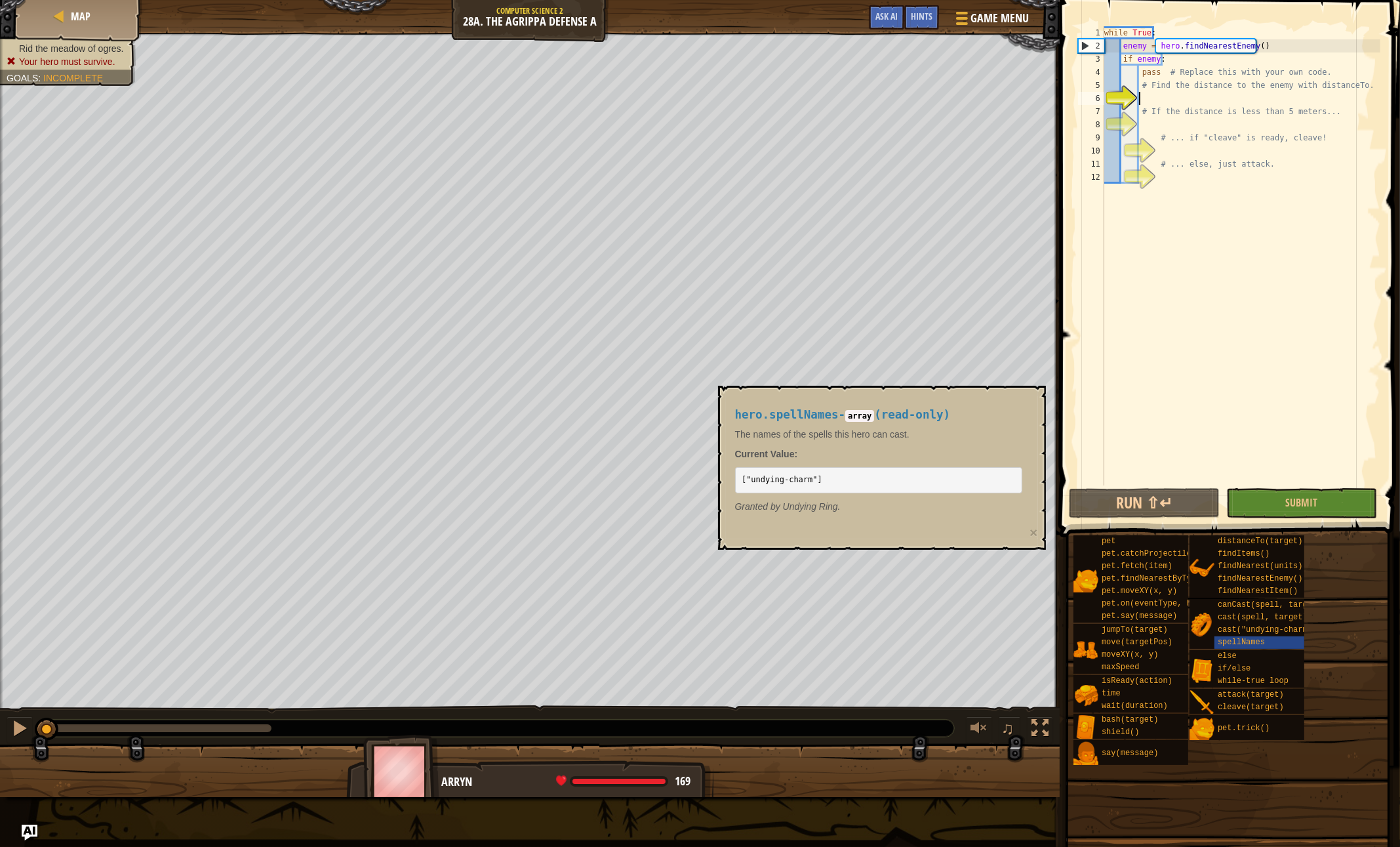
click at [1151, 421] on div "while True : enemy = hero . findNearestEnemy ( ) if enemy : pass # Replace this…" at bounding box center [1241, 268] width 279 height 485
click at [1174, 103] on div "while True : enemy = hero . findNearestEnemy ( ) if enemy : pass # Replace this…" at bounding box center [1241, 268] width 279 height 485
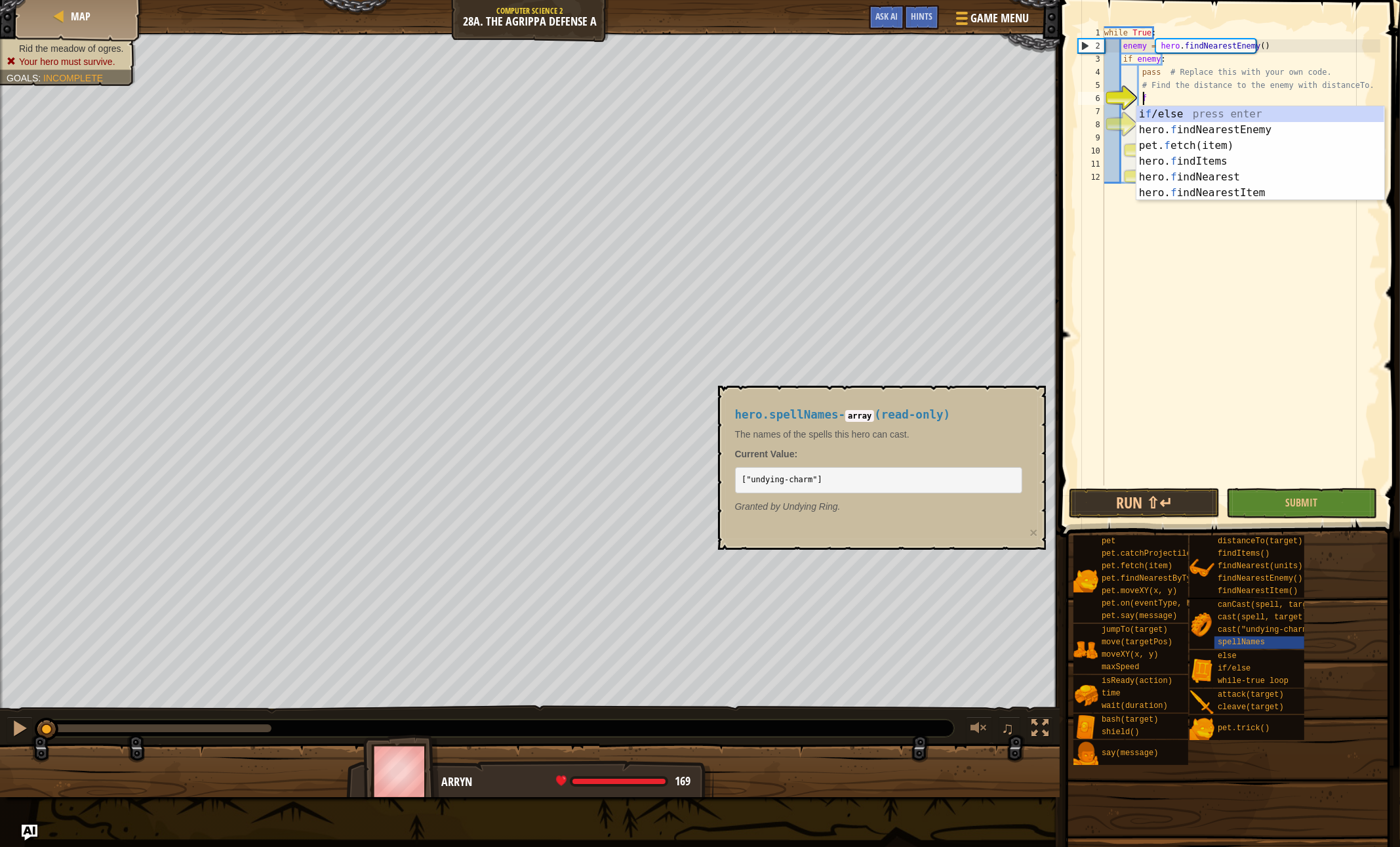
scroll to position [6, 3]
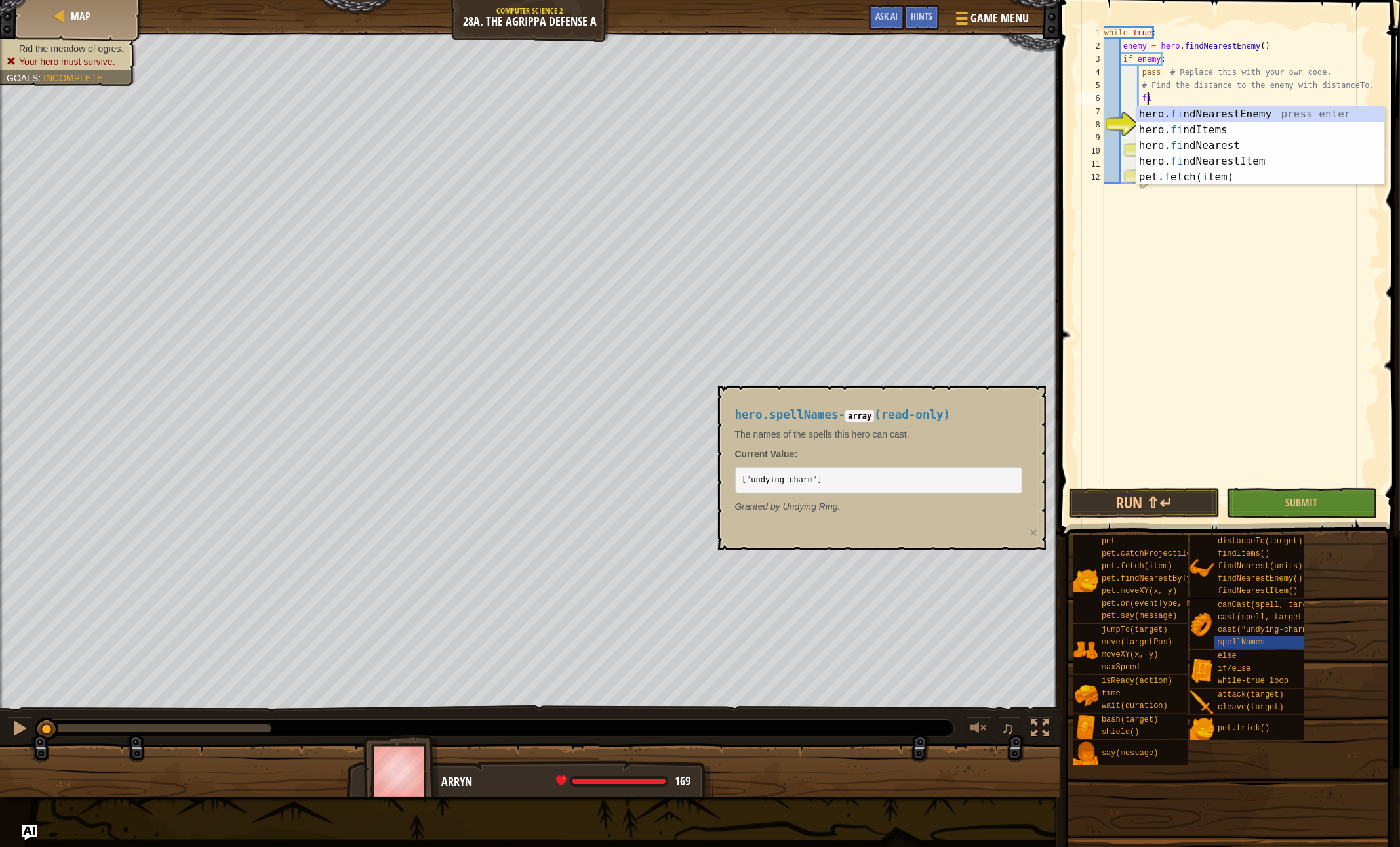
type textarea "f"
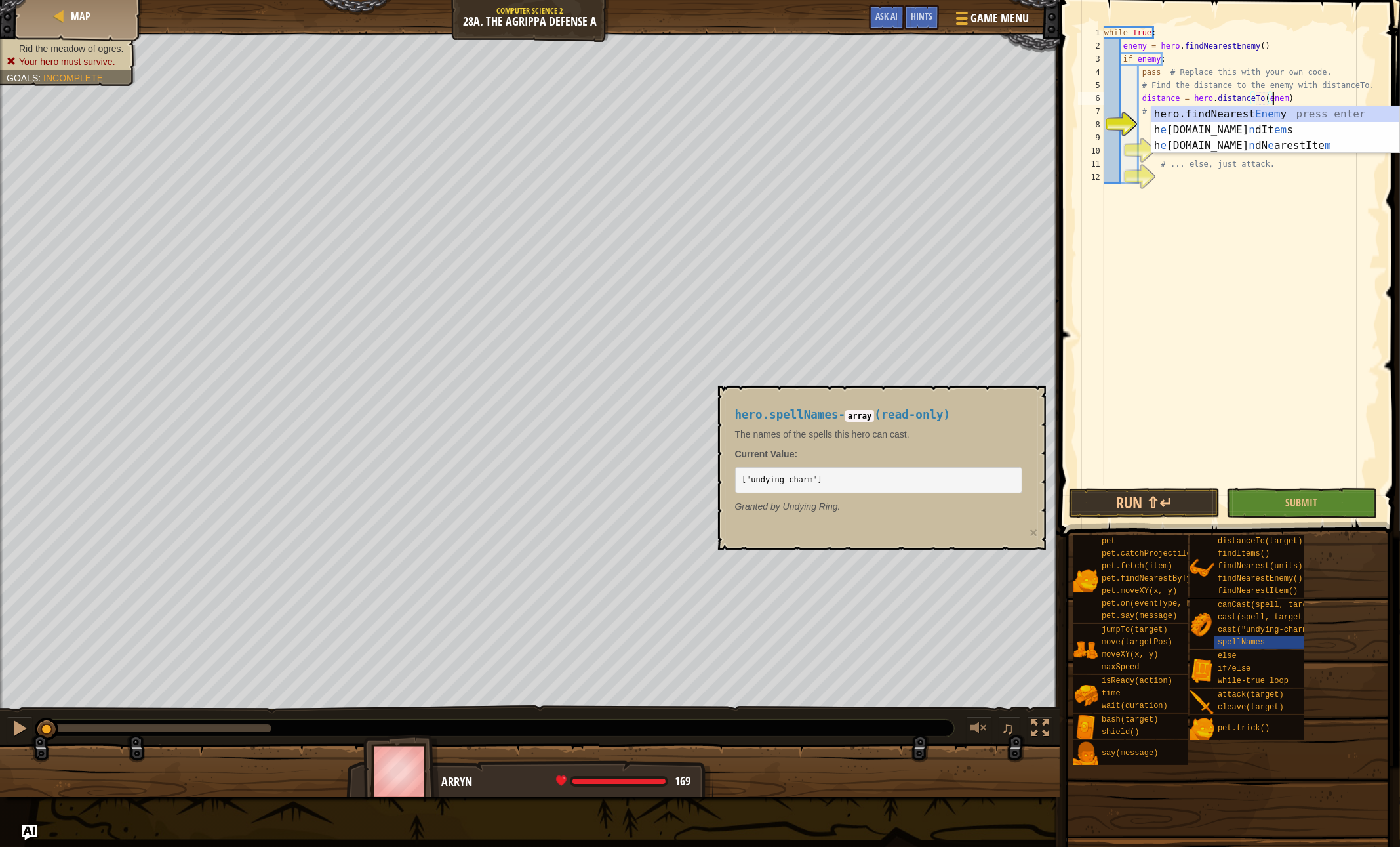
type textarea "distance = hero.distanceTo(enemy)"
click at [1178, 129] on div "while True : enemy = hero . findNearestEnemy ( ) if enemy : pass # Replace this…" at bounding box center [1241, 268] width 279 height 485
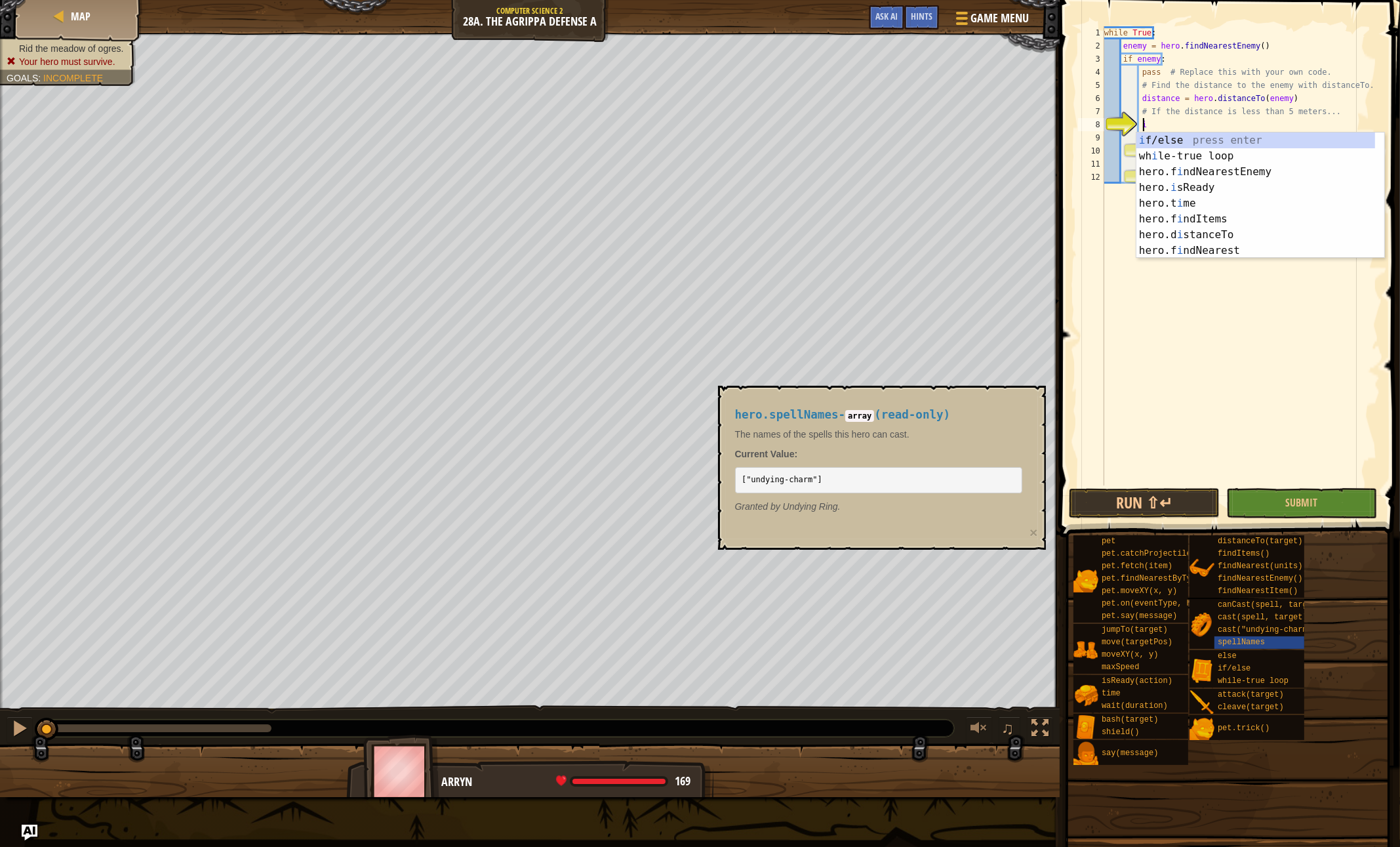
scroll to position [6, 3]
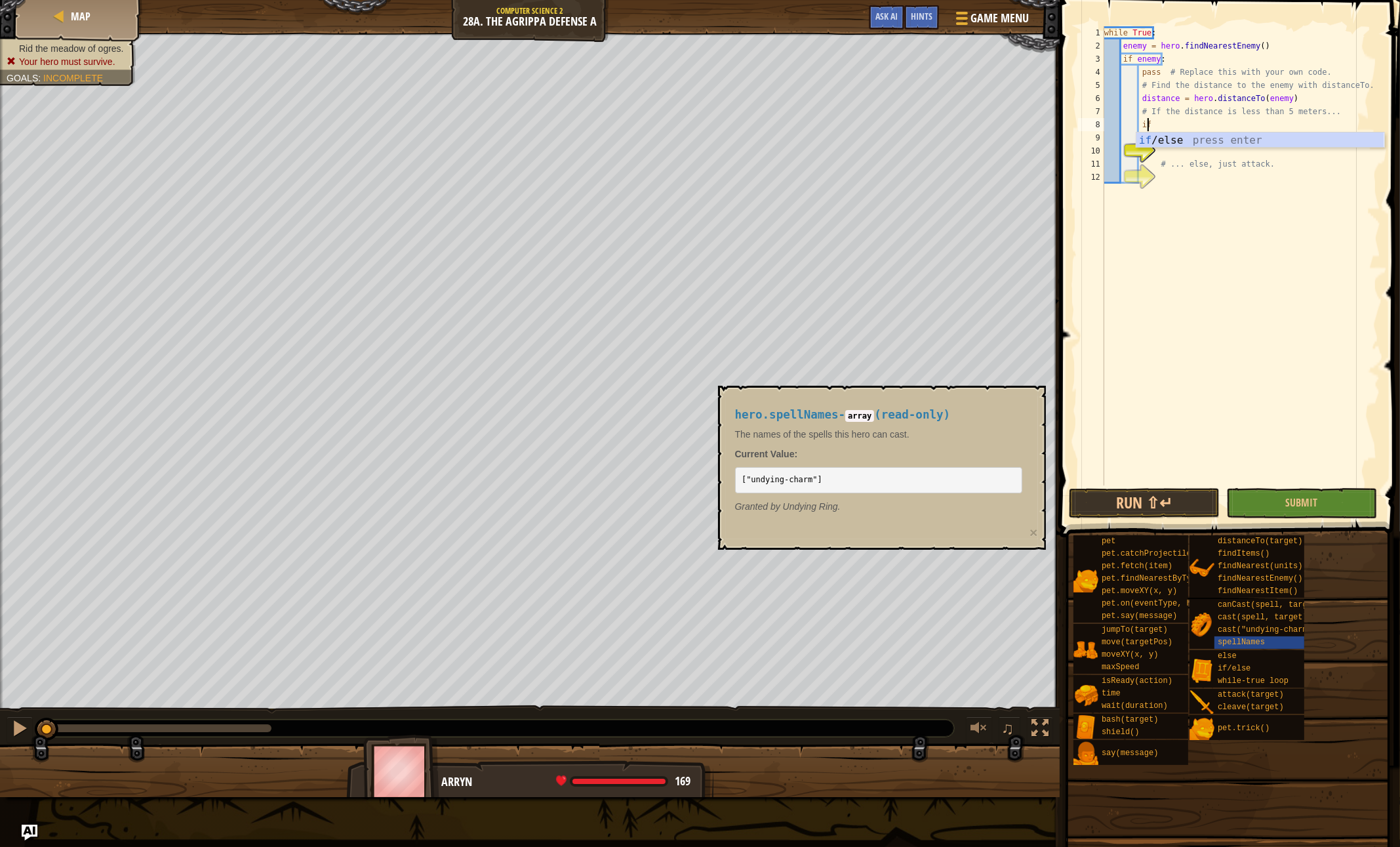
type textarea "if enemy:"
type textarea "# ... if "cleave" is ready, cleave!"
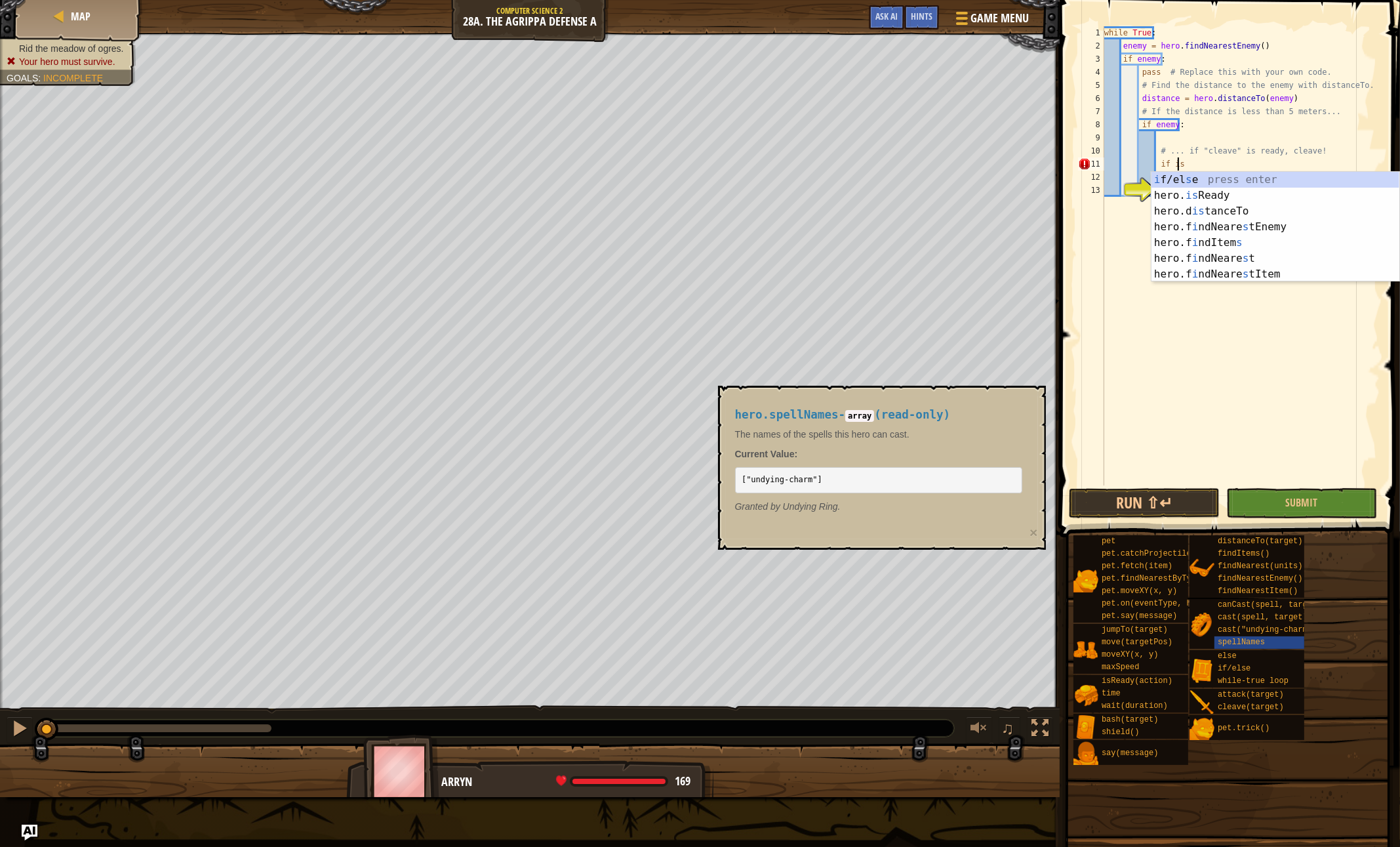
scroll to position [6, 5]
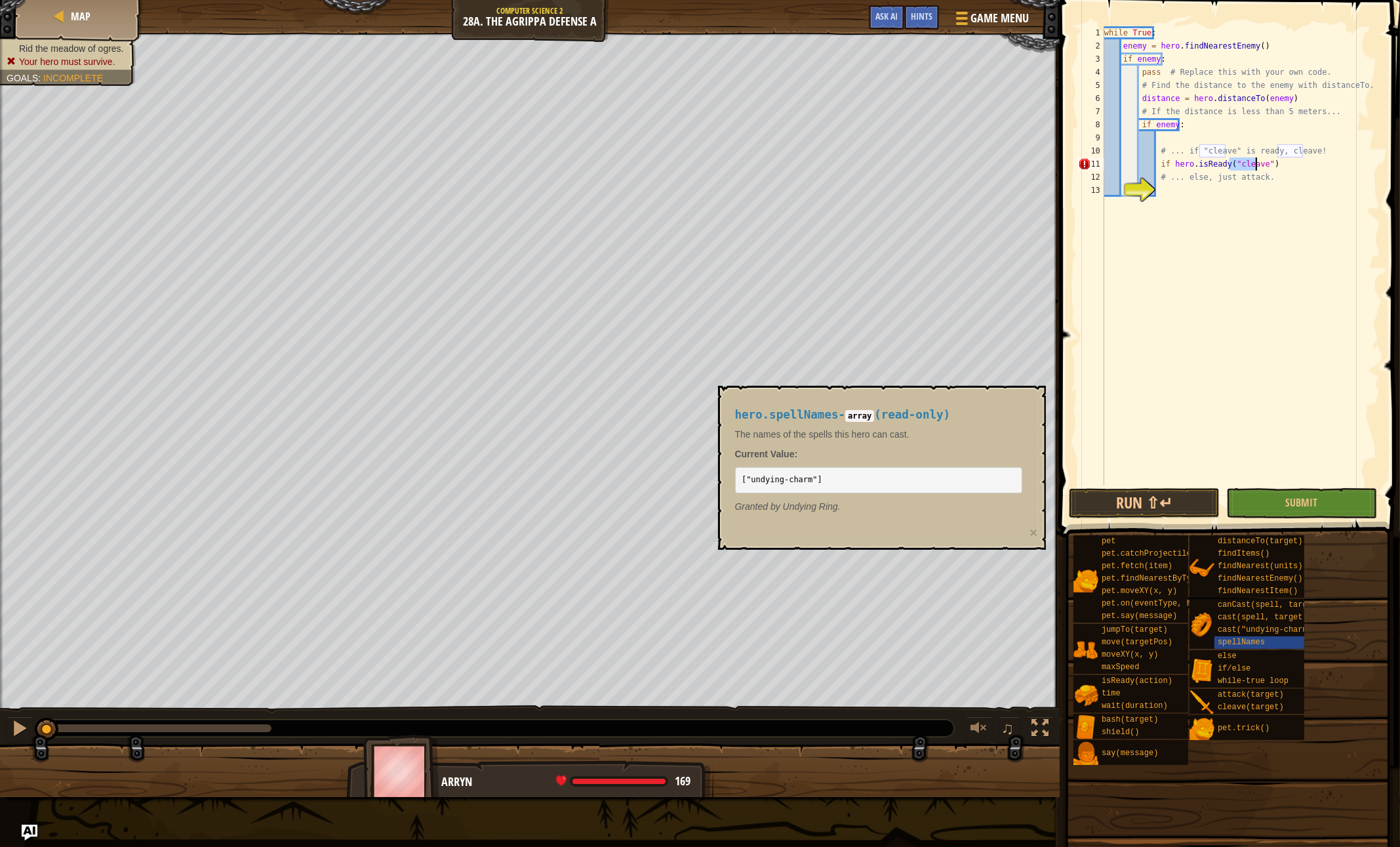
type textarea "# ... else, just attack."
type textarea "if hero.isReady("cleave"):"
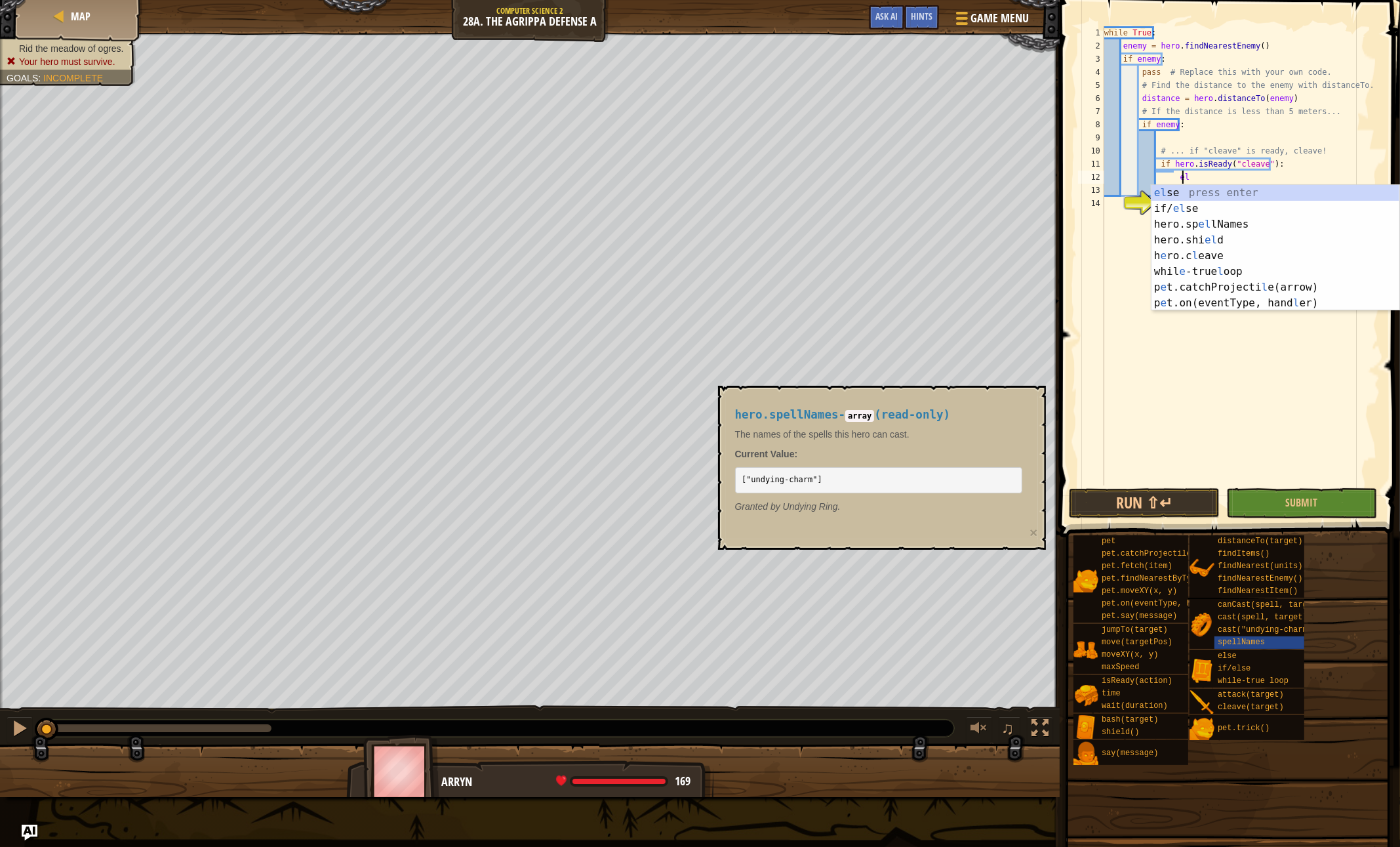
type textarea "e"
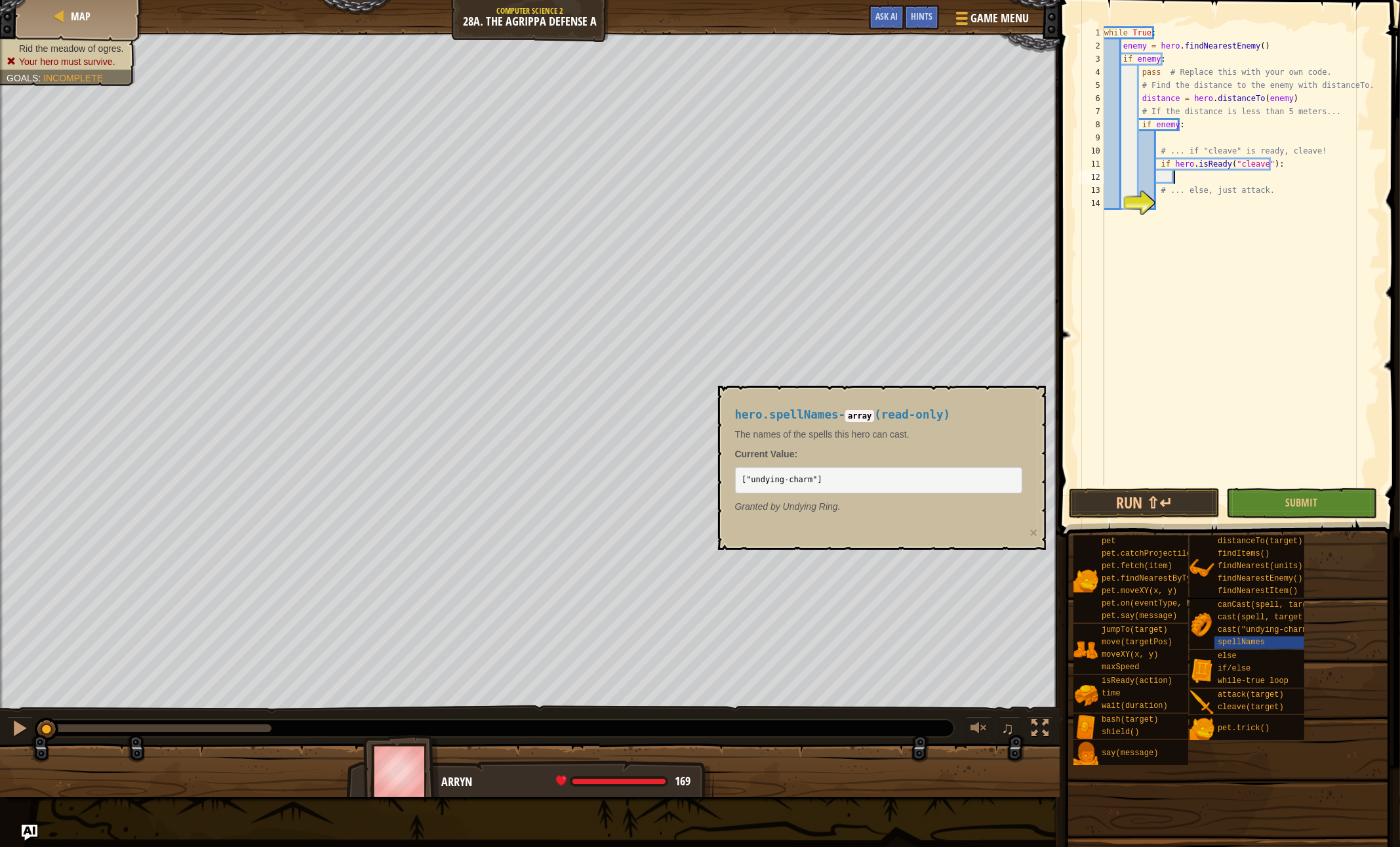
scroll to position [6, 5]
type textarea "# ... else, just attack."
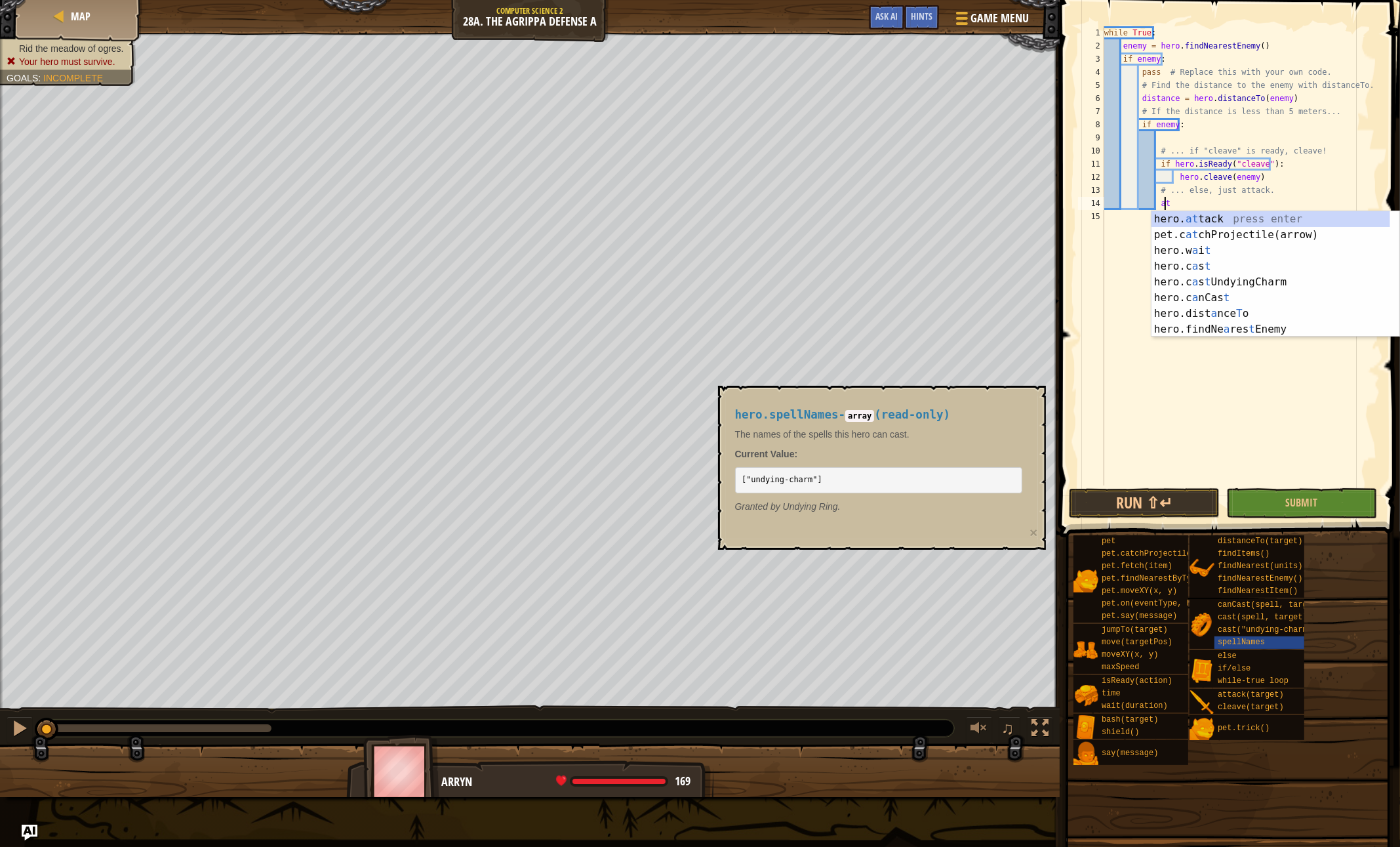
scroll to position [6, 4]
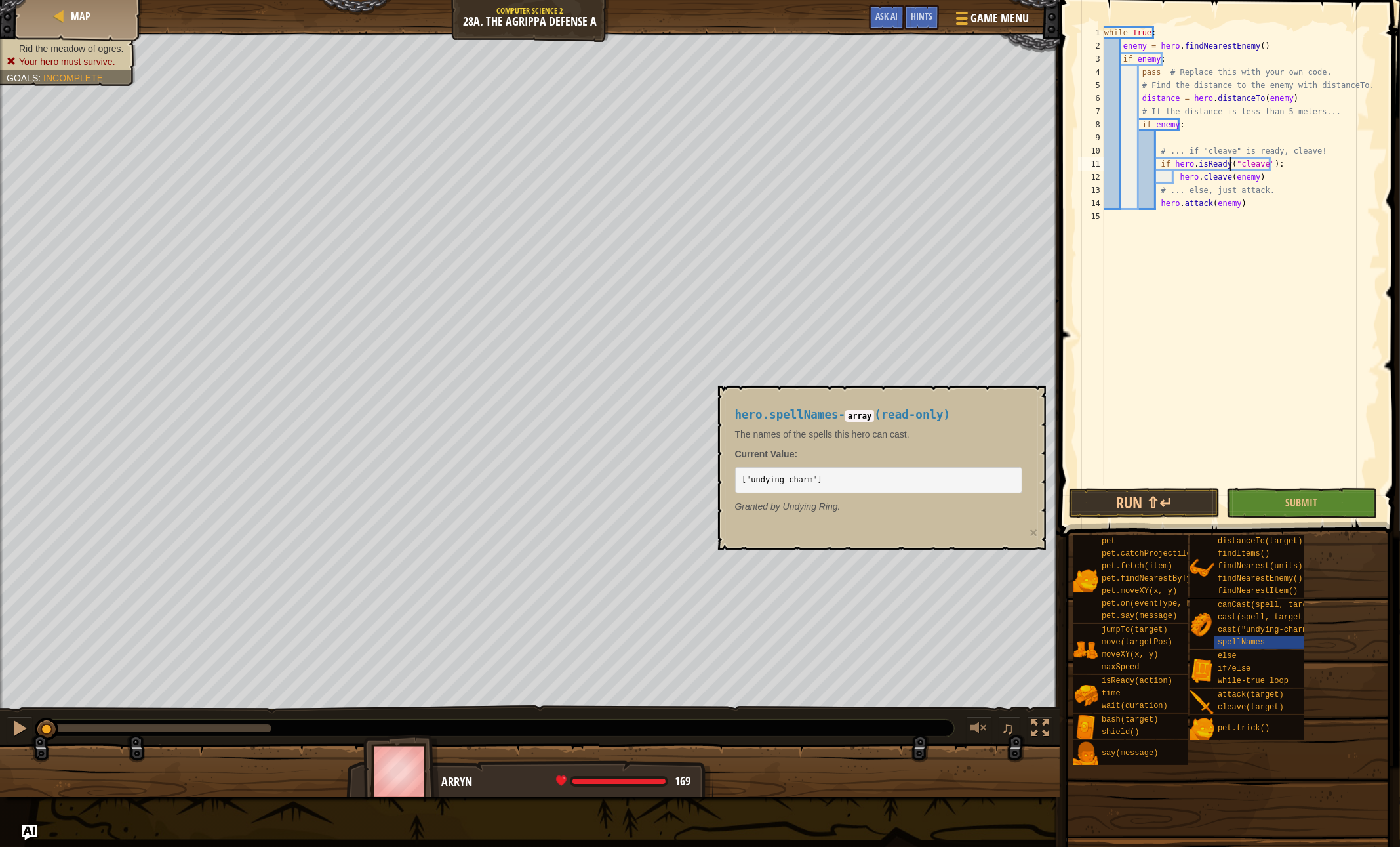
type textarea "# ... if "cleave" is ready, cleave!"
click at [1175, 132] on div "while True : enemy = hero . findNearestEnemy ( ) if enemy : pass # Replace this…" at bounding box center [1241, 268] width 279 height 485
type textarea "if distance < 5:"
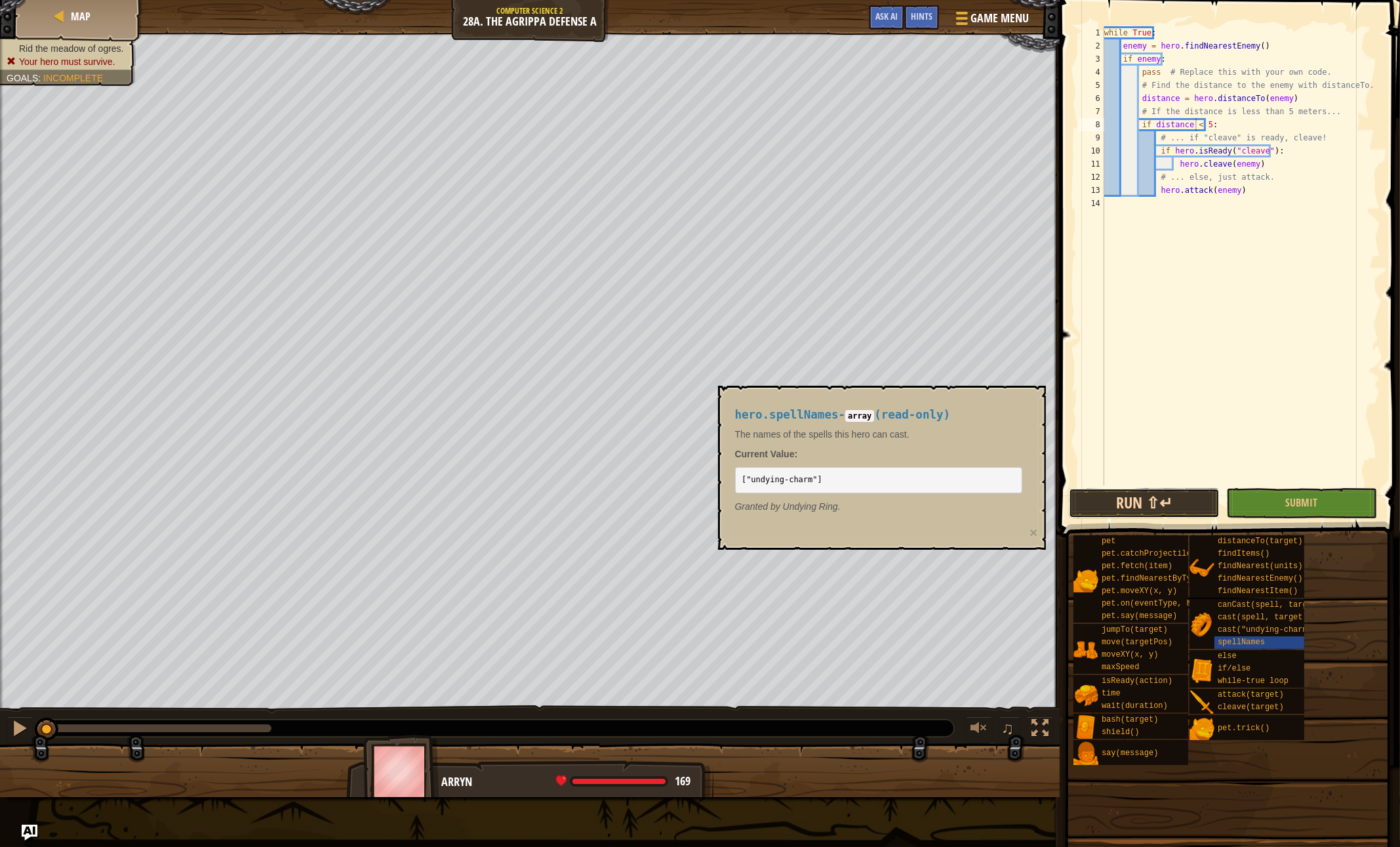
click at [1171, 500] on button "Run ⇧↵" at bounding box center [1144, 504] width 151 height 30
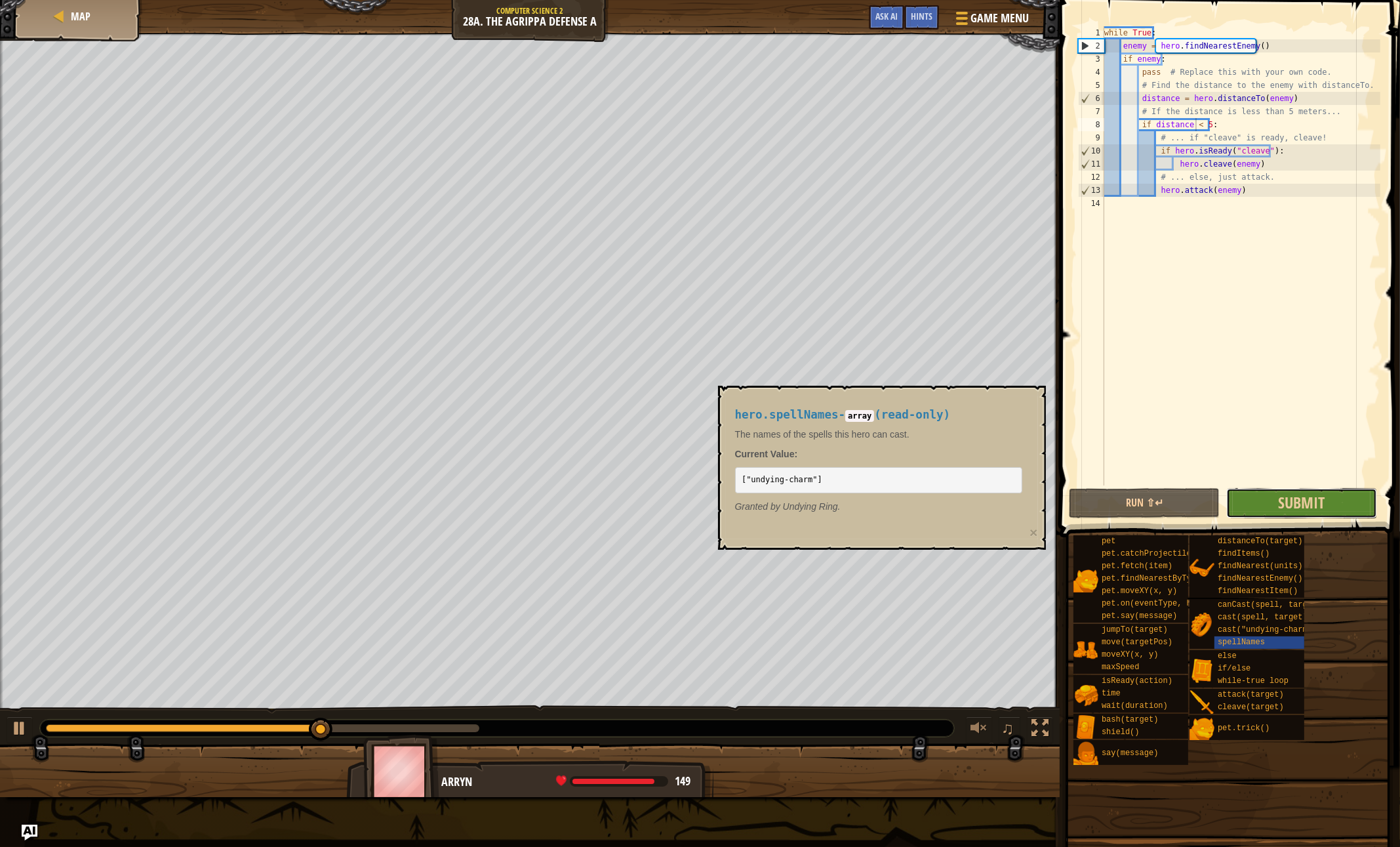
click at [1245, 504] on button "Submit" at bounding box center [1301, 504] width 151 height 30
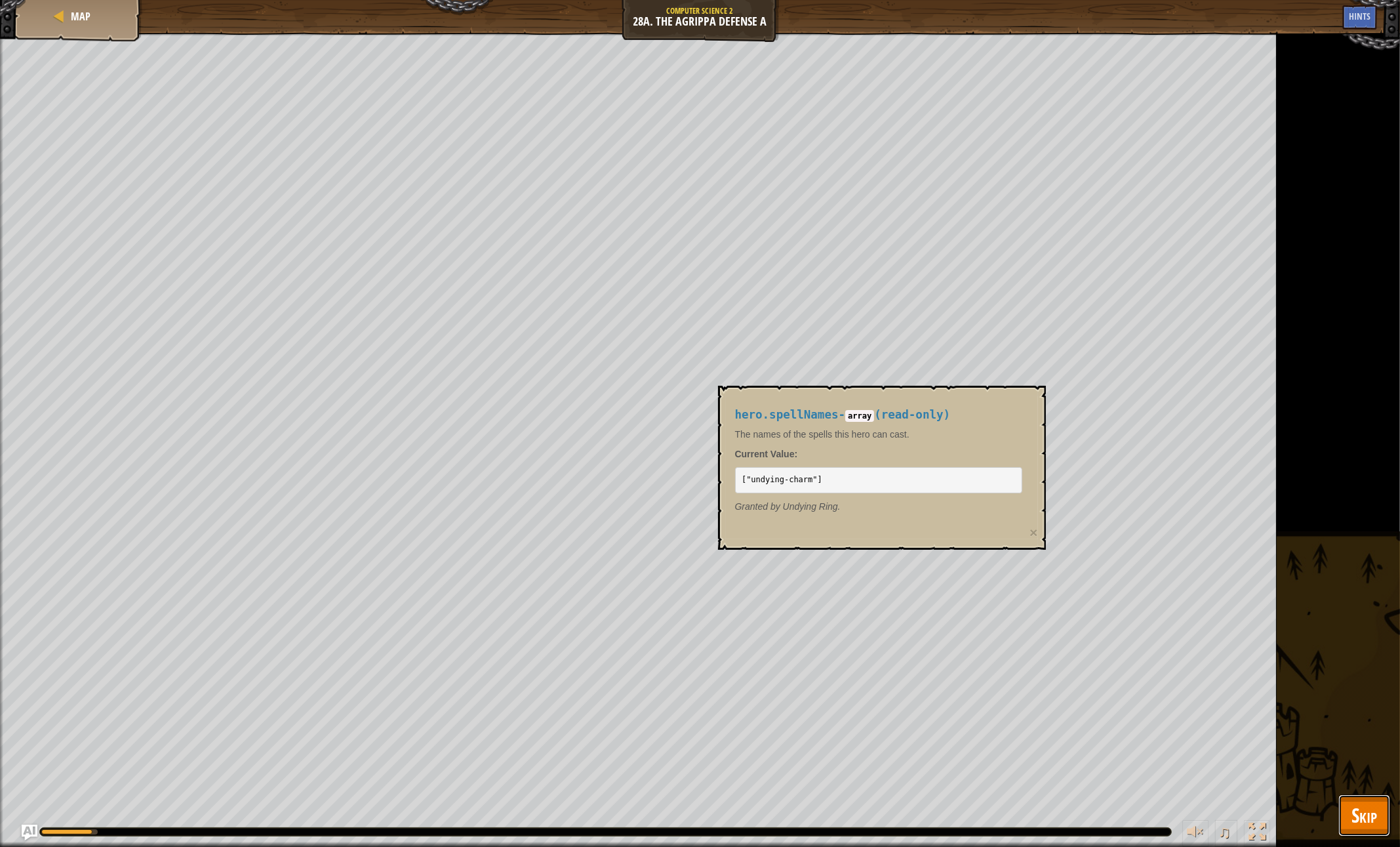
click at [1364, 834] on button "Skip" at bounding box center [1364, 815] width 52 height 42
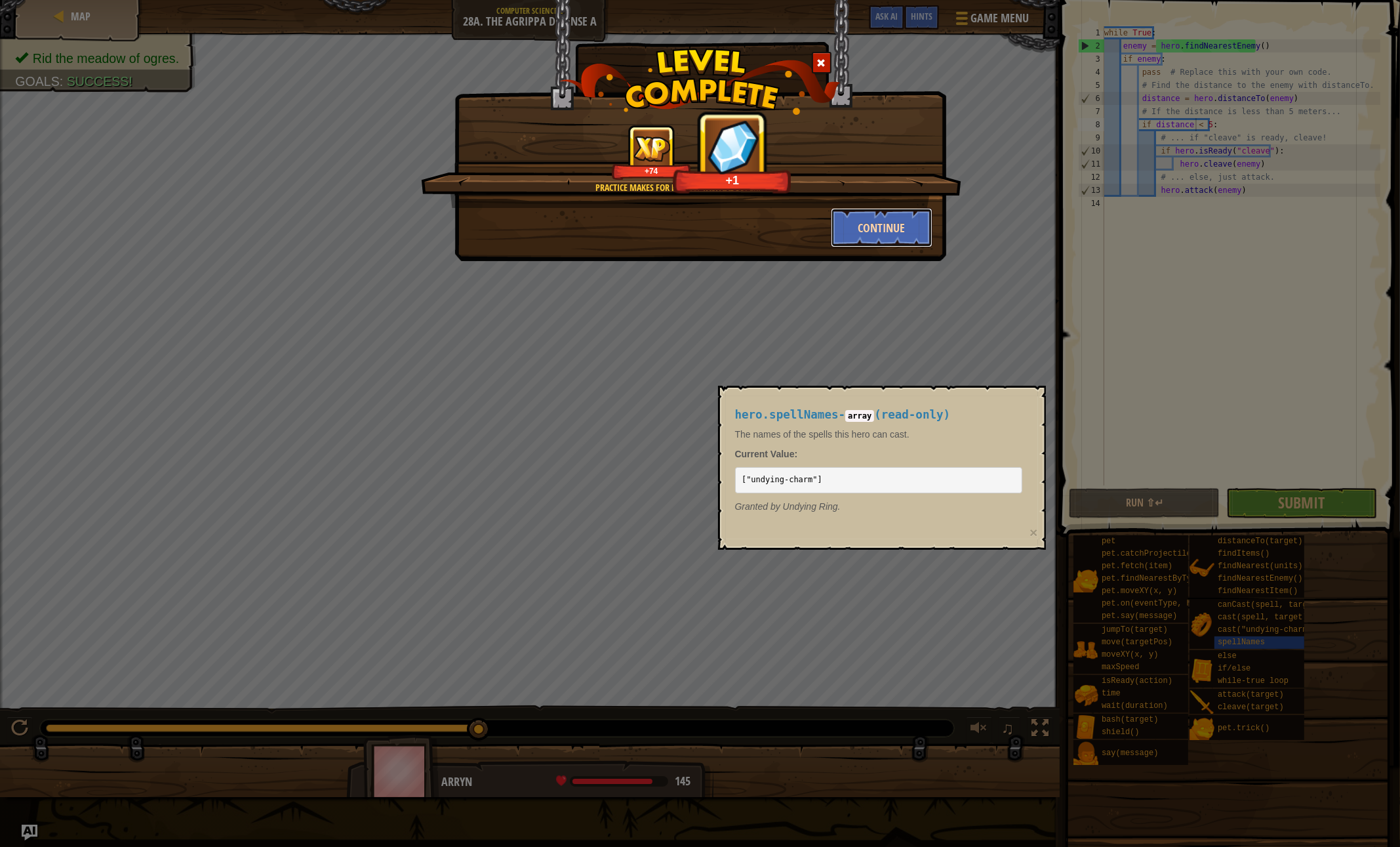
click at [888, 220] on button "Continue" at bounding box center [881, 227] width 101 height 39
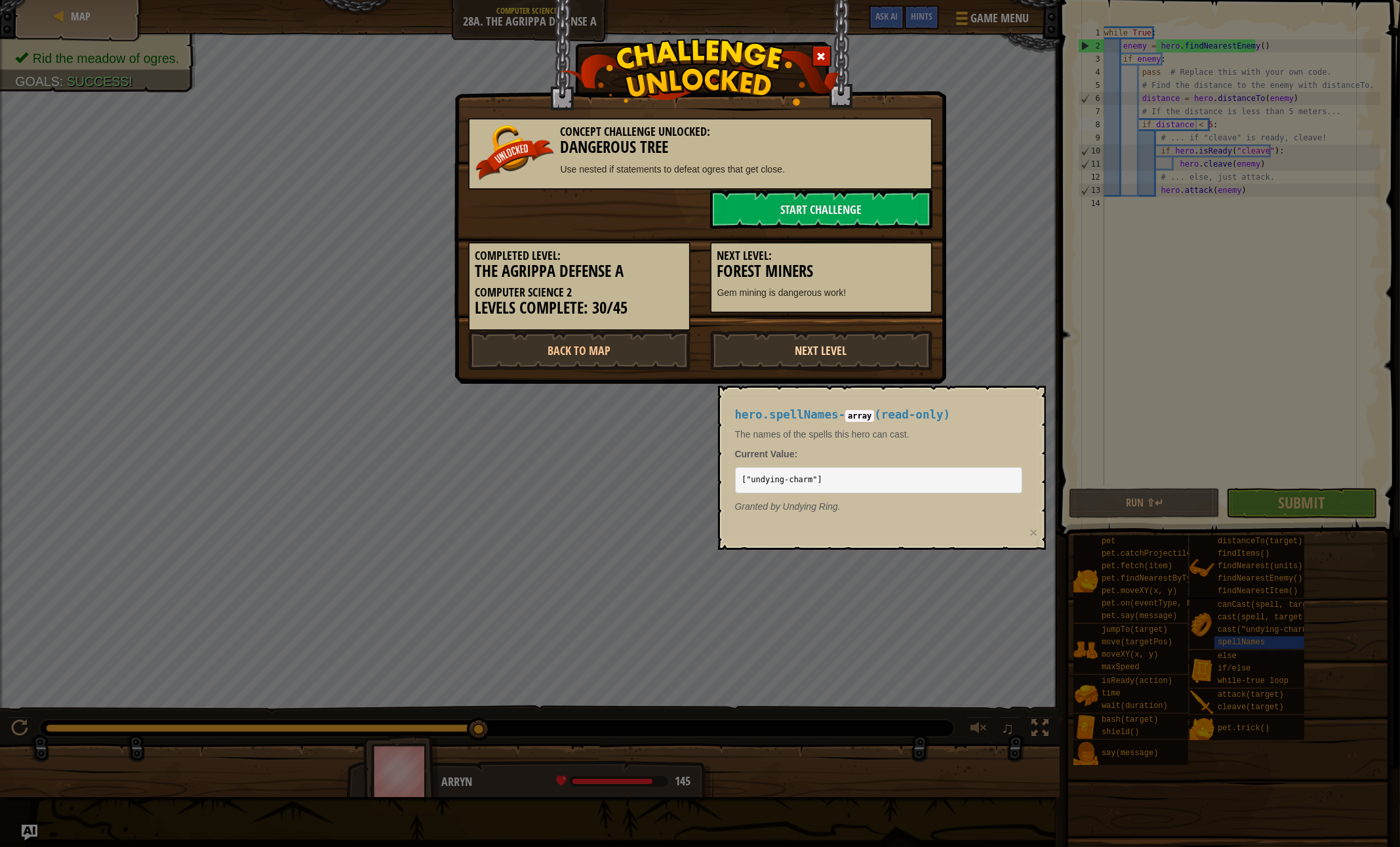
click at [855, 353] on link "Next Level" at bounding box center [821, 350] width 222 height 39
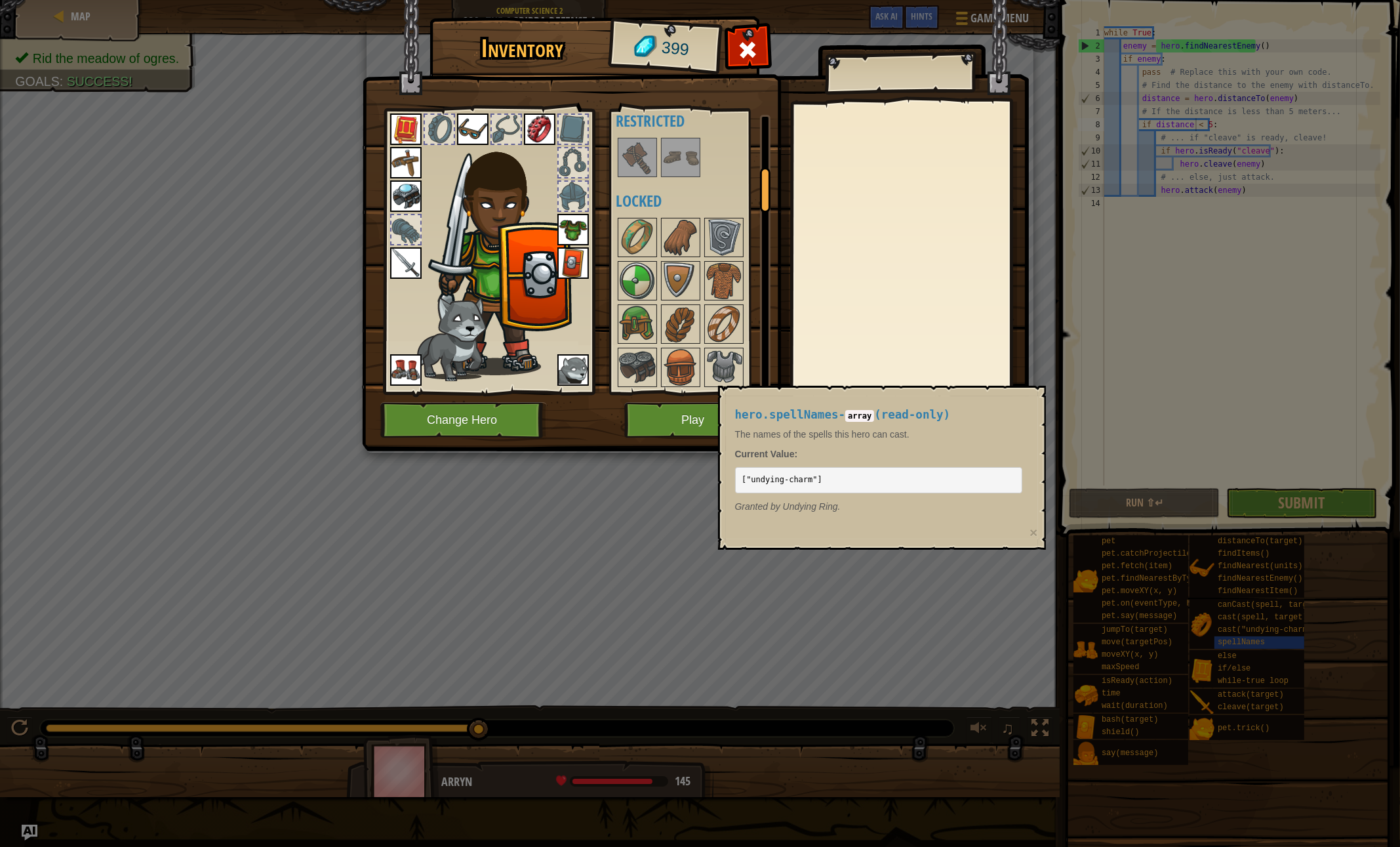
scroll to position [349, 0]
click at [715, 238] on img at bounding box center [724, 235] width 37 height 37
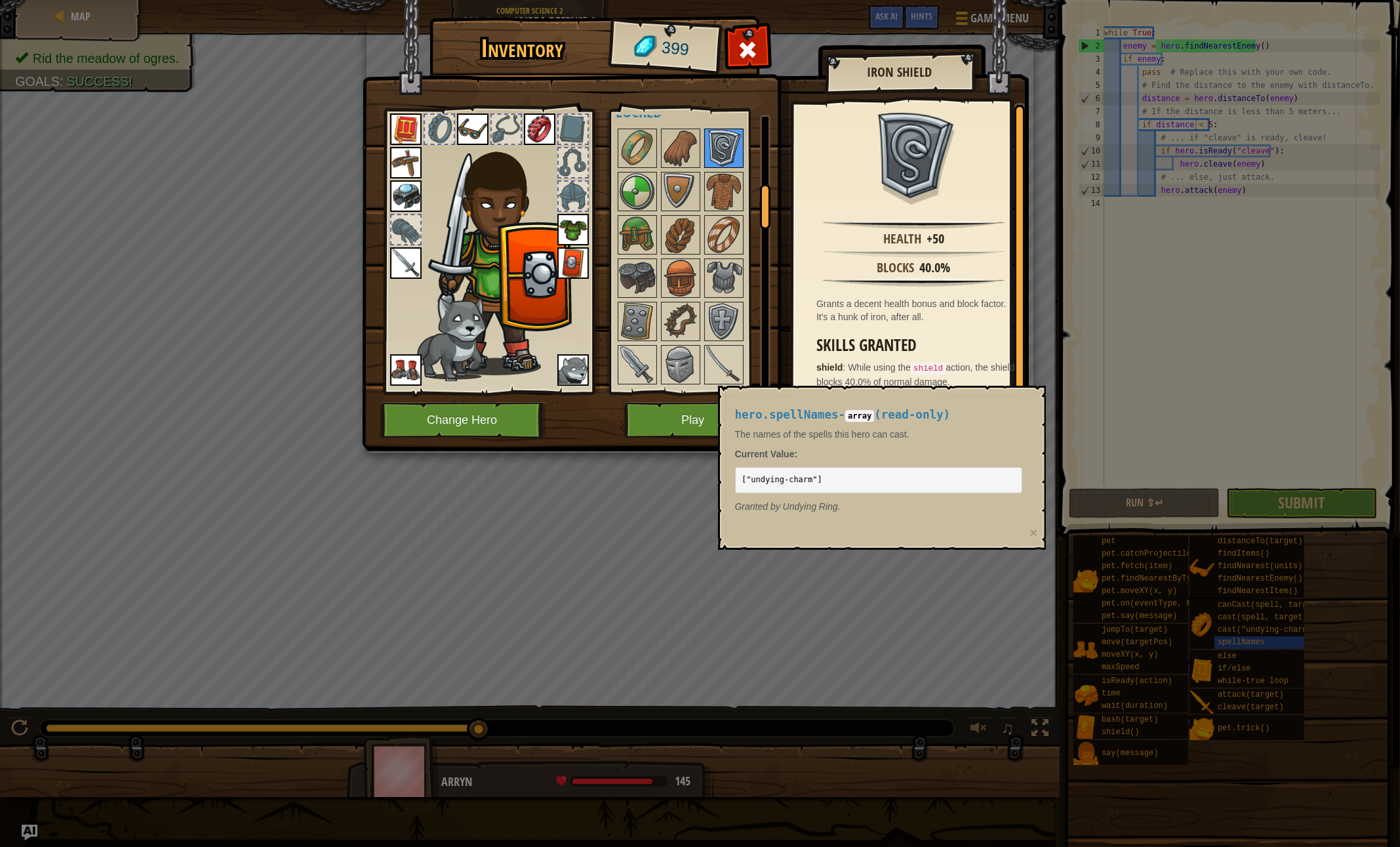
scroll to position [437, 0]
click at [715, 238] on img at bounding box center [724, 233] width 37 height 37
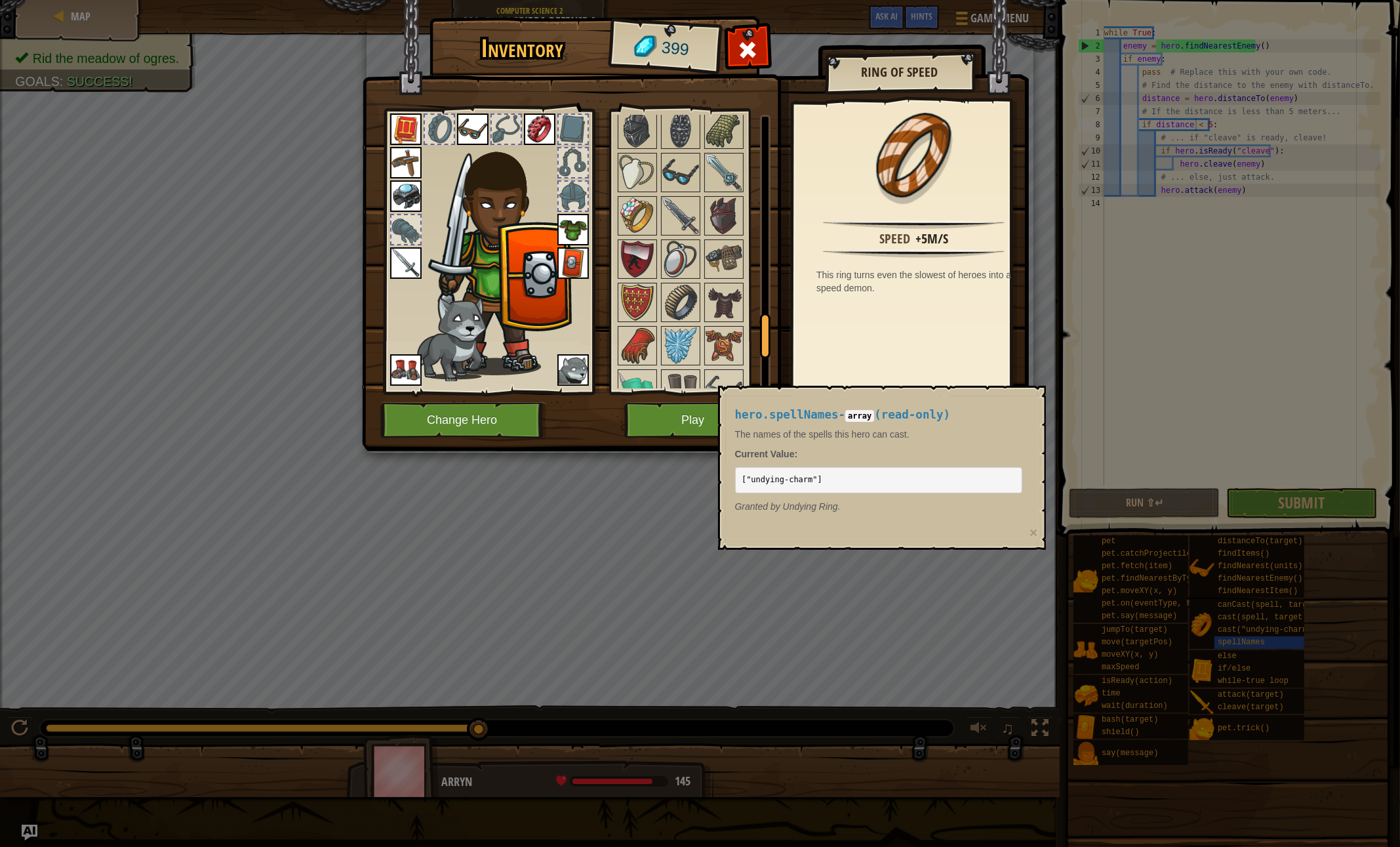
scroll to position [1330, 0]
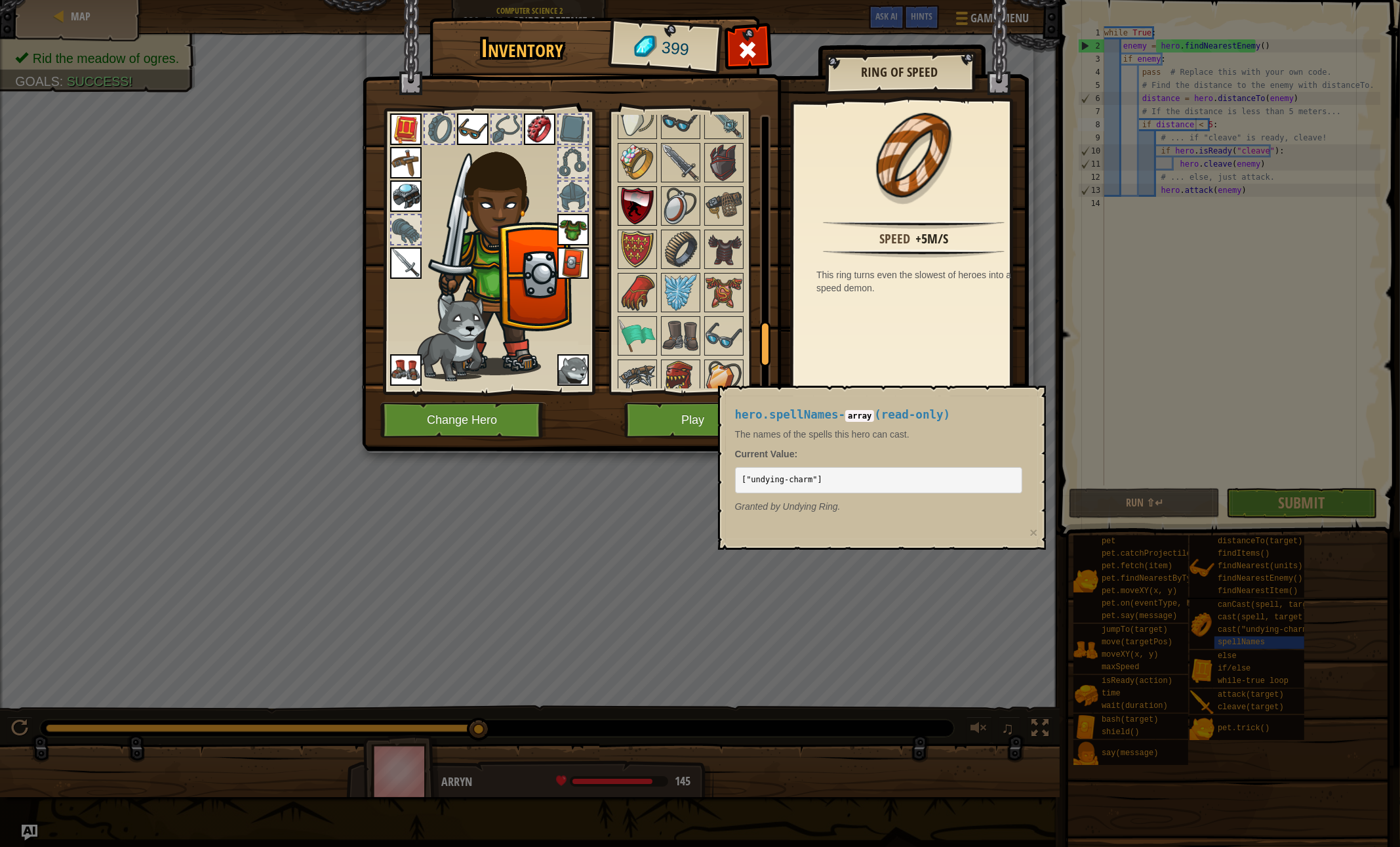
click at [624, 195] on img at bounding box center [637, 206] width 37 height 37
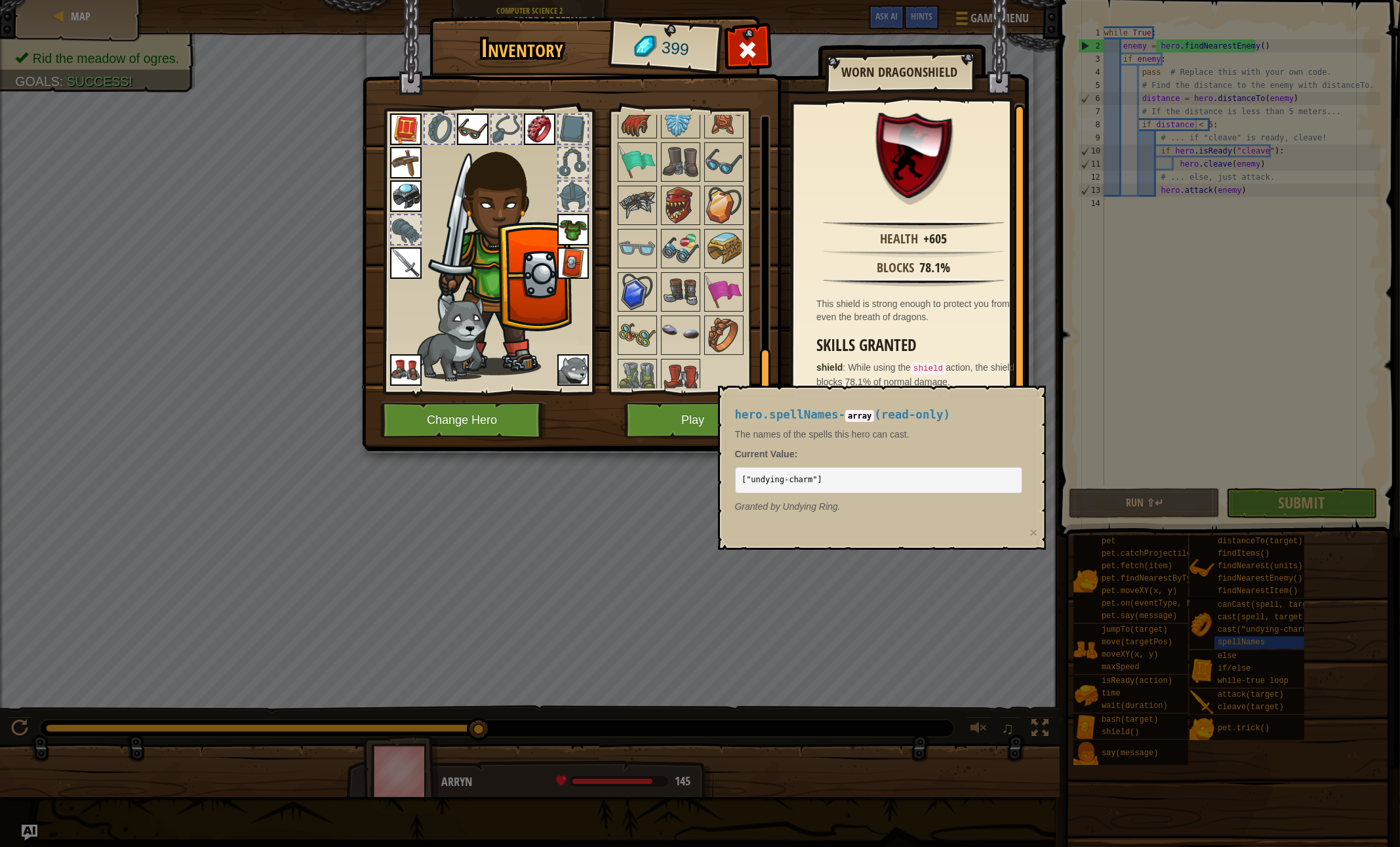
scroll to position [1505, 0]
click at [1232, 597] on div "Inventory 399 Available Equip Equip Equip Equip Equip Equip Equip Equip Equip E…" at bounding box center [700, 423] width 1400 height 847
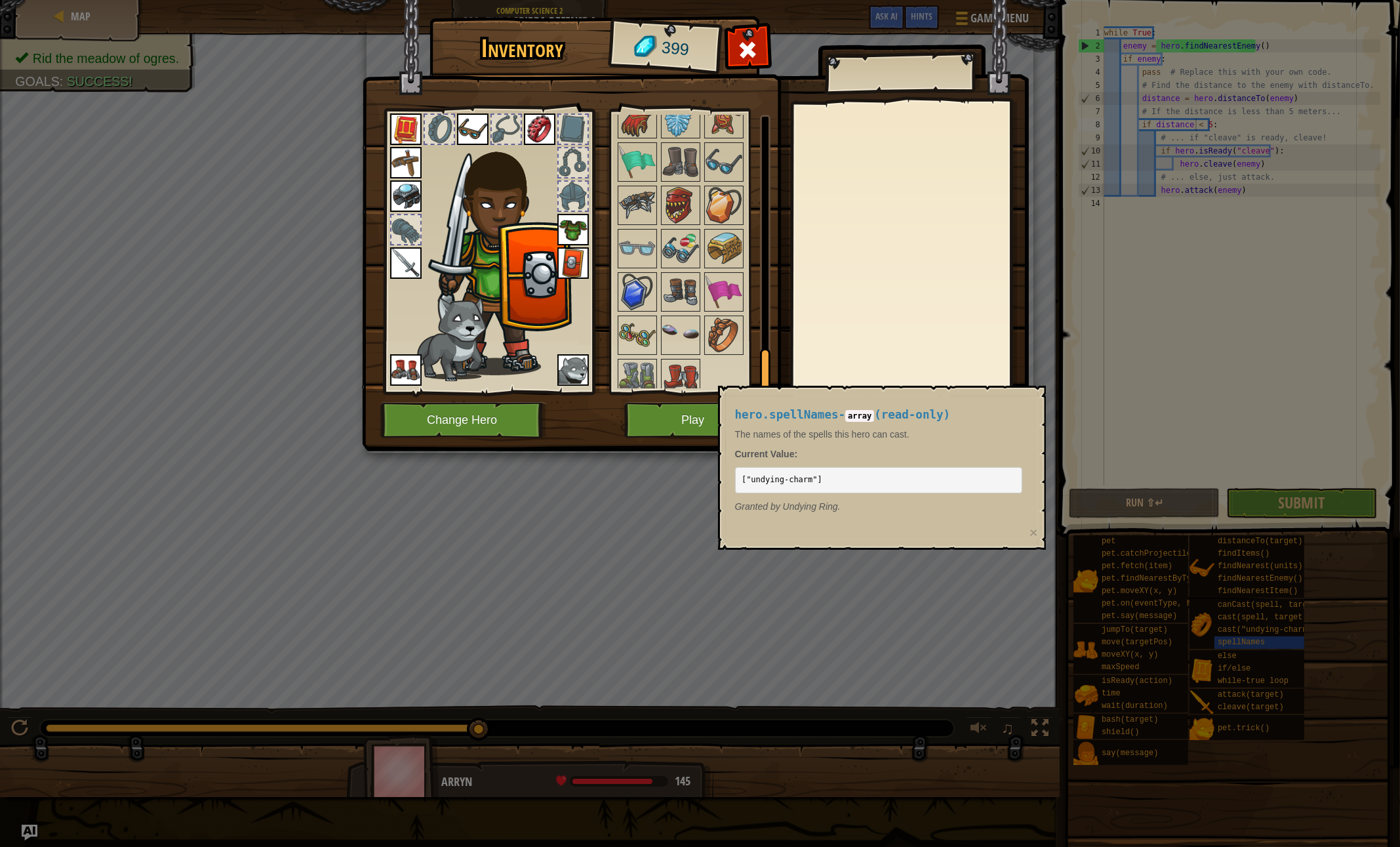
click at [726, 41] on img at bounding box center [695, 213] width 667 height 477
click at [733, 44] on div at bounding box center [747, 53] width 41 height 41
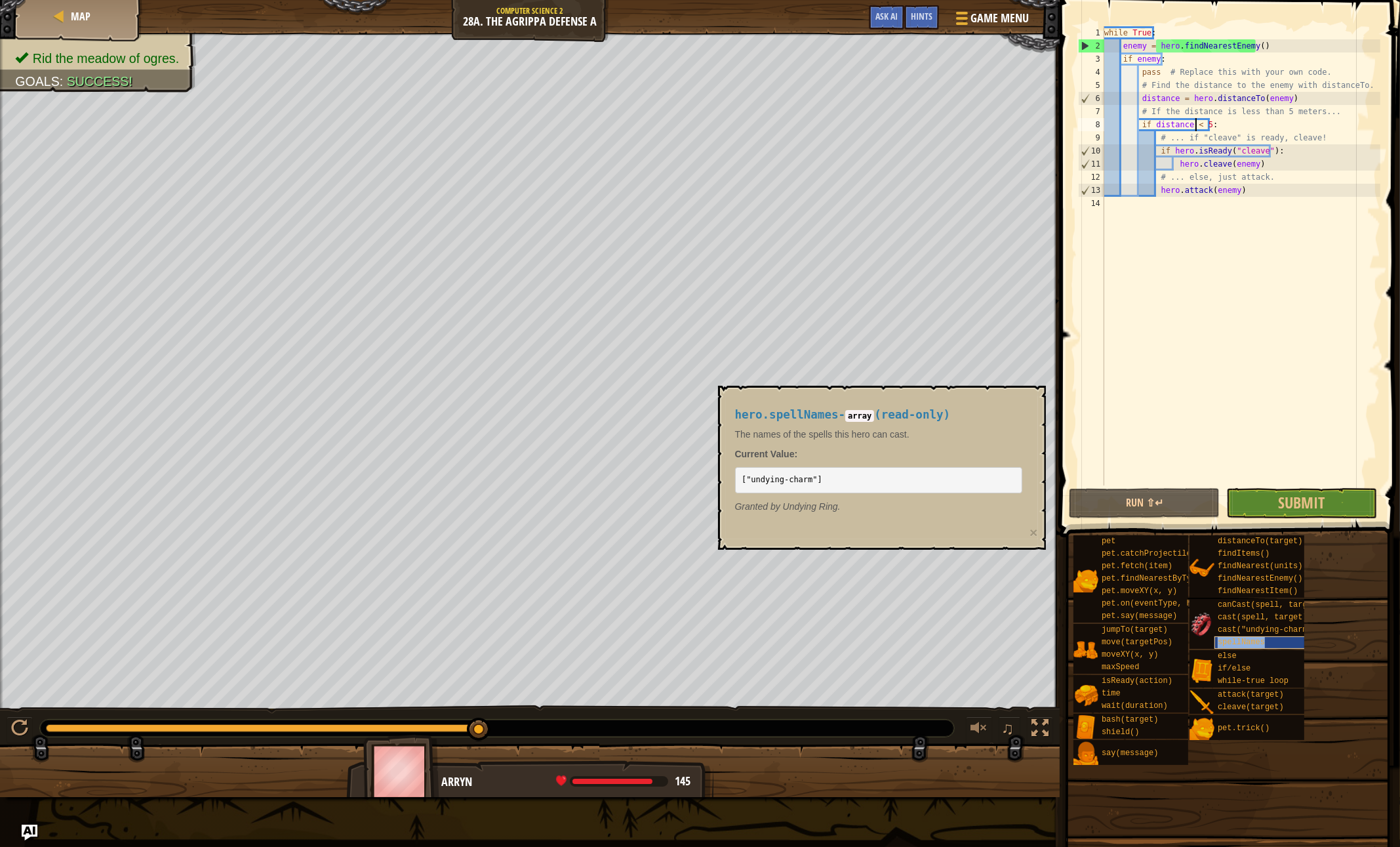
click at [1240, 638] on span "spellNames" at bounding box center [1241, 642] width 47 height 9
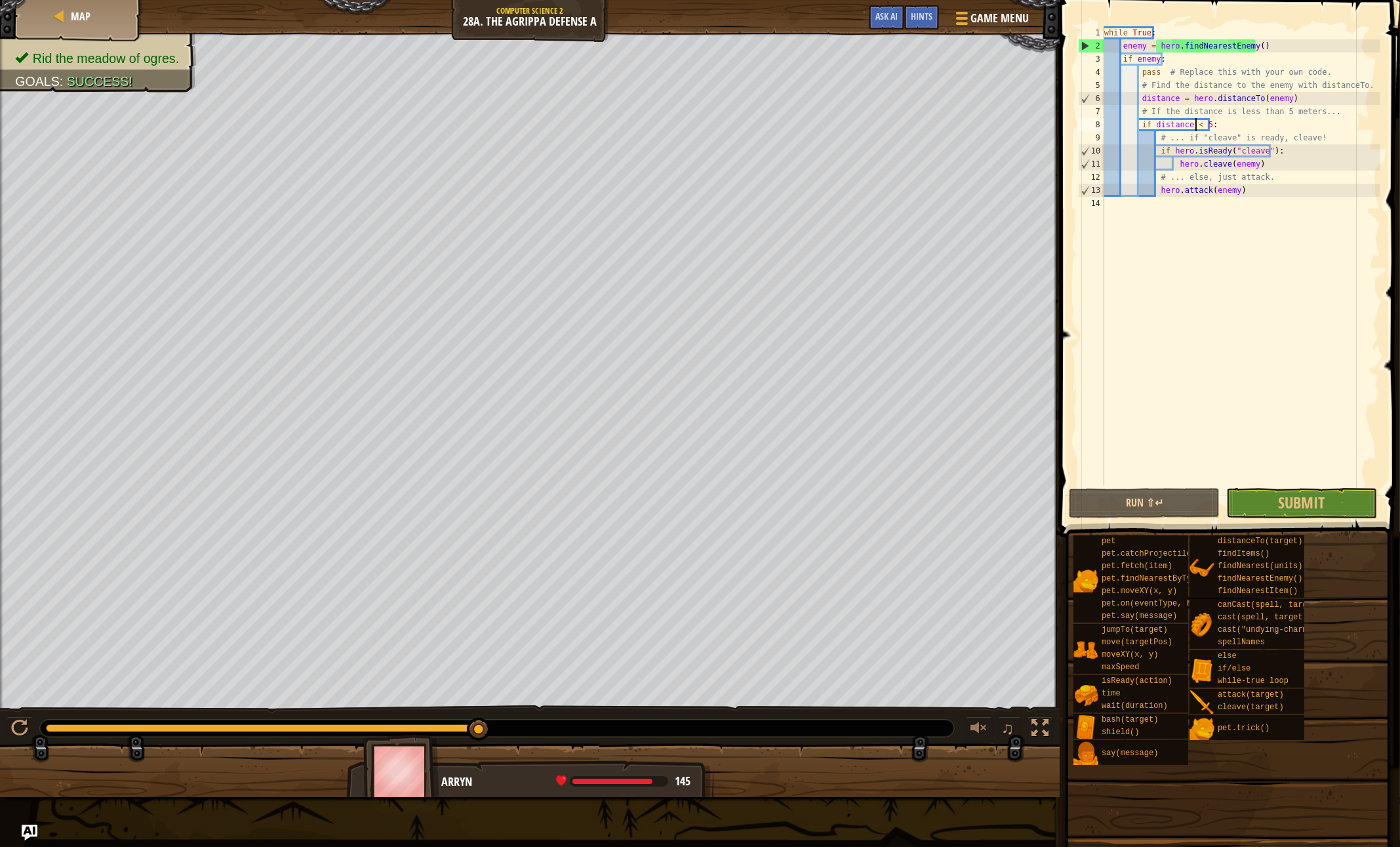
click at [1377, 641] on div "pet pet.catchProjectile(arrow) pet.fetch(item) pet.findNearestByType(type) pet.…" at bounding box center [1232, 650] width 318 height 231
click at [1008, 15] on span "Game Menu" at bounding box center [1000, 18] width 61 height 18
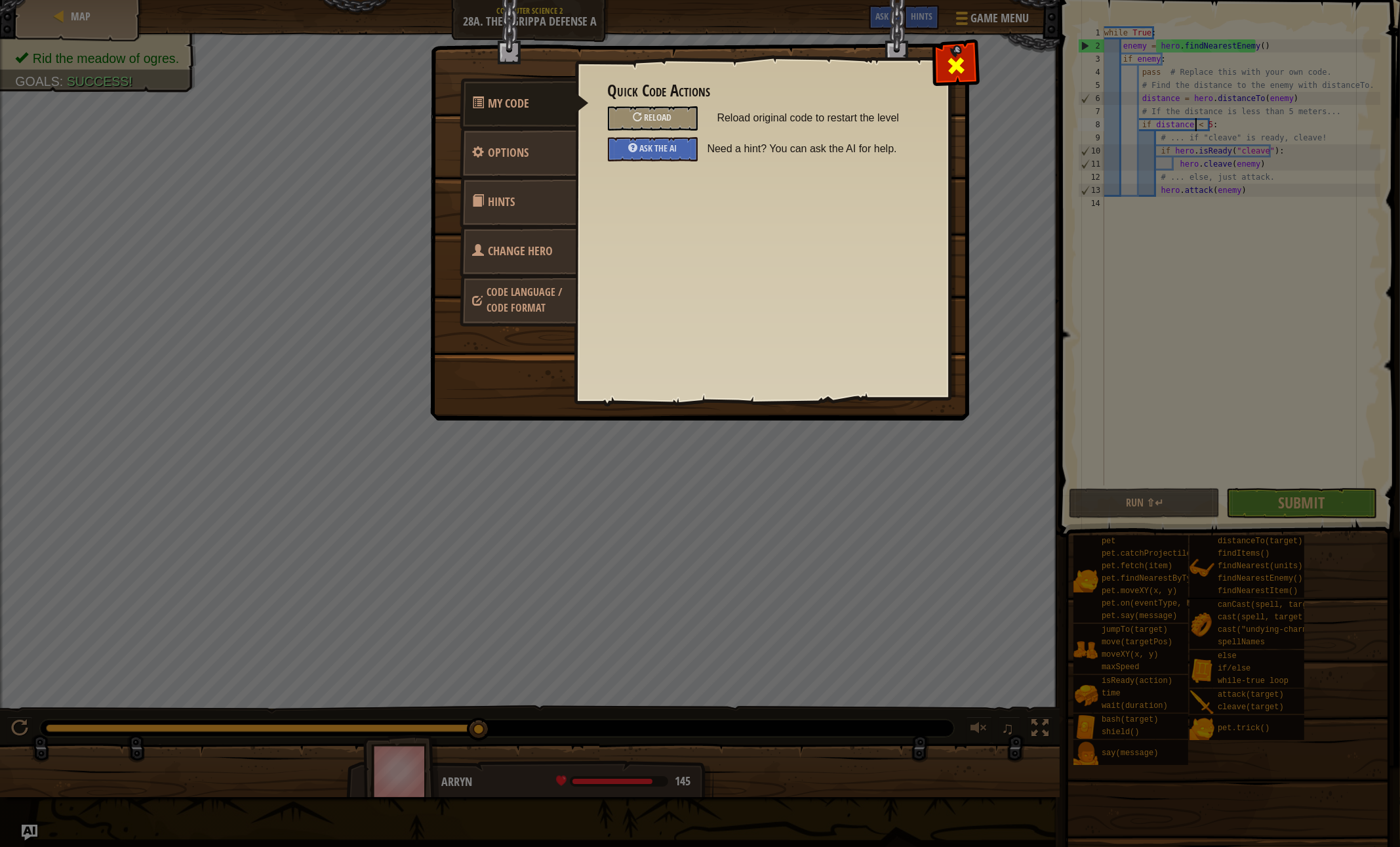
click at [965, 70] on span at bounding box center [955, 65] width 21 height 21
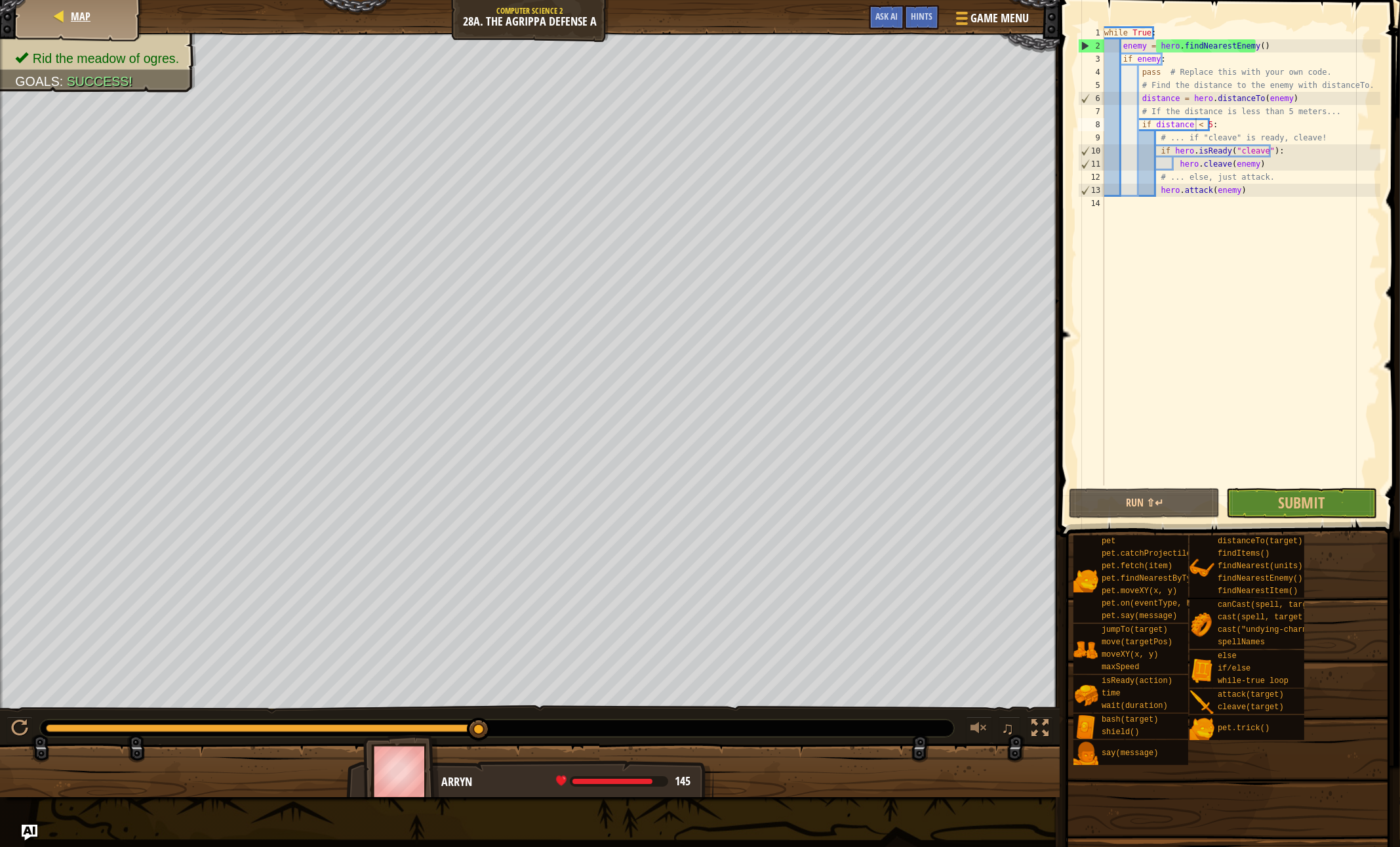
click at [80, 23] on div "Map" at bounding box center [78, 16] width 105 height 33
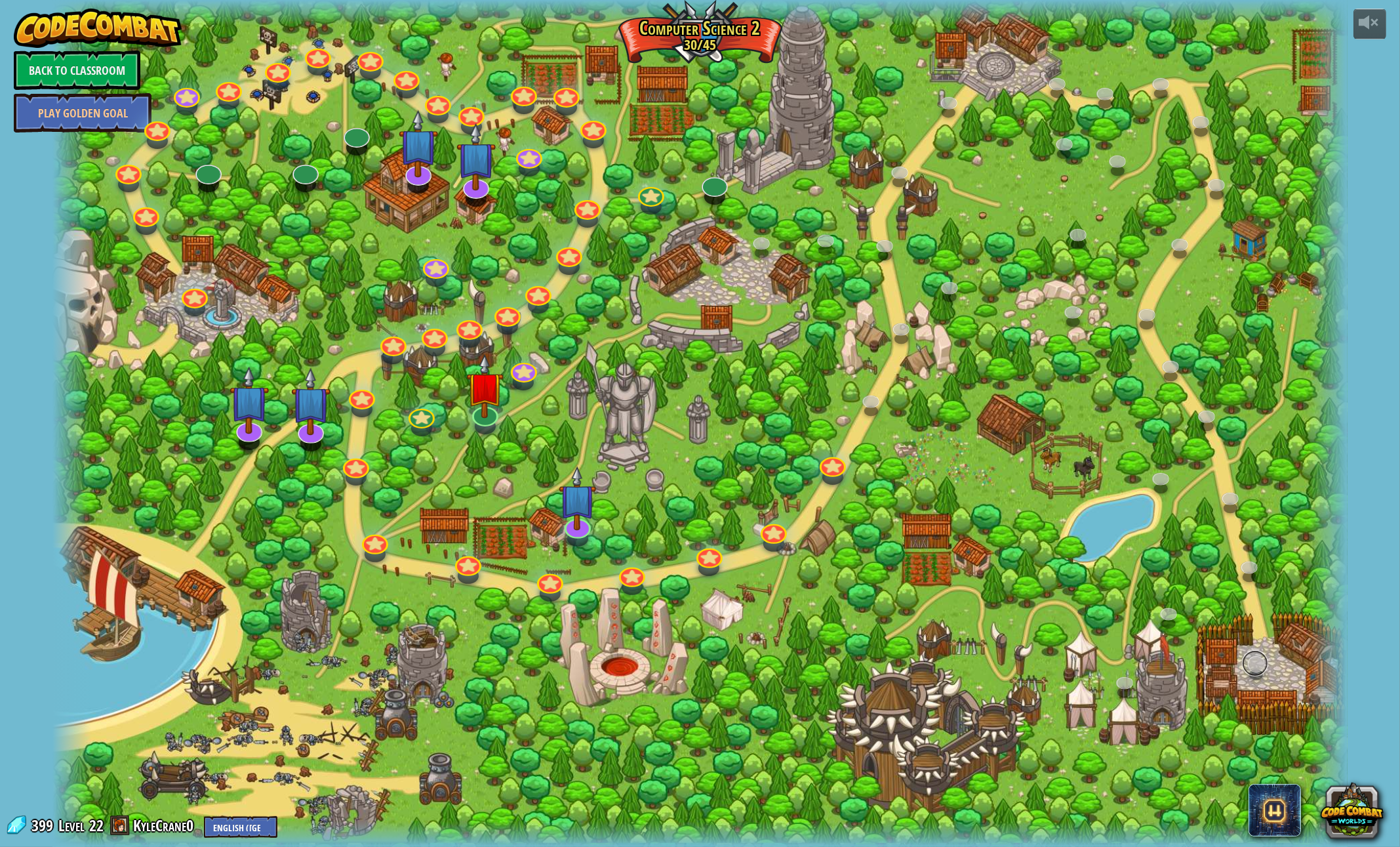
click at [1250, 658] on link at bounding box center [1254, 663] width 26 height 26
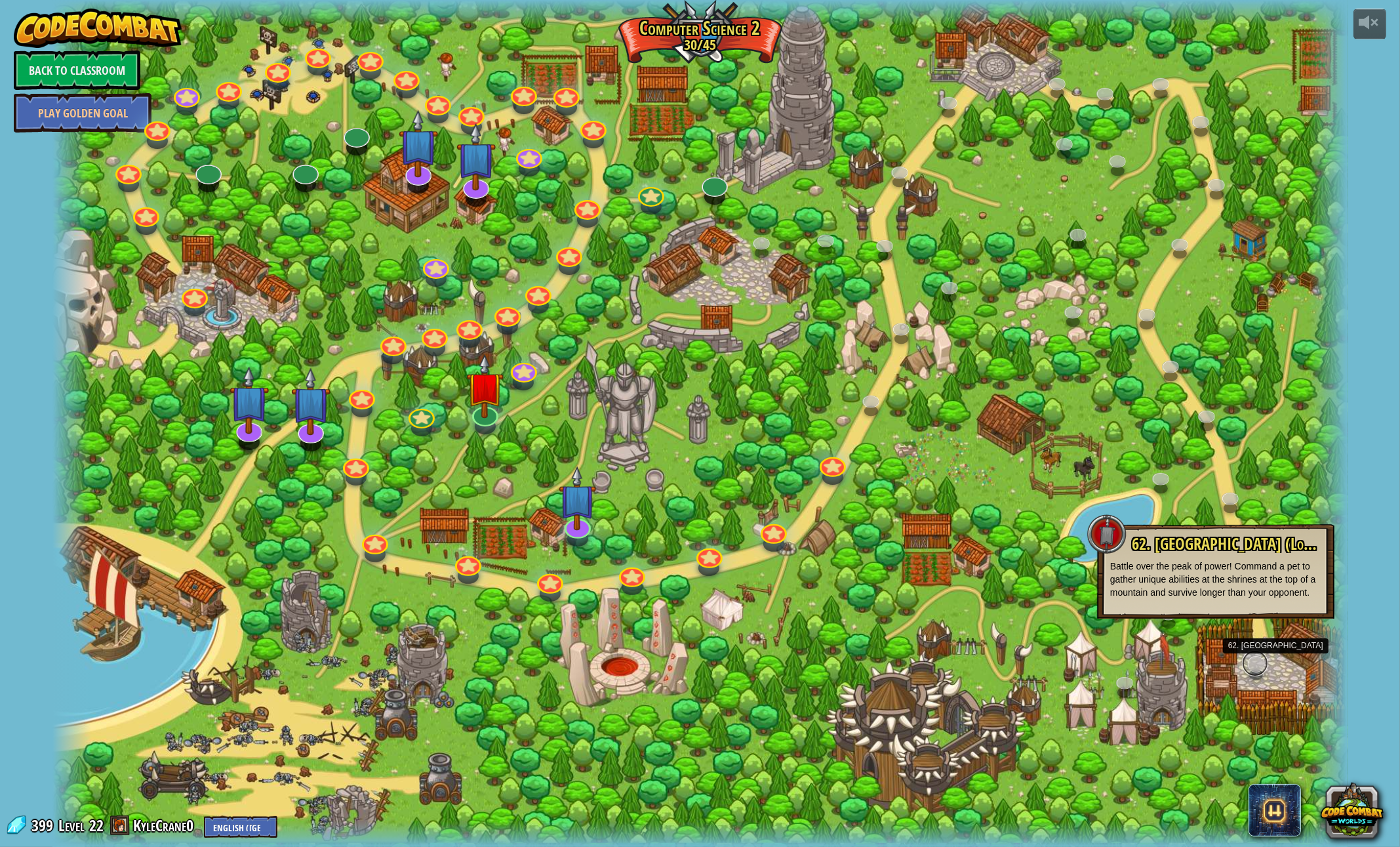
click at [1250, 658] on link at bounding box center [1254, 663] width 26 height 26
click at [907, 218] on div at bounding box center [700, 423] width 1295 height 847
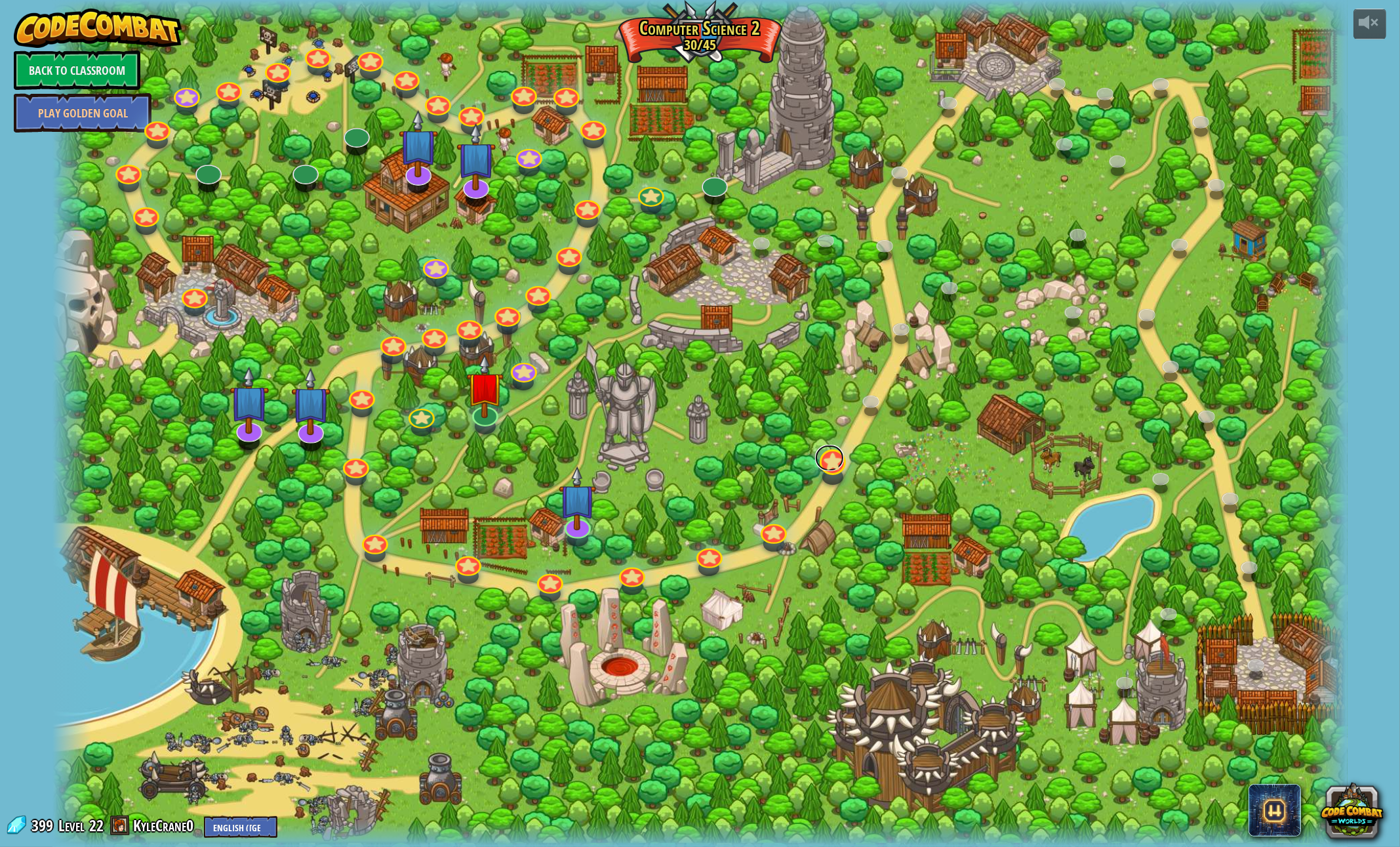
click at [842, 458] on link at bounding box center [829, 457] width 28 height 26
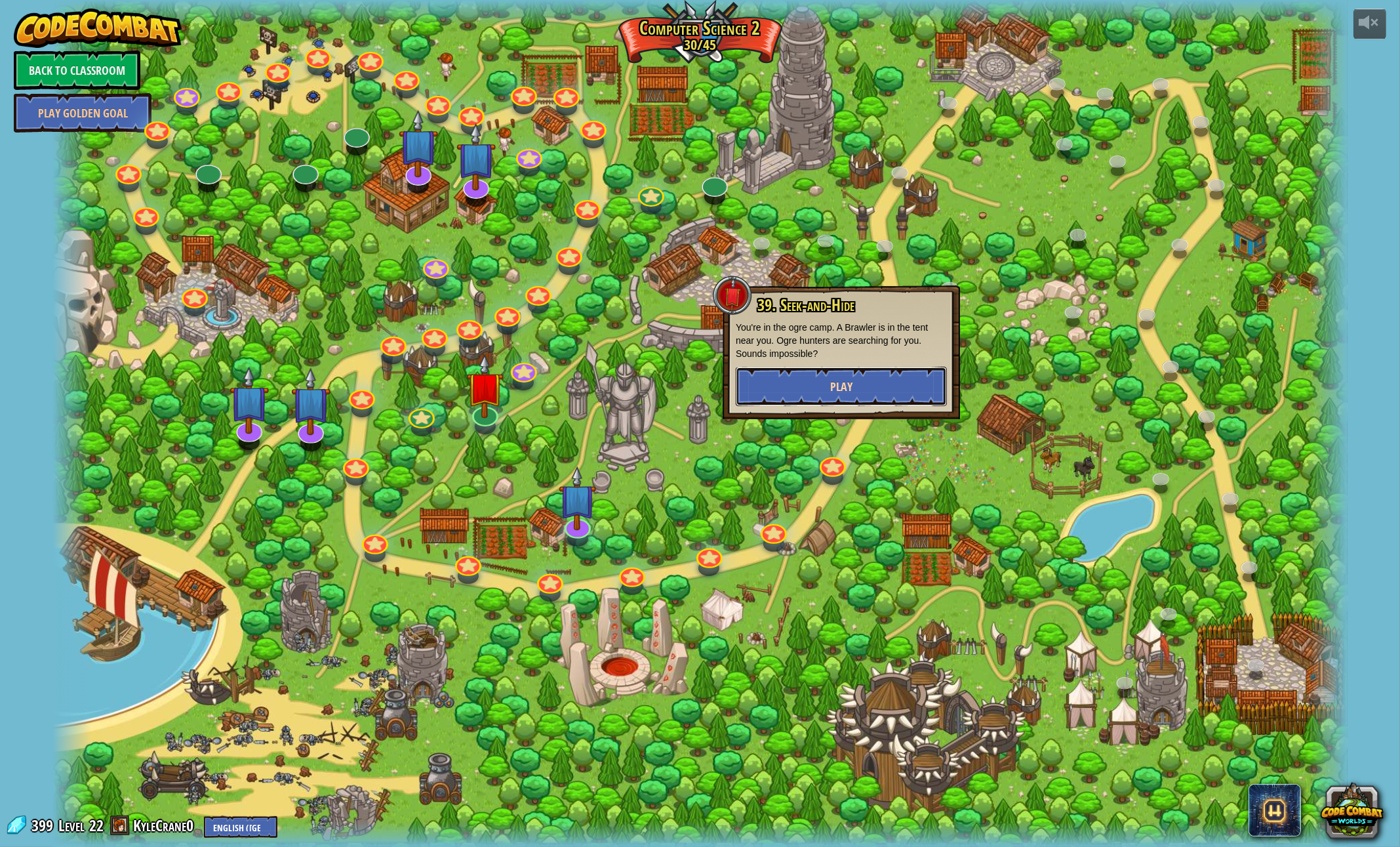
click at [869, 391] on button "Play" at bounding box center [842, 386] width 211 height 39
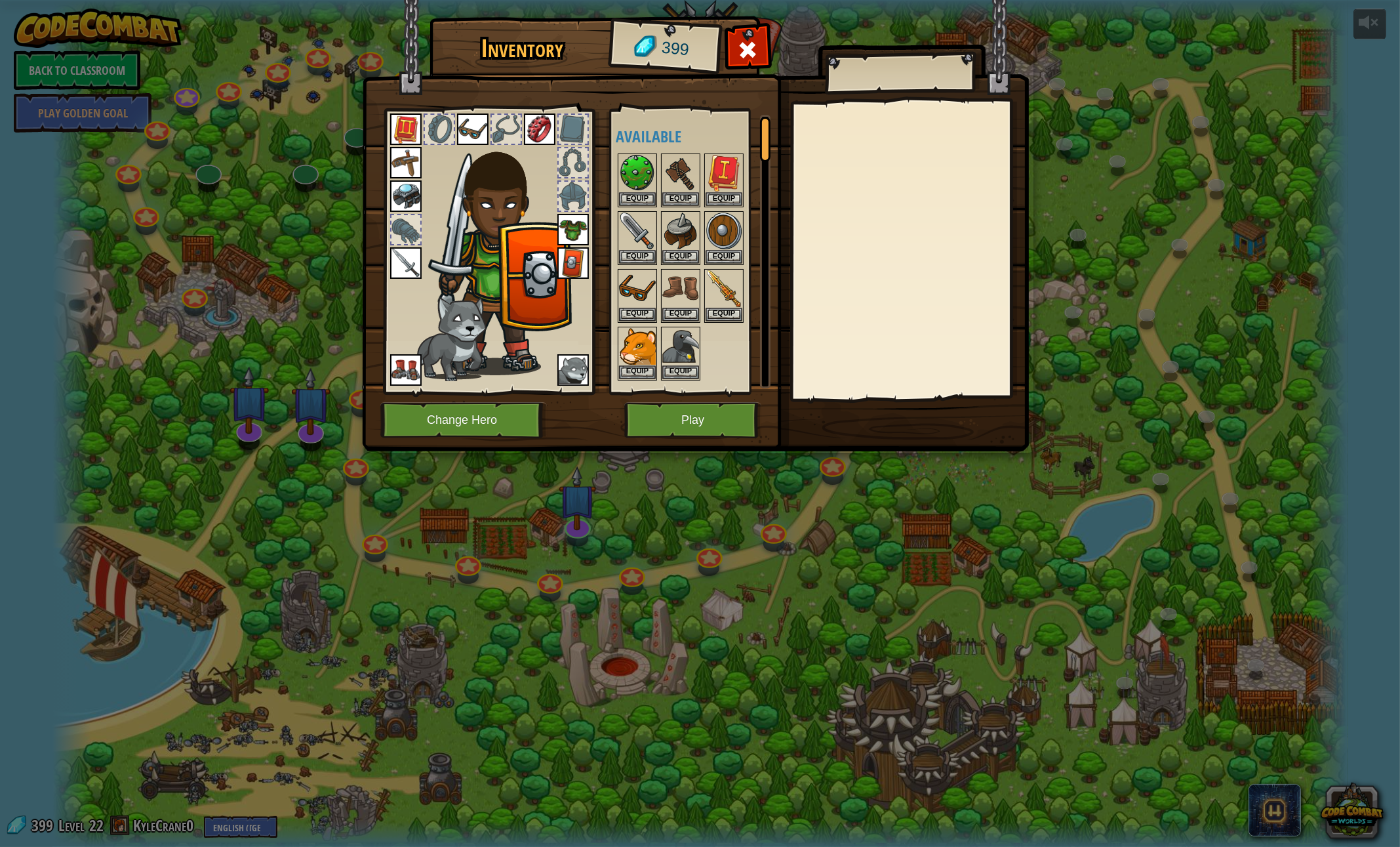
click at [727, 44] on img at bounding box center [695, 213] width 667 height 477
click at [736, 47] on div at bounding box center [747, 53] width 41 height 41
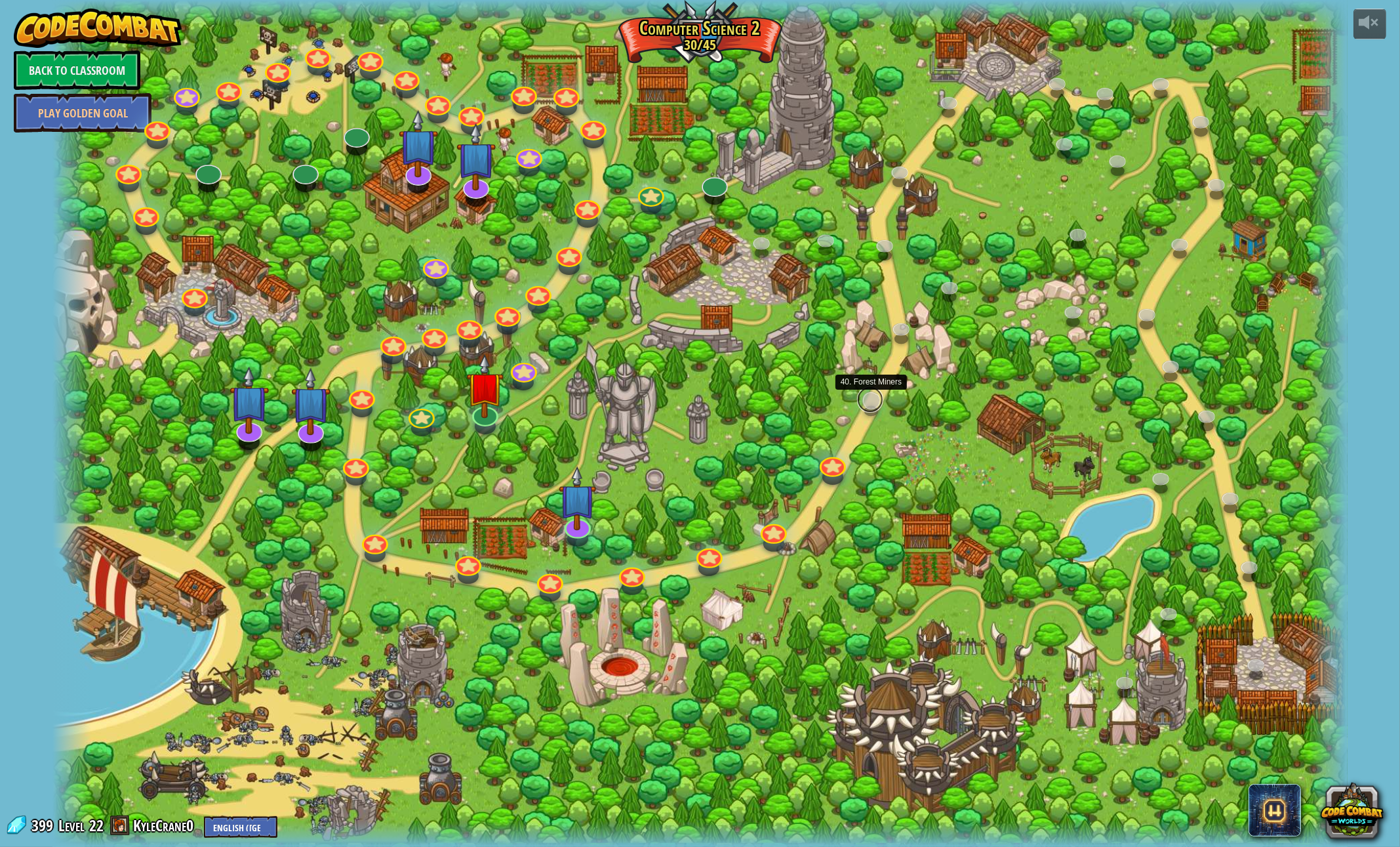
click at [876, 401] on link at bounding box center [870, 399] width 26 height 26
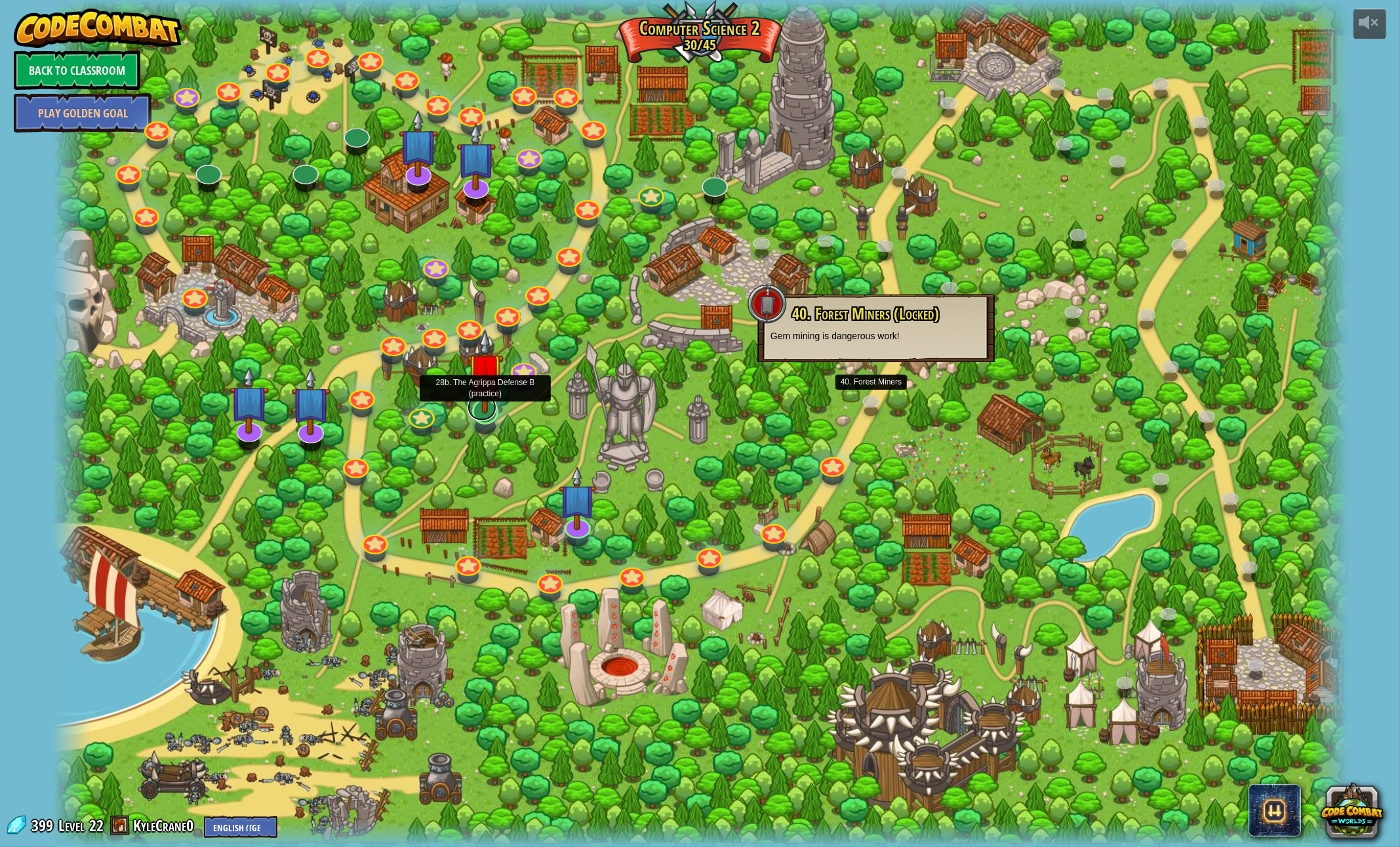
click at [490, 417] on div at bounding box center [485, 411] width 26 height 26
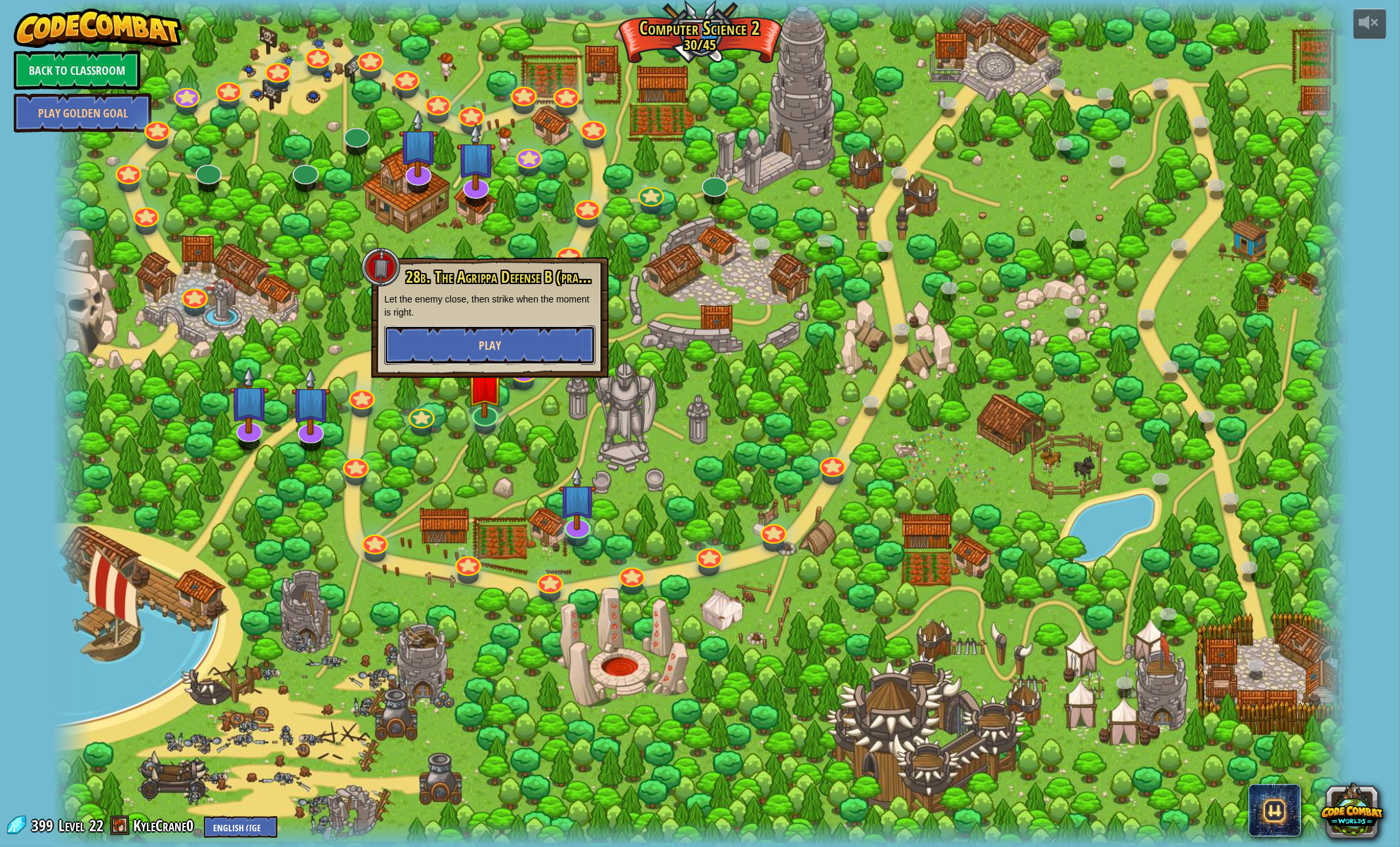
click at [458, 349] on button "Play" at bounding box center [490, 344] width 211 height 39
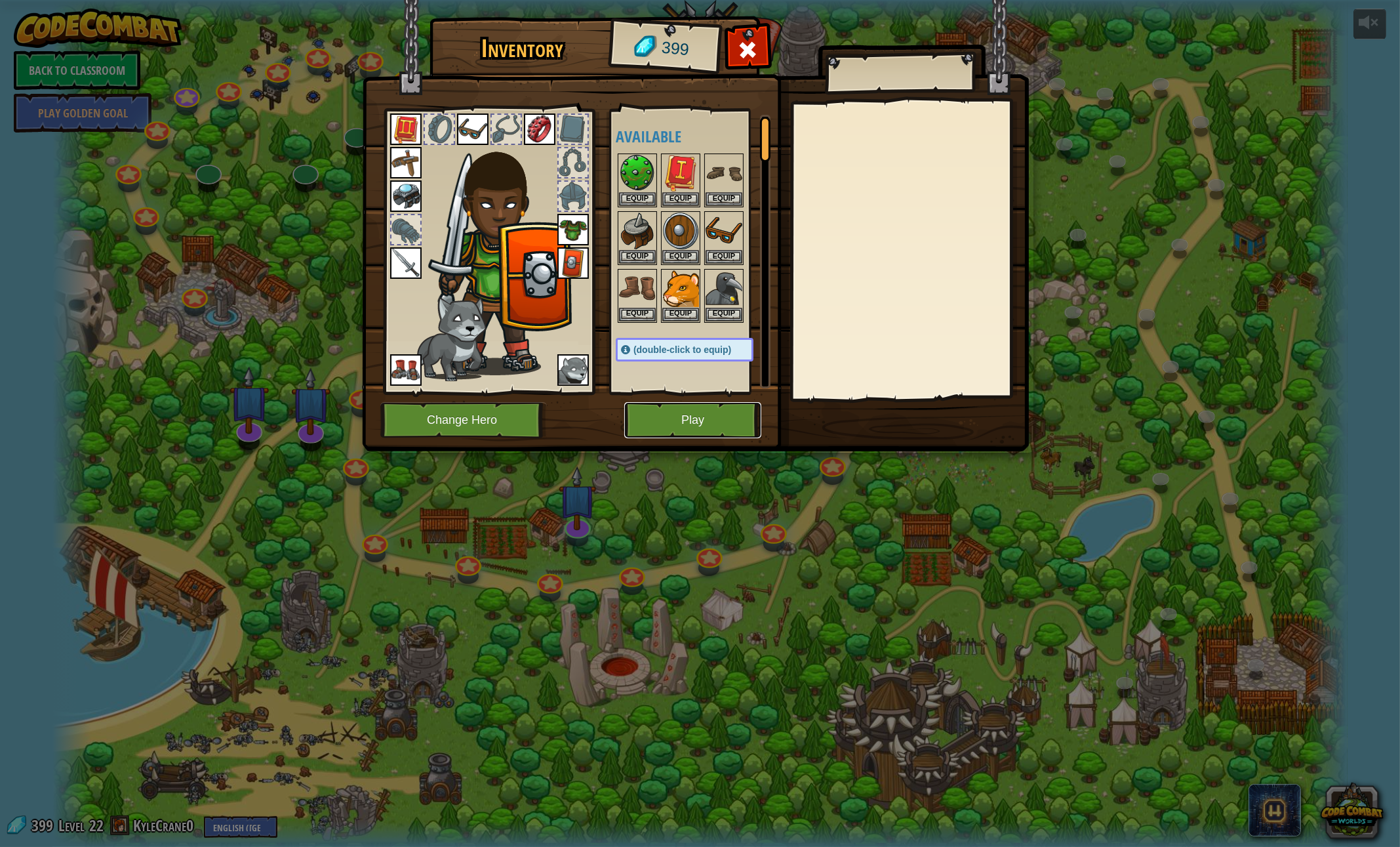
click at [656, 416] on button "Play" at bounding box center [693, 420] width 137 height 36
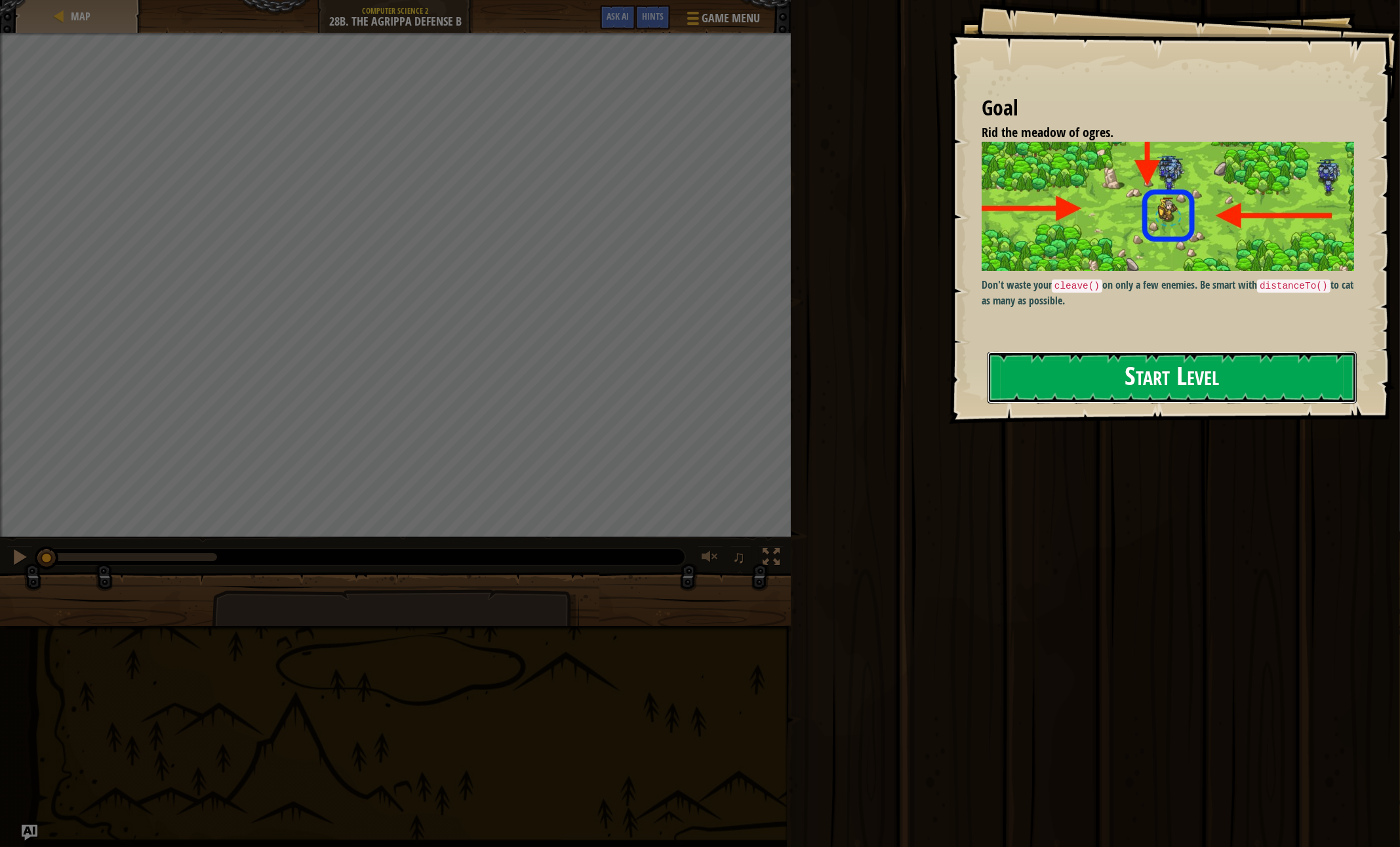
click at [1008, 361] on button "Start Level" at bounding box center [1171, 378] width 369 height 52
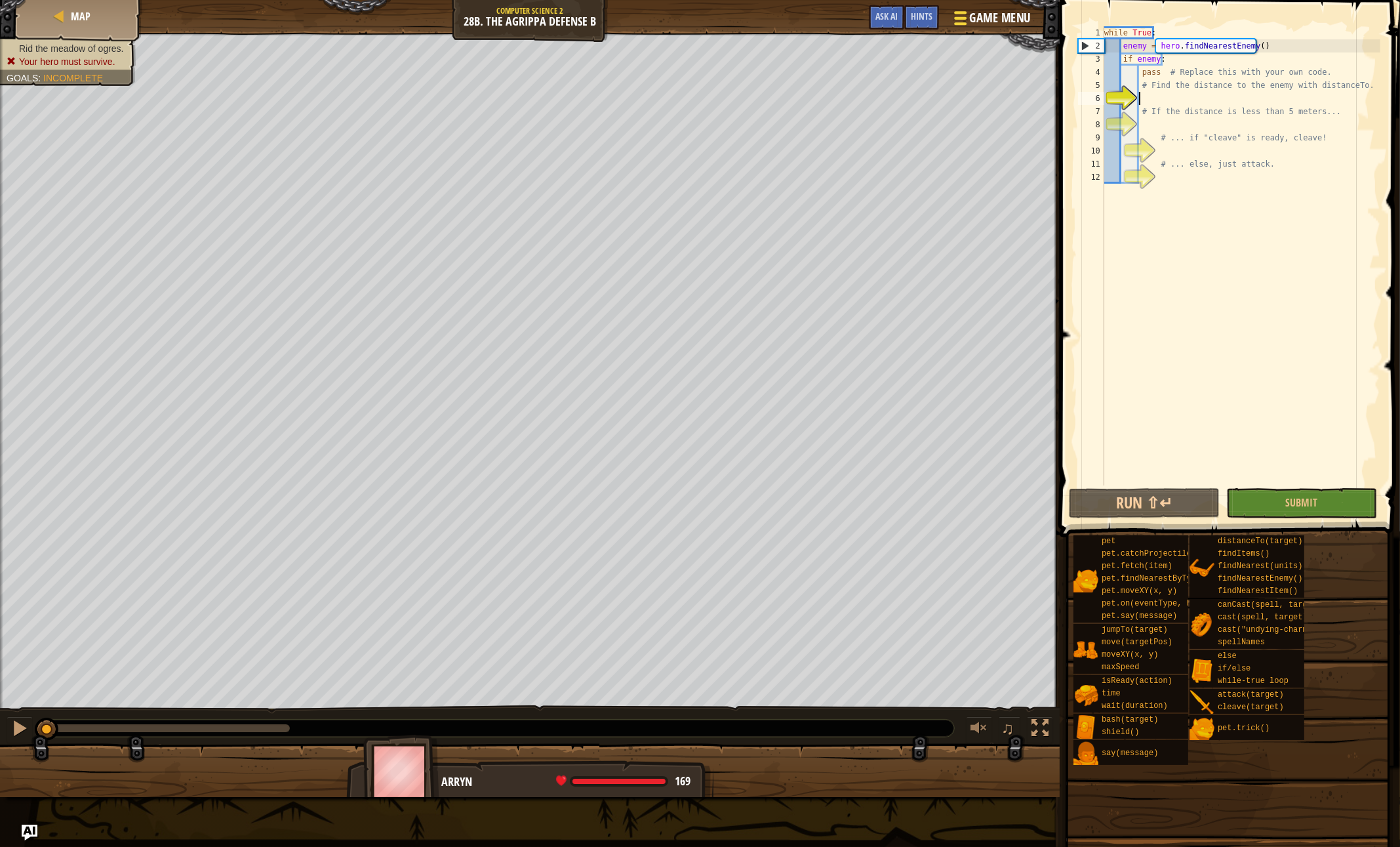
click at [974, 13] on span "Game Menu" at bounding box center [1000, 18] width 61 height 18
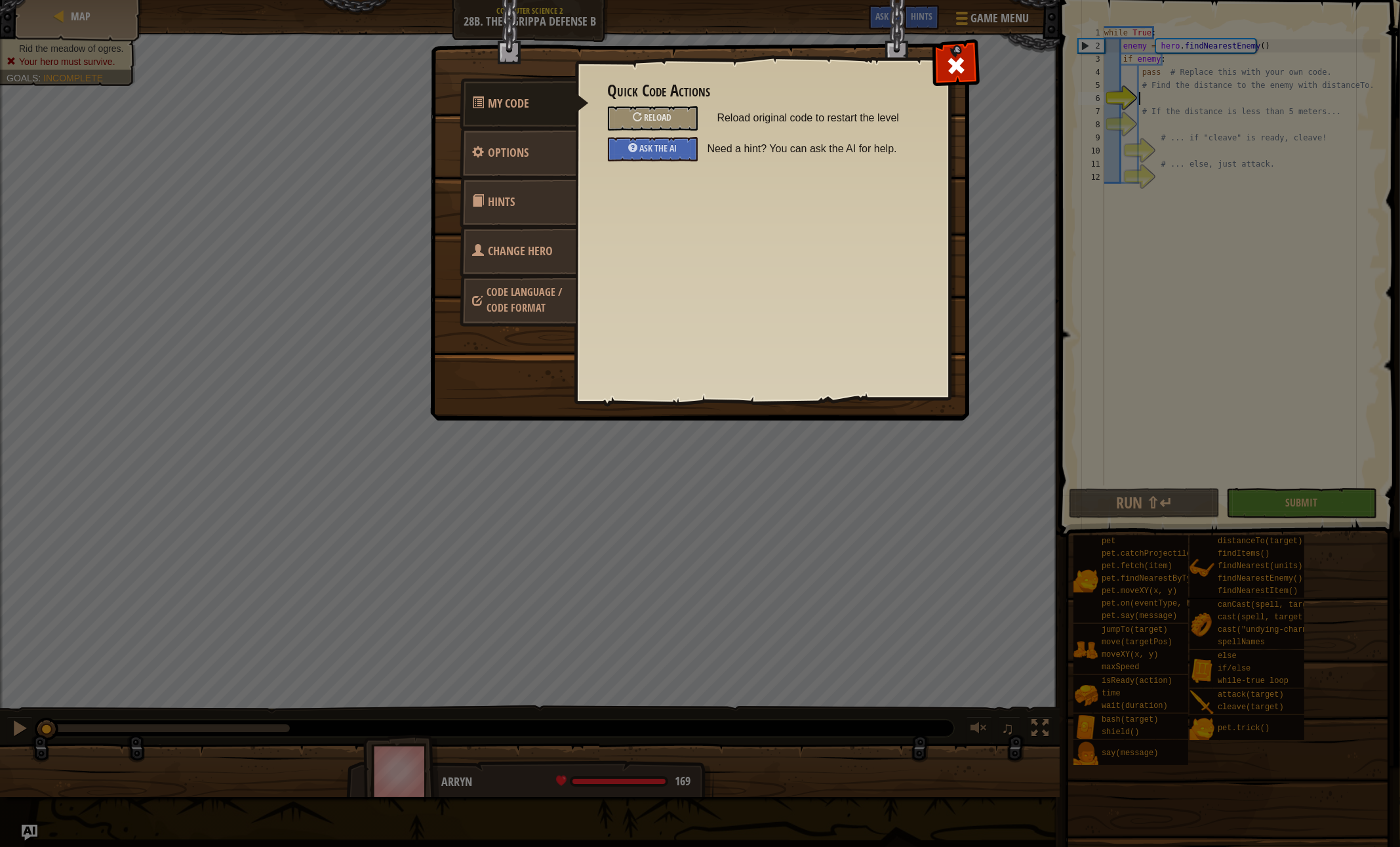
click at [322, 49] on div "My Code Options Hints Change Hero Code Language / Code Format Quick Code Action…" at bounding box center [700, 423] width 1400 height 847
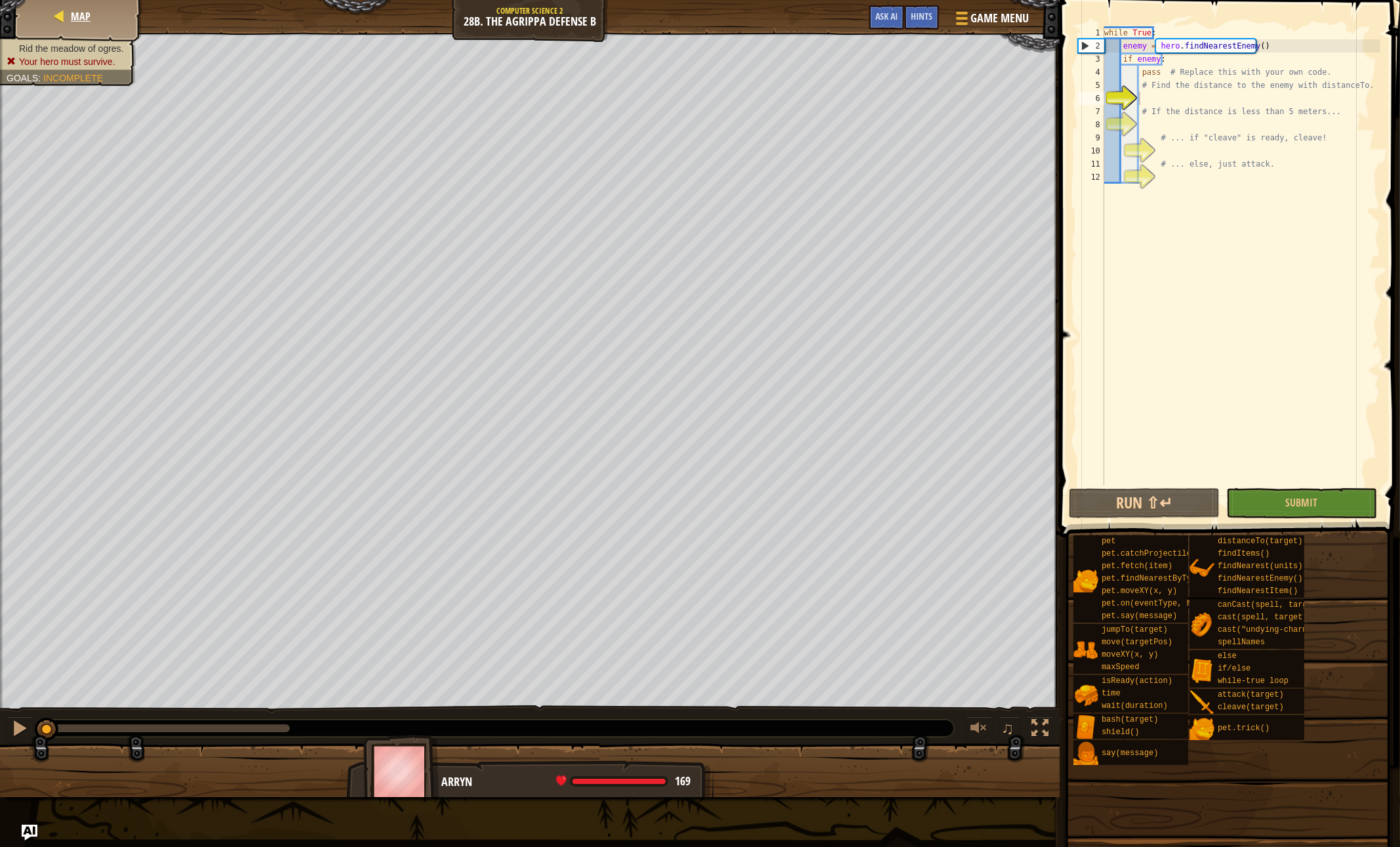
click at [42, 28] on div "Map" at bounding box center [78, 16] width 105 height 33
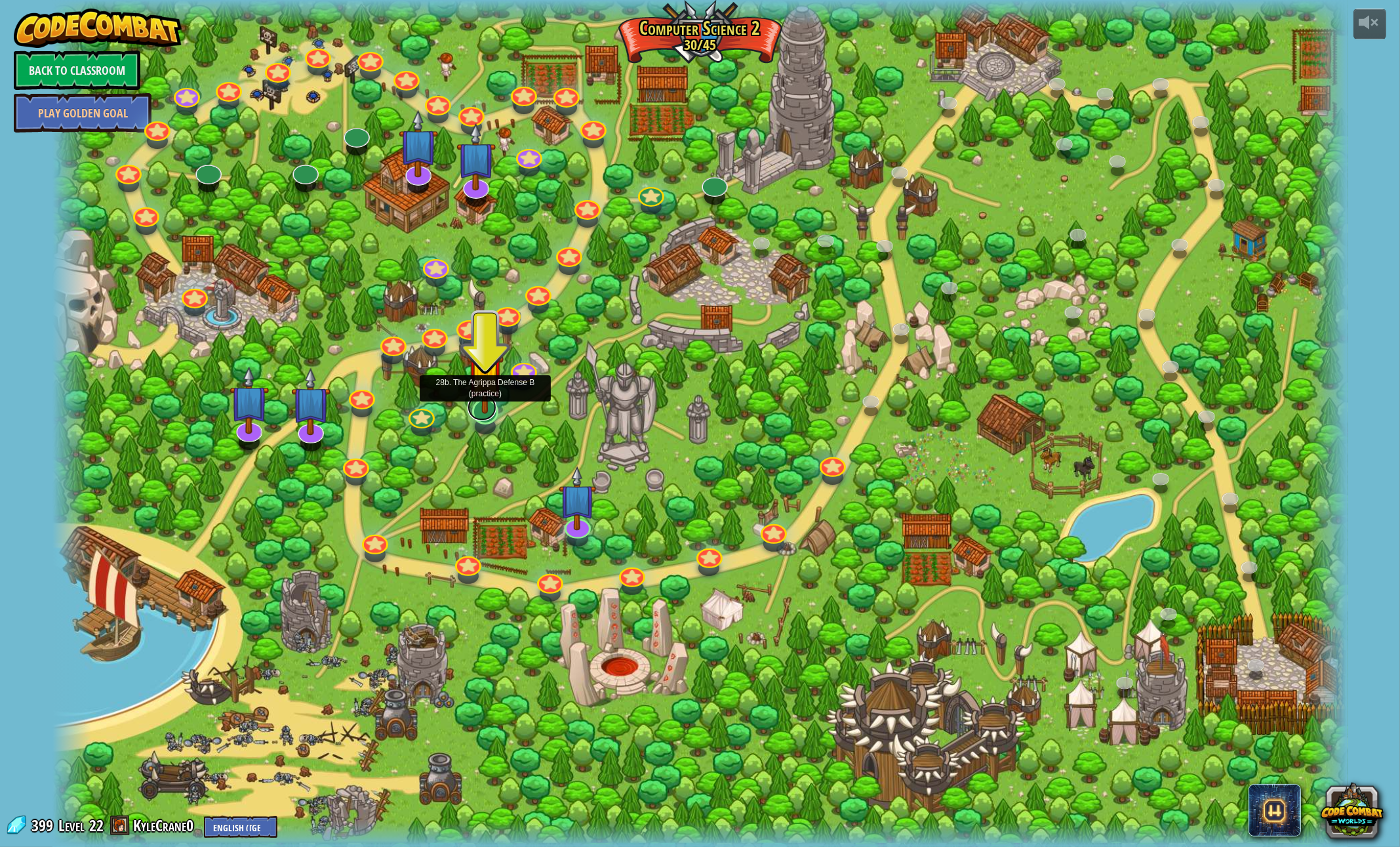
click at [485, 415] on link at bounding box center [481, 407] width 28 height 26
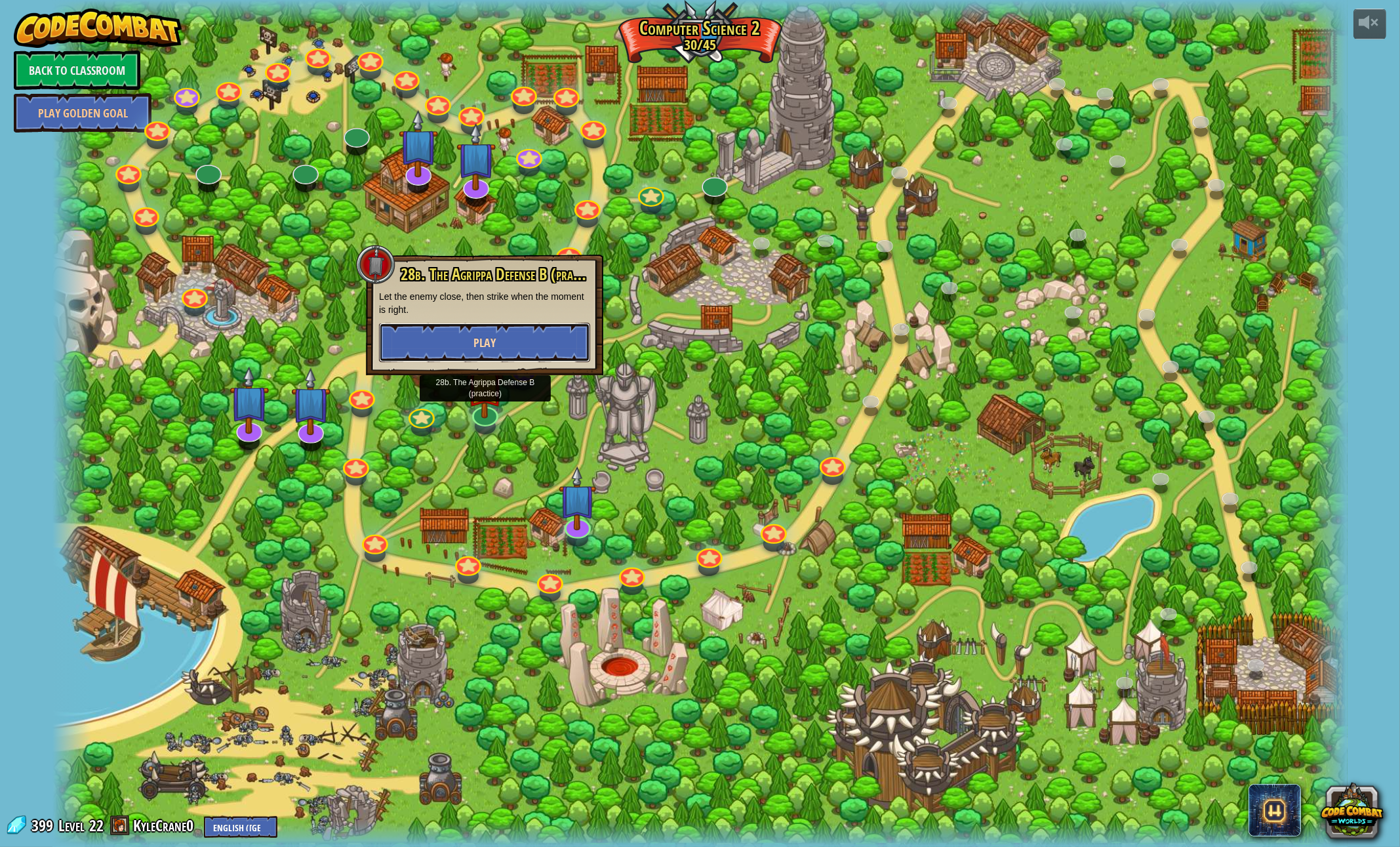
click at [488, 346] on span "Play" at bounding box center [484, 343] width 23 height 17
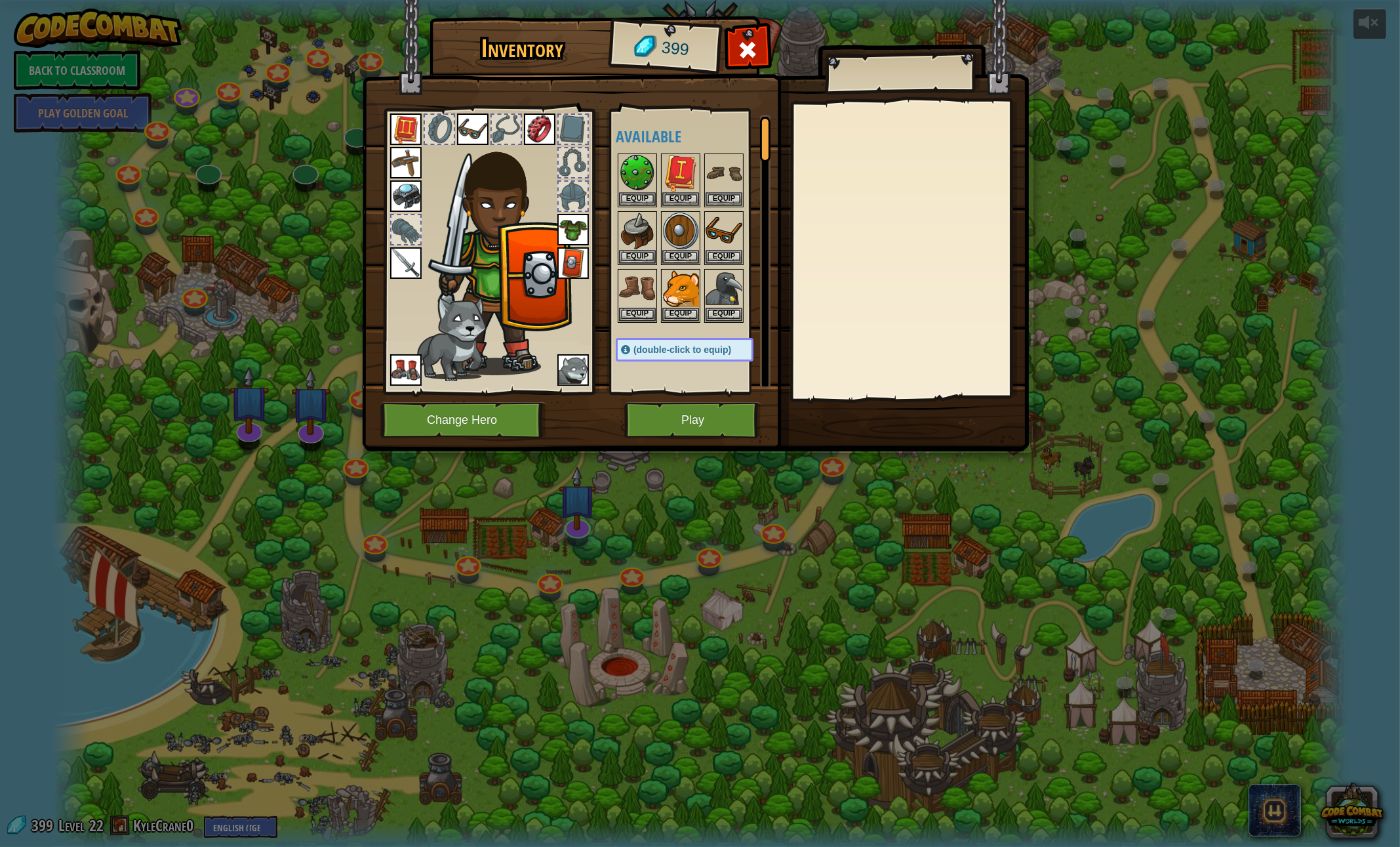
click at [681, 426] on button "Play" at bounding box center [693, 420] width 137 height 36
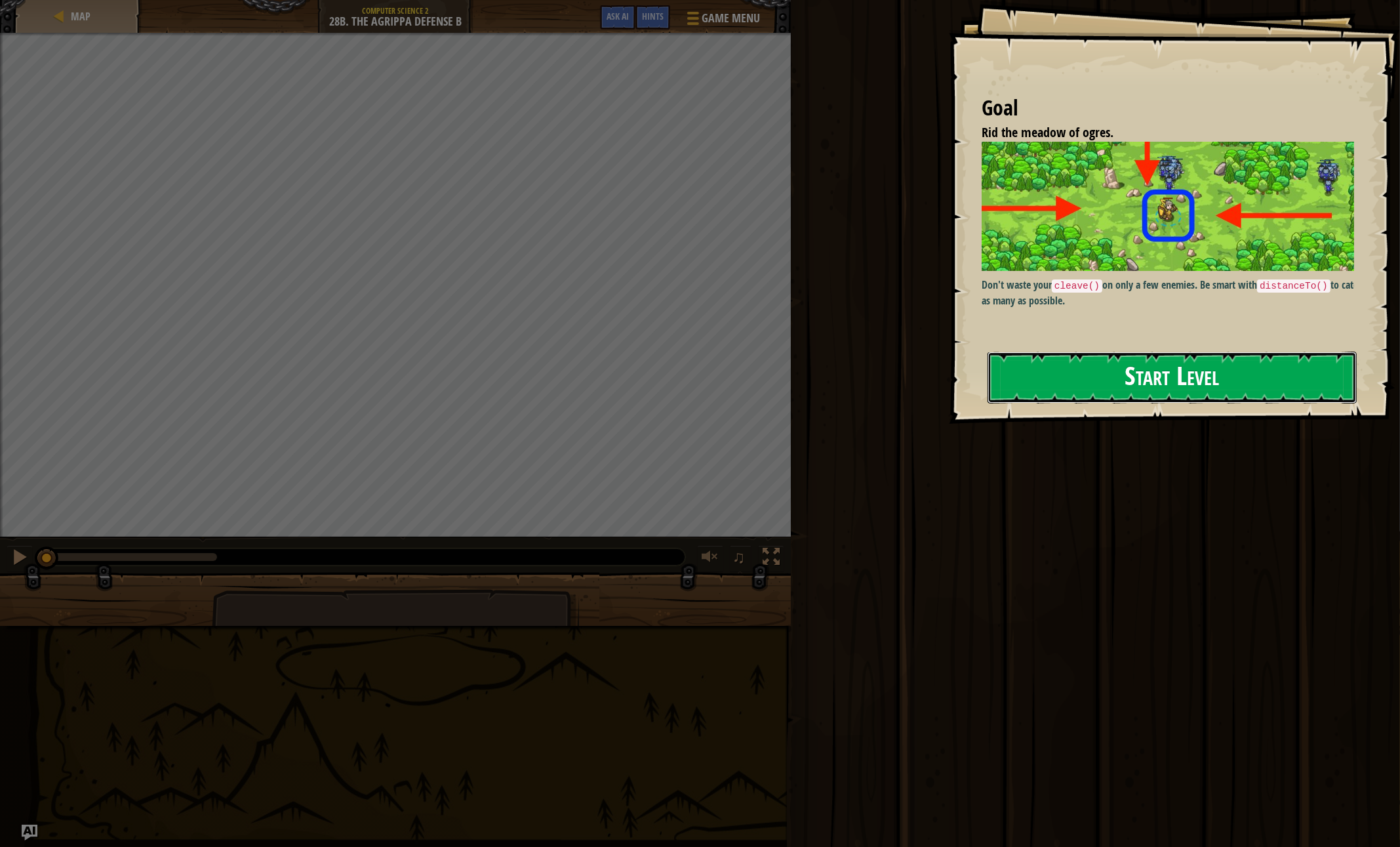
click at [1104, 374] on button "Start Level" at bounding box center [1171, 378] width 369 height 52
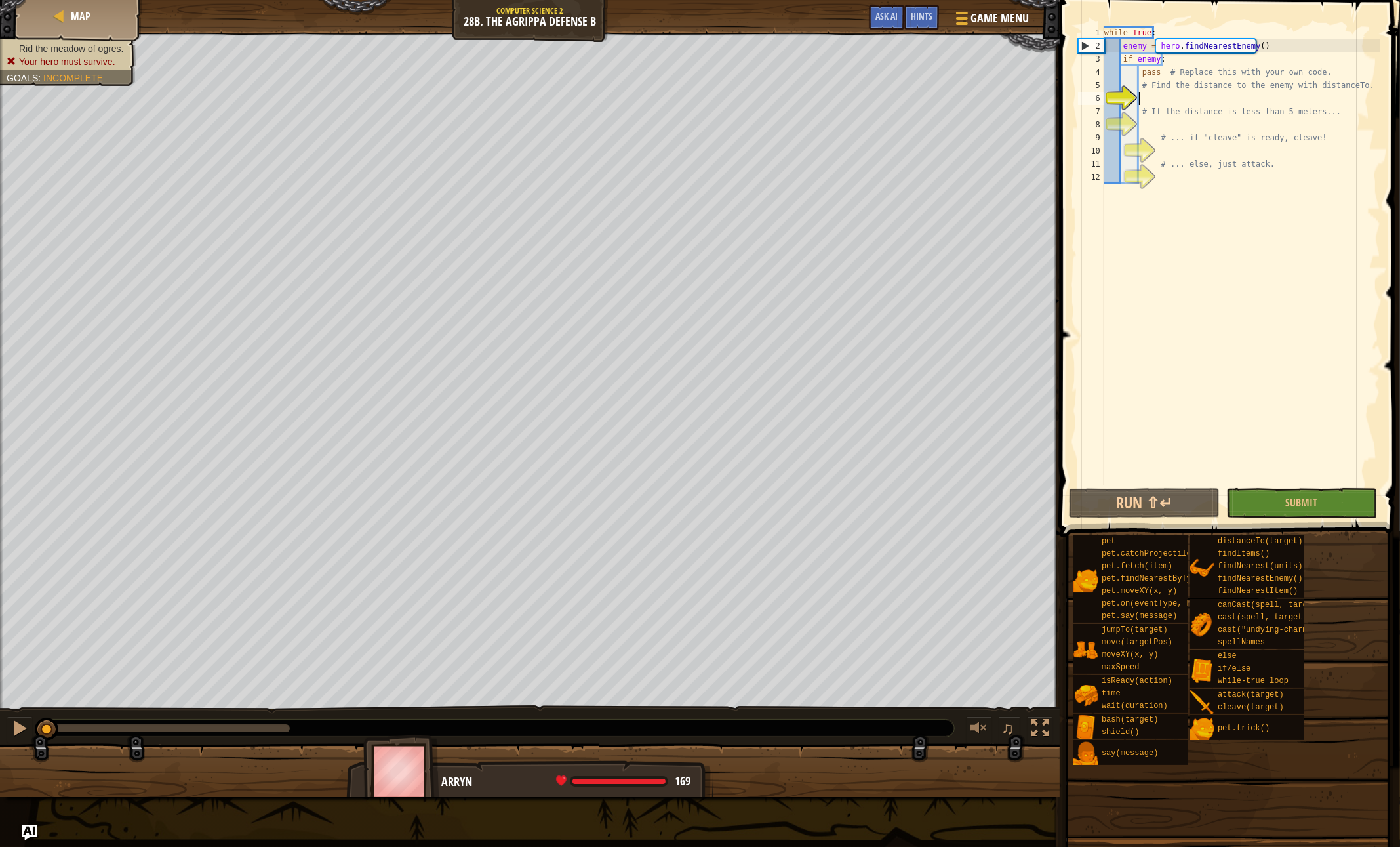
click at [1202, 105] on div "while True : enemy = hero . findNearestEnemy ( ) if enemy : pass # Replace this…" at bounding box center [1241, 268] width 279 height 485
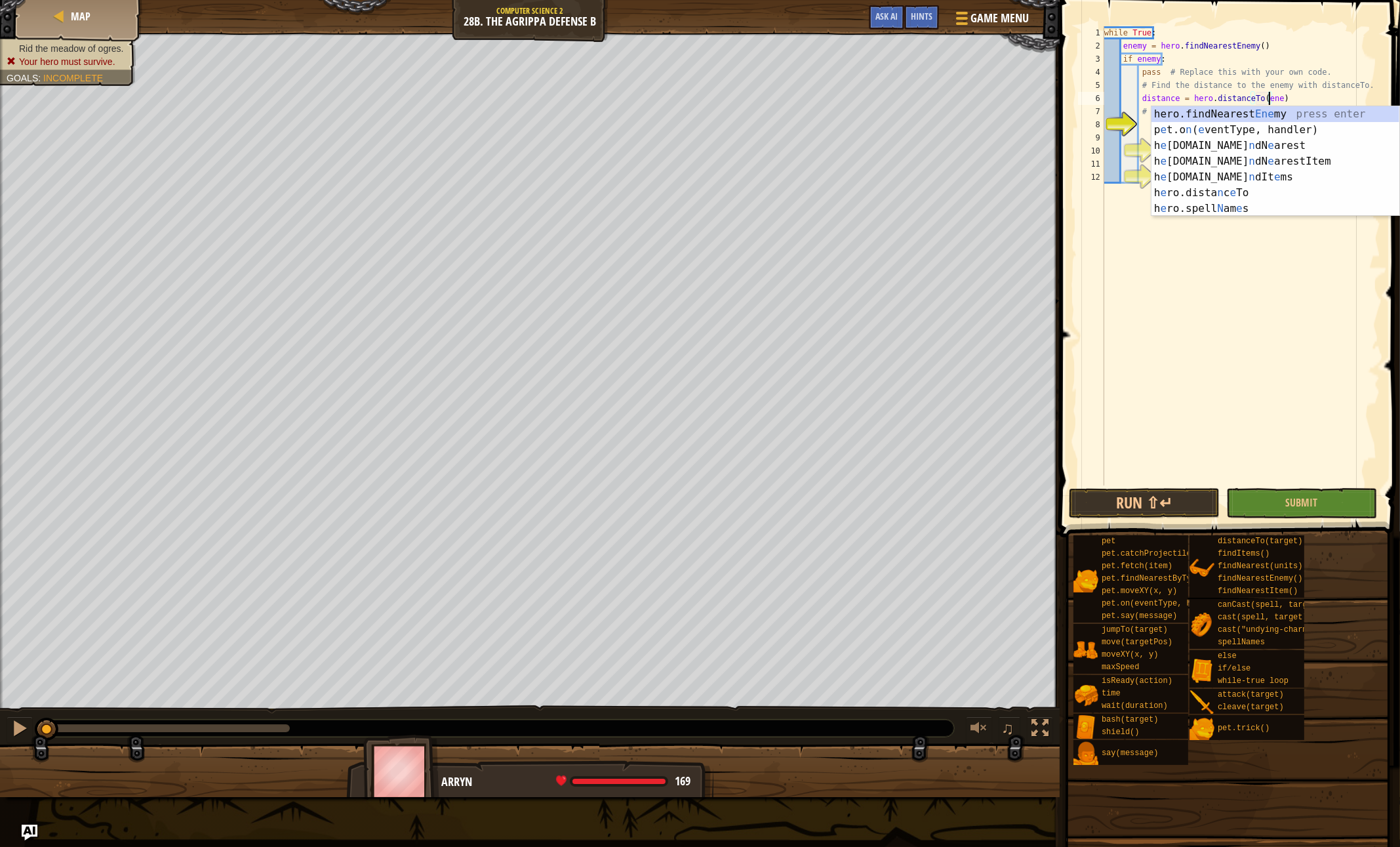
scroll to position [6, 13]
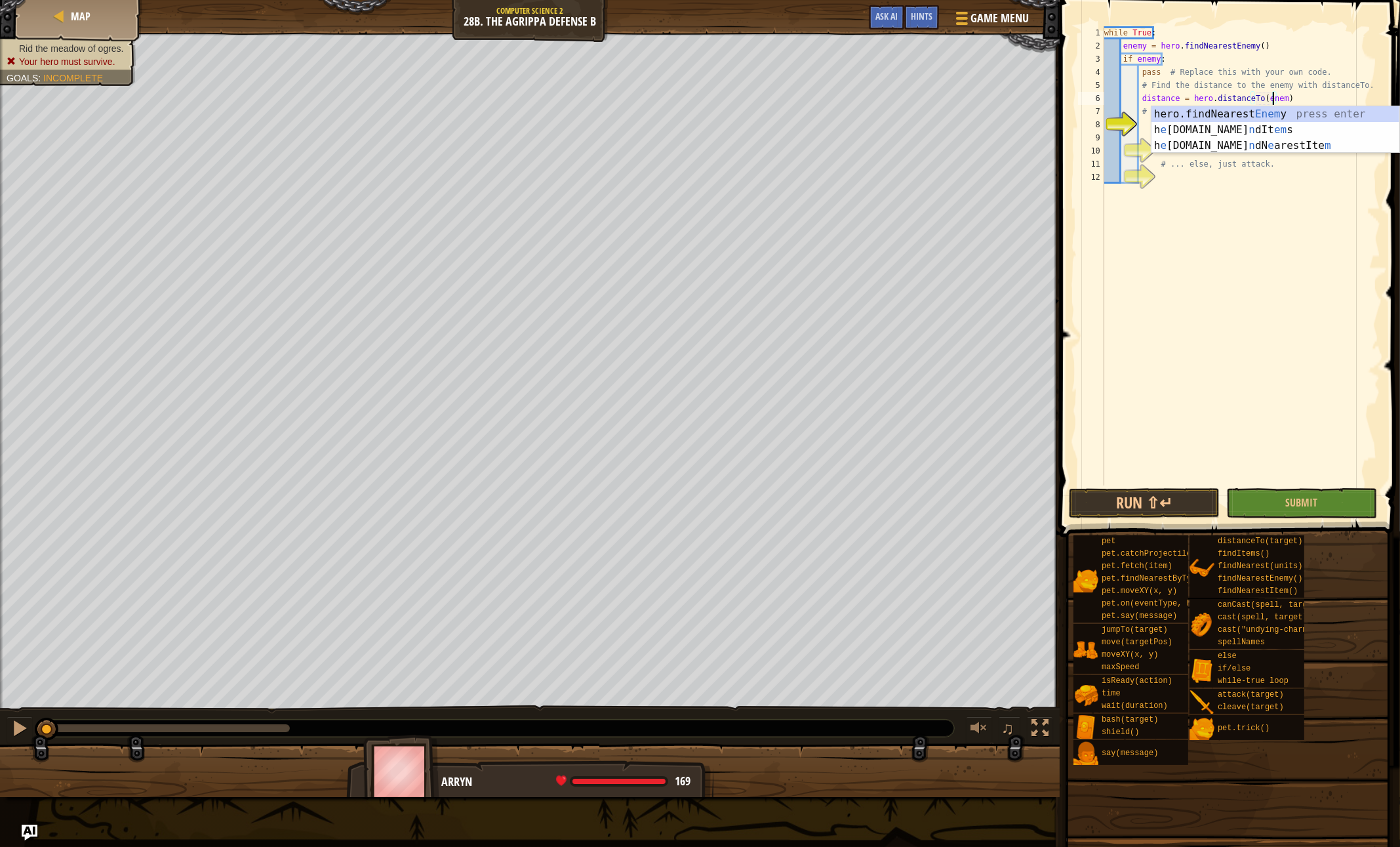
type textarea "distance = hero.distanceTo(enemy)"
click at [1196, 126] on div "while True : enemy = hero . findNearestEnemy ( ) if enemy : pass # Replace this…" at bounding box center [1241, 268] width 279 height 485
type textarea "# ... if "cleave" is ready, cleave!"
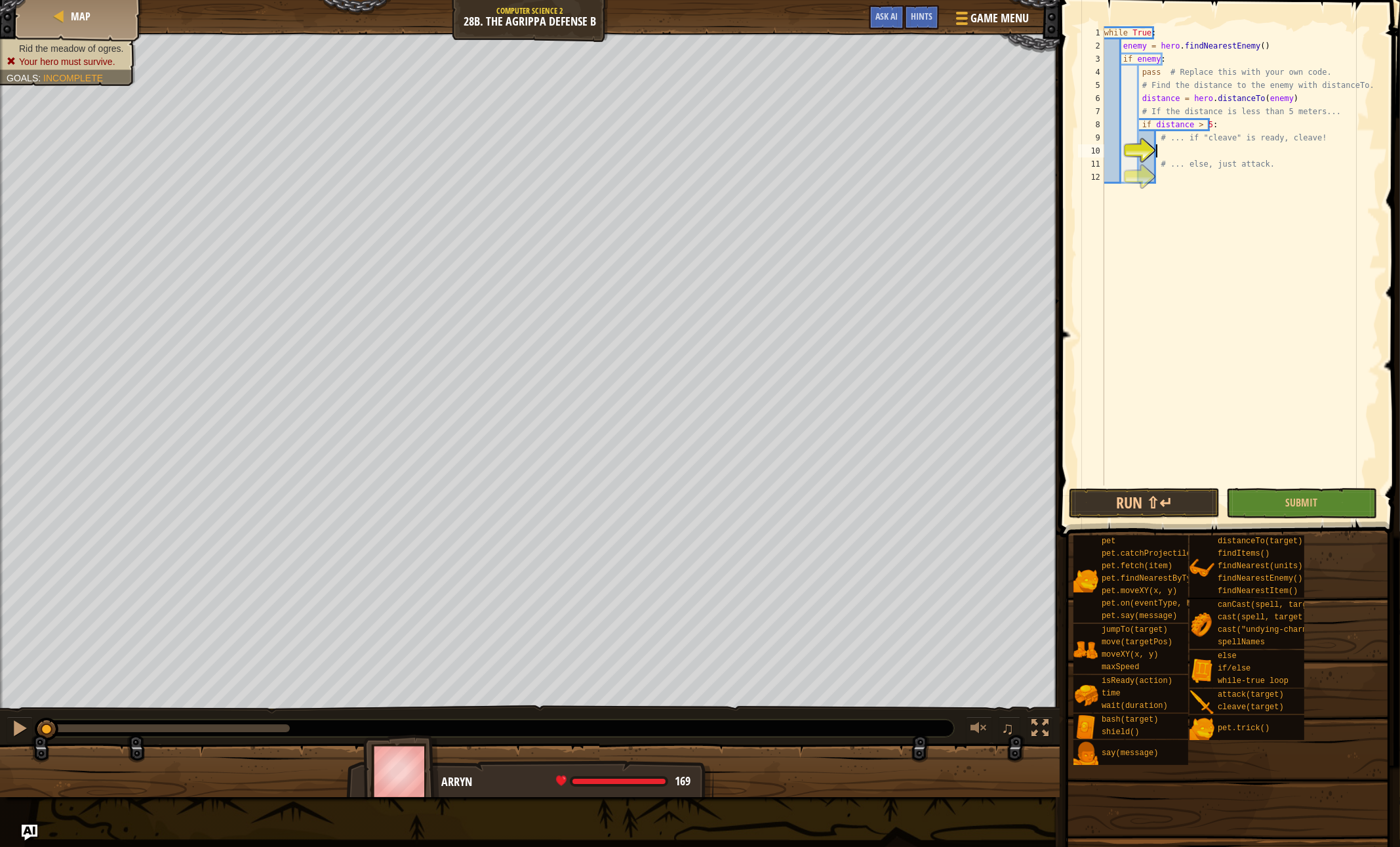
scroll to position [6, 3]
type textarea "if distance < 5:"
click at [1232, 153] on div "while True : enemy = hero . findNearestEnemy ( ) if enemy : pass # Replace this…" at bounding box center [1241, 268] width 279 height 485
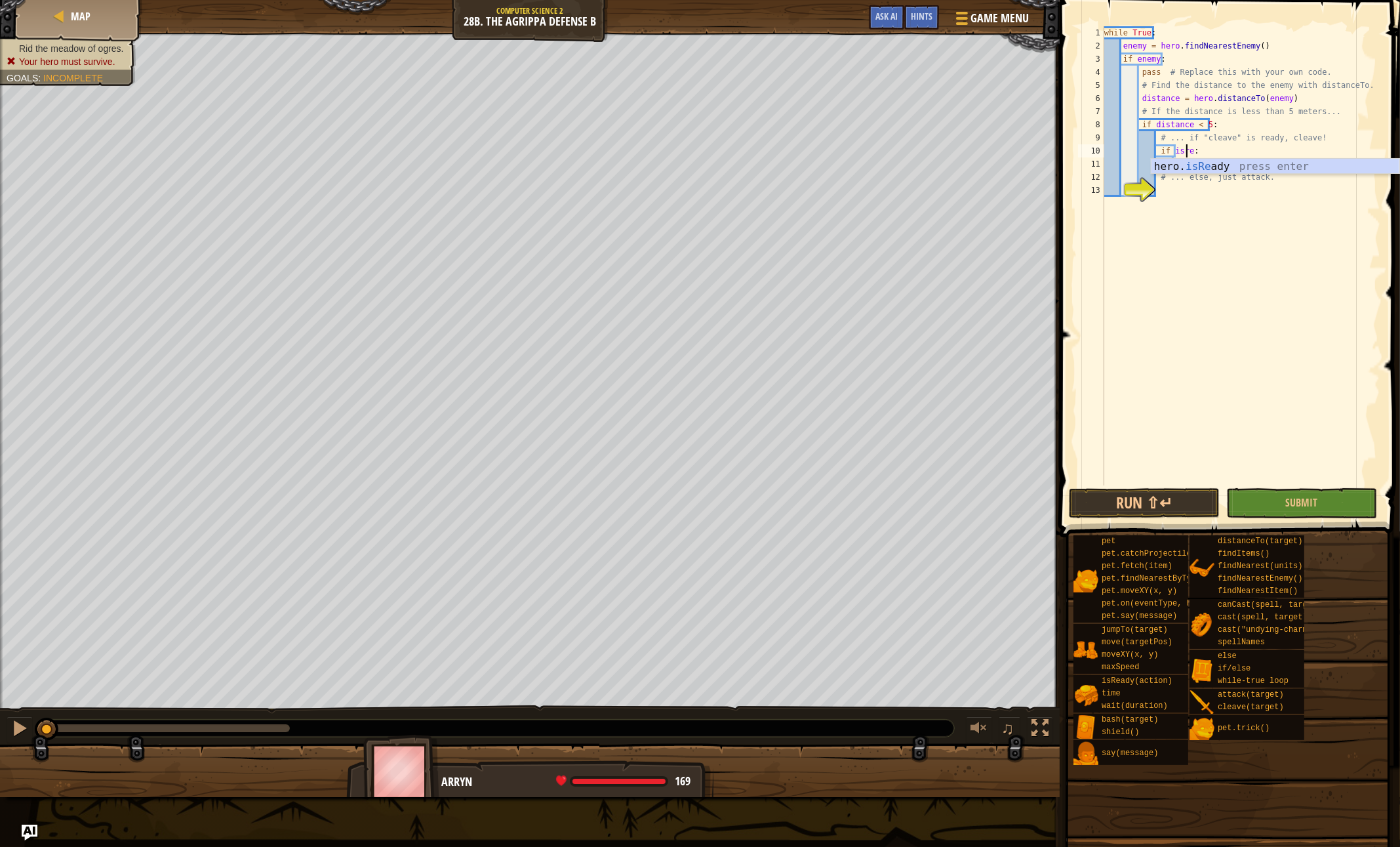
type textarea "if hero.isReady("cleave"):"
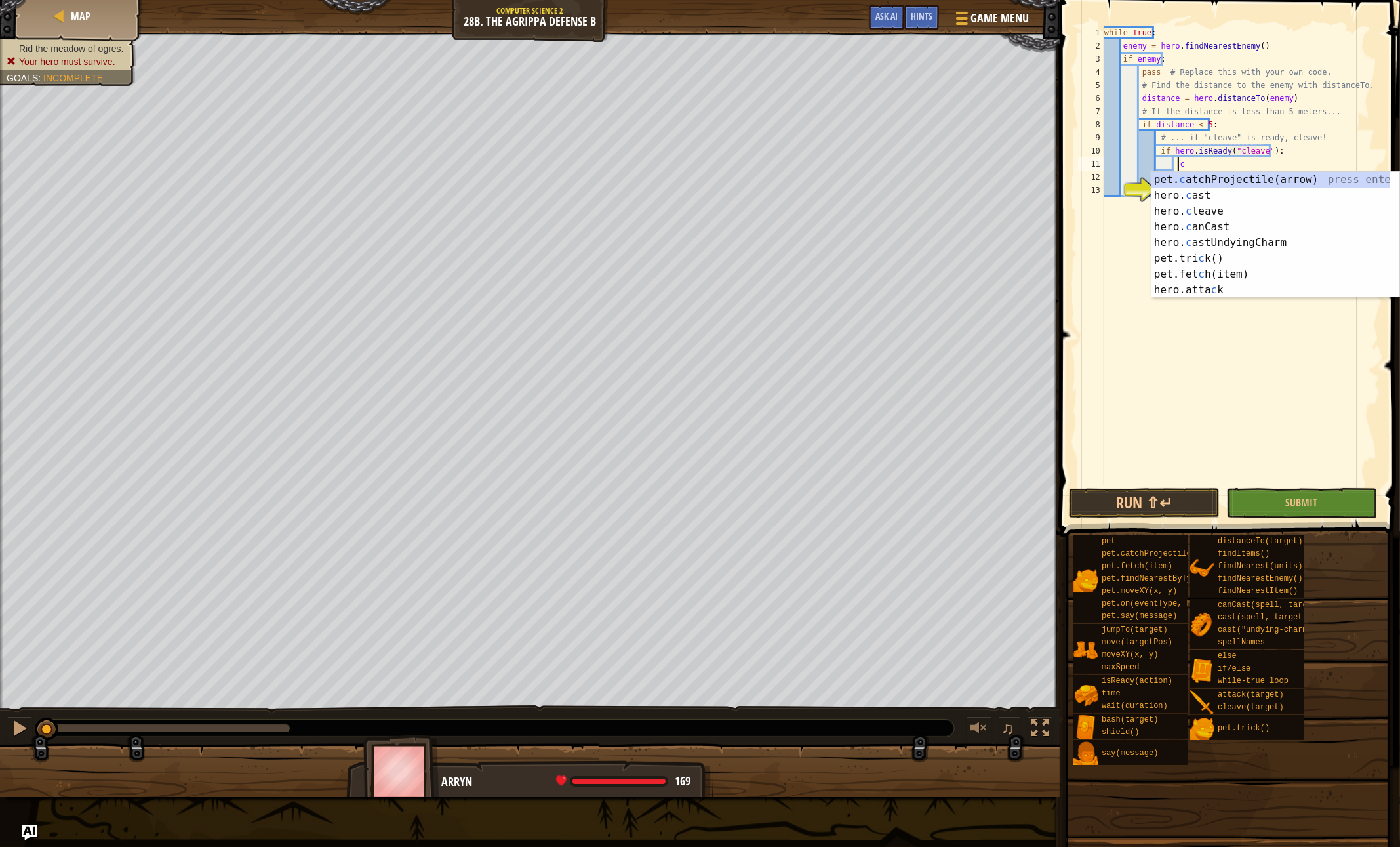
scroll to position [6, 5]
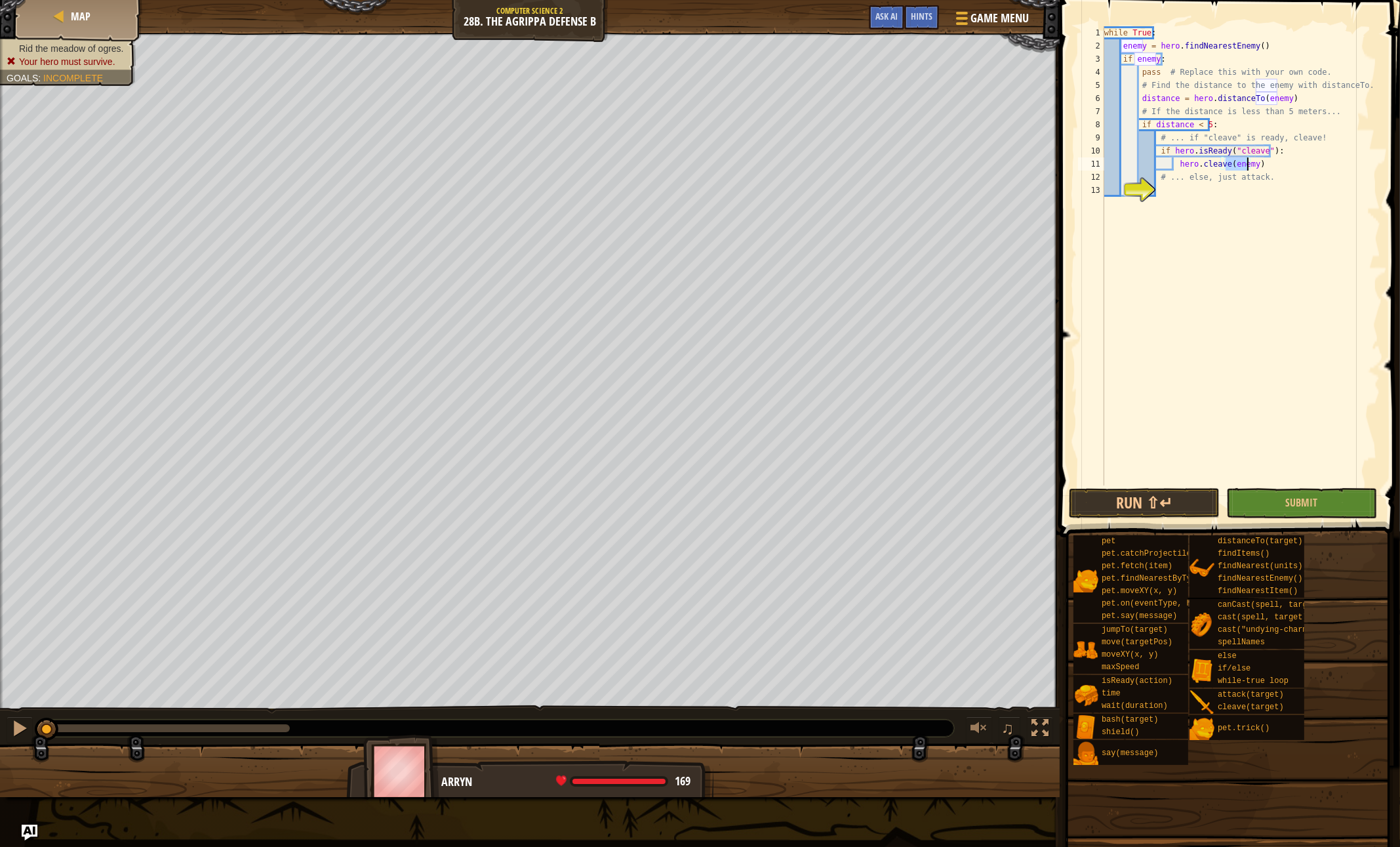
type textarea "# ... else, just attack."
type textarea "e"
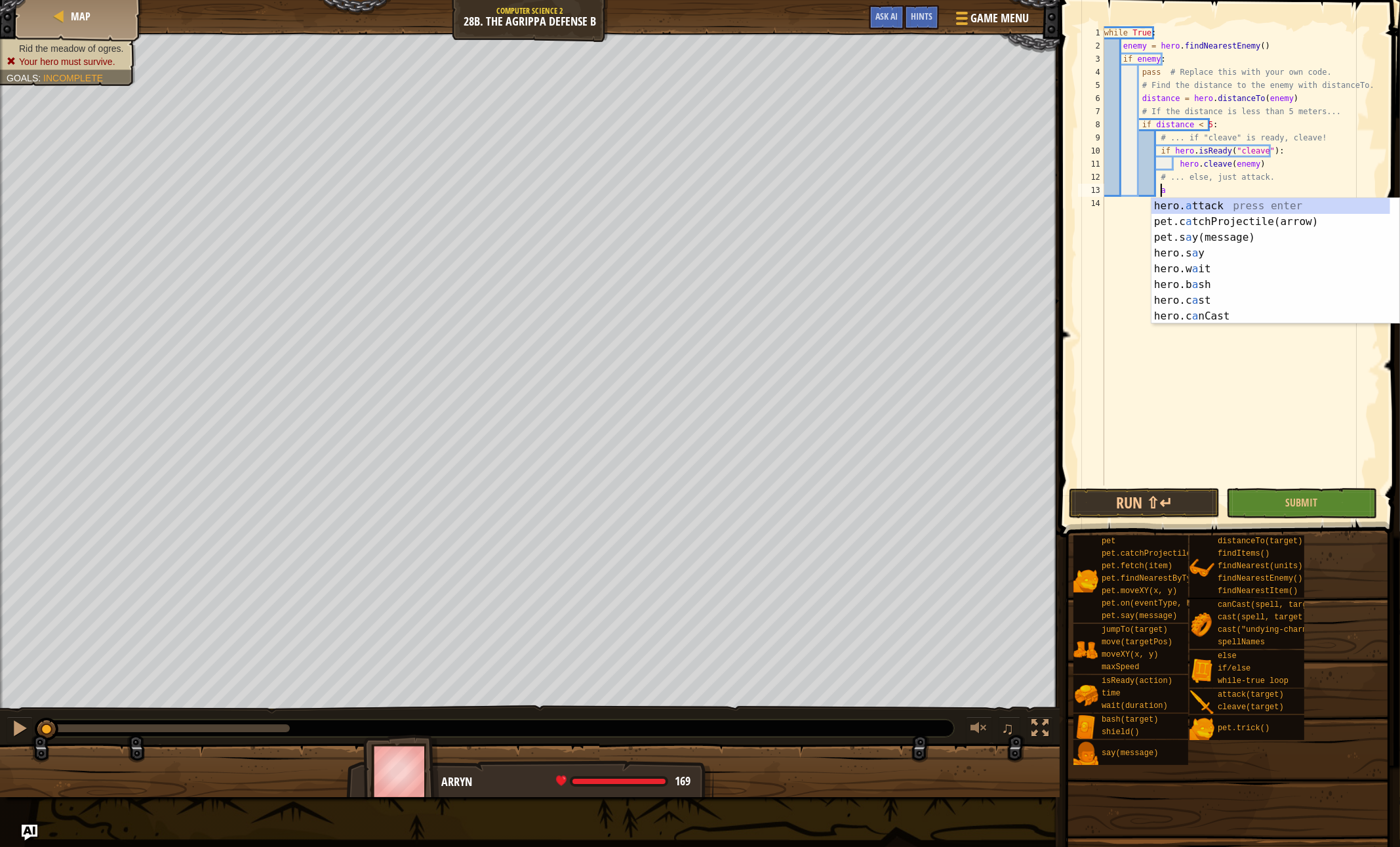
type textarea "hero.attack(enemy)"
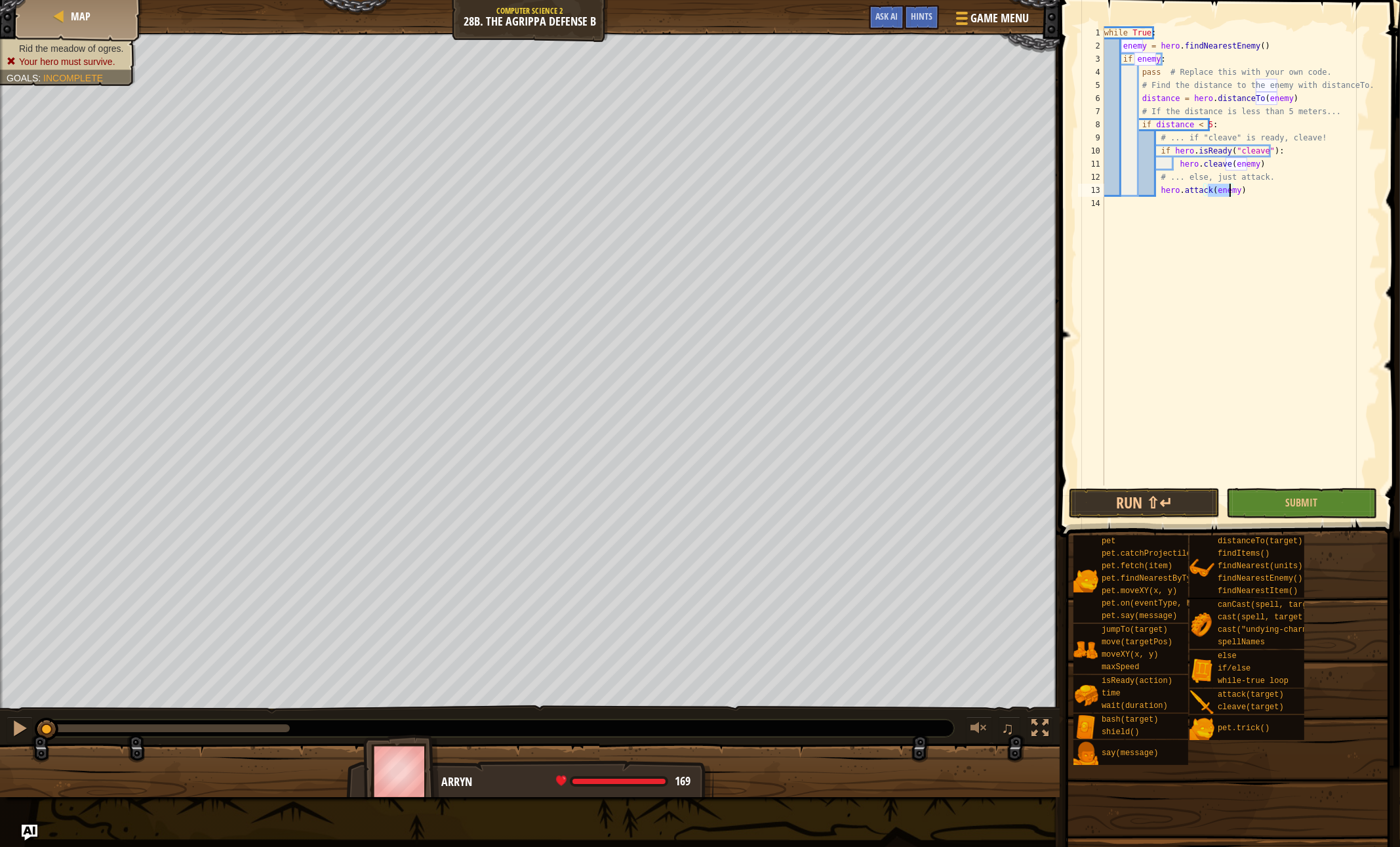
scroll to position [6, 0]
click at [1243, 500] on button "Submit" at bounding box center [1301, 504] width 151 height 30
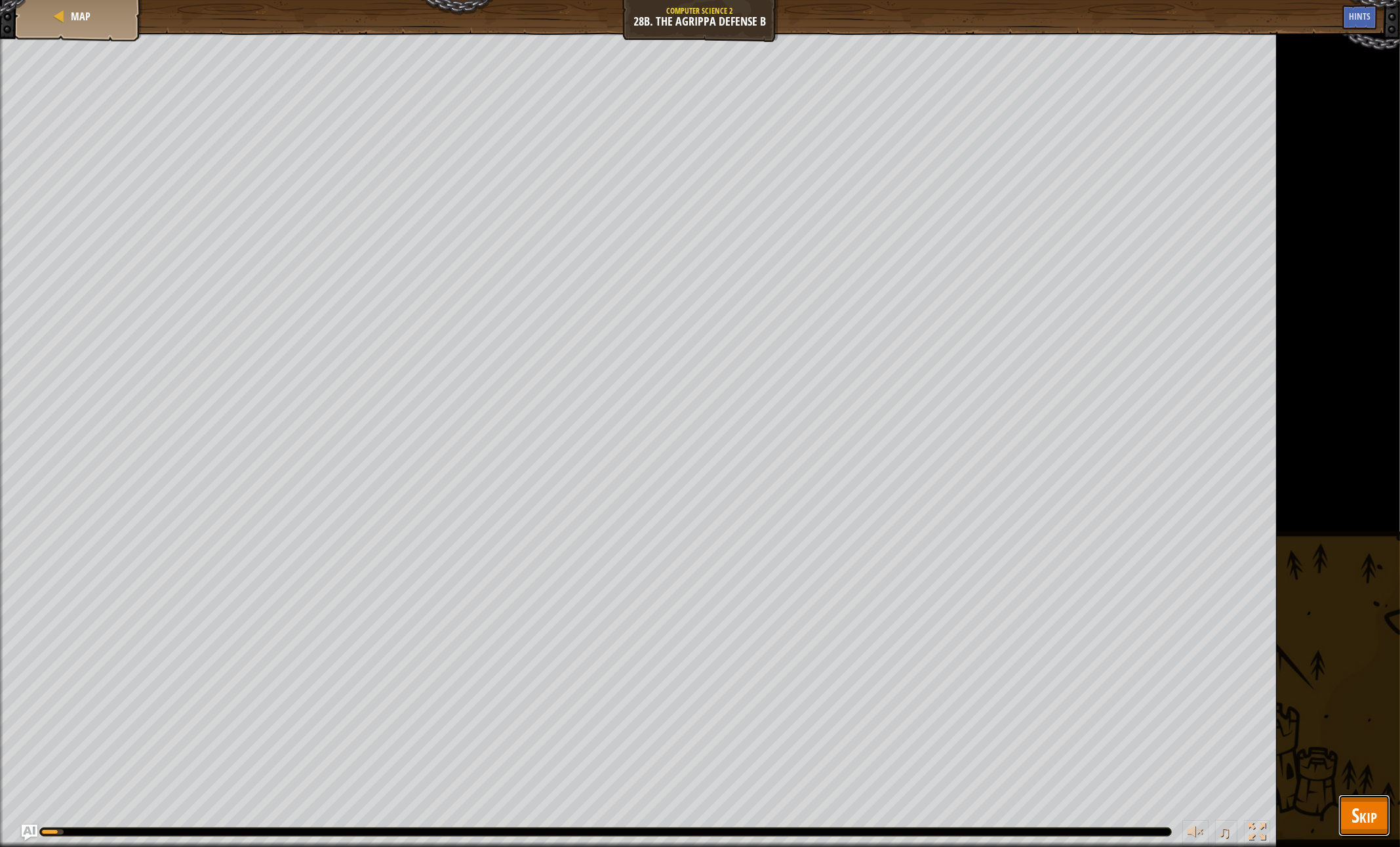
click at [1351, 811] on span "Skip" at bounding box center [1364, 815] width 26 height 27
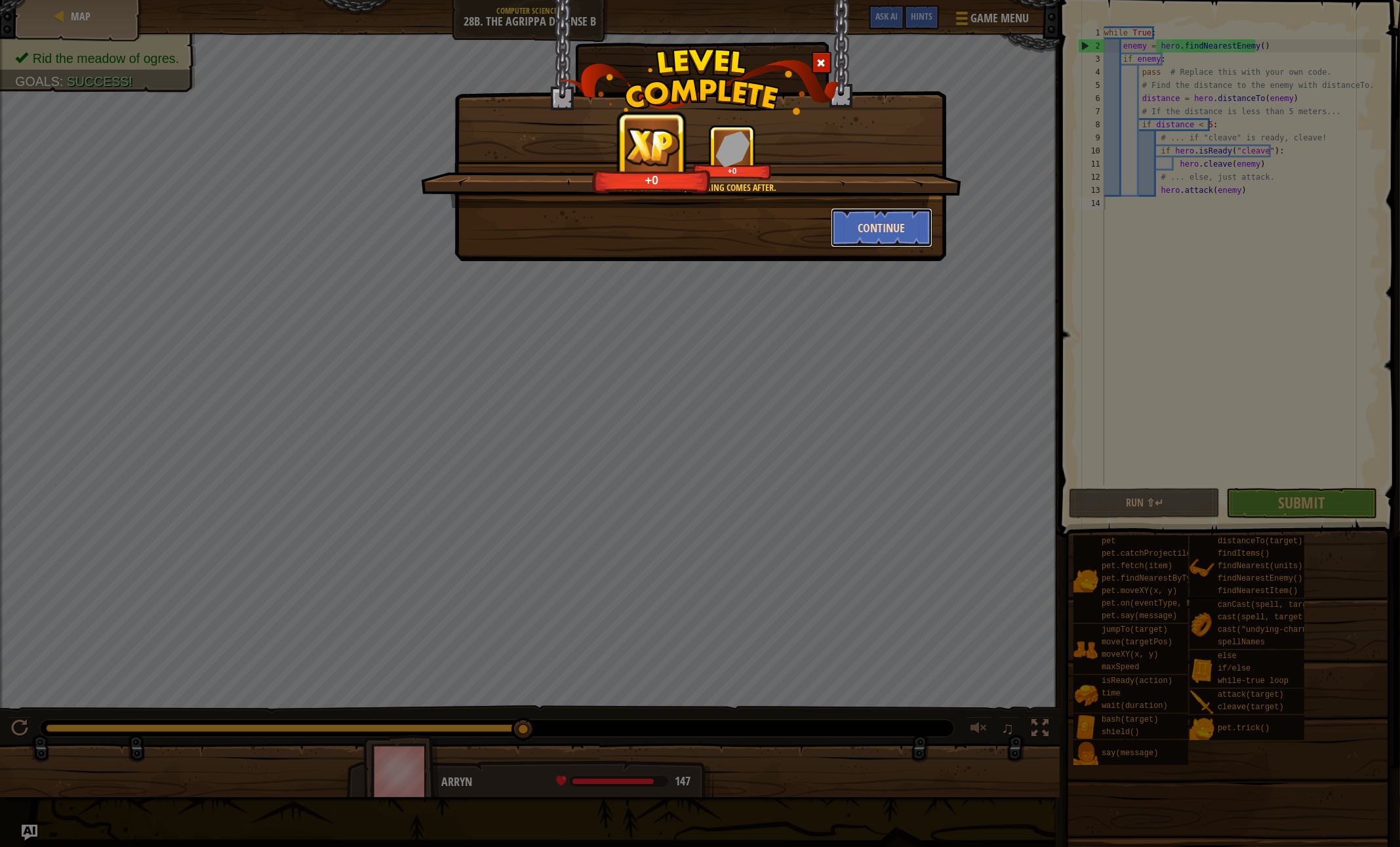
click at [883, 242] on button "Continue" at bounding box center [881, 227] width 101 height 39
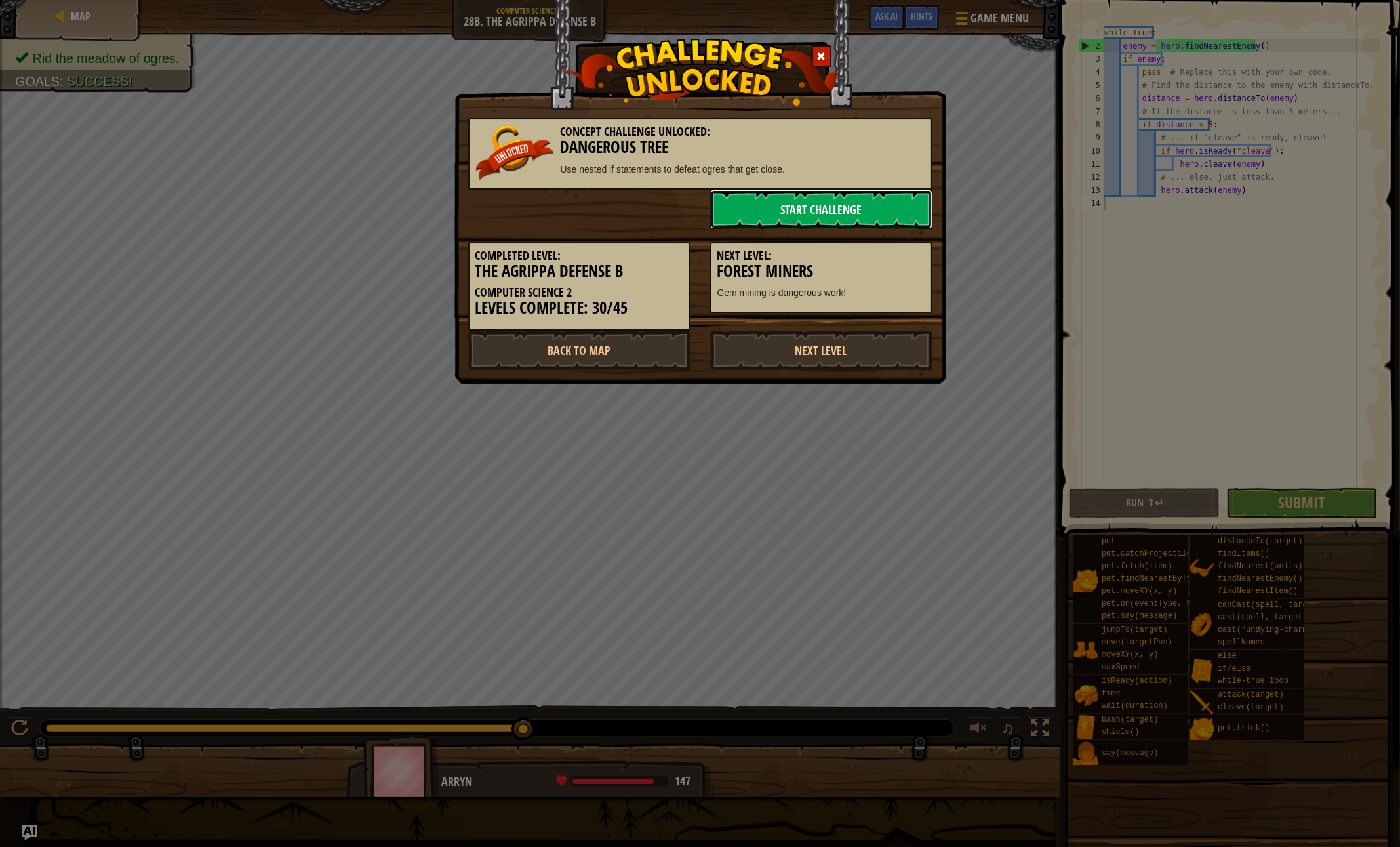
click at [919, 219] on link "Start Challenge" at bounding box center [821, 209] width 222 height 39
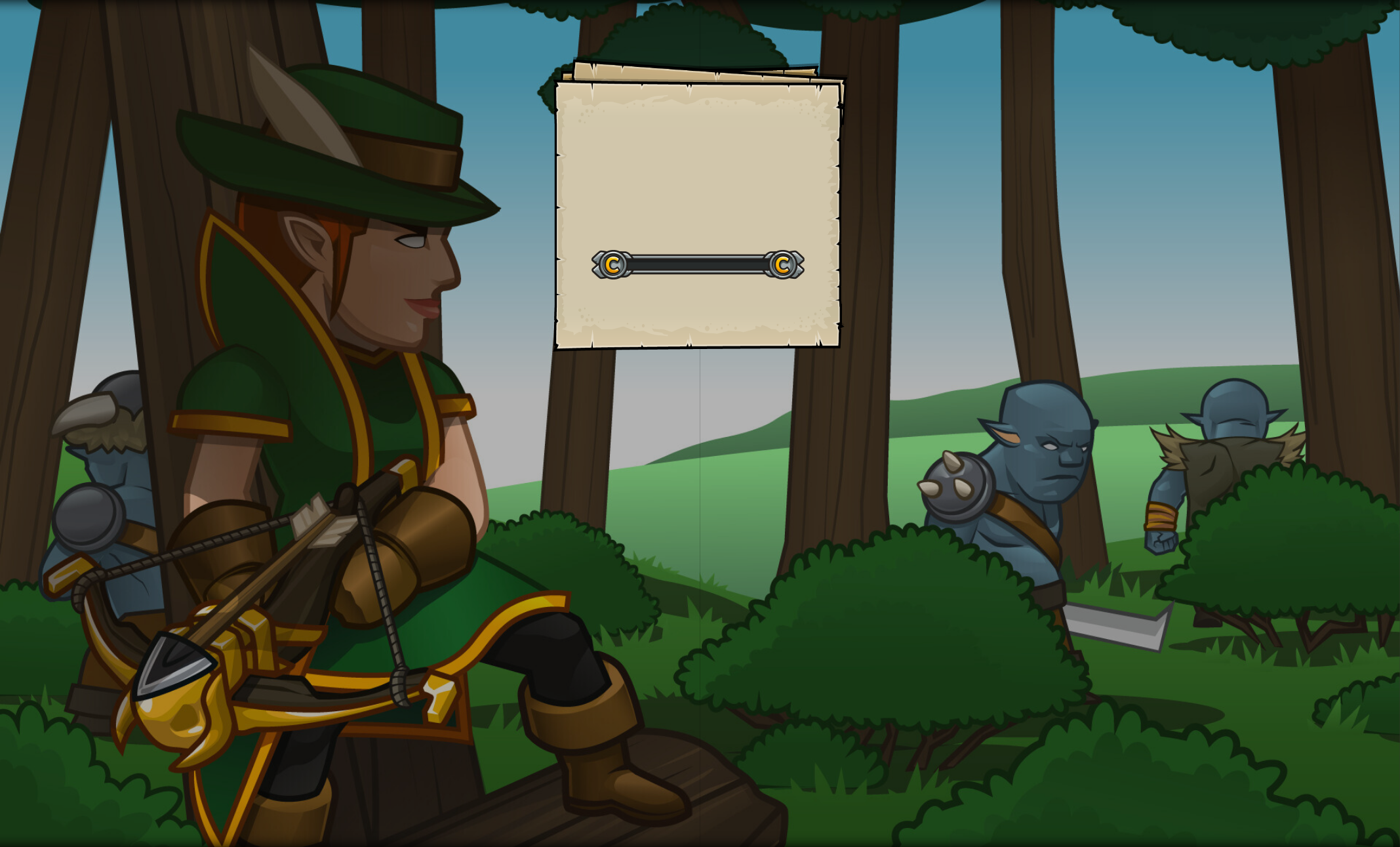
click at [884, 241] on div "Goals Start Level Error loading from server. Try refreshing the page. You'll ne…" at bounding box center [700, 423] width 1400 height 847
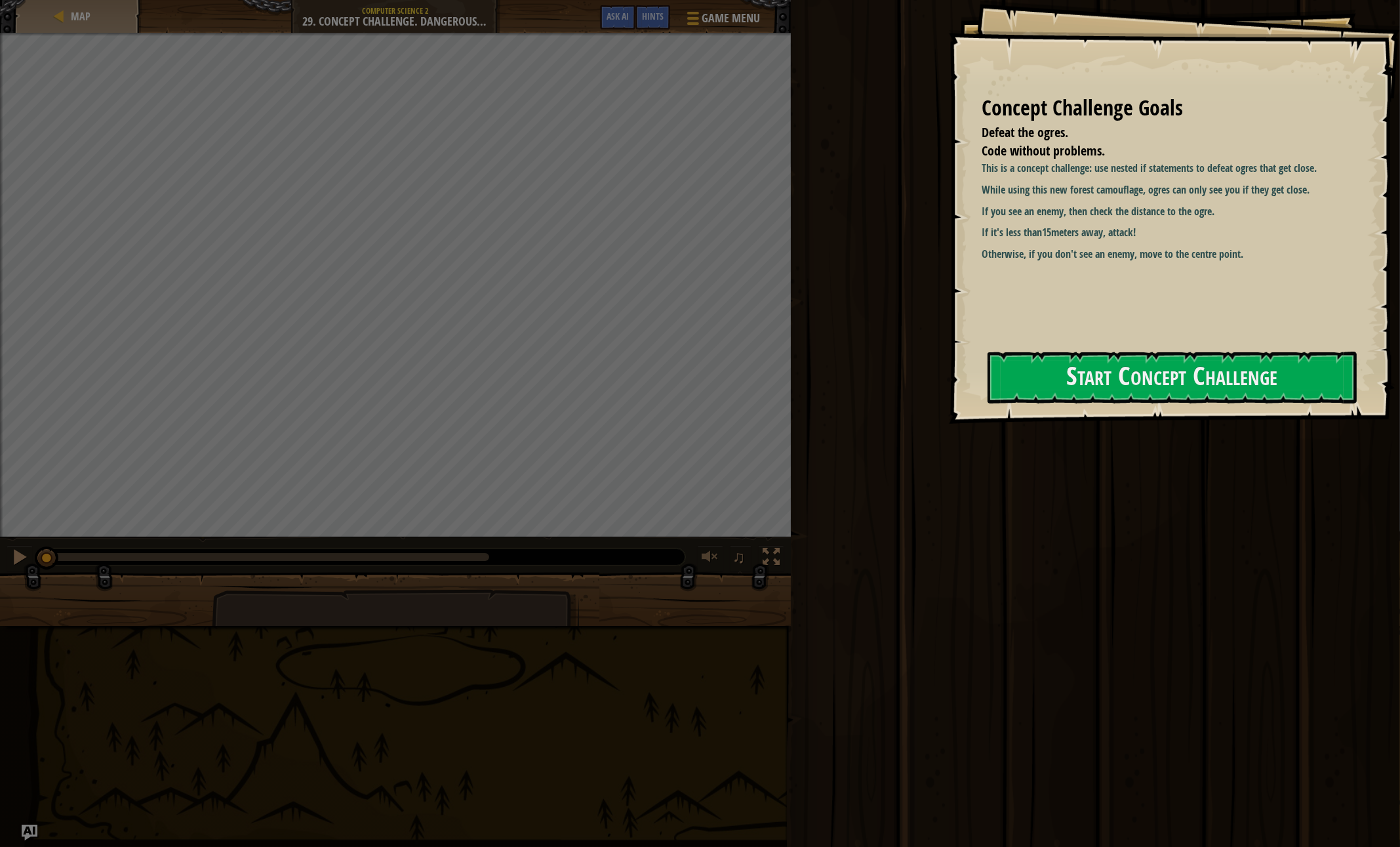
click at [863, 501] on div "Run ⇧↵ Submit Done" at bounding box center [1094, 420] width 613 height 840
click at [1087, 383] on button "Start Concept Challenge" at bounding box center [1171, 378] width 369 height 52
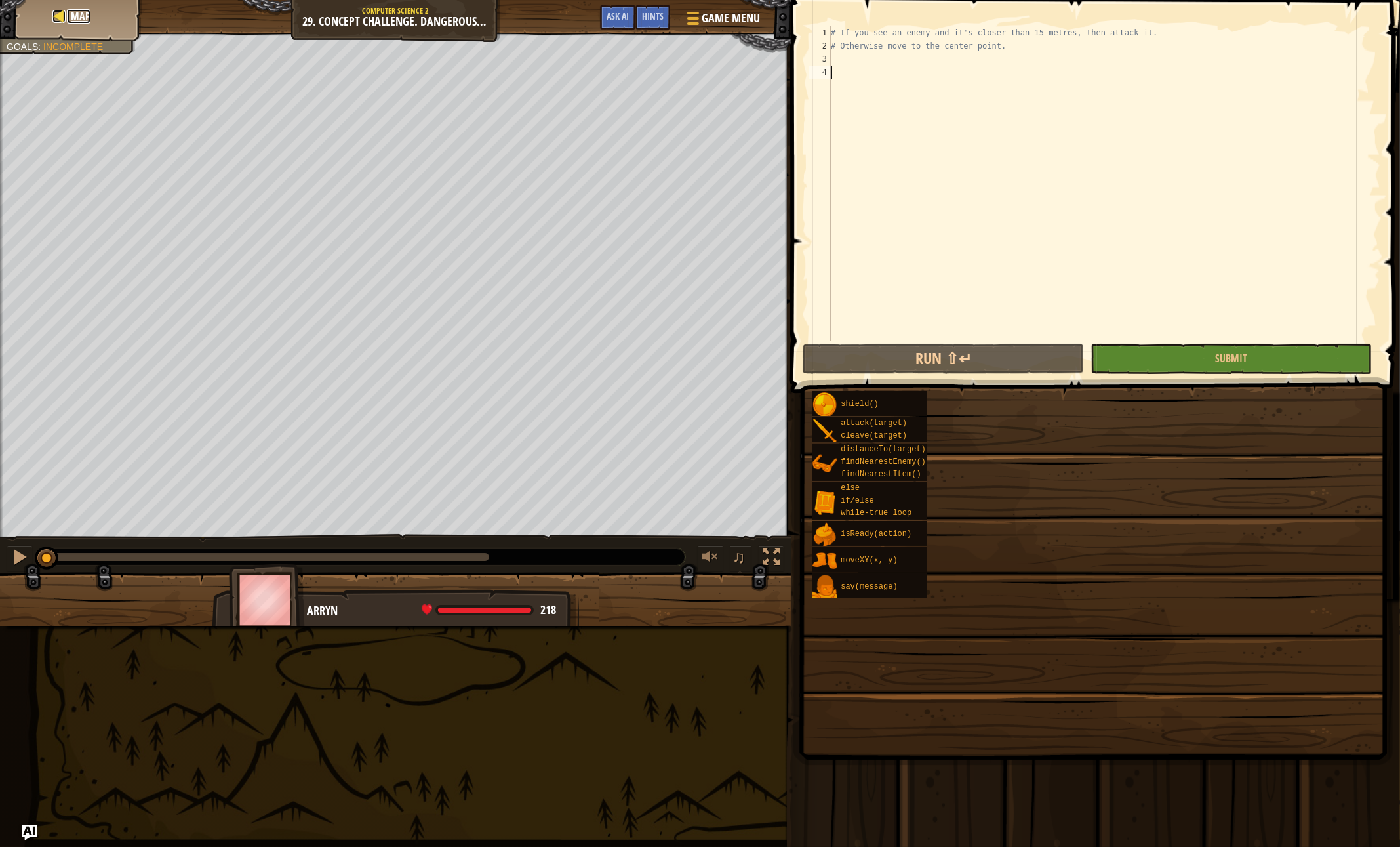
click at [64, 13] on div at bounding box center [59, 17] width 13 height 13
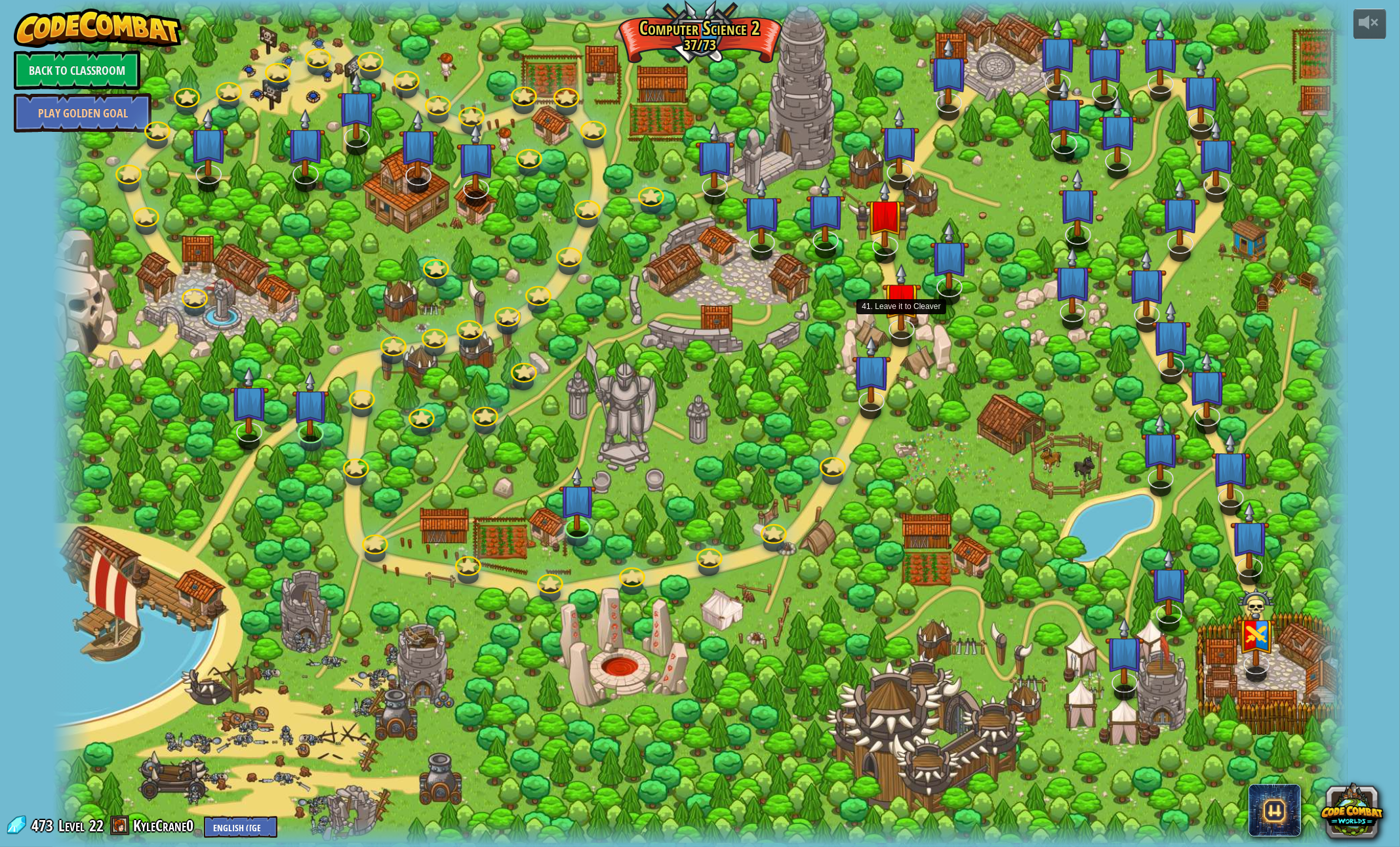
click at [902, 315] on img at bounding box center [900, 297] width 39 height 68
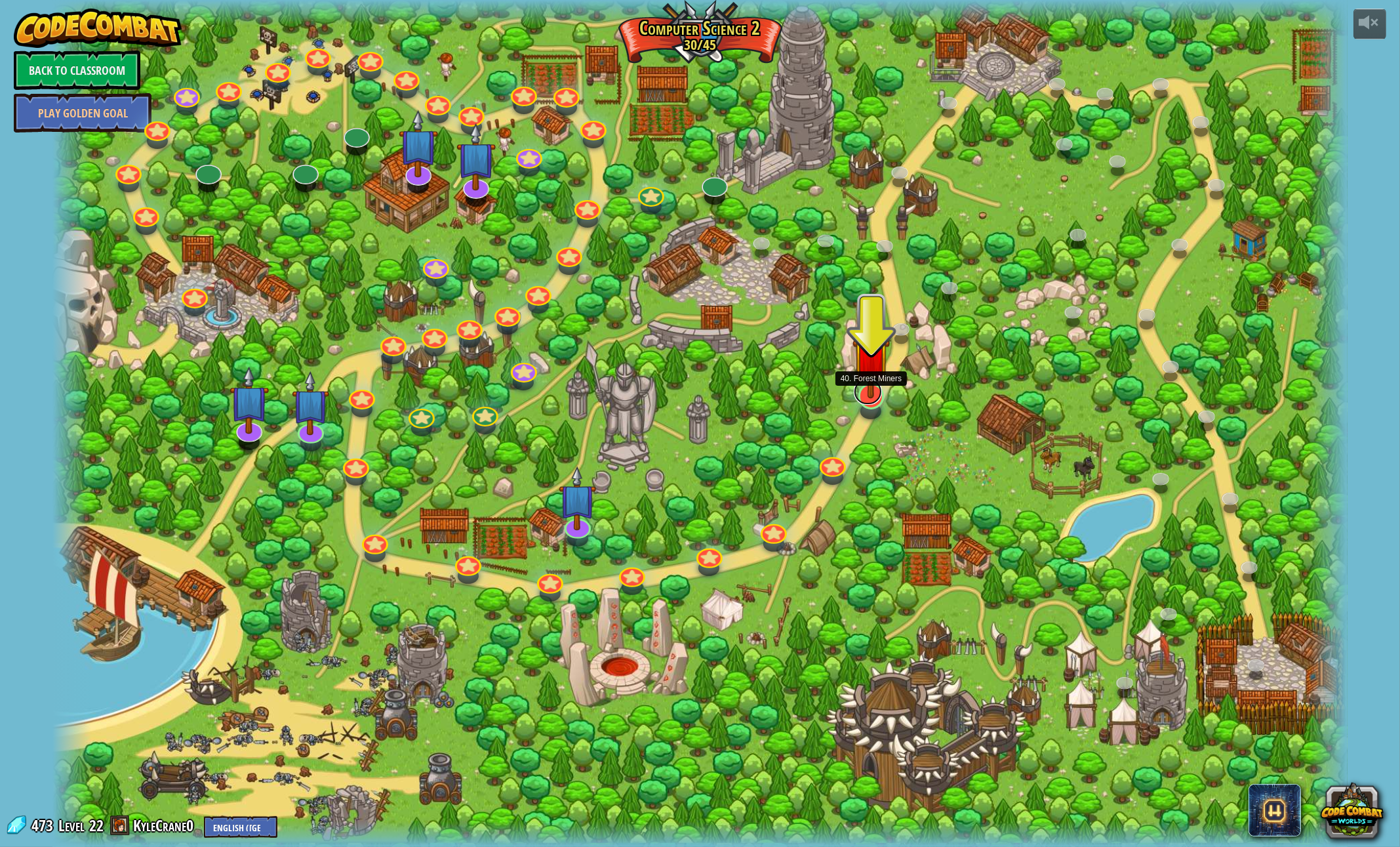
click at [870, 398] on link at bounding box center [868, 391] width 28 height 26
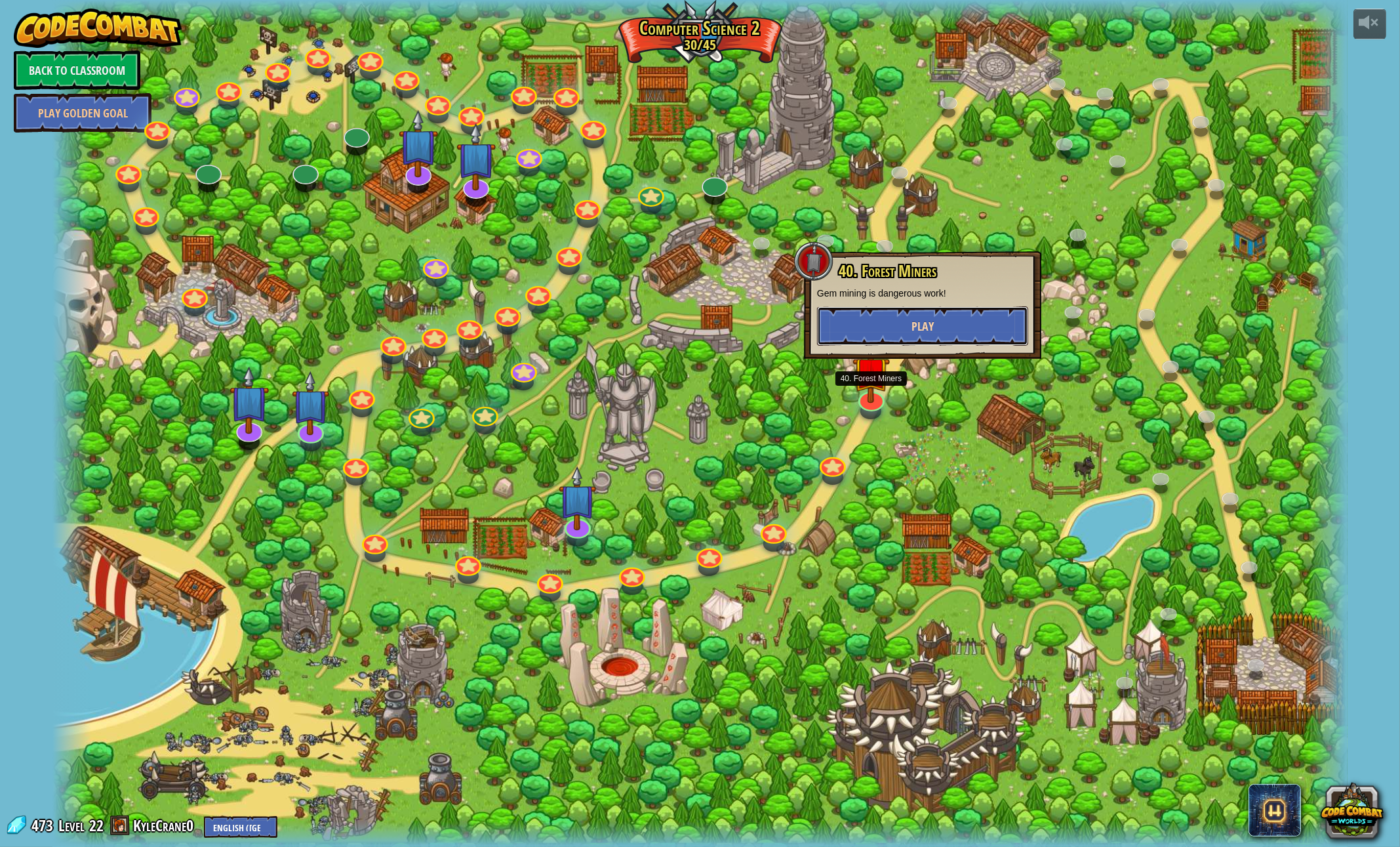
click at [867, 315] on button "Play" at bounding box center [923, 326] width 211 height 39
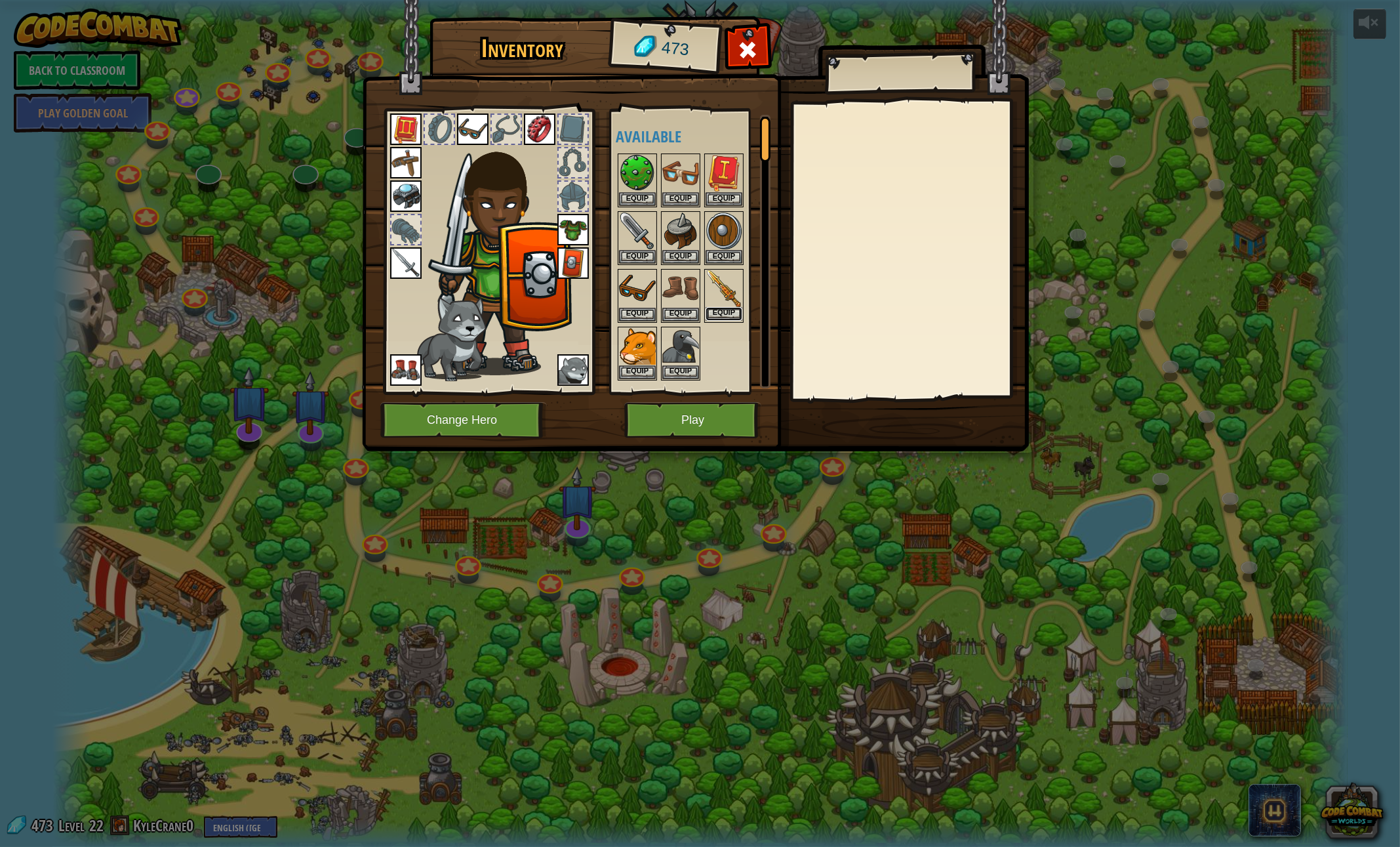
click at [719, 310] on button "Equip" at bounding box center [724, 313] width 37 height 13
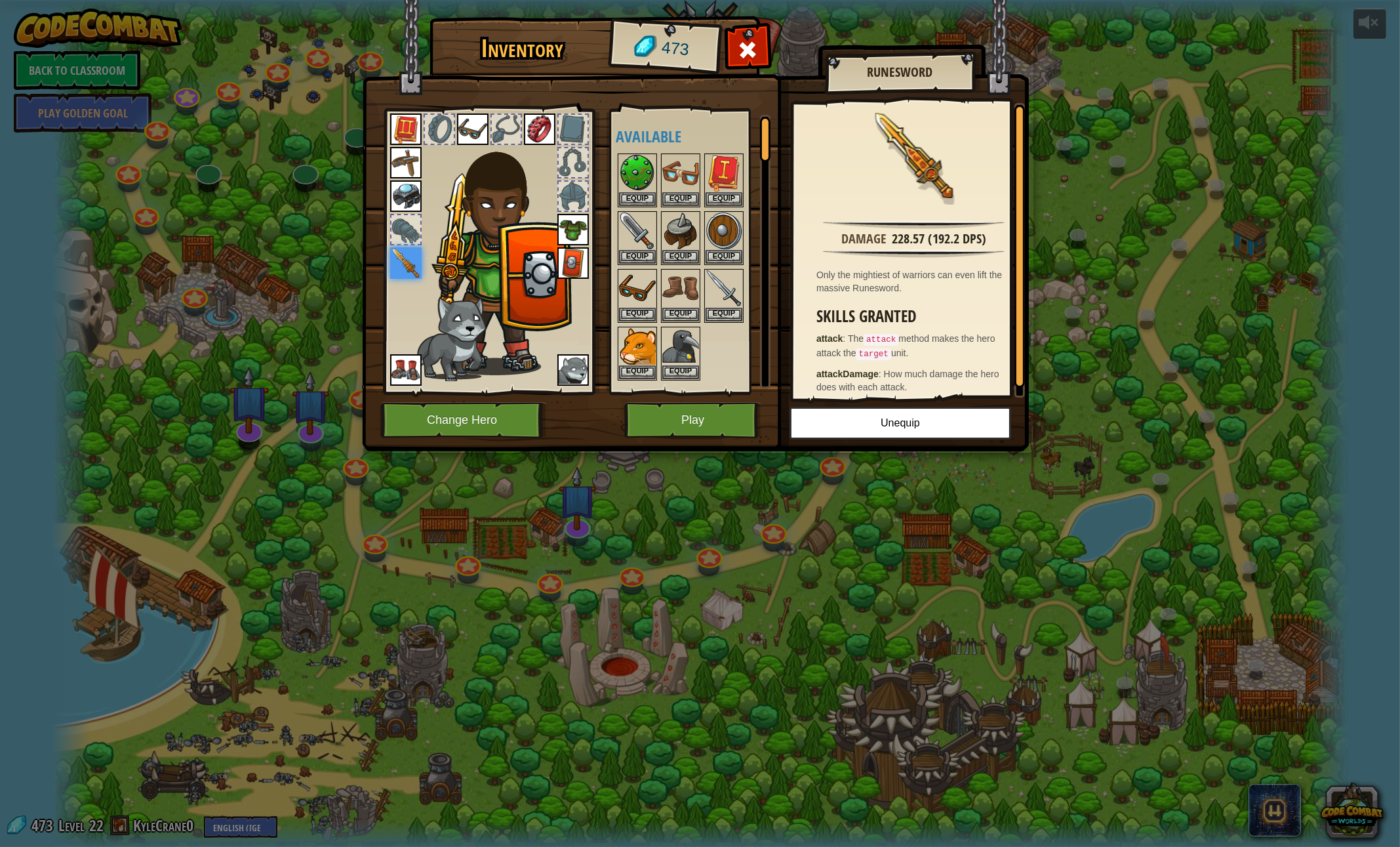
click at [726, 350] on div at bounding box center [697, 266] width 164 height 230
drag, startPoint x: 726, startPoint y: 350, endPoint x: 694, endPoint y: 422, distance: 78.8
click at [694, 422] on button "Play" at bounding box center [693, 420] width 137 height 36
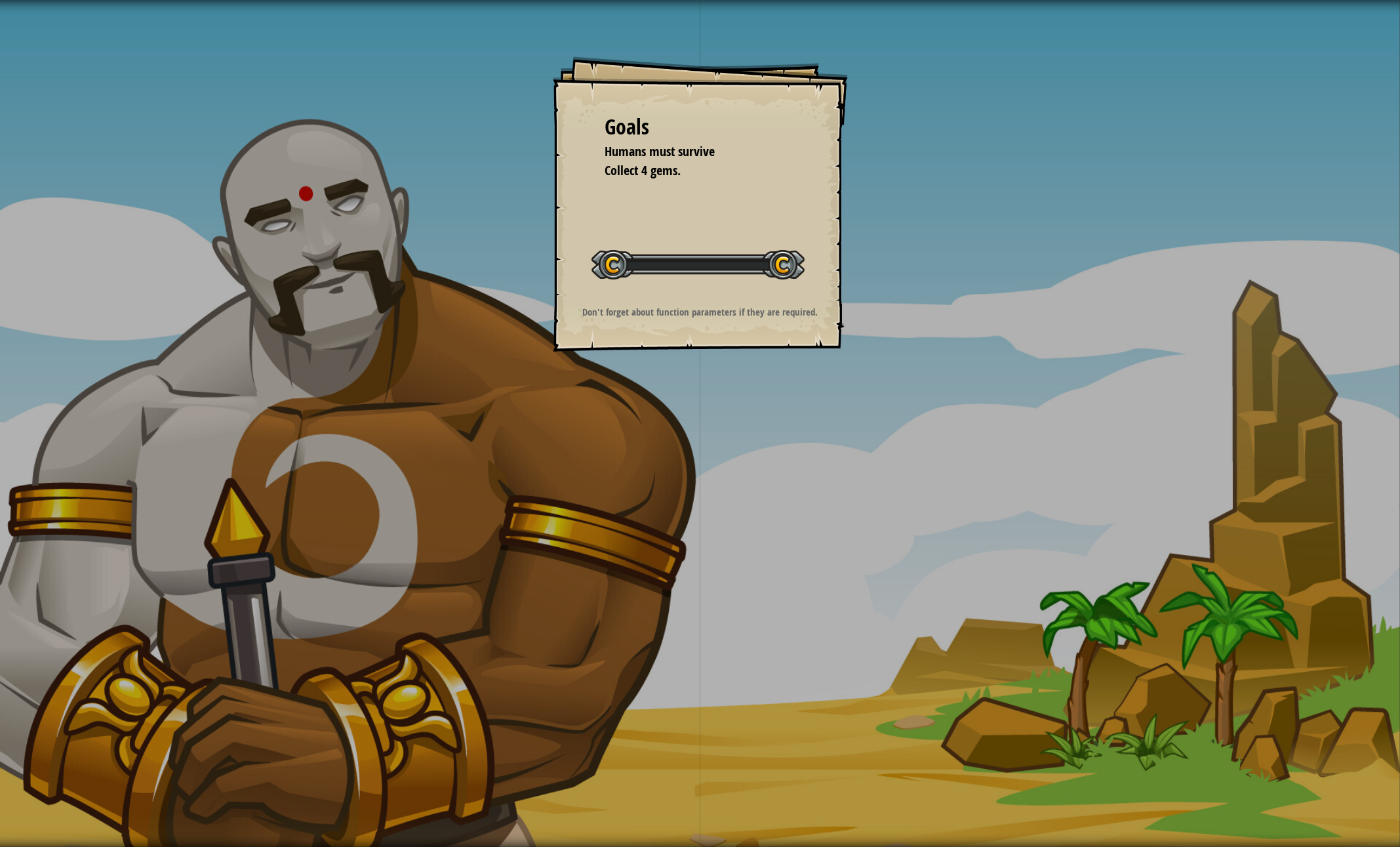
click at [694, 422] on div "Goals Humans must survive Collect 4 gems. Start Level Error loading from server…" at bounding box center [700, 423] width 1400 height 847
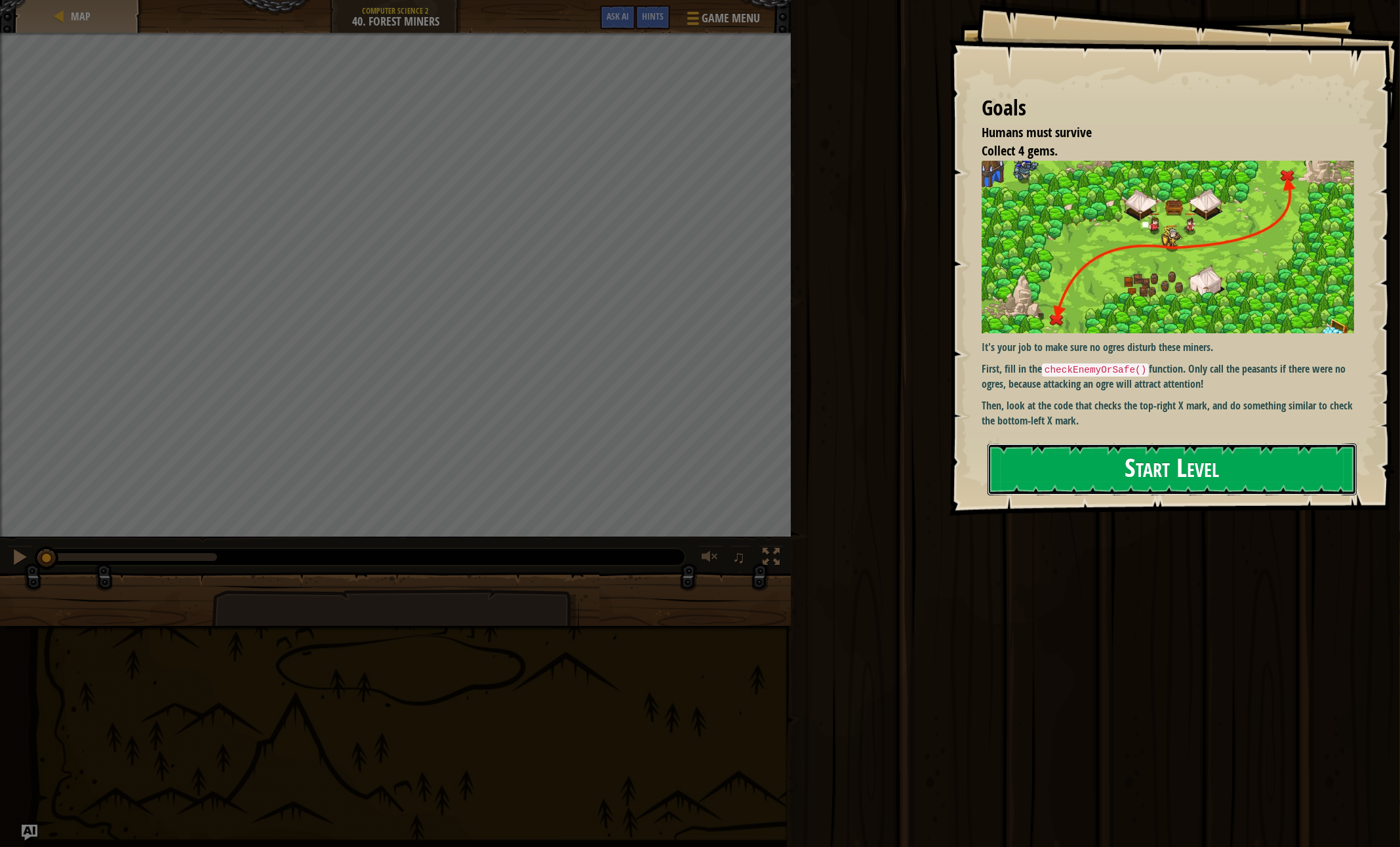
click at [1102, 464] on button "Start Level" at bounding box center [1171, 469] width 369 height 52
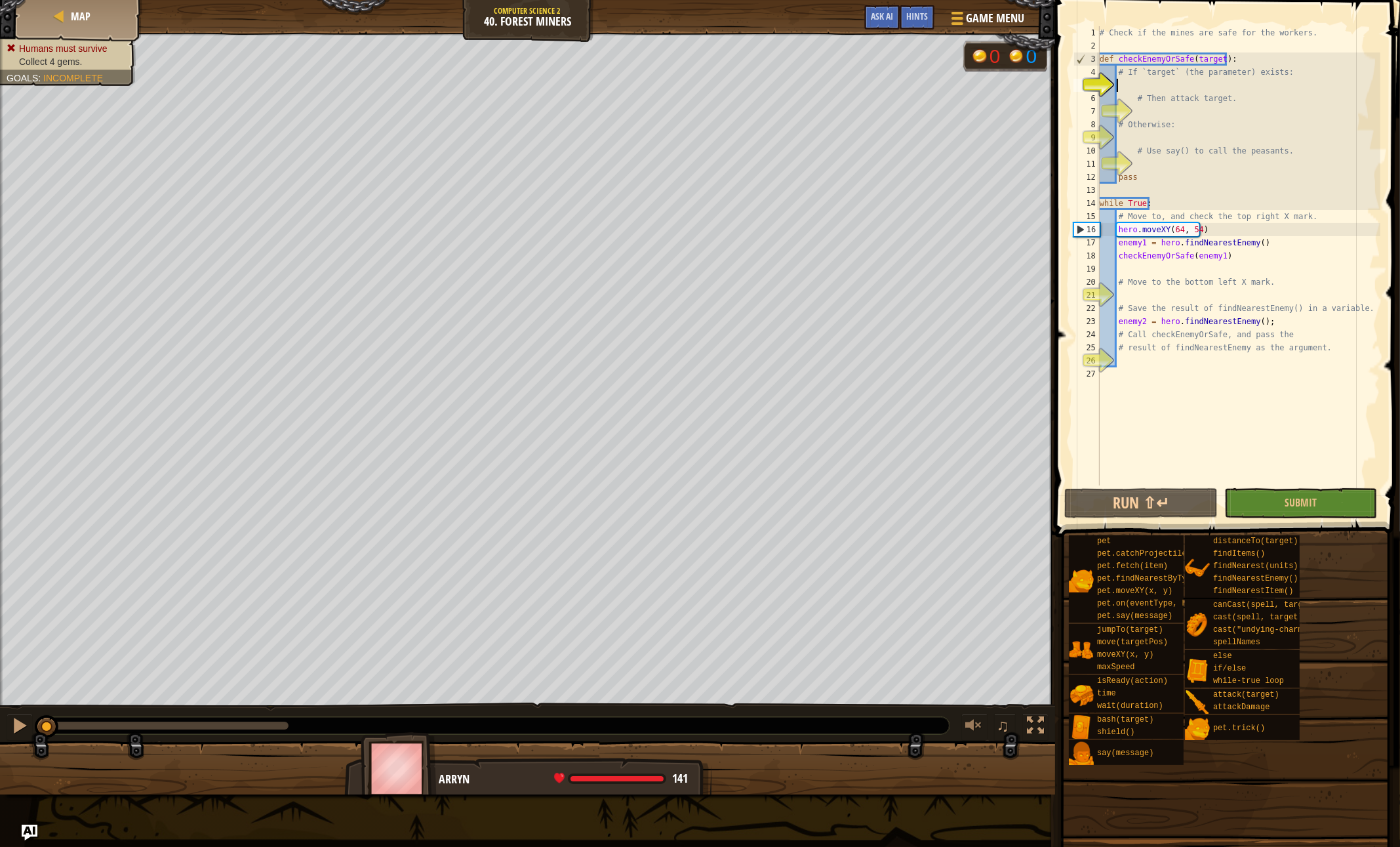
click at [1176, 92] on div "# Check if the mines are safe for the workers. def checkEnemyOrSafe ( target ) …" at bounding box center [1238, 268] width 283 height 485
type textarea "# Then attack target."
click at [1161, 82] on div "# Check if the mines are safe for the workers. def checkEnemyOrSafe ( target ) …" at bounding box center [1238, 268] width 283 height 485
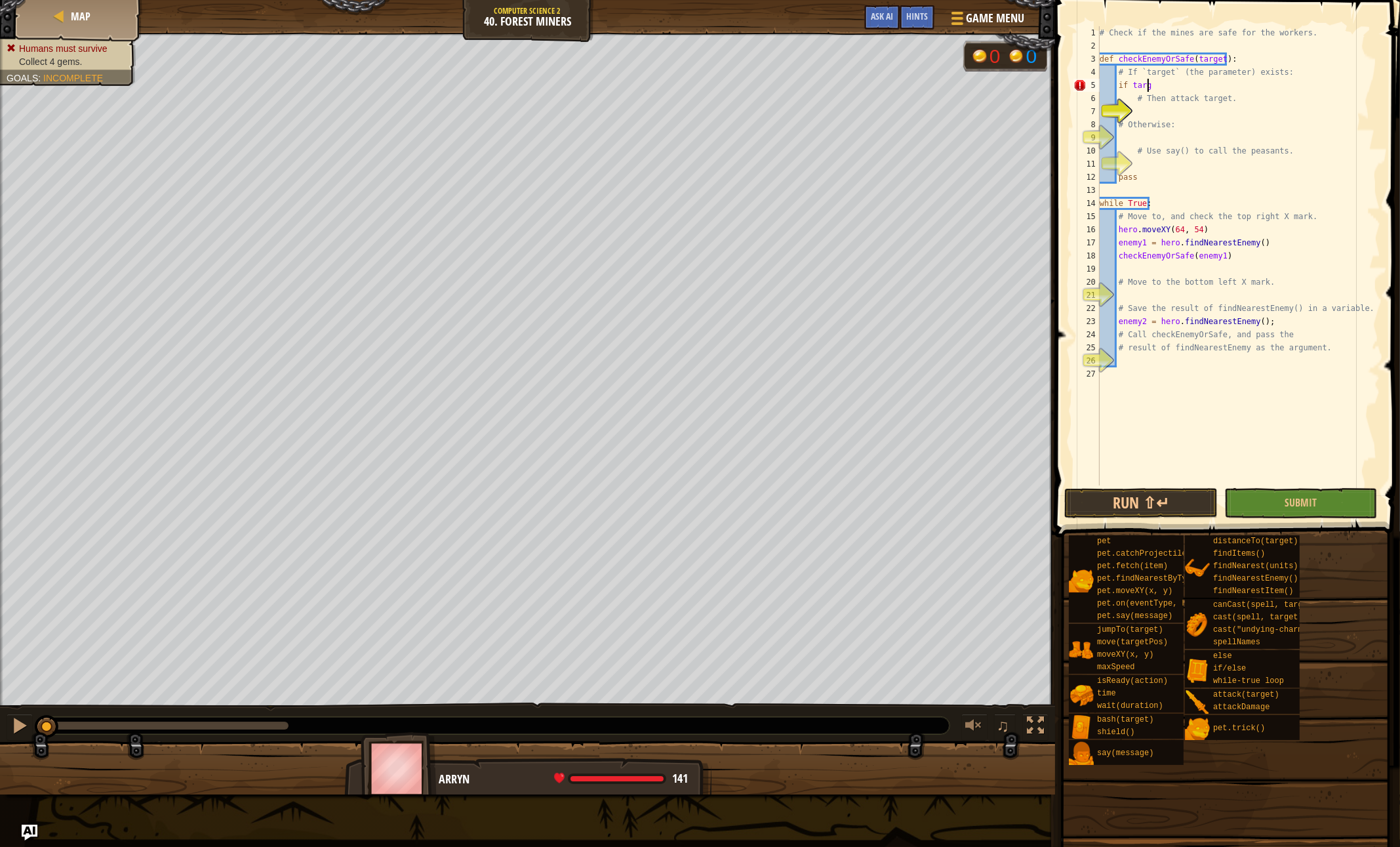
scroll to position [6, 3]
type textarea "# Then attack target."
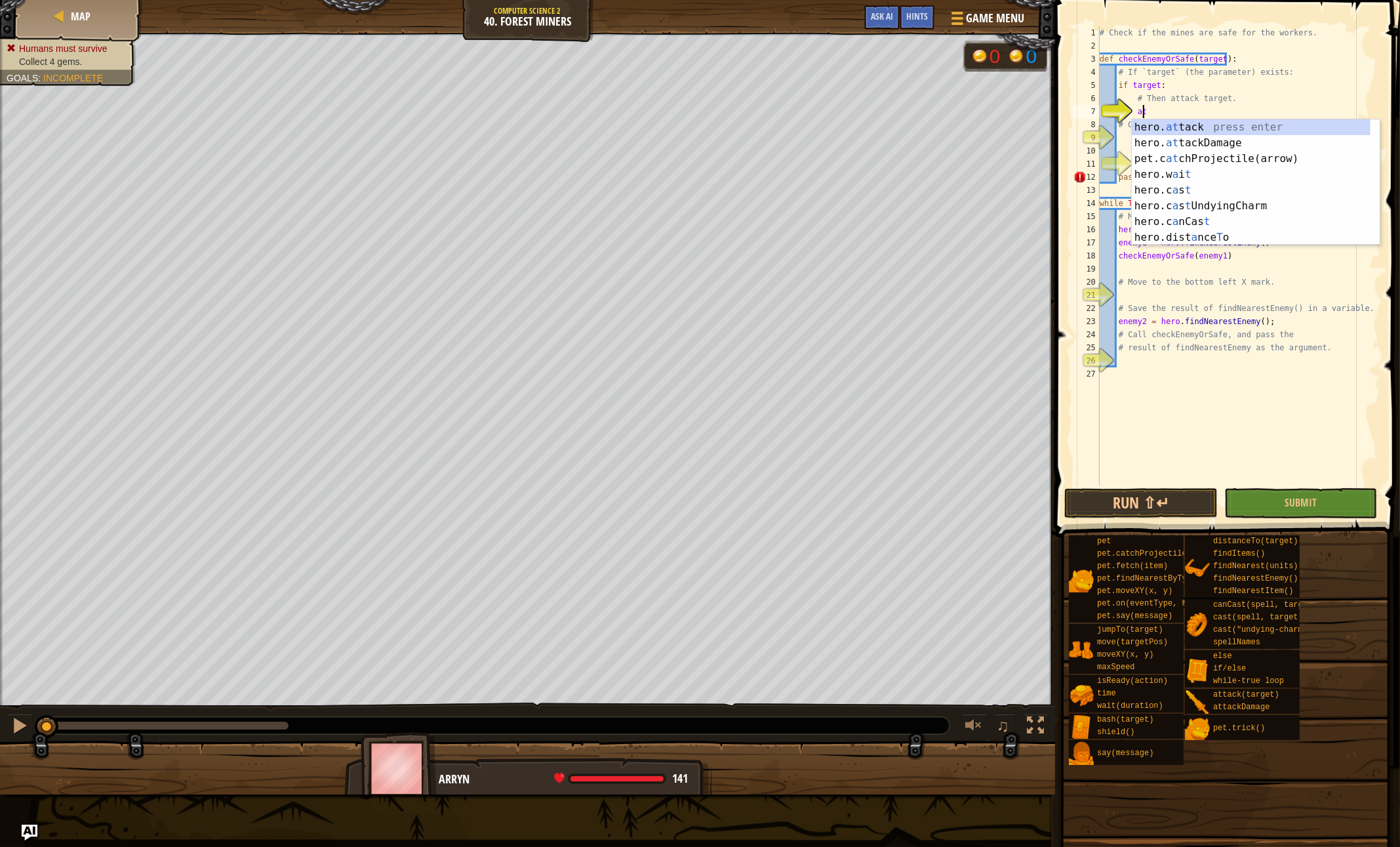
scroll to position [6, 3]
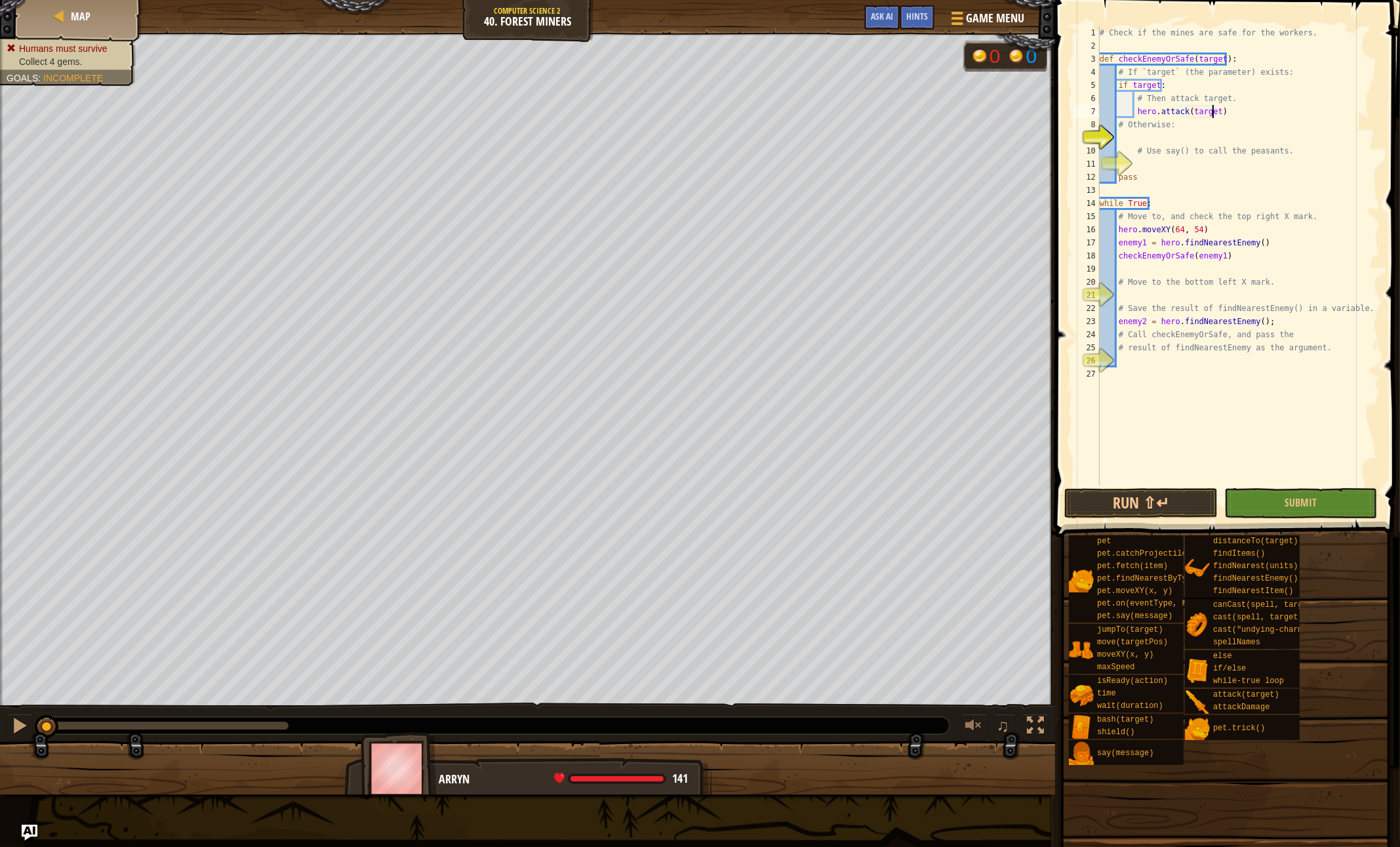
type textarea "# Otherwise:"
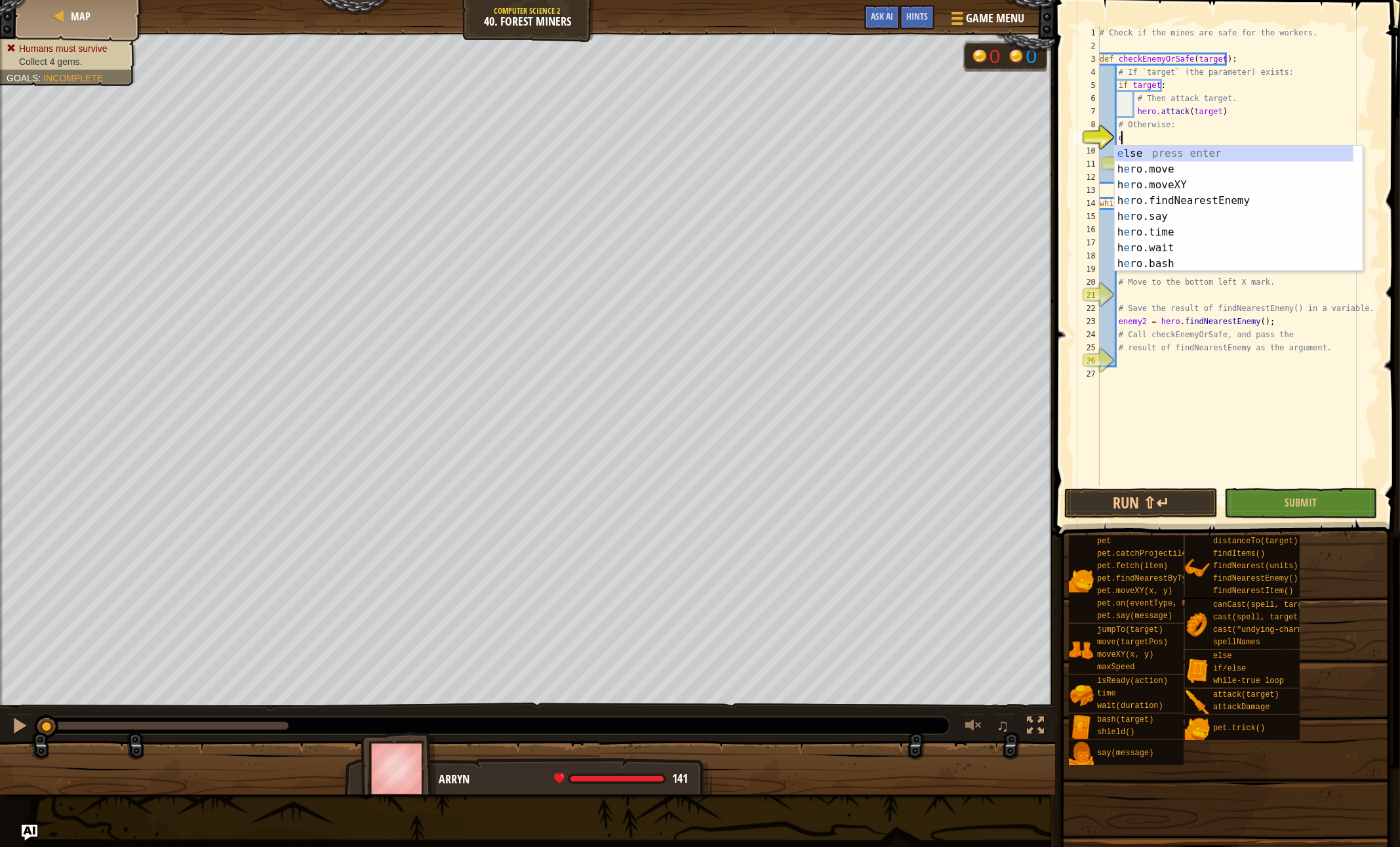
scroll to position [6, 2]
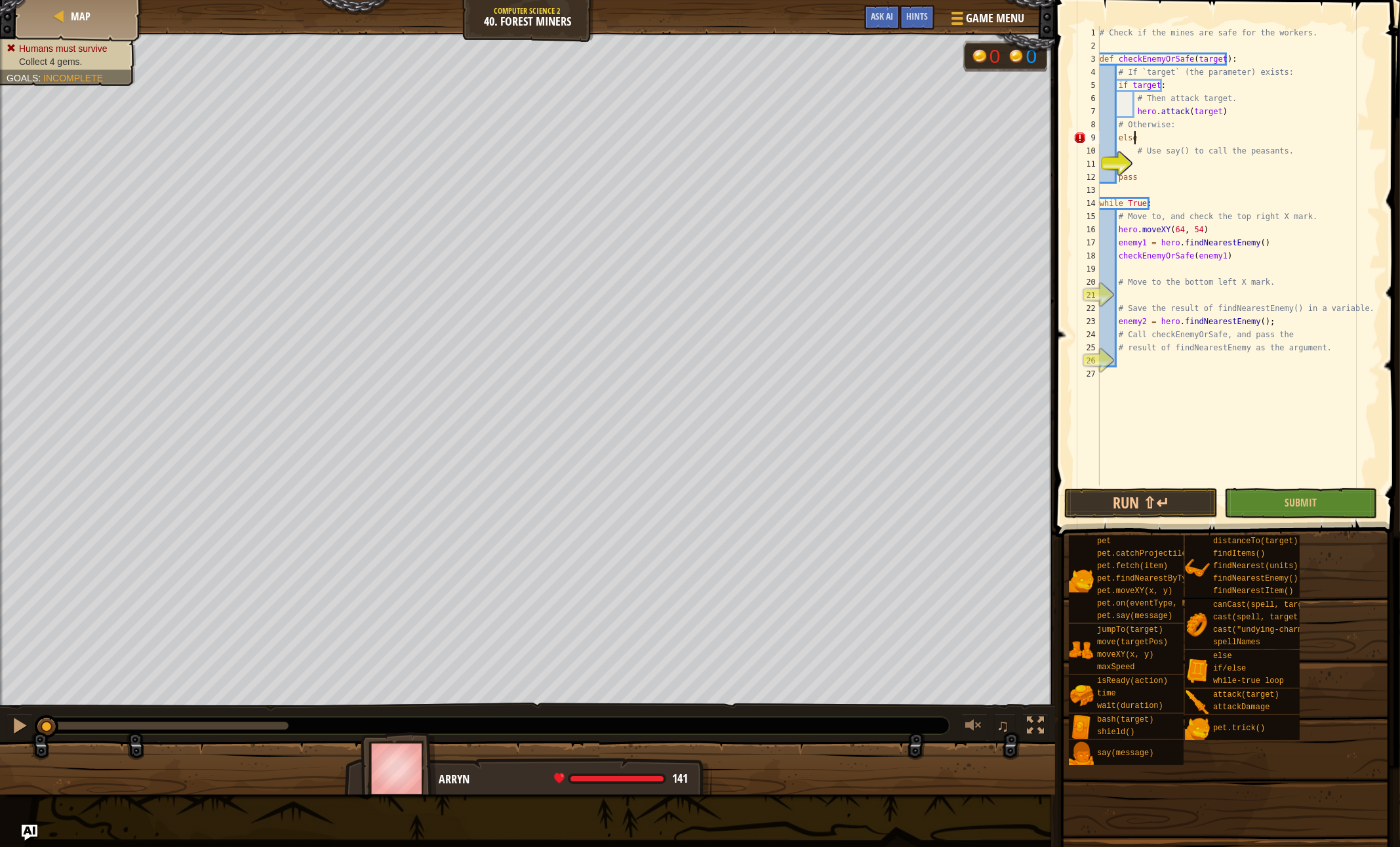
type textarea "# Use say() to call the peasants."
type textarea "pass"
type textarea "checkEnemyOrSafe(enemy1)"
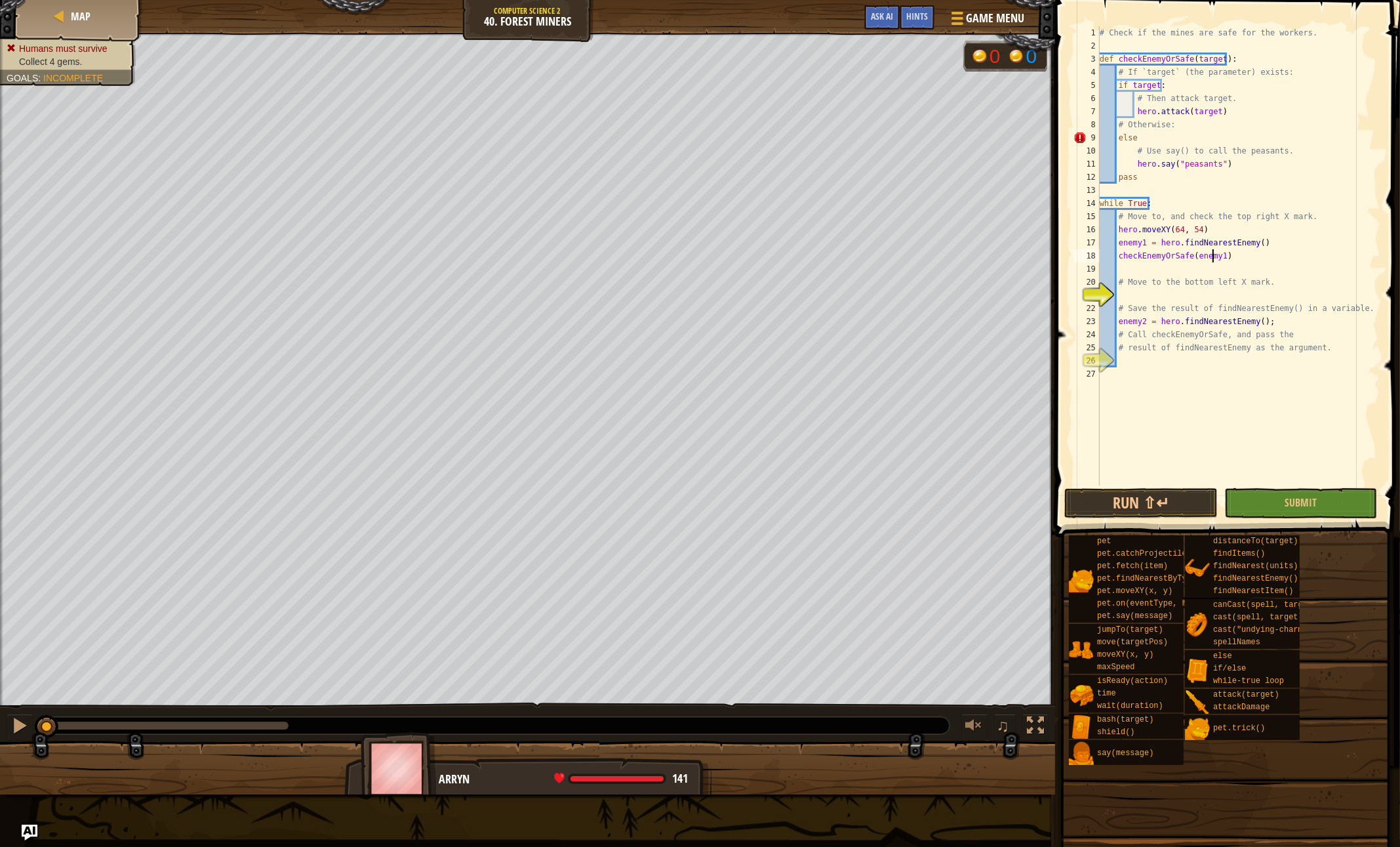
type textarea "# Move to the bottom left X mark."
type textarea "hero"
type textarea "# result of findNearestEnemy as the argument."
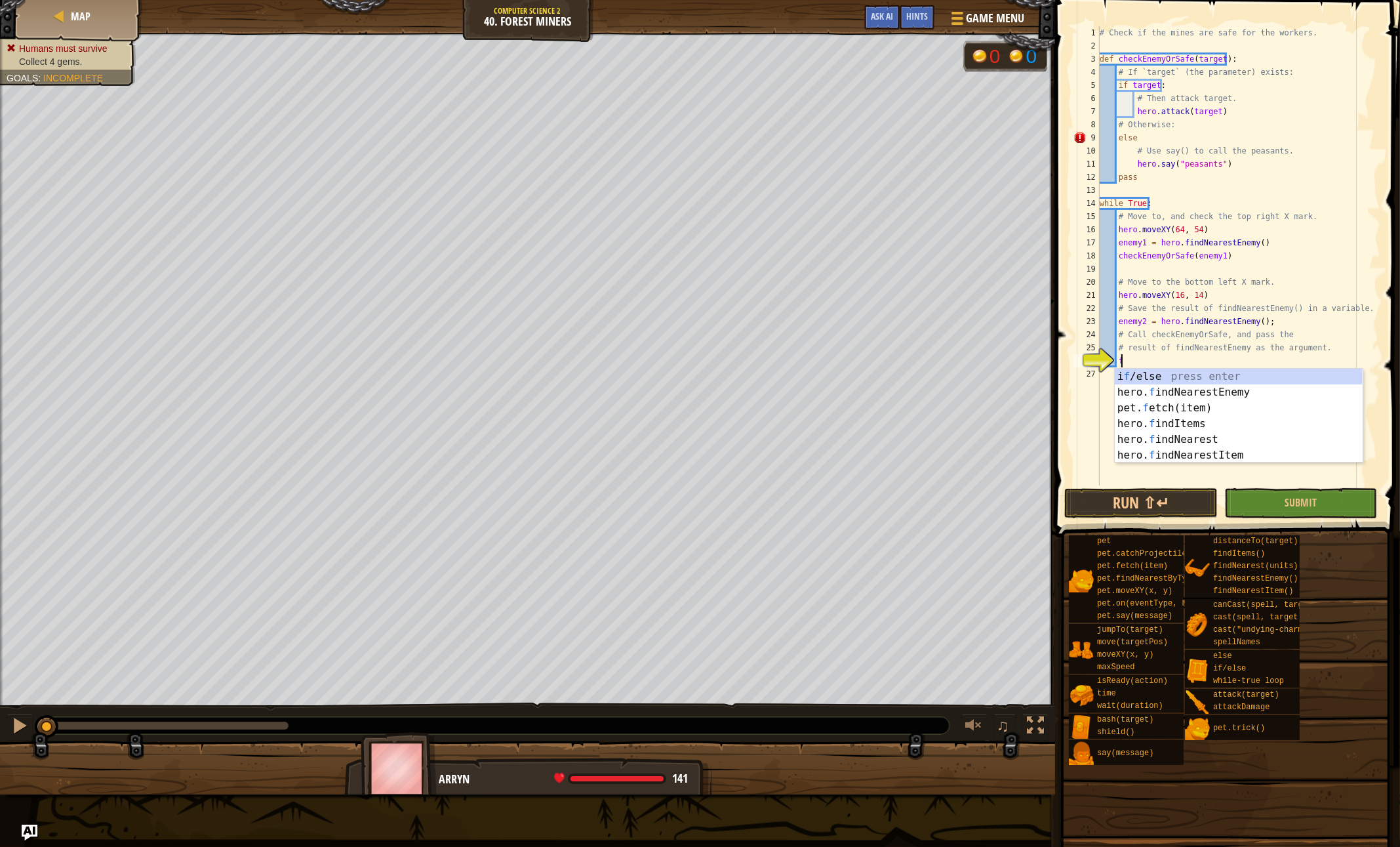
scroll to position [6, 1]
type textarea "fi"
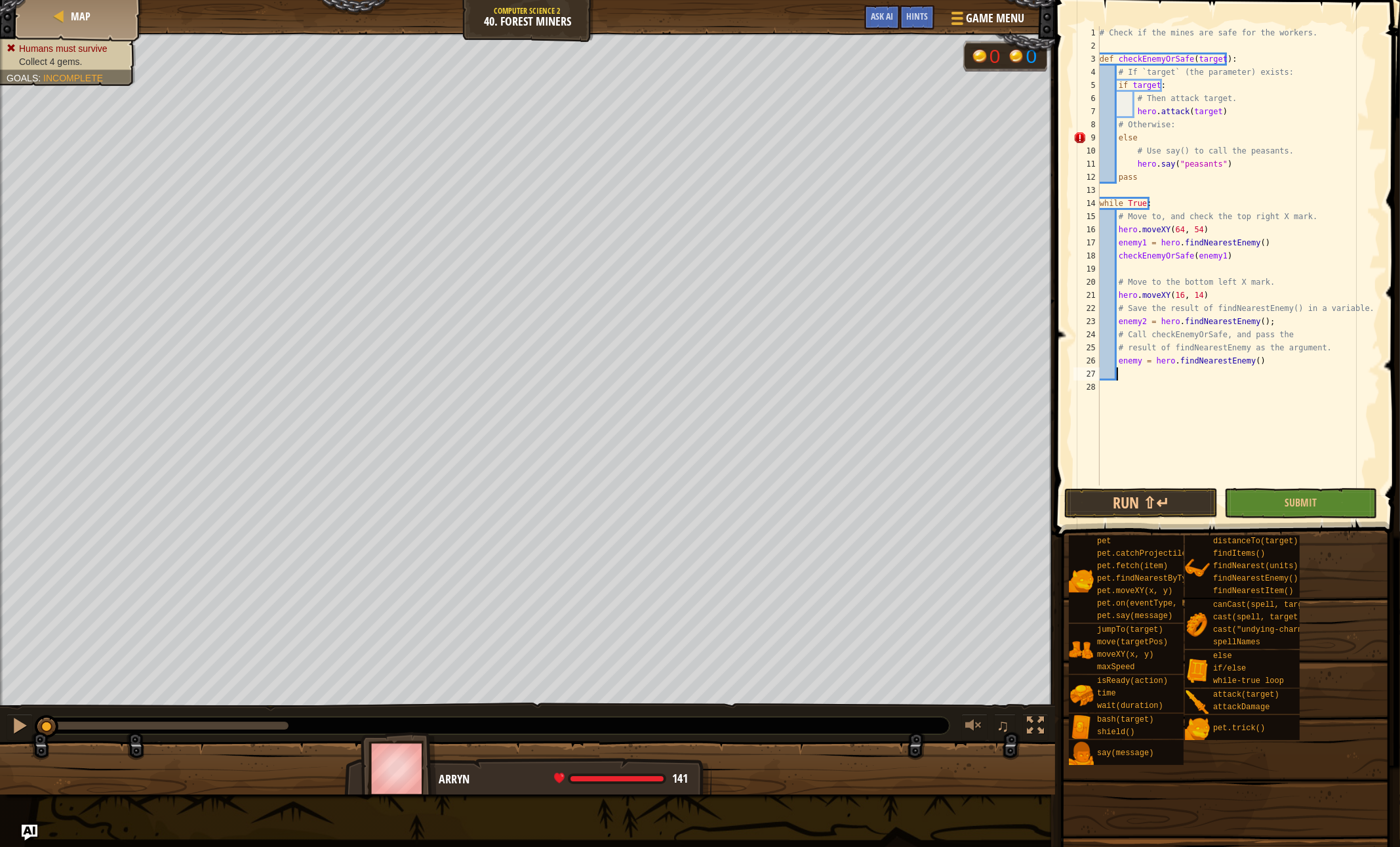
scroll to position [6, 0]
type textarea "enemy"
type textarea "["
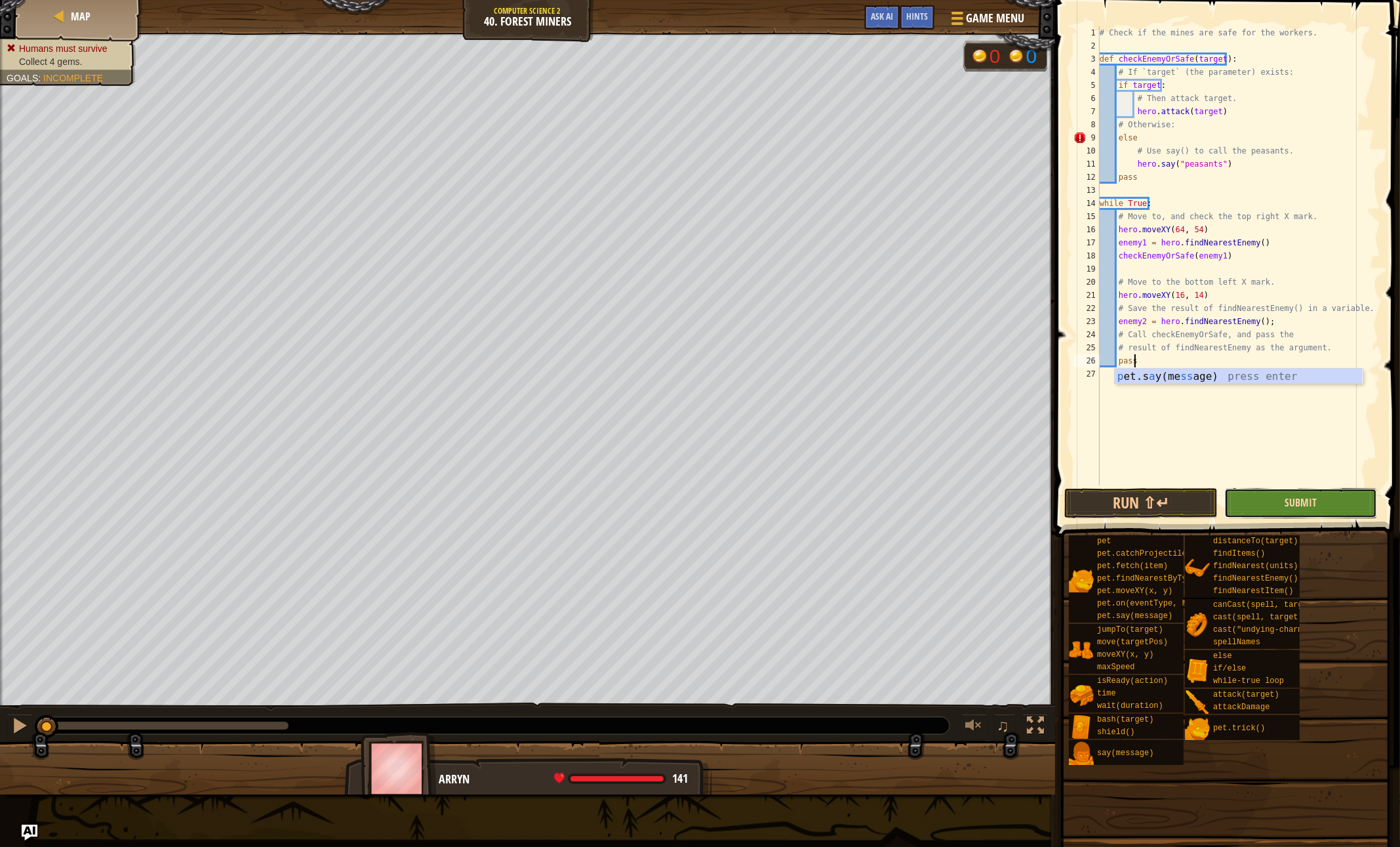
click at [1287, 503] on span "Submit" at bounding box center [1300, 502] width 32 height 14
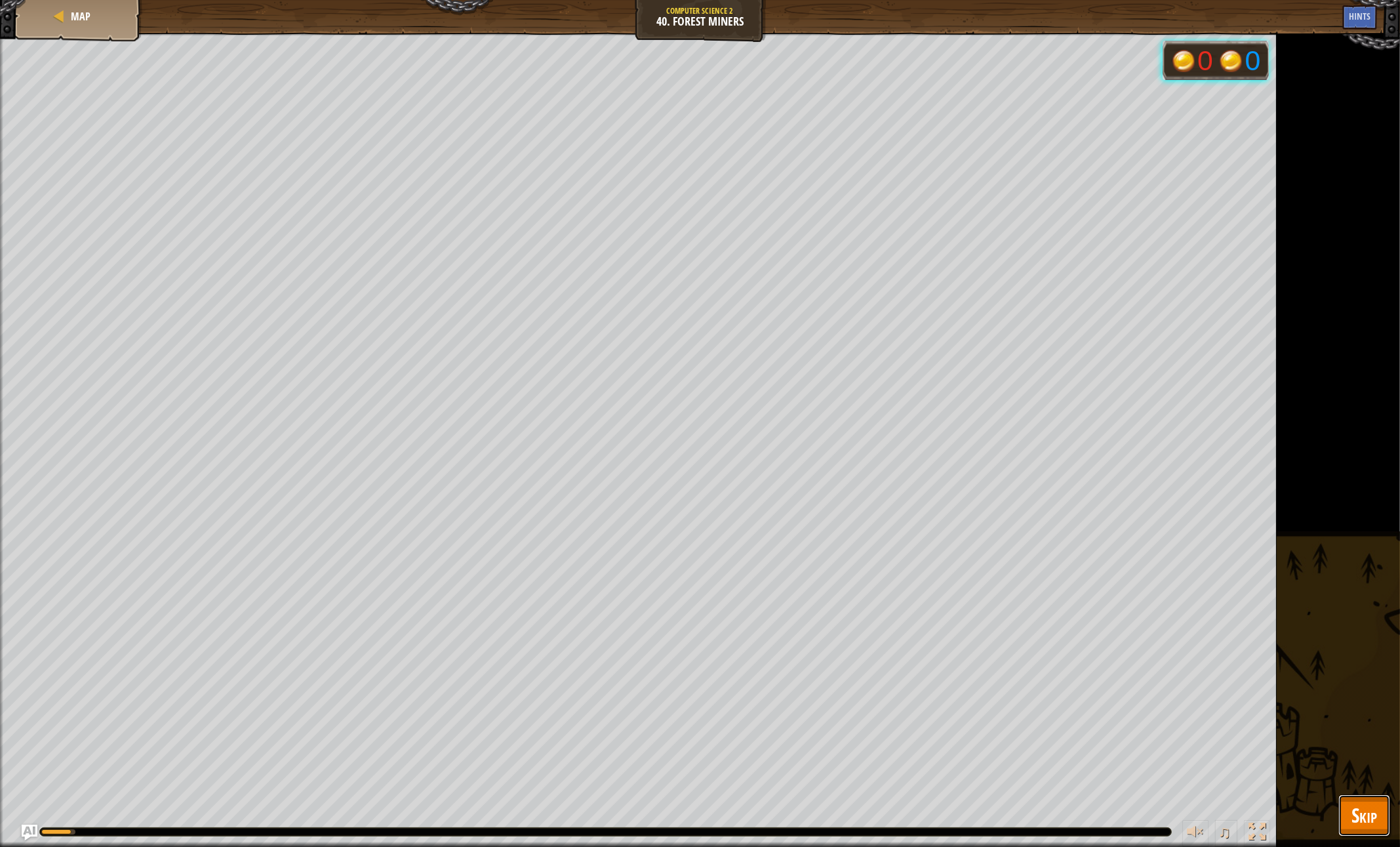
click at [1371, 808] on span "Skip" at bounding box center [1364, 815] width 26 height 27
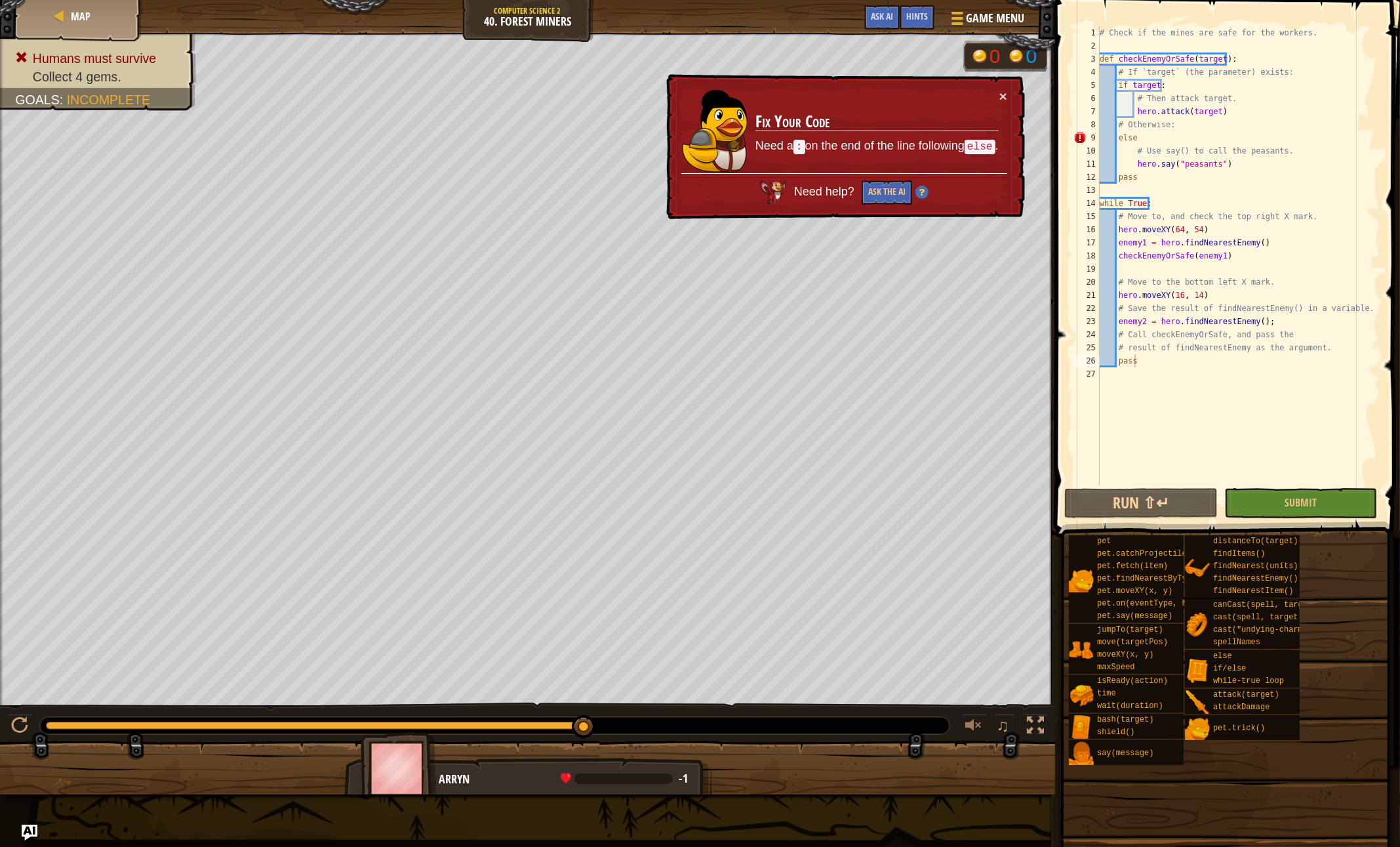
click at [1159, 143] on div "# Check if the mines are safe for the workers. def checkEnemyOrSafe ( target ) …" at bounding box center [1238, 268] width 283 height 485
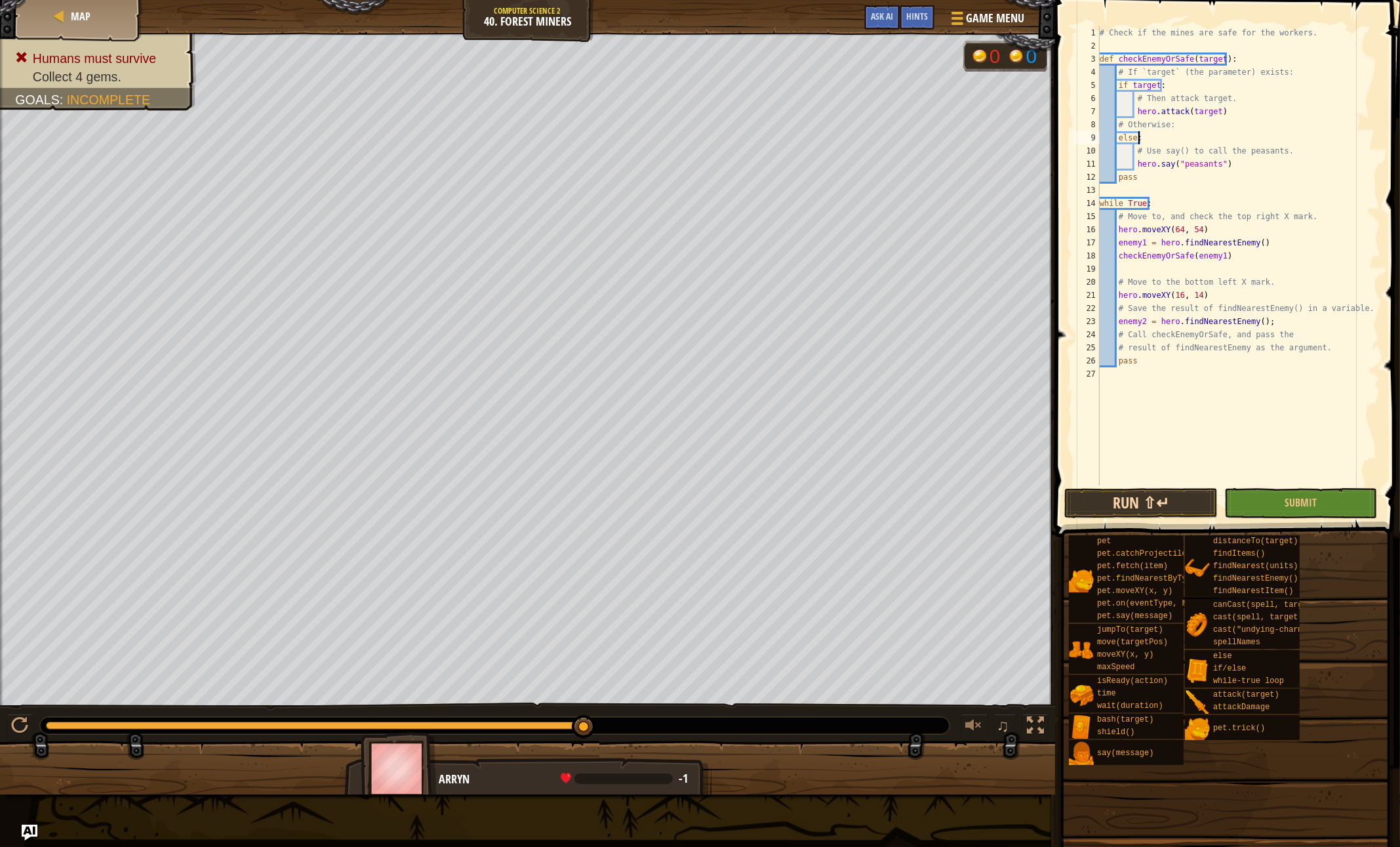
type textarea "else:"
click at [1117, 491] on button "Run ⇧↵" at bounding box center [1140, 504] width 152 height 30
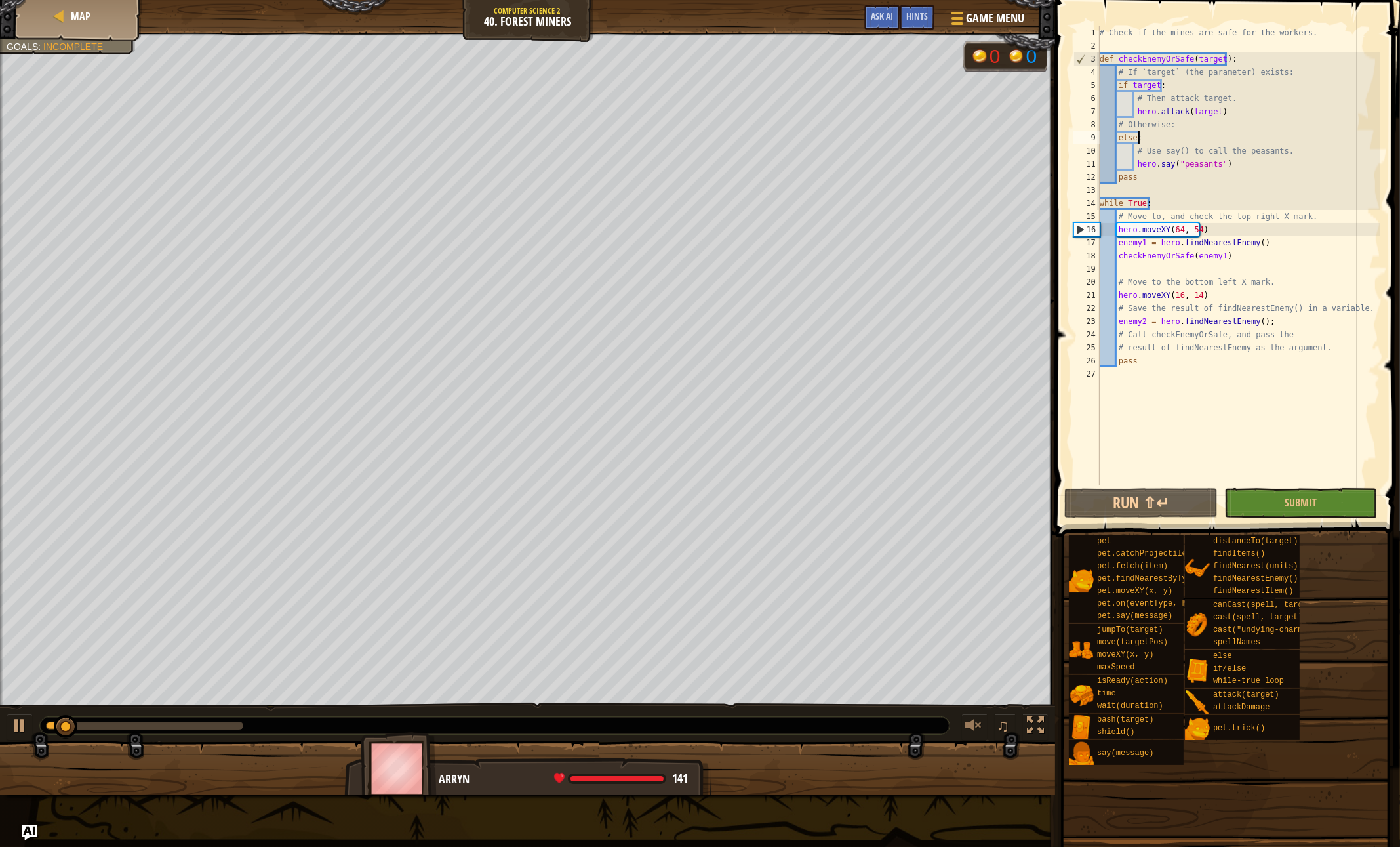
click at [1196, 416] on div "# Check if the mines are safe for the workers. def checkEnemyOrSafe ( target ) …" at bounding box center [1238, 268] width 283 height 485
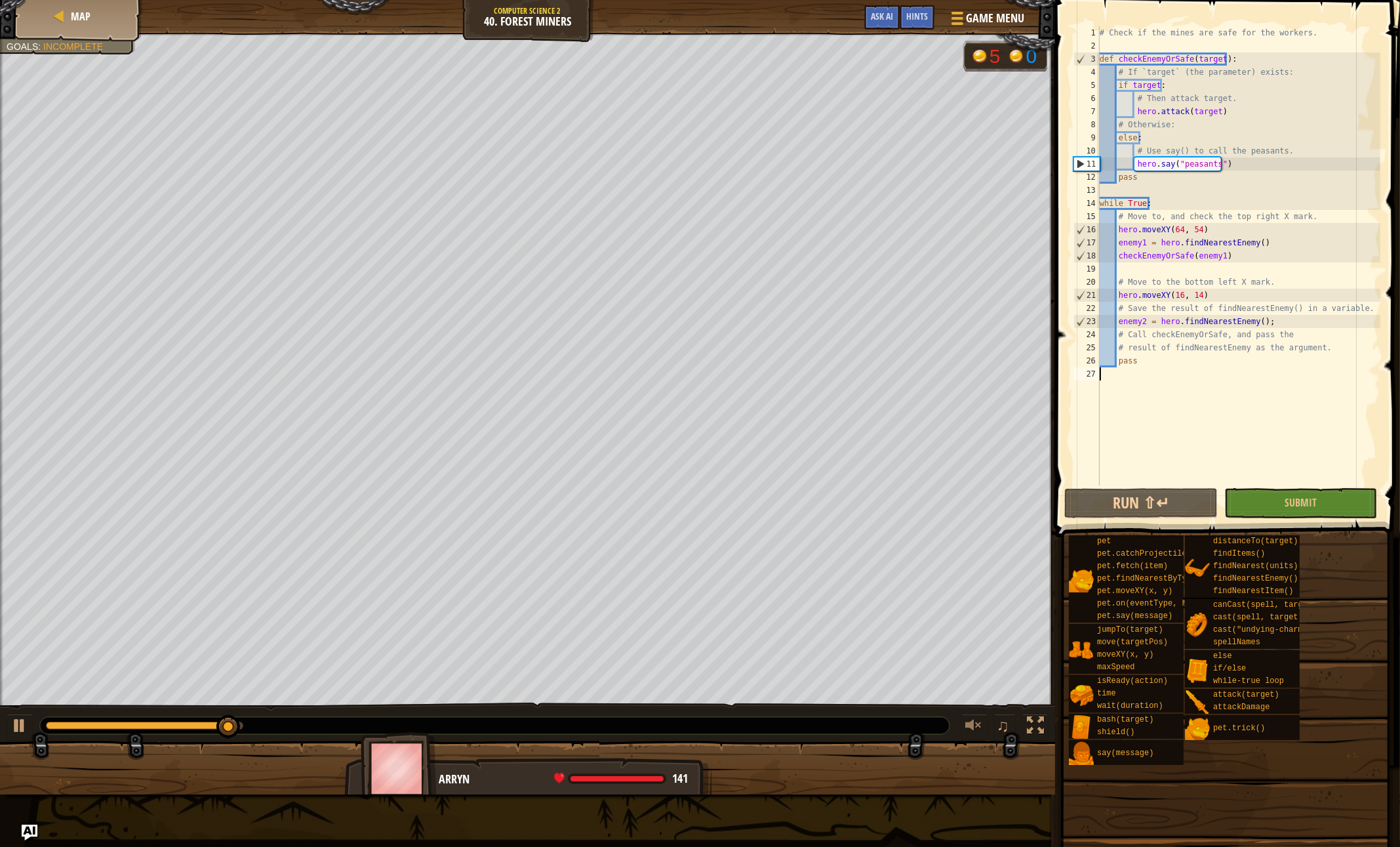
click at [1207, 111] on div "# Check if the mines are safe for the workers. def checkEnemyOrSafe ( target ) …" at bounding box center [1238, 268] width 283 height 485
click at [1211, 111] on div "# Check if the mines are safe for the workers. def checkEnemyOrSafe ( target ) …" at bounding box center [1238, 268] width 283 height 485
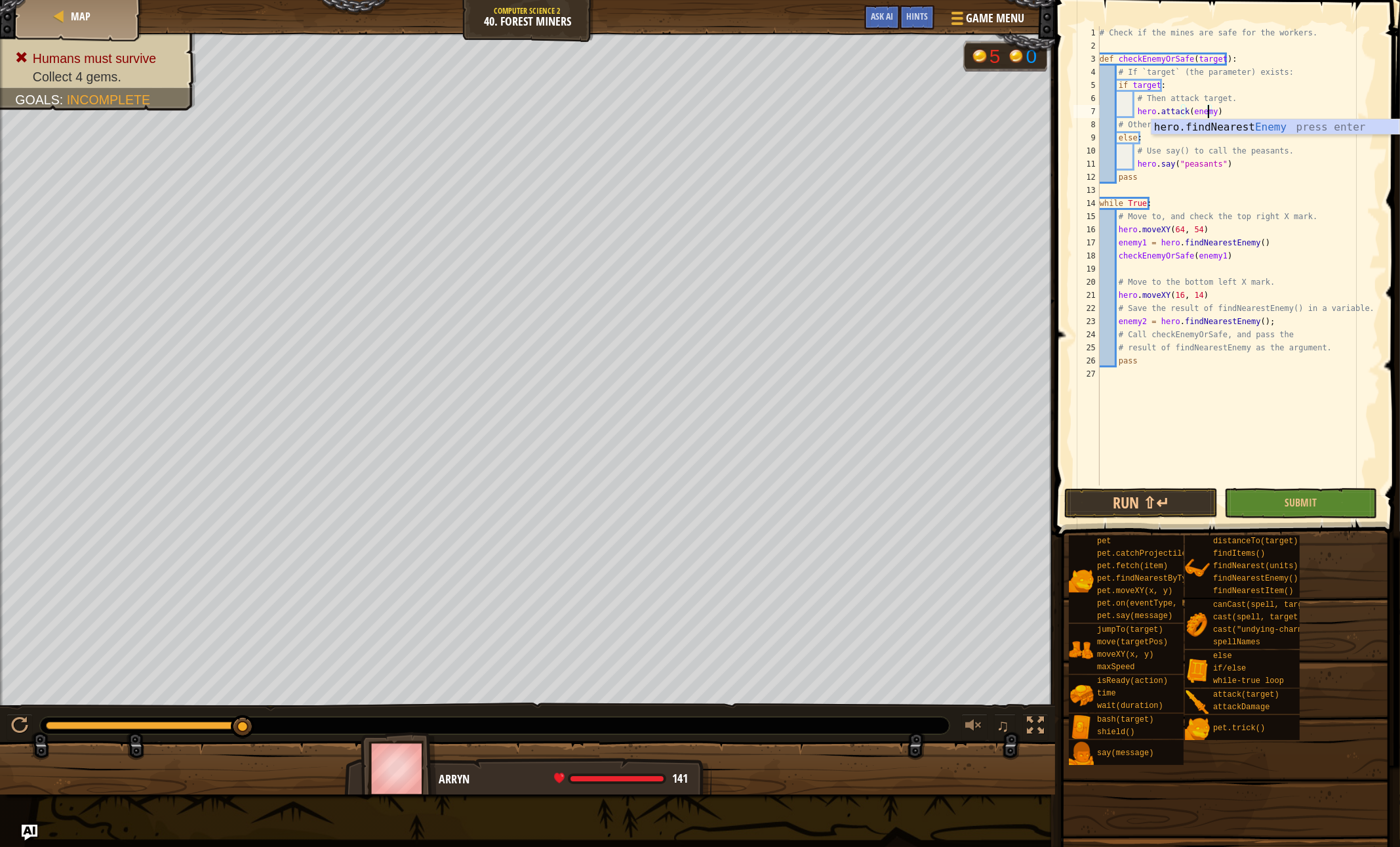
scroll to position [6, 8]
click at [1141, 319] on div "# Check if the mines are safe for the workers. def checkEnemyOrSafe ( target ) …" at bounding box center [1238, 268] width 283 height 485
click at [1143, 244] on div "# Check if the mines are safe for the workers. def checkEnemyOrSafe ( target ) …" at bounding box center [1238, 268] width 283 height 485
click at [1251, 233] on div "# Check if the mines are safe for the workers. def checkEnemyOrSafe ( target ) …" at bounding box center [1238, 268] width 283 height 485
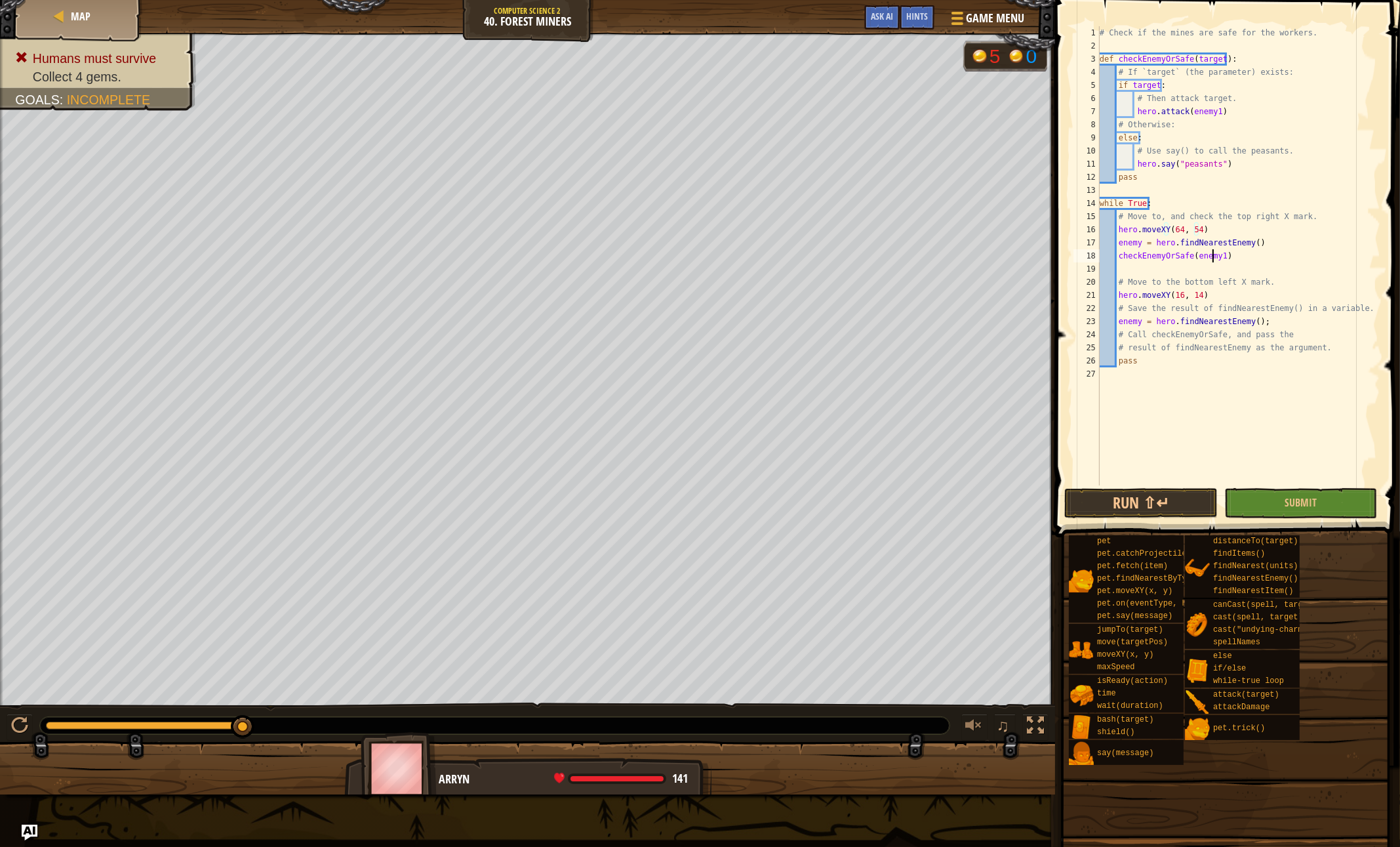
click at [1214, 257] on div "# Check if the mines are safe for the workers. def checkEnemyOrSafe ( target ) …" at bounding box center [1238, 268] width 283 height 485
click at [1139, 244] on div "# Check if the mines are safe for the workers. def checkEnemyOrSafe ( target ) …" at bounding box center [1238, 268] width 283 height 485
click at [1153, 86] on div "# Check if the mines are safe for the workers. def checkEnemyOrSafe ( target ) …" at bounding box center [1238, 268] width 283 height 485
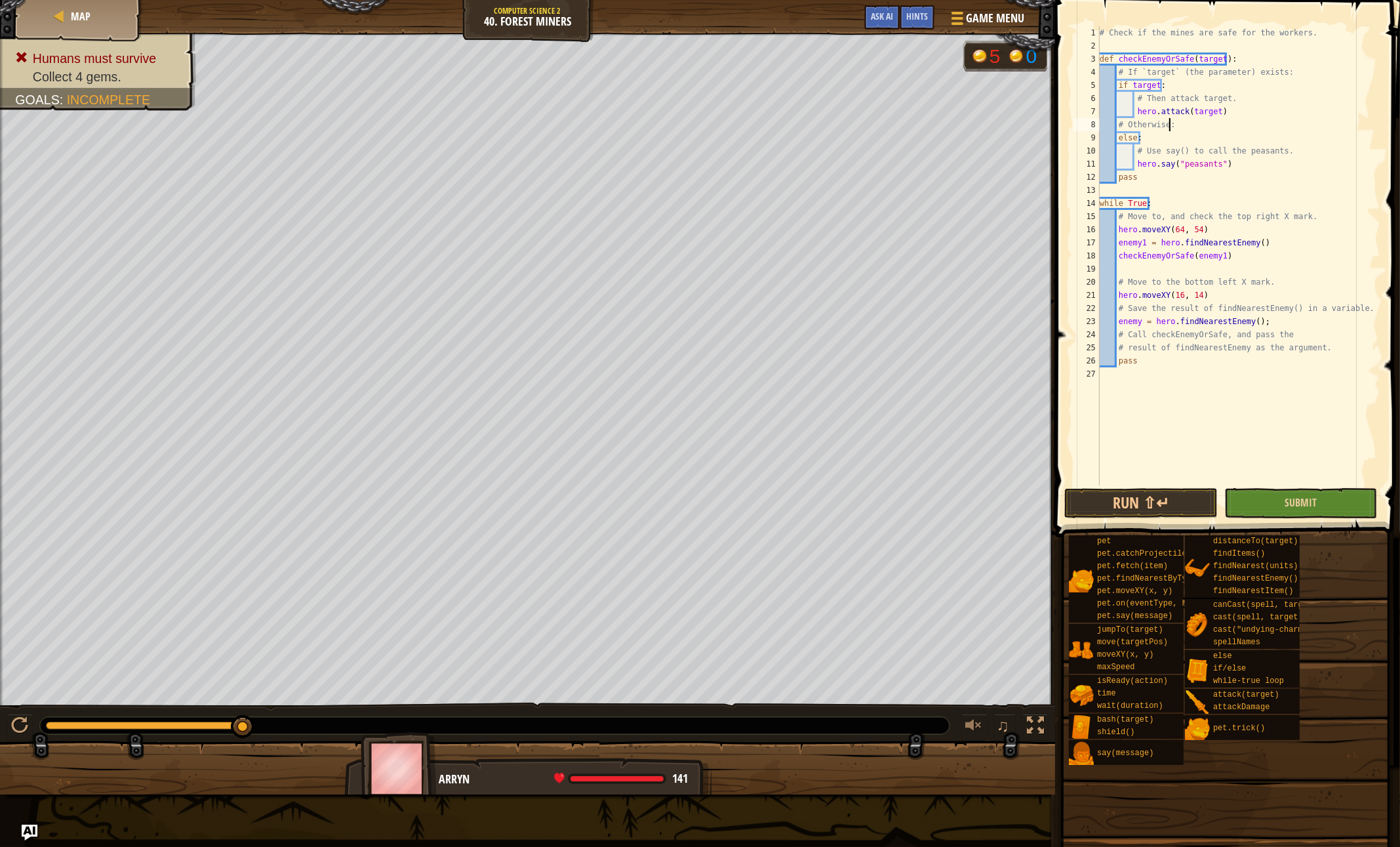
type textarea "# Otherwise:"
click at [1248, 506] on button "Submit" at bounding box center [1300, 504] width 152 height 30
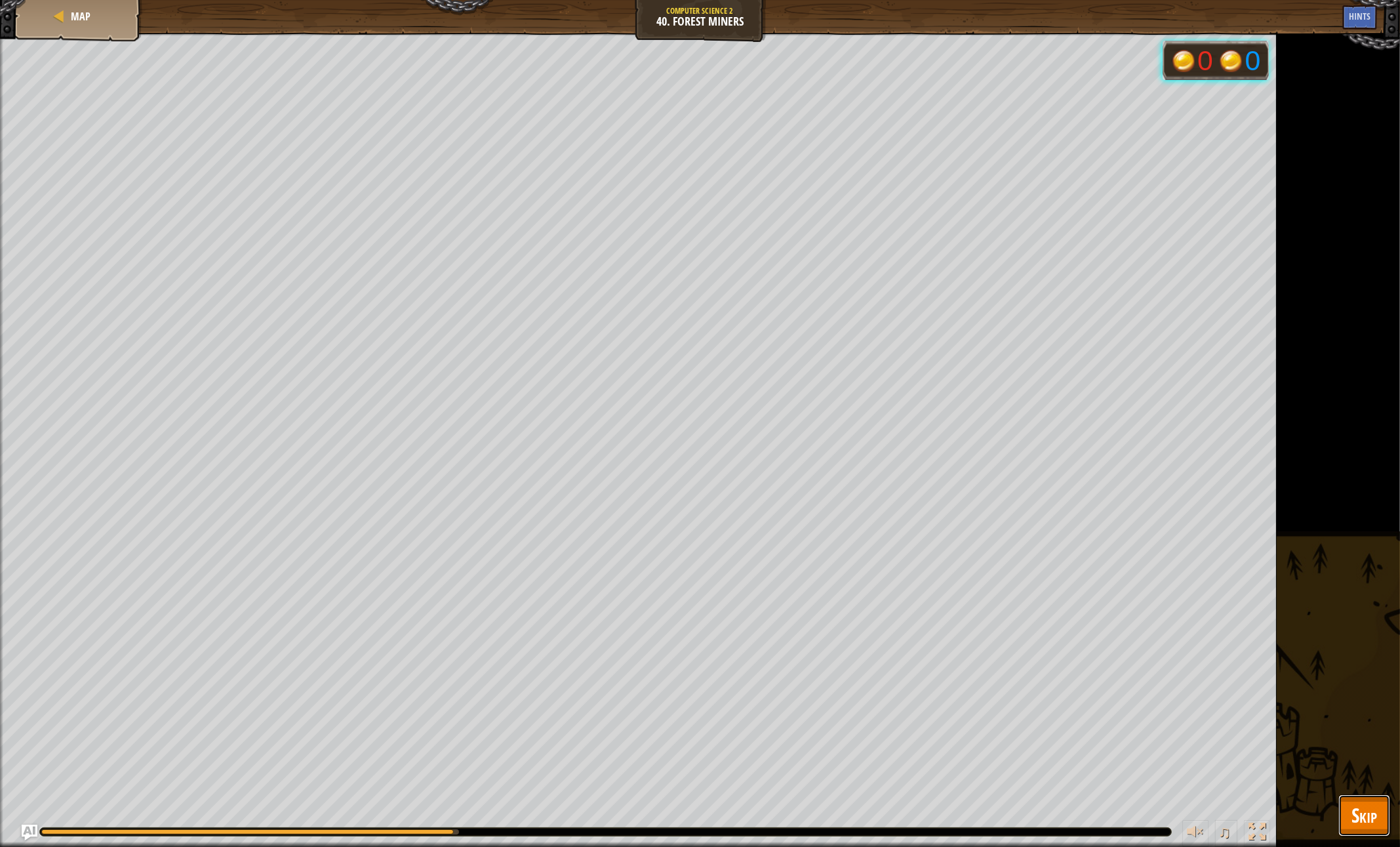
click at [1346, 819] on button "Skip" at bounding box center [1364, 815] width 52 height 42
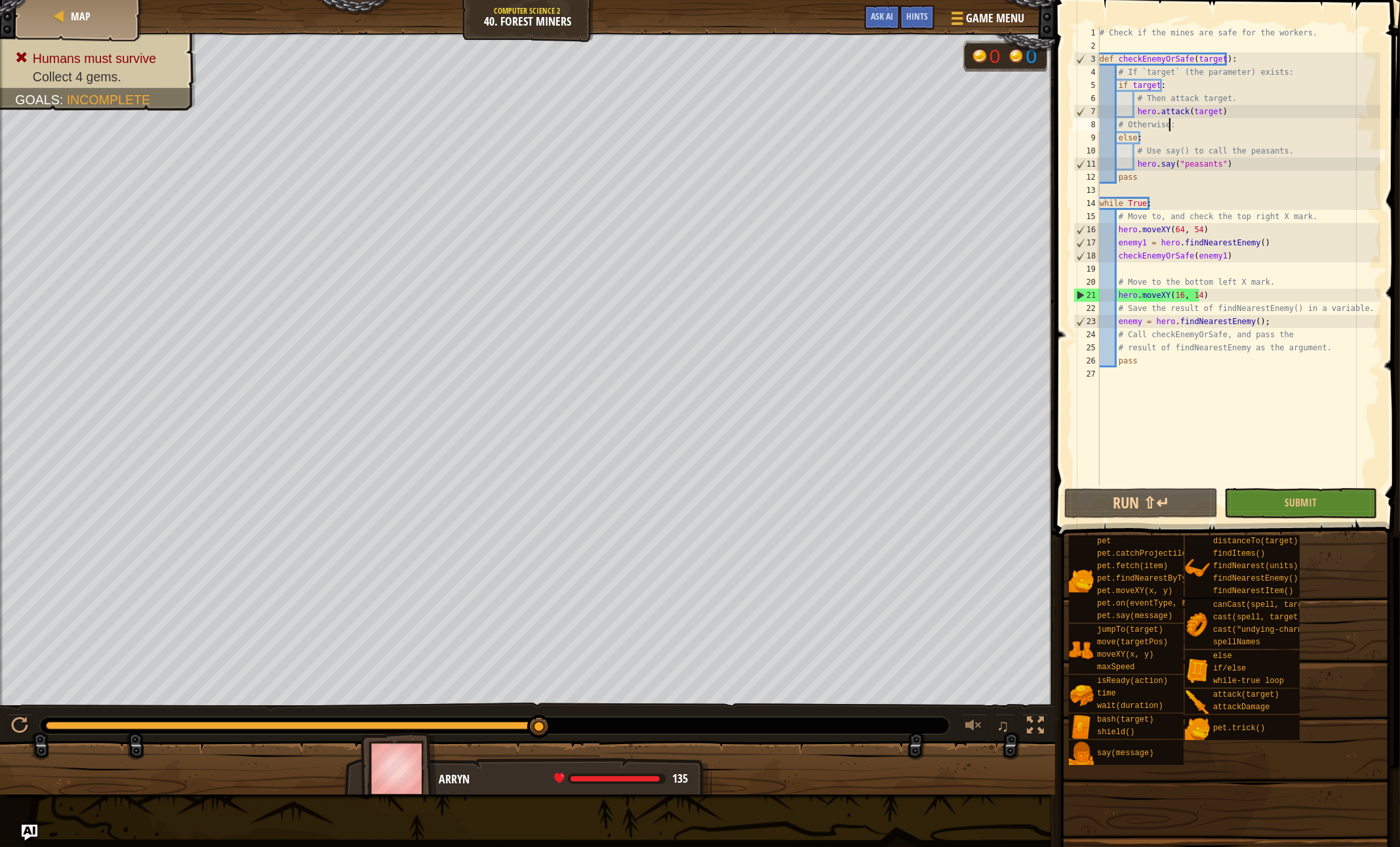
click at [1166, 374] on div "# Check if the mines are safe for the workers. def checkEnemyOrSafe ( target ) …" at bounding box center [1238, 268] width 283 height 485
click at [1207, 268] on div "# Check if the mines are safe for the workers. def checkEnemyOrSafe ( target ) …" at bounding box center [1238, 268] width 283 height 485
click at [1224, 292] on div "# Check if the mines are safe for the workers. def checkEnemyOrSafe ( target ) …" at bounding box center [1238, 268] width 283 height 485
type textarea "hero.moveXY(16, 14)"
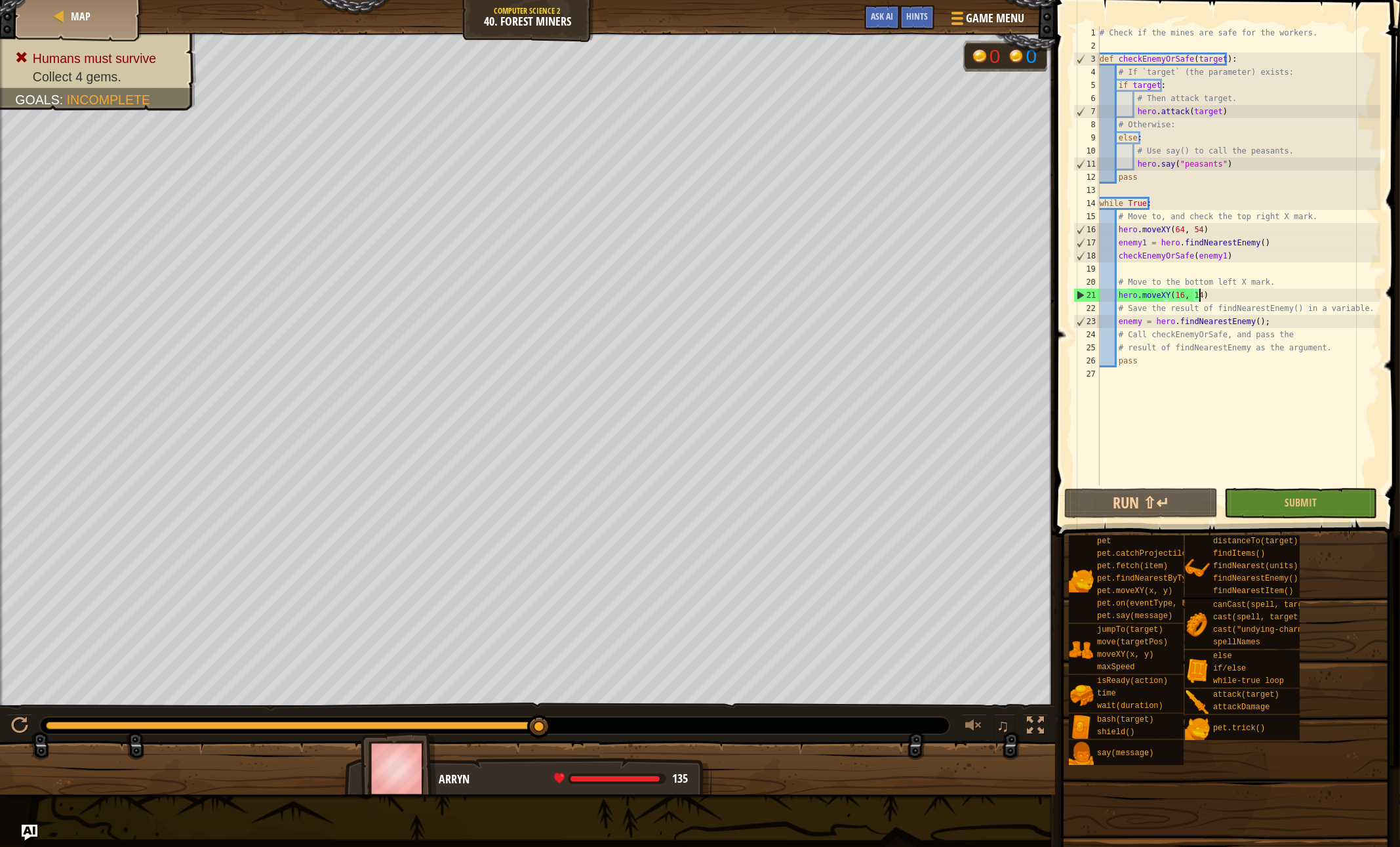
click at [1169, 267] on div "# Check if the mines are safe for the workers. def checkEnemyOrSafe ( target ) …" at bounding box center [1238, 268] width 283 height 485
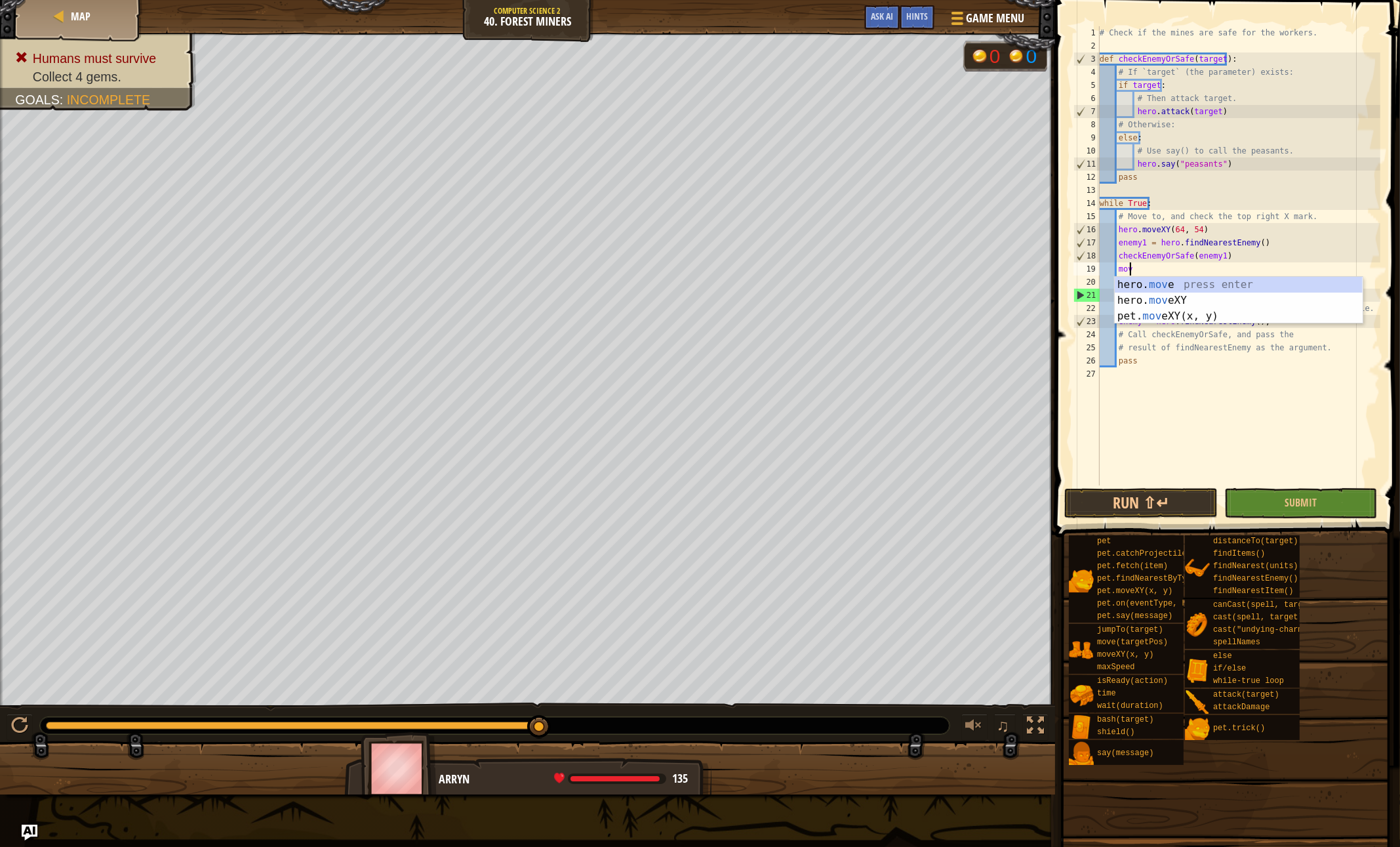
type textarea "move"
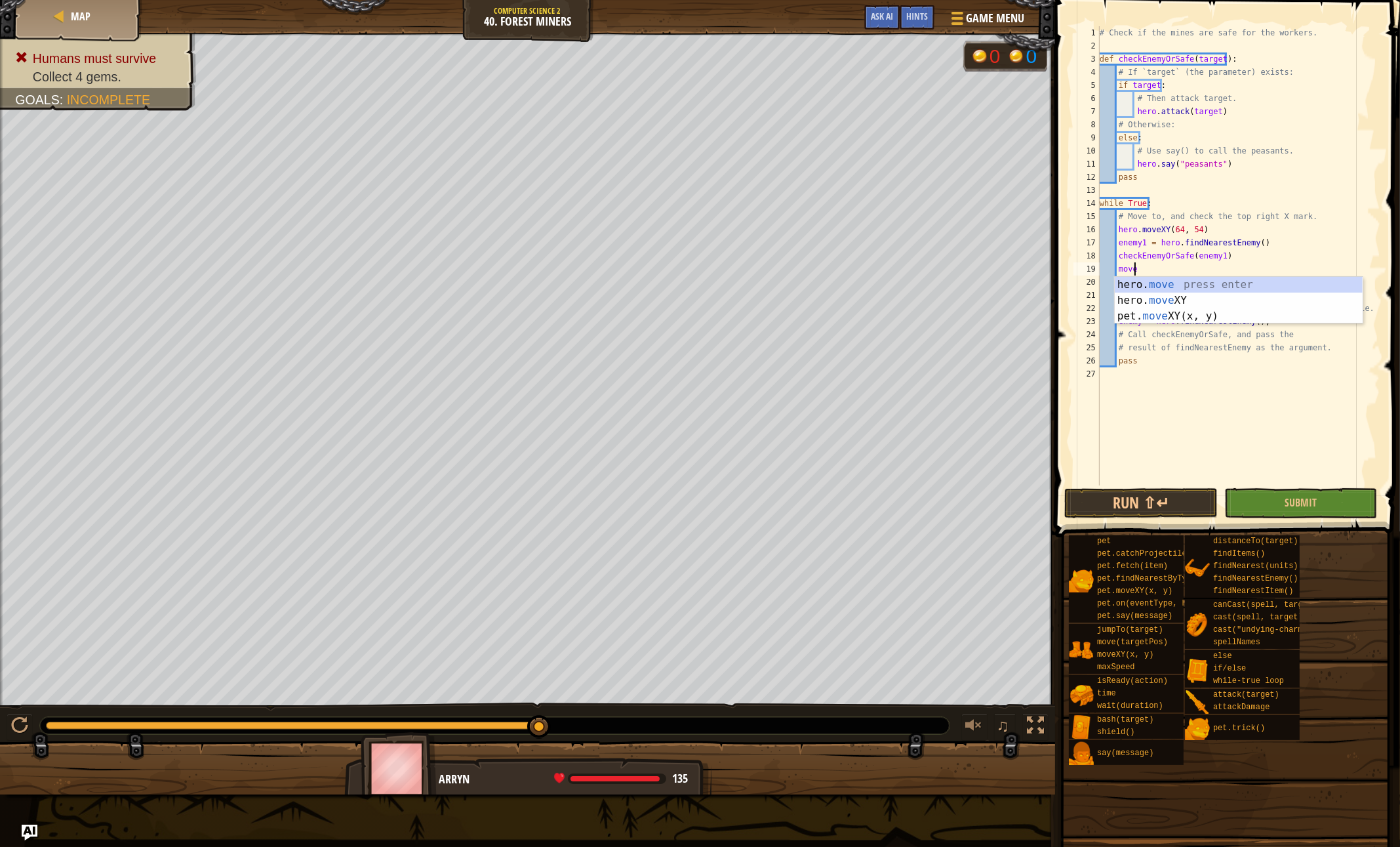
click at [1186, 404] on div "# Check if the mines are safe for the workers. def checkEnemyOrSafe ( target ) …" at bounding box center [1238, 268] width 283 height 485
click at [1145, 268] on div "# Check if the mines are safe for the workers. def checkEnemyOrSafe ( target ) …" at bounding box center [1238, 268] width 283 height 485
type textarea "move"
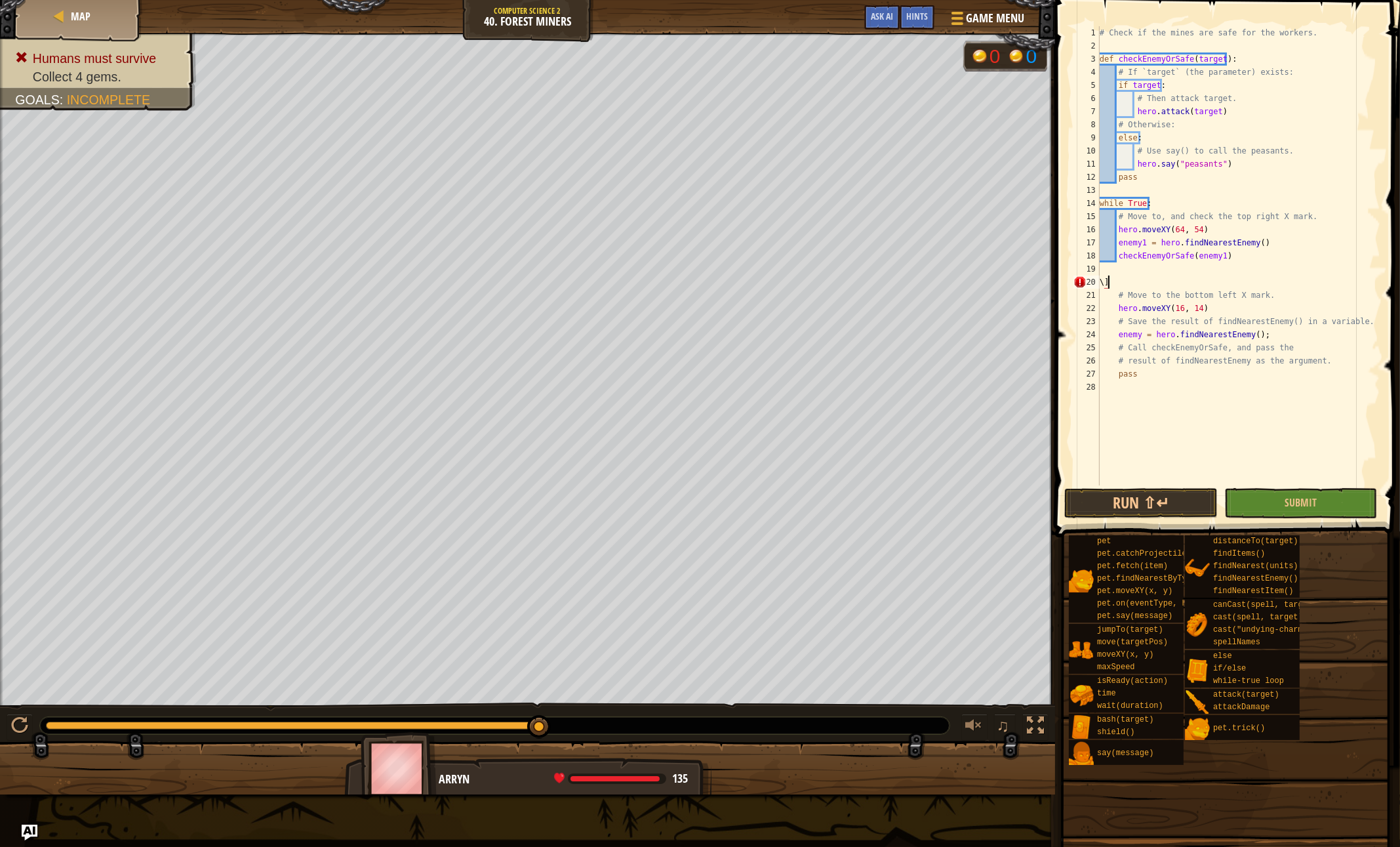
type textarea "\"
